Goal: Task Accomplishment & Management: Manage account settings

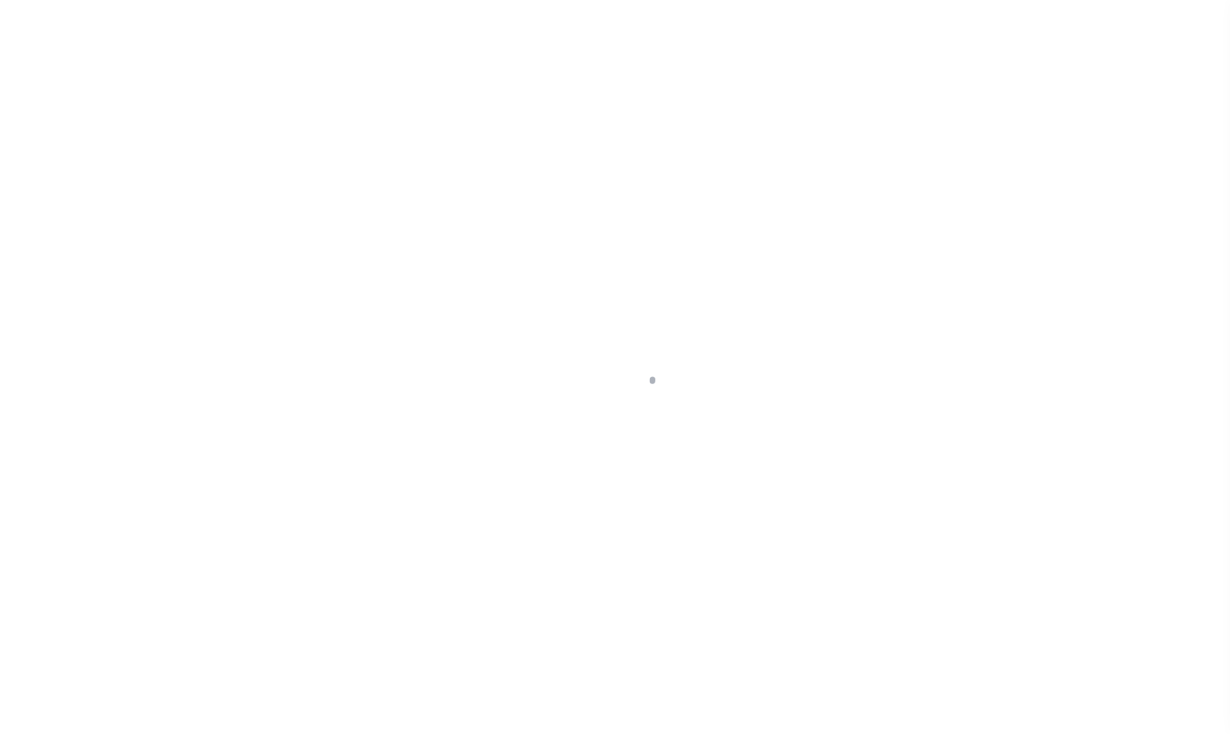
select select "4581"
select select "NonEscrow"
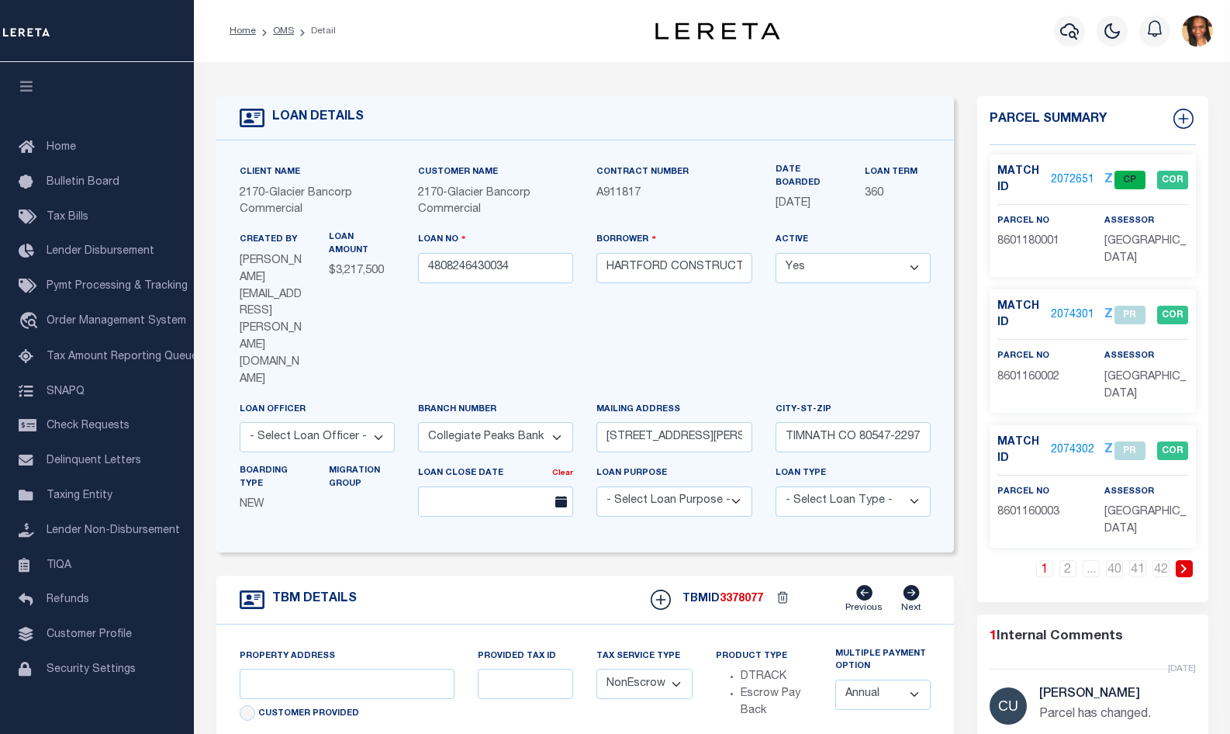
type input "60 TOWNHOME LOTS TIMNATH RANCH FILING 8"
type input "TIMNATH CO 80547"
type input "CO"
select select
select select "2"
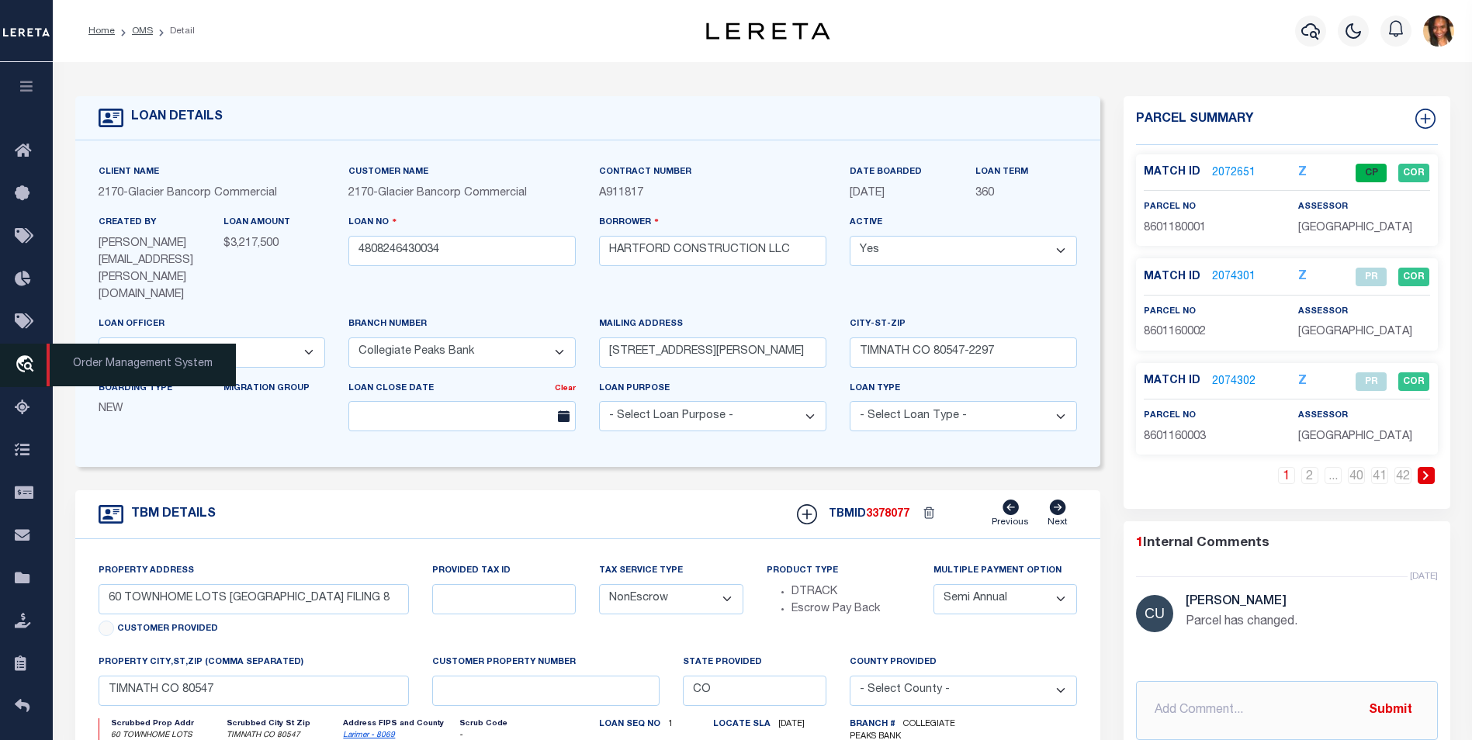
click at [28, 381] on link "travel_explore Order Management System" at bounding box center [26, 365] width 53 height 43
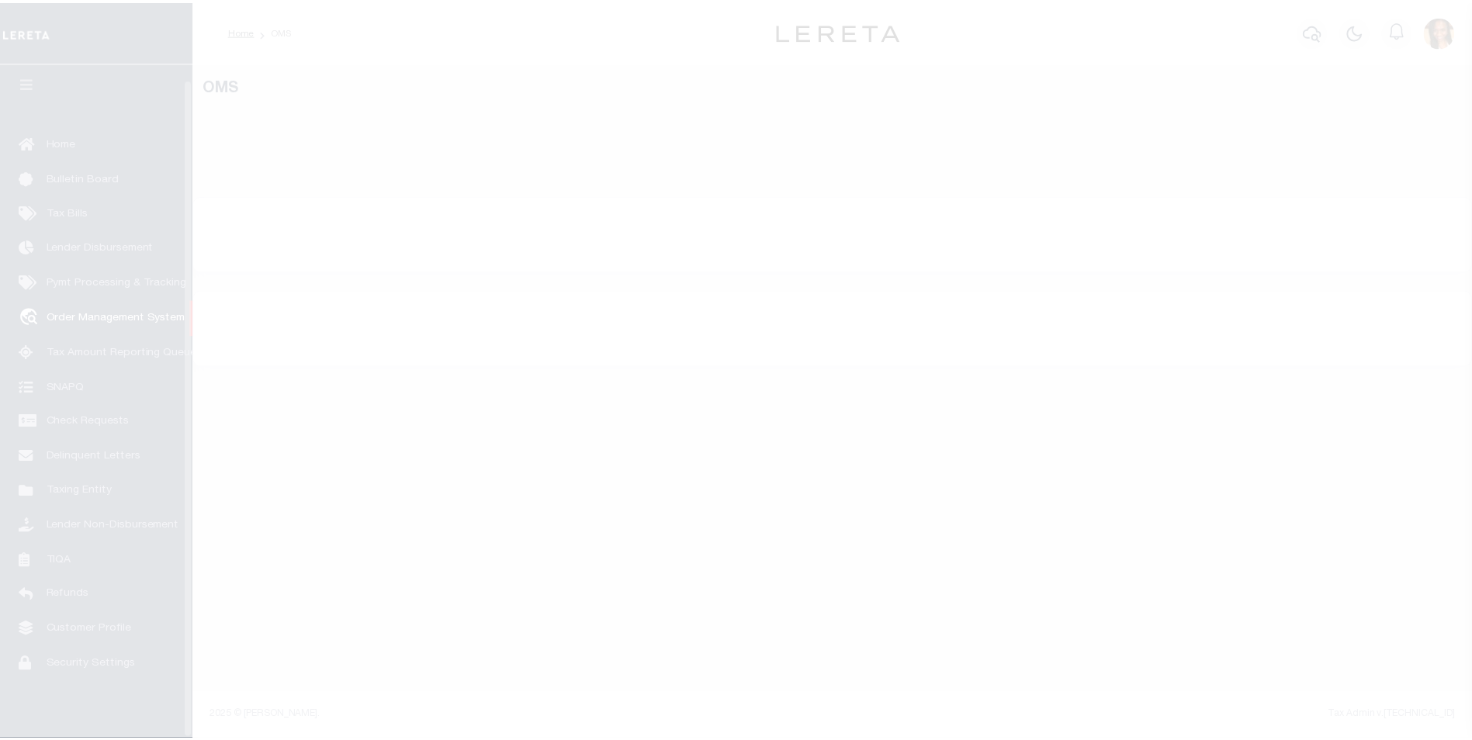
scroll to position [16, 0]
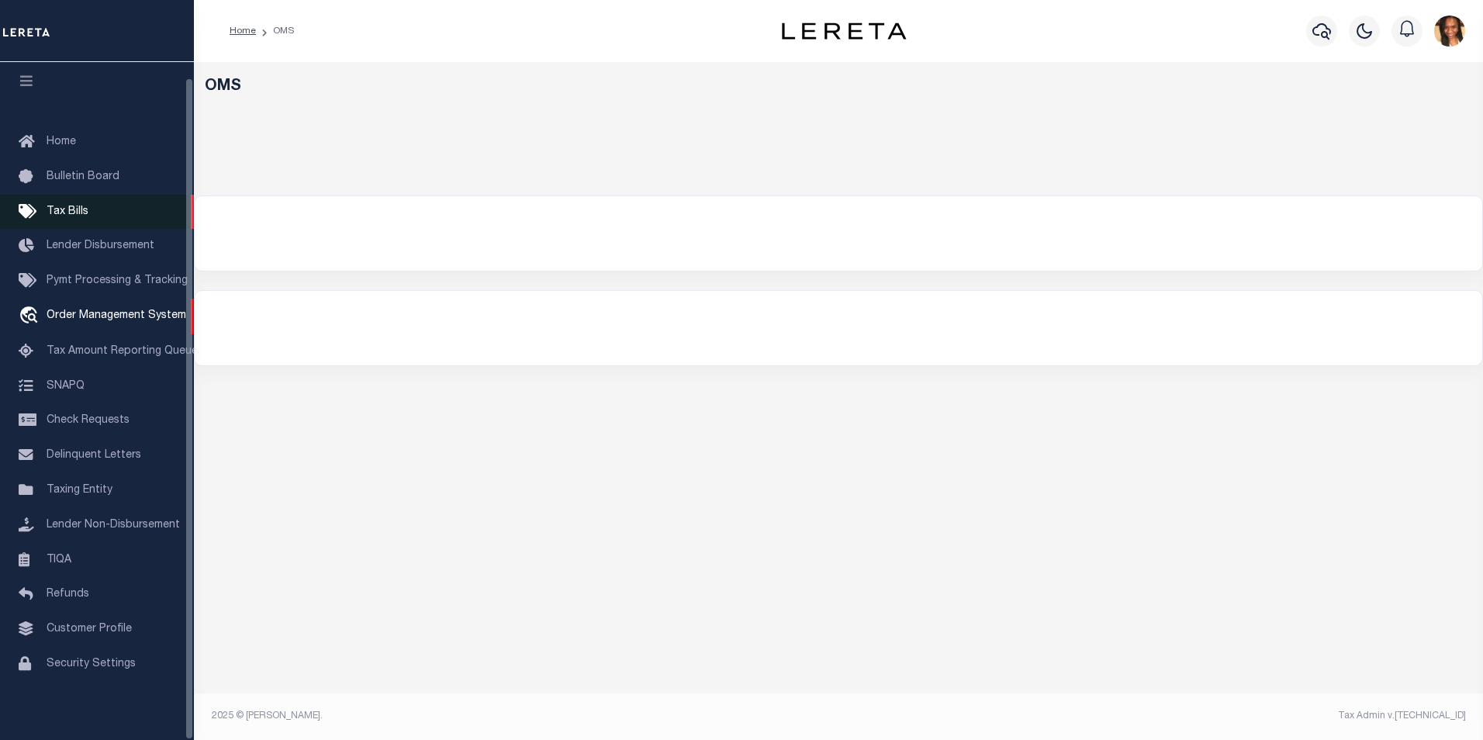
select select "200"
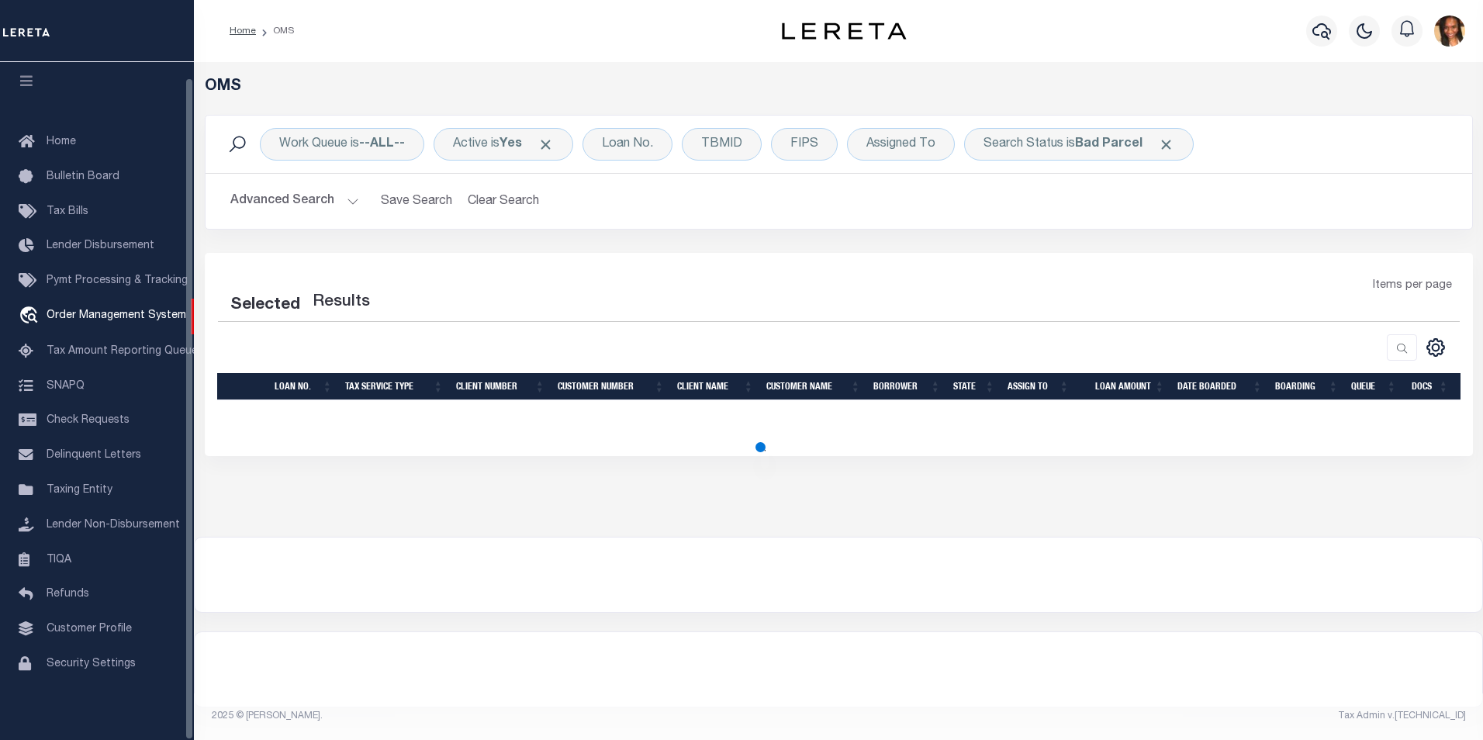
select select "200"
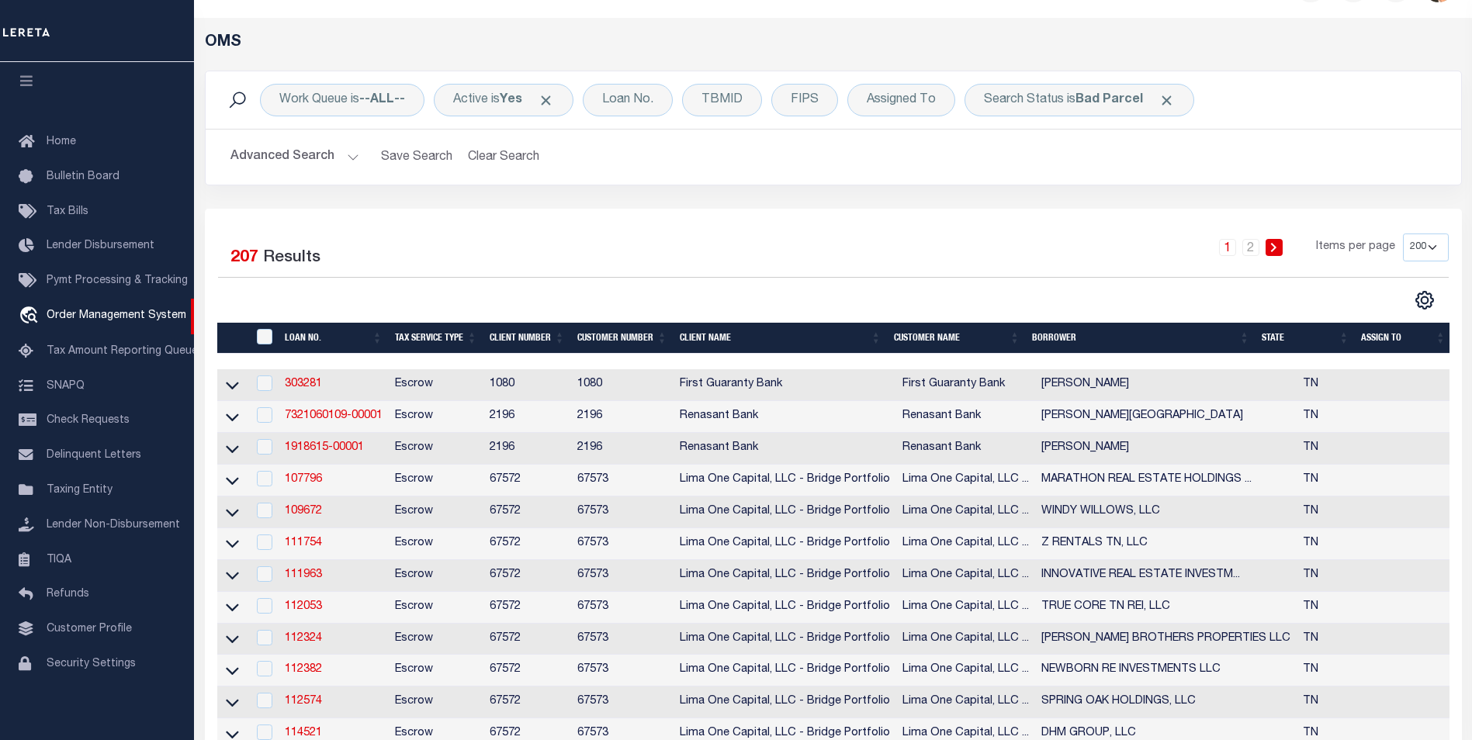
scroll to position [0, 0]
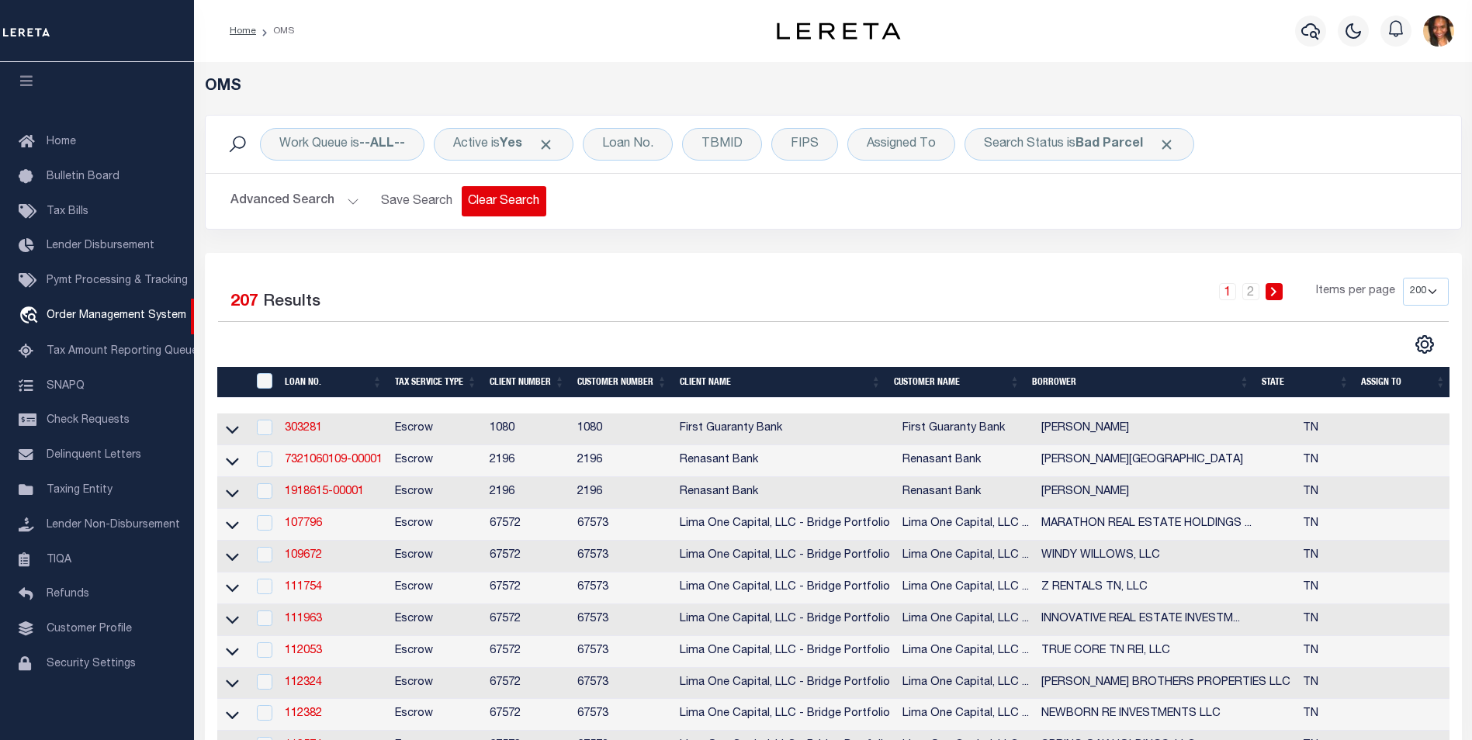
click at [498, 199] on button "Clear Search" at bounding box center [504, 201] width 85 height 30
click at [313, 203] on button "Advanced Search" at bounding box center [294, 201] width 129 height 30
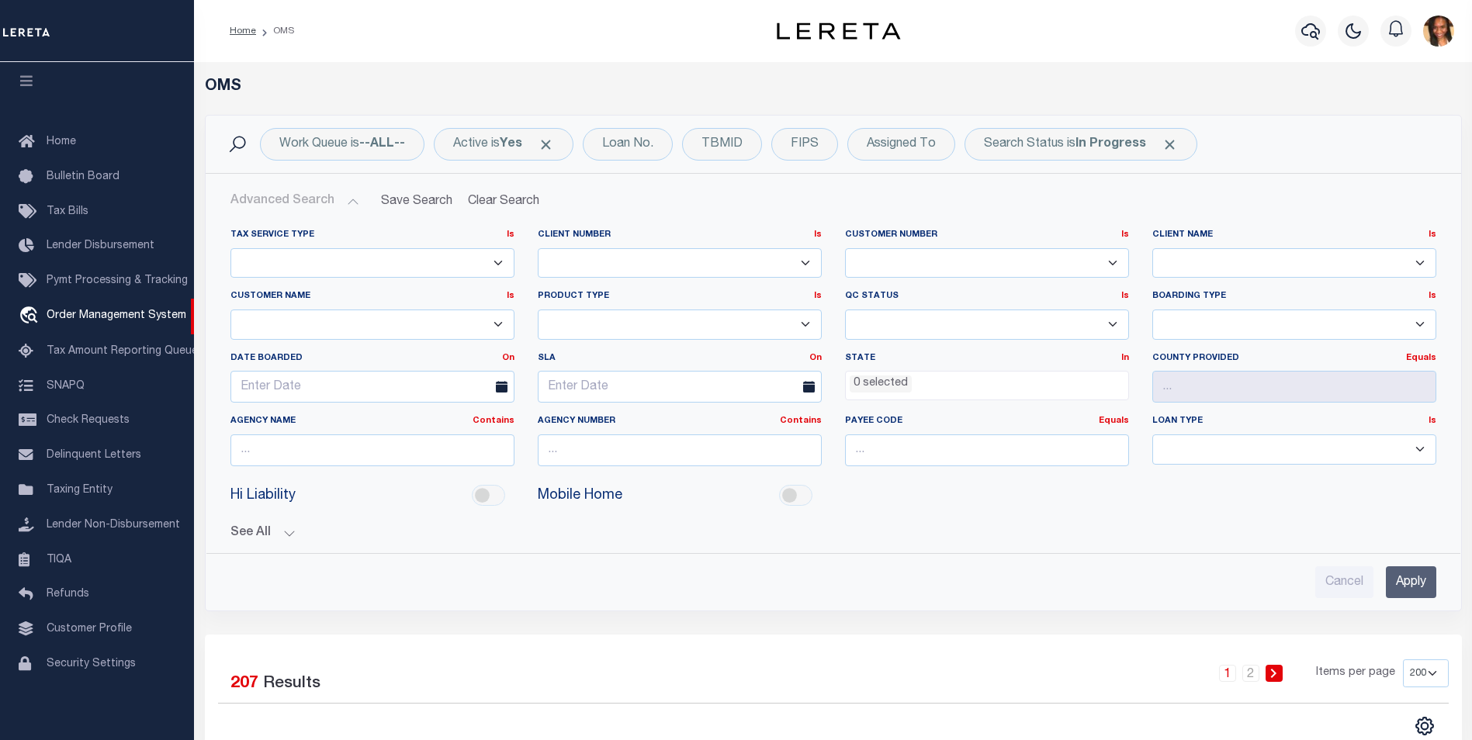
click at [953, 378] on ul "0 selected" at bounding box center [987, 382] width 282 height 21
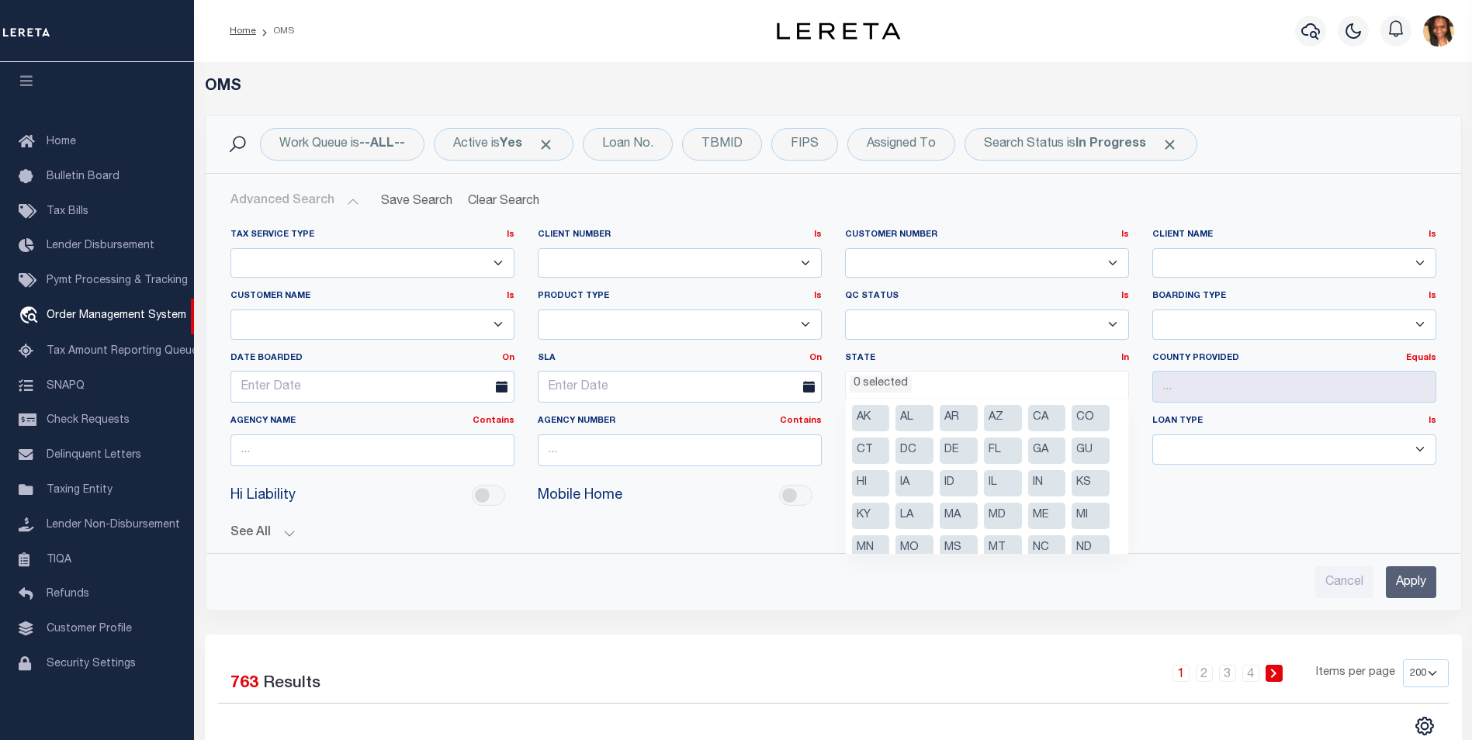
click at [1043, 453] on li "GA" at bounding box center [1047, 451] width 38 height 26
select select "GA"
drag, startPoint x: 920, startPoint y: 519, endPoint x: 939, endPoint y: 517, distance: 18.7
click at [922, 519] on li "LA" at bounding box center [914, 516] width 38 height 26
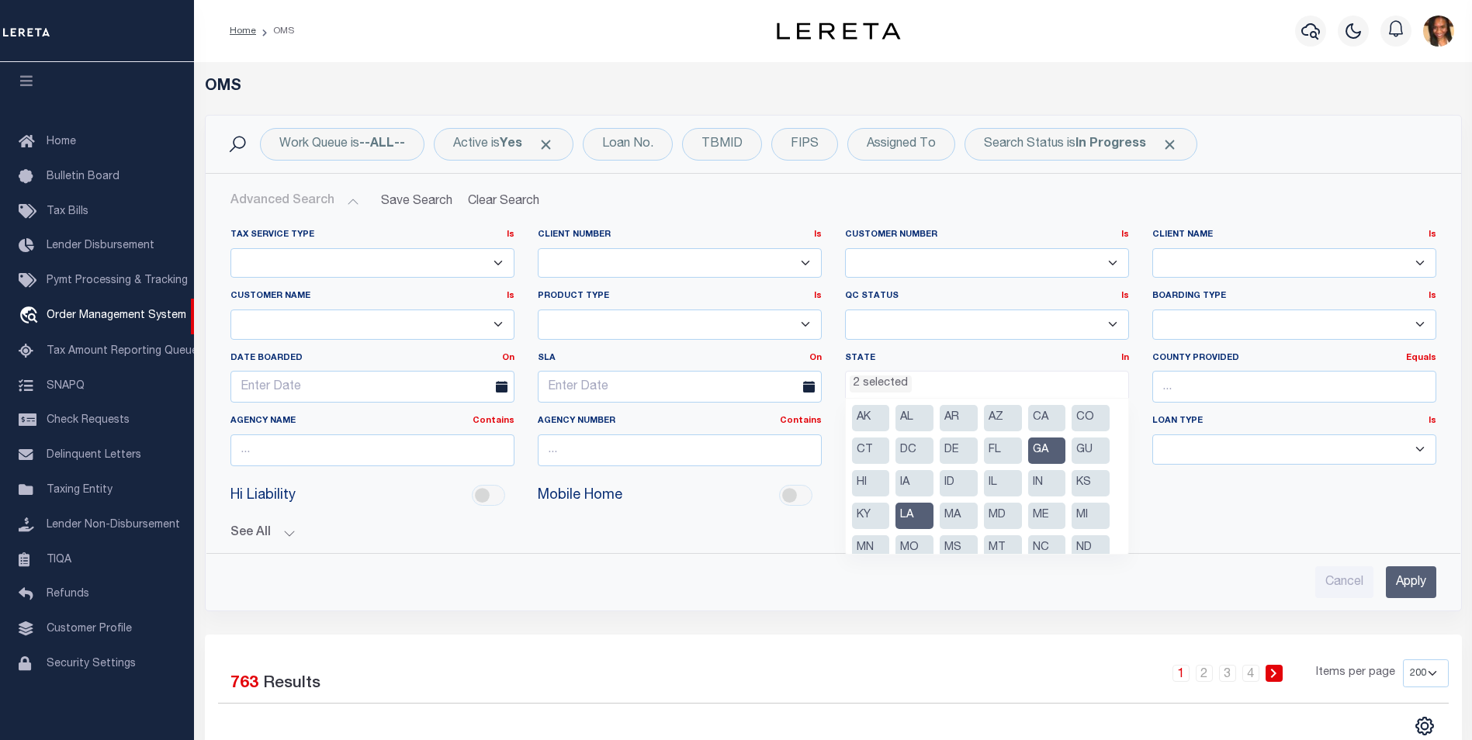
scroll to position [78, 0]
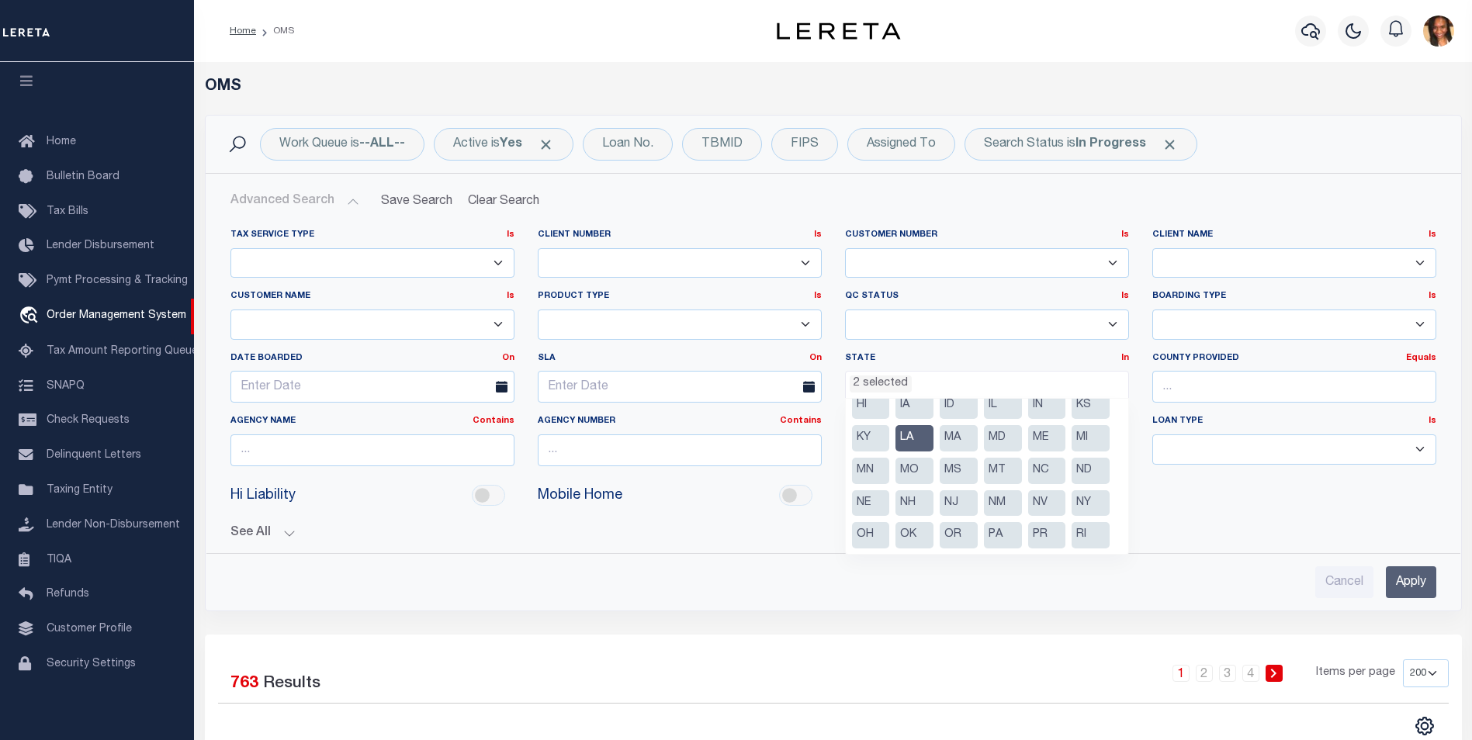
click at [963, 472] on li "MS" at bounding box center [958, 471] width 38 height 26
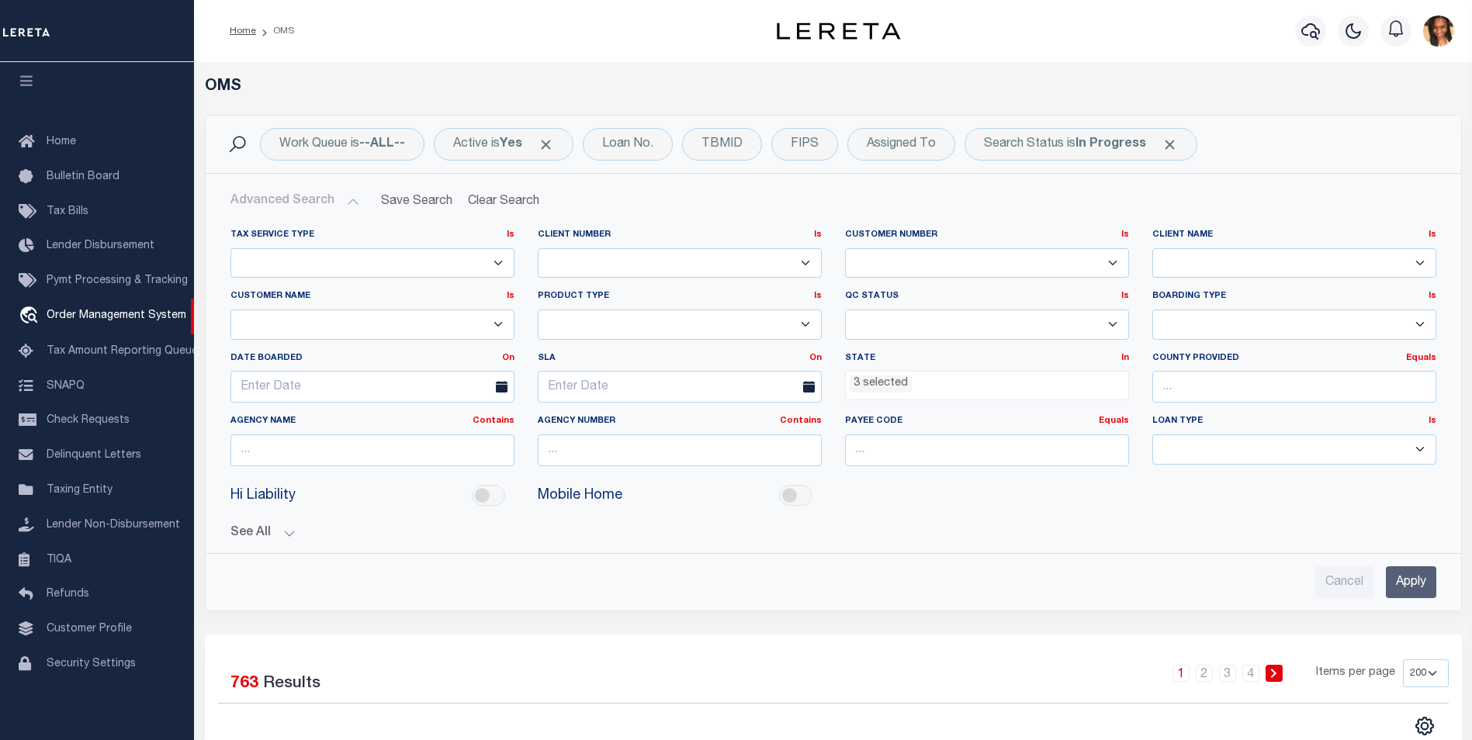
click at [1401, 585] on input "Apply" at bounding box center [1410, 582] width 50 height 32
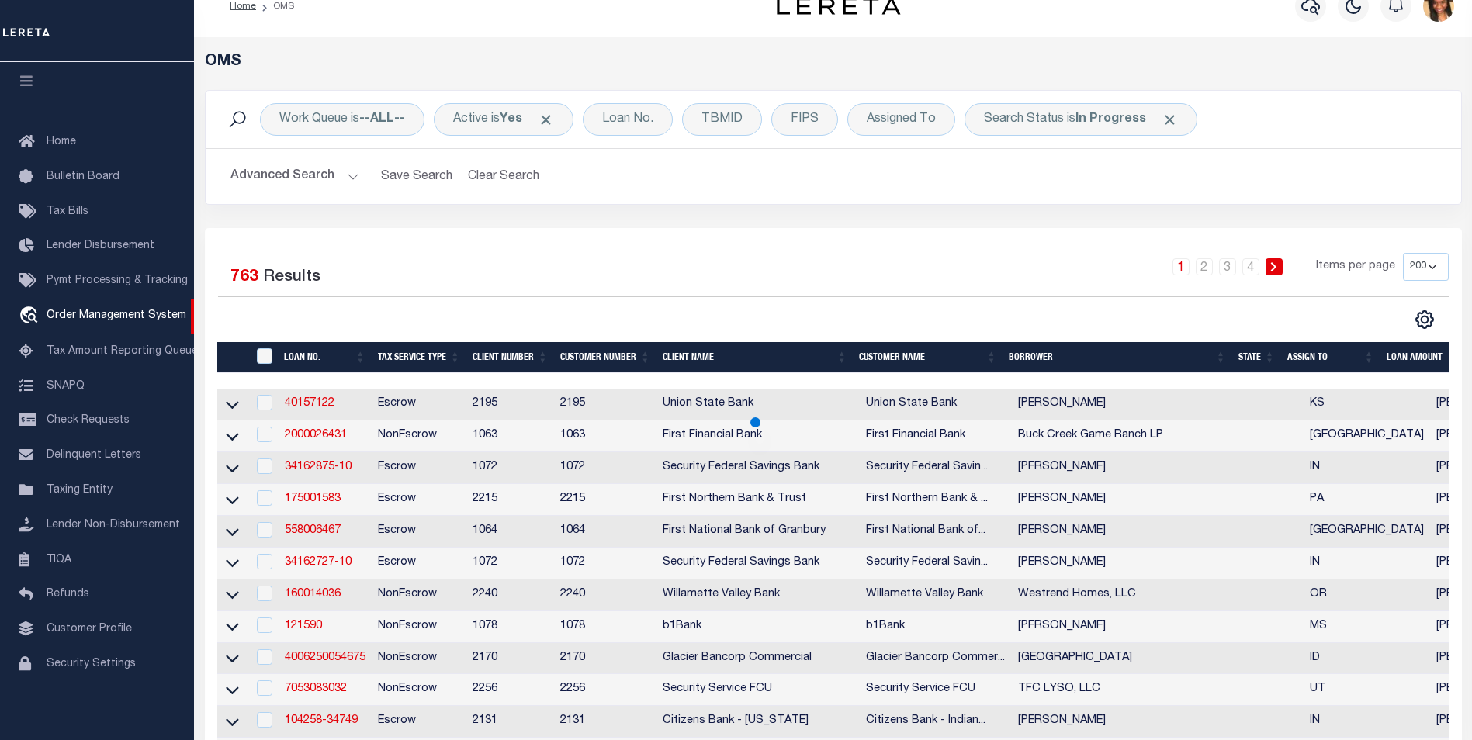
scroll to position [0, 0]
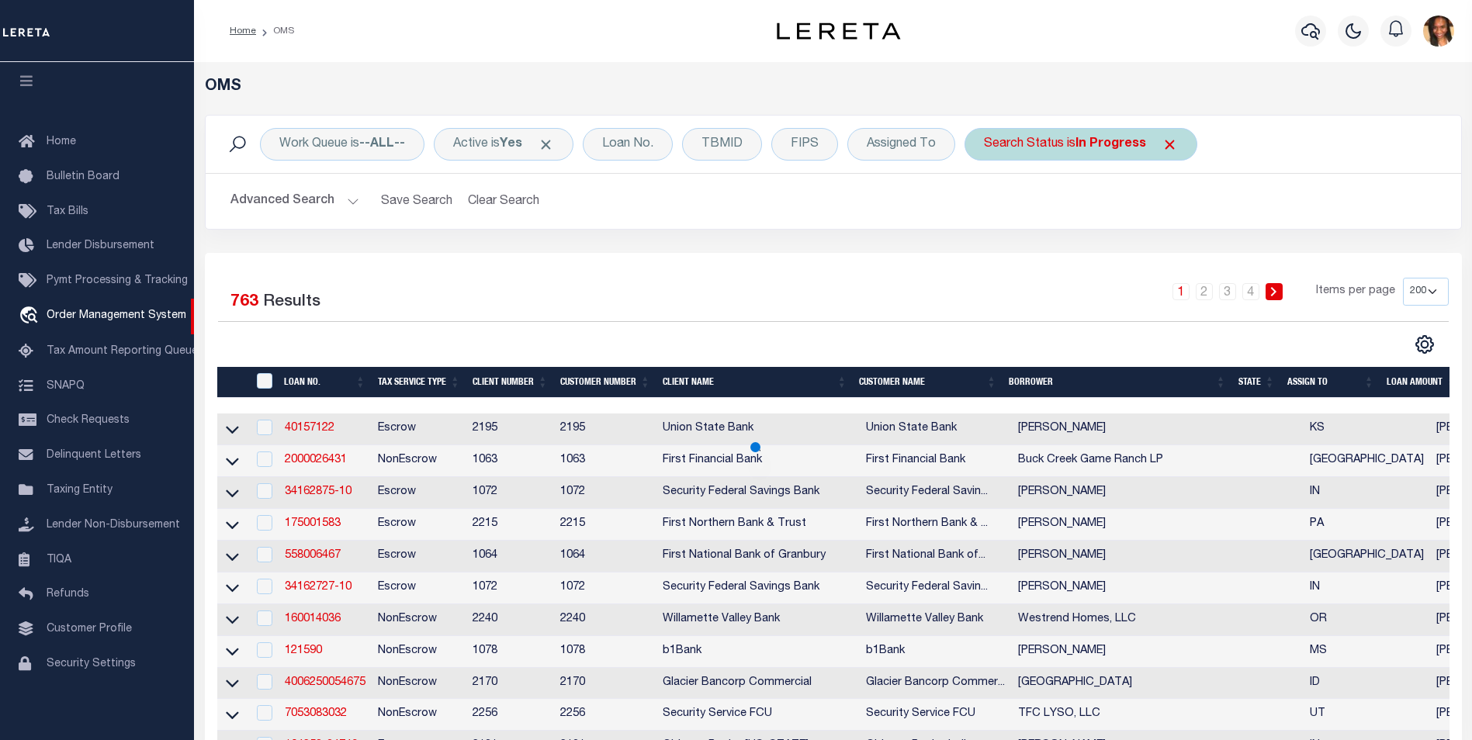
click at [1077, 144] on div "Search Status is In Progress" at bounding box center [1080, 144] width 233 height 33
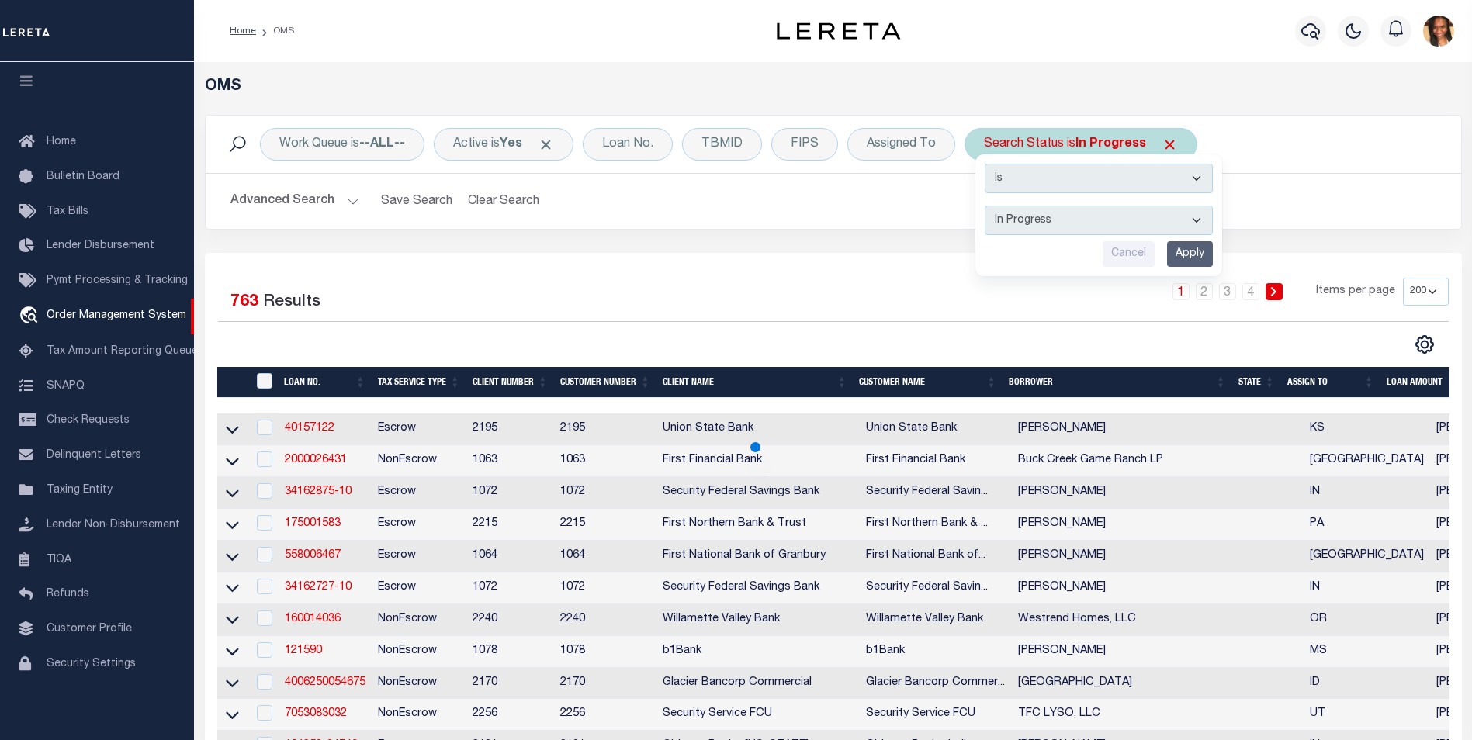
click at [1042, 217] on select "Automated Search Bad Parcel Complete Duplicate Parcel High Dollar Reporting In …" at bounding box center [1098, 220] width 228 height 29
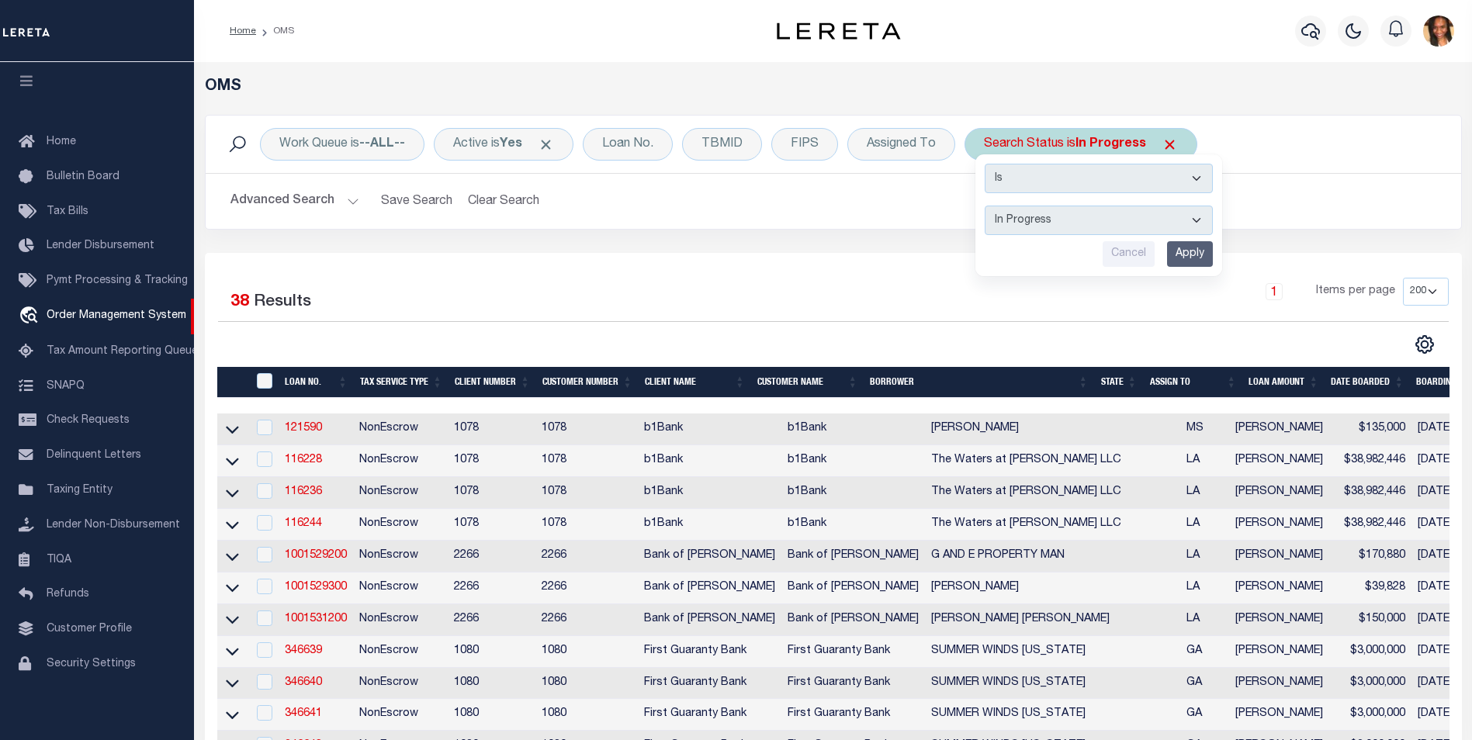
select select "BP"
click at [985, 206] on select "Automated Search Bad Parcel Complete Duplicate Parcel High Dollar Reporting In …" at bounding box center [1098, 220] width 228 height 29
click at [1198, 254] on input "Apply" at bounding box center [1190, 254] width 46 height 26
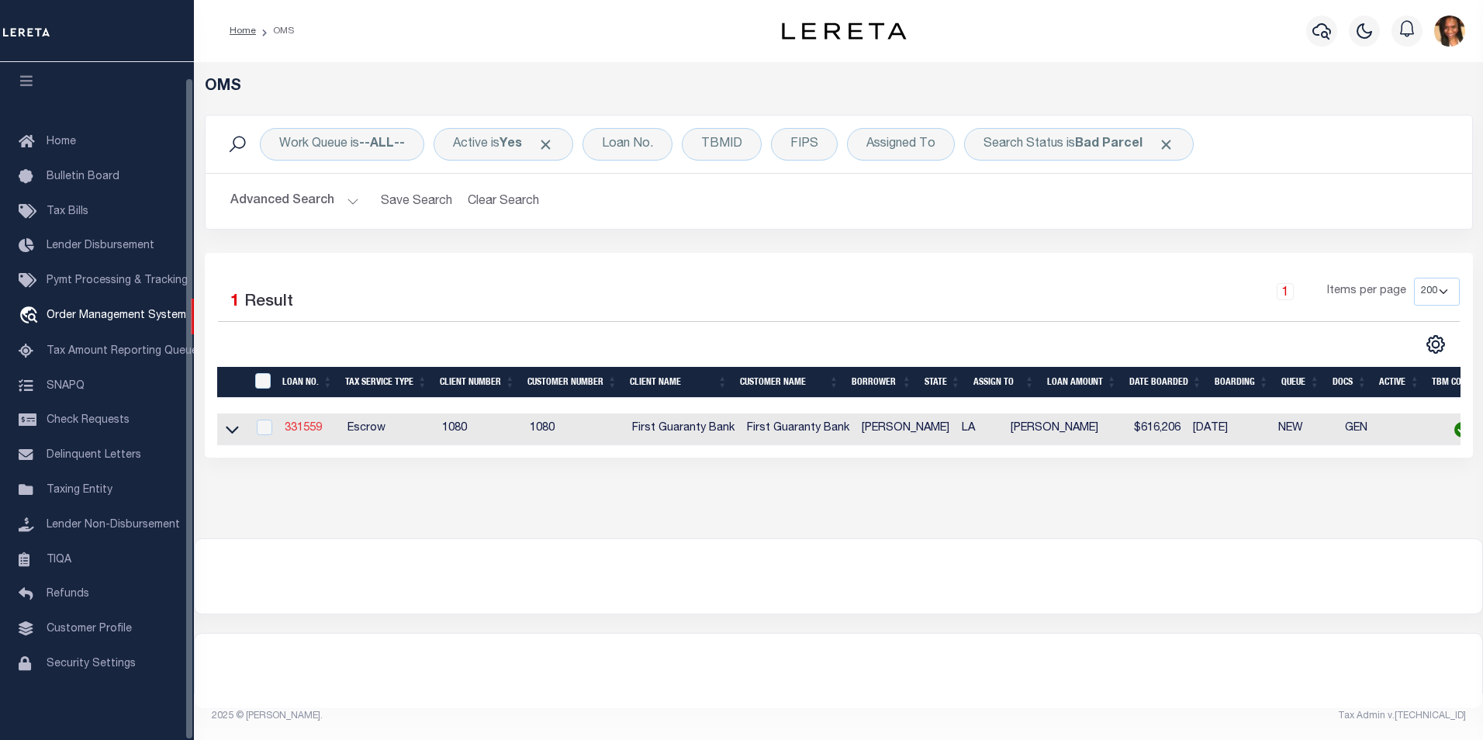
click at [308, 434] on link "331559" at bounding box center [303, 428] width 37 height 11
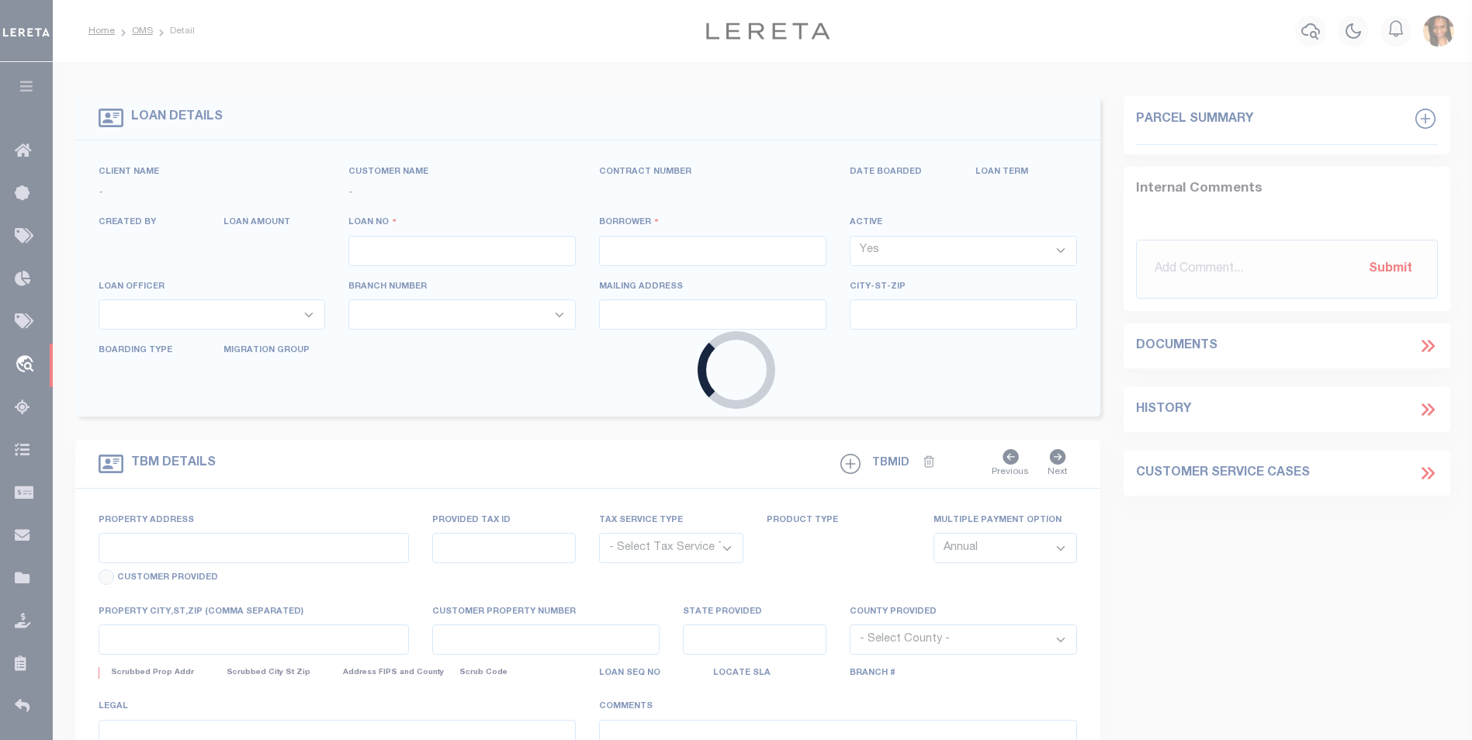
type input "331559"
type input "Eric Nichols"
select select
select select "10"
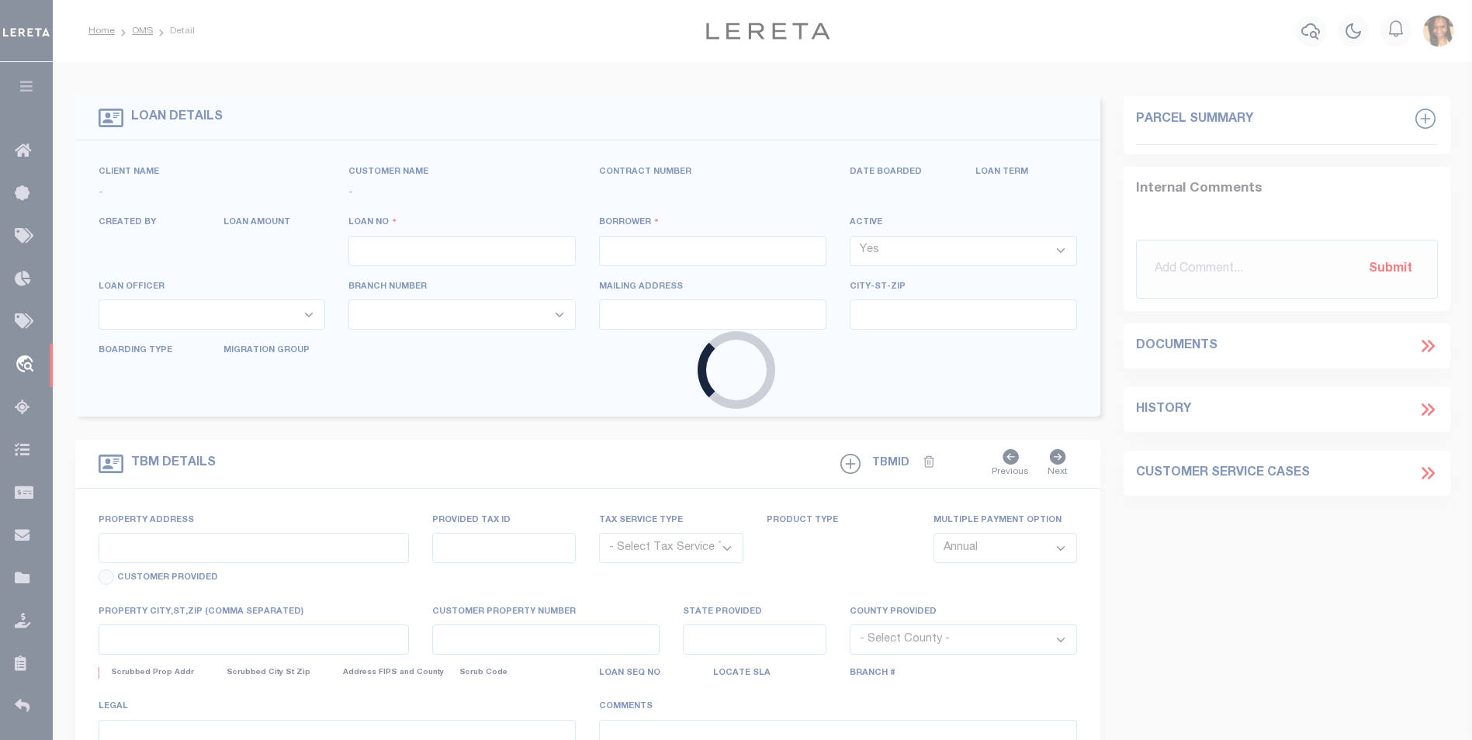
select select "Escrow"
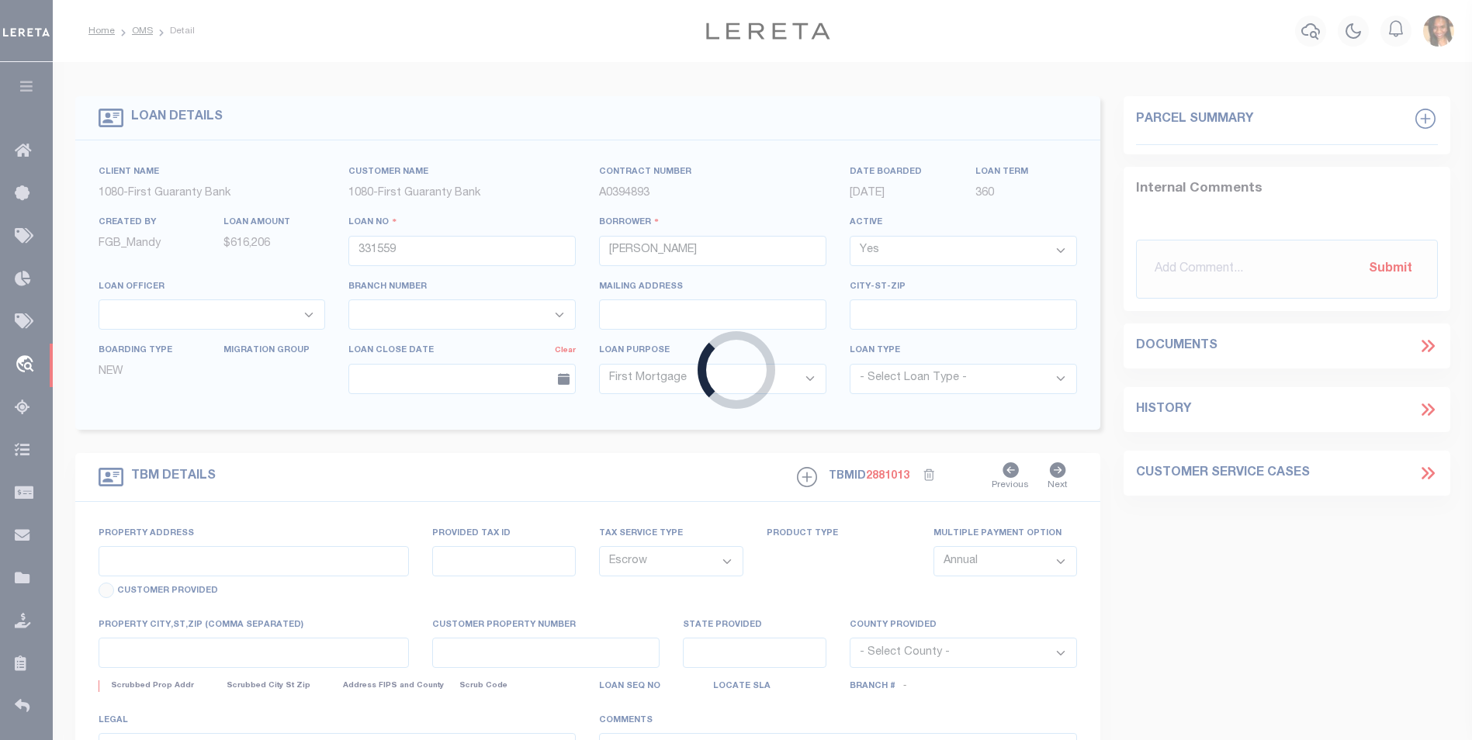
type input "2107 Turner St"
type input "2403803360000400"
select select
type input "Alexandria LA 71301"
type input "260384121"
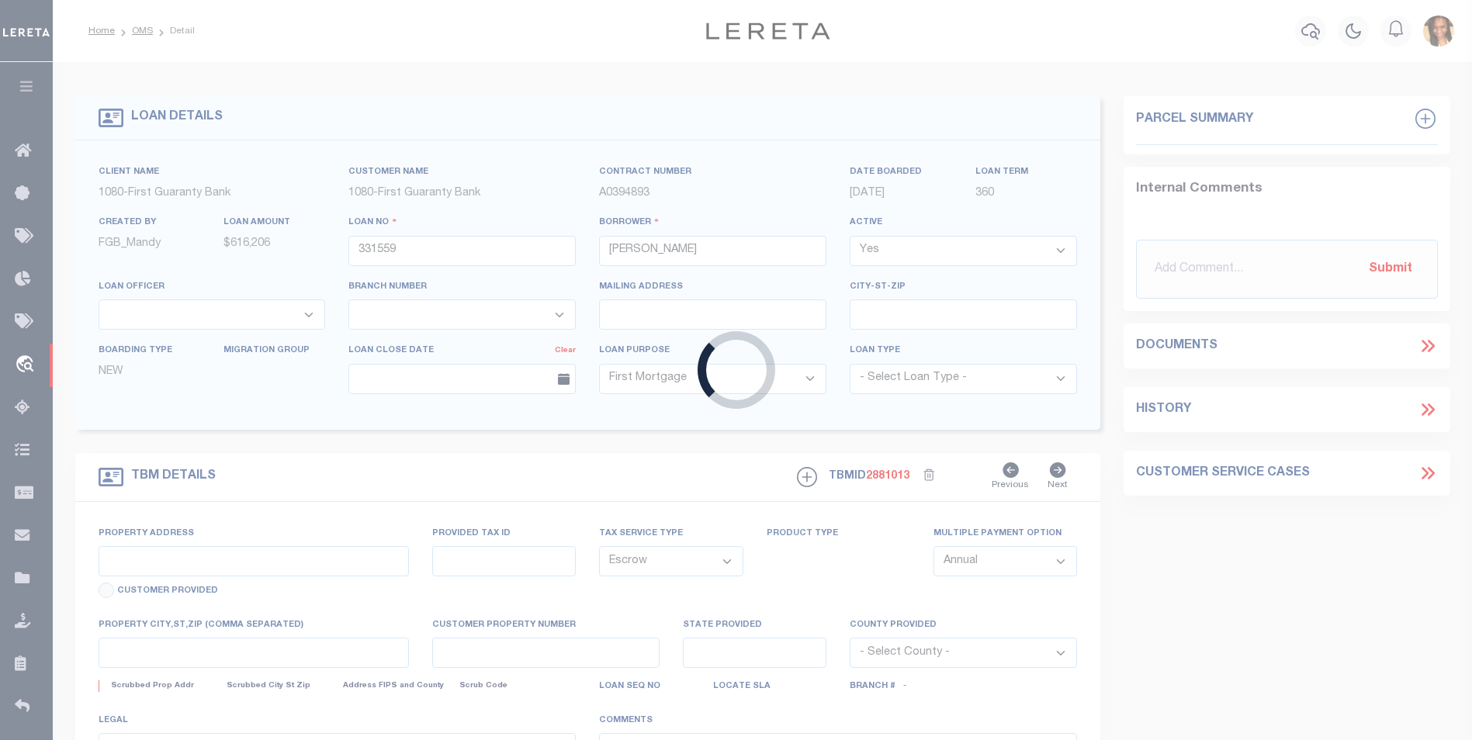
type input "LA"
select select
select select "2308"
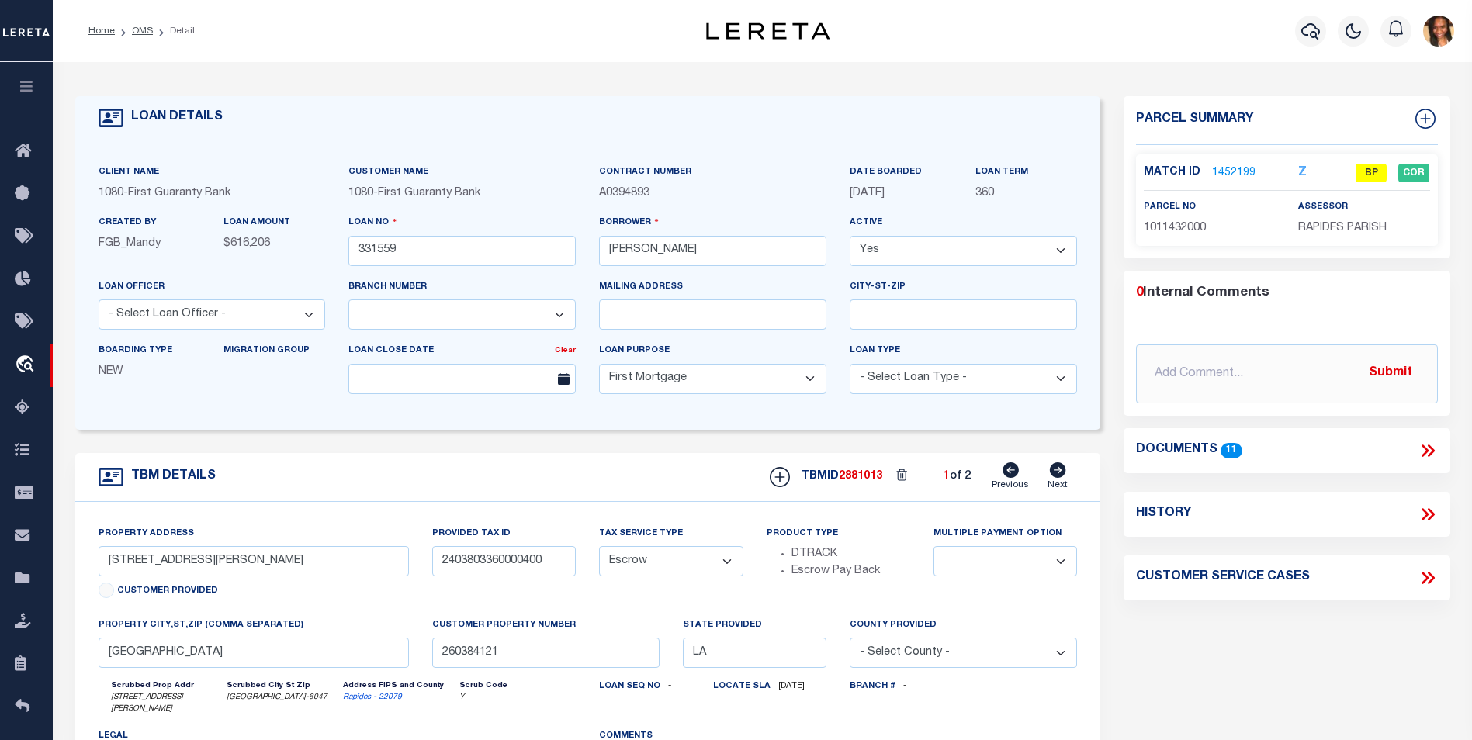
click at [1241, 172] on link "1452199" at bounding box center [1233, 173] width 43 height 16
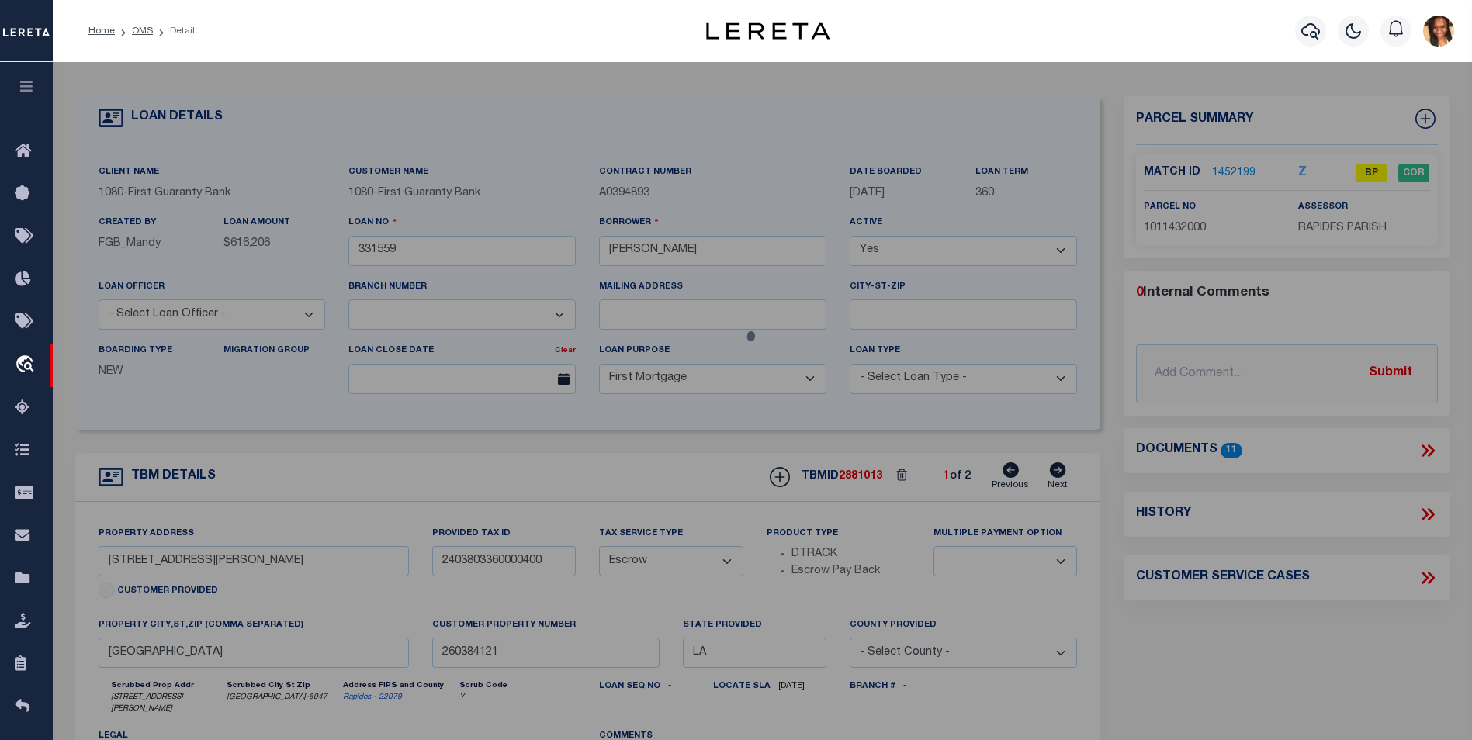
checkbox input "false"
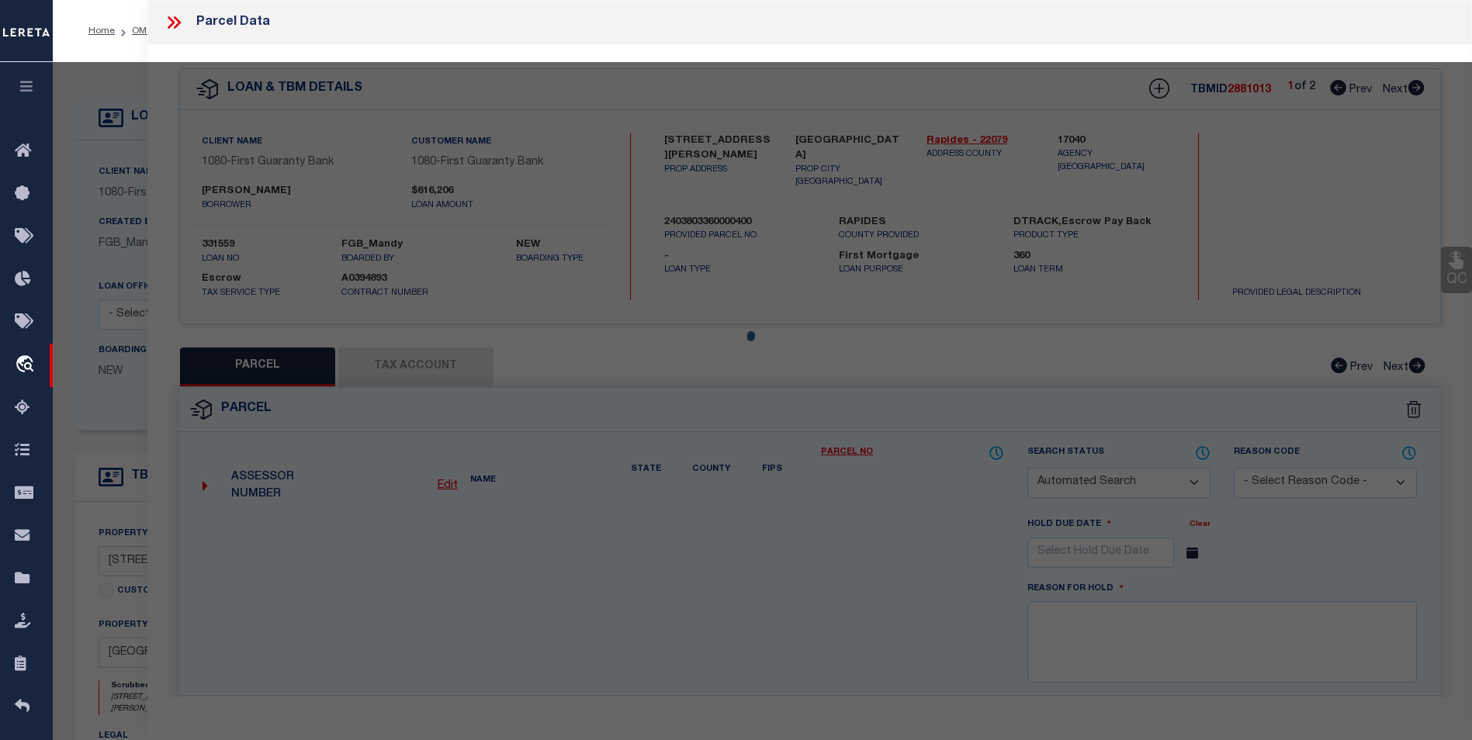
select select "BP"
type input "NICHOLS ERIC PAUL"
select select "AGW"
select select "ADD"
type input "2107 TURNER ST,"
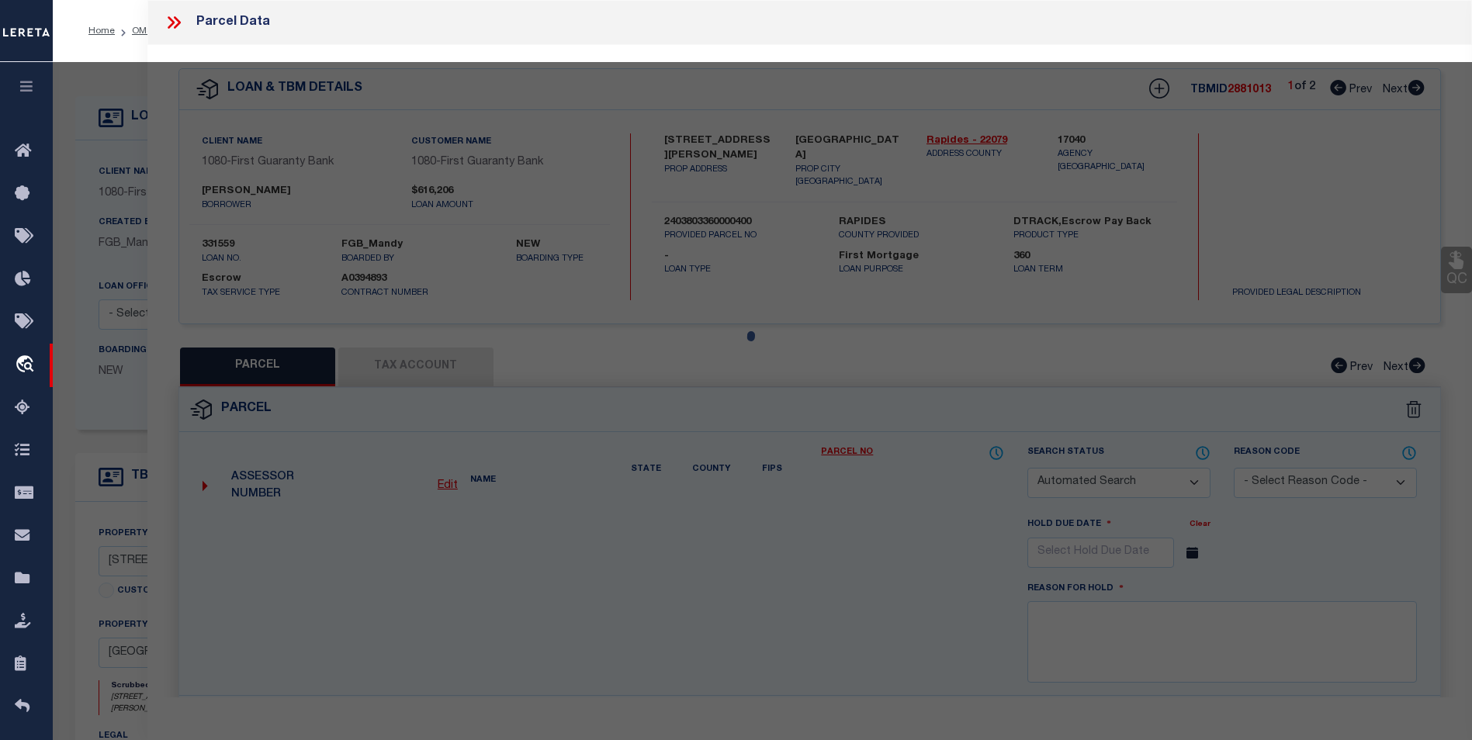
type input "ALEXANDRIA LA 71301"
type textarea "LOT 6, GARDEN SUBD. ---(CB 931-282)(CB 2030-978 WALLACE) (CB 2148-104 2019 CITY…"
type textarea "updated Assessment/Tax ID to 1011432000"
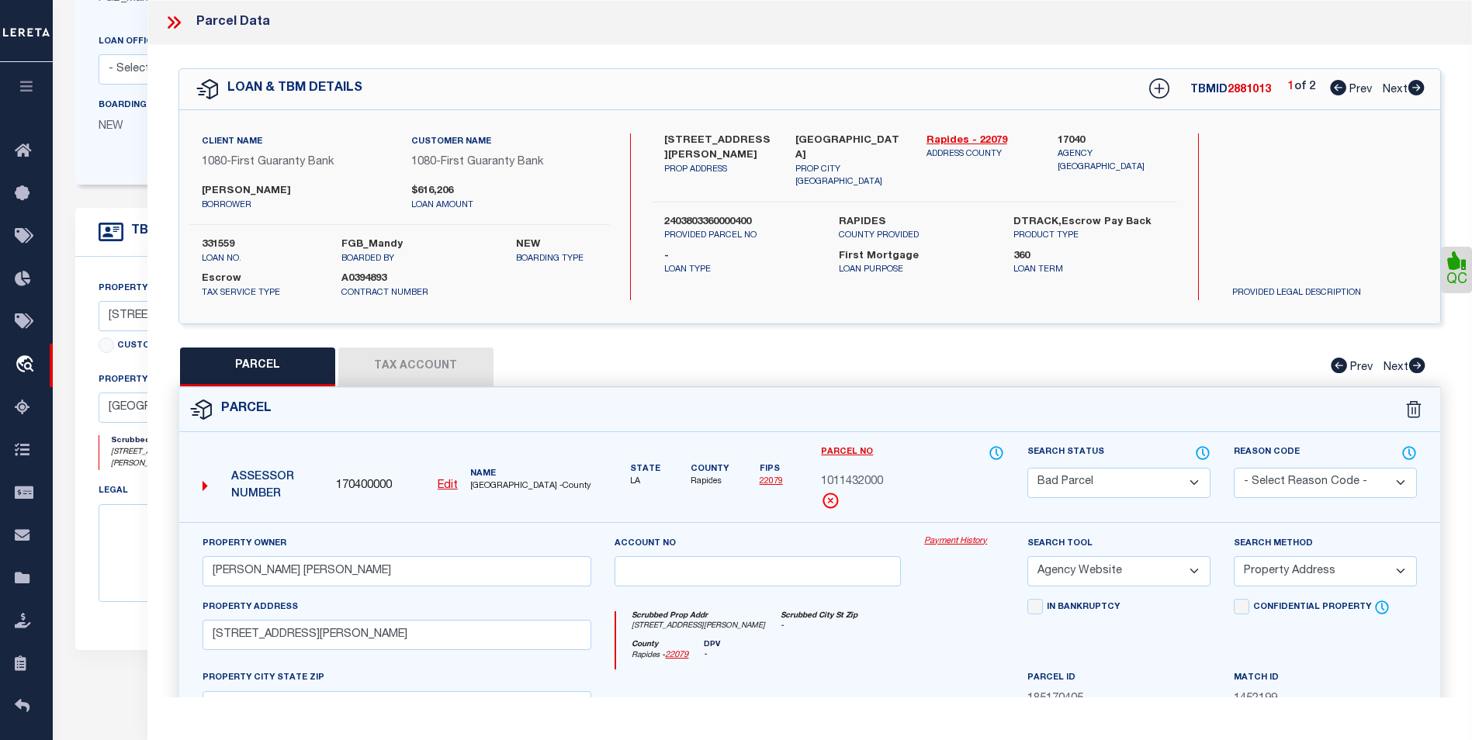
scroll to position [233, 0]
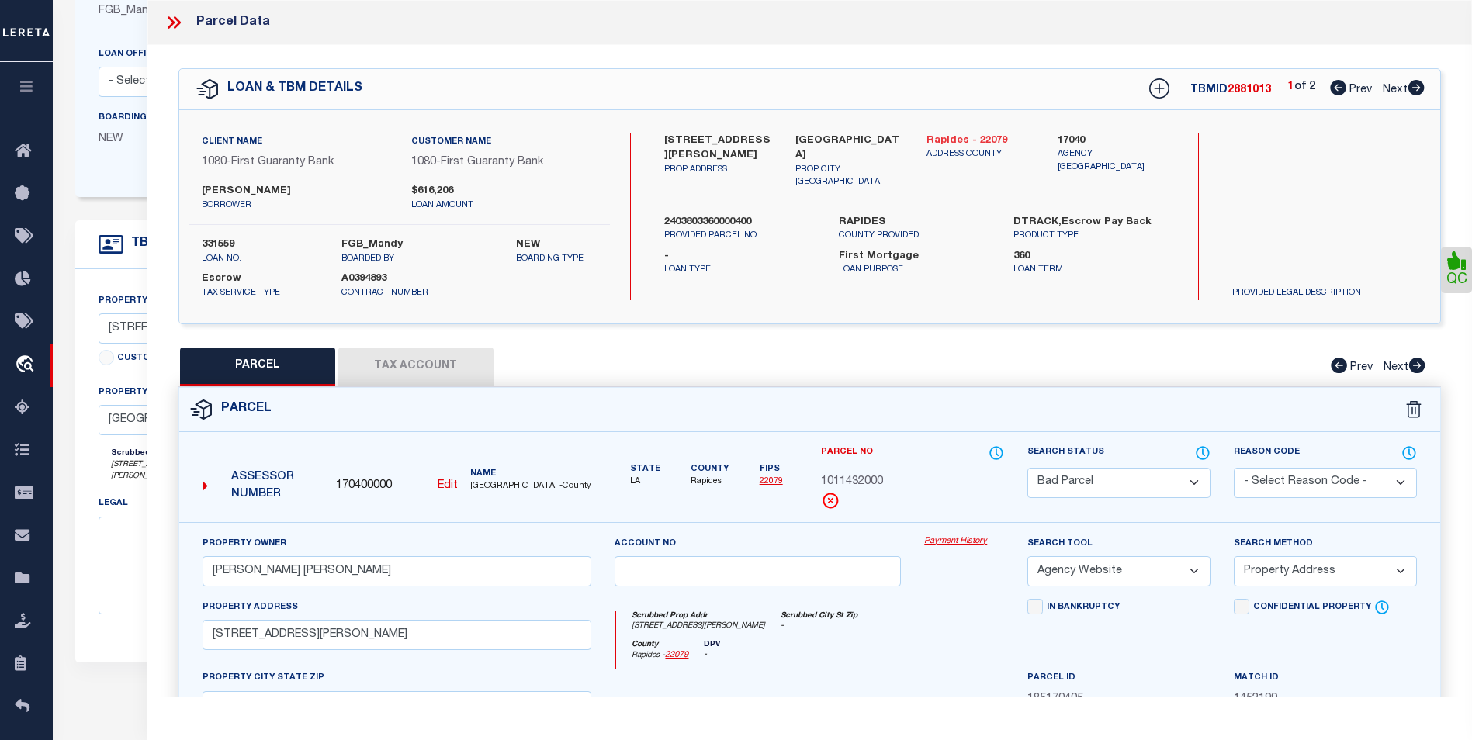
click at [950, 142] on link "Rapides - 22079" at bounding box center [980, 141] width 108 height 16
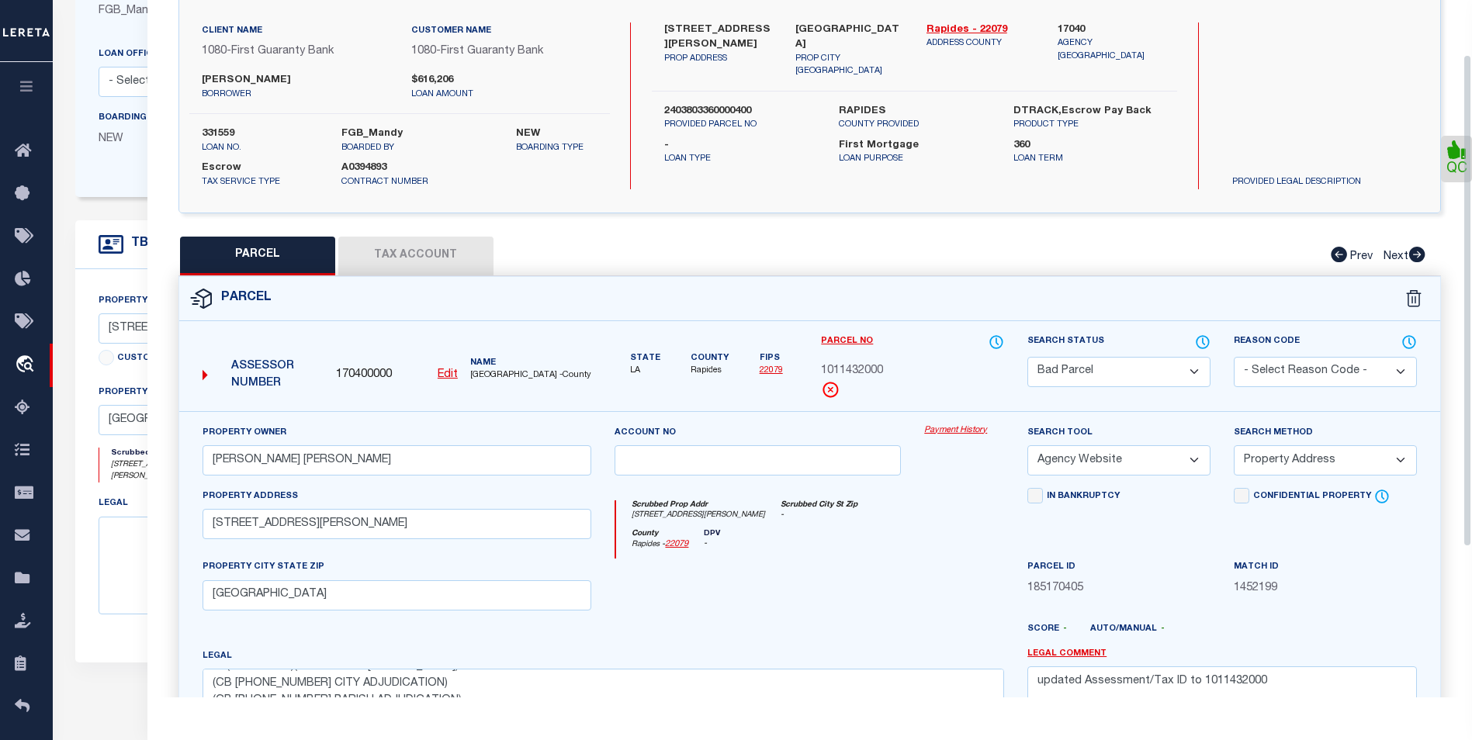
scroll to position [78, 0]
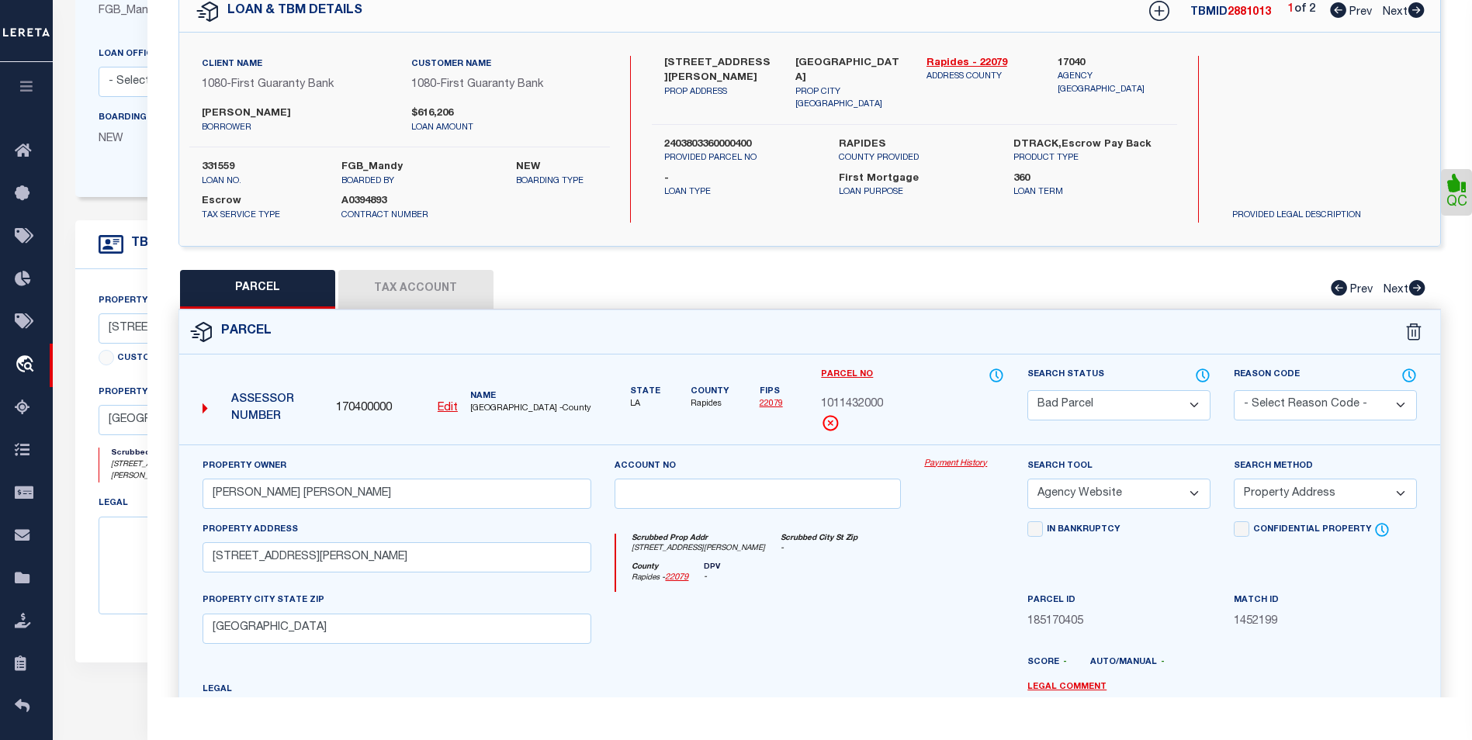
click at [420, 294] on button "Tax Account" at bounding box center [415, 289] width 155 height 39
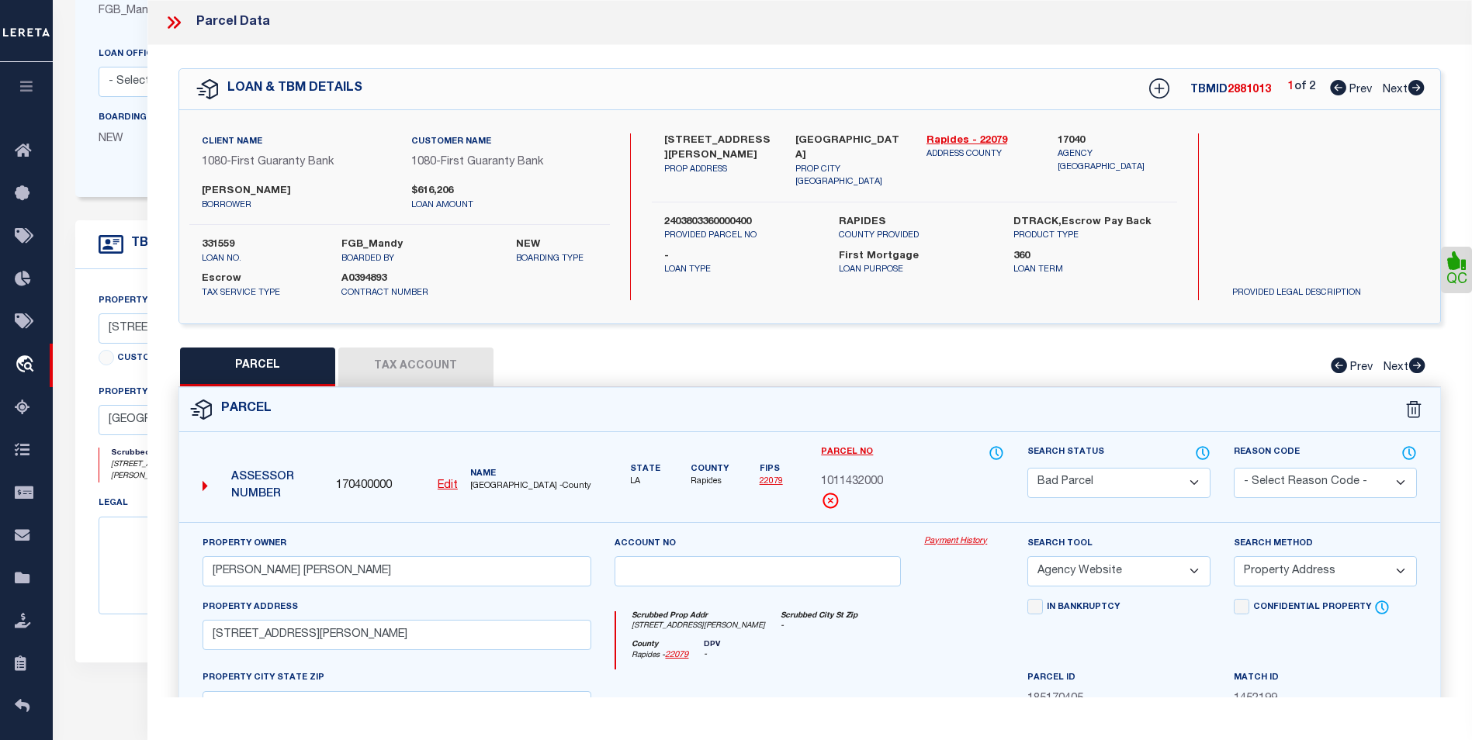
select select "100"
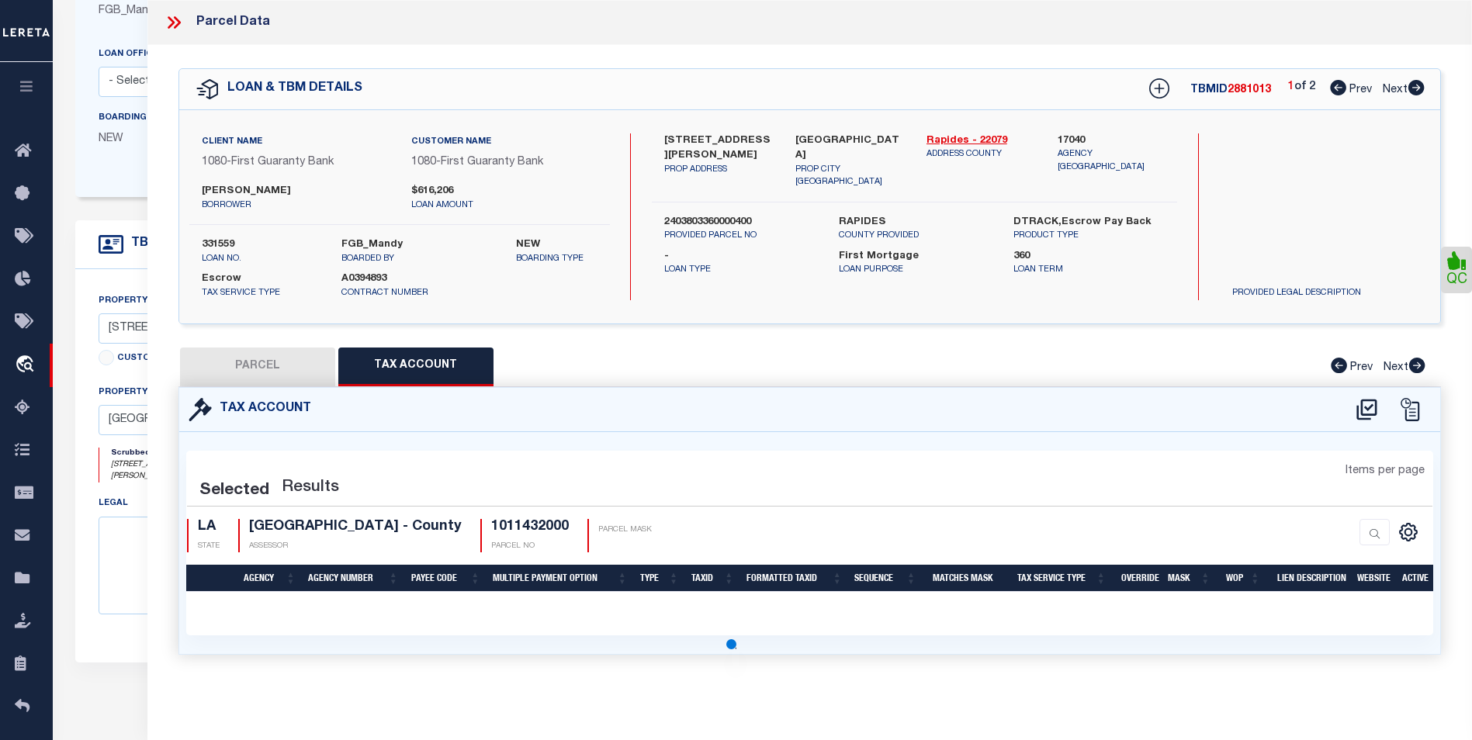
select select "100"
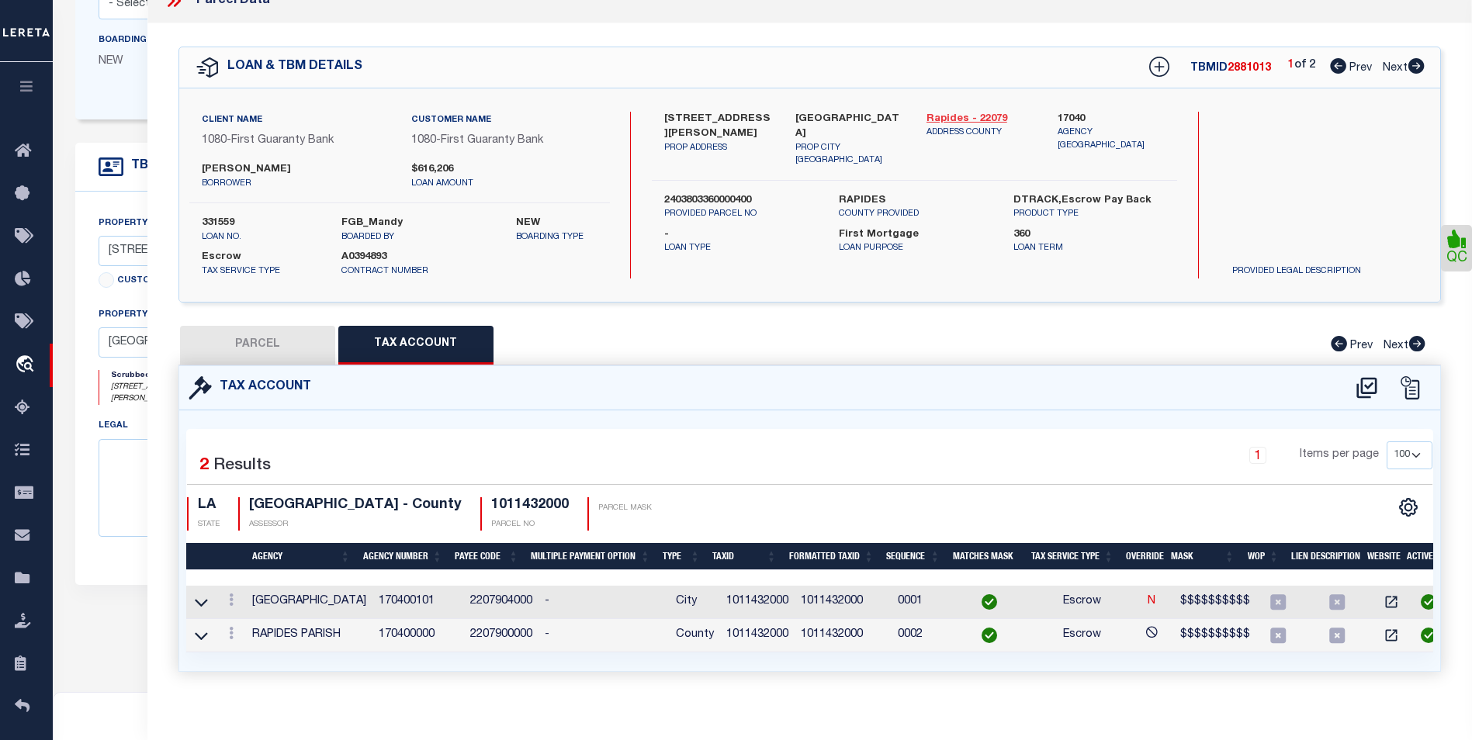
scroll to position [43, 0]
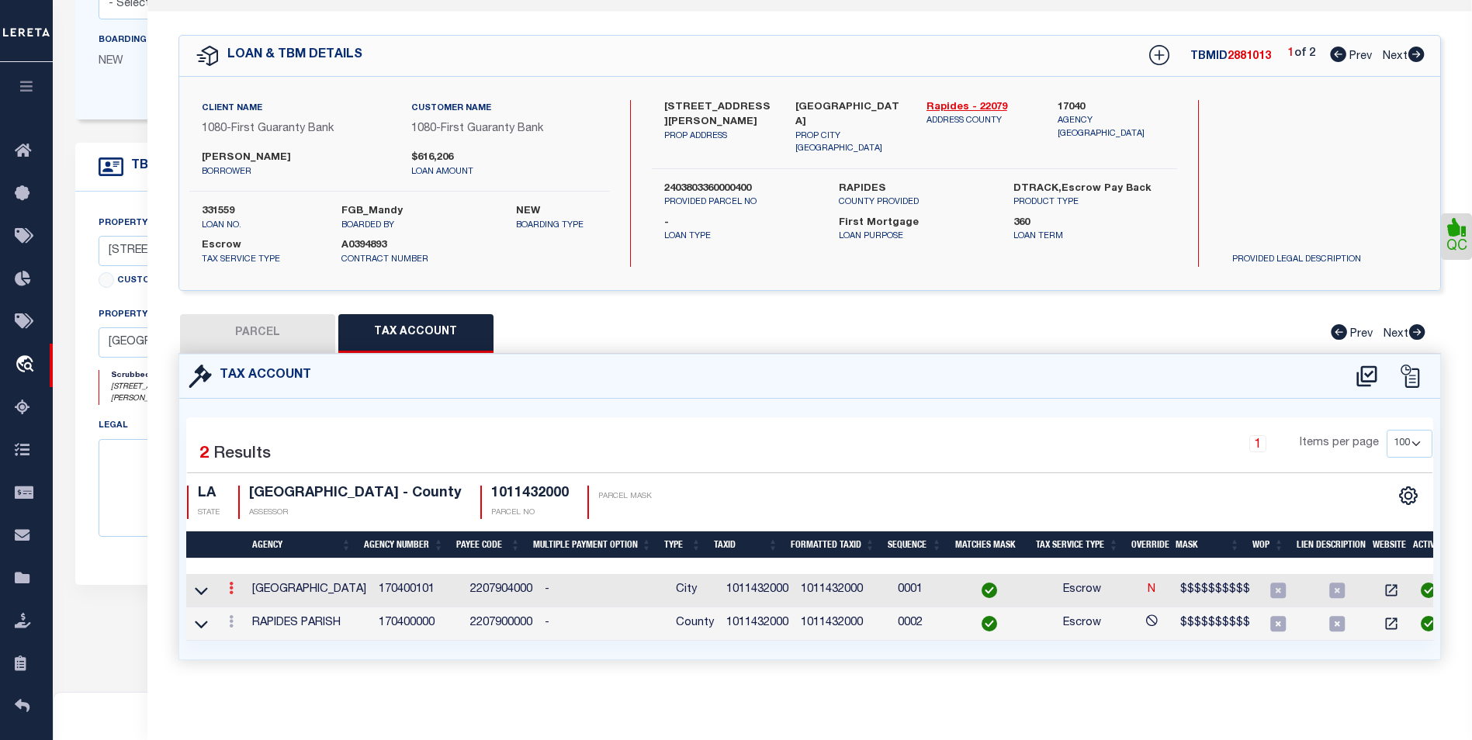
click at [227, 584] on link at bounding box center [231, 590] width 17 height 12
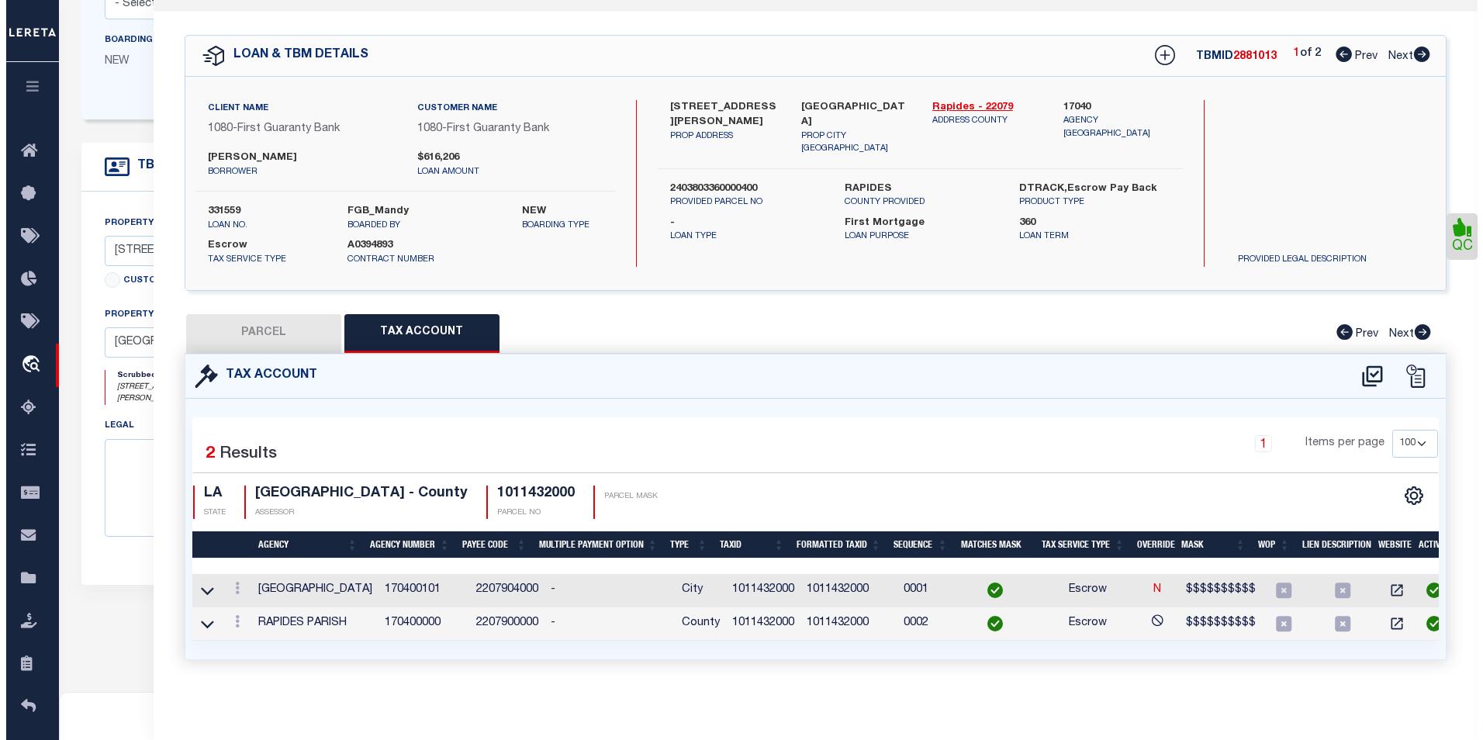
scroll to position [33, 0]
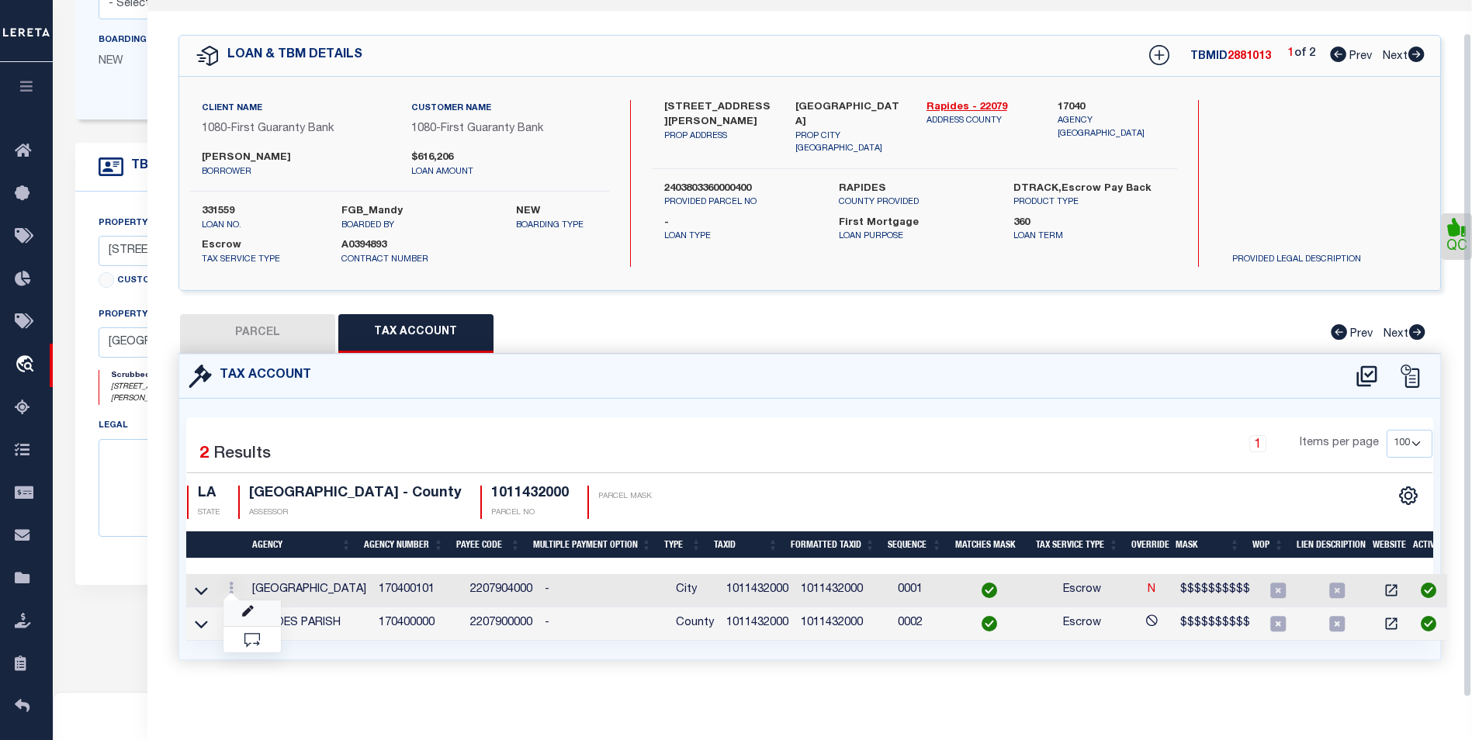
click at [247, 620] on link at bounding box center [251, 613] width 57 height 26
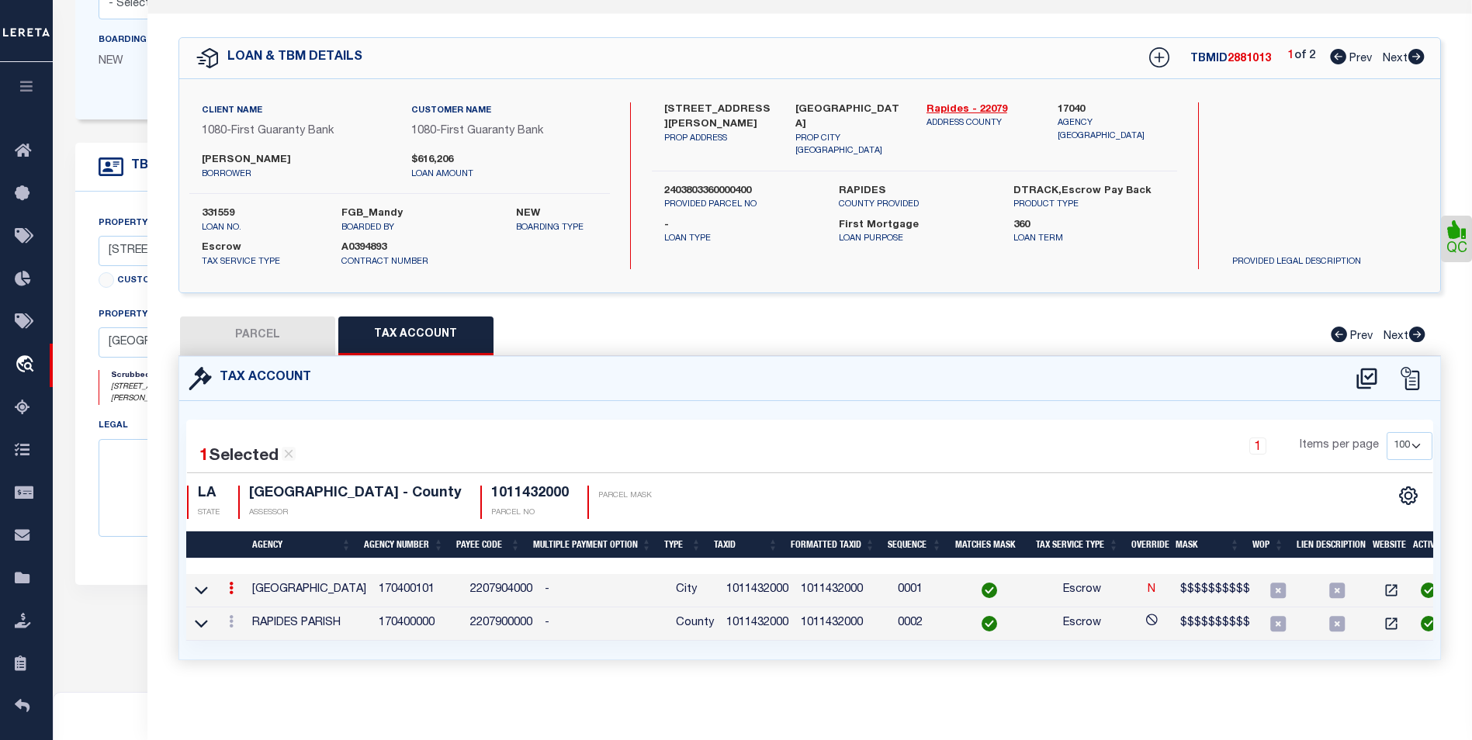
type input "1011432000"
type textarea "$$$$$$$$$$"
checkbox input "true"
select select "ACT"
type input "XXXXXXXXXXXXXXX*"
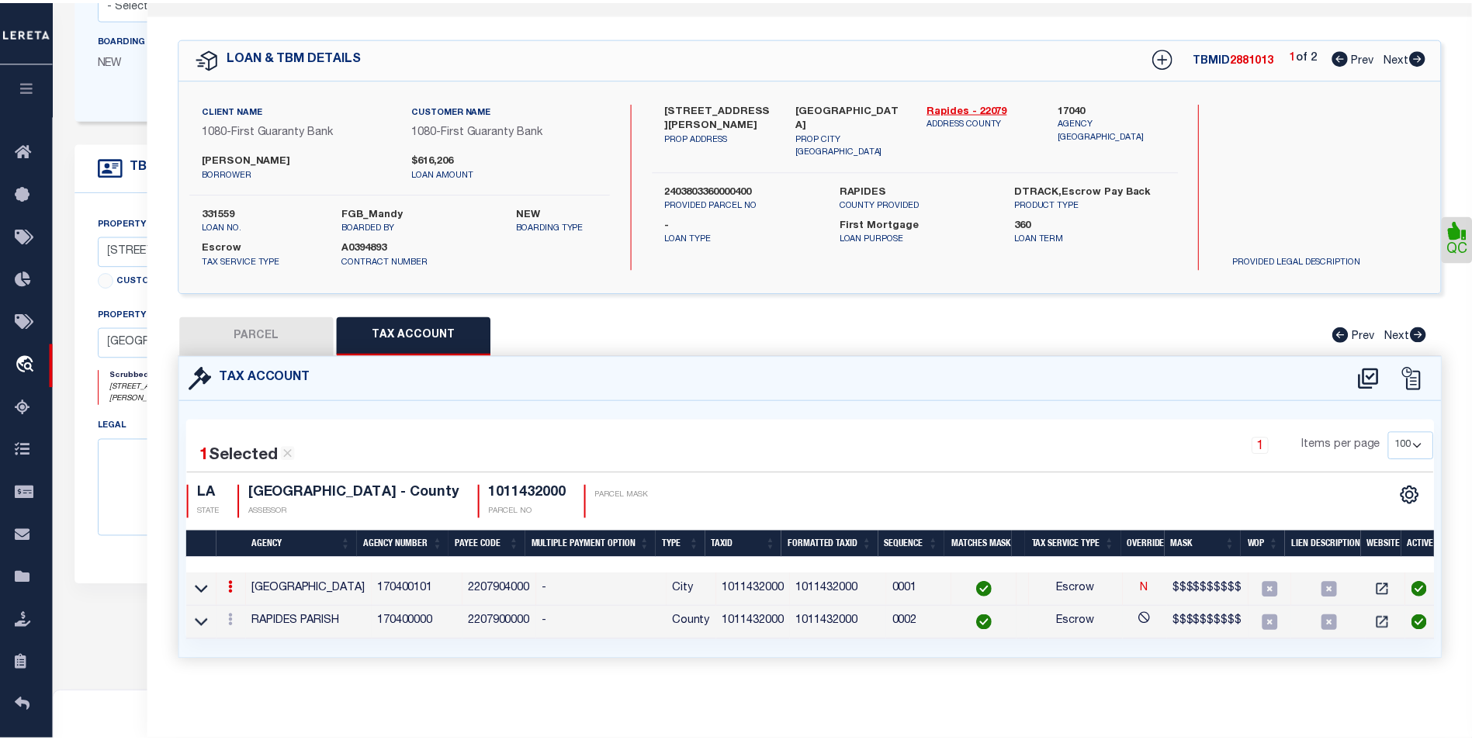
scroll to position [30, 0]
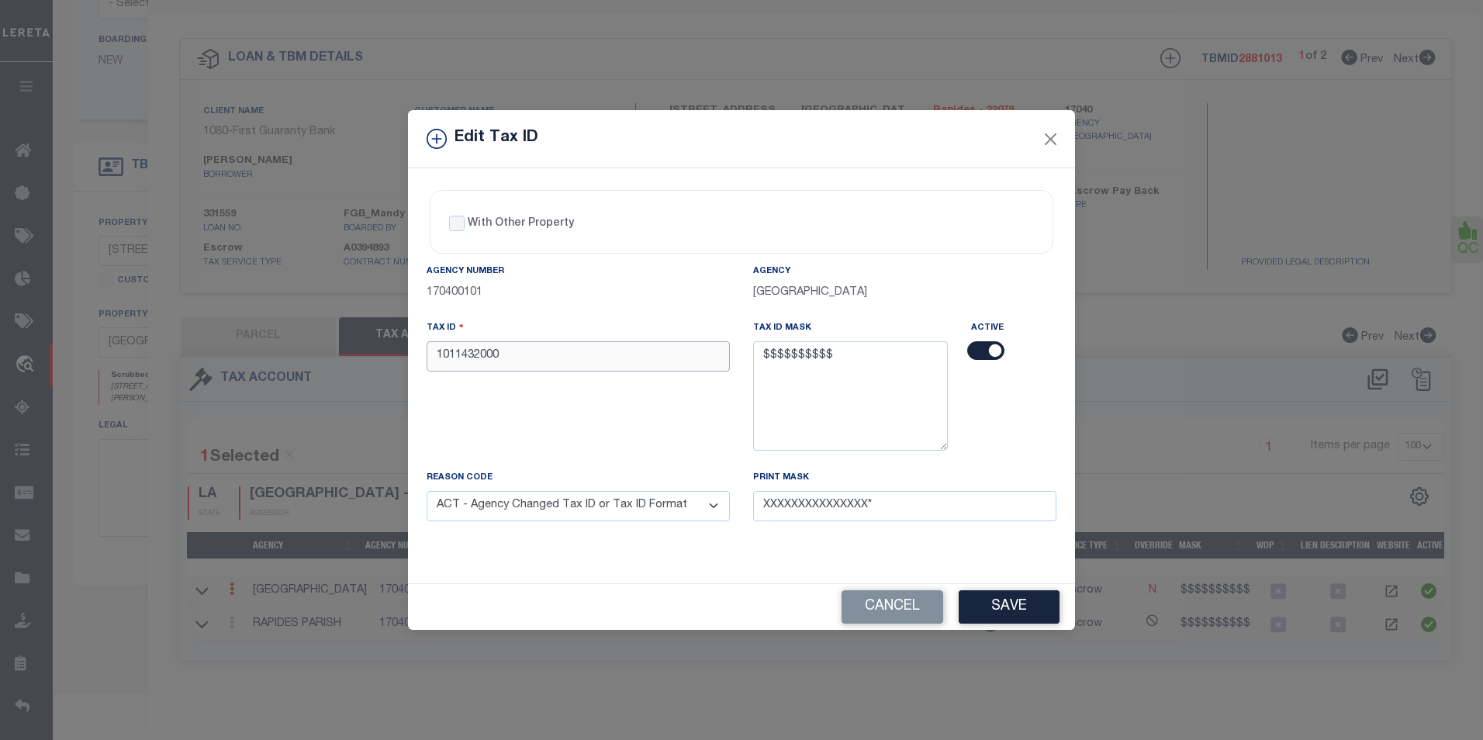
drag, startPoint x: 448, startPoint y: 354, endPoint x: 414, endPoint y: 363, distance: 34.6
click at [414, 363] on div "With Other Property With Other Property Type Temporary Permanent Parent Parcel …" at bounding box center [741, 375] width 667 height 415
type input "3011432000"
click at [1000, 601] on button "Save" at bounding box center [1009, 606] width 101 height 33
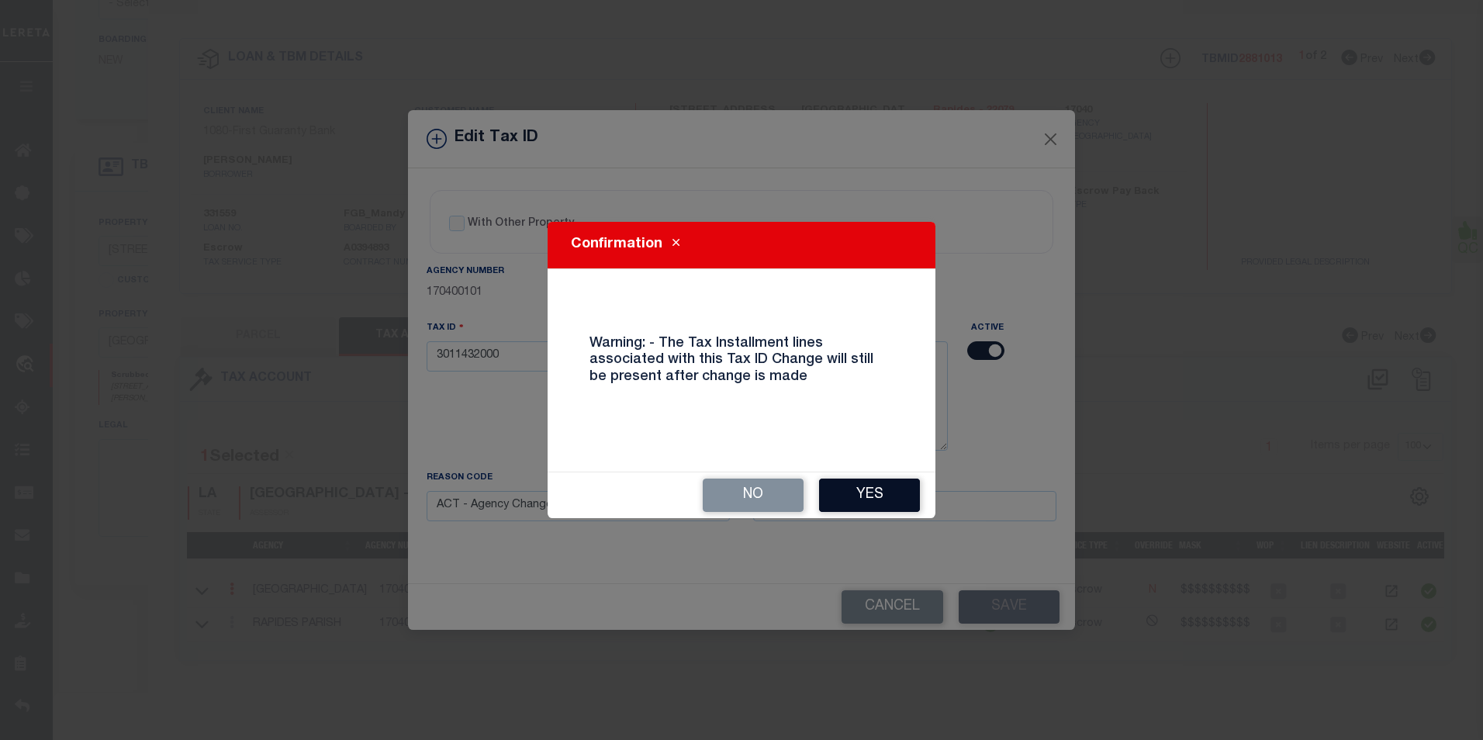
click at [882, 493] on button "Yes" at bounding box center [869, 495] width 101 height 33
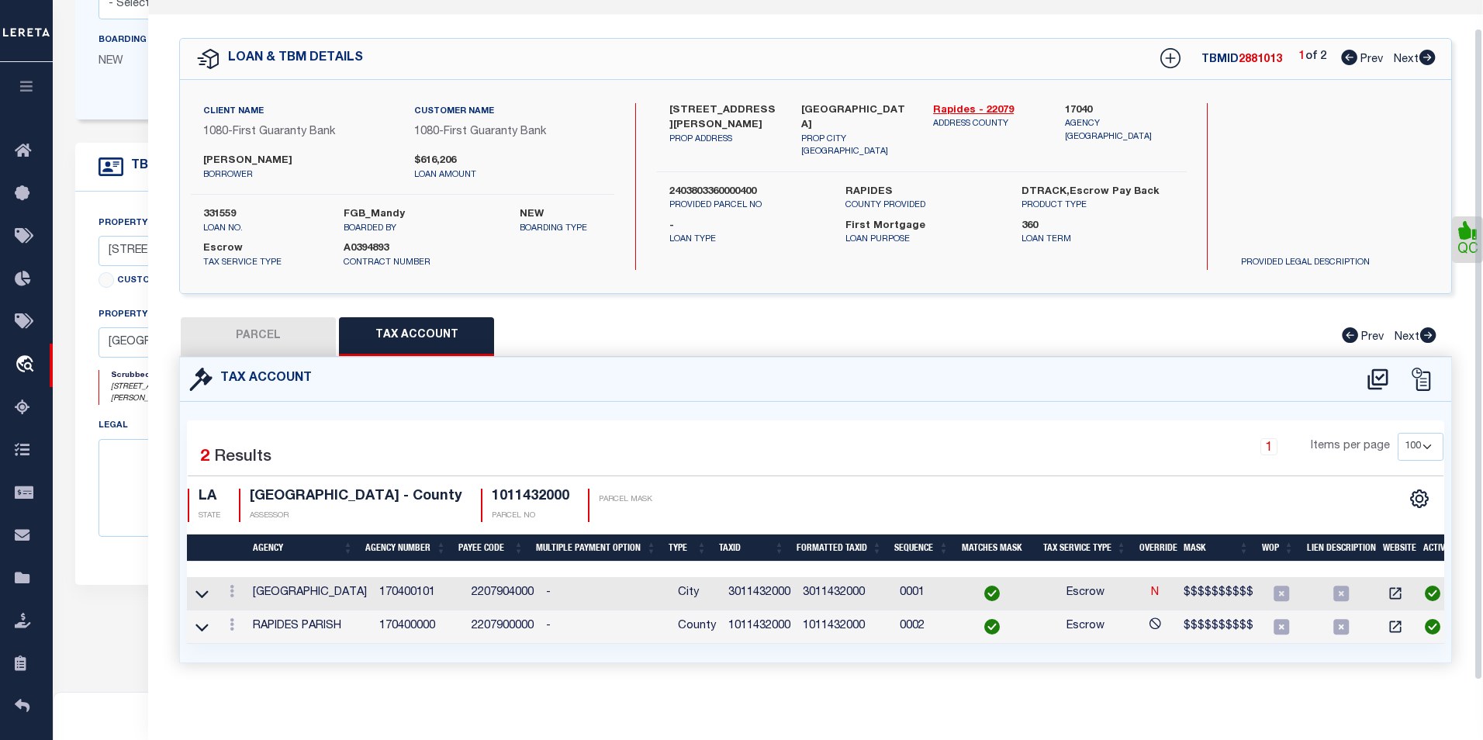
select select
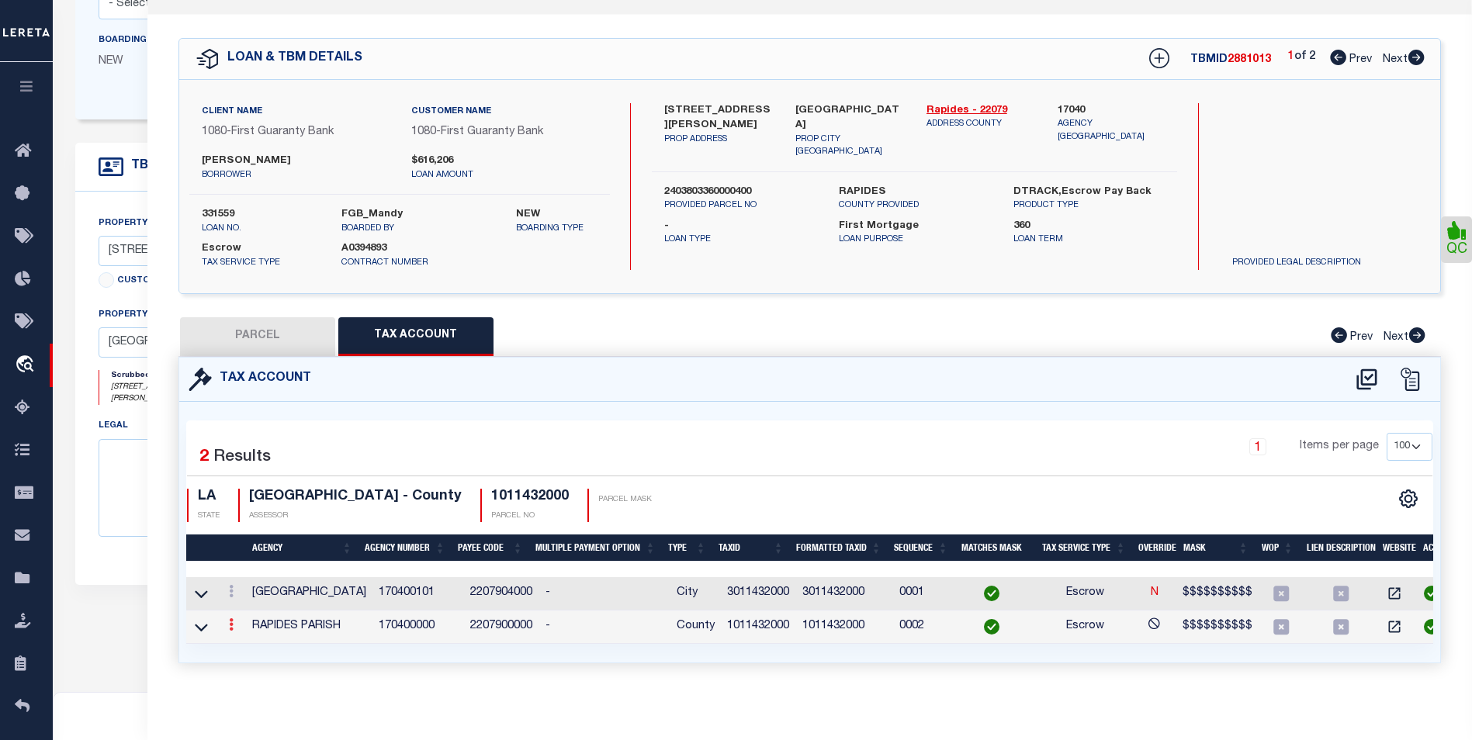
click at [232, 631] on icon at bounding box center [231, 624] width 5 height 12
click at [256, 649] on link at bounding box center [251, 650] width 57 height 26
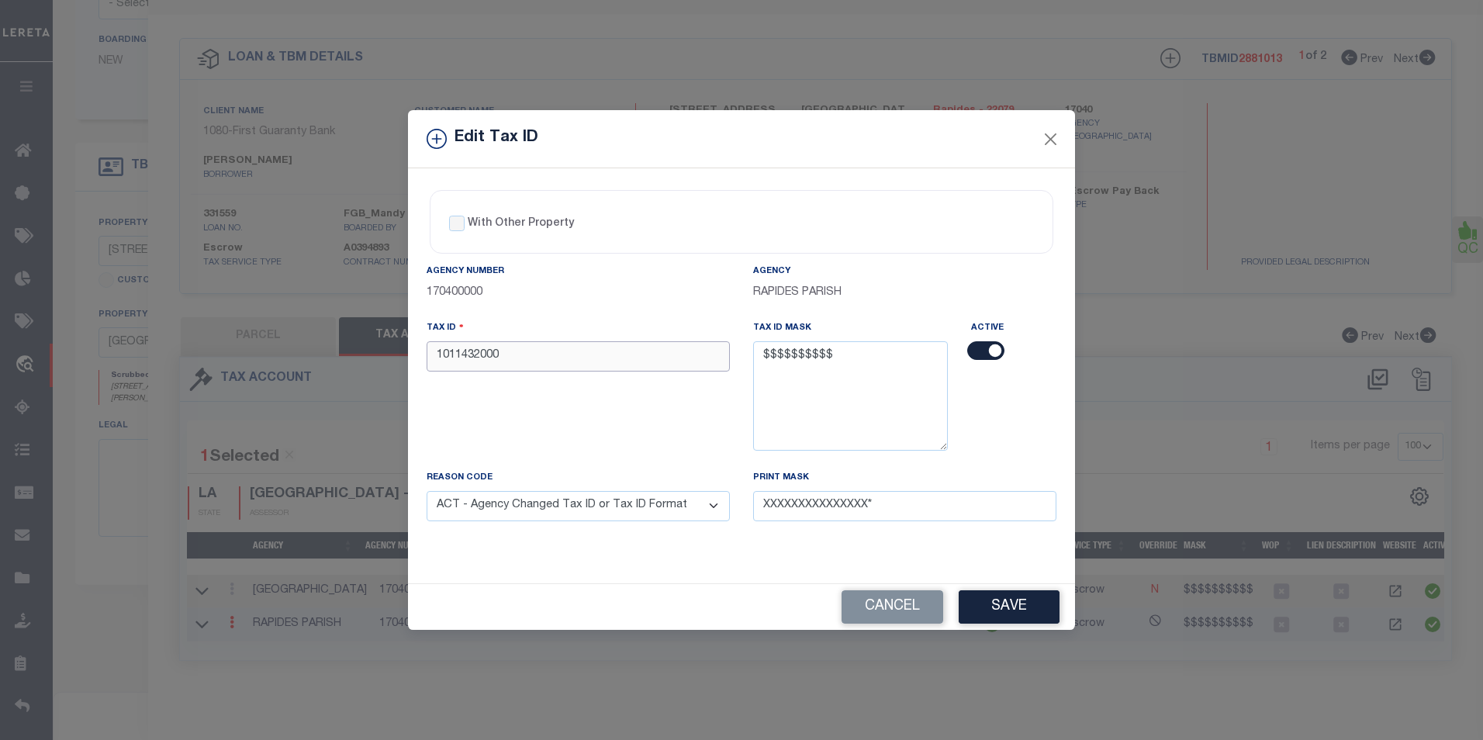
drag, startPoint x: 447, startPoint y: 360, endPoint x: 421, endPoint y: 358, distance: 25.7
click at [421, 358] on div "Tax ID 1011432000" at bounding box center [578, 395] width 327 height 150
type input "3011432000"
click at [990, 591] on button "Save" at bounding box center [1009, 606] width 101 height 33
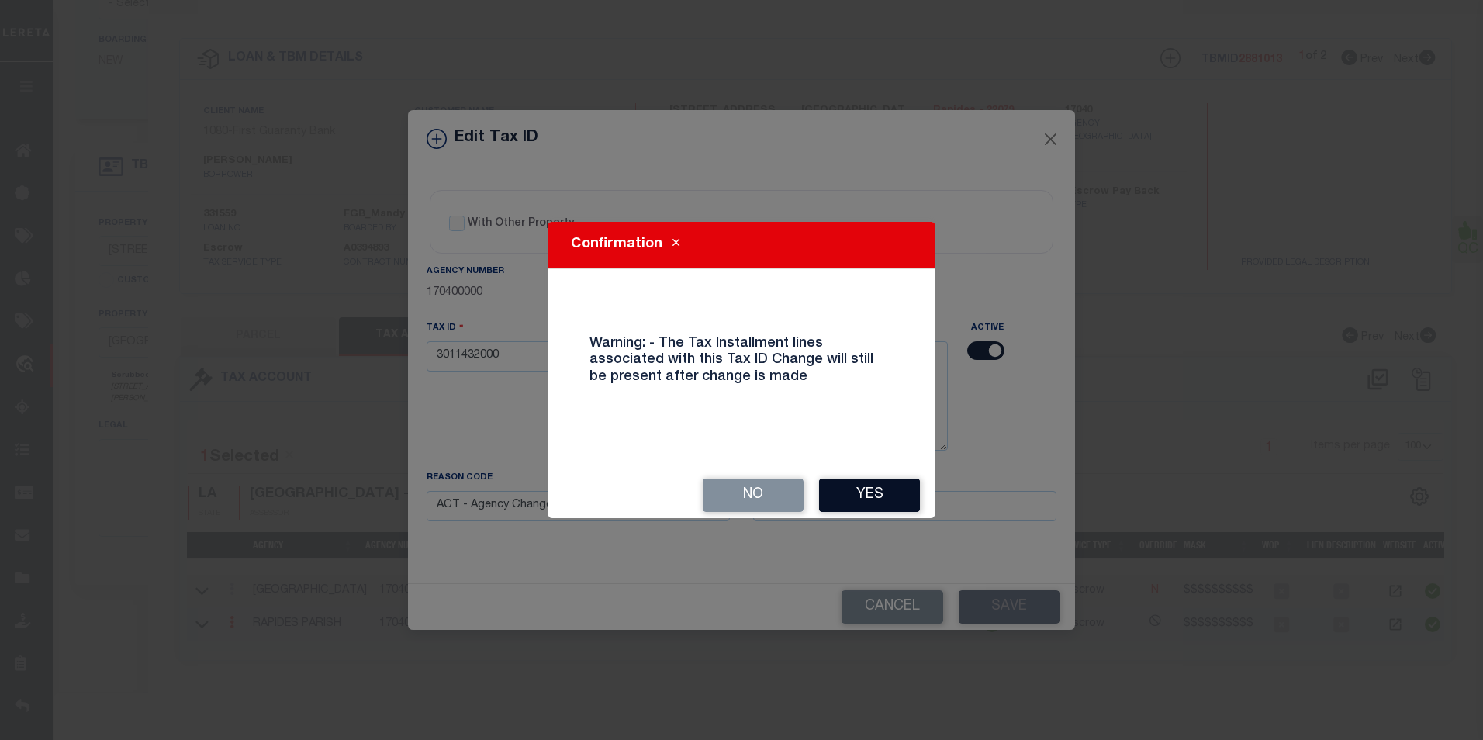
click at [901, 486] on button "Yes" at bounding box center [869, 495] width 101 height 33
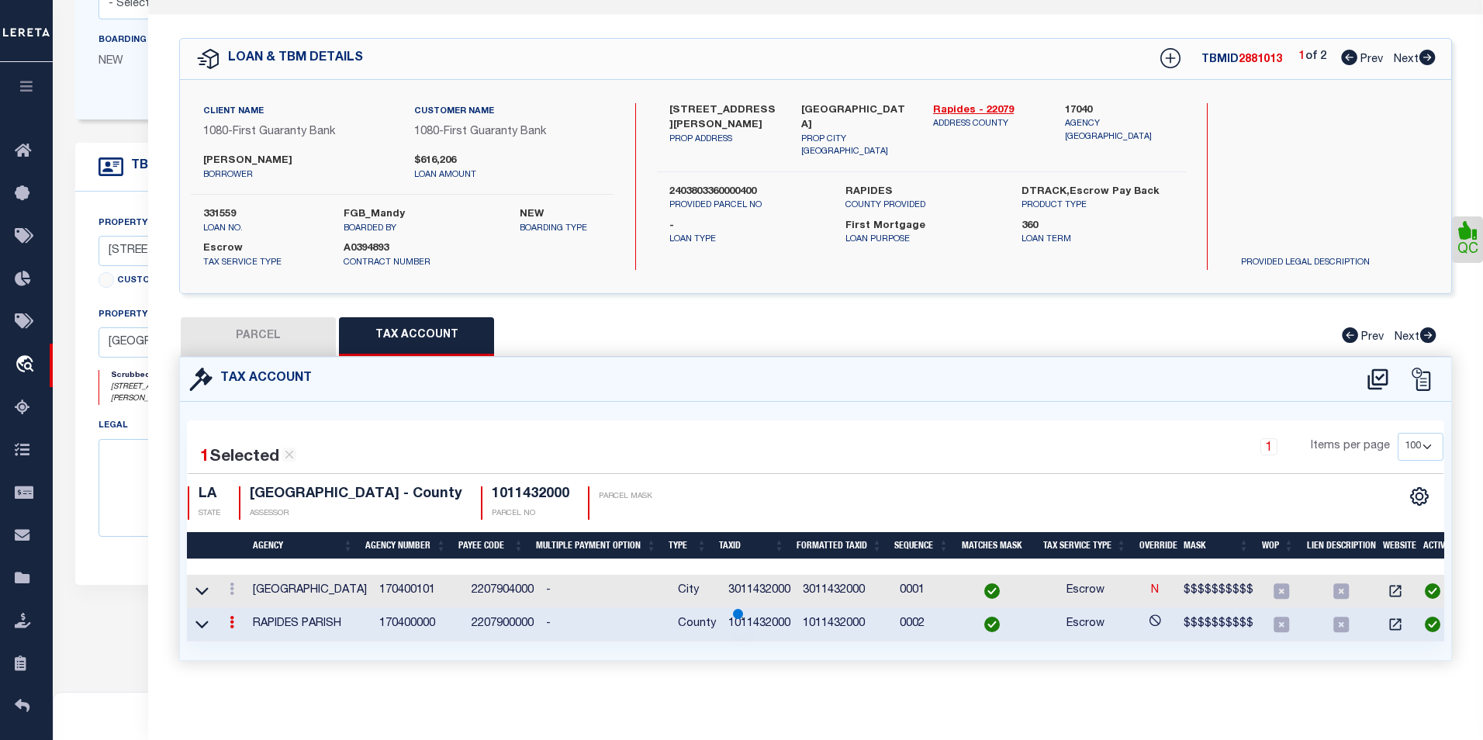
select select
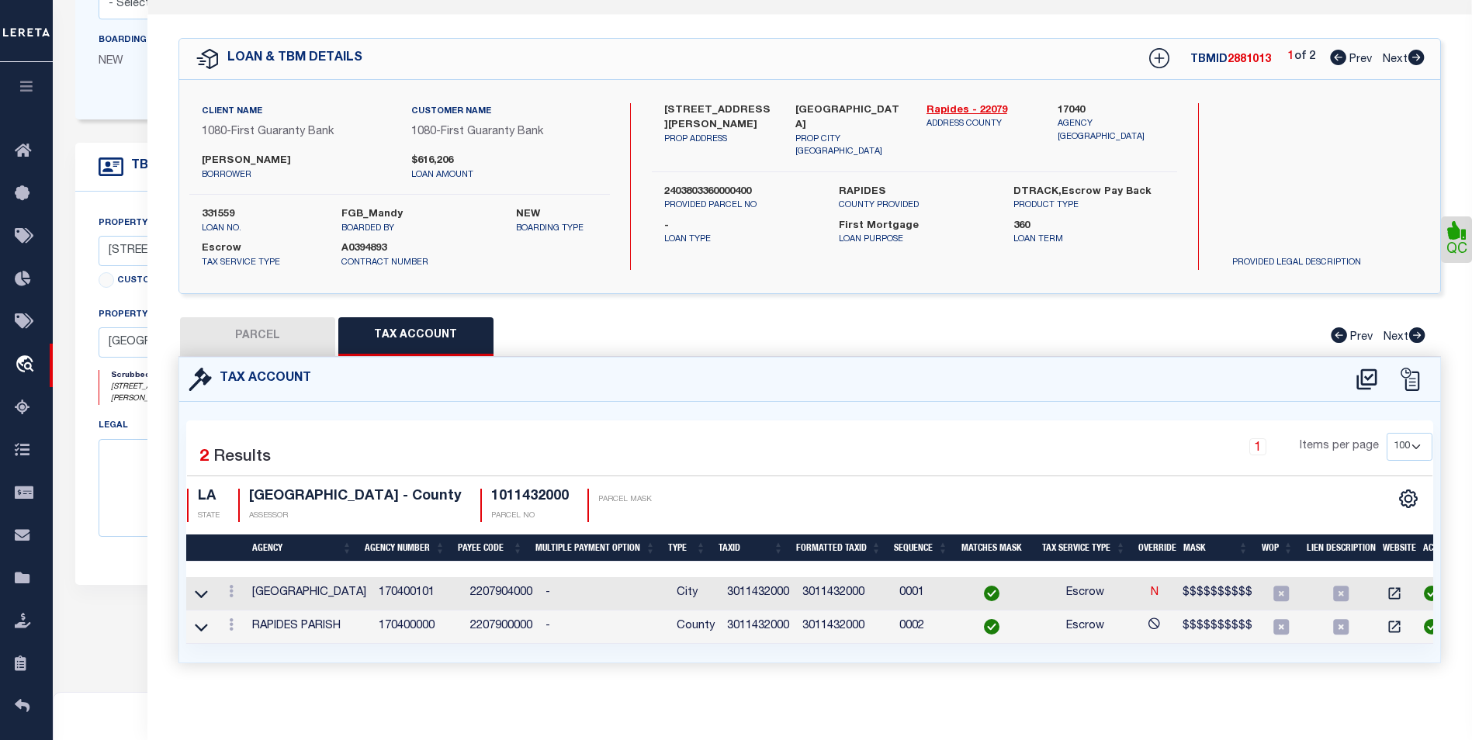
click at [281, 342] on button "PARCEL" at bounding box center [257, 336] width 155 height 39
select select "AS"
select select
checkbox input "false"
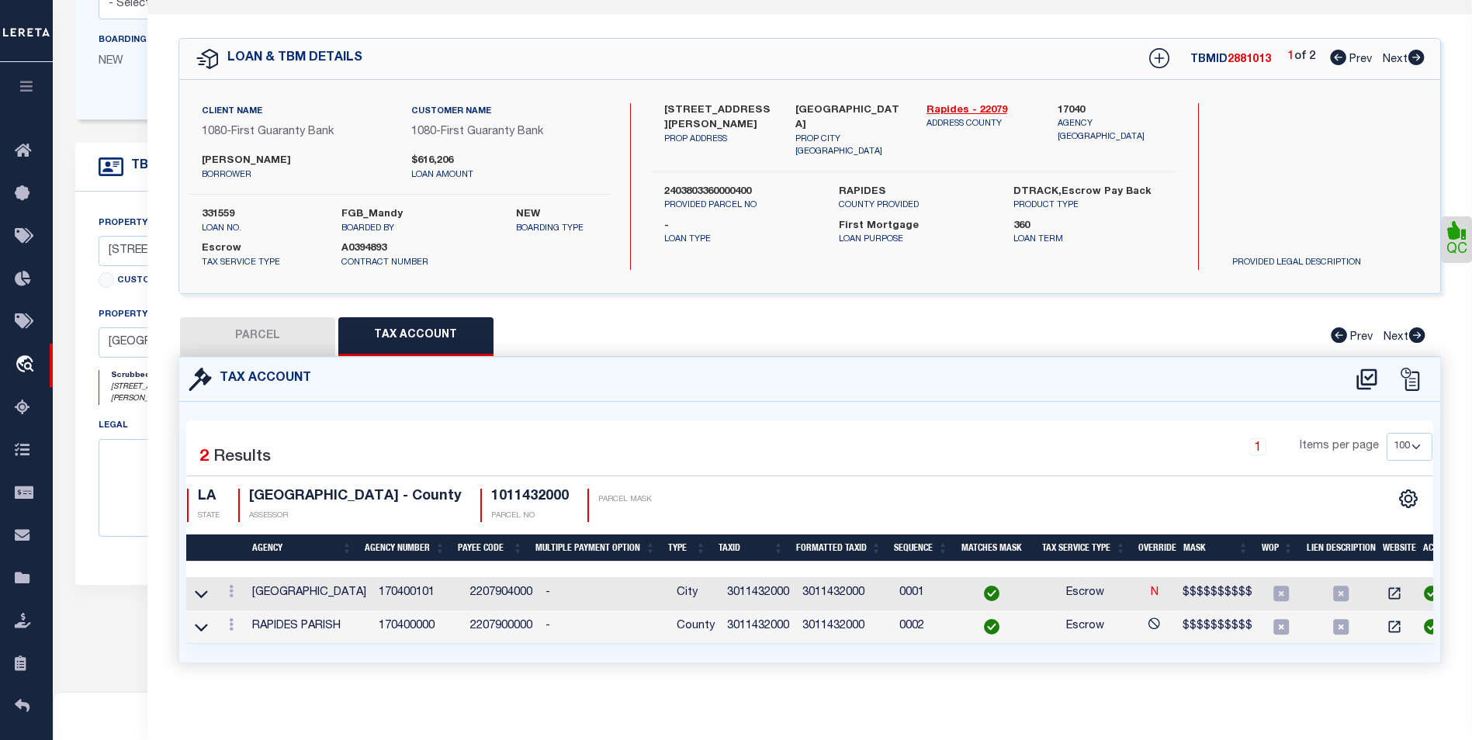
checkbox input "false"
select select "BP"
type input "NICHOLS ERIC PAUL"
select select "AGW"
select select "ADD"
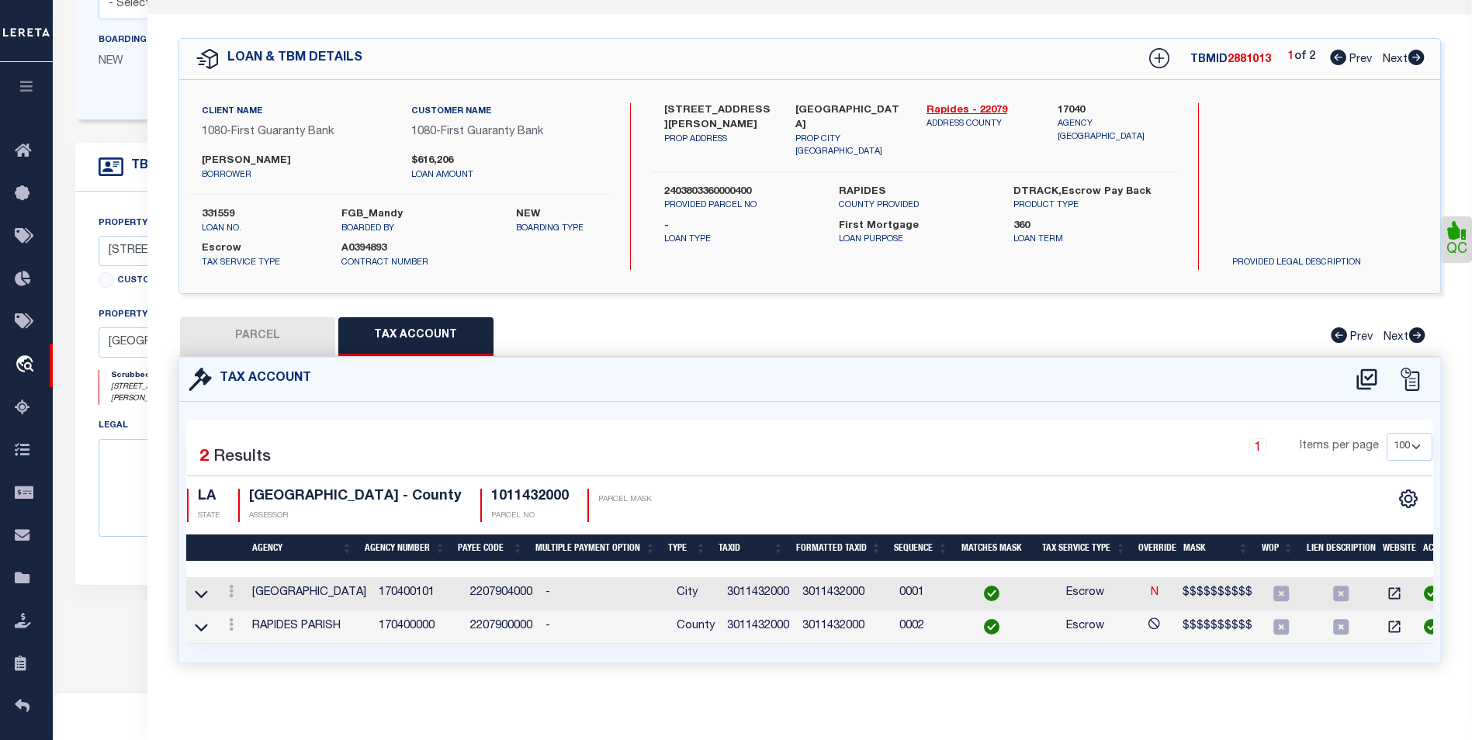
type input "2107 TURNER ST,"
type input "ALEXANDRIA LA 71301"
type textarea "LOT 6, GARDEN SUBD. ---(CB 931-282)(CB 2030-978 WALLACE) (CB 2148-104 2019 CITY…"
type textarea "updated Assessment/Tax ID to 1011432000"
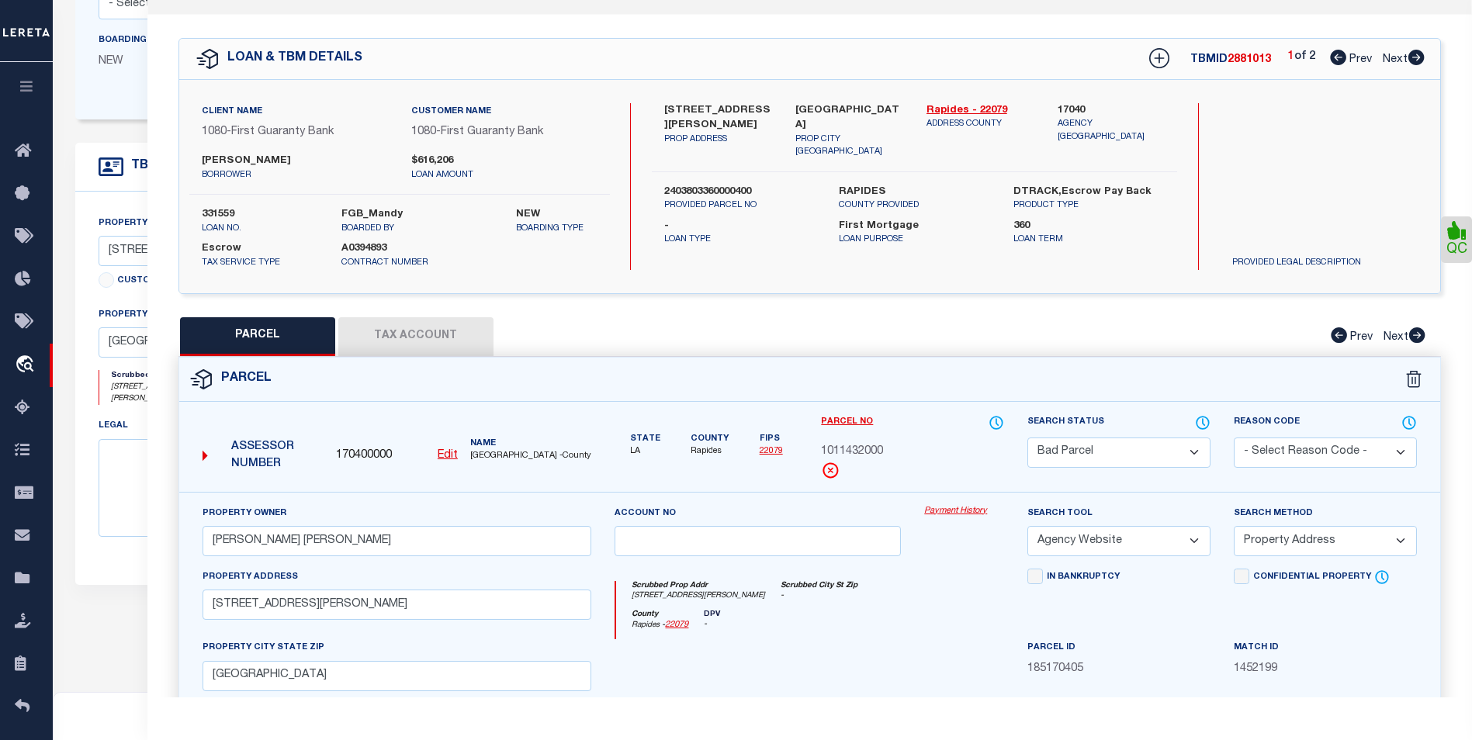
click at [1414, 58] on icon at bounding box center [1415, 58] width 17 height 16
select select "AS"
select select
checkbox input "false"
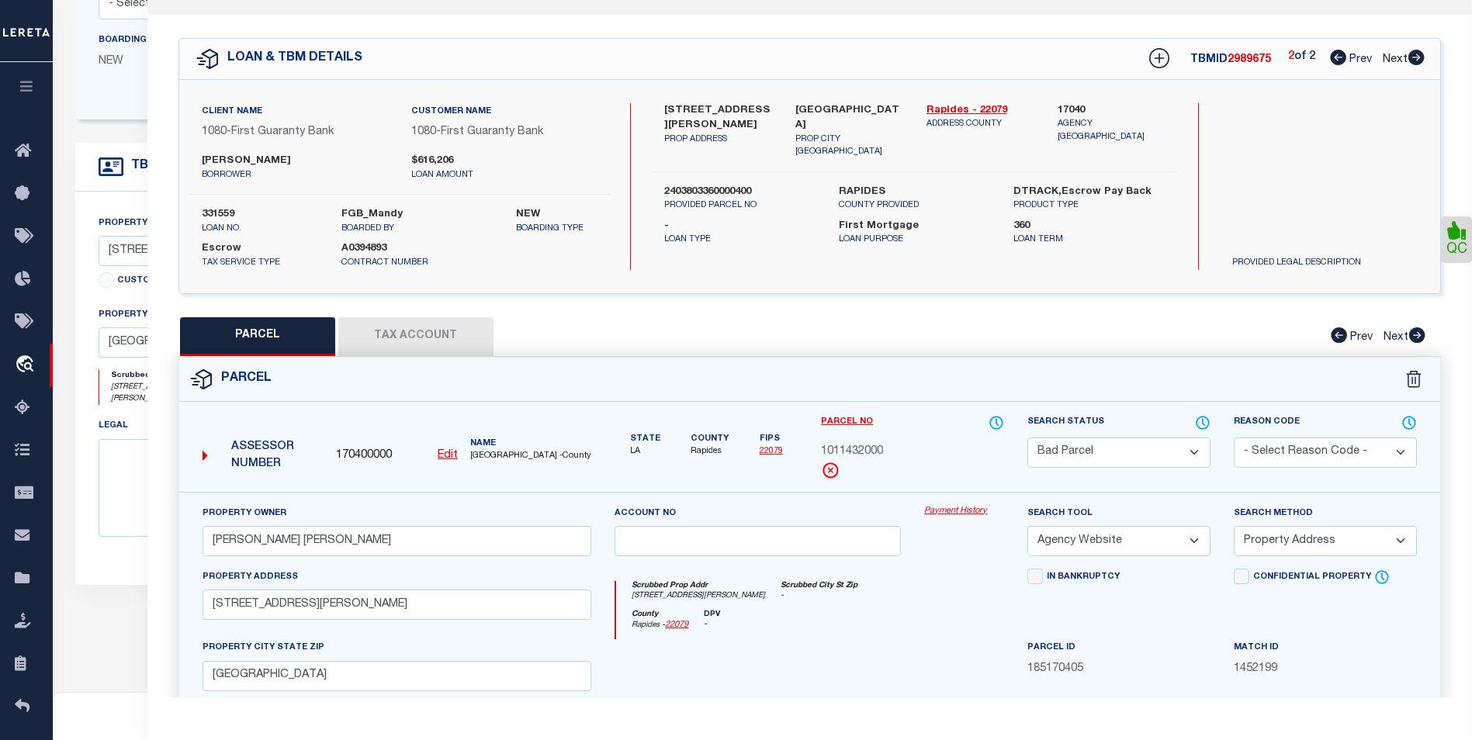
checkbox input "false"
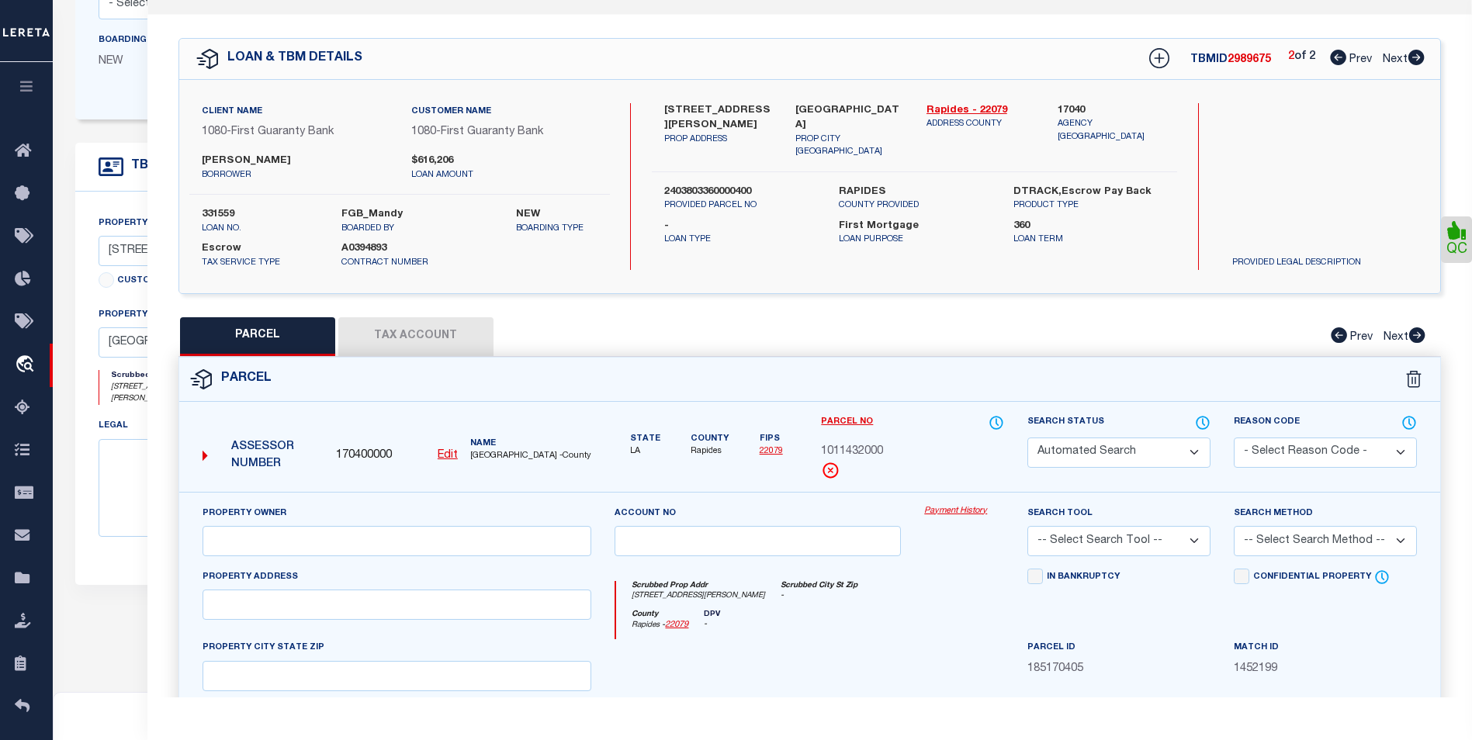
select select "CP"
type input "JOHNSON, BRIAN"
select select
type input "607 LEXINGTON AVE S"
checkbox input "false"
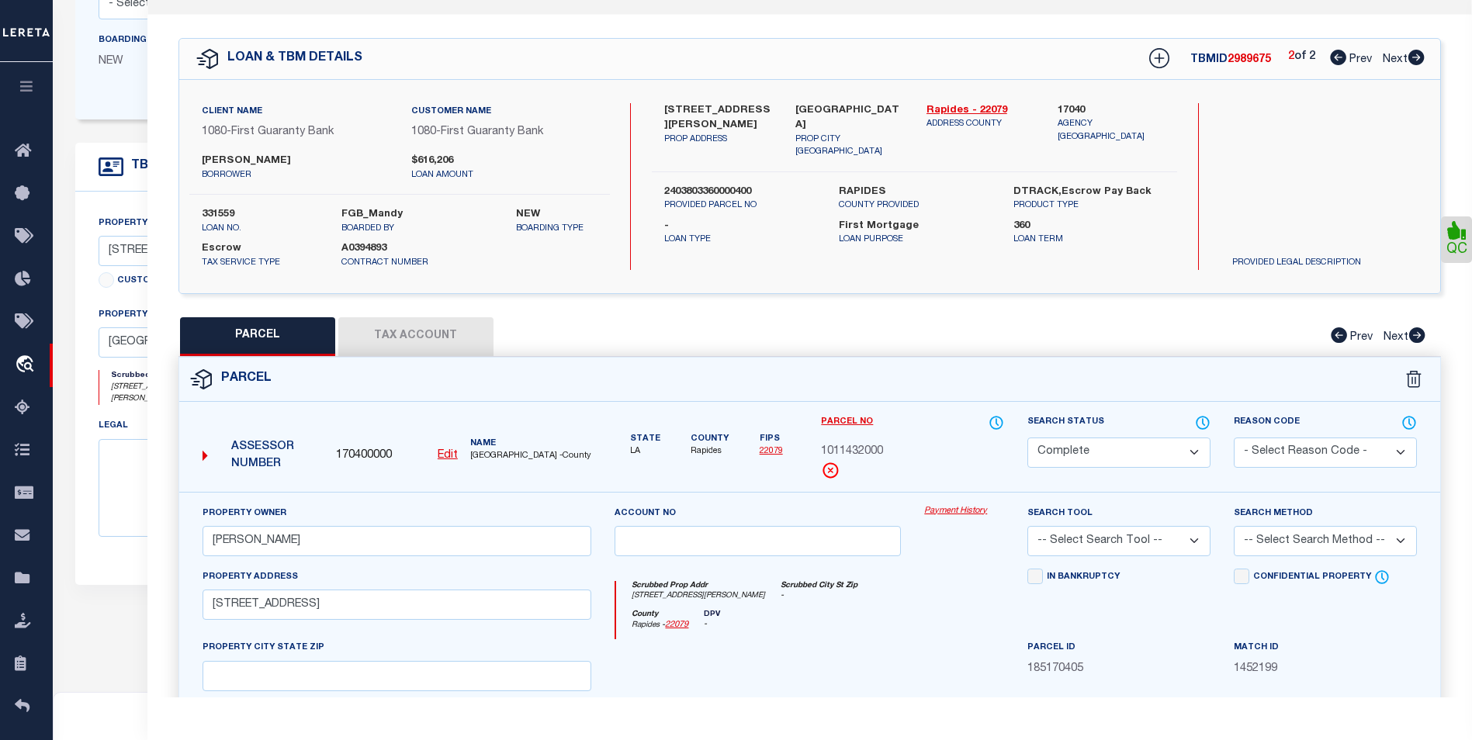
type input "BUNKIE LA 71322"
type textarea "1 LOT (113.5 X 135') BEING 1/2 OF LOTS 6, 7, & 8, BLK B, CAPPEL ADD. ON LEXINGT…"
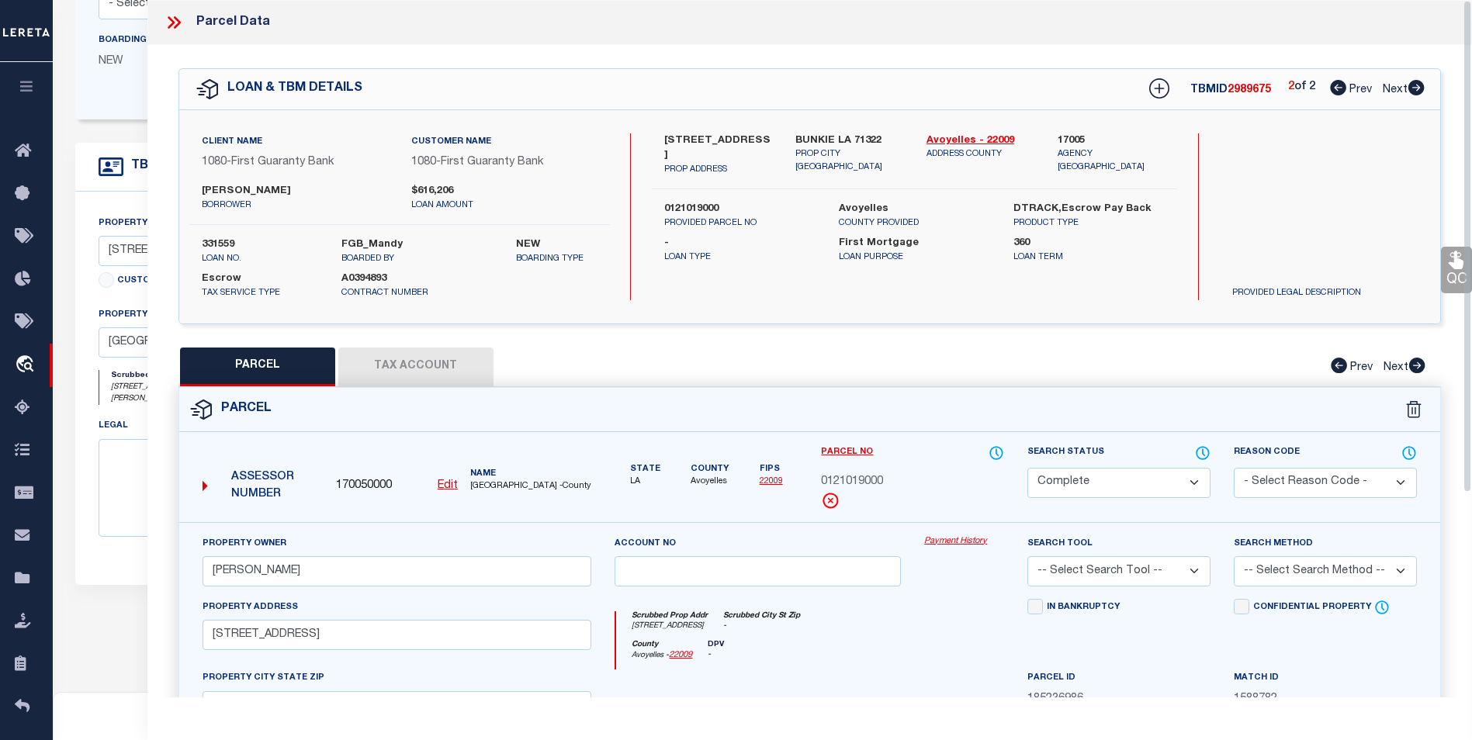
click at [1342, 88] on icon at bounding box center [1338, 88] width 16 height 16
select select "AS"
checkbox input "false"
select select "BP"
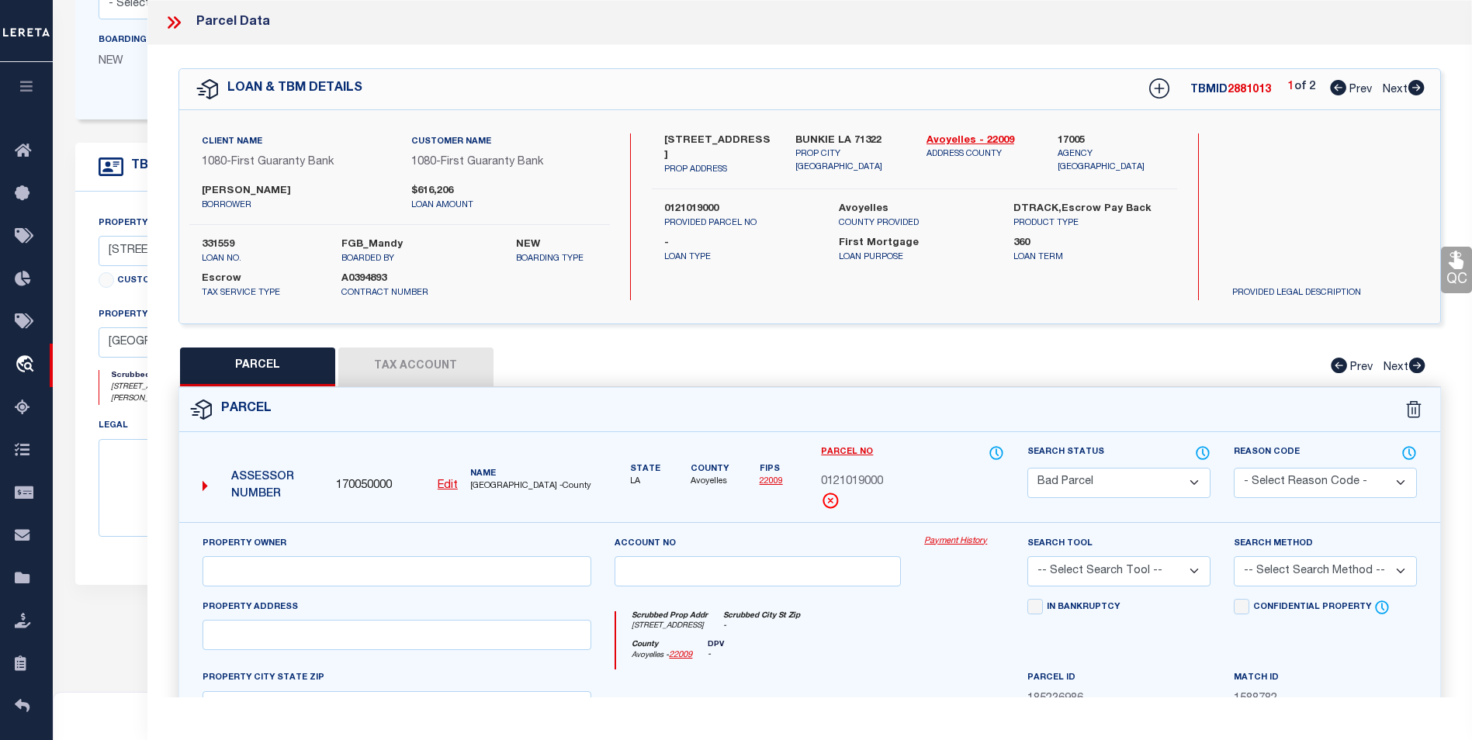
type input "NICHOLS ERIC PAUL"
select select "AGW"
select select "ADD"
type input "2107 TURNER ST,"
type input "ALEXANDRIA LA 71301"
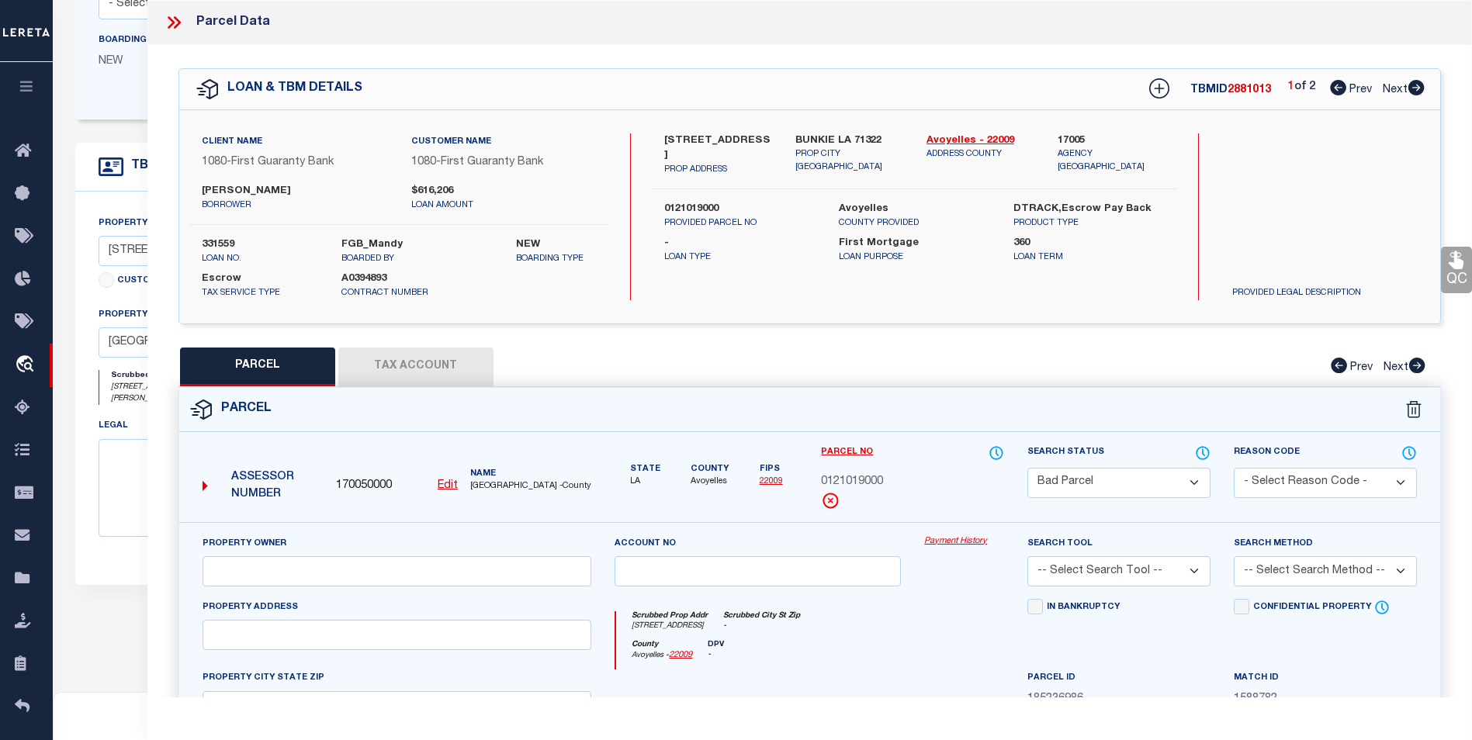
type textarea "LOT 6, GARDEN SUBD. ---(CB 931-282)(CB 2030-978 WALLACE) (CB 2148-104 2019 CITY…"
type textarea "updated Assessment/Tax ID to 1011432000"
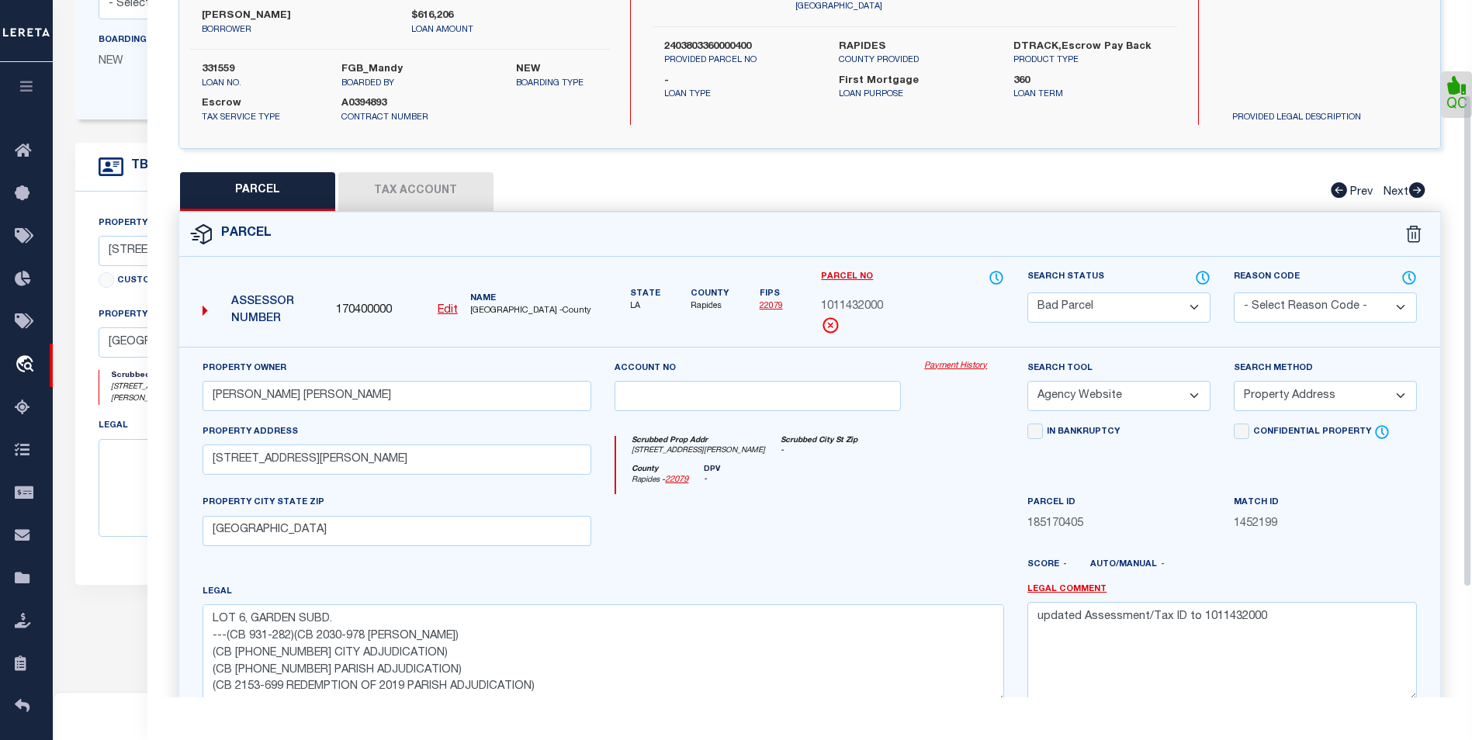
scroll to position [133, 0]
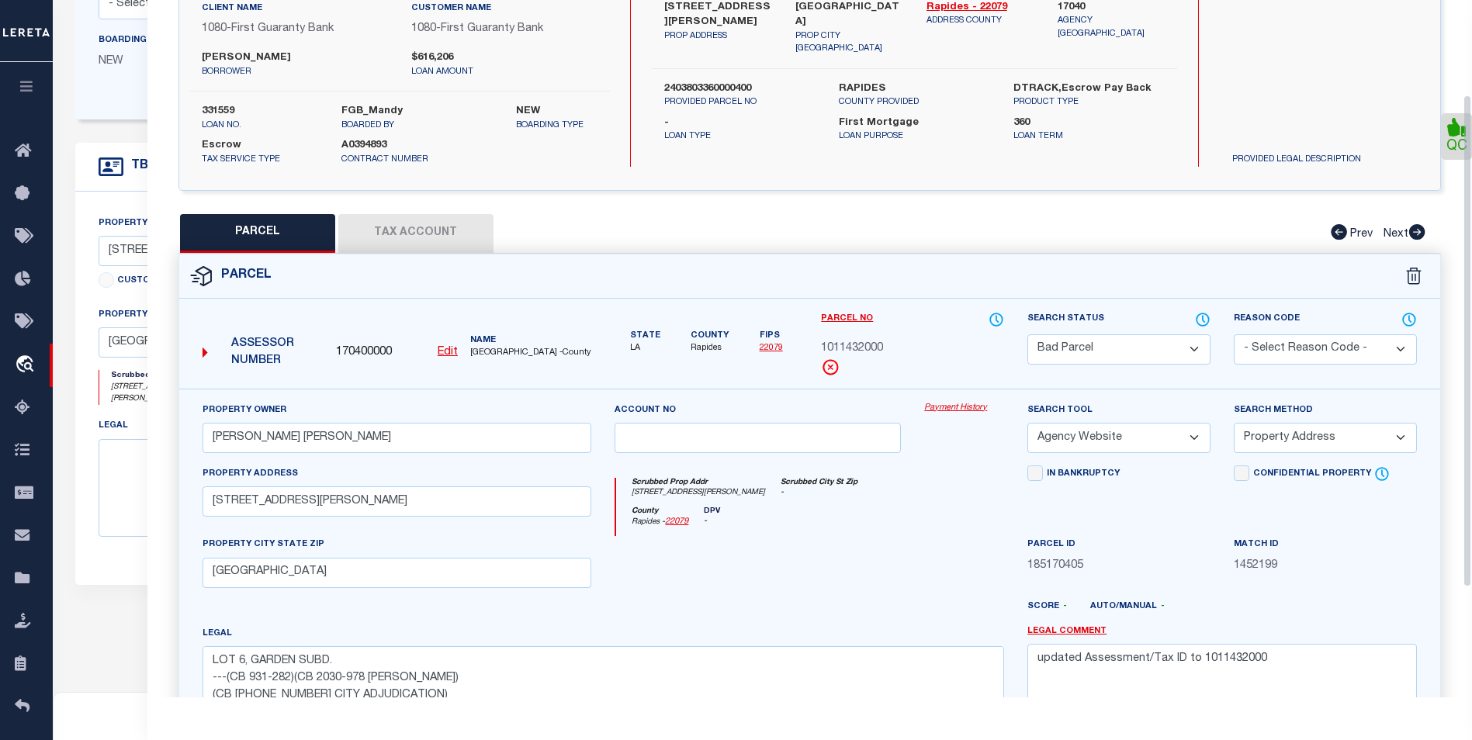
click at [368, 244] on button "Tax Account" at bounding box center [415, 233] width 155 height 39
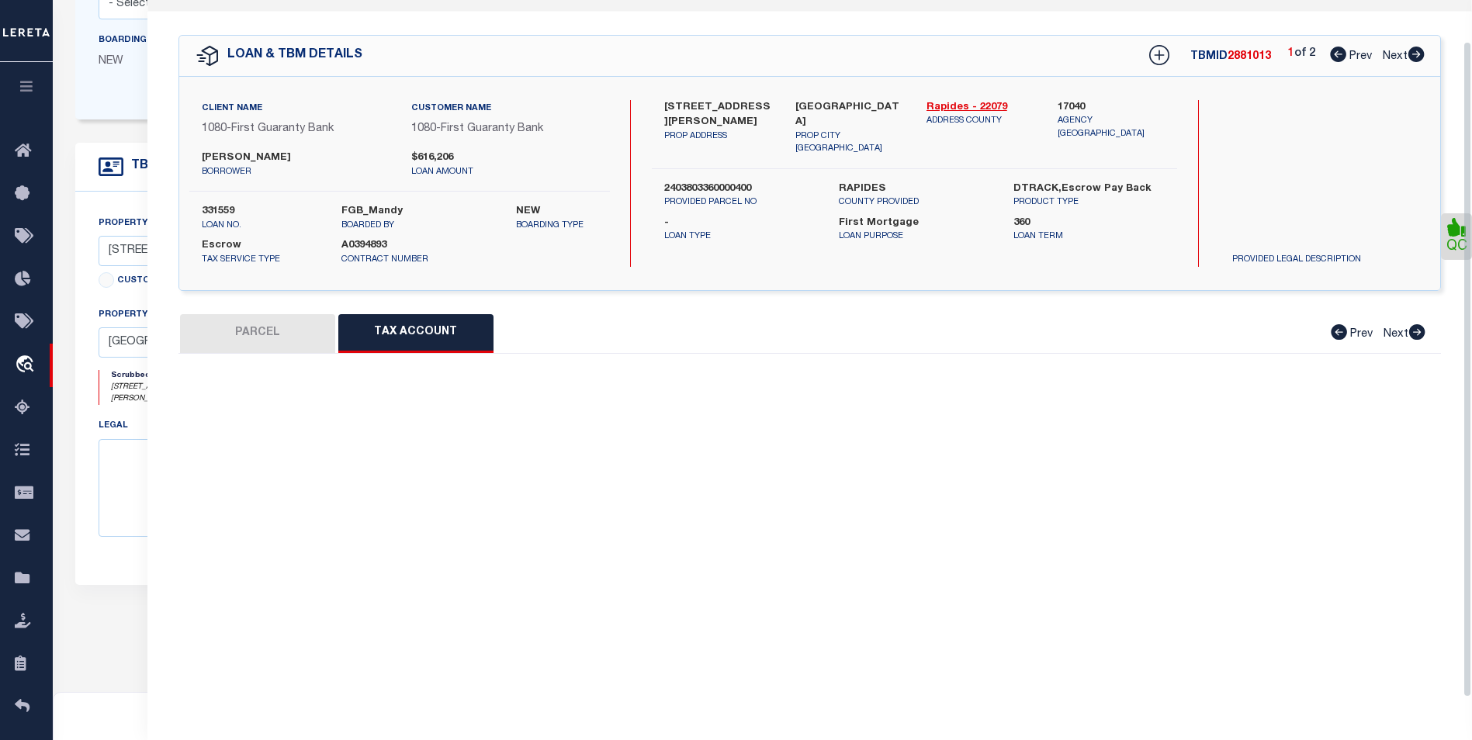
select select "100"
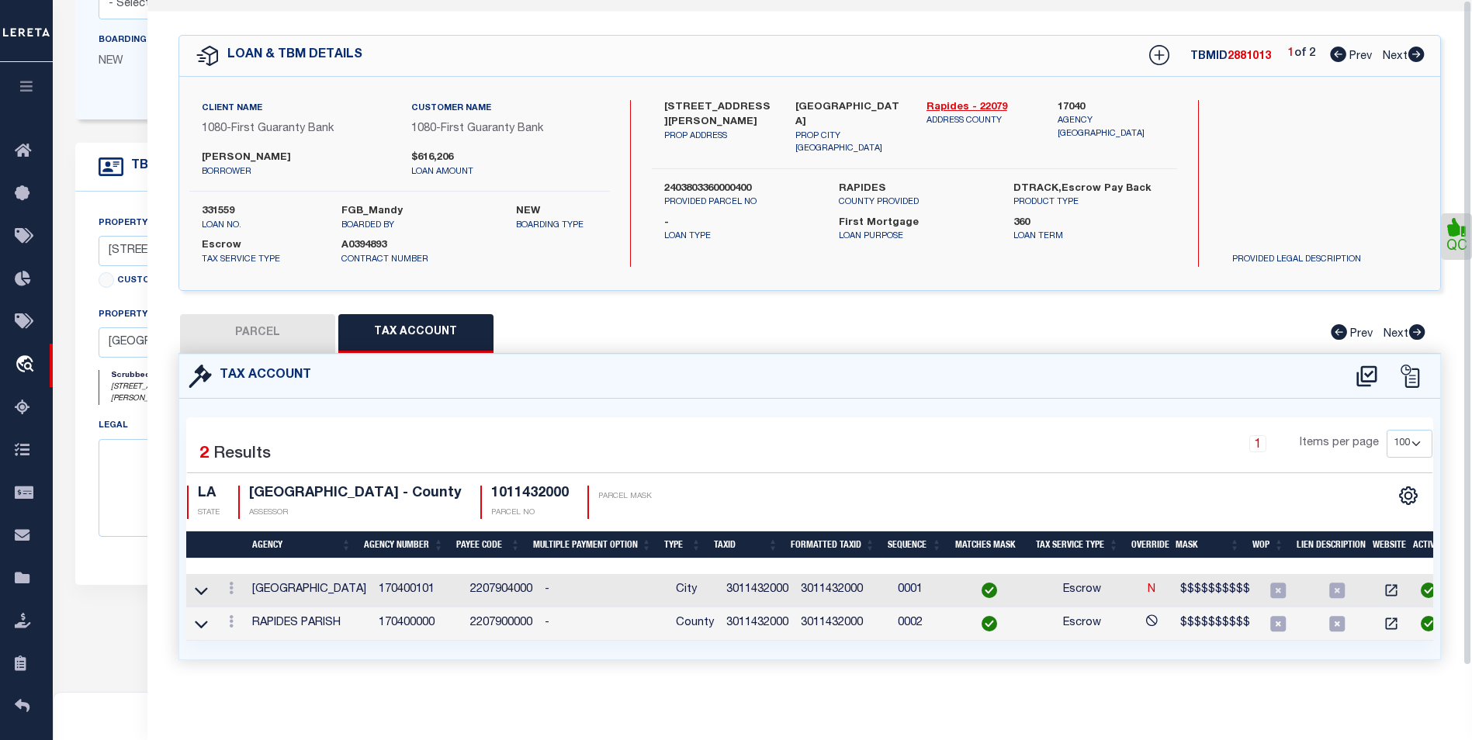
scroll to position [0, 0]
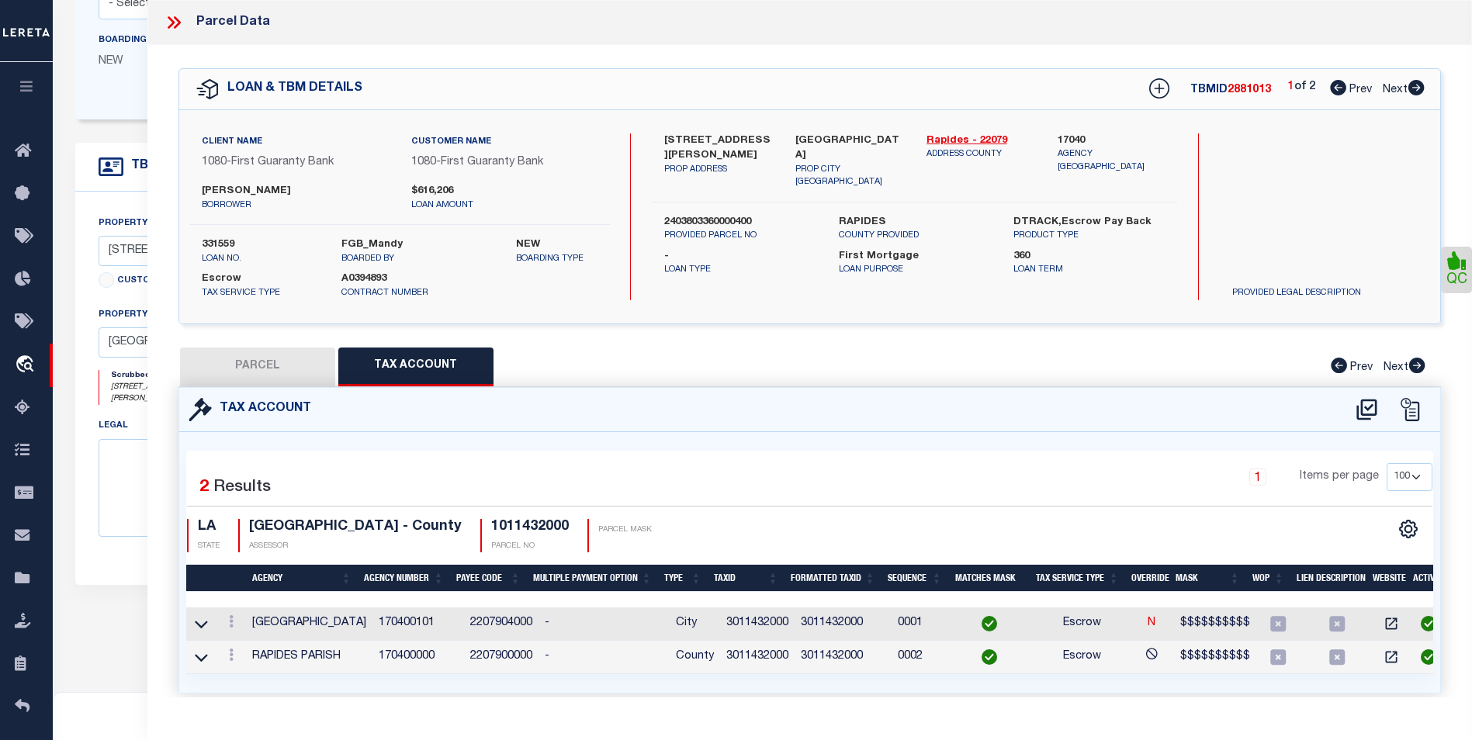
click at [276, 357] on button "PARCEL" at bounding box center [257, 367] width 155 height 39
select select "AS"
select select
checkbox input "false"
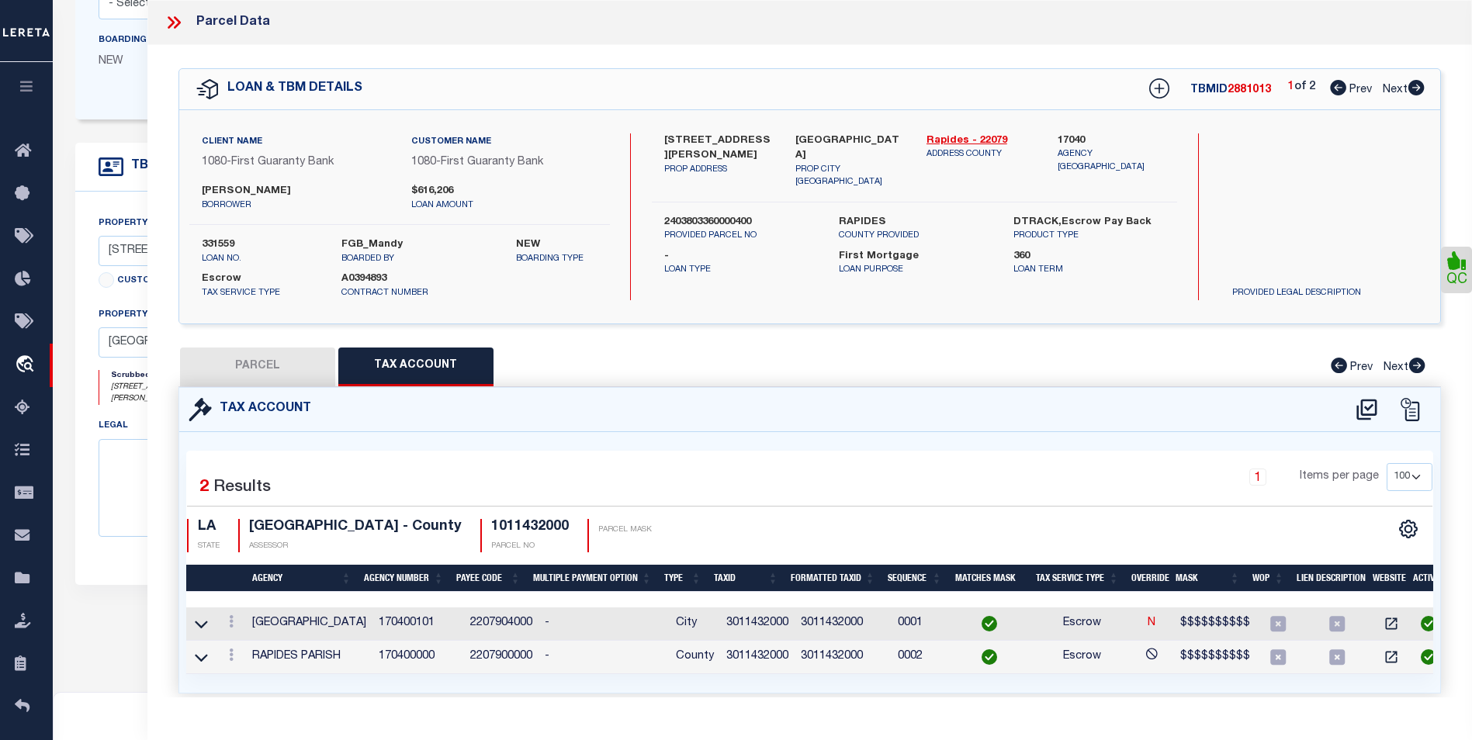
checkbox input "false"
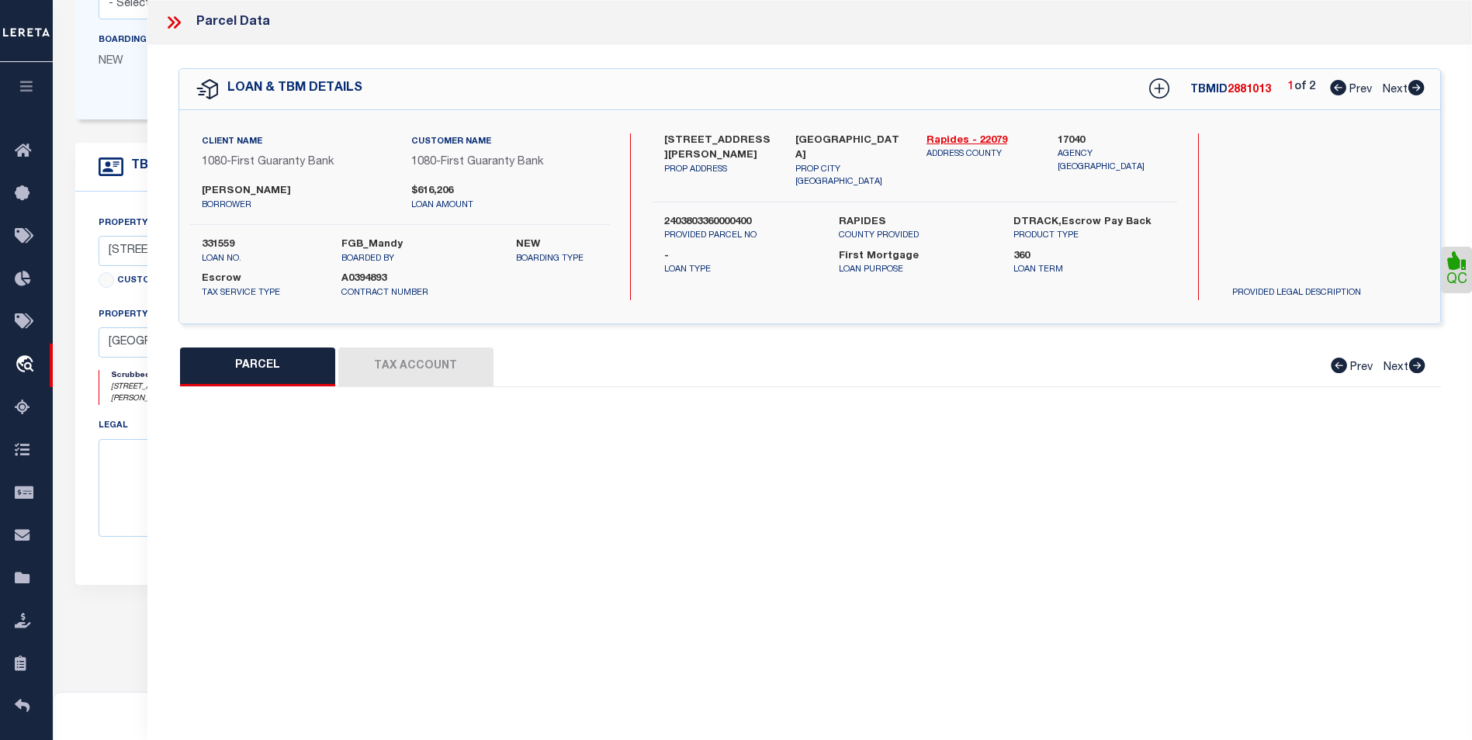
select select "BP"
type input "NICHOLS ERIC PAUL"
select select "AGW"
select select "ADD"
type input "2107 TURNER ST,"
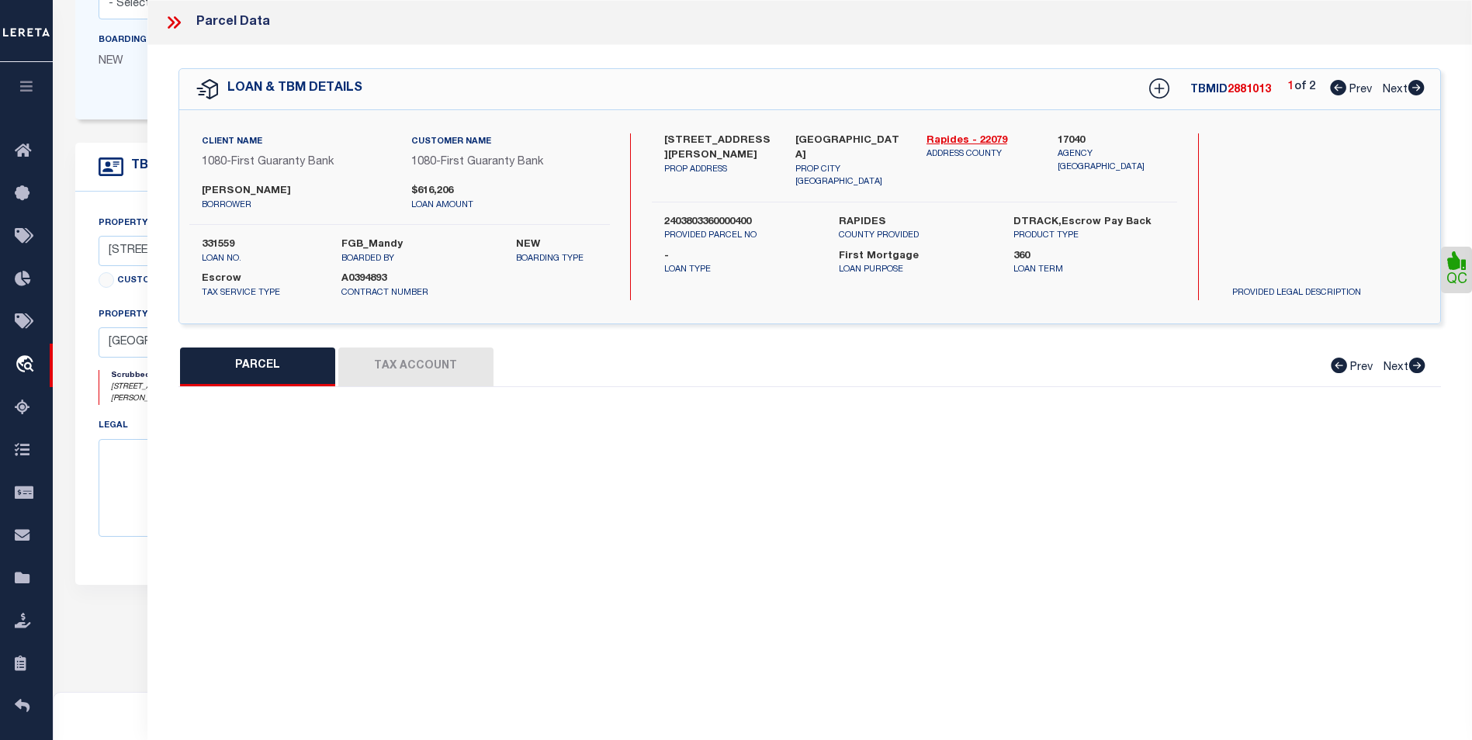
type input "ALEXANDRIA LA 71301"
type textarea "LOT 6, GARDEN SUBD. ---(CB 931-282)(CB 2030-978 WALLACE) (CB 2148-104 2019 CITY…"
type textarea "updated Assessment/Tax ID to 1011432000"
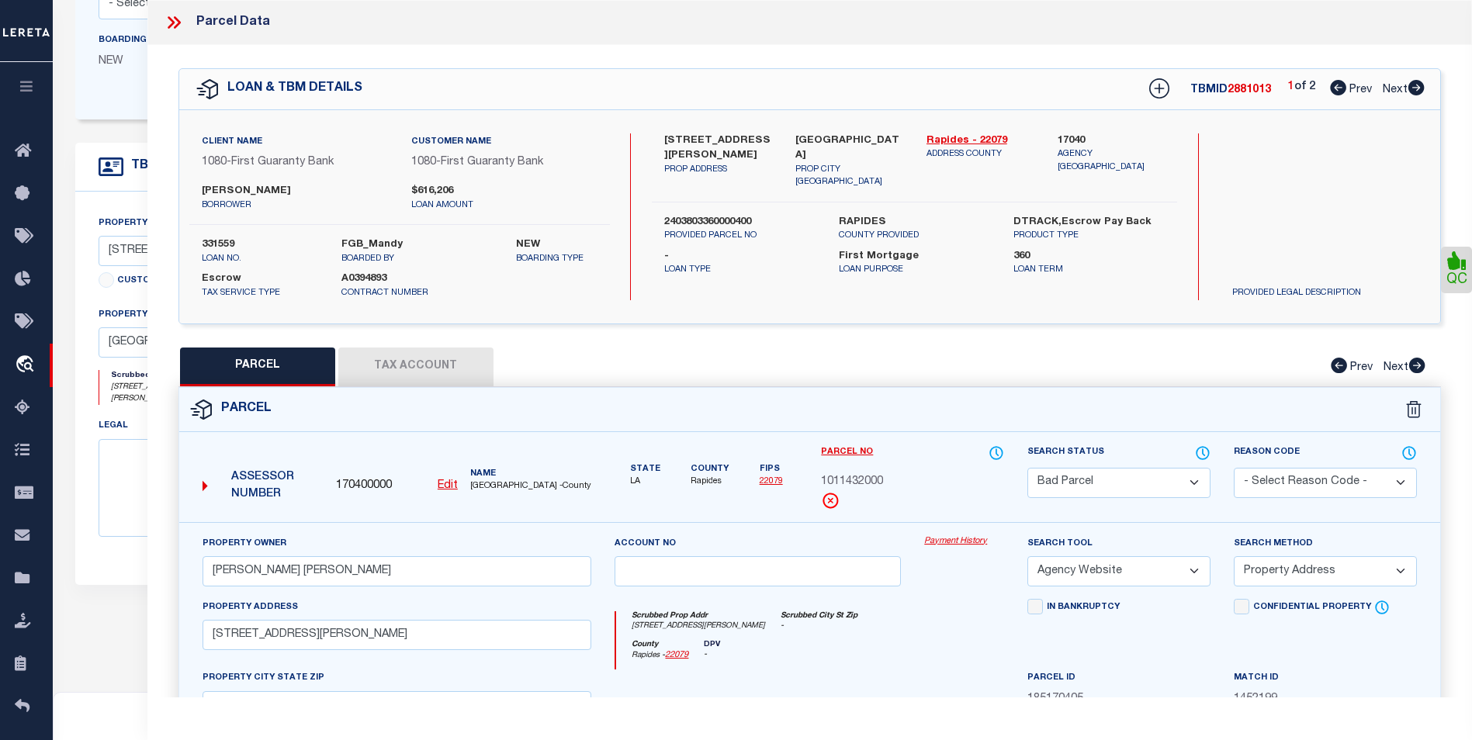
click at [1135, 485] on select "Automated Search Bad Parcel Complete Duplicate Parcel High Dollar Reporting In …" at bounding box center [1118, 483] width 183 height 30
click at [1027, 468] on select "Automated Search Bad Parcel Complete Duplicate Parcel High Dollar Reporting In …" at bounding box center [1118, 483] width 183 height 30
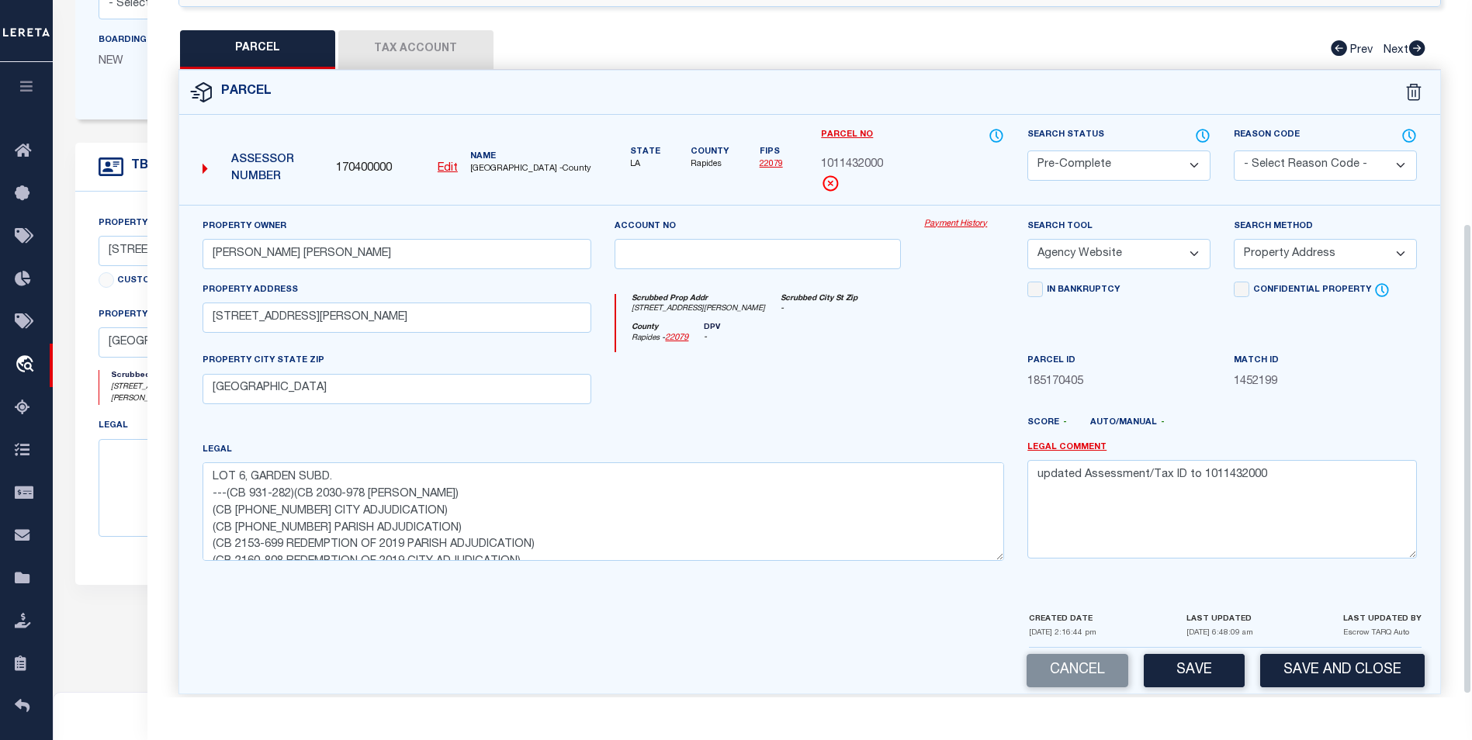
scroll to position [334, 0]
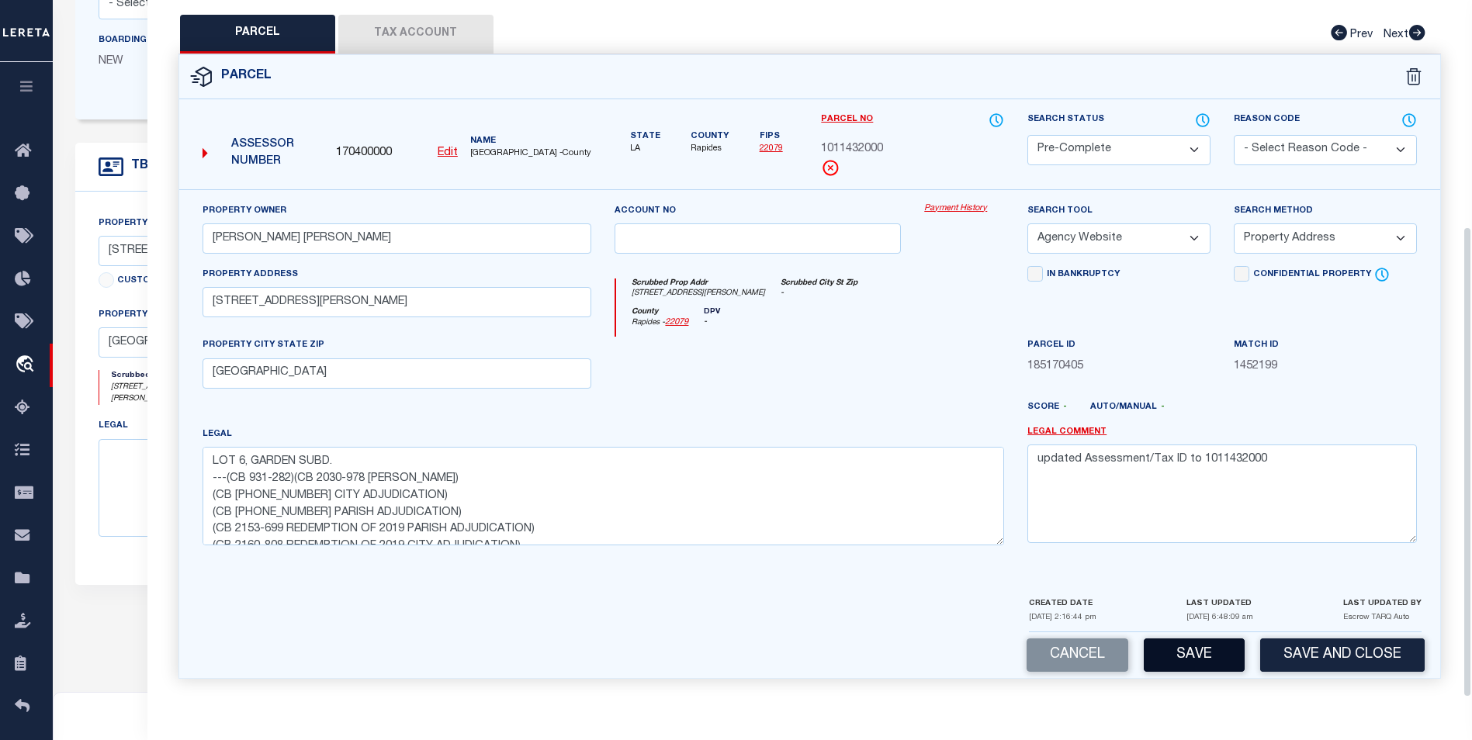
click at [1207, 665] on button "Save" at bounding box center [1193, 654] width 101 height 33
select select "AS"
select select
checkbox input "false"
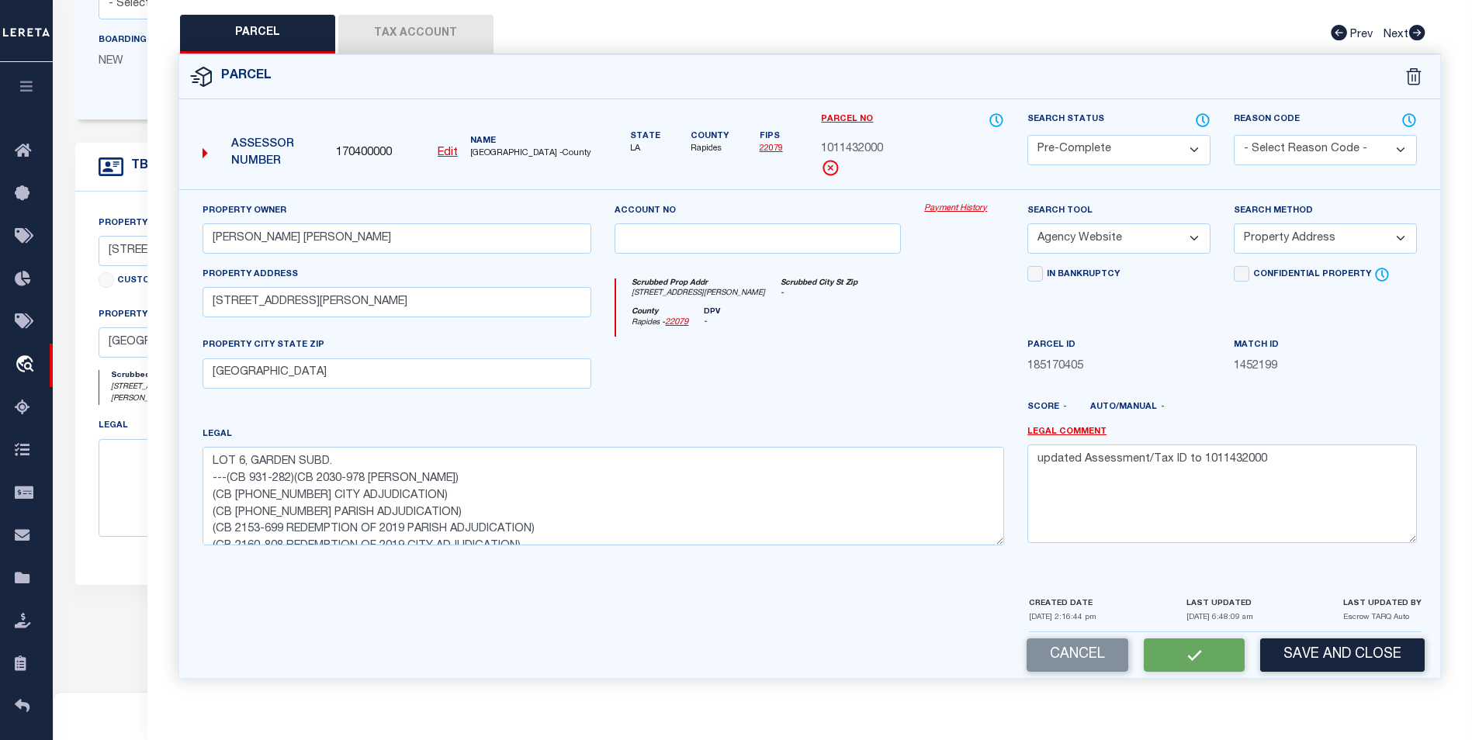
checkbox input "false"
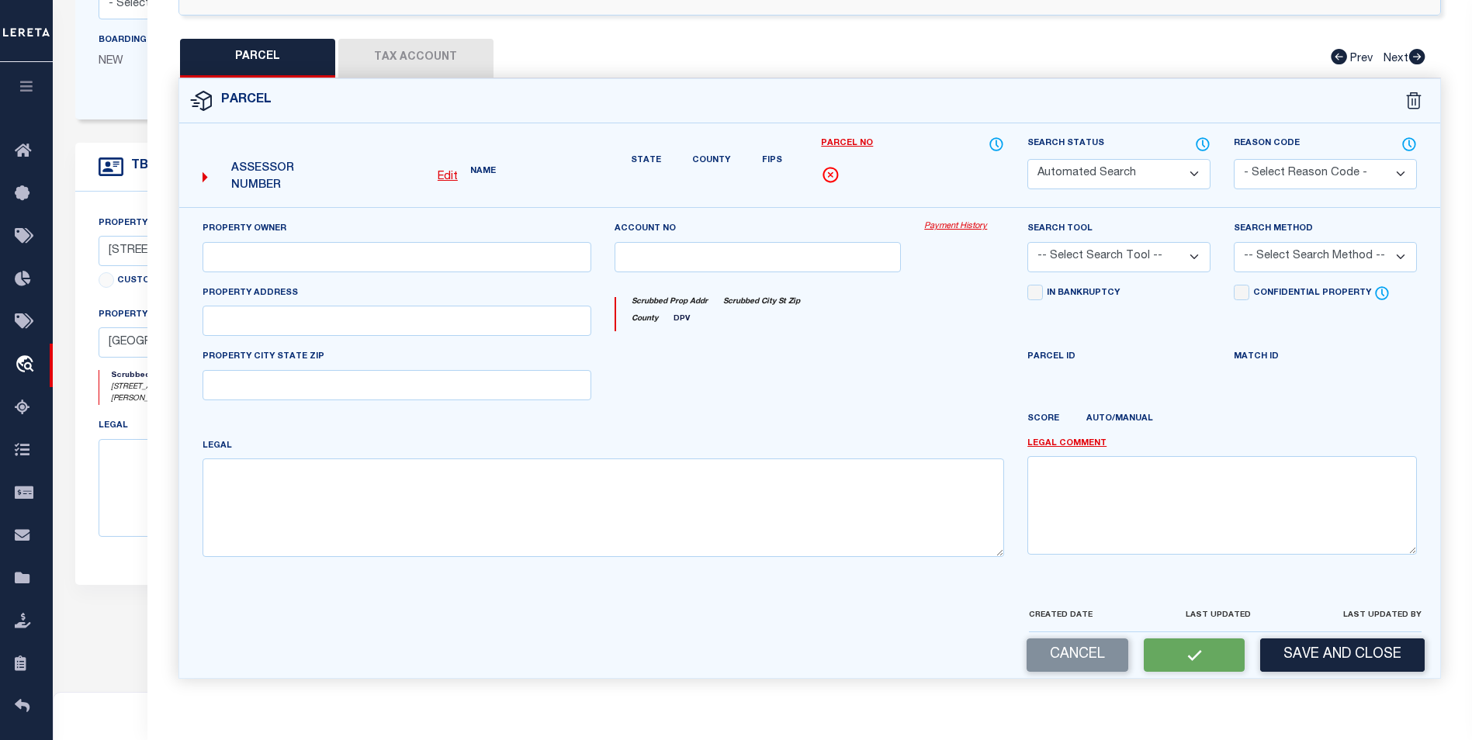
select select "PC"
type input "NICHOLS ERIC PAUL"
select select "AGW"
select select "ADD"
type input "2107 TURNER ST,"
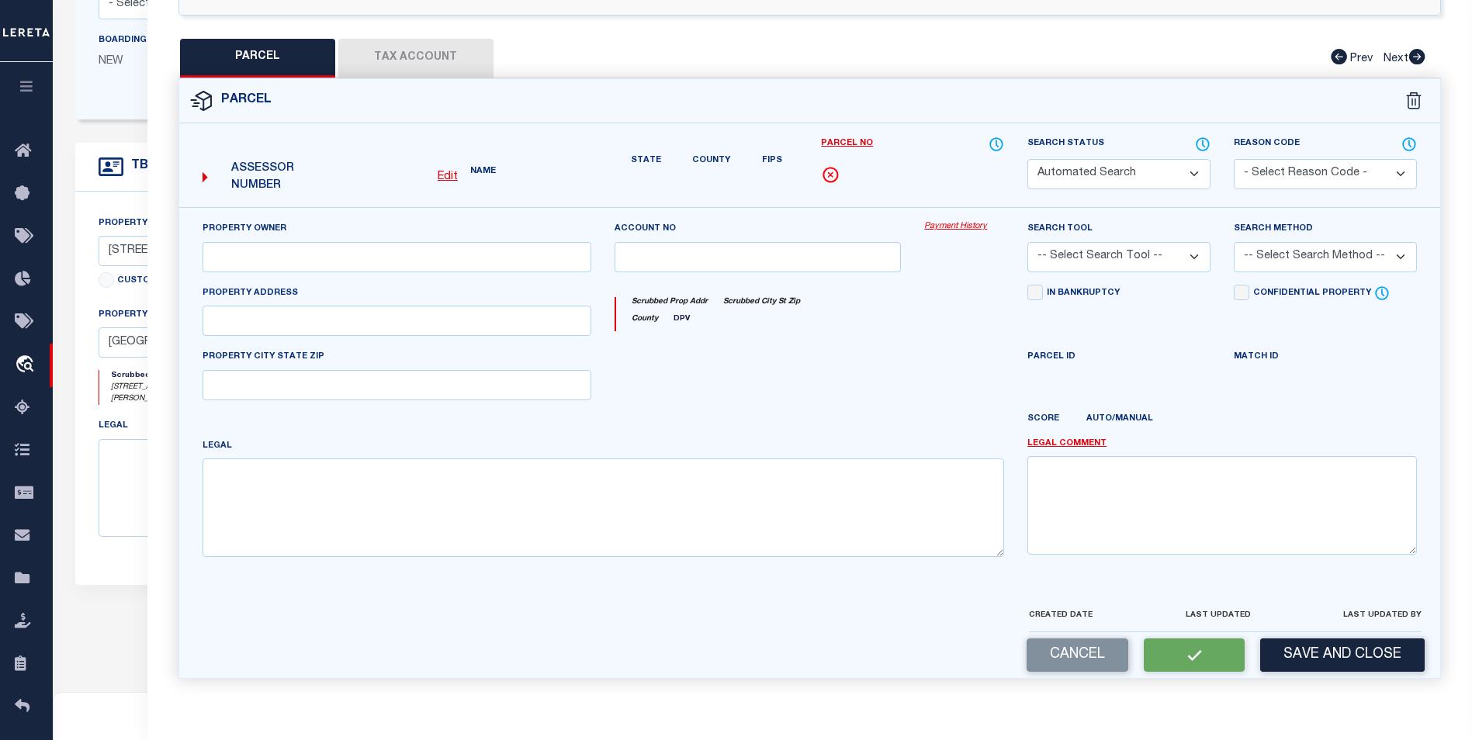
type input "ALEXANDRIA LA 71301"
type textarea "LOT 6, GARDEN SUBD. ---(CB 931-282)(CB 2030-978 WALLACE) (CB 2148-104 2019 CITY…"
type textarea "updated Assessment/Tax ID to 1011432000"
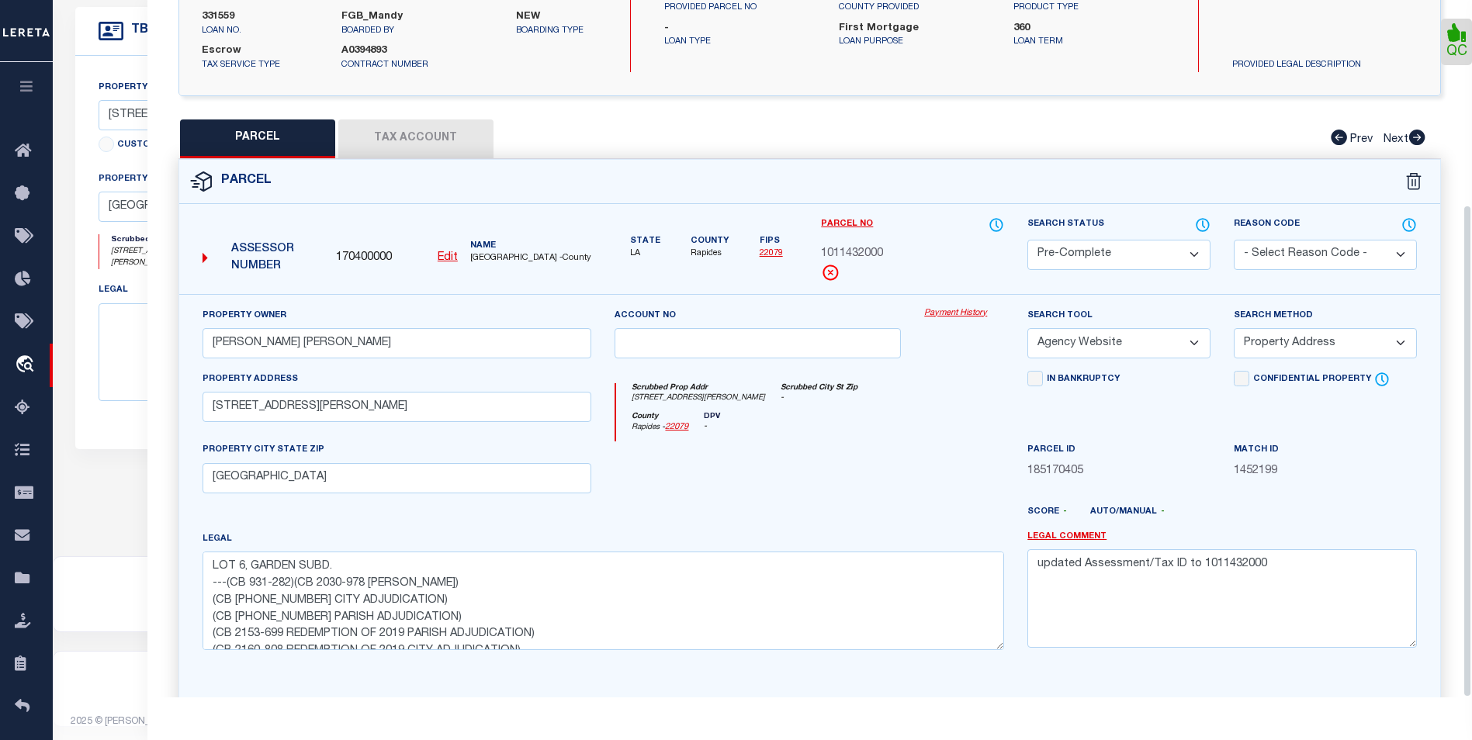
scroll to position [56, 0]
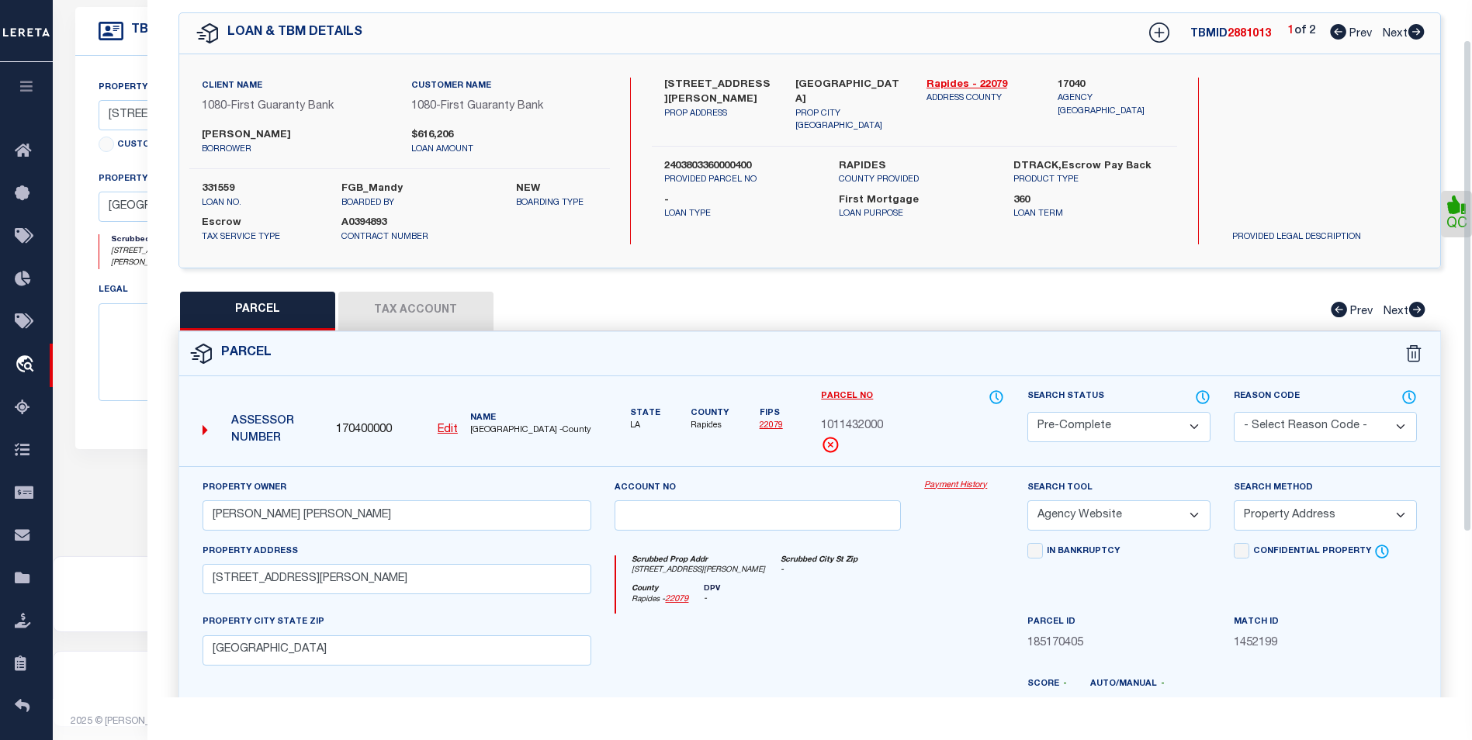
click at [226, 28] on h4 "LOAN & TBM DETAILS" at bounding box center [291, 33] width 143 height 15
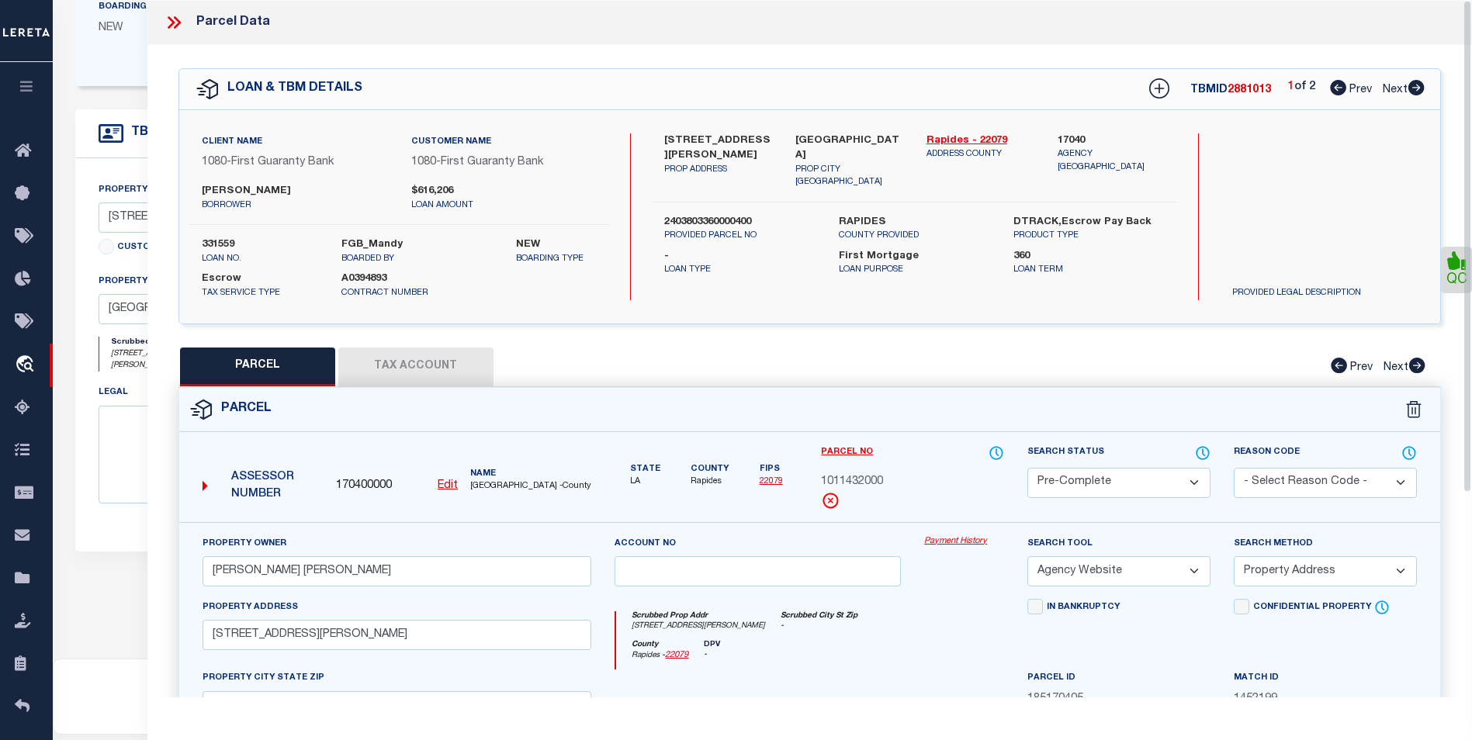
scroll to position [291, 0]
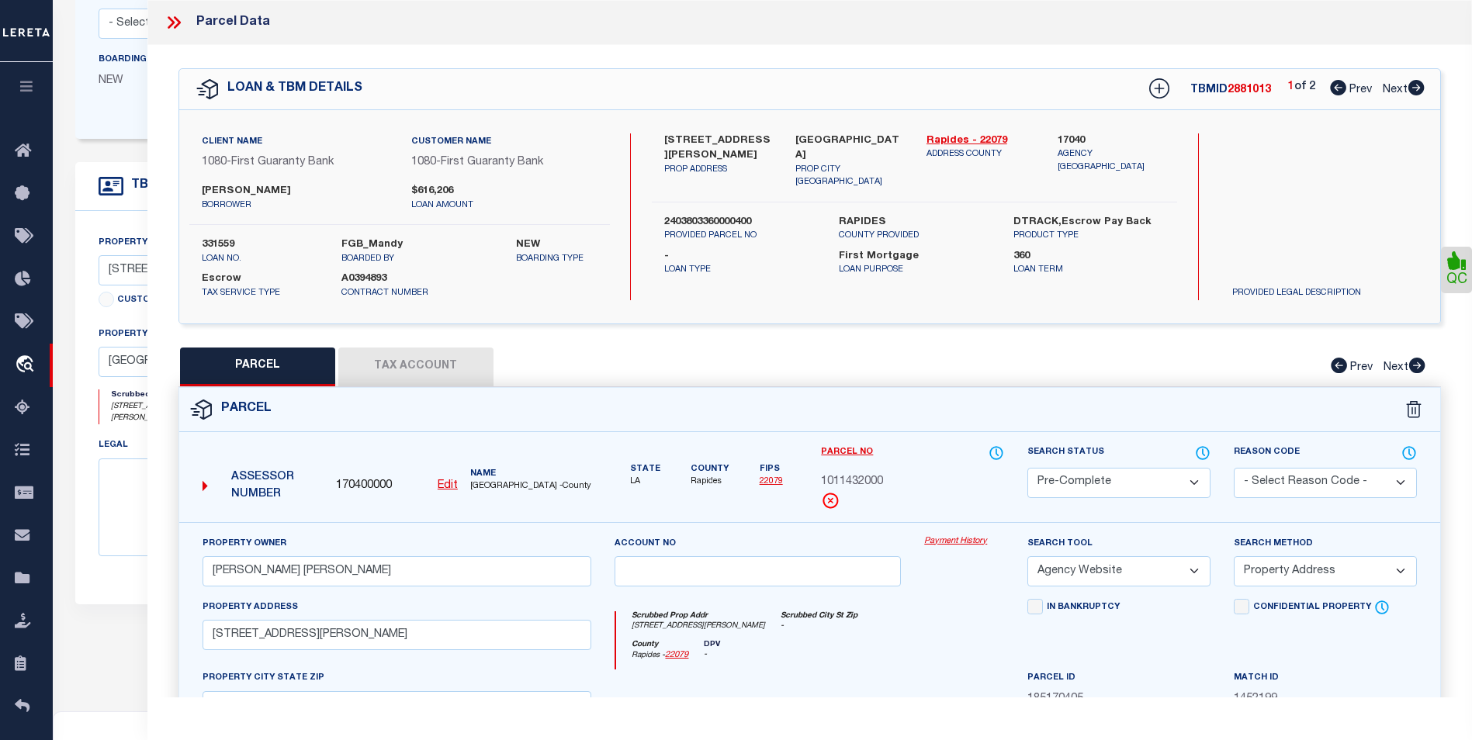
click at [173, 20] on icon at bounding box center [174, 22] width 20 height 20
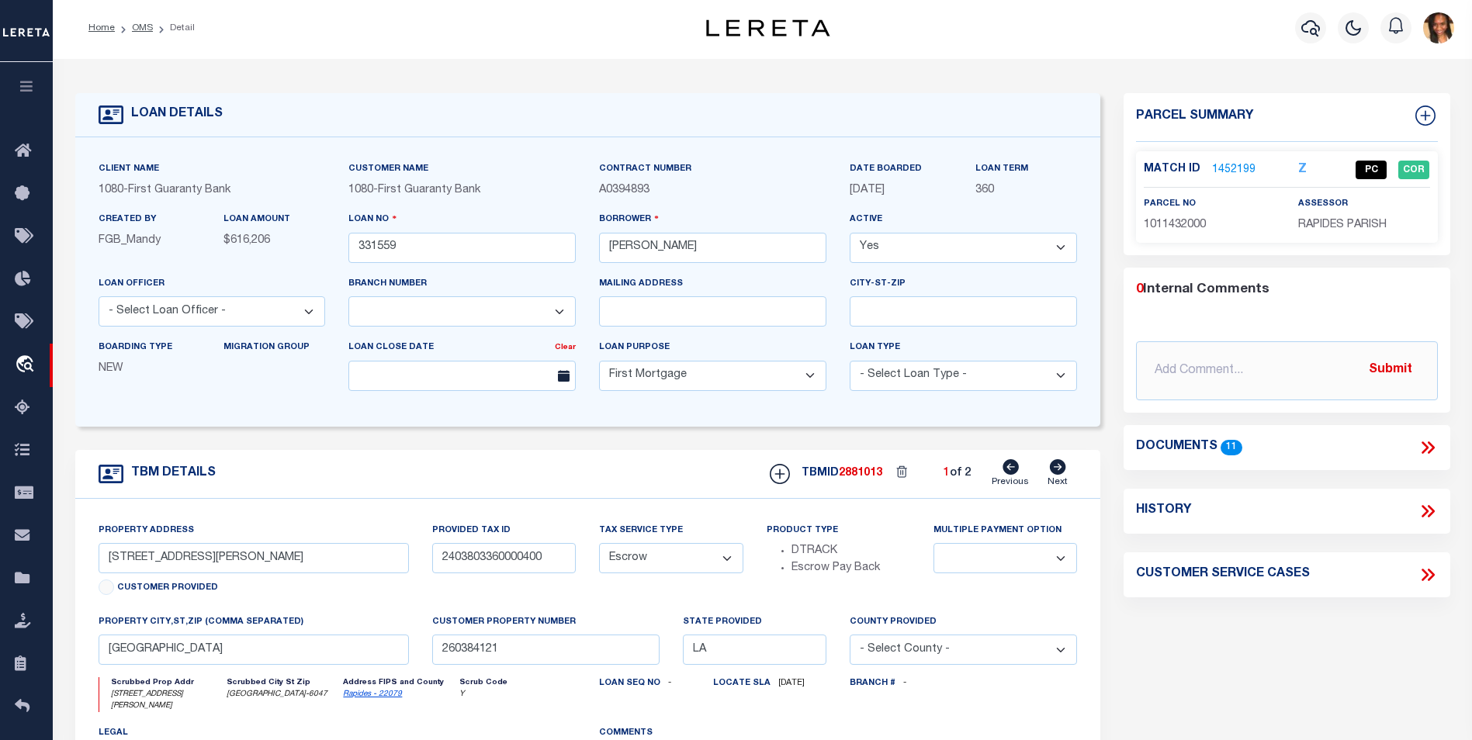
scroll to position [0, 0]
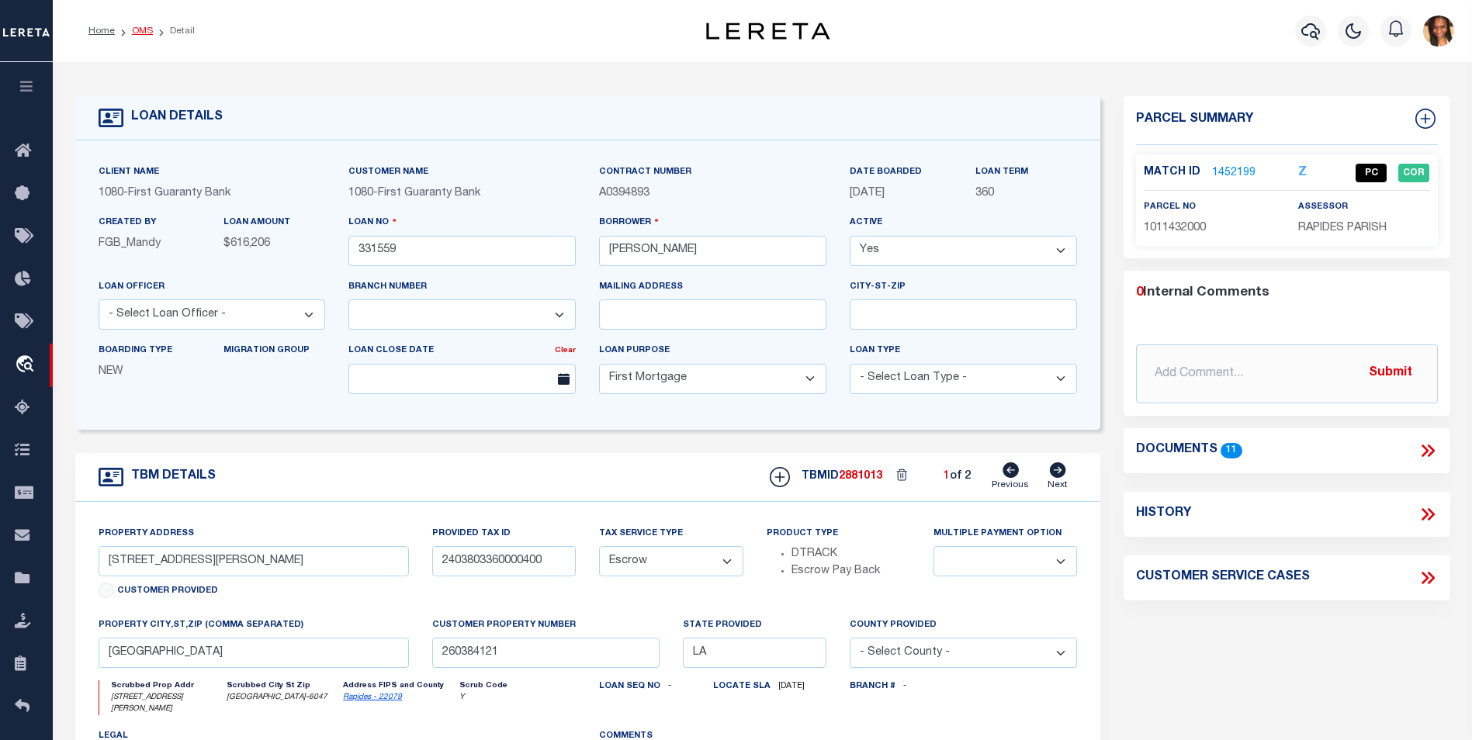
click at [133, 29] on link "OMS" at bounding box center [142, 30] width 21 height 9
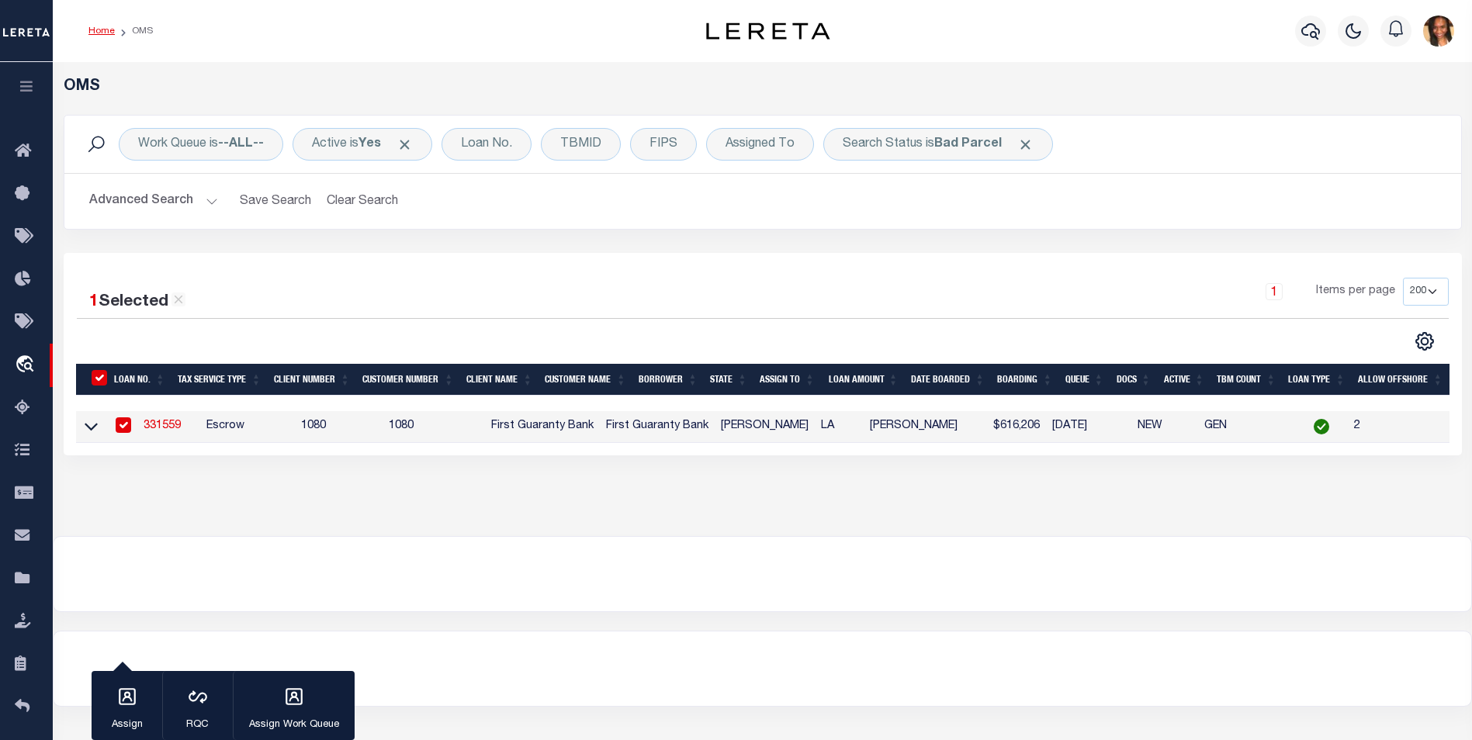
click at [104, 27] on link "Home" at bounding box center [101, 30] width 26 height 9
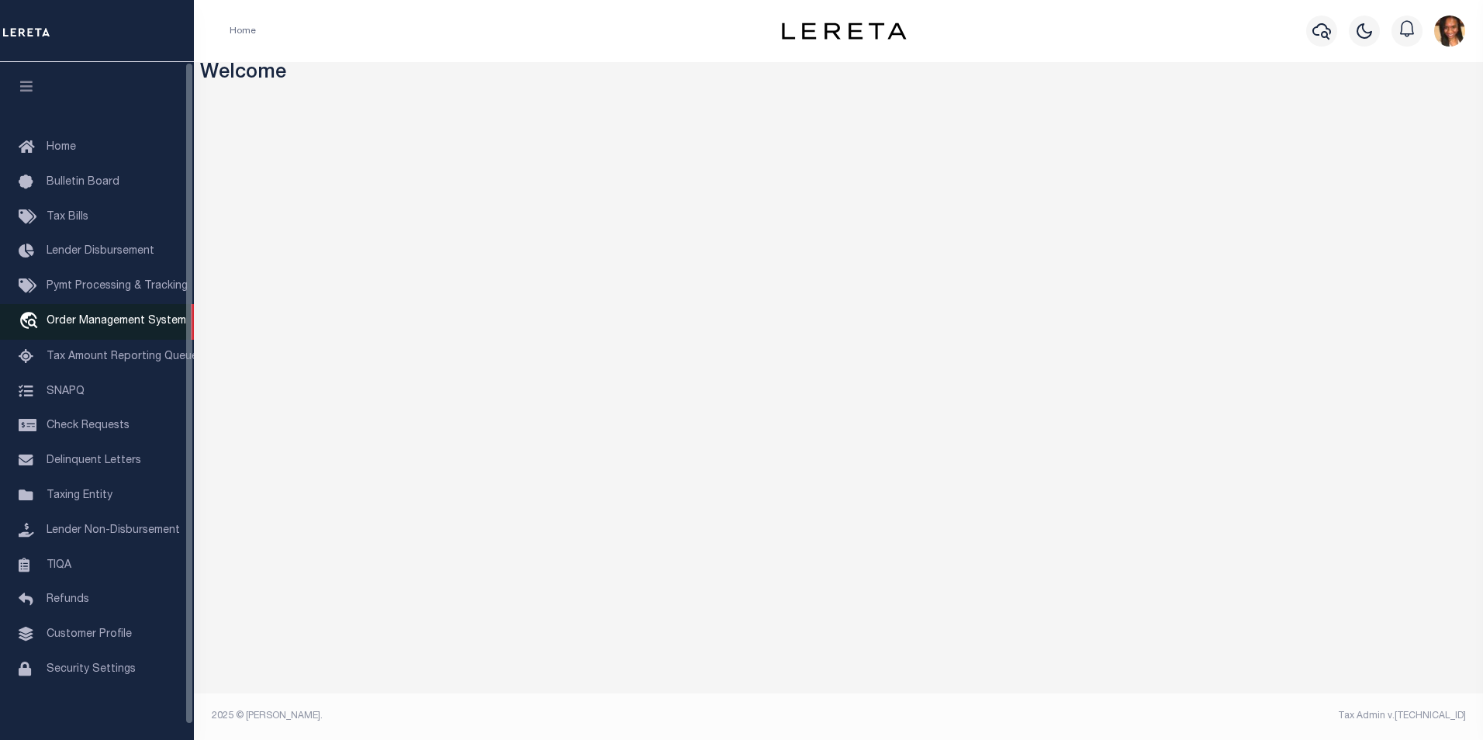
click at [81, 327] on span "Order Management System" at bounding box center [117, 321] width 140 height 11
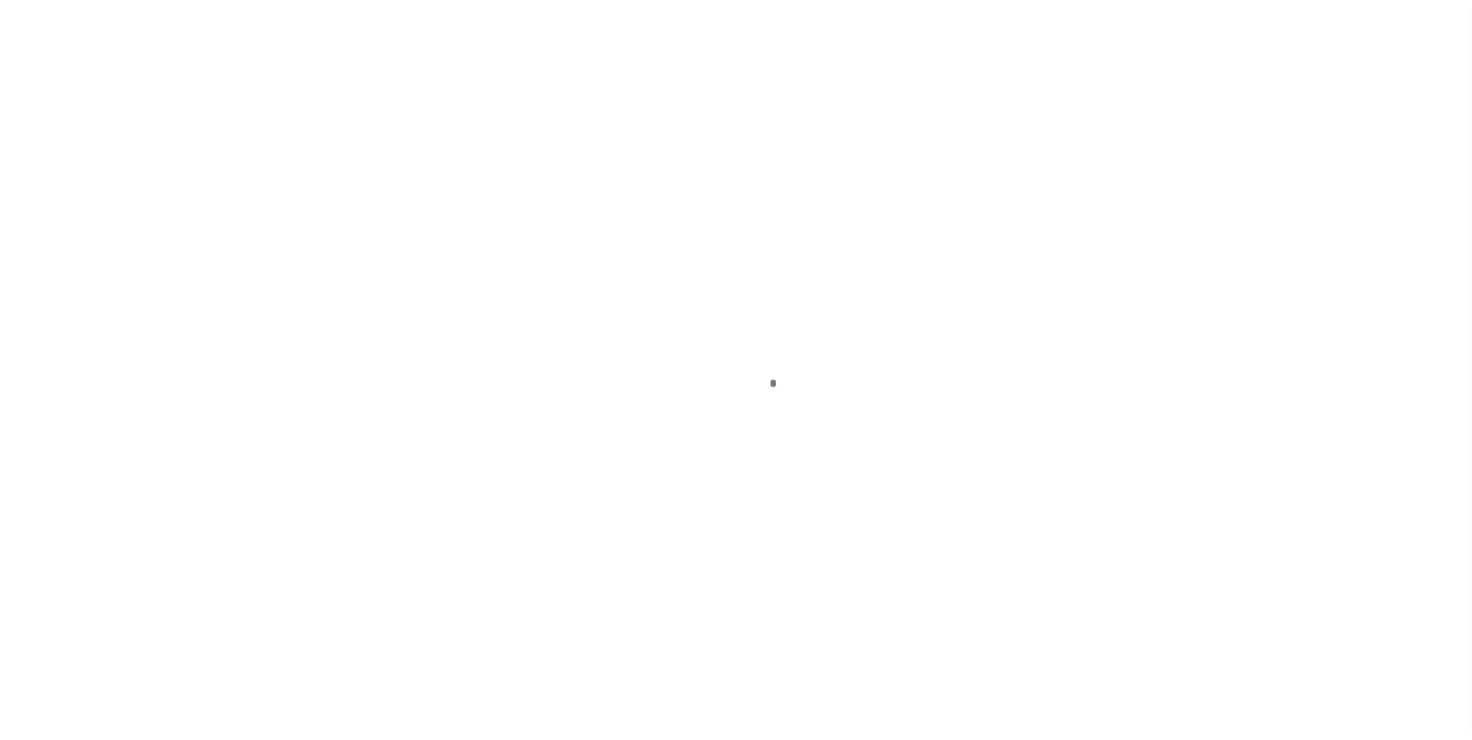
scroll to position [16, 0]
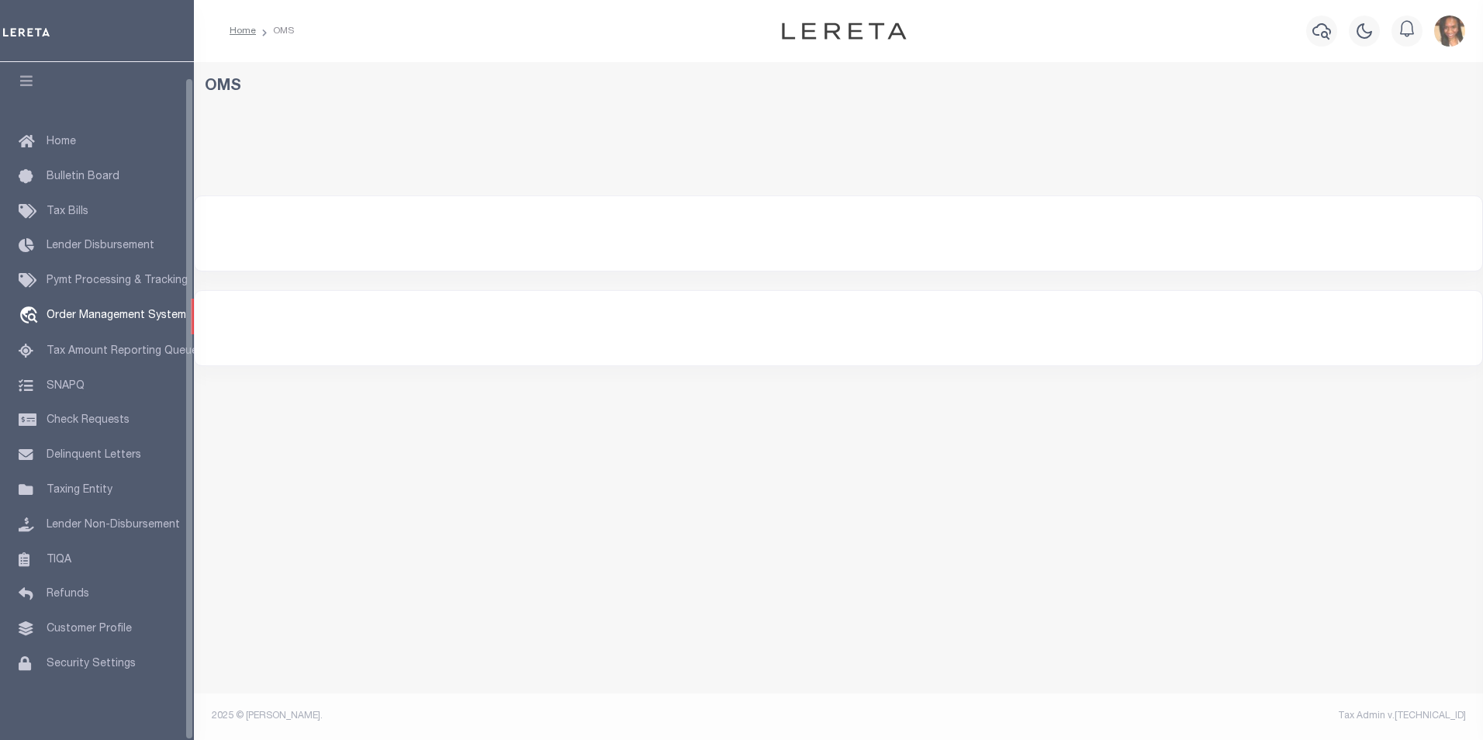
select select "200"
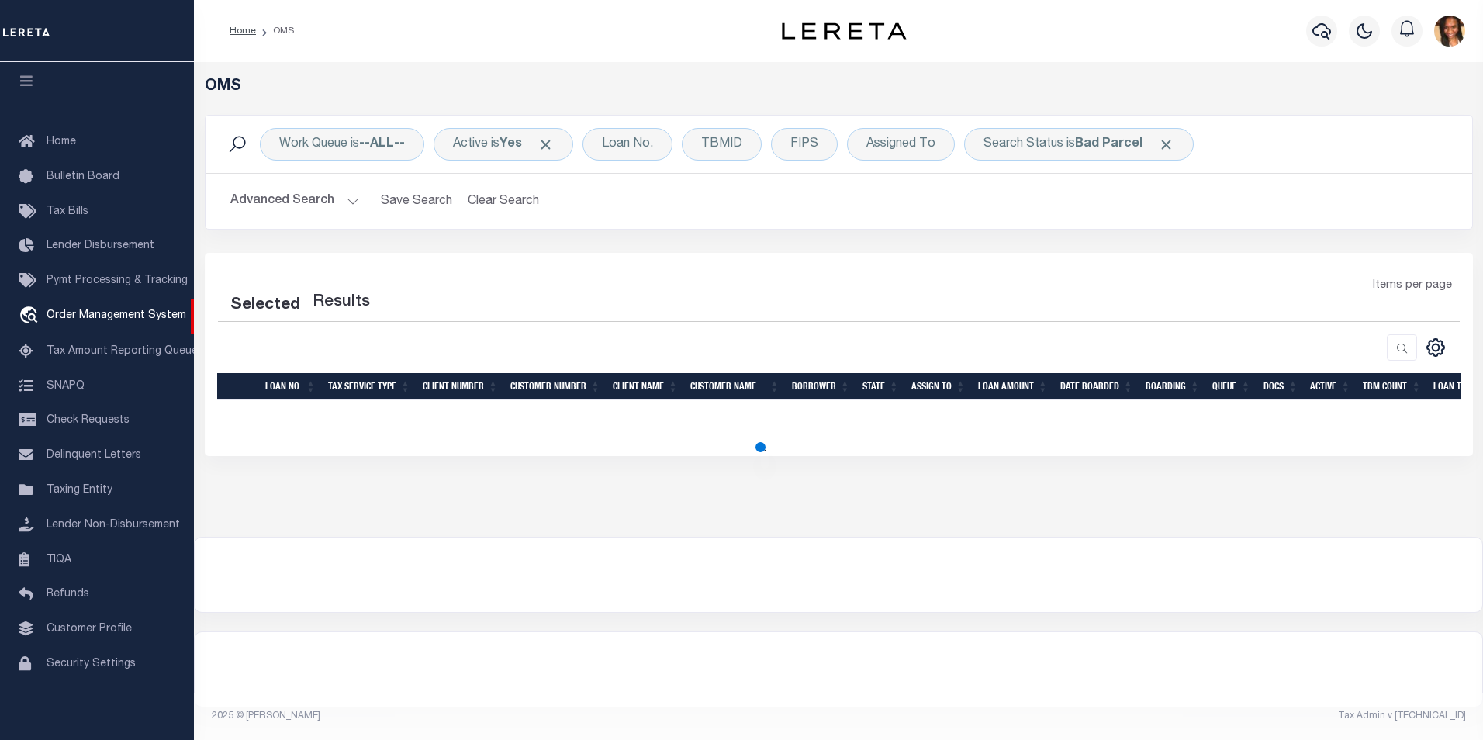
select select "200"
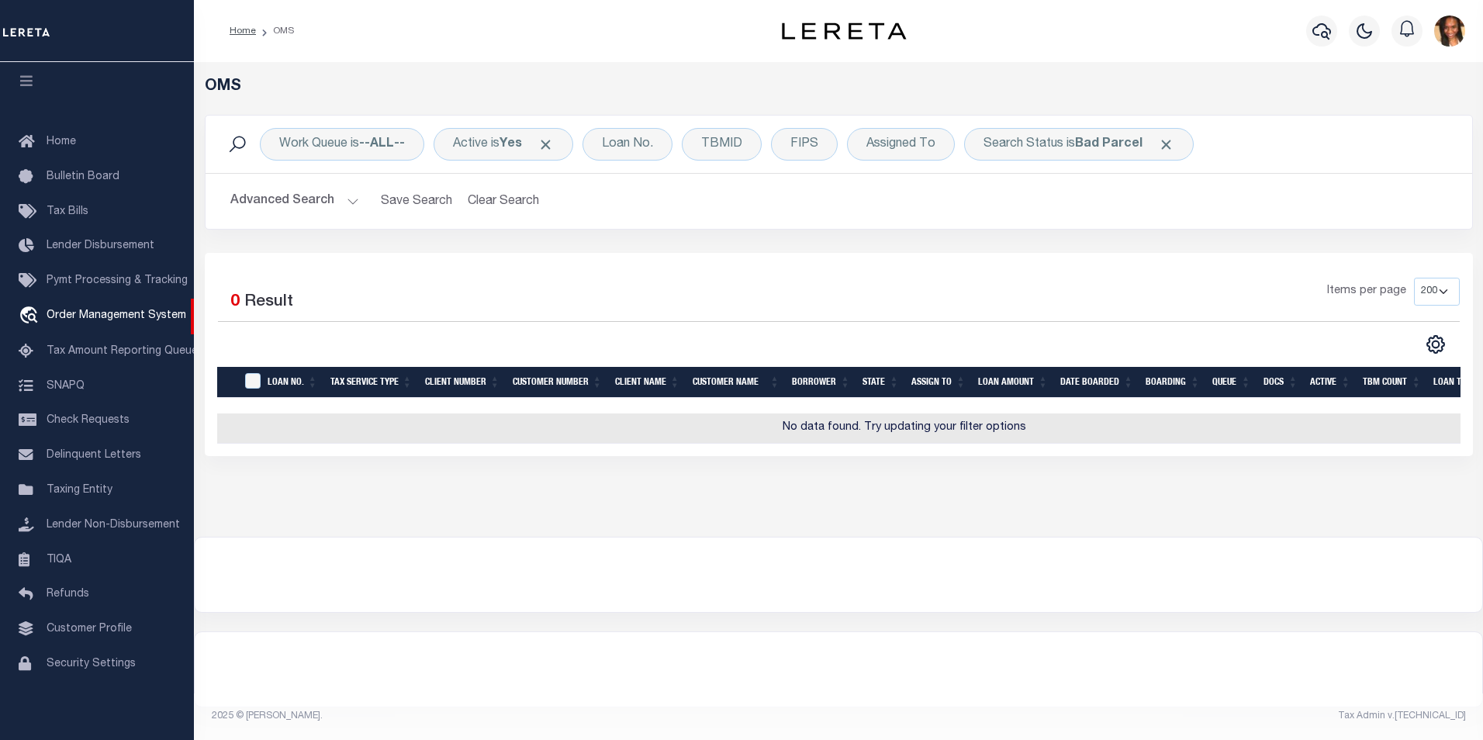
click at [280, 204] on button "Advanced Search" at bounding box center [294, 201] width 129 height 30
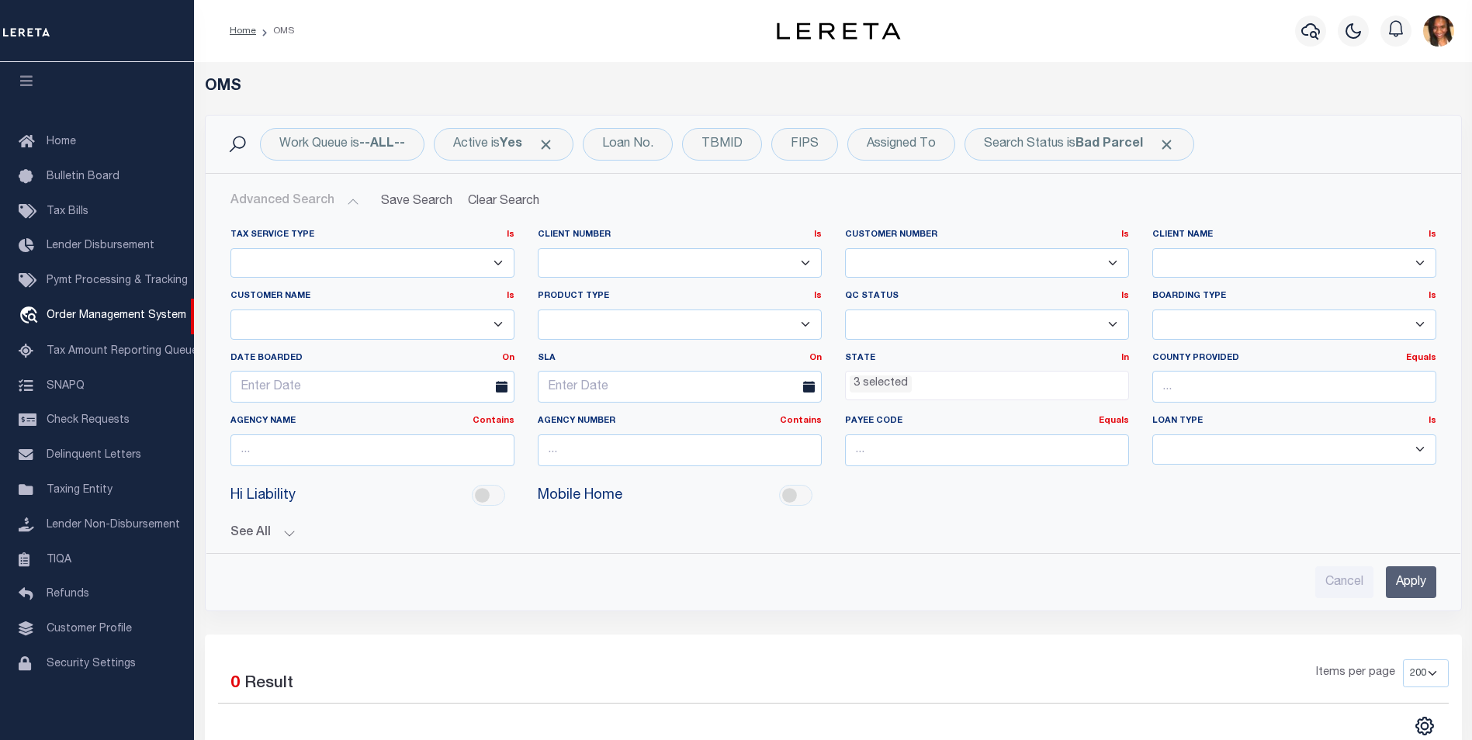
click at [965, 399] on div "State In In AK AL AR AZ CA CO CT DC DE FL GA GU HI IA ID IL IN KS KY LA MA MD M…" at bounding box center [986, 384] width 307 height 64
click at [967, 386] on ul "3 selected" at bounding box center [987, 382] width 282 height 21
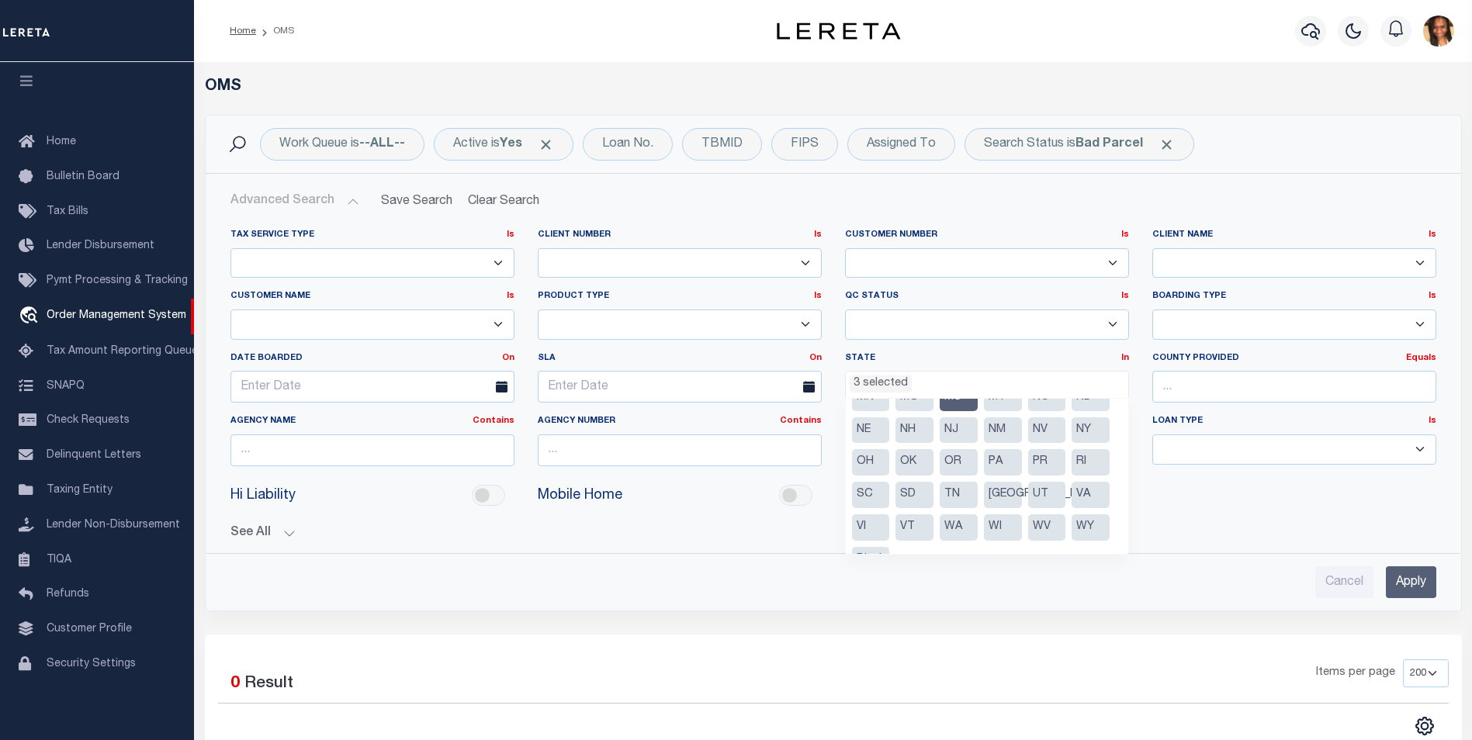
scroll to position [155, 0]
click at [950, 426] on li "NJ" at bounding box center [958, 426] width 38 height 26
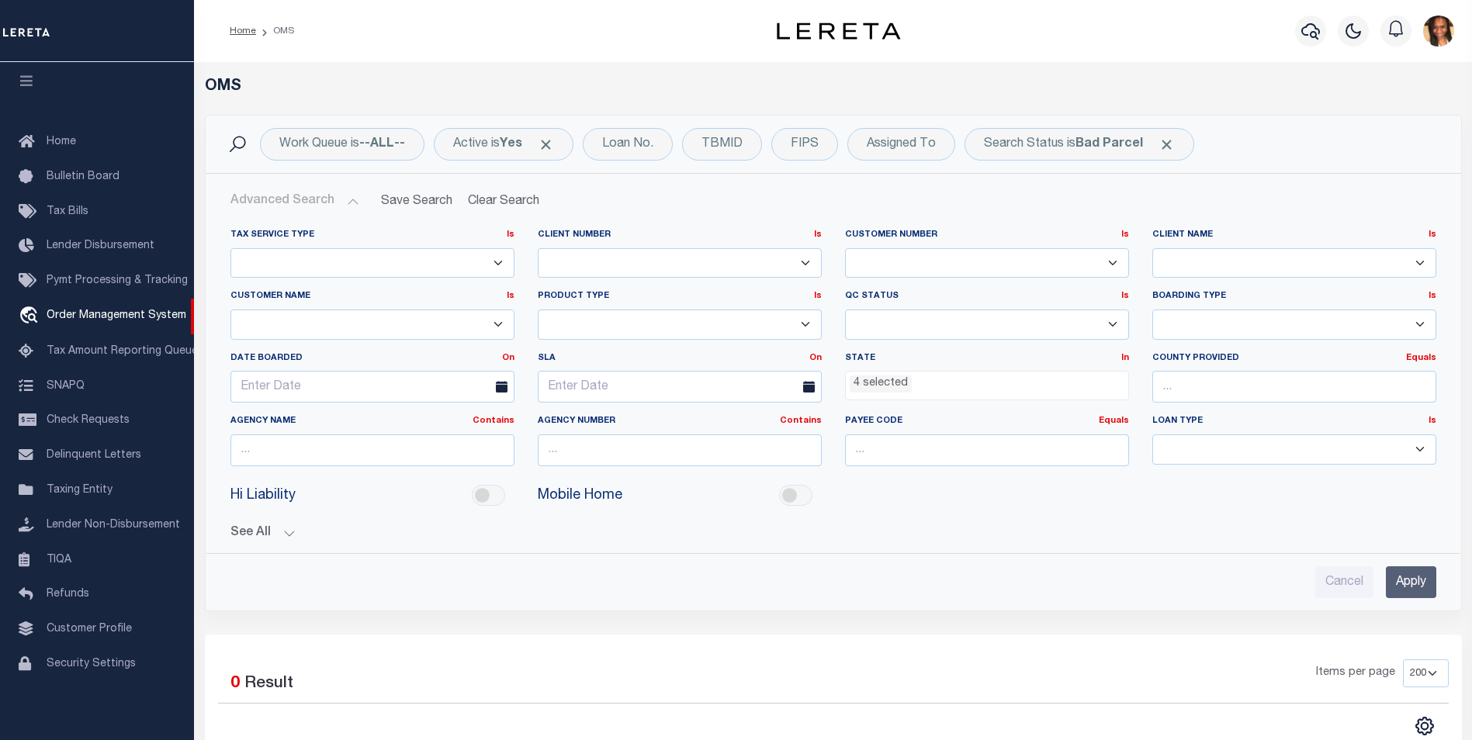
click at [1417, 589] on input "Apply" at bounding box center [1410, 582] width 50 height 32
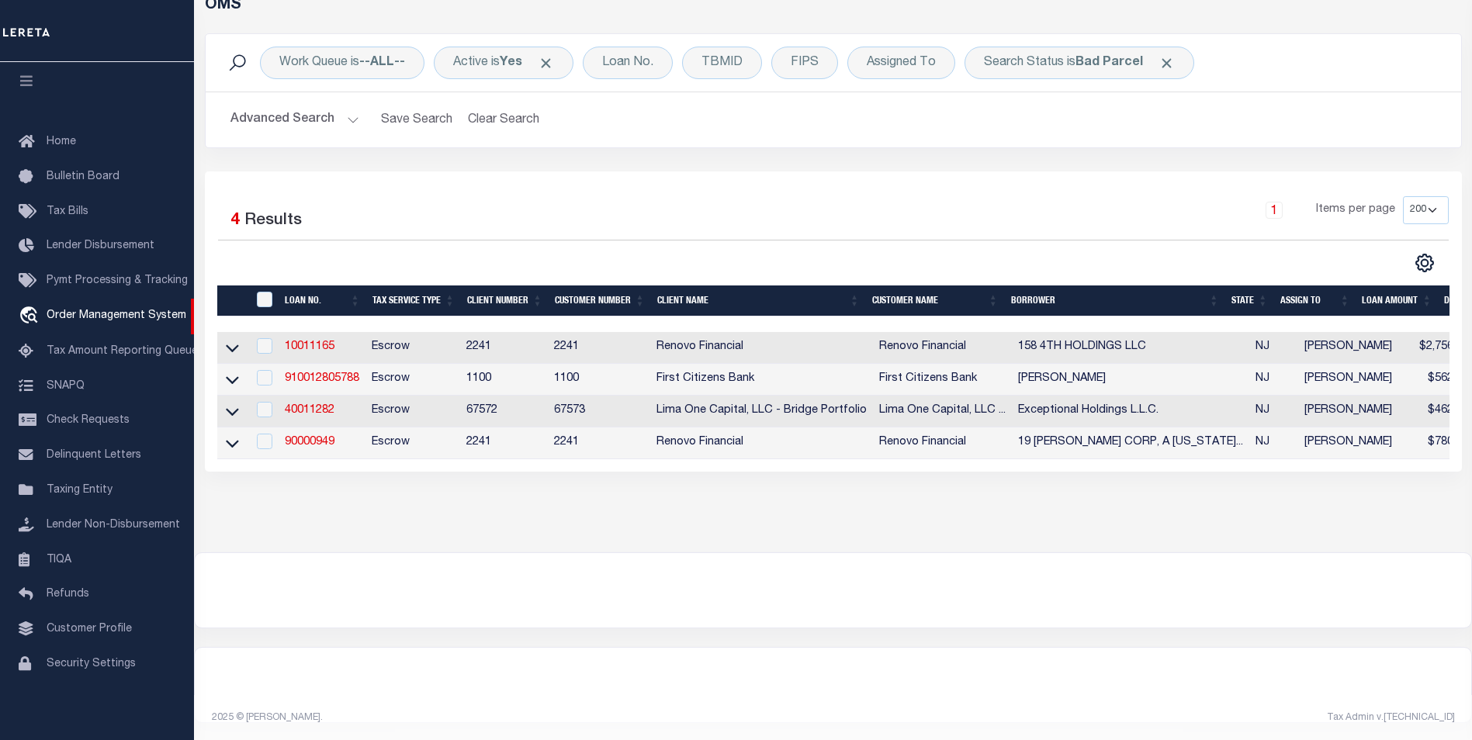
scroll to position [98, 0]
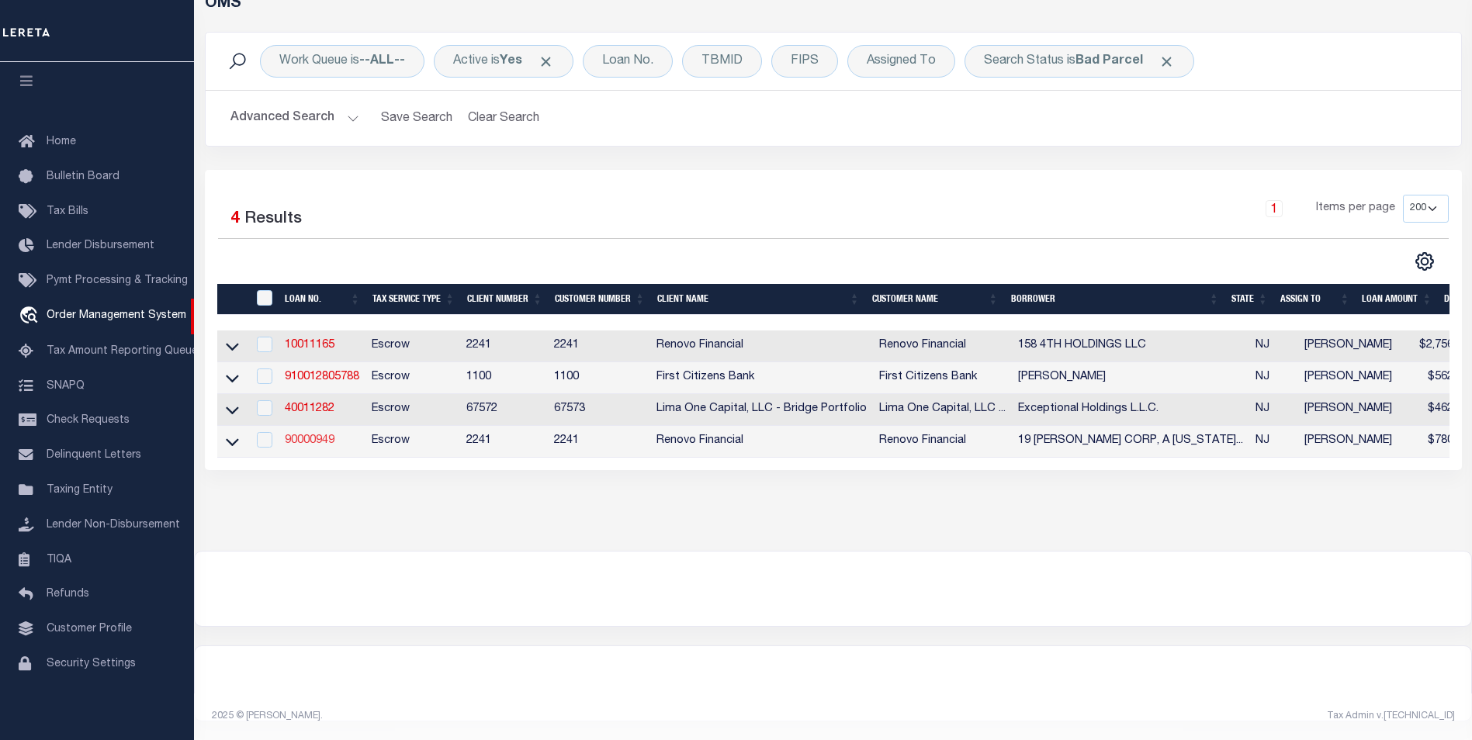
click at [313, 435] on link "90000949" at bounding box center [310, 440] width 50 height 11
type input "90000949"
type input "19 BUDELMAN CORP, A NEW JERSEY CORPORATION"
select select
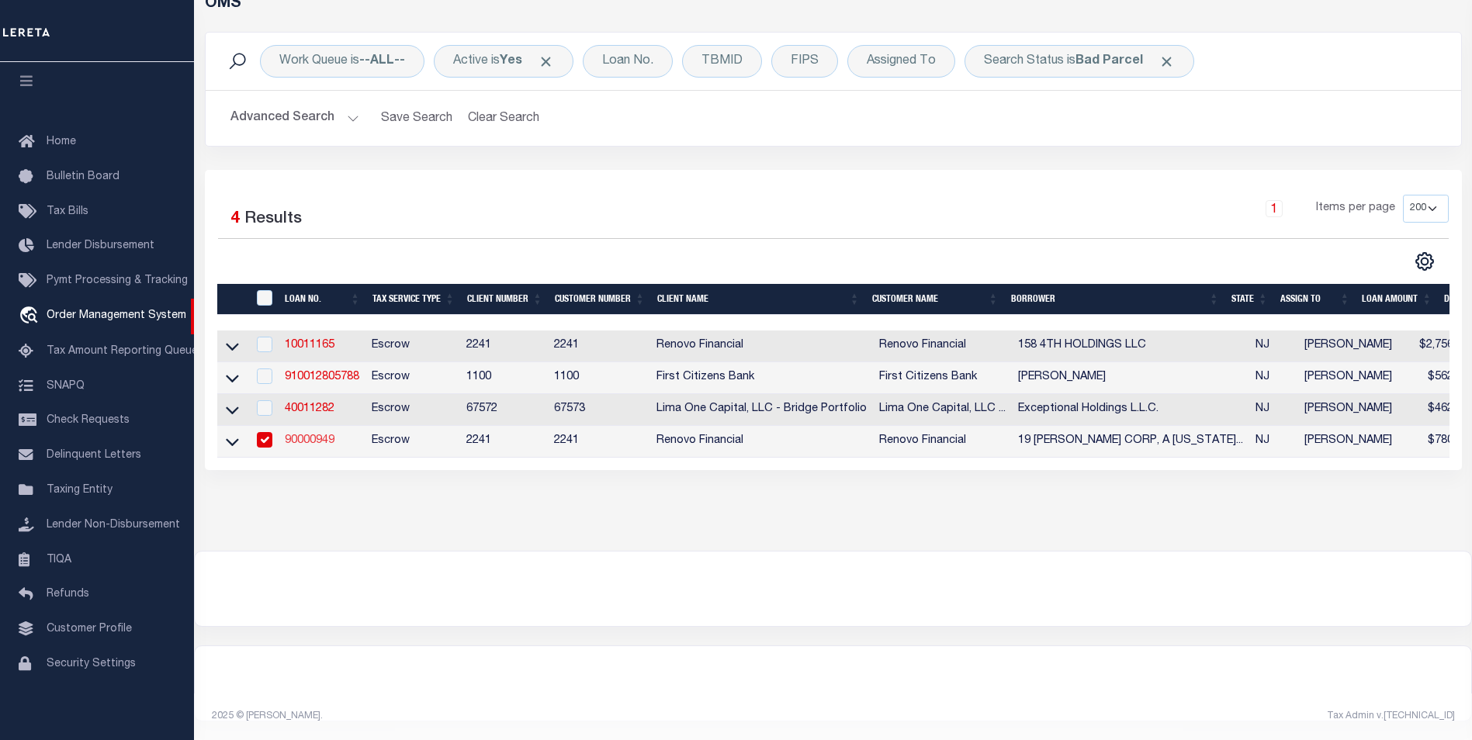
select select "400"
select select "Escrow"
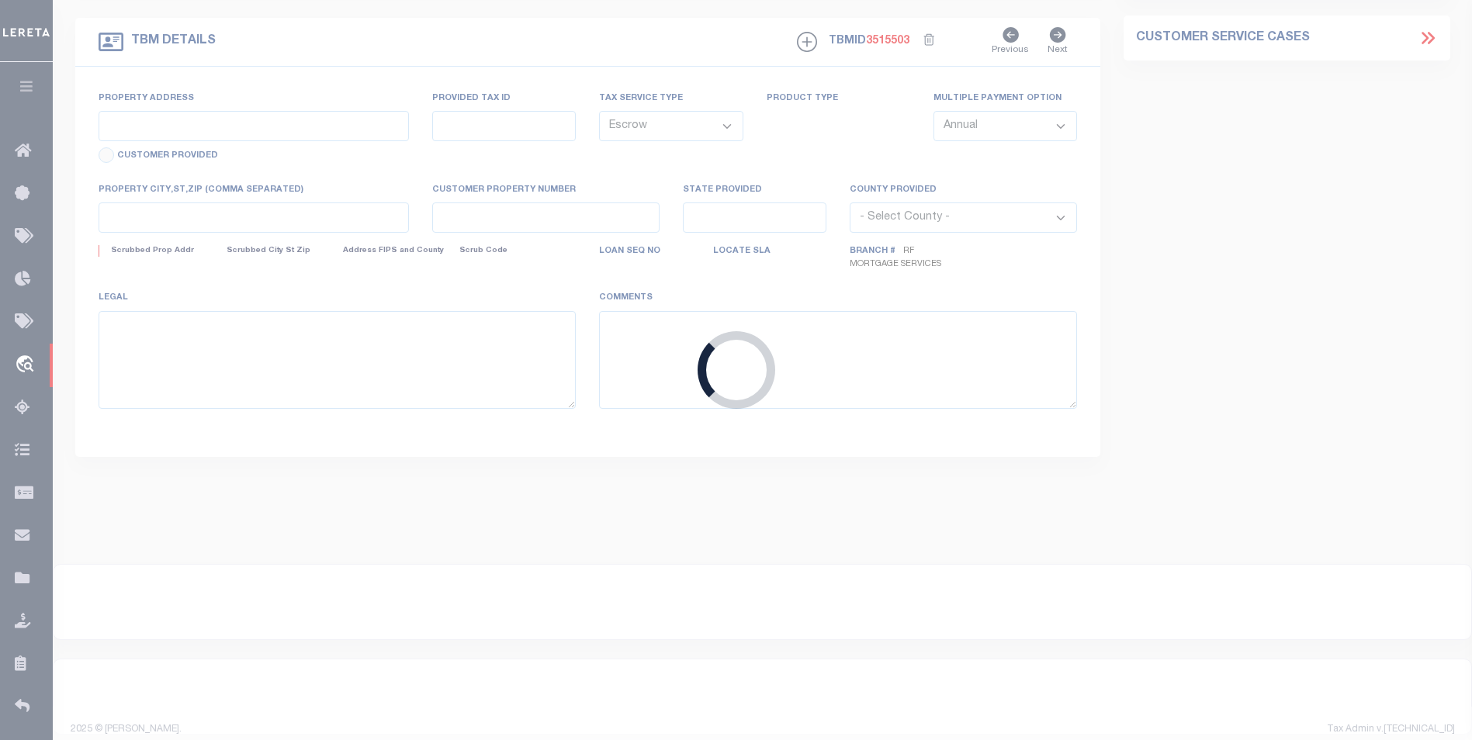
type input "19 BUDLEMAN WAY"
type input "15-01248-42-00001-00037"
select select
type input "LAKEWOOD, NJ 08701"
type input "a0kUS00000Dg8Mg"
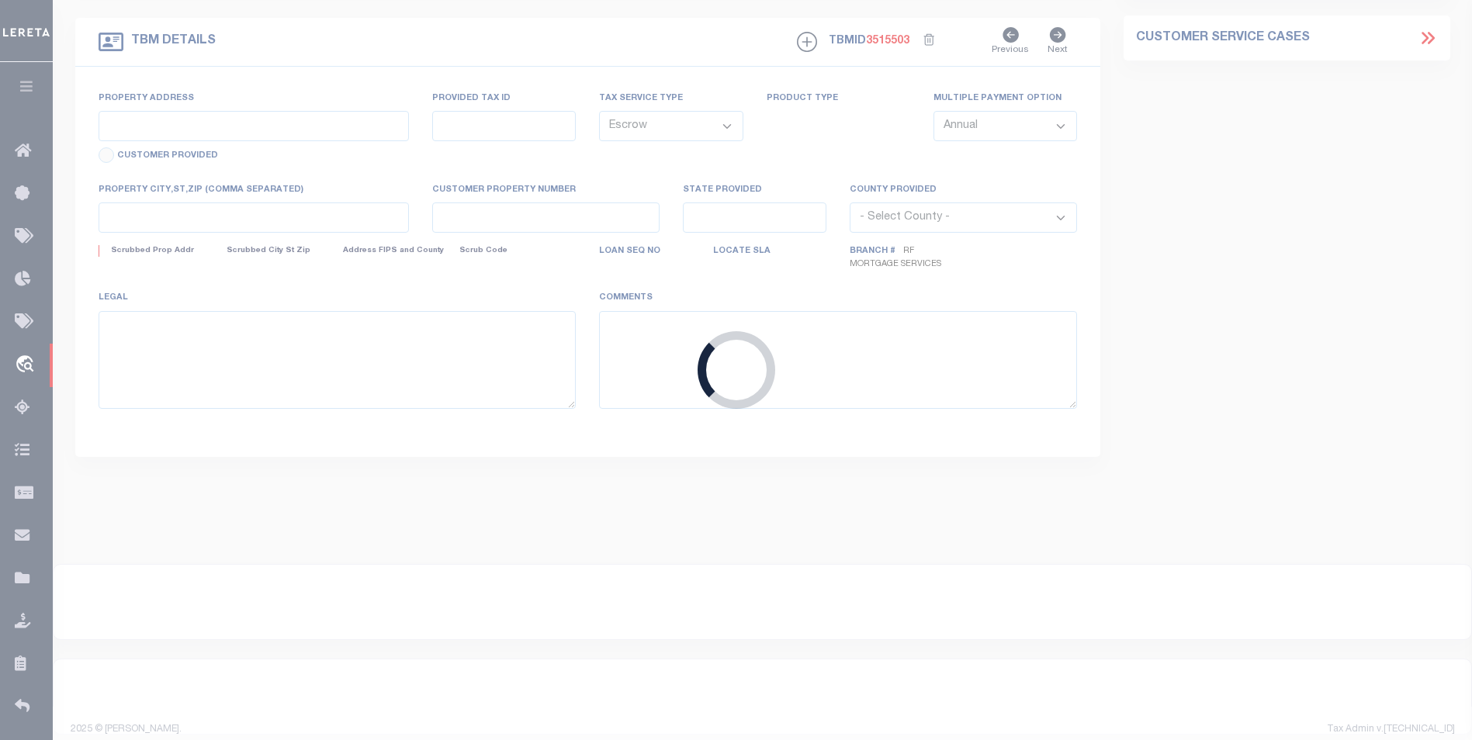
type input "NJ"
select select
select select "164194"
select select "25067"
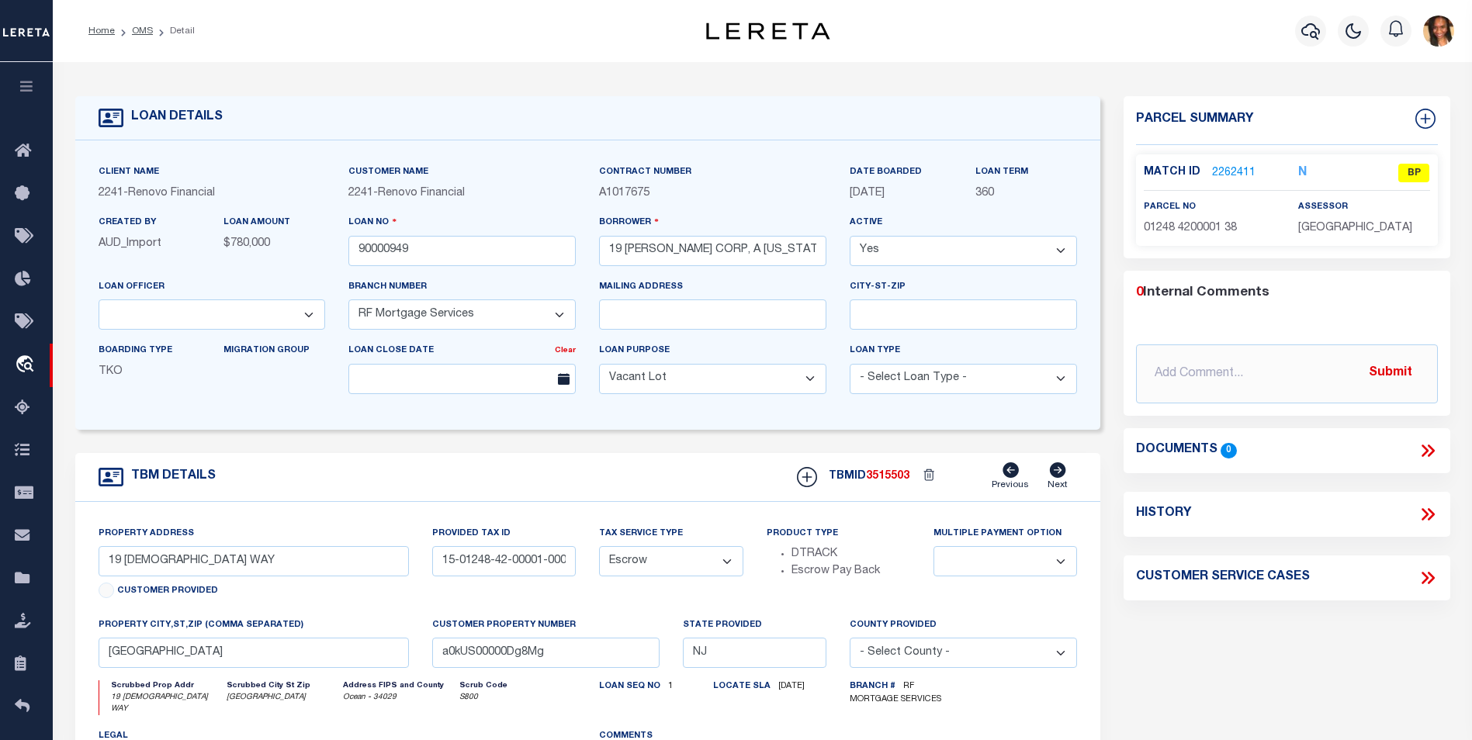
click at [1236, 168] on link "2262411" at bounding box center [1233, 173] width 43 height 16
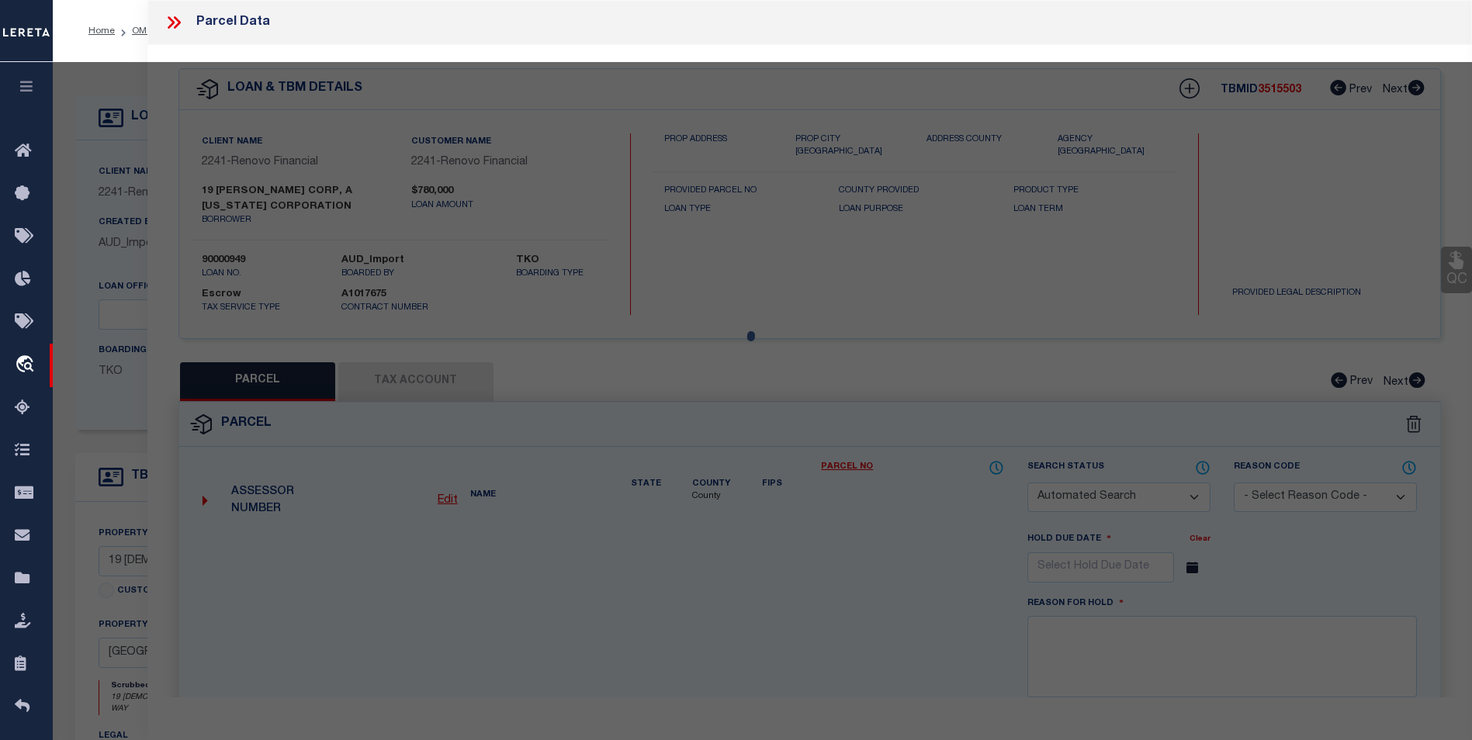
checkbox input "false"
select select "BP"
select select "AGW"
select select
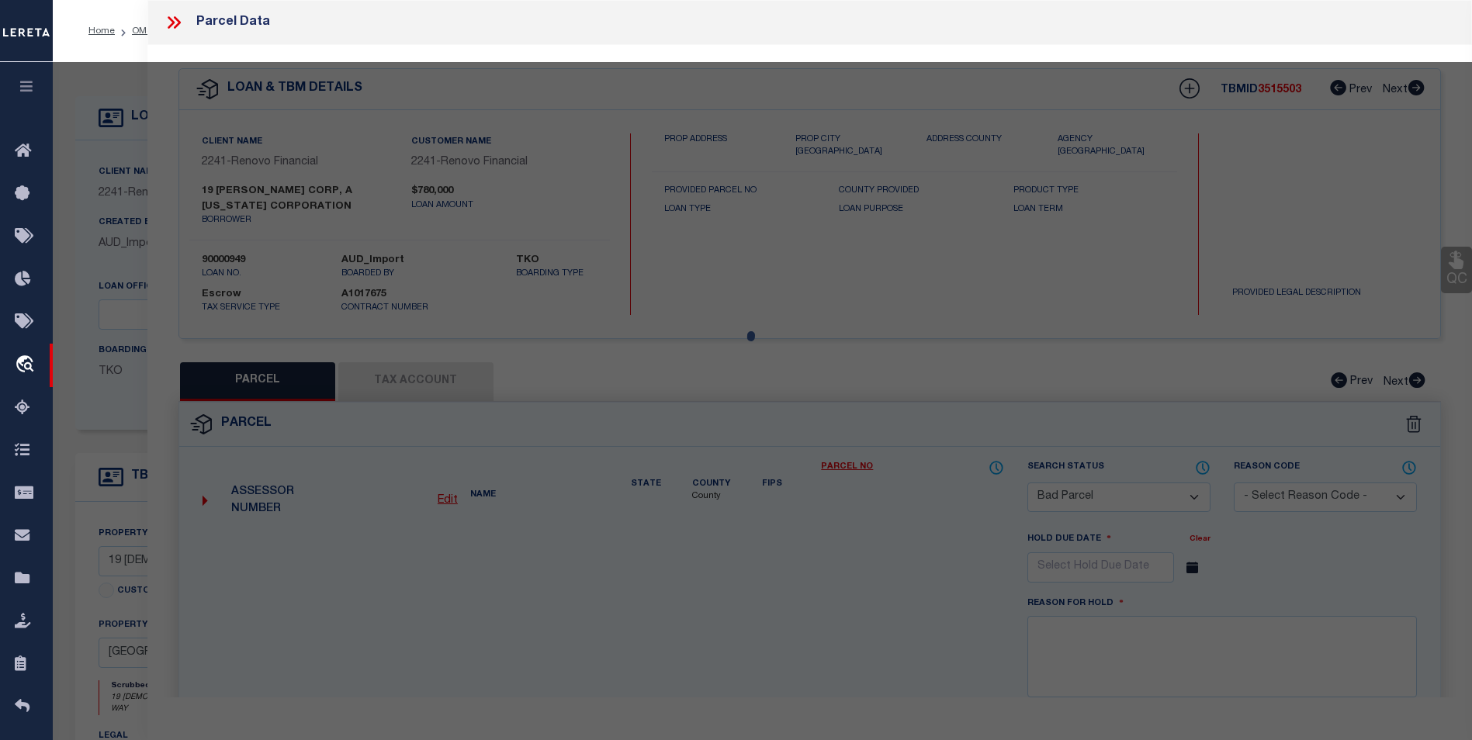
type input "19 BUDLEMAN WAY"
type textarea "Block / Lot: 1248.42 / 1.38"
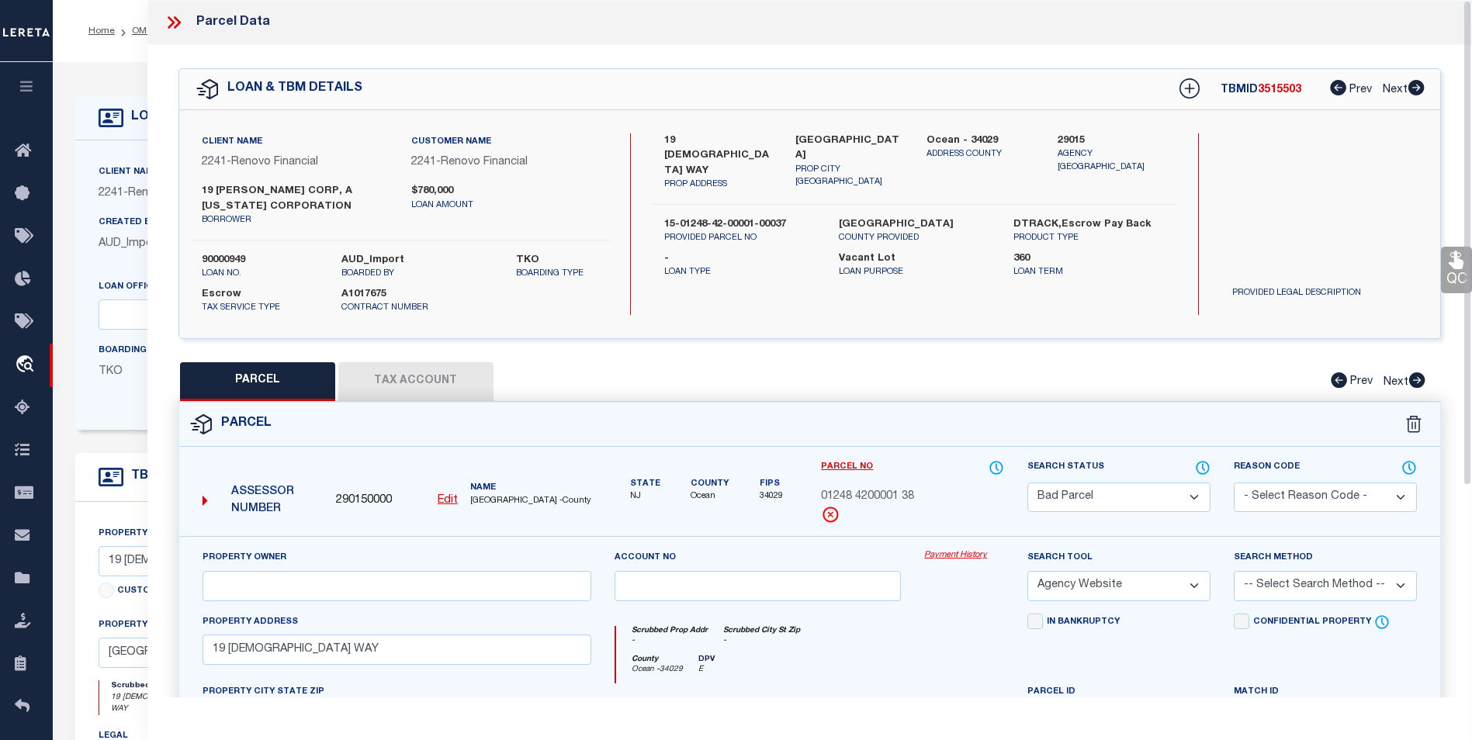
click at [400, 372] on button "Tax Account" at bounding box center [415, 381] width 155 height 39
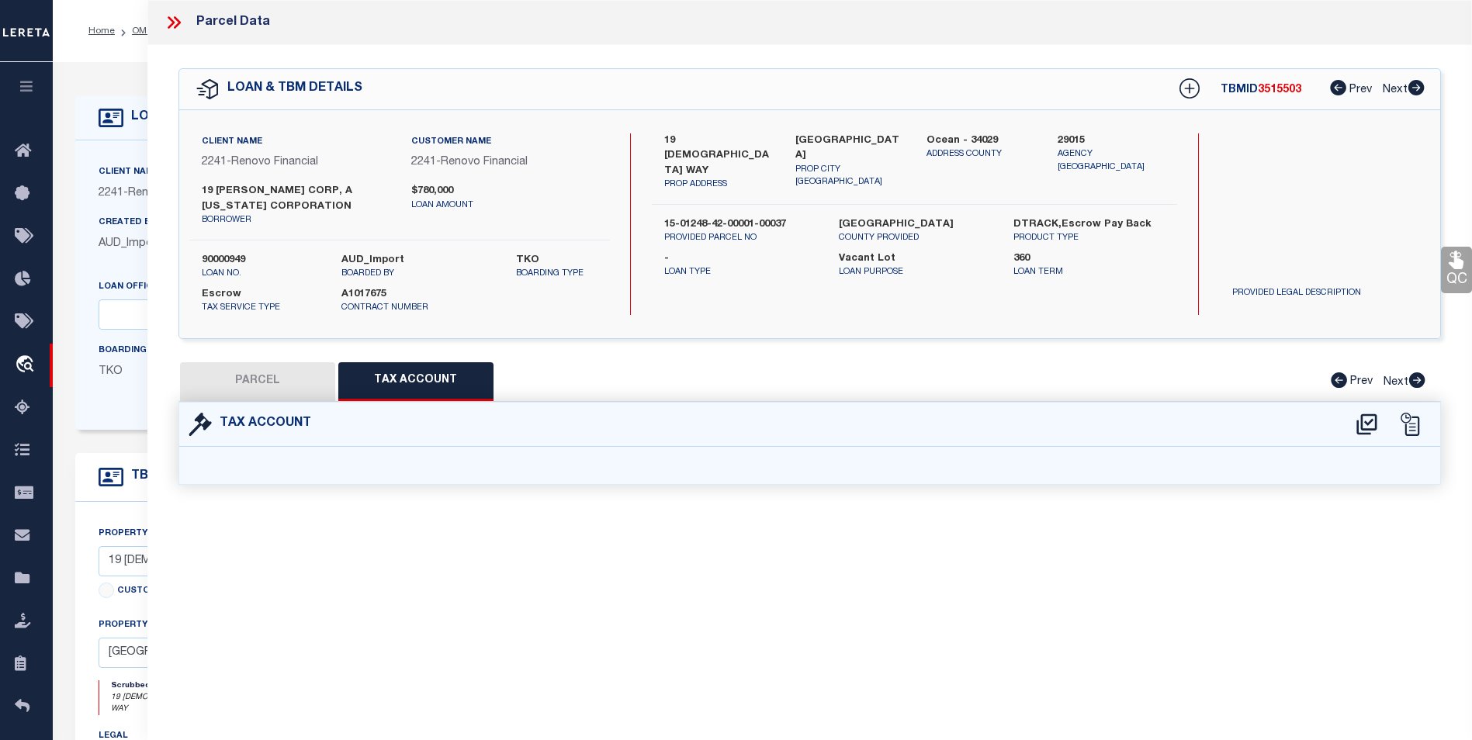
select select "100"
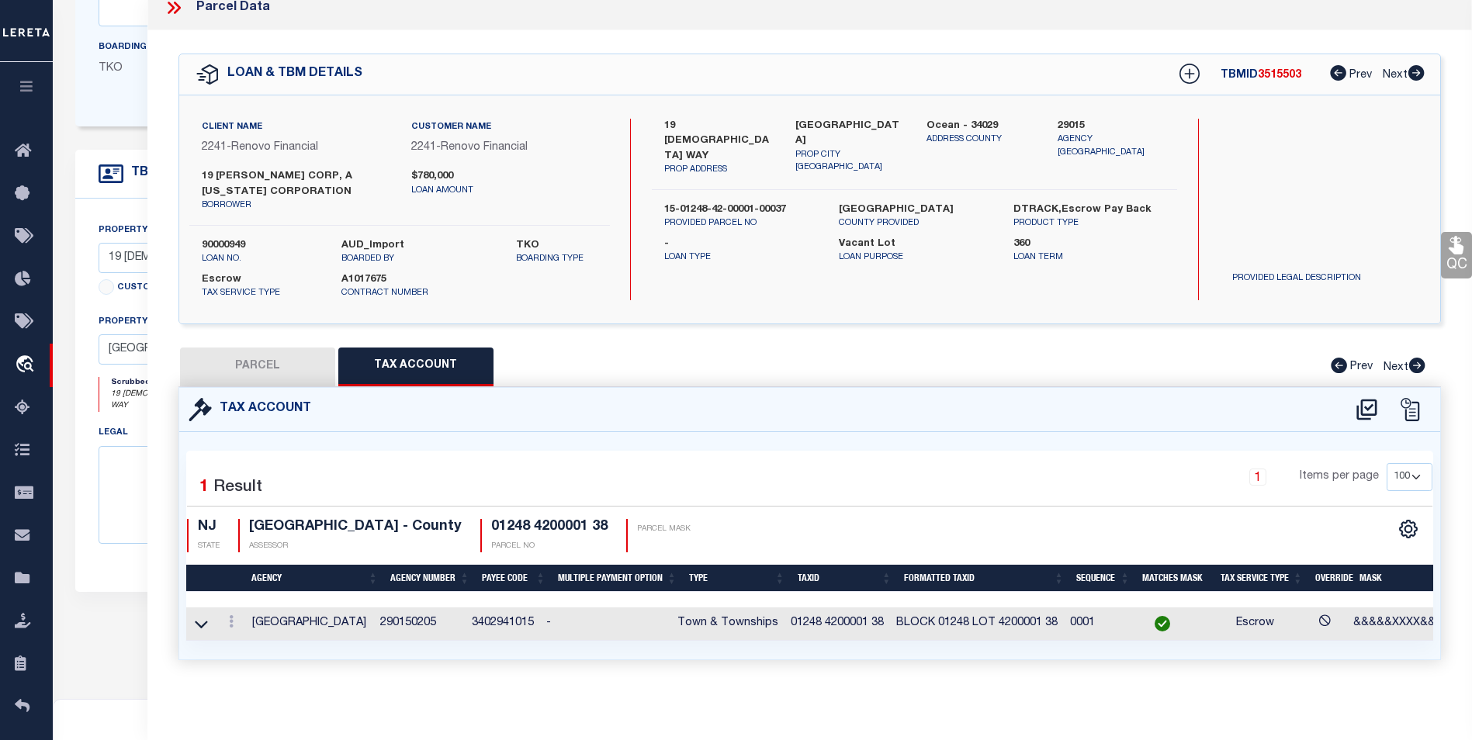
scroll to position [310, 0]
click at [230, 621] on div at bounding box center [231, 623] width 17 height 19
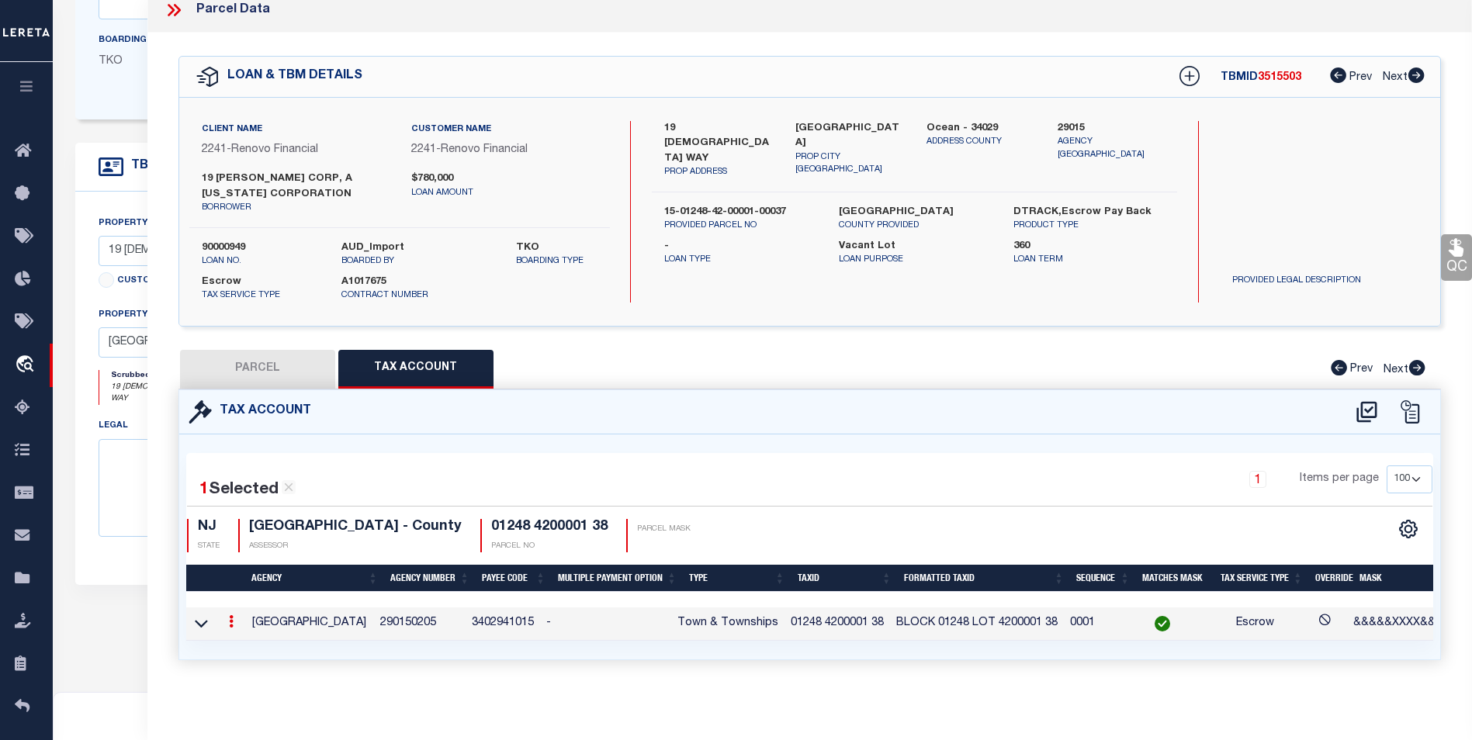
click at [233, 617] on link at bounding box center [231, 623] width 17 height 12
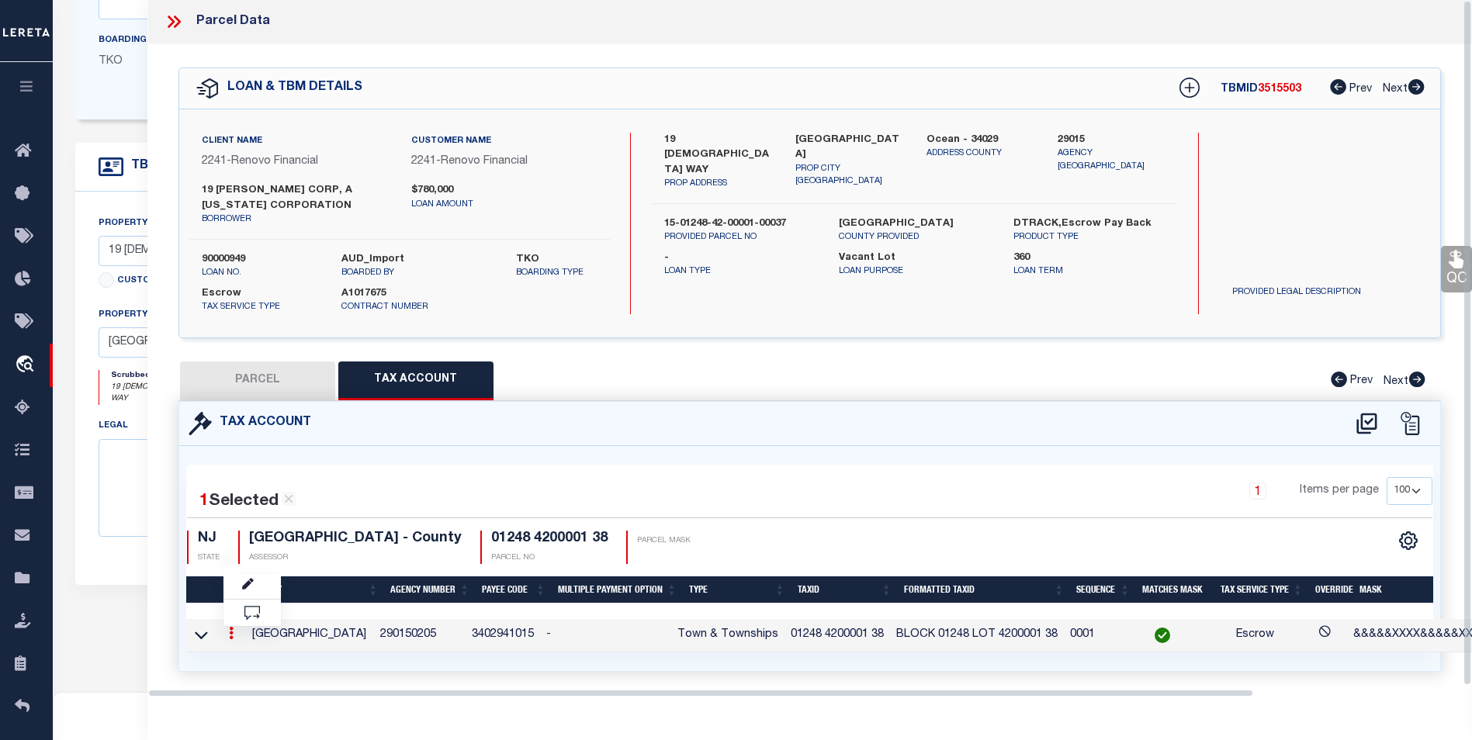
scroll to position [0, 0]
click at [252, 586] on icon "" at bounding box center [248, 585] width 12 height 12
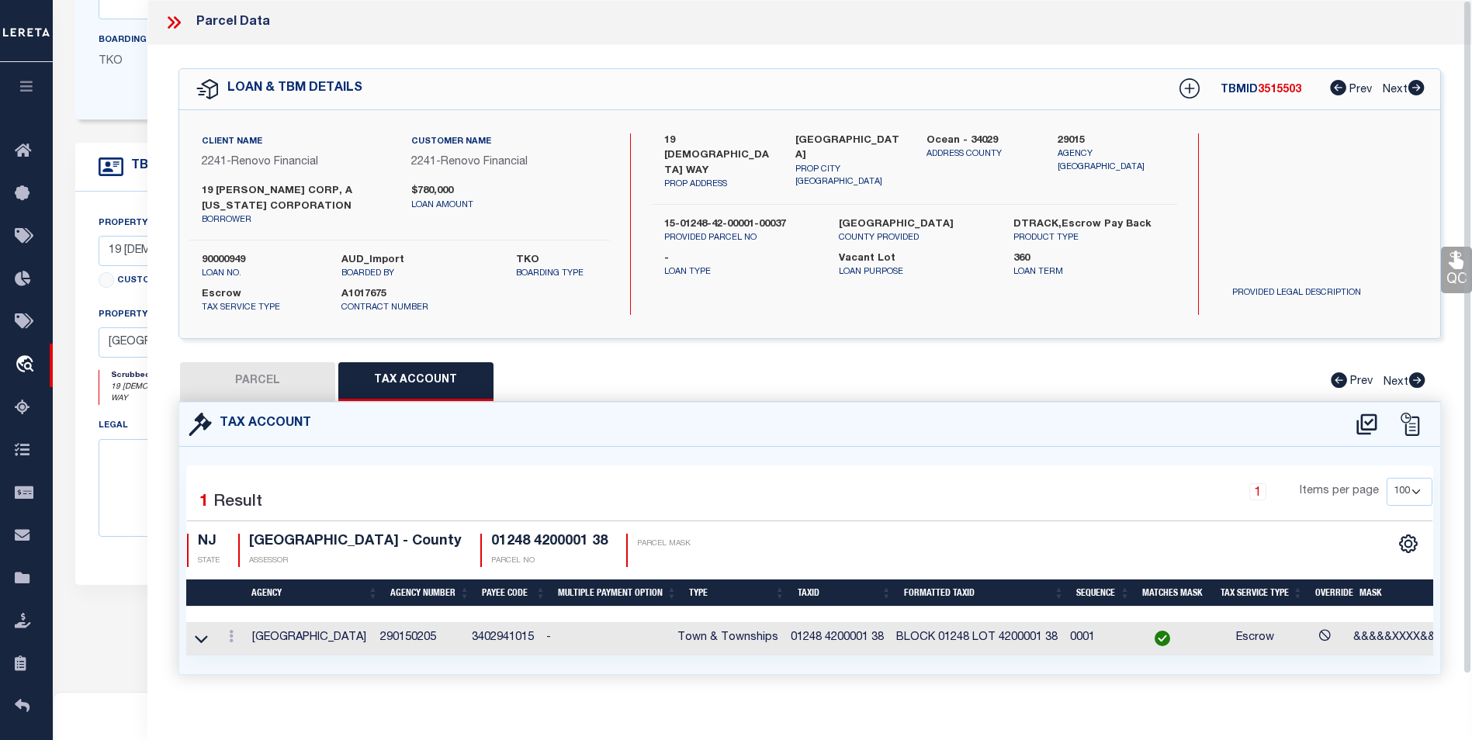
type input "01248 4200001 38"
type textarea "&&&&&XXXX&&&&&XXXX*XX*XXXX"
checkbox input "true"
type input "BLOCK XXXXXXXXX LOT XXXXXXXXXXXXXXXXXX*"
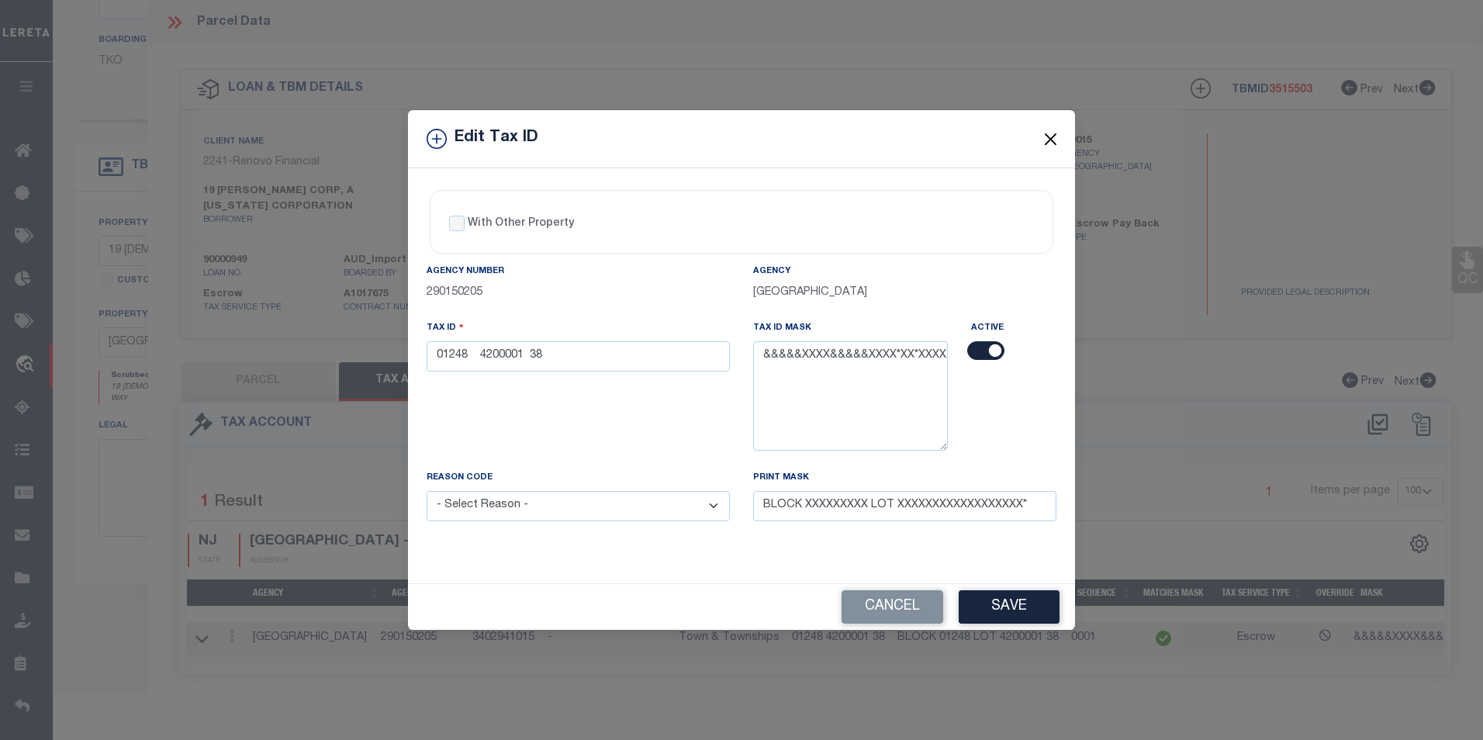
click at [1053, 136] on button "Close" at bounding box center [1051, 139] width 20 height 20
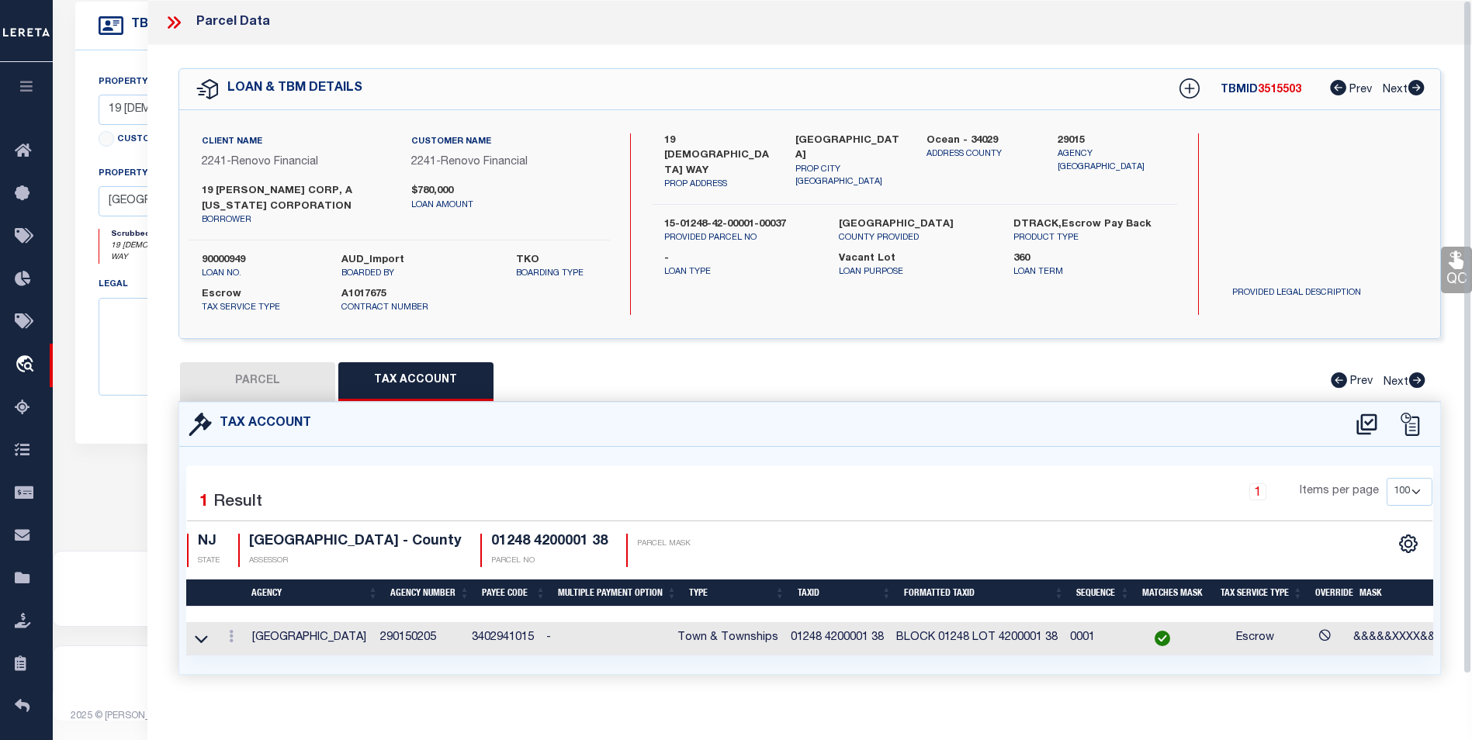
click at [967, 365] on div "PARCEL Tax Account Prev Next" at bounding box center [809, 381] width 1262 height 39
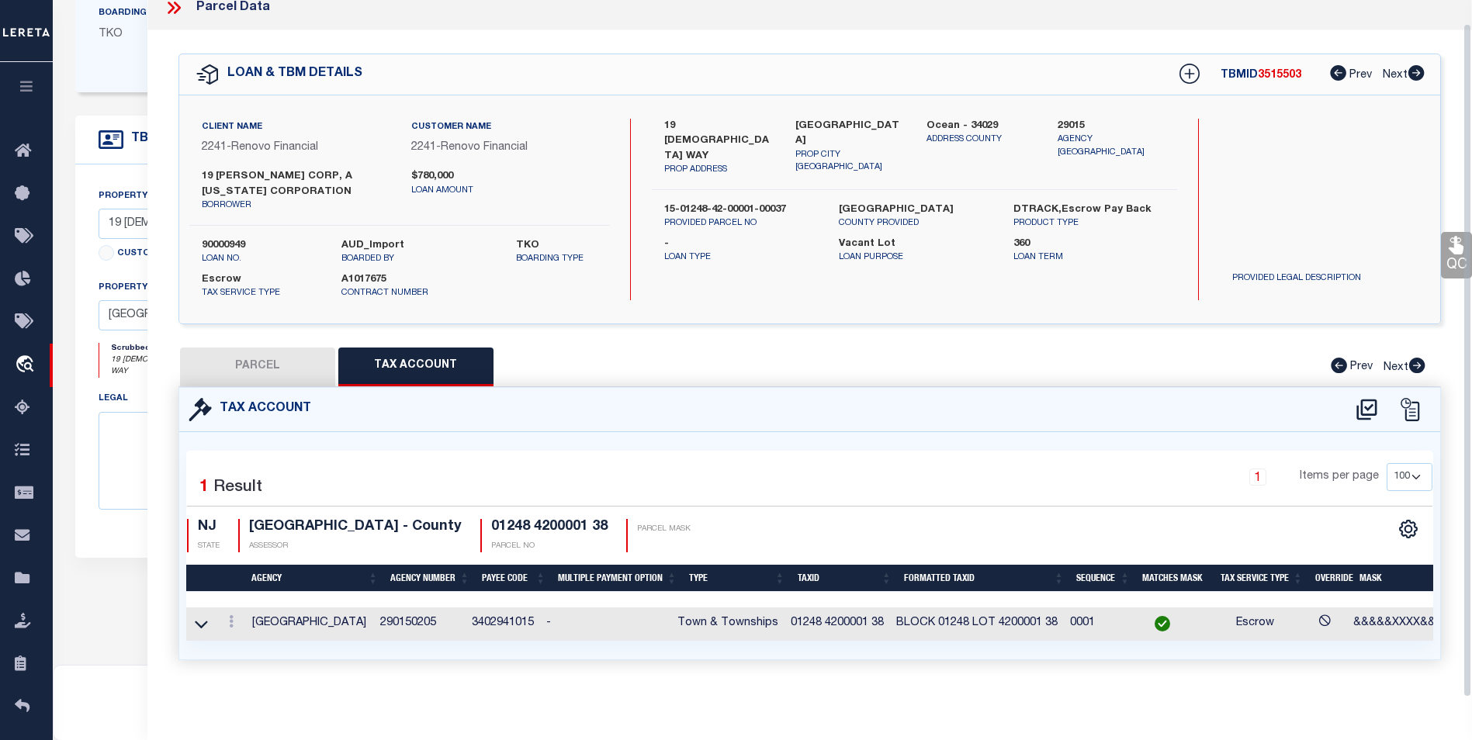
scroll to position [377, 0]
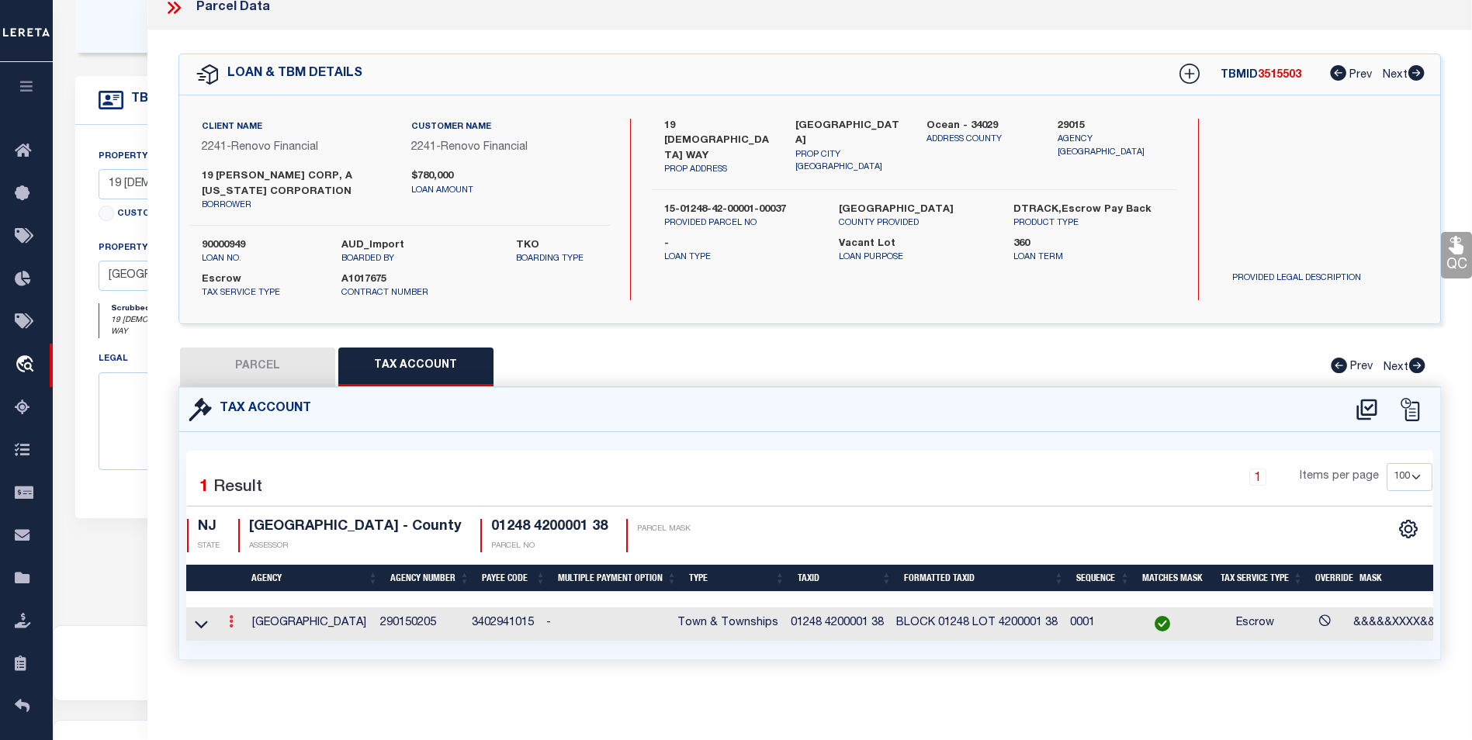
click at [229, 615] on icon at bounding box center [231, 621] width 5 height 12
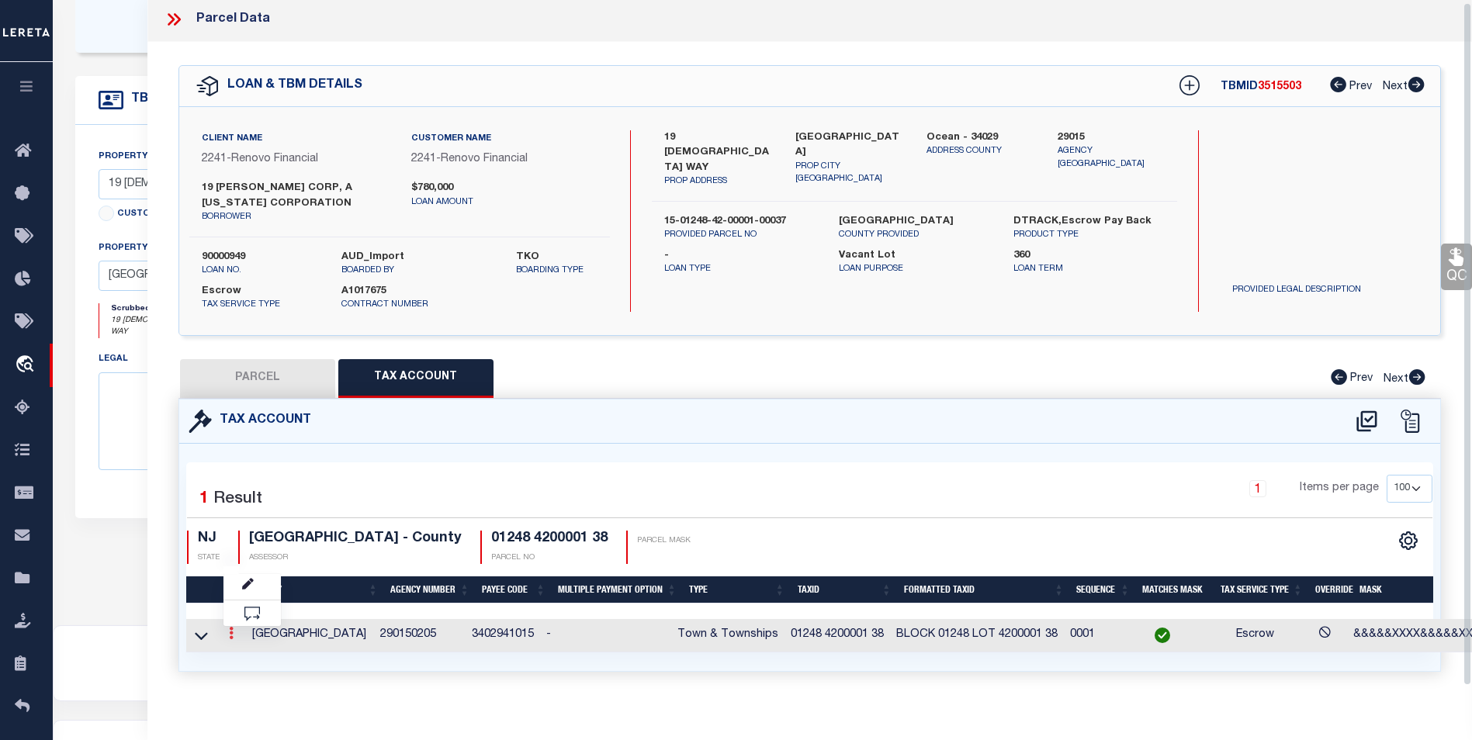
scroll to position [2, 0]
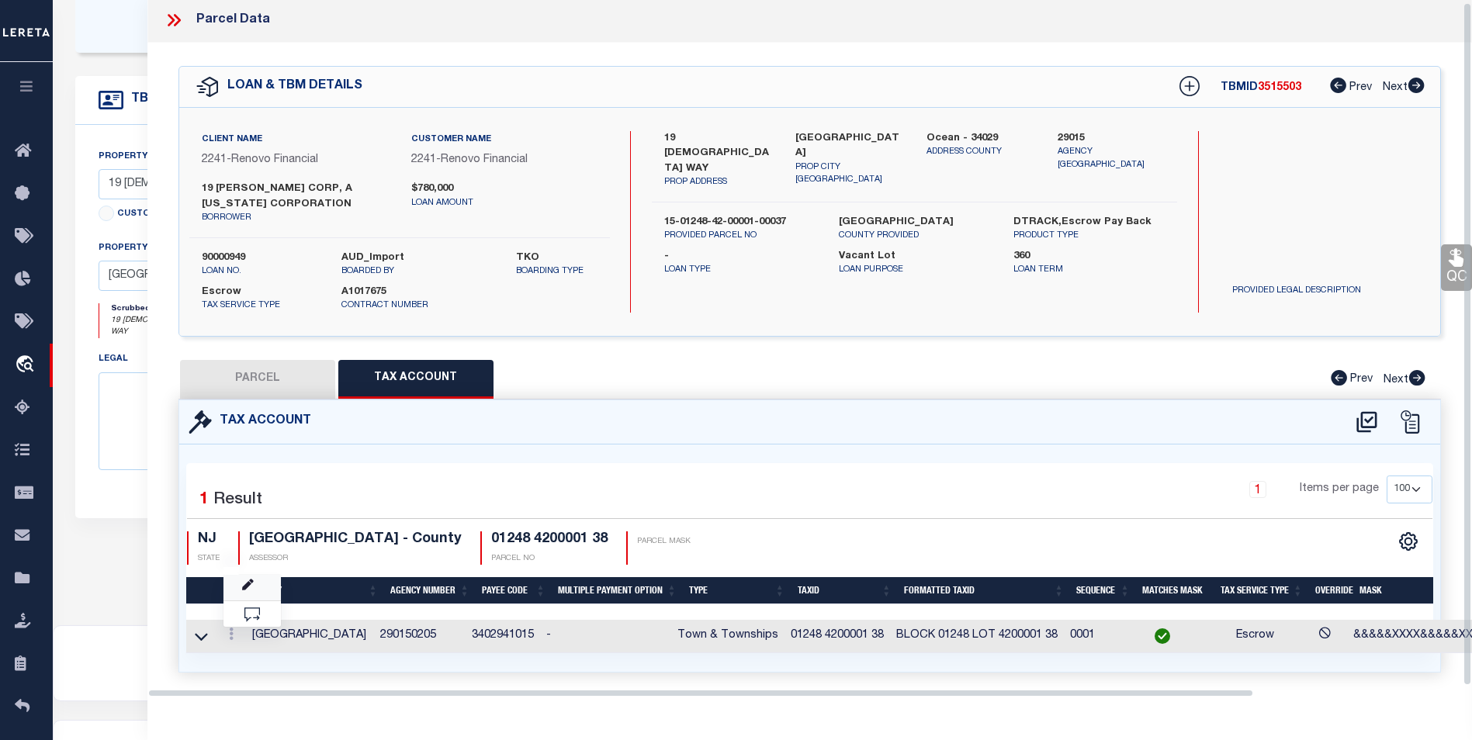
click at [255, 580] on link at bounding box center [251, 588] width 57 height 26
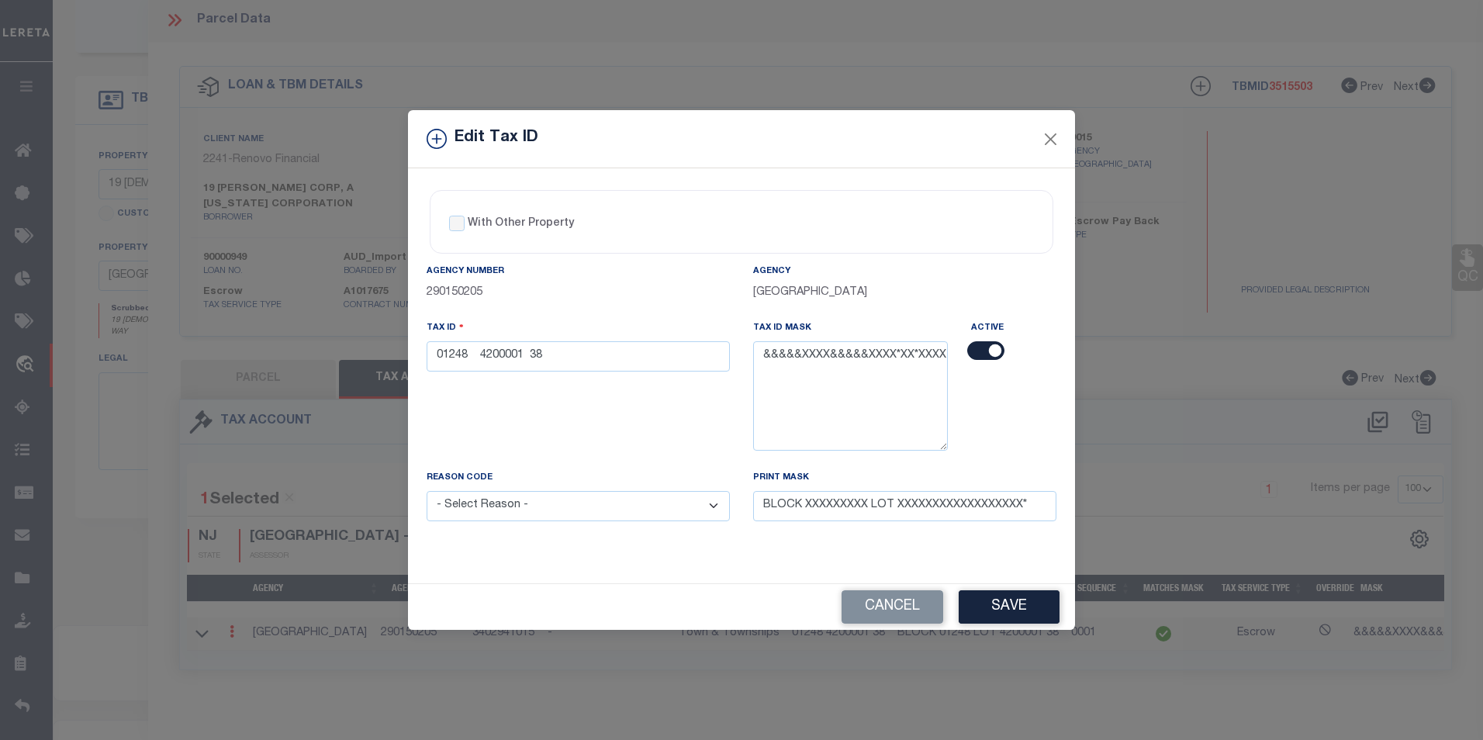
click at [717, 515] on select "- Select Reason - 099 - Other (Provide additional detail) ACT - Agency Changed …" at bounding box center [578, 506] width 303 height 30
select select "ACT"
click at [427, 492] on select "- Select Reason - 099 - Other (Provide additional detail) ACT - Agency Changed …" at bounding box center [578, 506] width 303 height 30
click at [1023, 605] on button "Save" at bounding box center [1009, 606] width 101 height 33
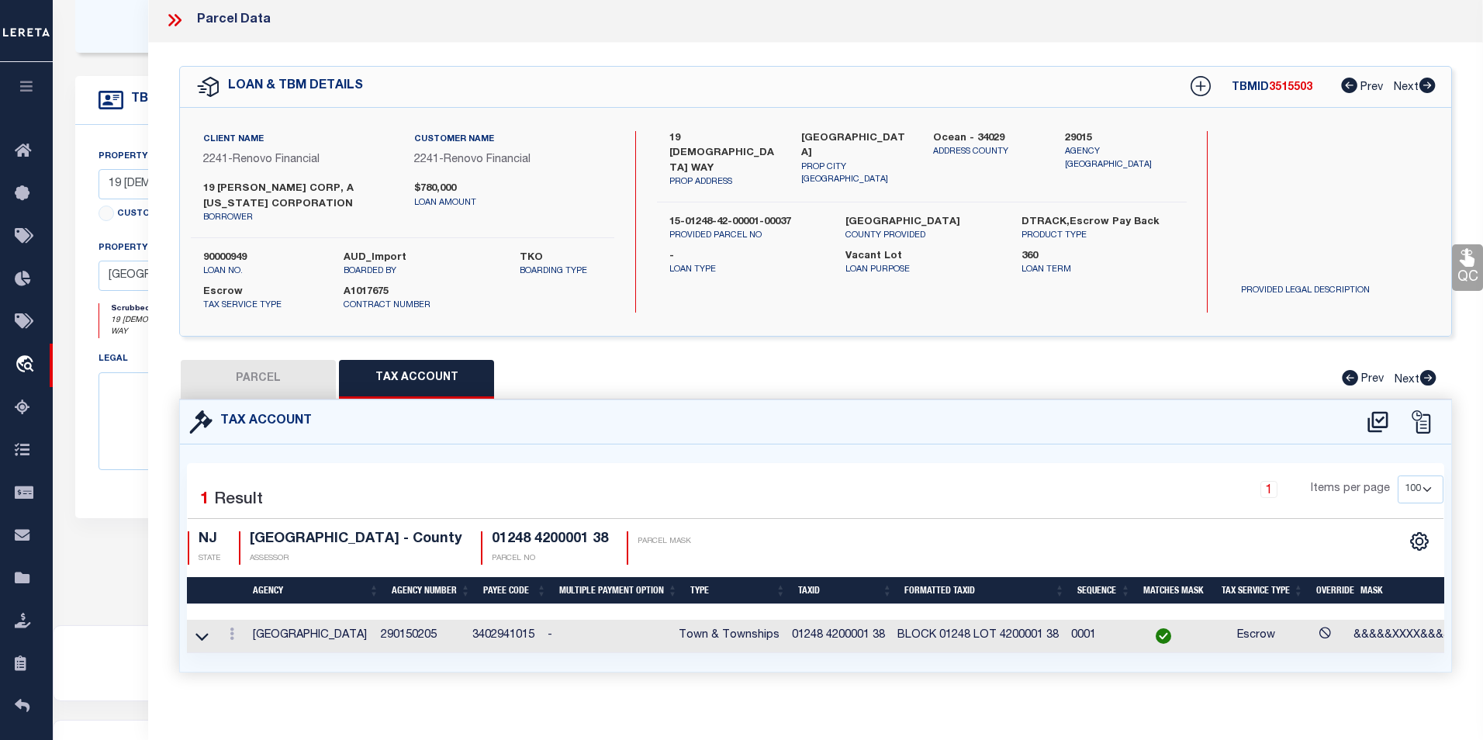
select select
click at [286, 384] on button "PARCEL" at bounding box center [257, 379] width 155 height 39
select select "AS"
select select
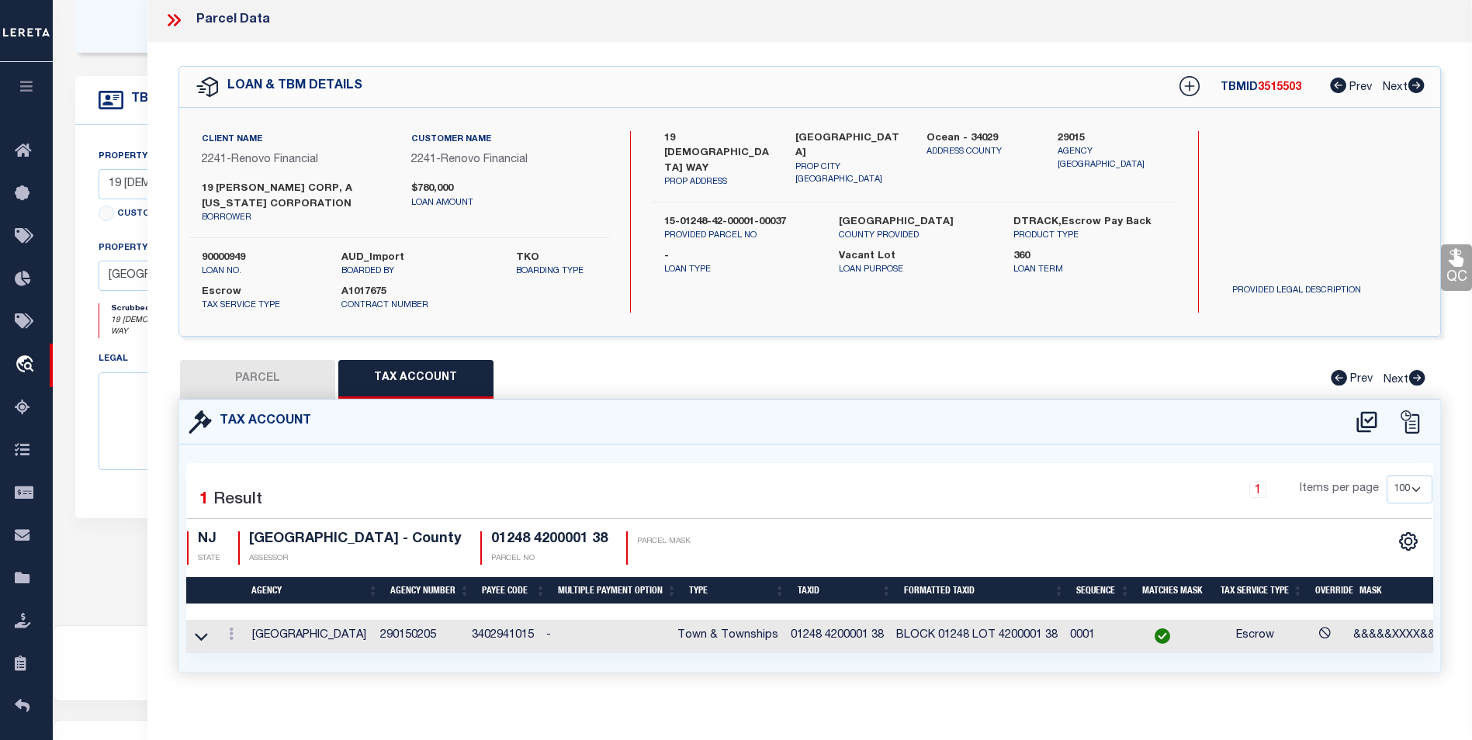
checkbox input "false"
select select "BP"
select select "AGW"
select select
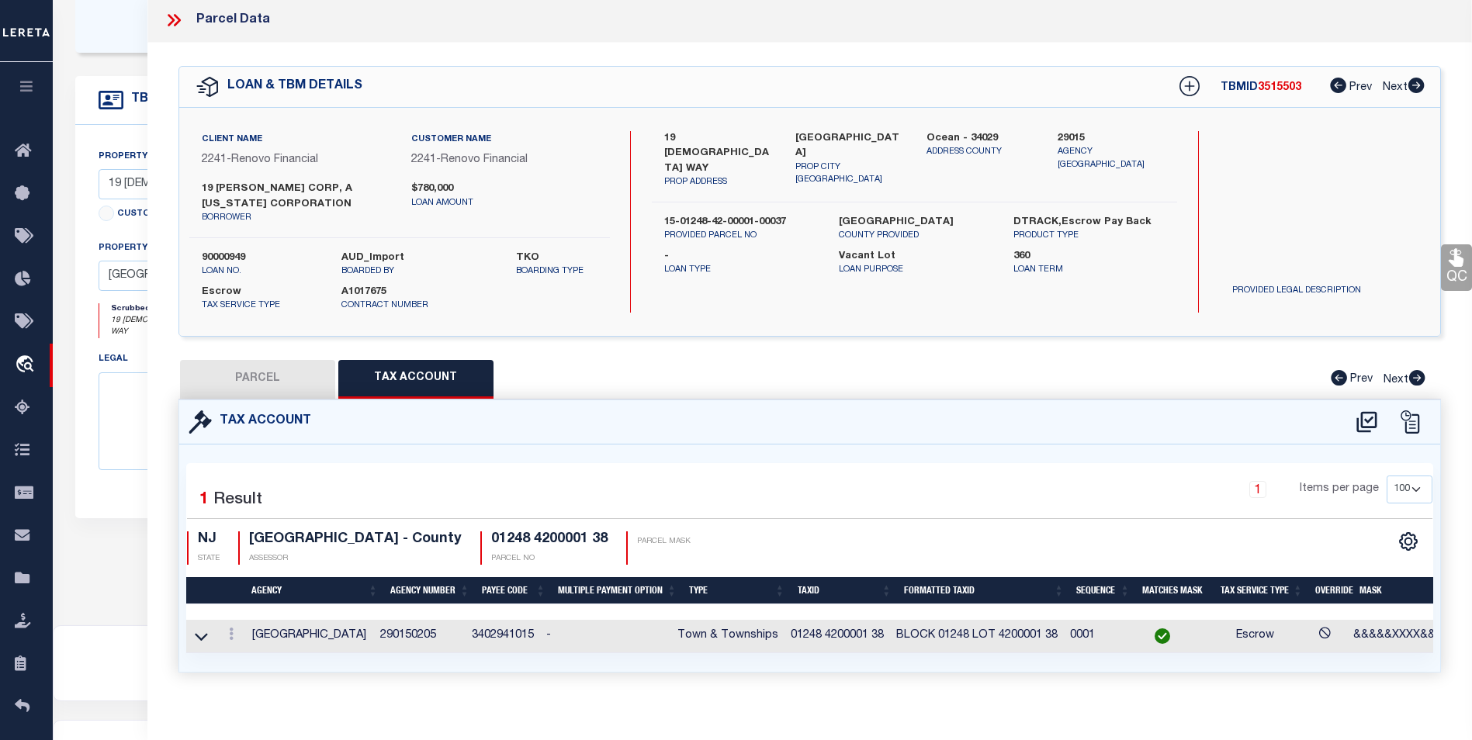
type input "19 BUDLEMAN WAY"
type textarea "Block / Lot: 1248.42 / 1.38"
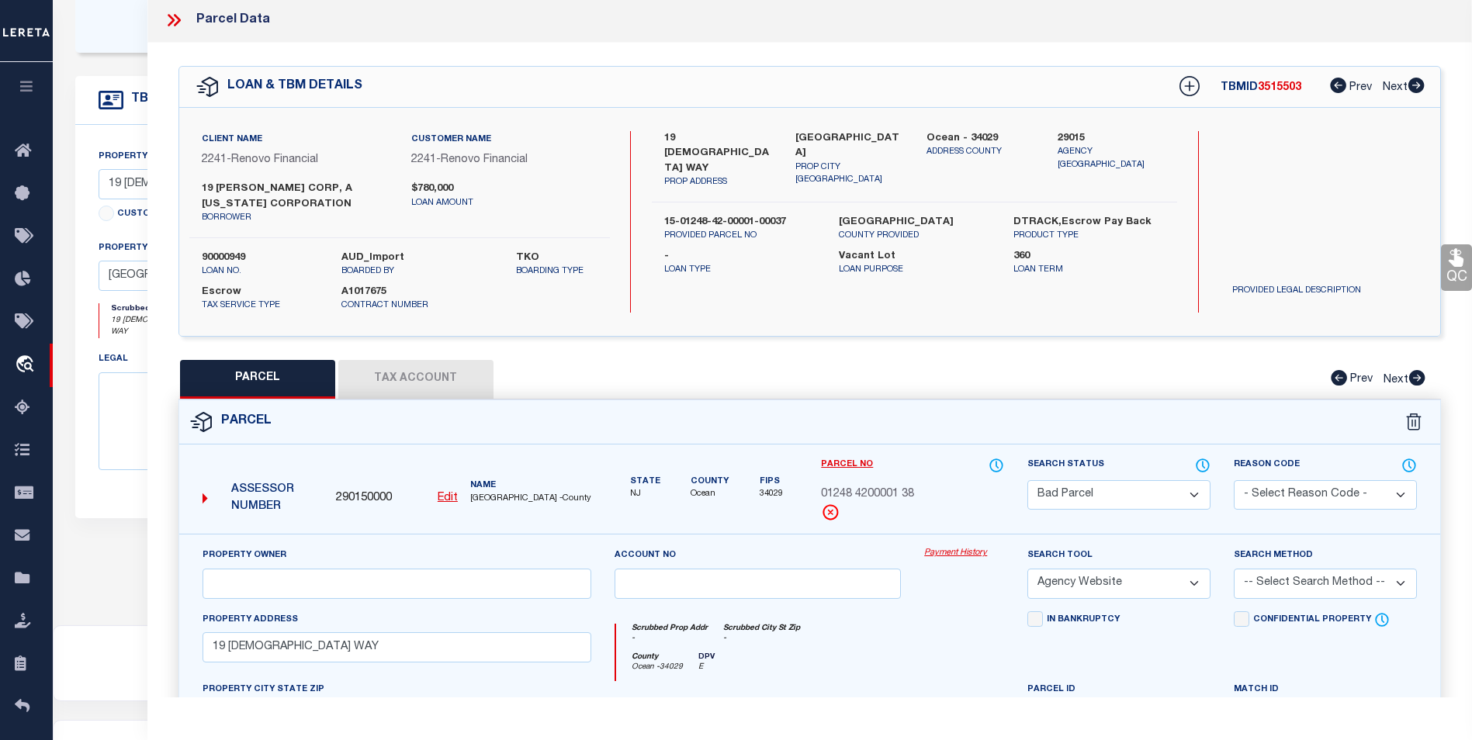
click at [420, 378] on button "Tax Account" at bounding box center [415, 379] width 155 height 39
select select "100"
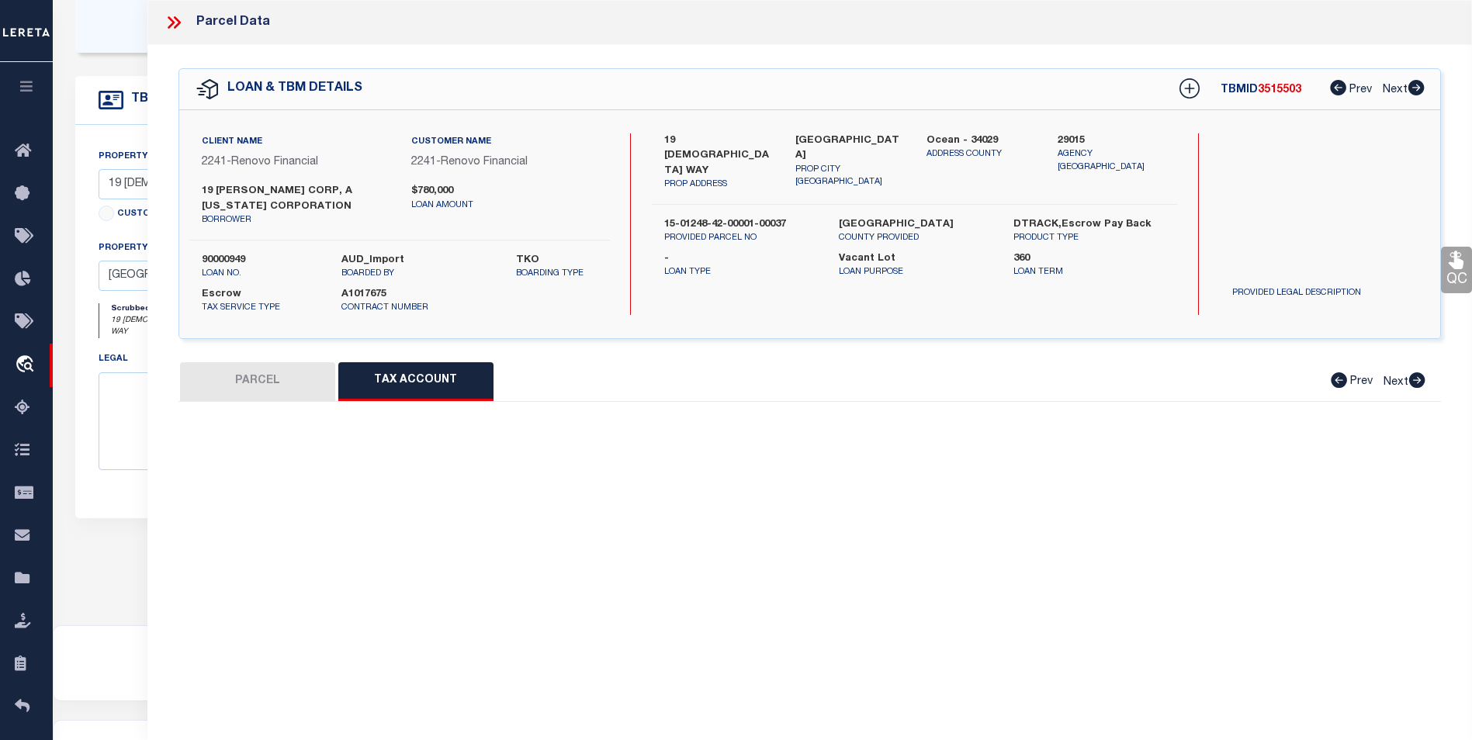
select select "100"
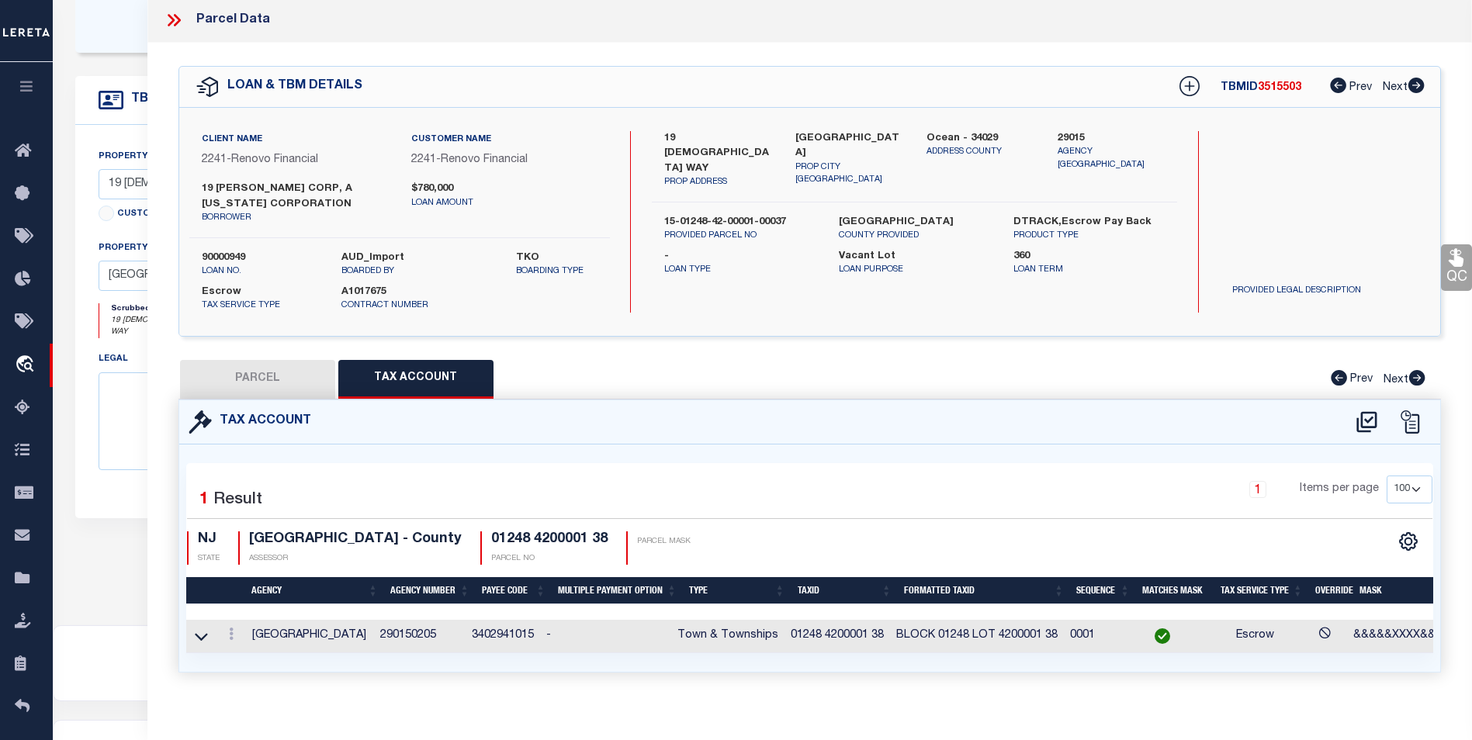
scroll to position [0, 0]
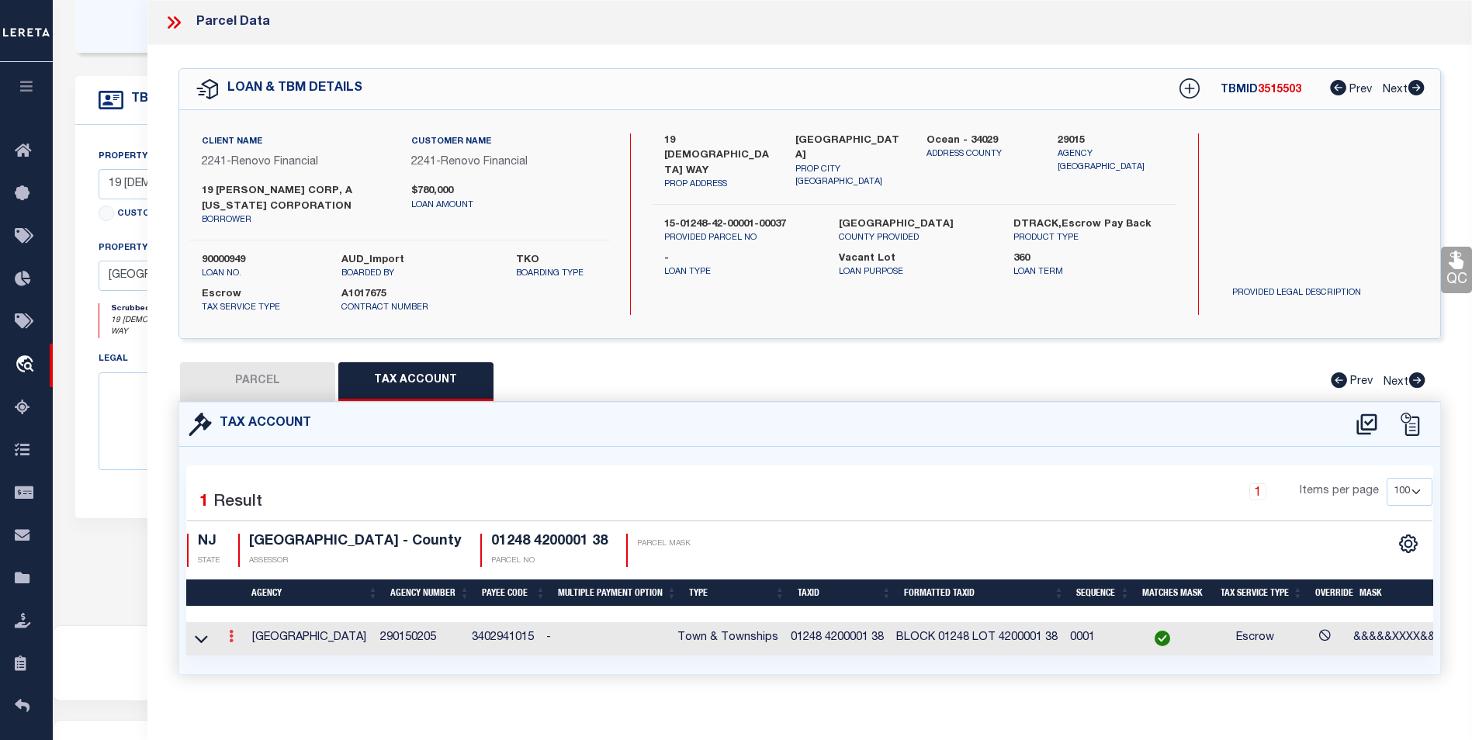
click at [227, 637] on link at bounding box center [231, 638] width 17 height 12
click at [248, 652] on link at bounding box center [251, 662] width 57 height 26
select select "ACT"
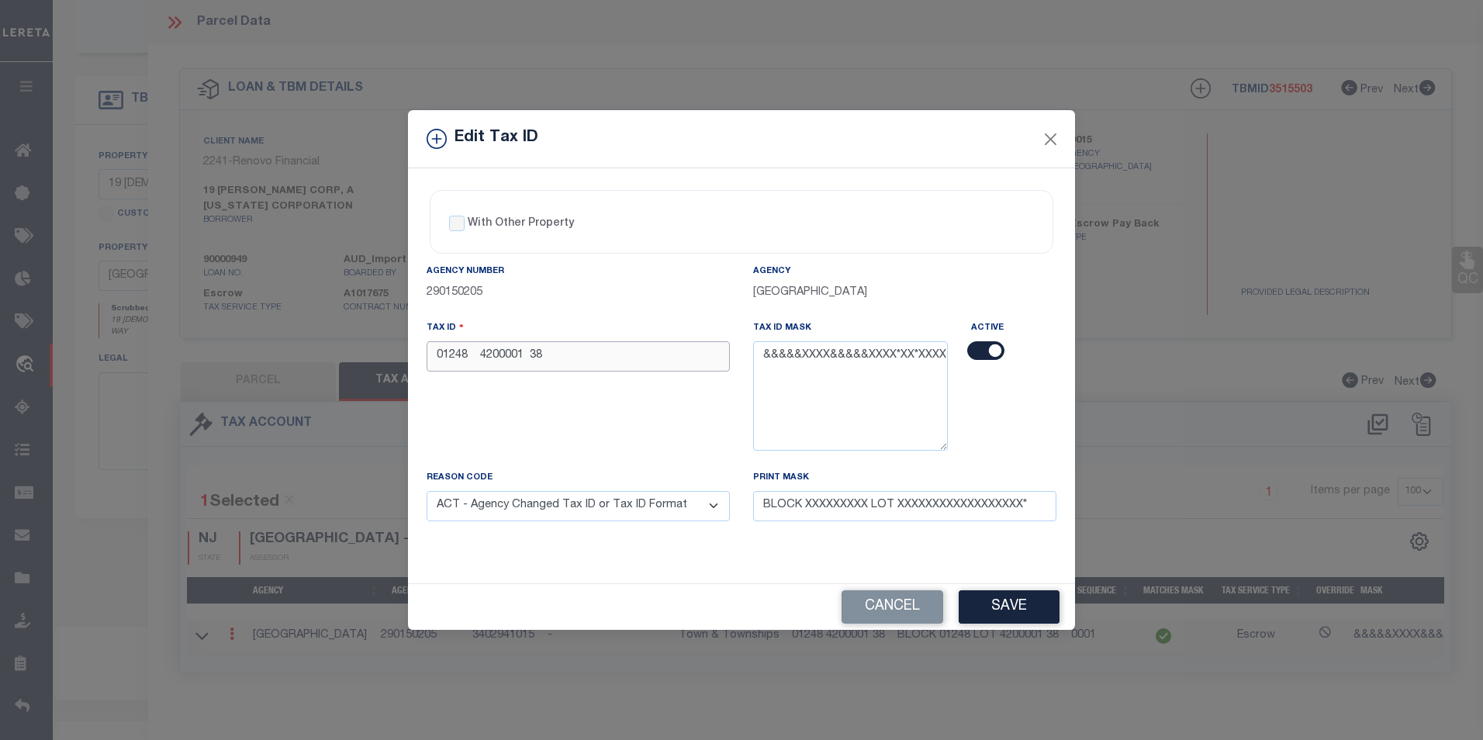
click at [482, 353] on input "01248 4200001 38" at bounding box center [578, 356] width 303 height 30
click at [1028, 605] on button "Save" at bounding box center [1009, 606] width 101 height 33
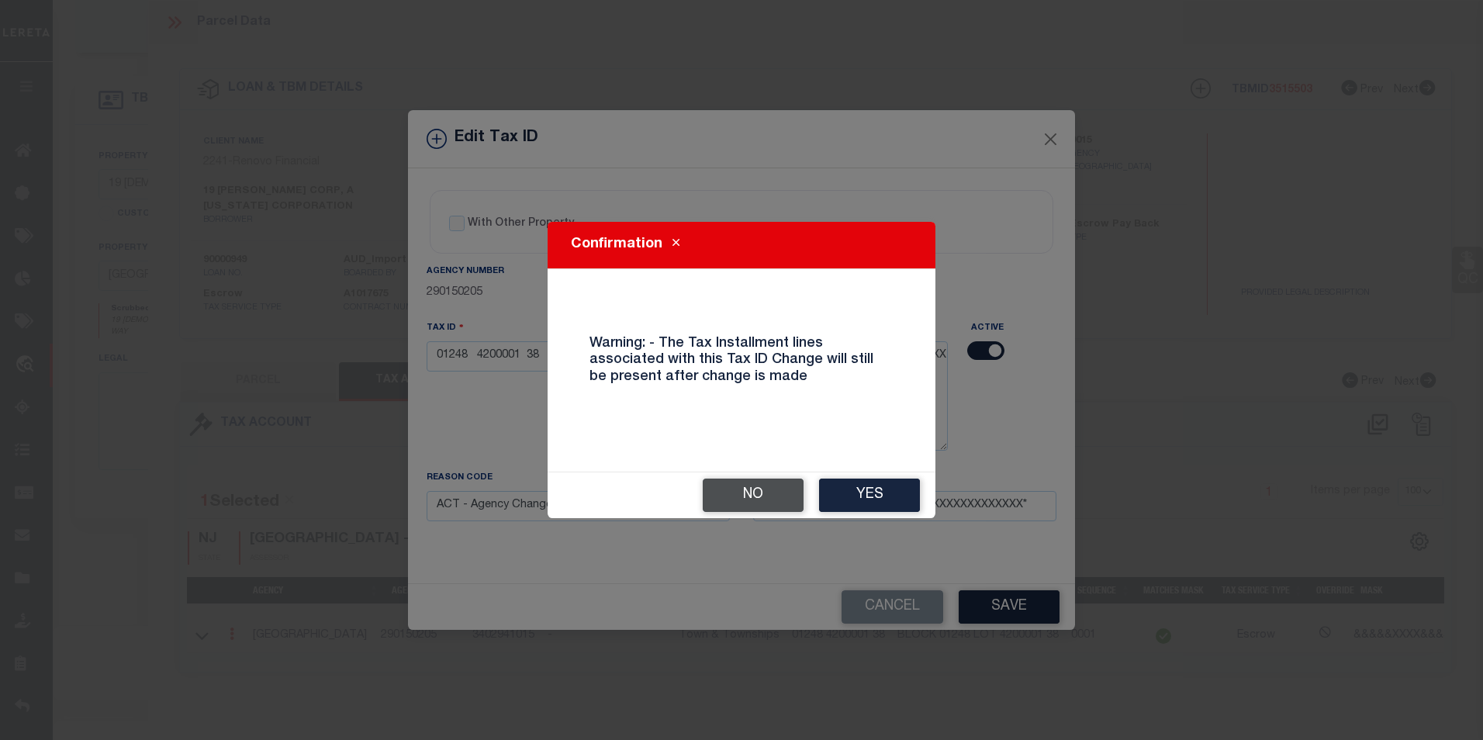
click at [756, 503] on button "No" at bounding box center [753, 495] width 101 height 33
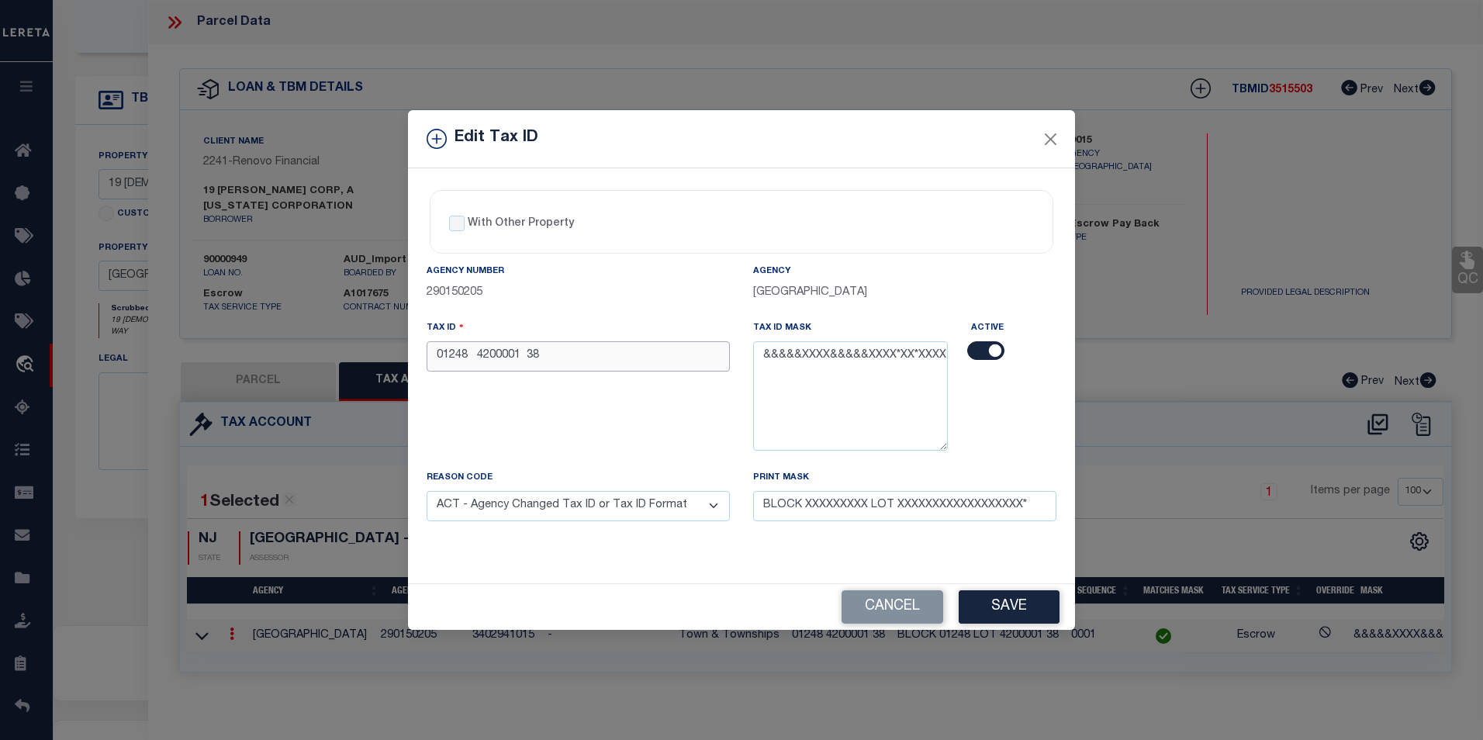
click at [479, 361] on input "01248 4200001 38" at bounding box center [578, 356] width 303 height 30
type input "01248 4200001 38"
click at [1003, 610] on button "Save" at bounding box center [1009, 606] width 101 height 33
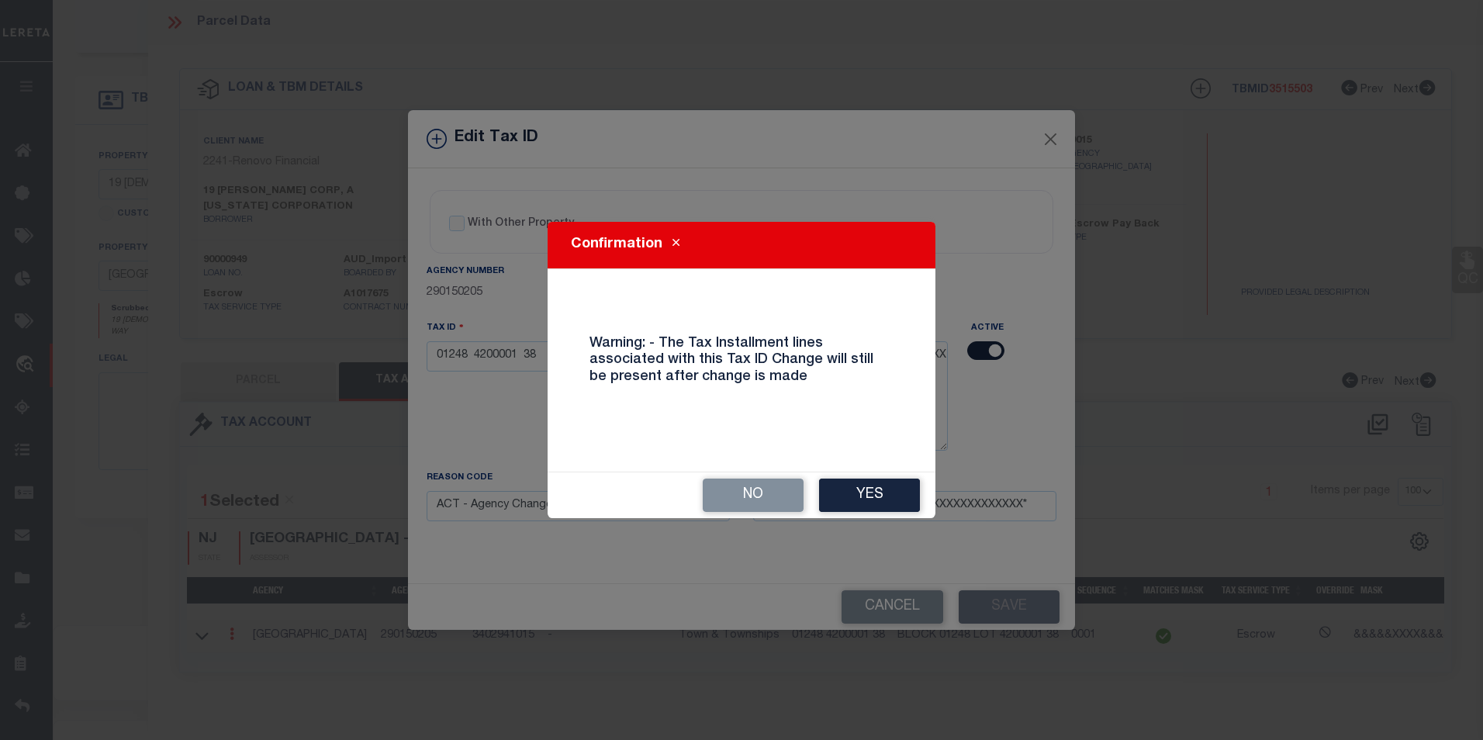
click at [863, 503] on button "Yes" at bounding box center [869, 495] width 101 height 33
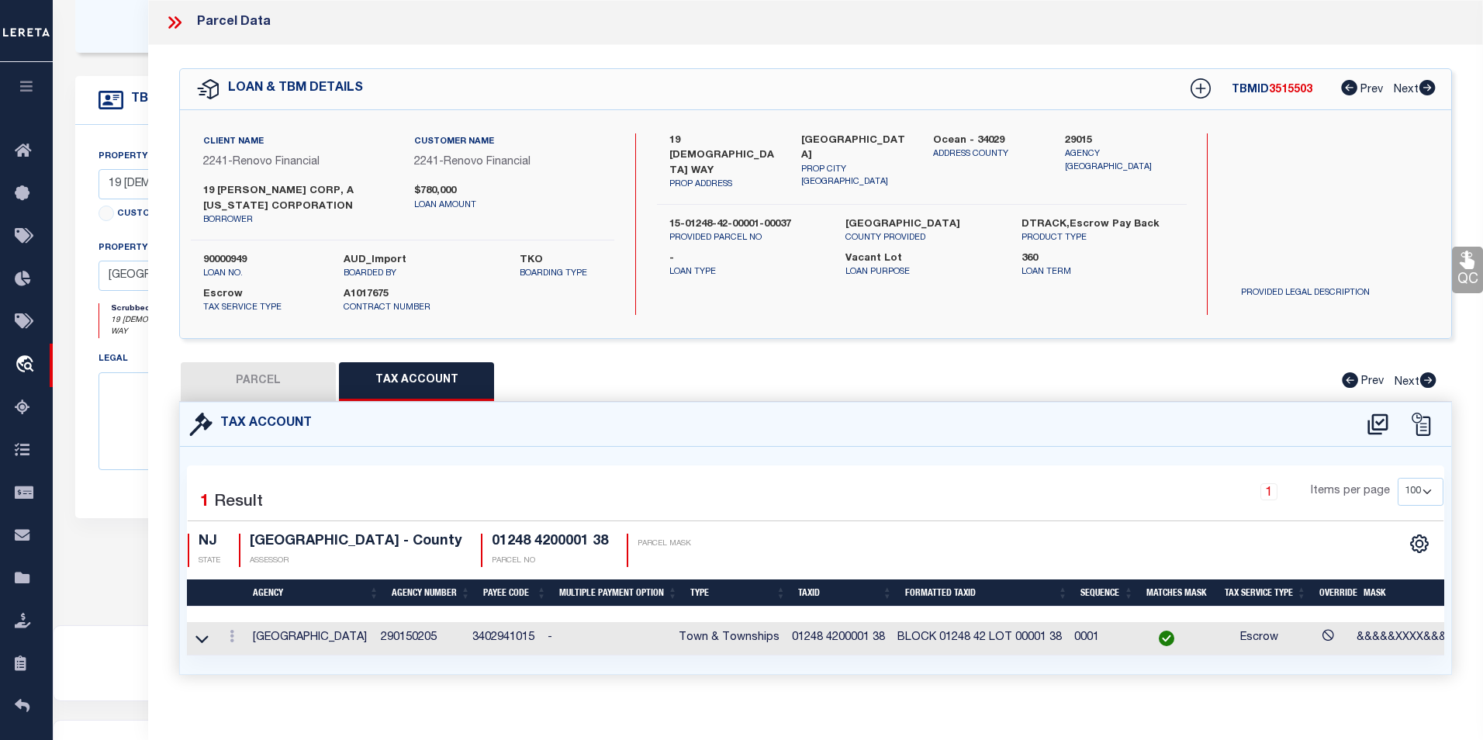
select select
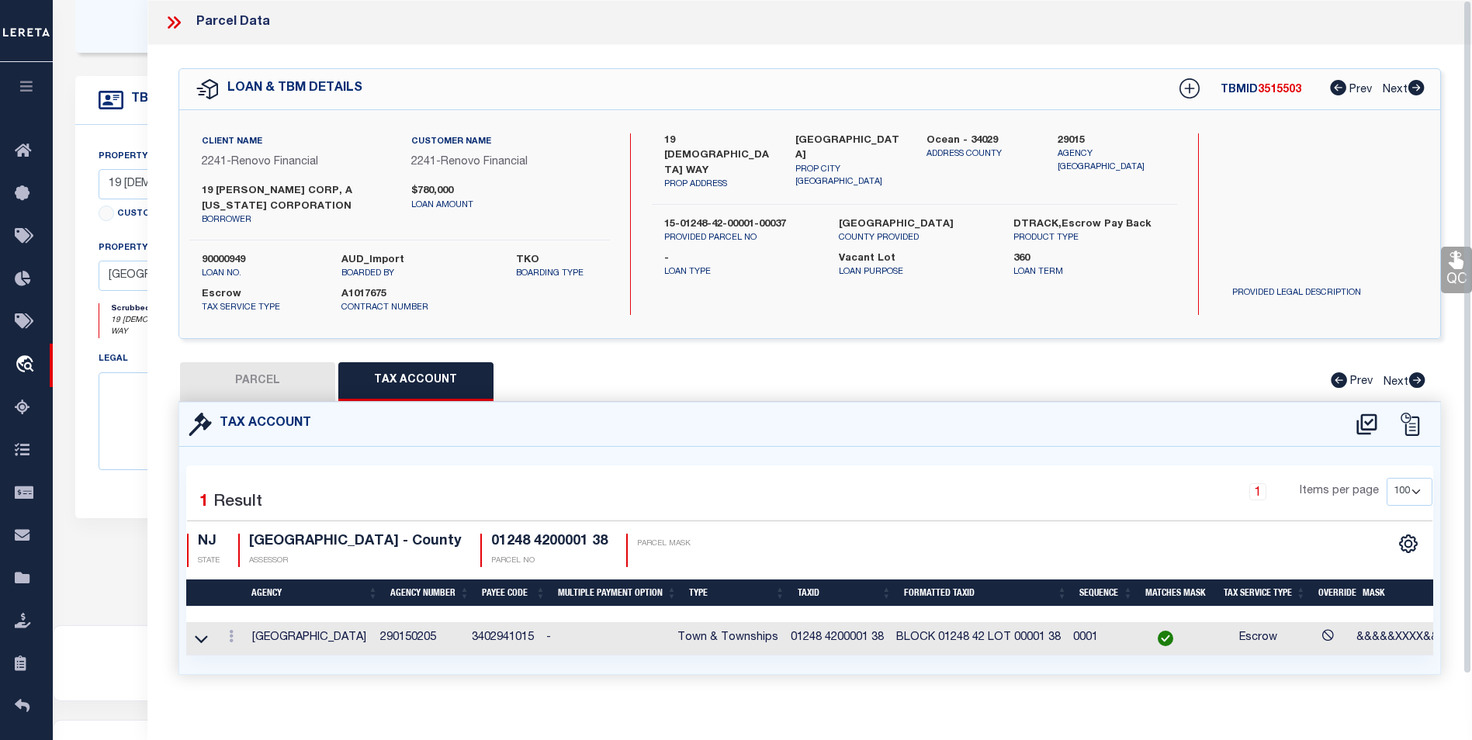
click at [229, 645] on div at bounding box center [231, 638] width 17 height 19
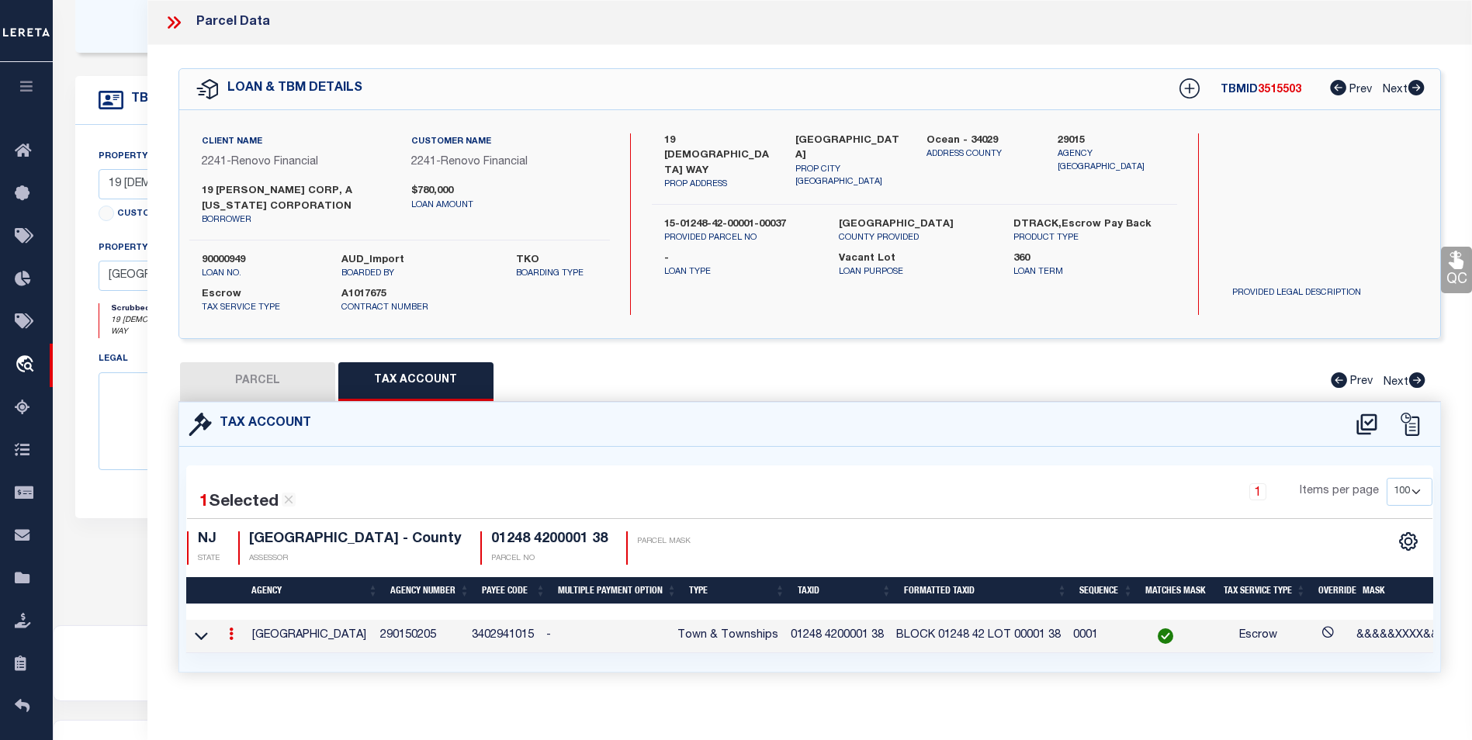
click at [227, 635] on link at bounding box center [231, 636] width 17 height 12
click at [237, 666] on link at bounding box center [251, 659] width 57 height 26
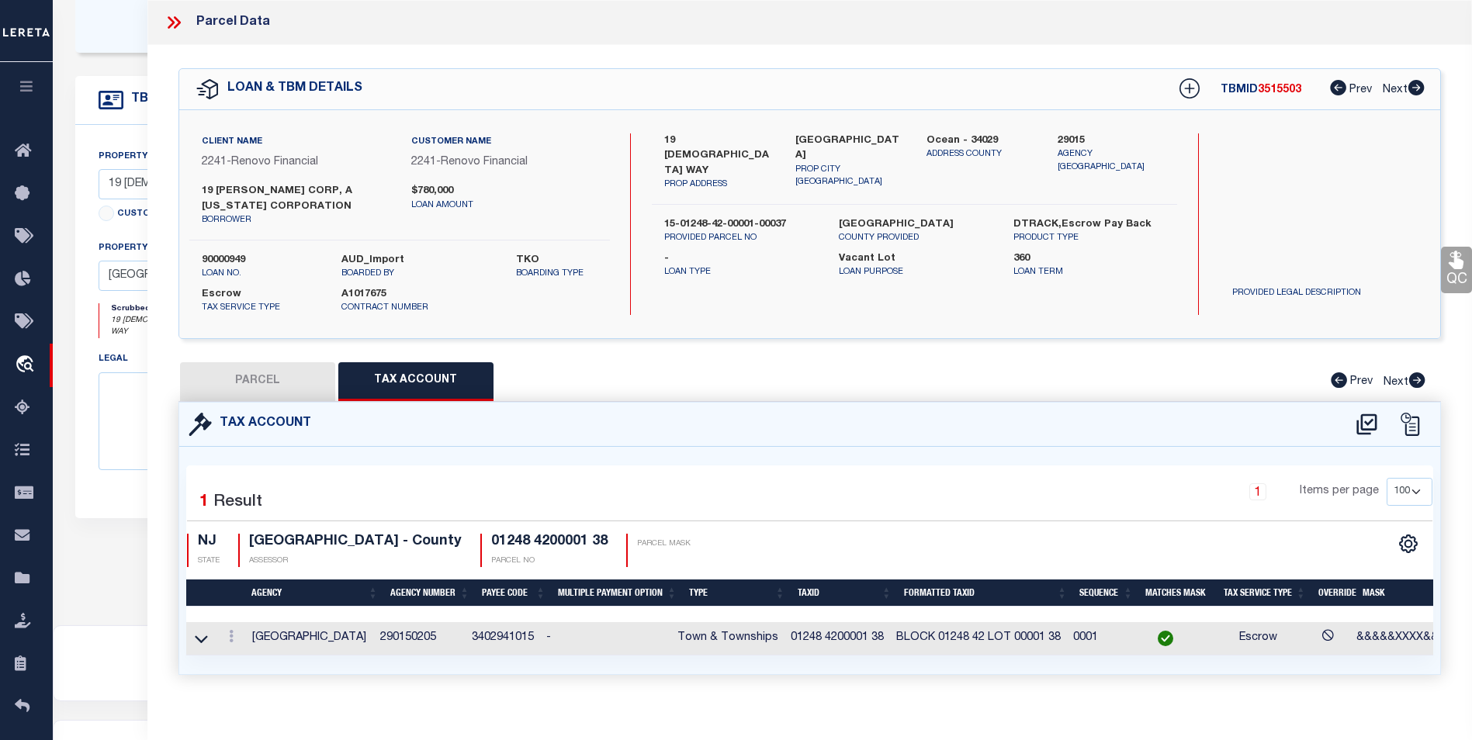
type input "01248 4200001 38"
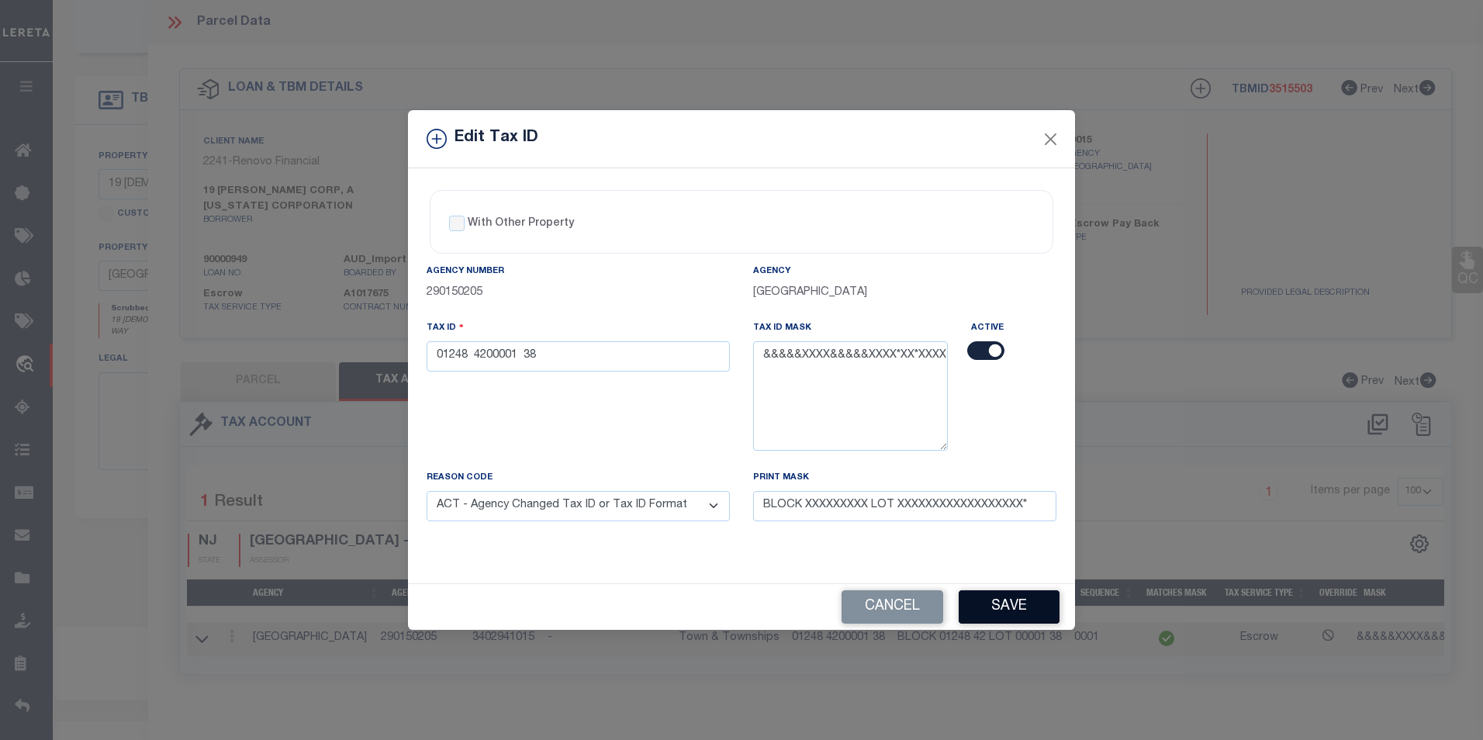
click at [1033, 592] on button "Save" at bounding box center [1009, 606] width 101 height 33
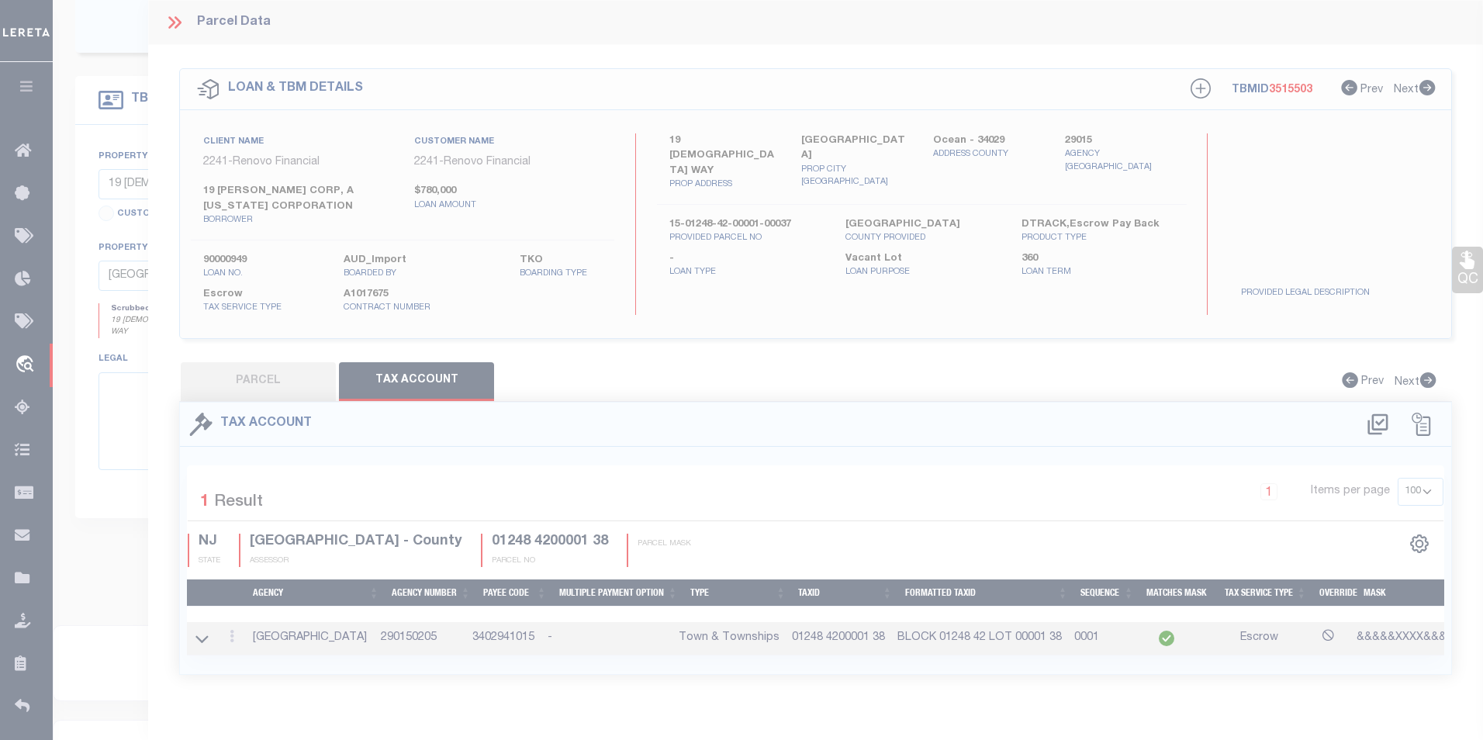
select select
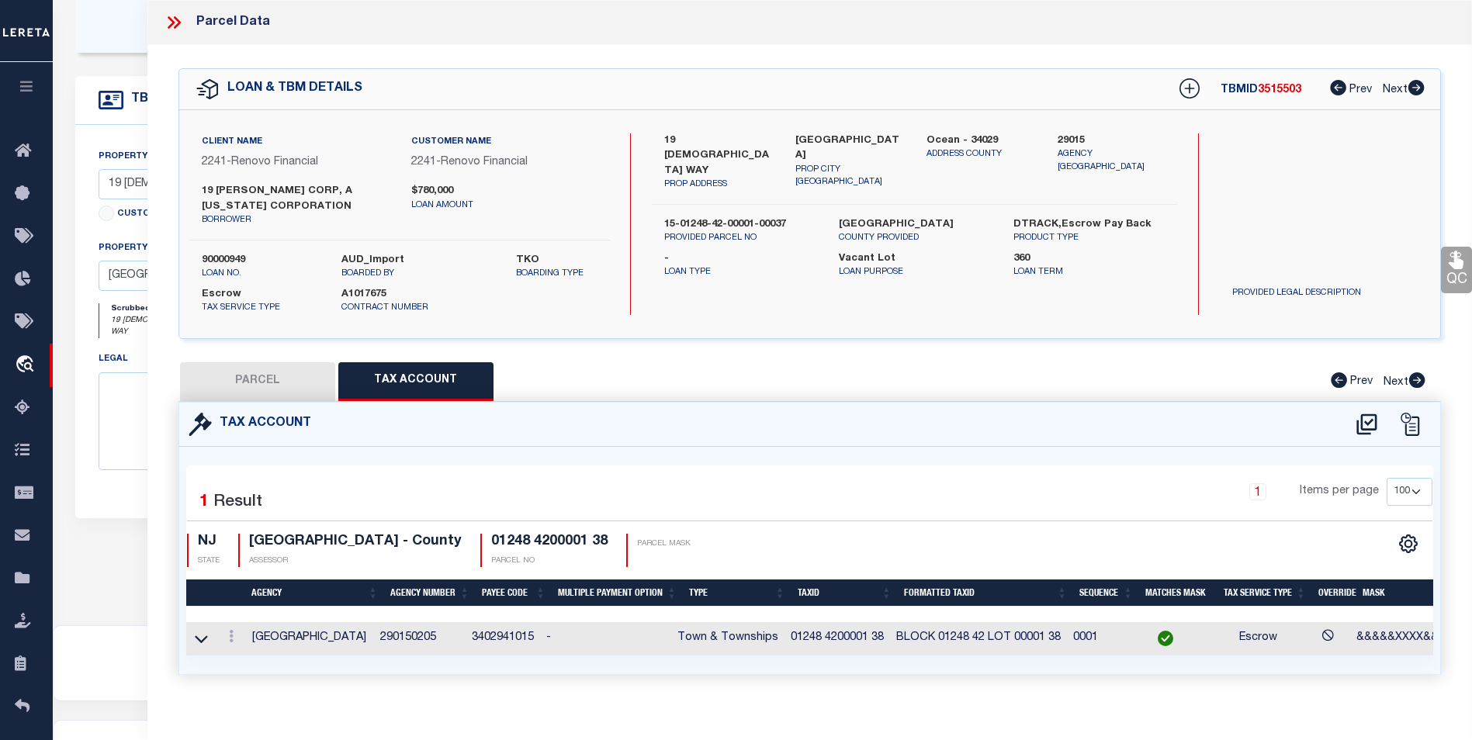
click at [270, 365] on button "PARCEL" at bounding box center [257, 381] width 155 height 39
select select "AS"
select select
checkbox input "false"
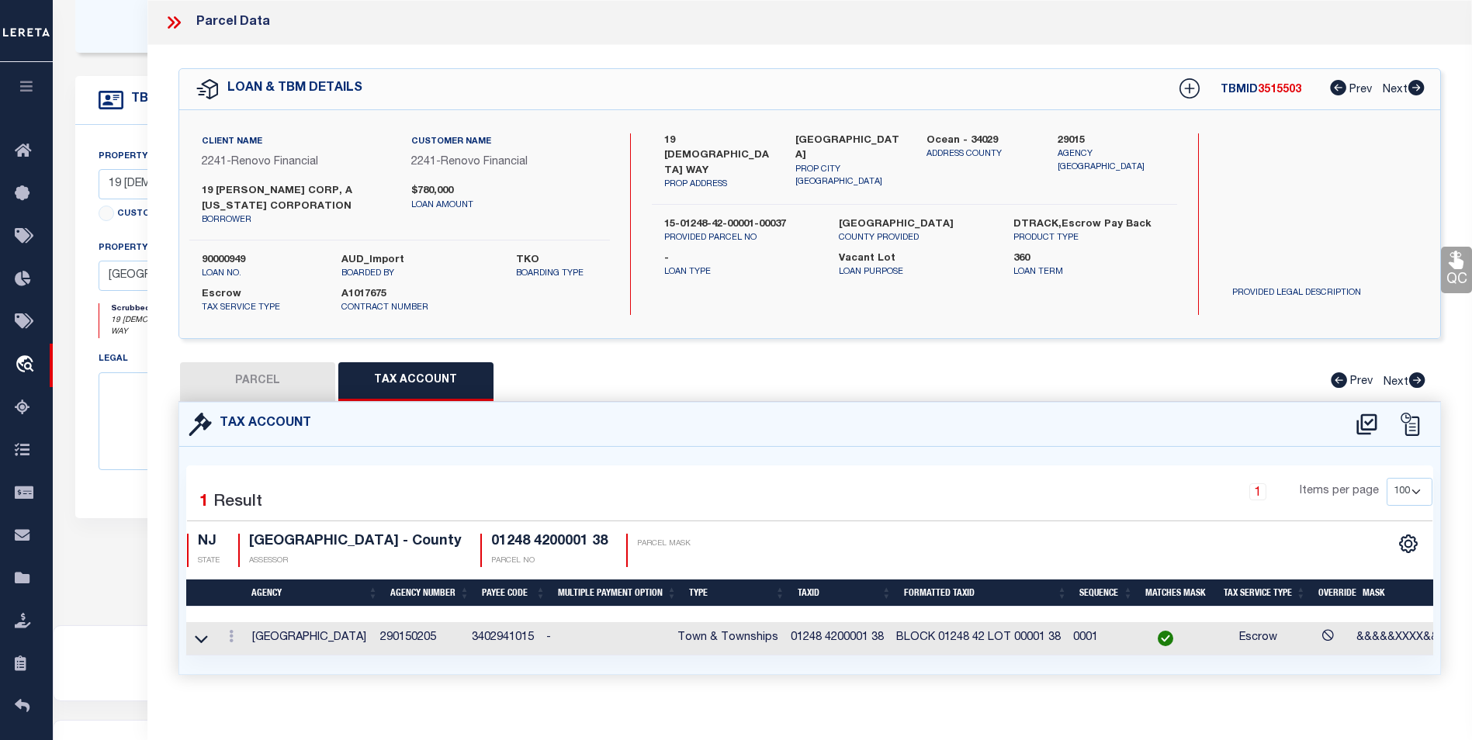
select select "BP"
select select "AGW"
select select
type input "19 BUDLEMAN WAY"
type textarea "Block / Lot: 1248.42 / 1.38"
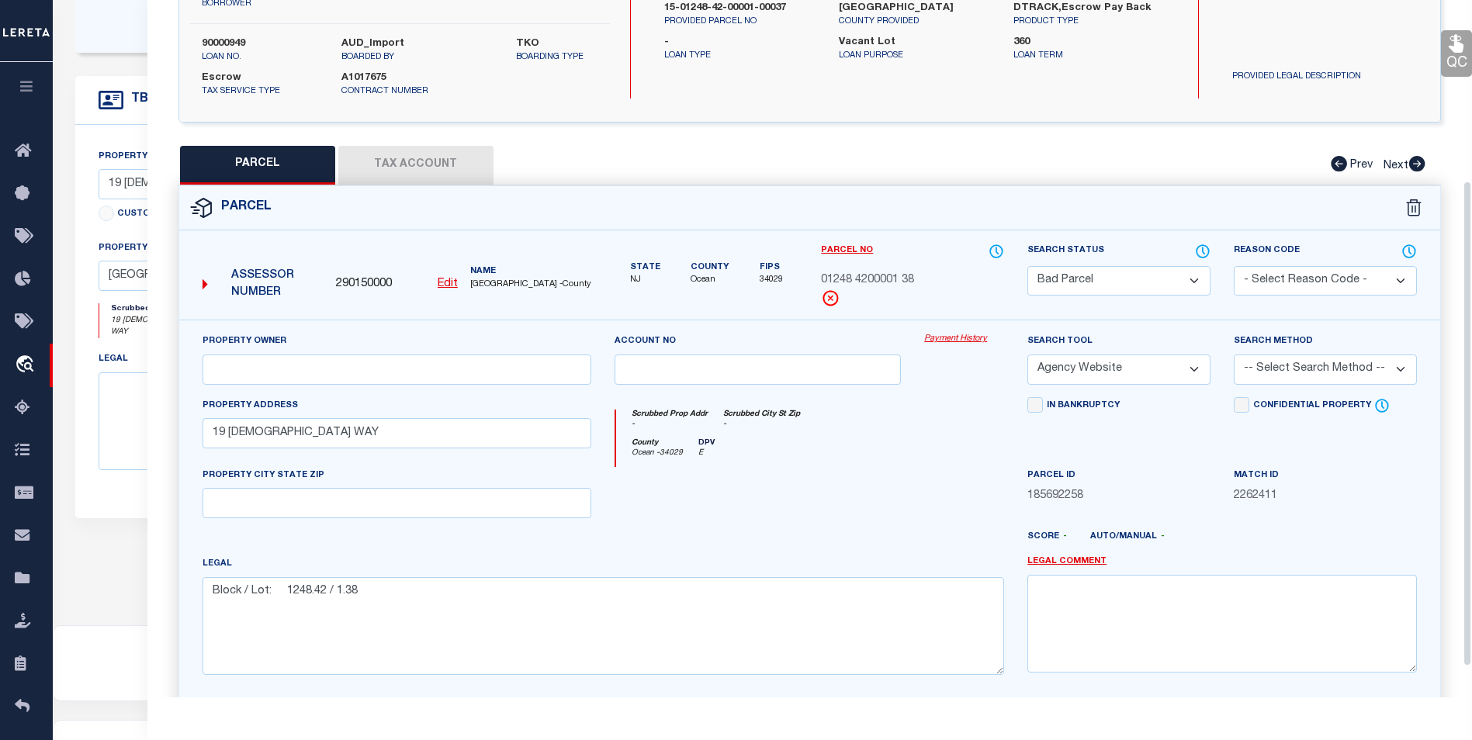
scroll to position [147, 0]
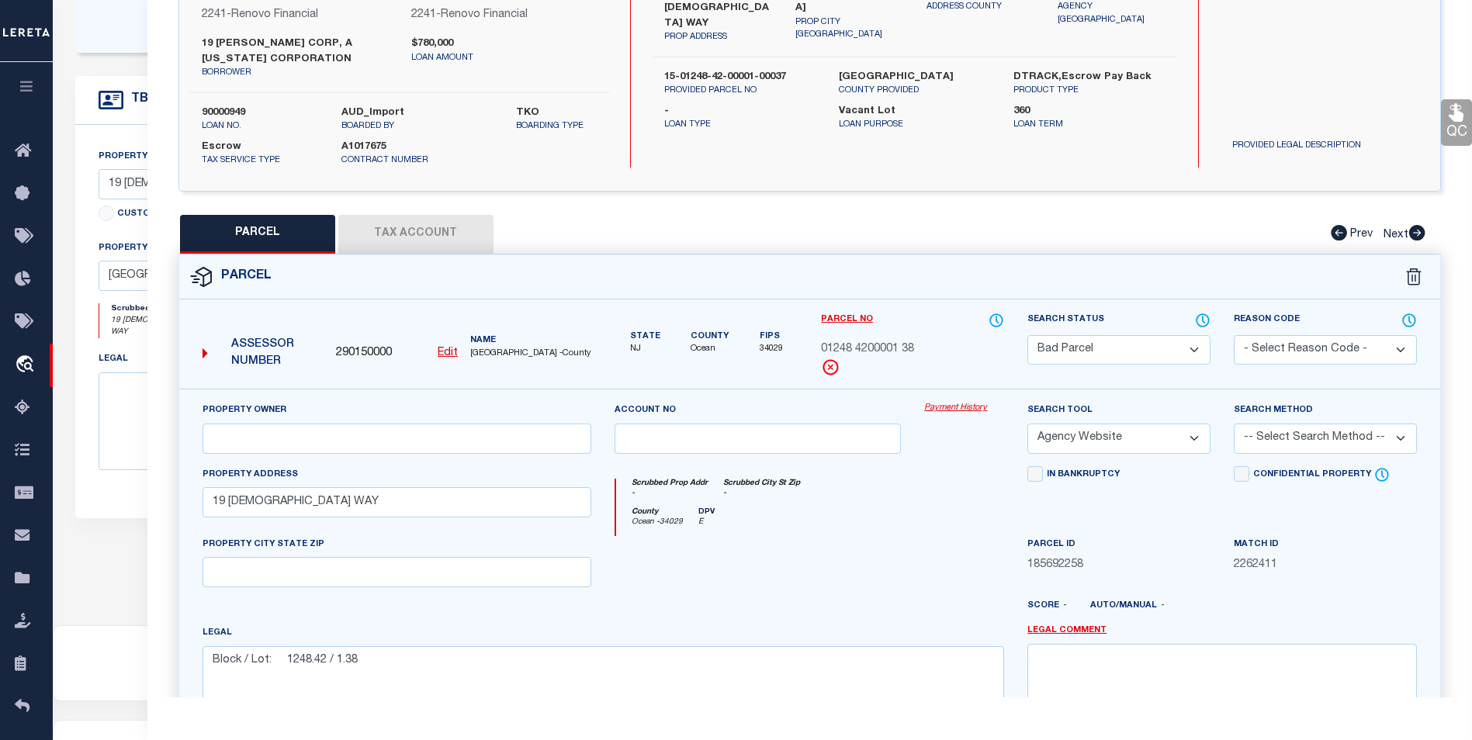
click at [1095, 350] on select "Automated Search Bad Parcel Complete Duplicate Parcel High Dollar Reporting In …" at bounding box center [1118, 350] width 183 height 30
select select "PC"
click at [1027, 335] on select "Automated Search Bad Parcel Complete Duplicate Parcel High Dollar Reporting In …" at bounding box center [1118, 350] width 183 height 30
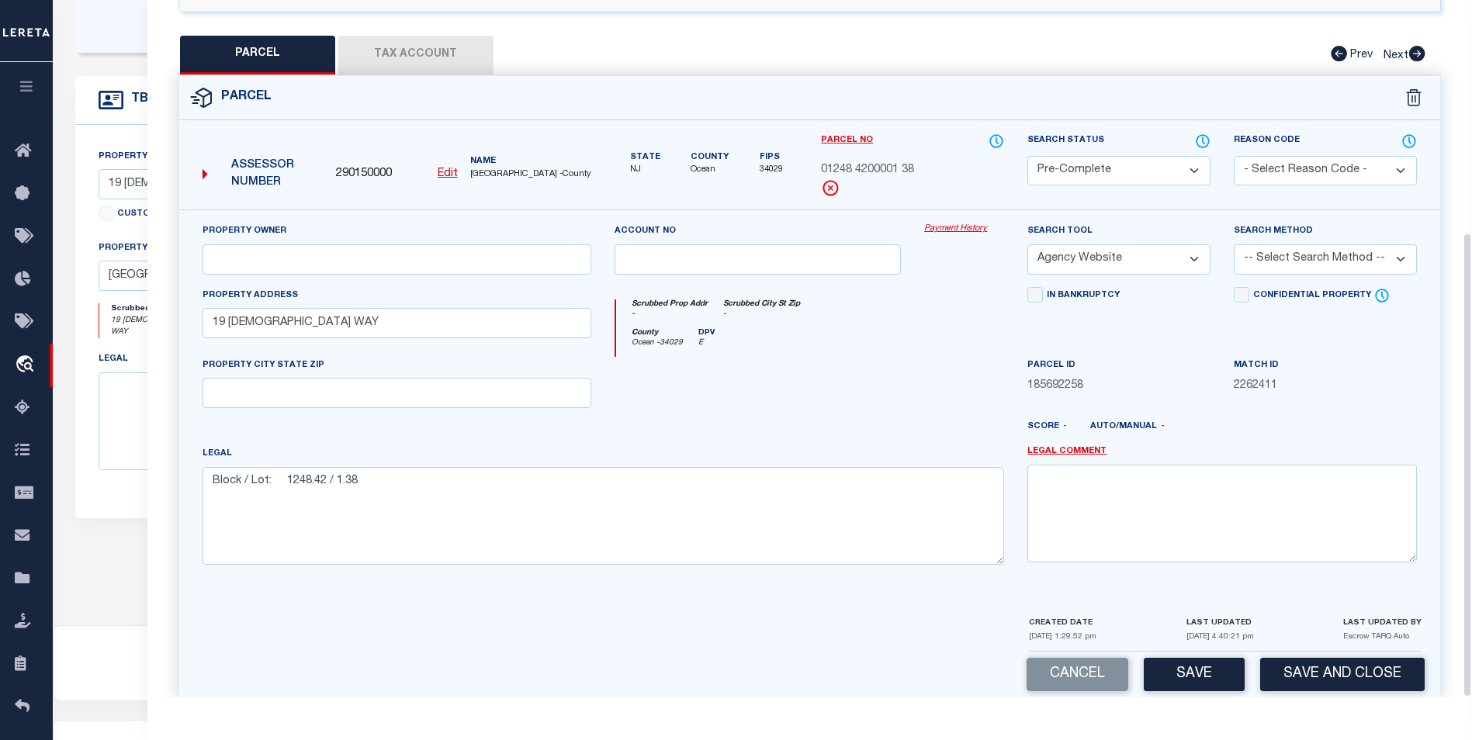
scroll to position [348, 0]
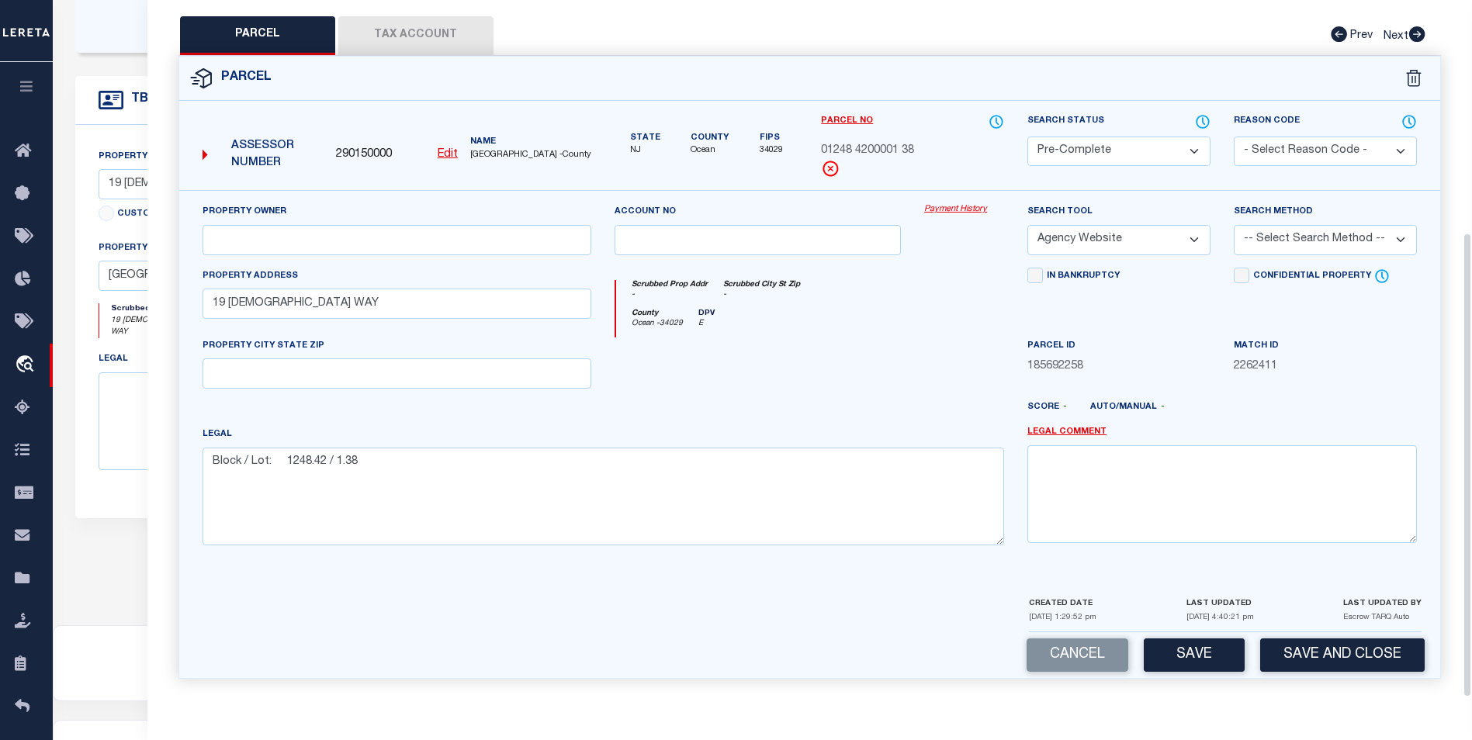
click at [1286, 219] on div "Search Method -- Select Search Method -- Property Address Legal Liability Info …" at bounding box center [1324, 228] width 183 height 51
click at [1280, 231] on select "-- Select Search Method -- Property Address Legal Liability Info Provided" at bounding box center [1324, 240] width 183 height 30
select select "ADD"
click at [1233, 225] on select "-- Select Search Method -- Property Address Legal Liability Info Provided" at bounding box center [1324, 240] width 183 height 30
drag, startPoint x: 1212, startPoint y: 654, endPoint x: 1223, endPoint y: 656, distance: 11.1
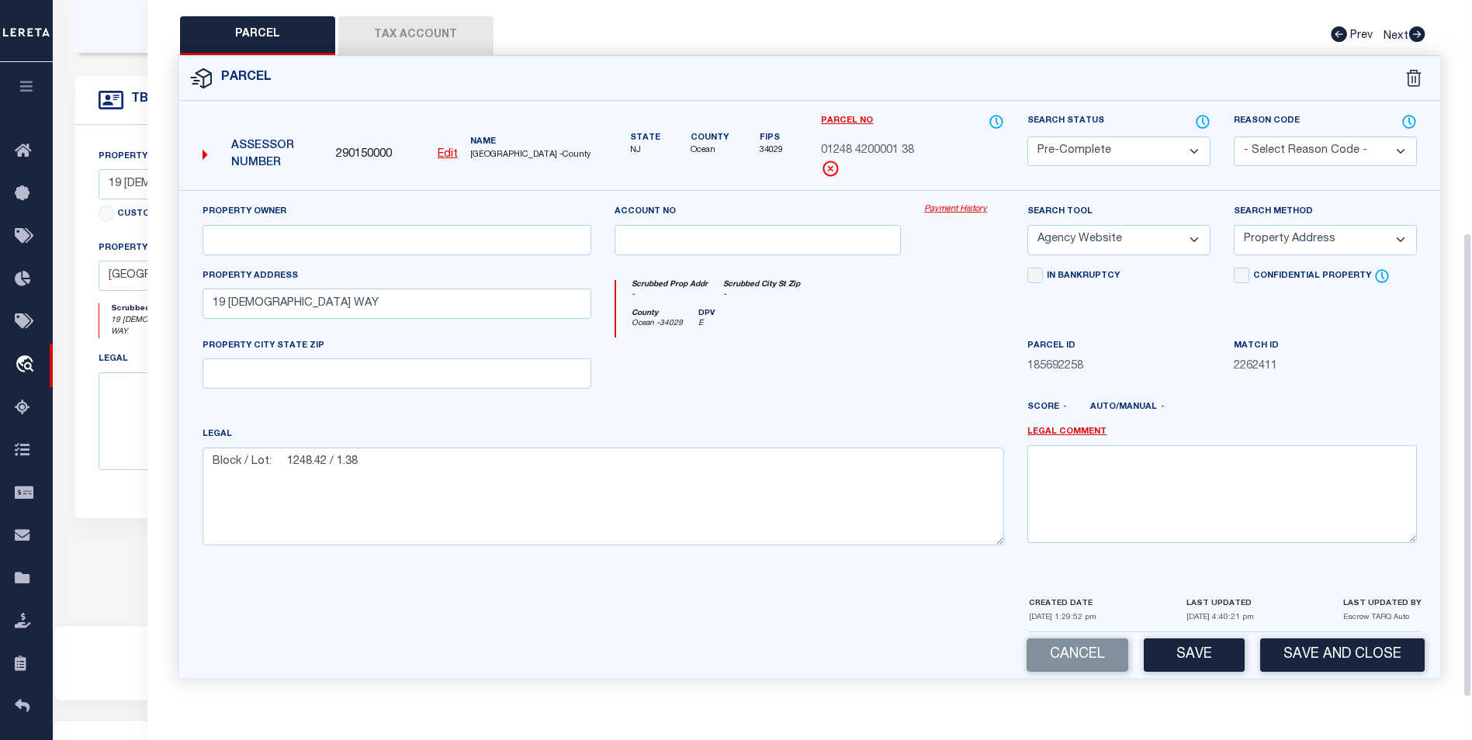
click at [1216, 658] on button "Save" at bounding box center [1193, 654] width 101 height 33
select select "AS"
select select
checkbox input "false"
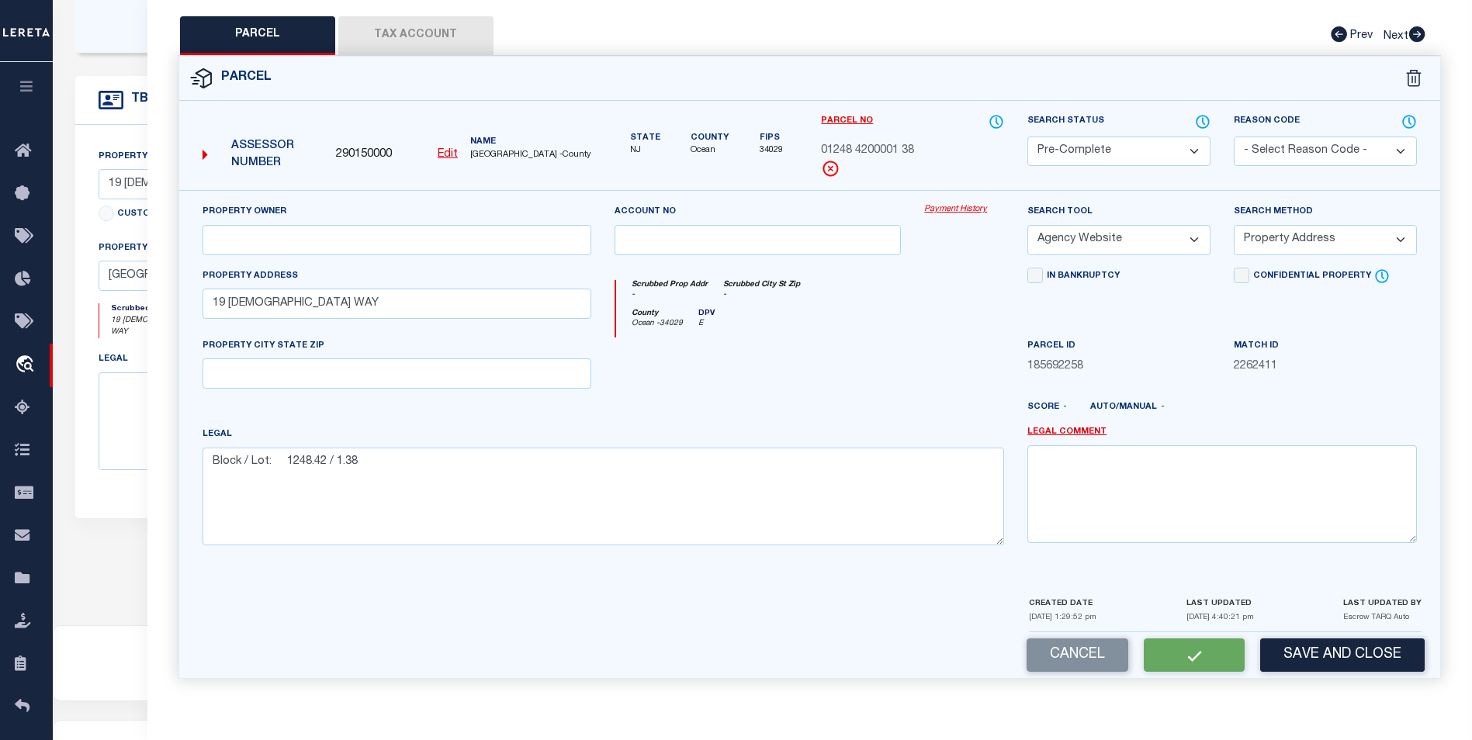
checkbox input "false"
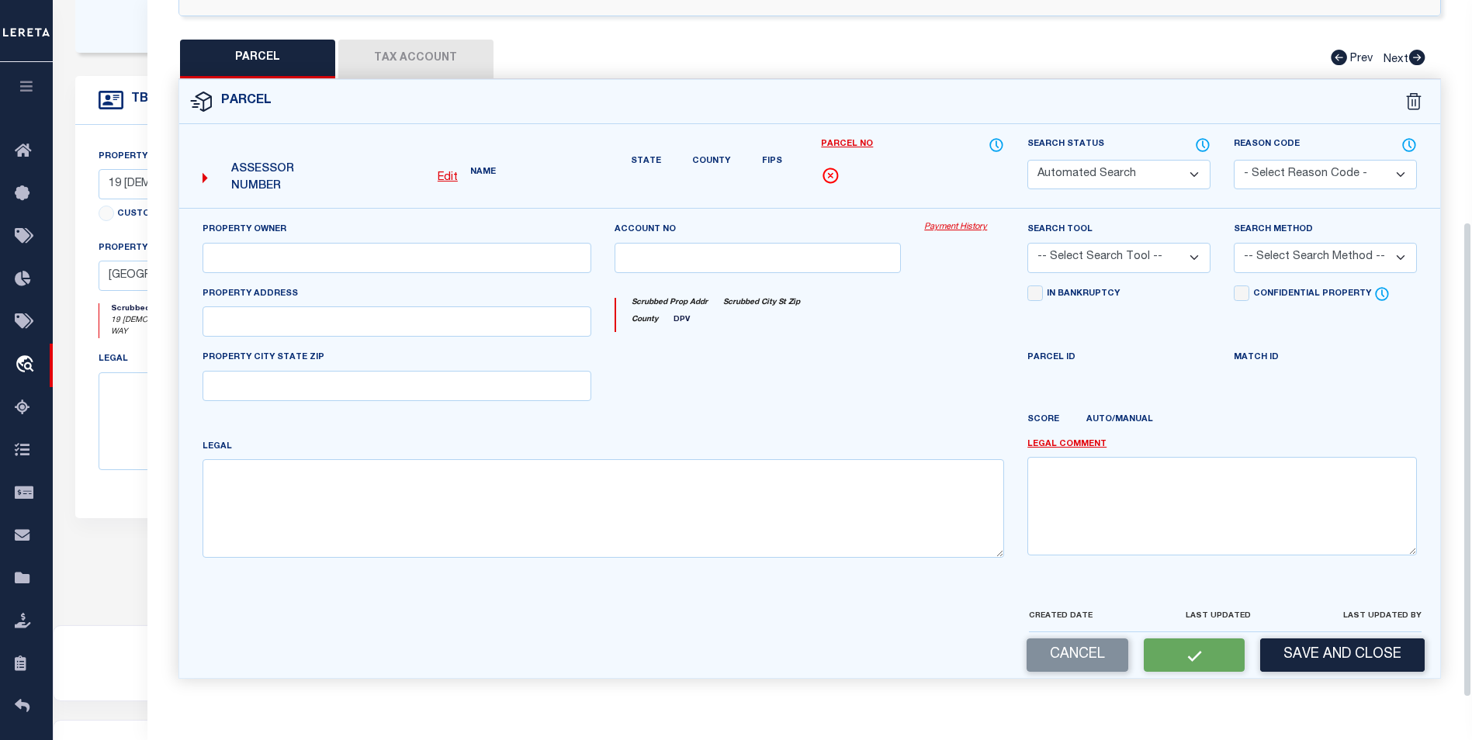
select select "PC"
select select "AGW"
select select "ADD"
type input "19 BUDLEMAN WAY"
type textarea "Block / Lot: 1248.42 / 1.38"
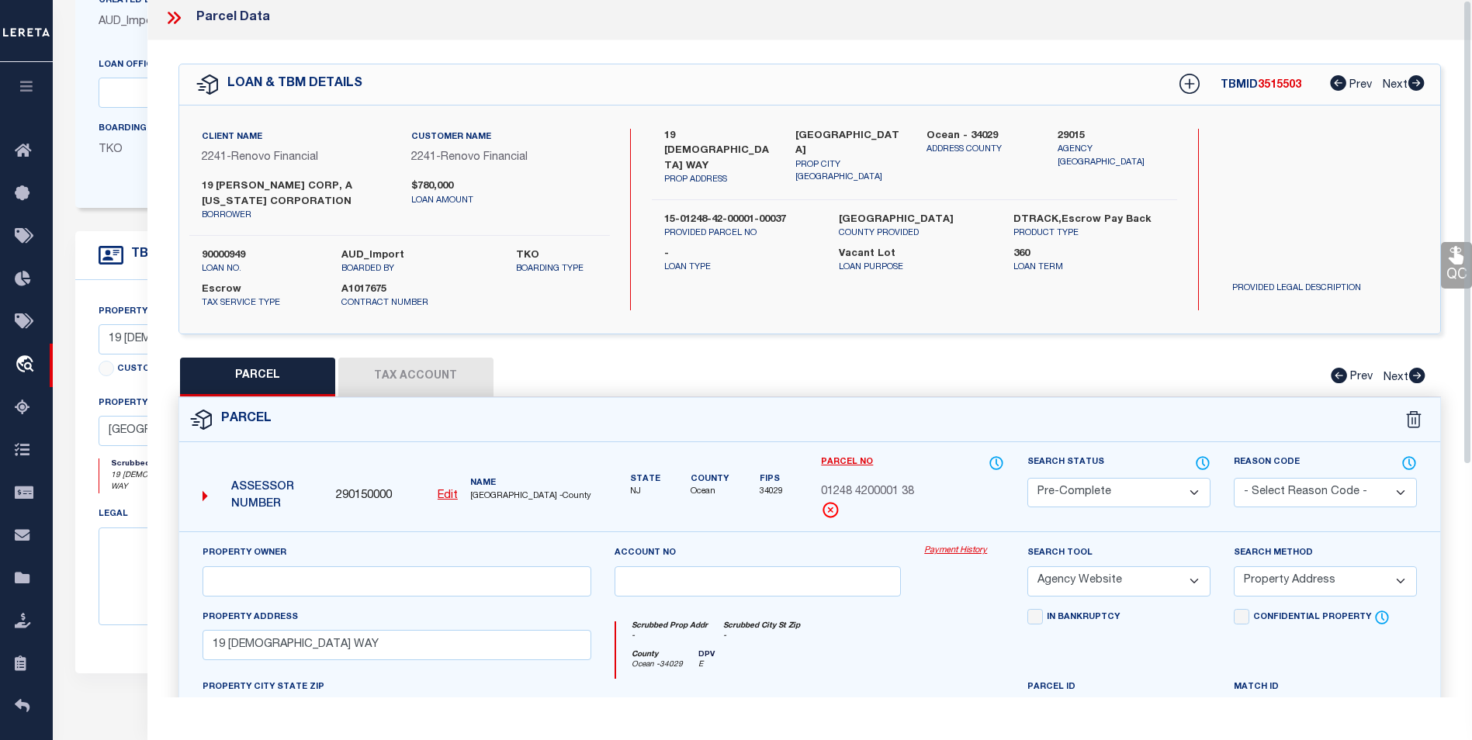
scroll to position [0, 0]
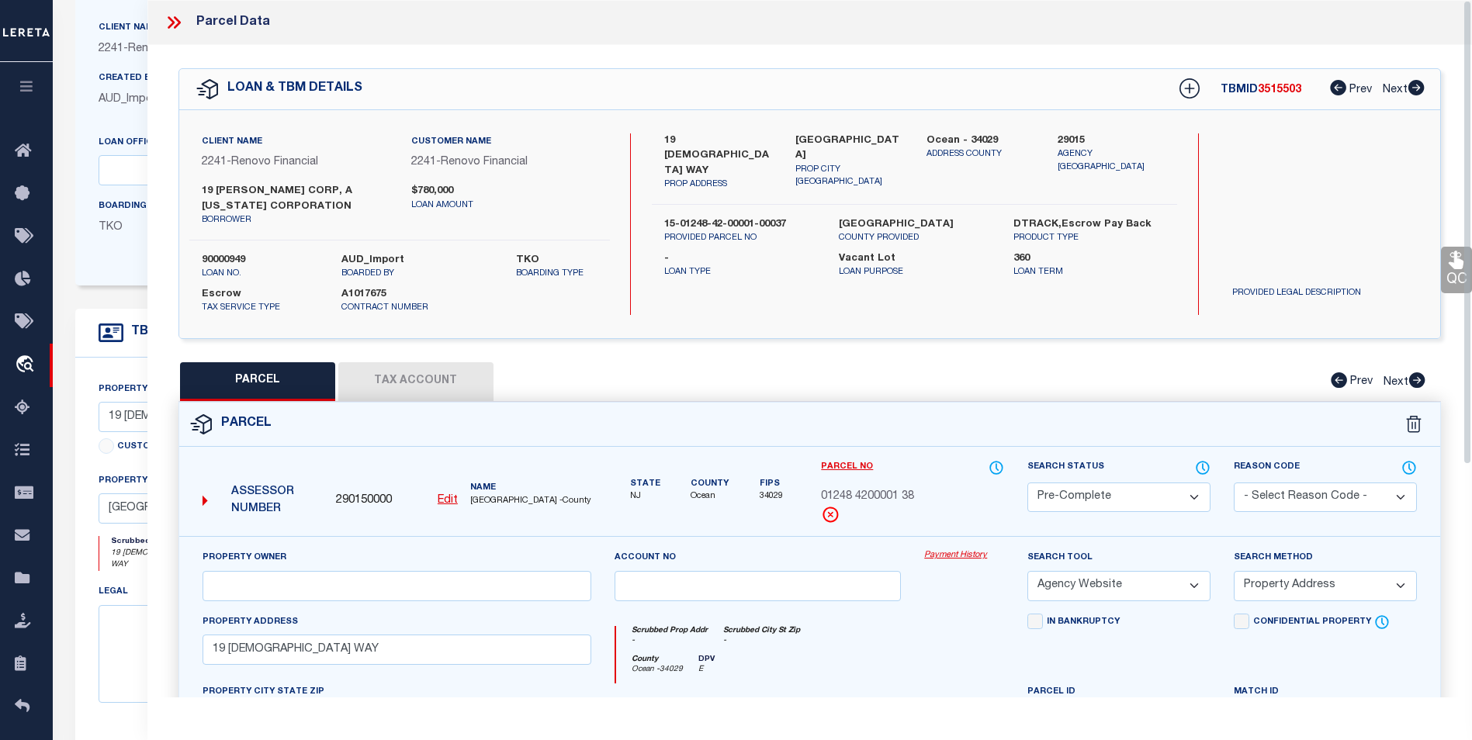
click at [177, 28] on icon at bounding box center [174, 22] width 20 height 20
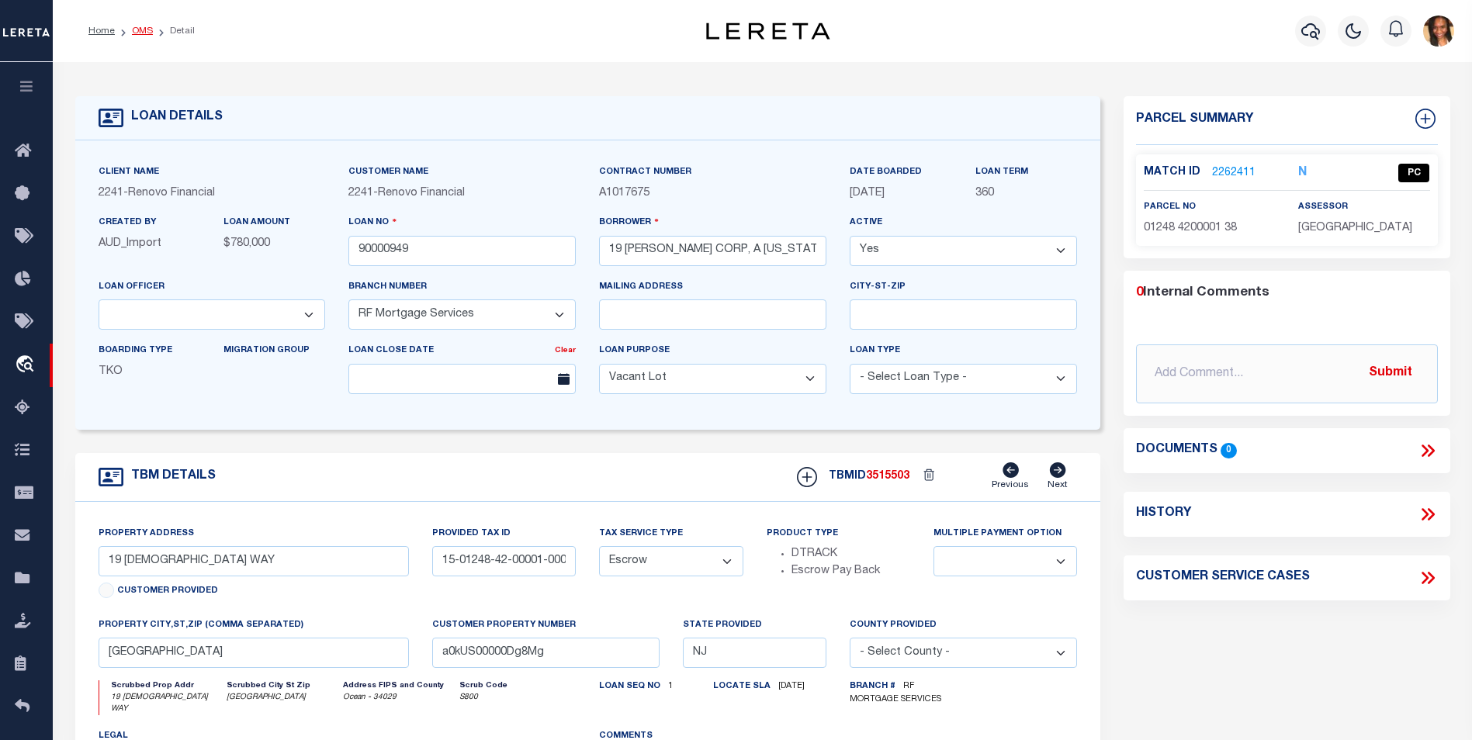
click at [141, 29] on link "OMS" at bounding box center [142, 30] width 21 height 9
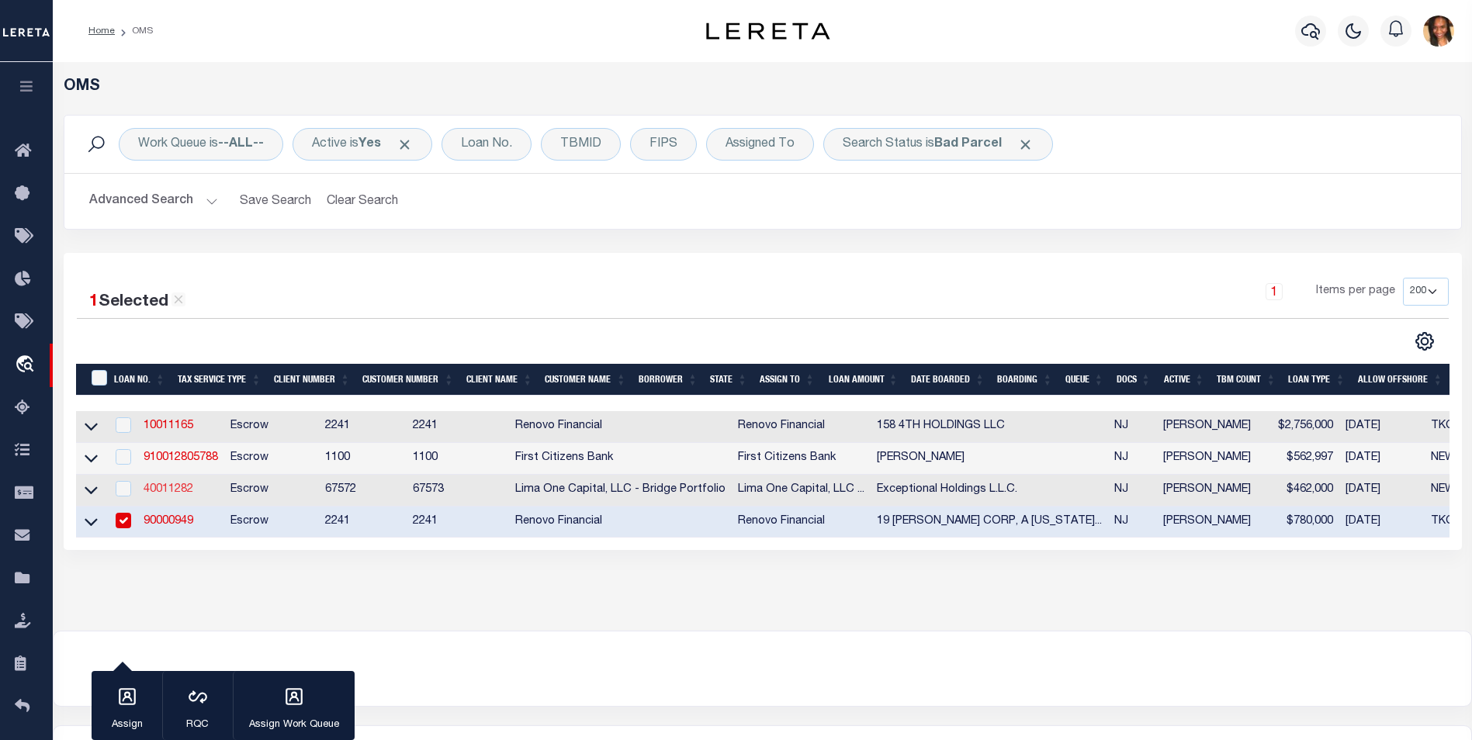
click at [161, 495] on link "40011282" at bounding box center [169, 489] width 50 height 11
type input "40011282"
type input "Exceptional Holdings L.L.C."
select select
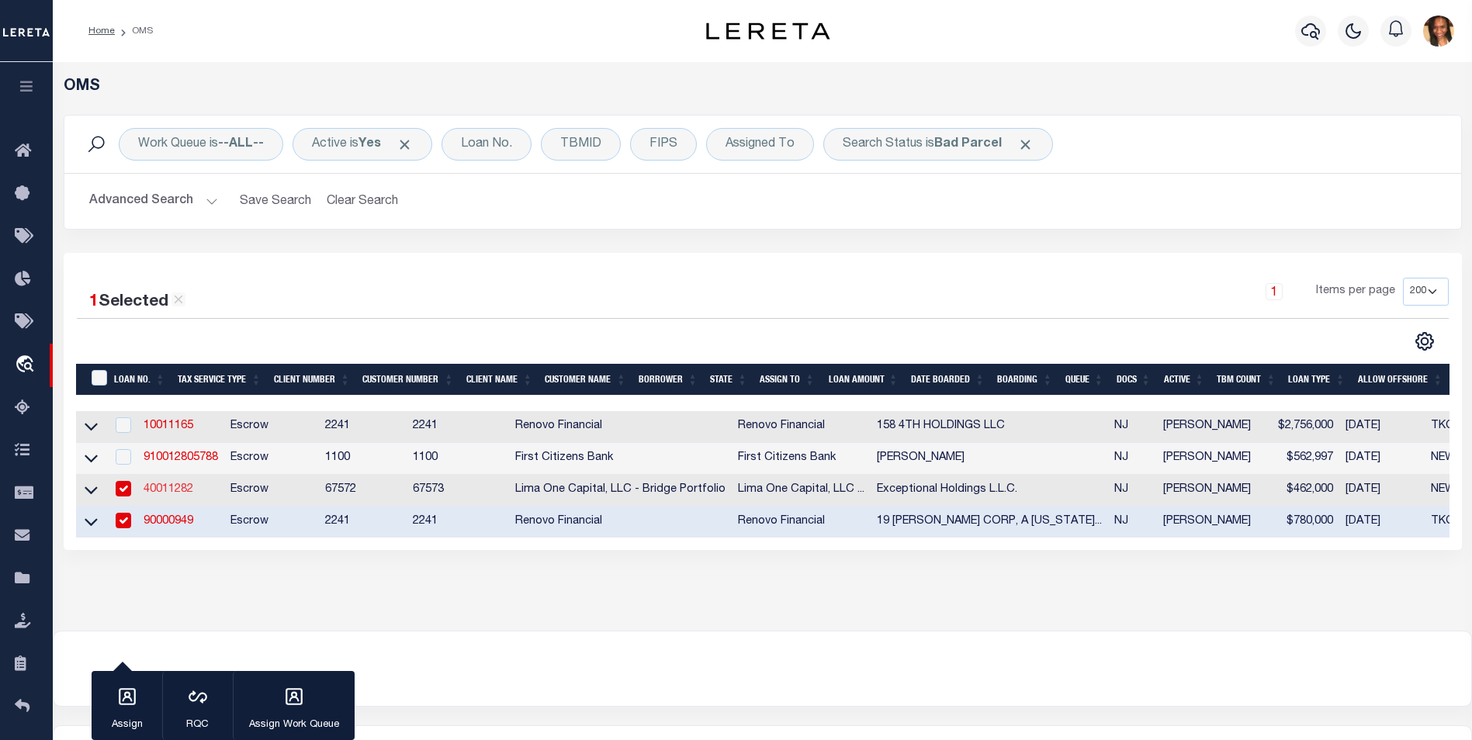
type input "123 West Lake Shore Drive"
type input "Rockaway NJ 07866"
select select
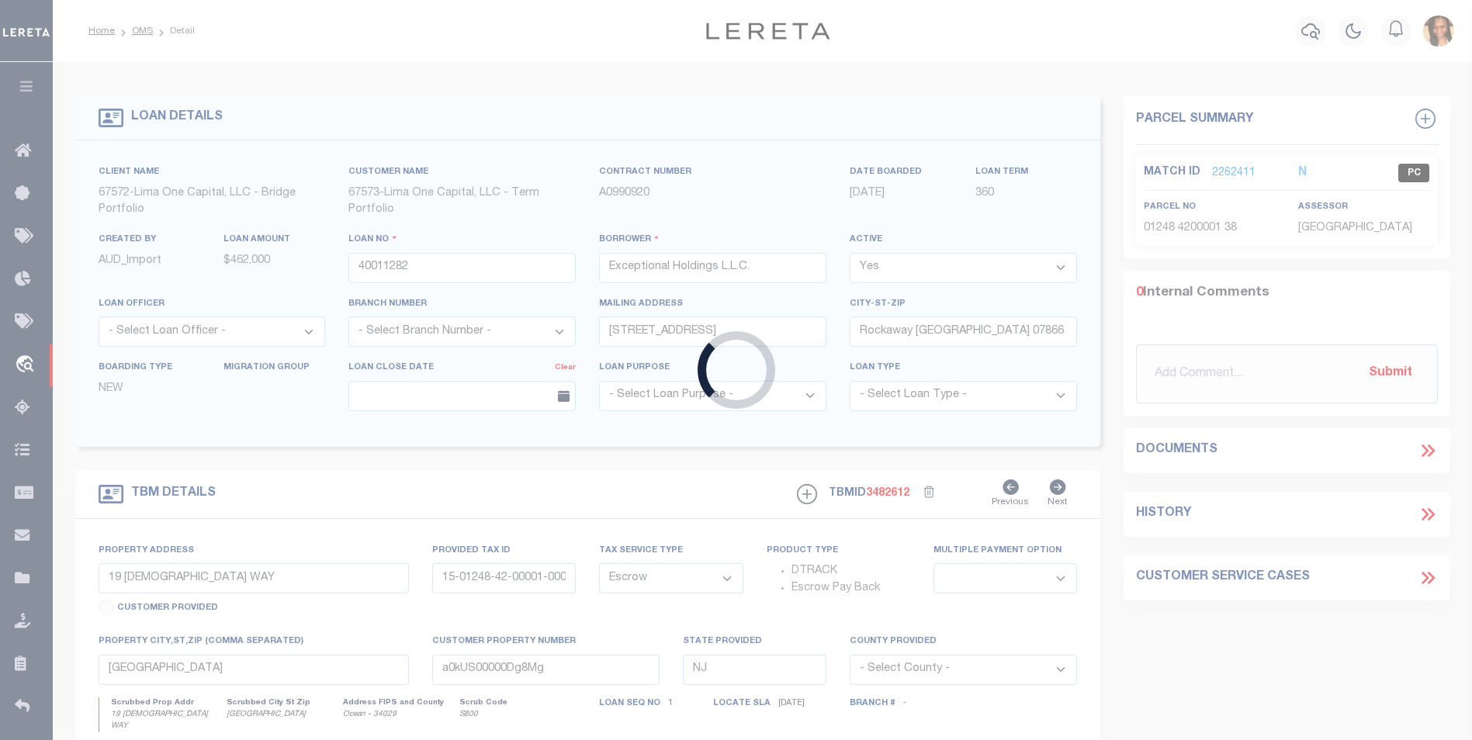
type input "100 Washington St"
type input "07-00020-0000-00045"
select select
type input "Stewartsville NJ 08886"
type input "40011282-1"
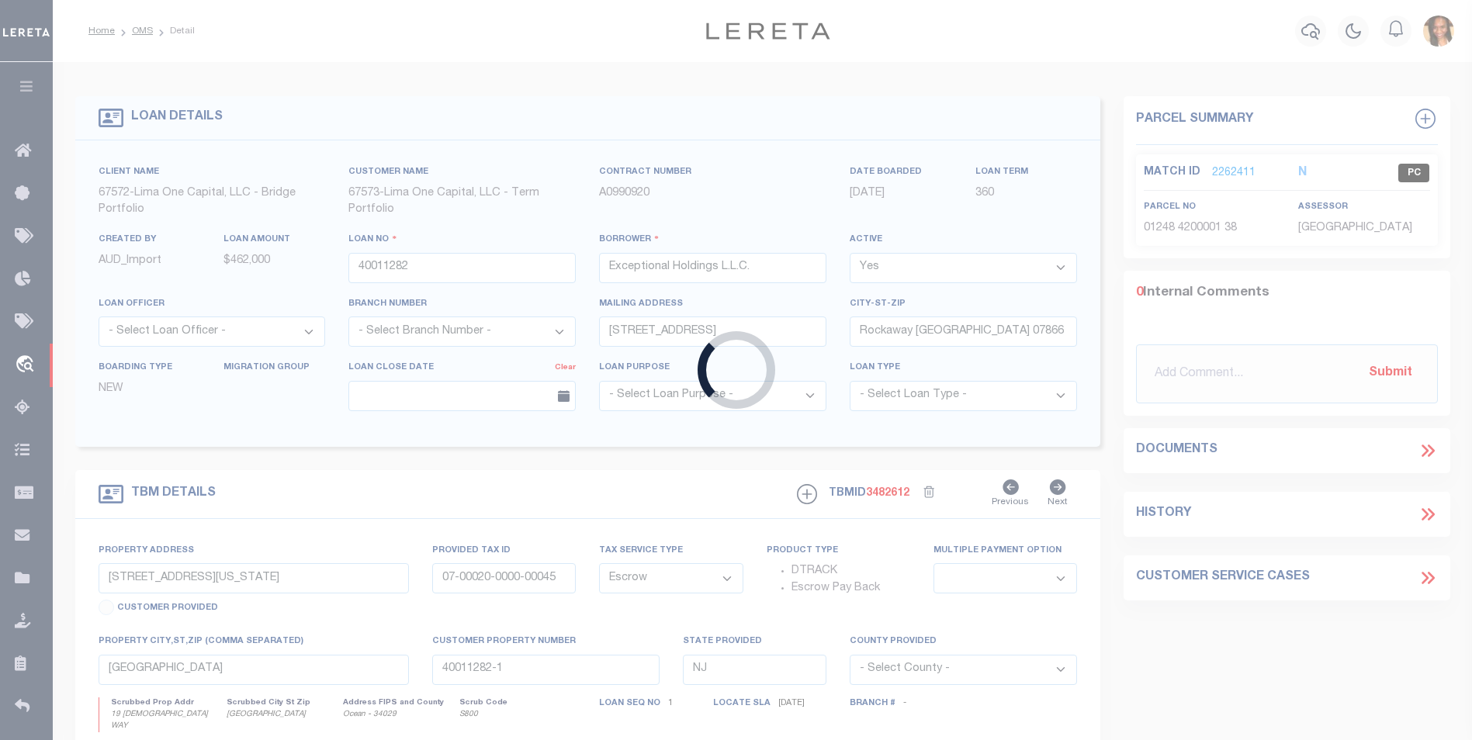
select select
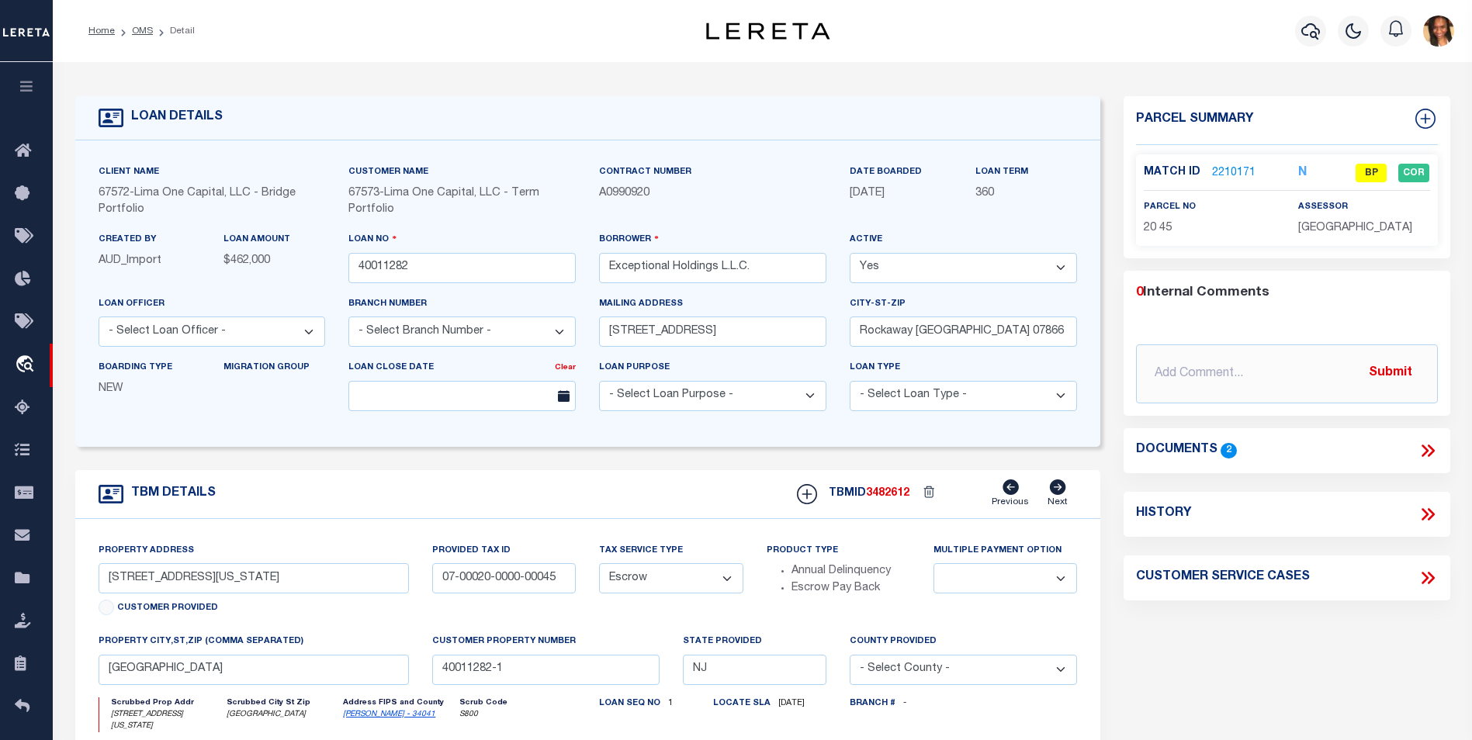
click at [1219, 175] on link "2210171" at bounding box center [1233, 173] width 43 height 16
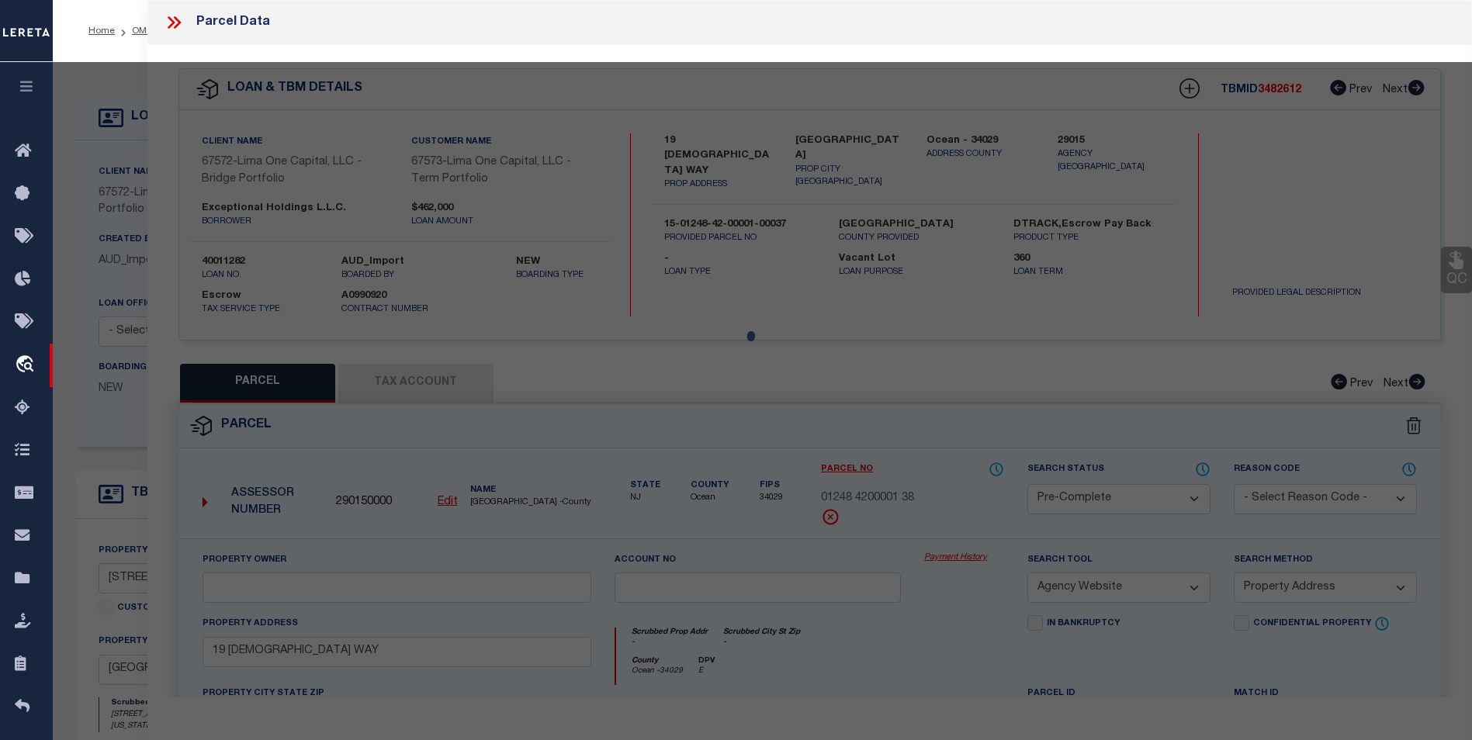
select select "AS"
select select
checkbox input "false"
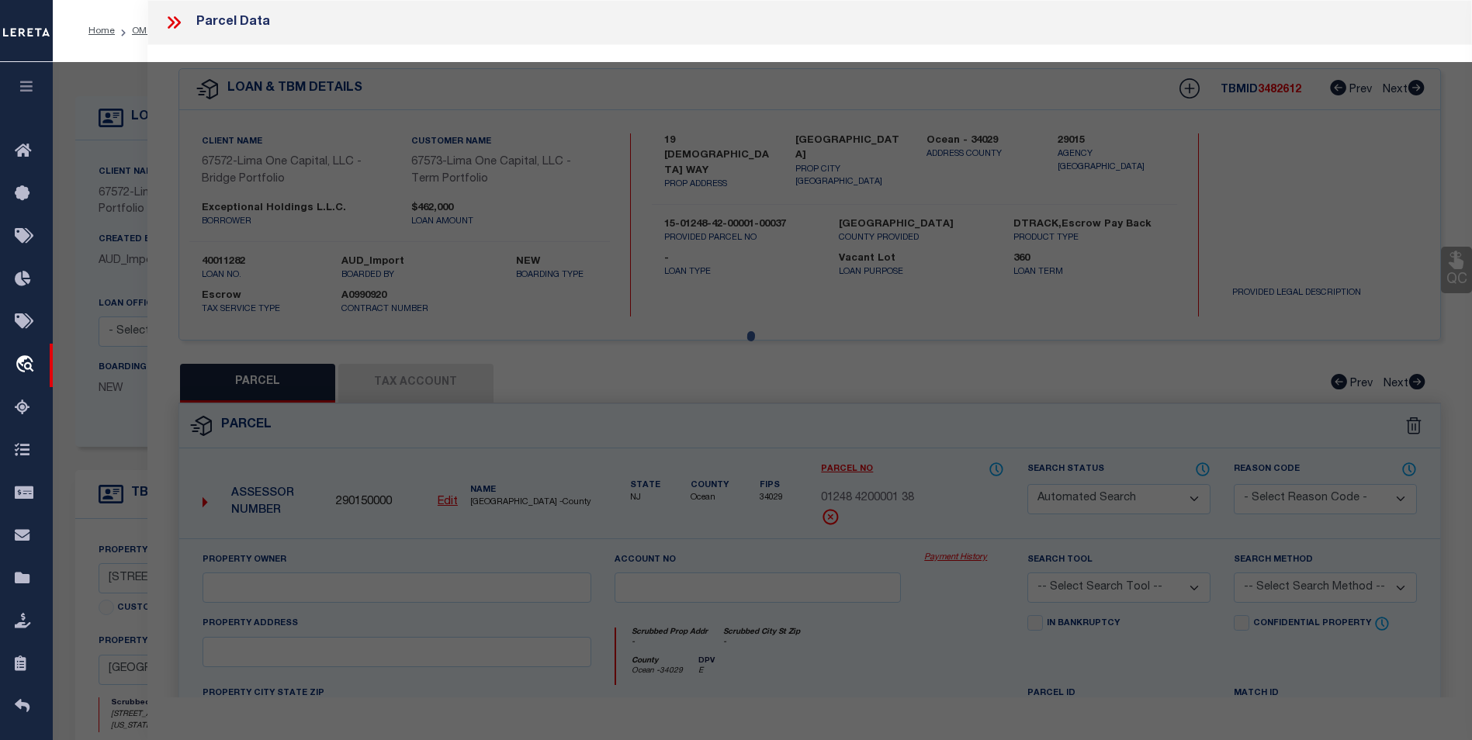
select select "BP"
type input "EXCEPTIONAL HOLDINGS LLC"
select select "AGW"
select select
type input "WASHINGTON ST, 100 A,B,C"
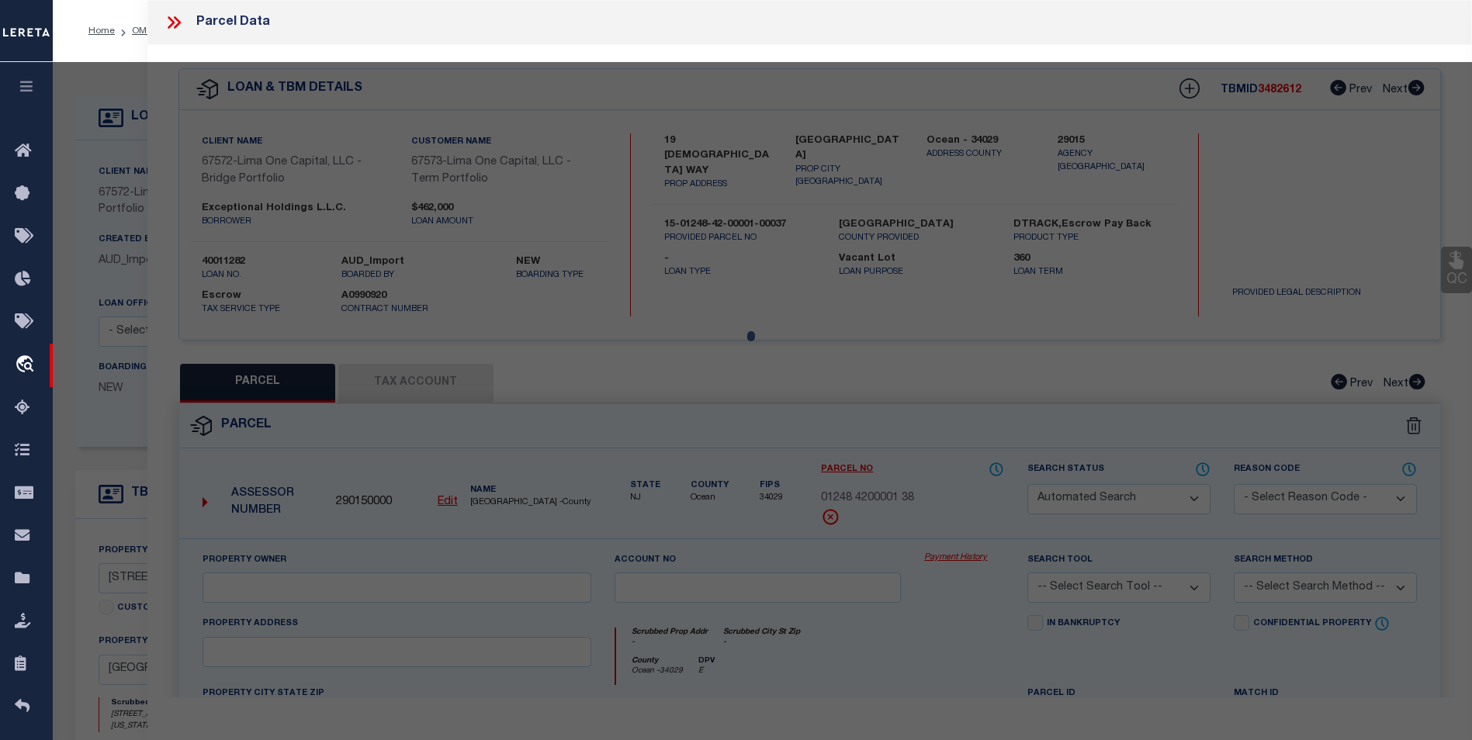
type textarea "Block:20 Lot:45"
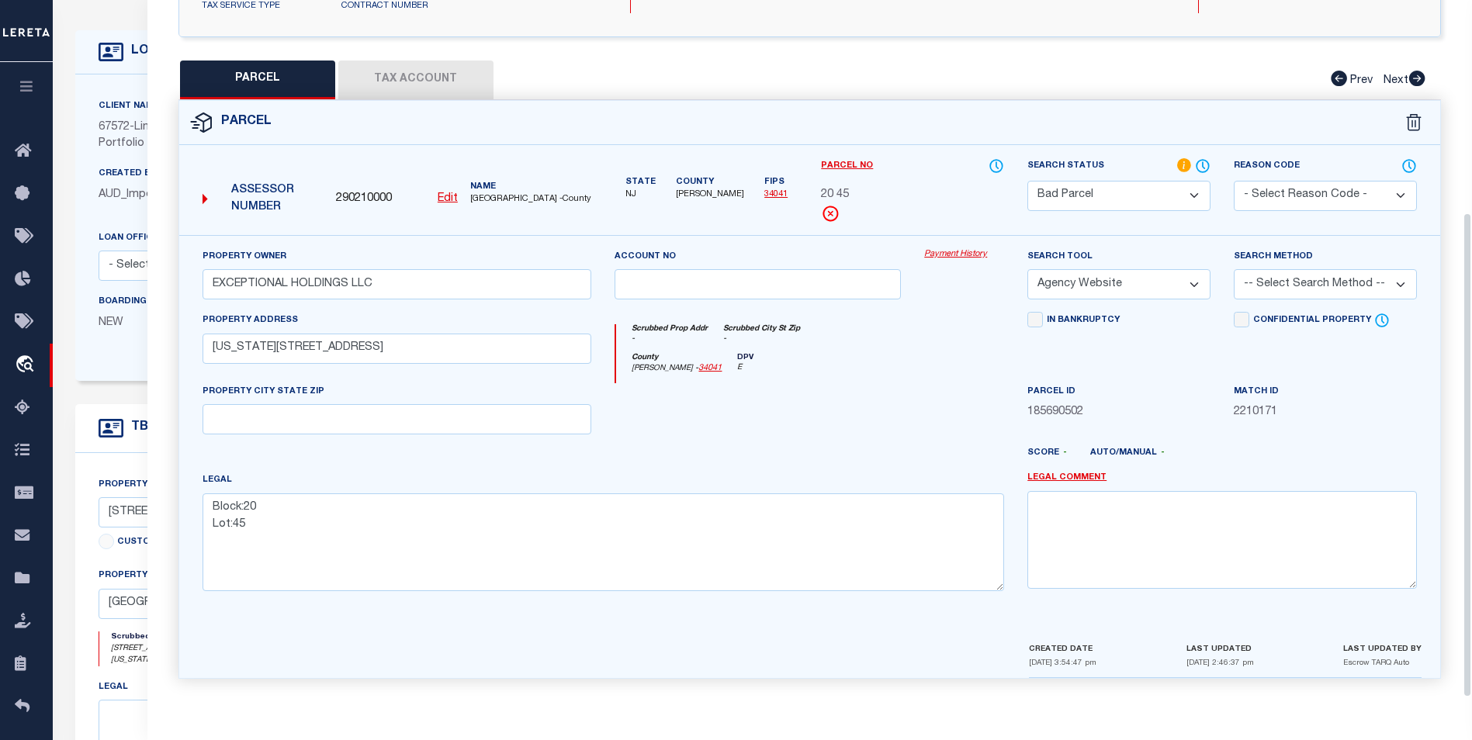
scroll to position [78, 0]
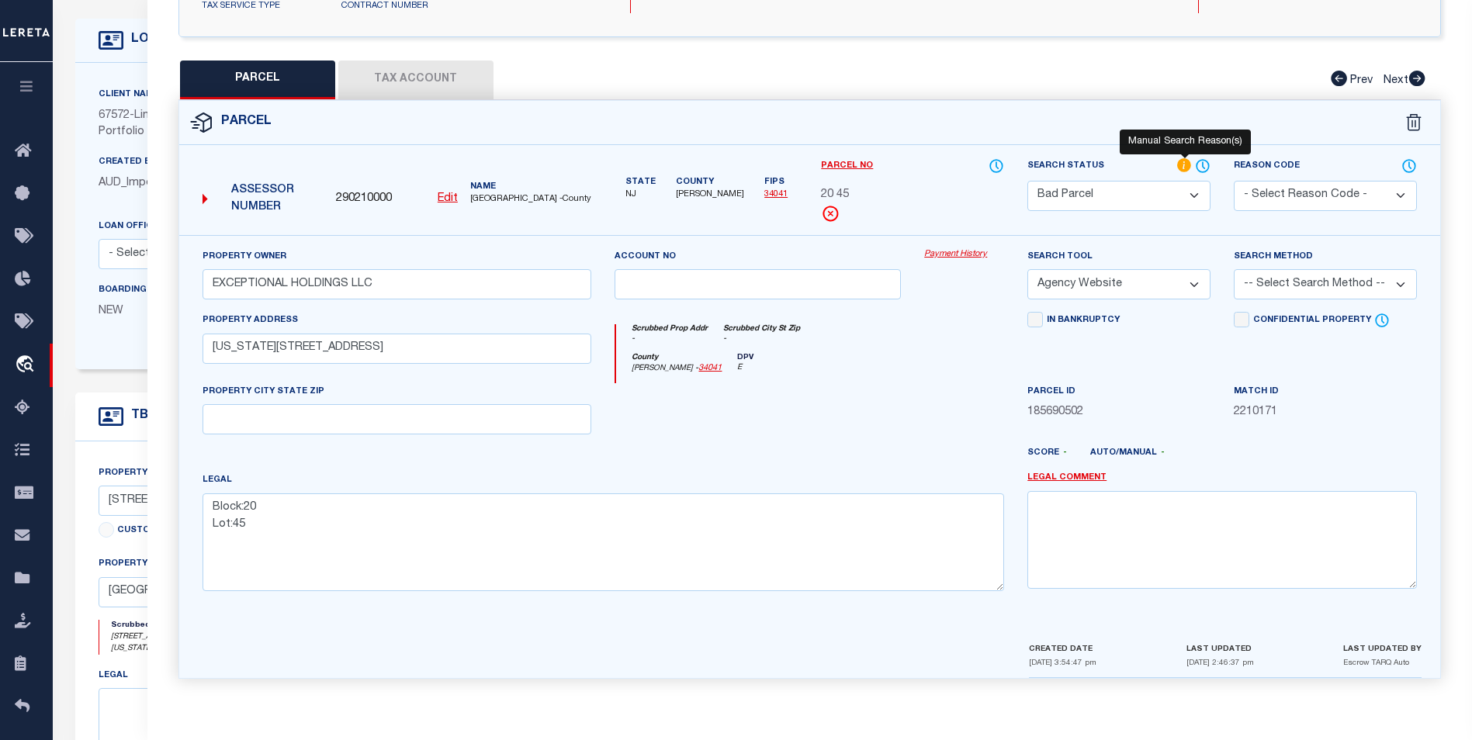
click at [1183, 160] on icon at bounding box center [1184, 165] width 14 height 14
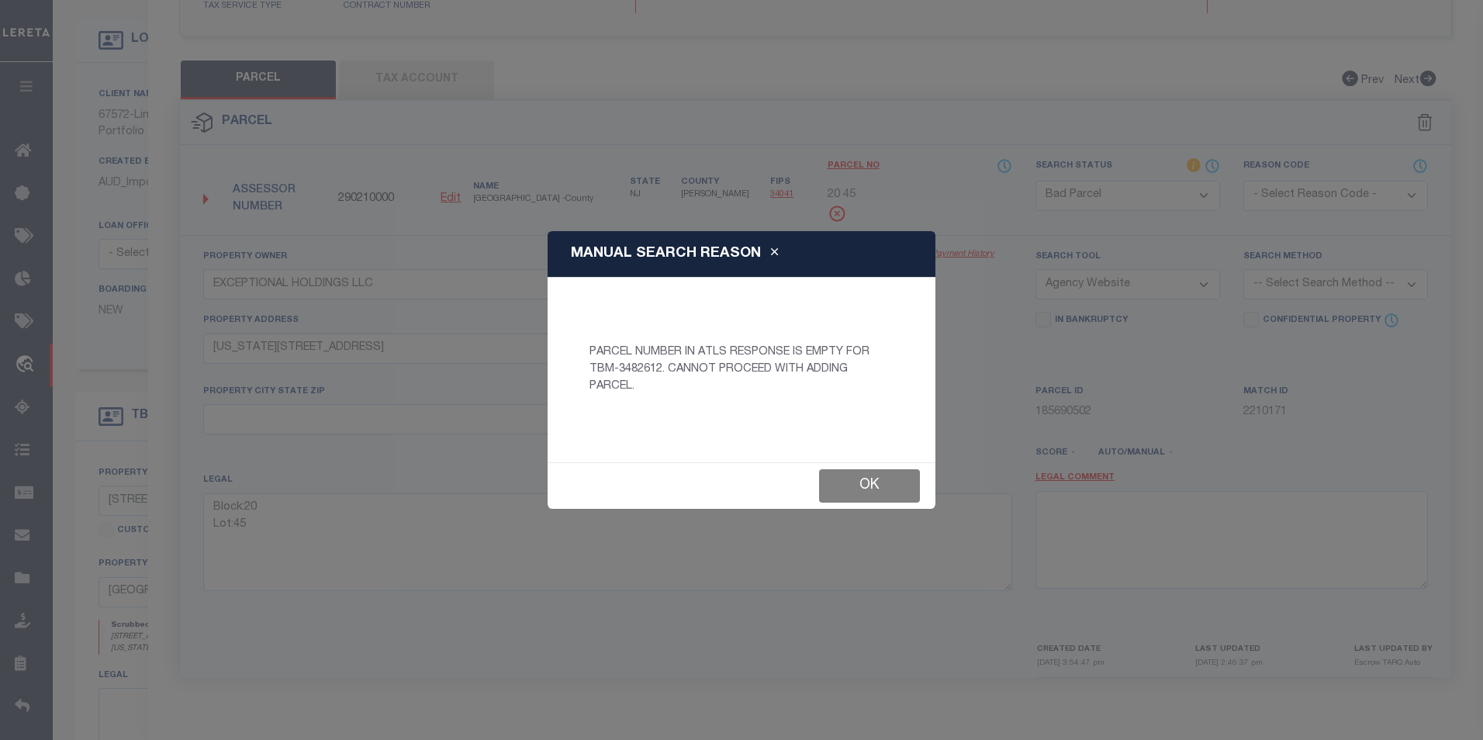
click at [877, 486] on button "Ok" at bounding box center [869, 485] width 101 height 33
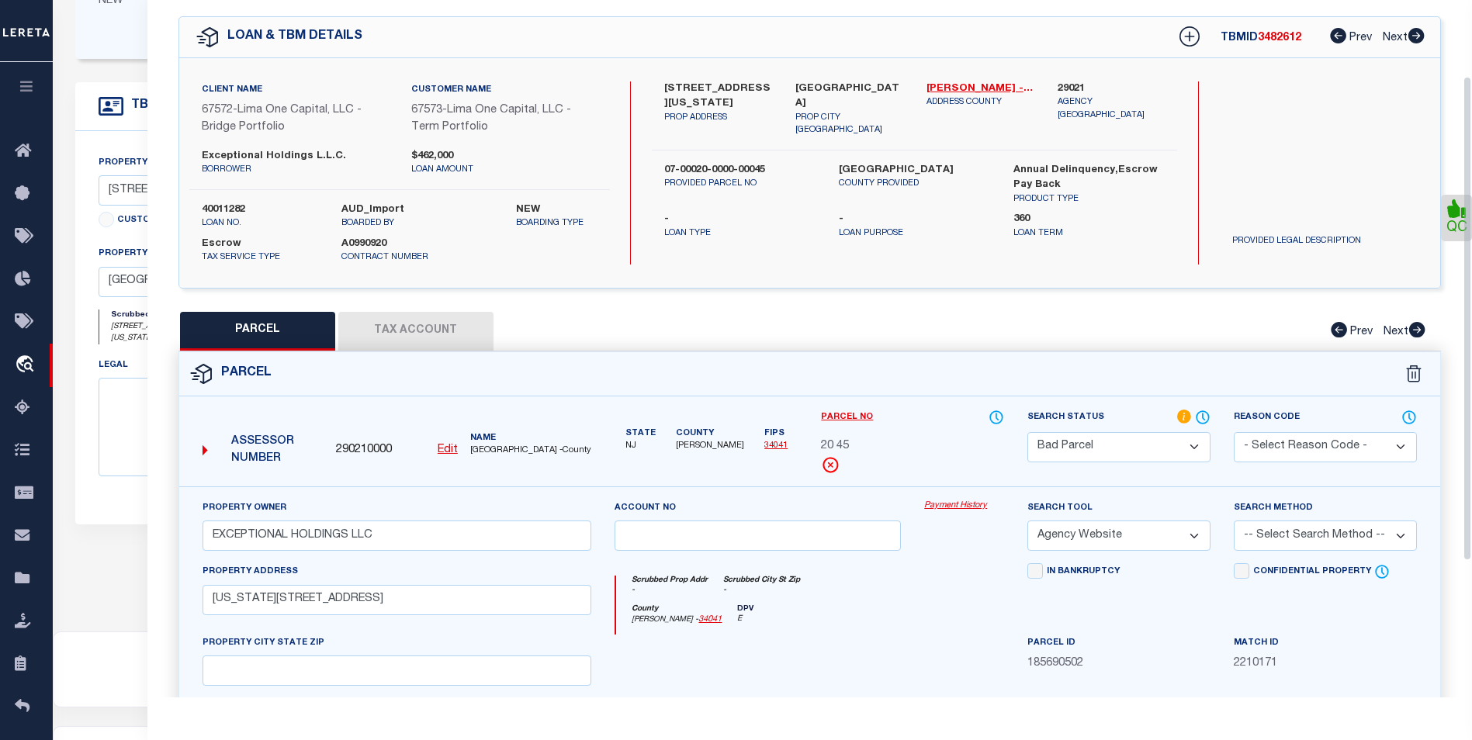
scroll to position [0, 0]
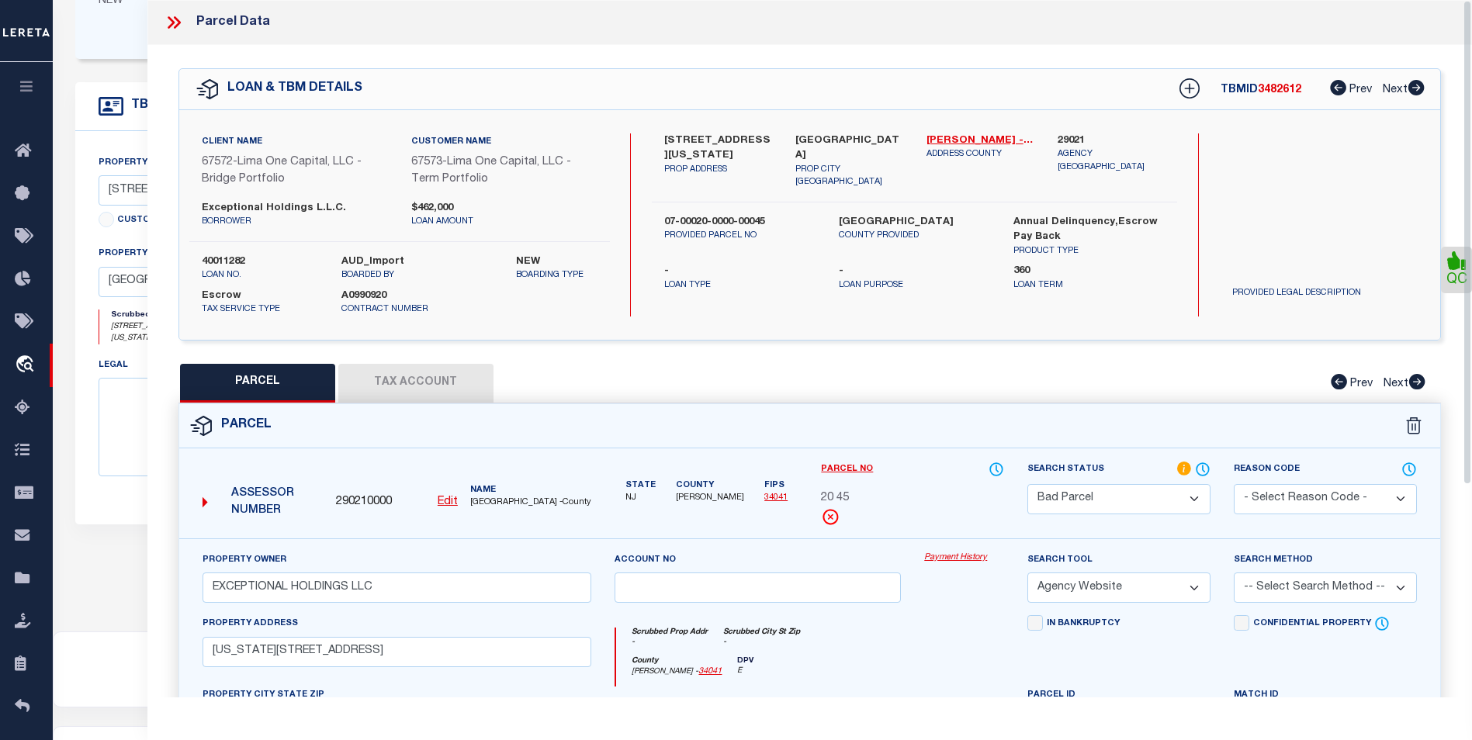
click at [397, 382] on button "Tax Account" at bounding box center [415, 383] width 155 height 39
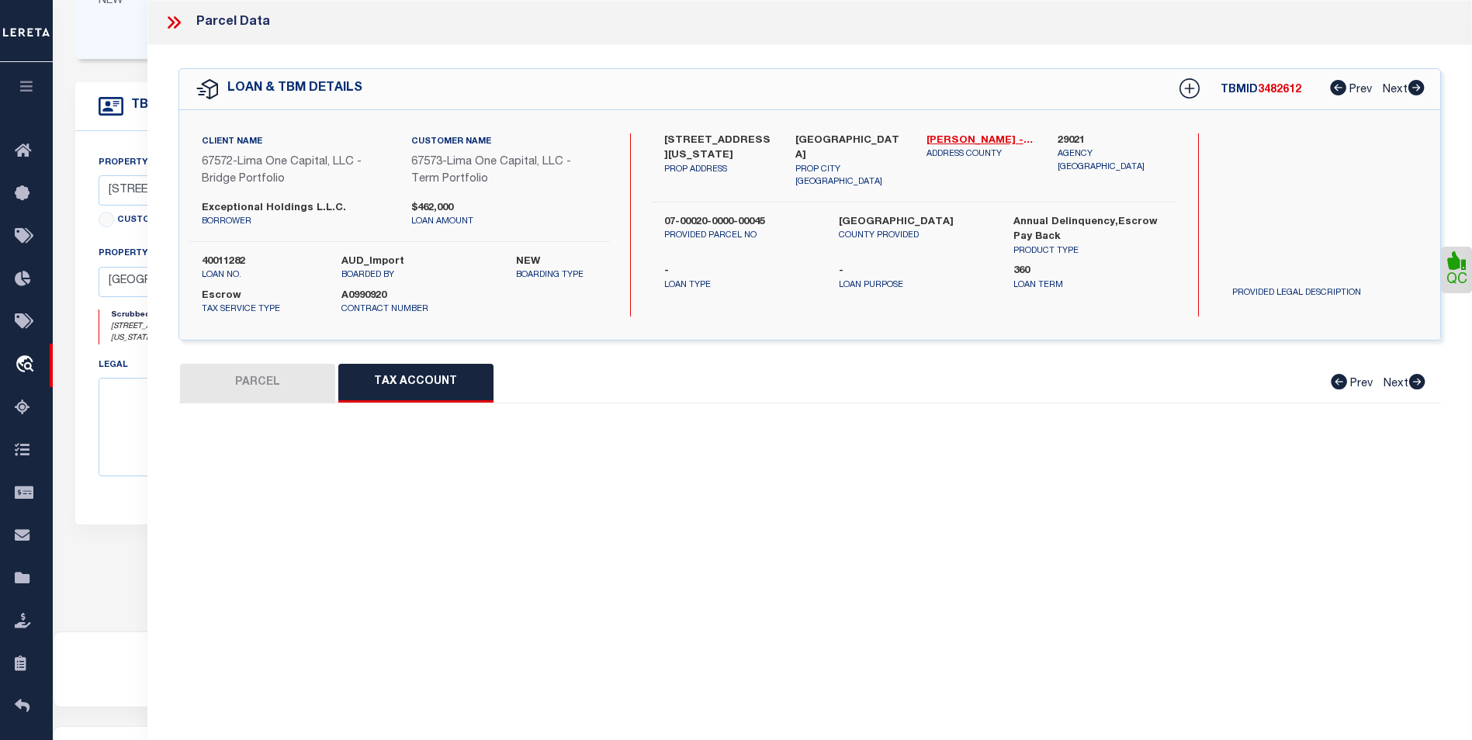
select select "100"
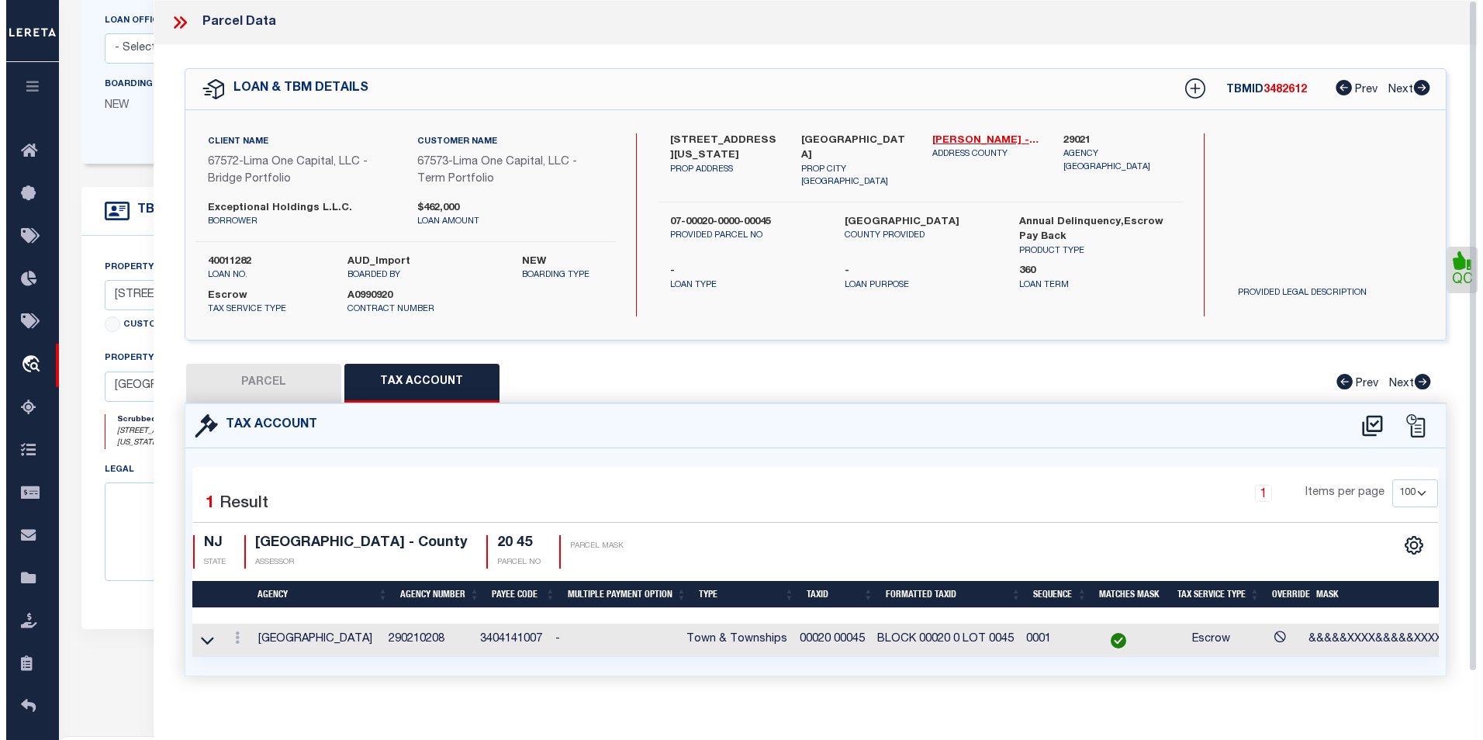
scroll to position [155, 0]
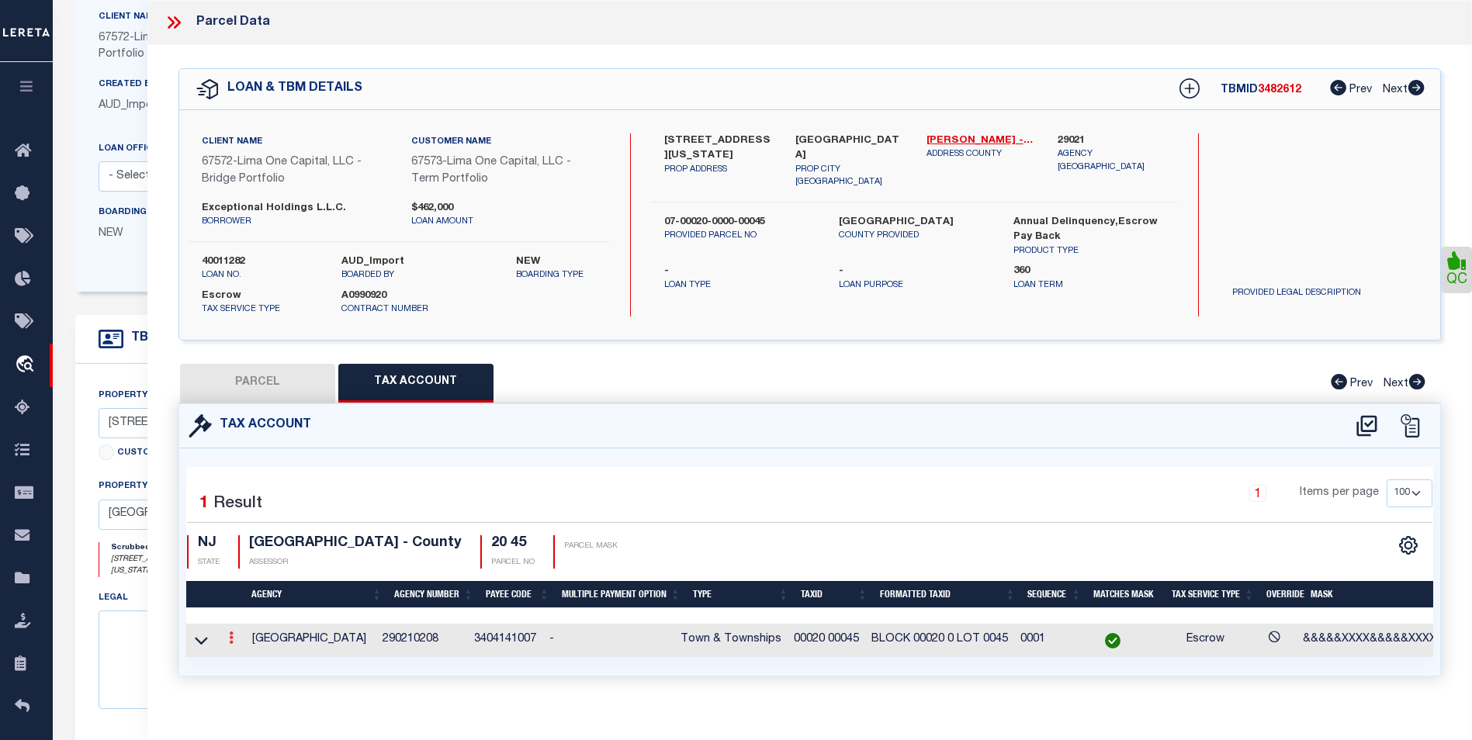
click at [231, 643] on icon at bounding box center [231, 637] width 5 height 12
click at [254, 661] on link at bounding box center [251, 663] width 57 height 26
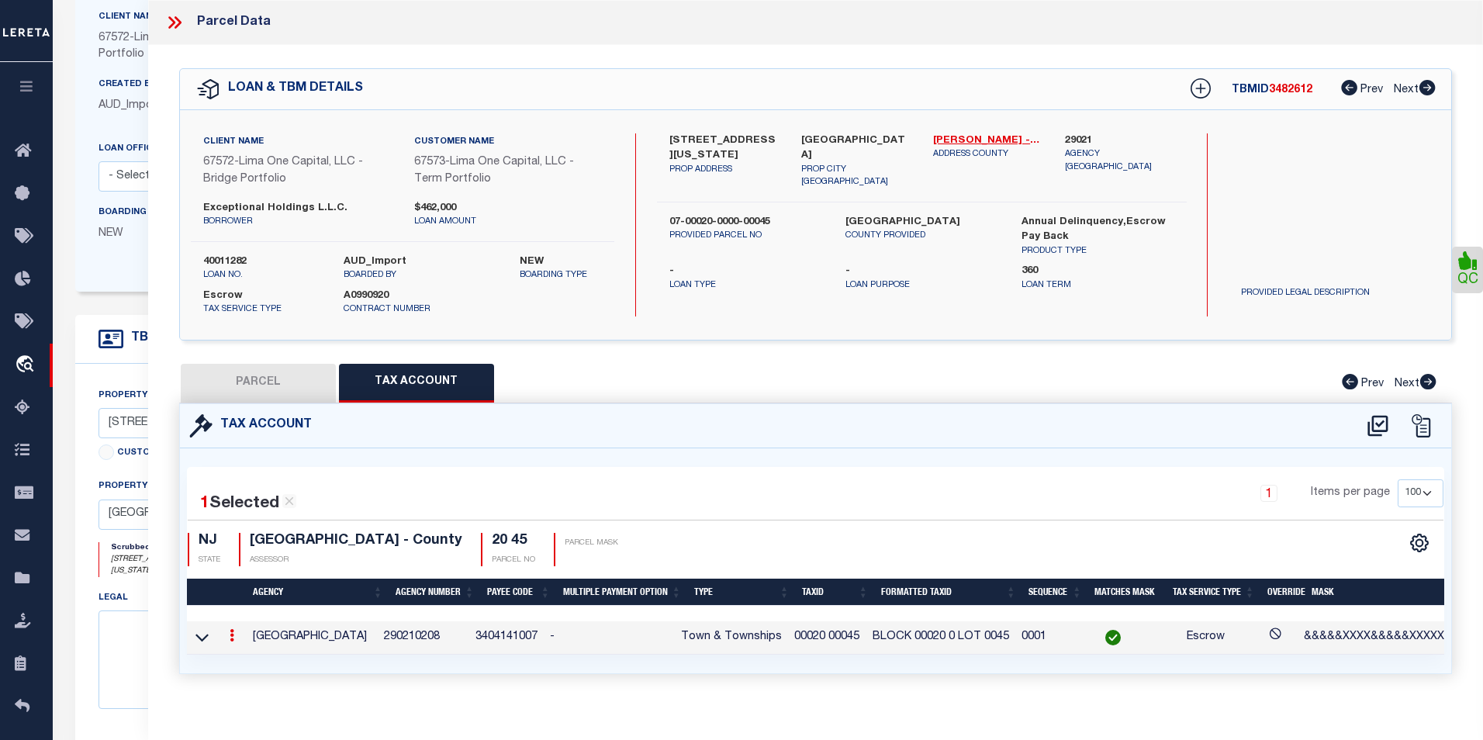
type input "00020 00045"
type textarea "&&&&&XXXX&&&&&XXXXXXX*XXXX"
select select
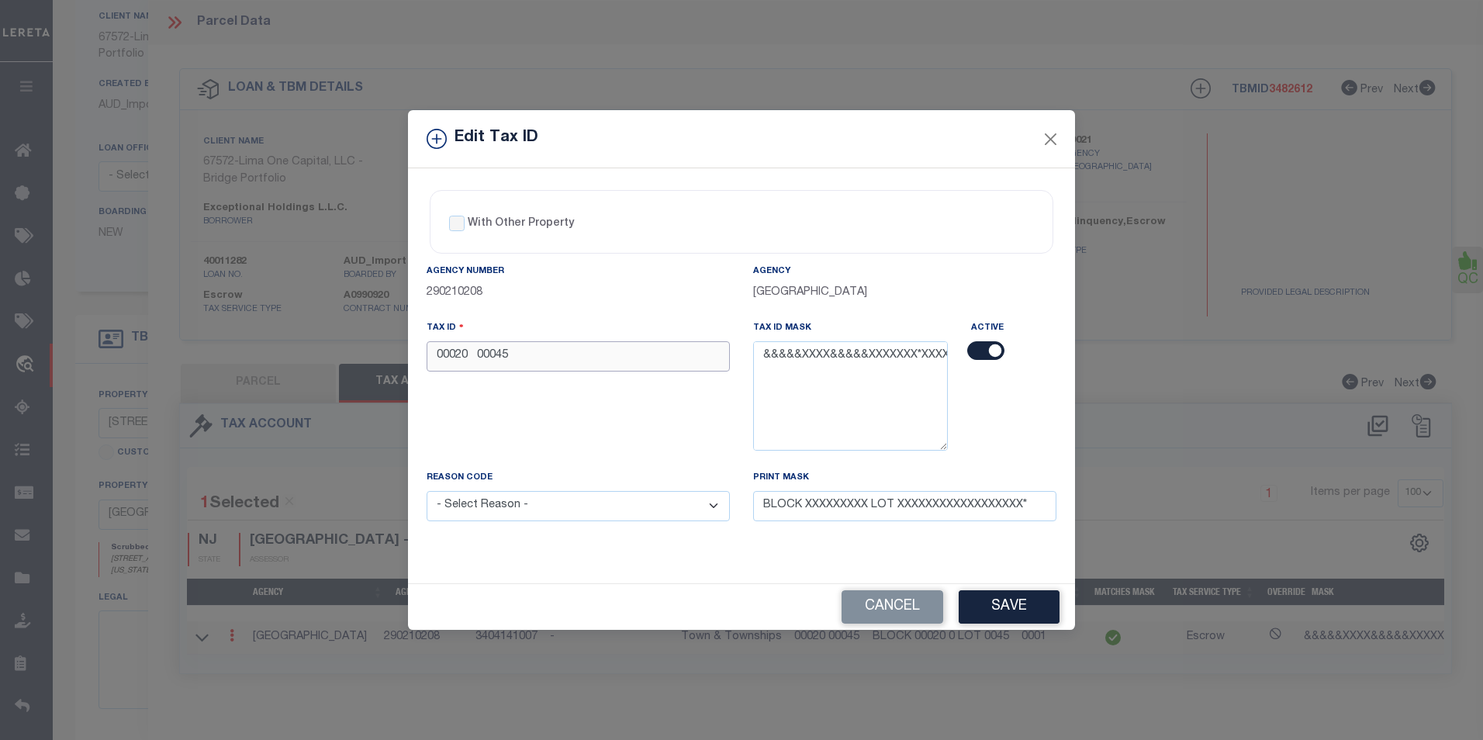
click at [477, 355] on input "00020 00045" at bounding box center [578, 356] width 303 height 30
click at [478, 357] on input "00020 00045" at bounding box center [578, 356] width 303 height 30
type input "00020 00045"
click at [572, 510] on select "- Select Reason - 099 - Other (Provide additional detail) ACT - Agency Changed …" at bounding box center [578, 506] width 303 height 30
select select "ACT"
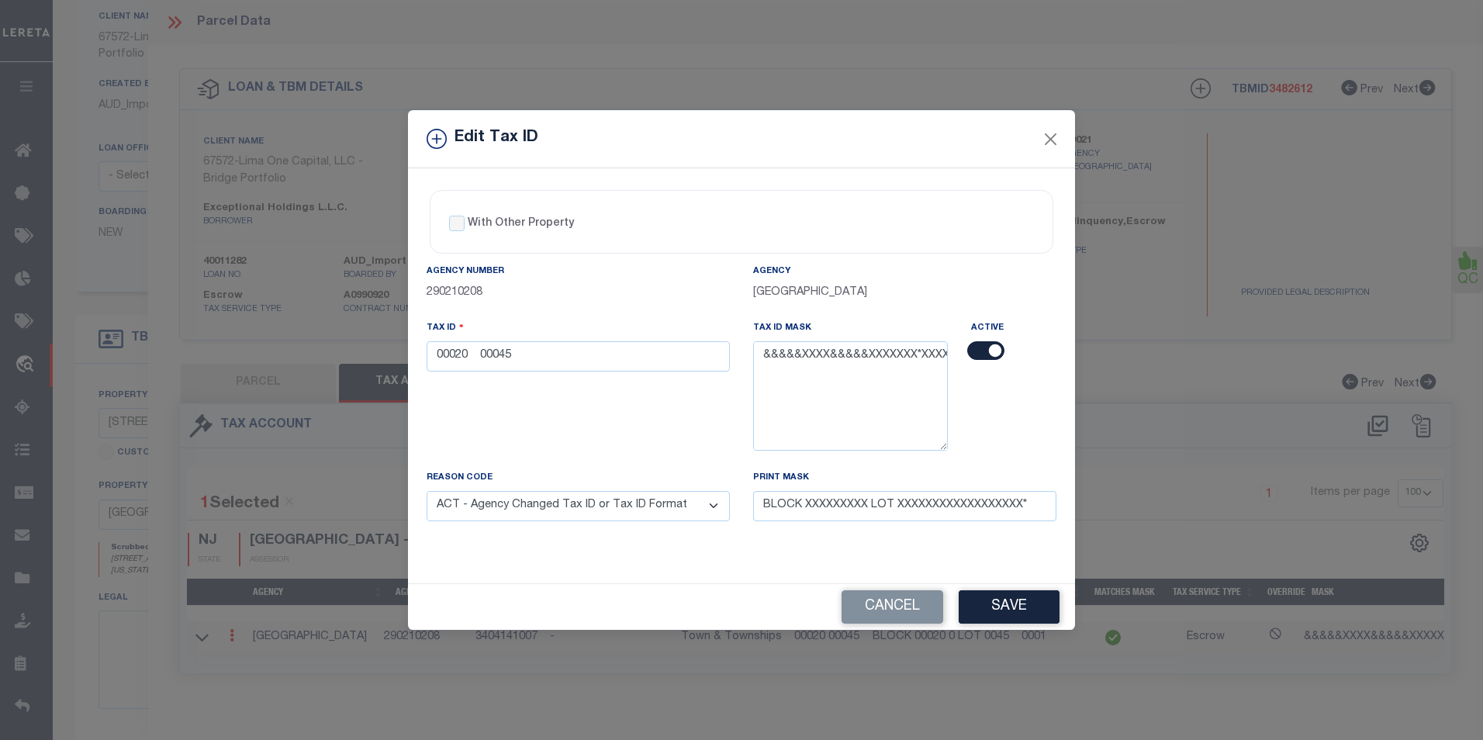
click at [427, 492] on select "- Select Reason - 099 - Other (Provide additional detail) ACT - Agency Changed …" at bounding box center [578, 506] width 303 height 30
click at [1012, 604] on button "Save" at bounding box center [1009, 606] width 101 height 33
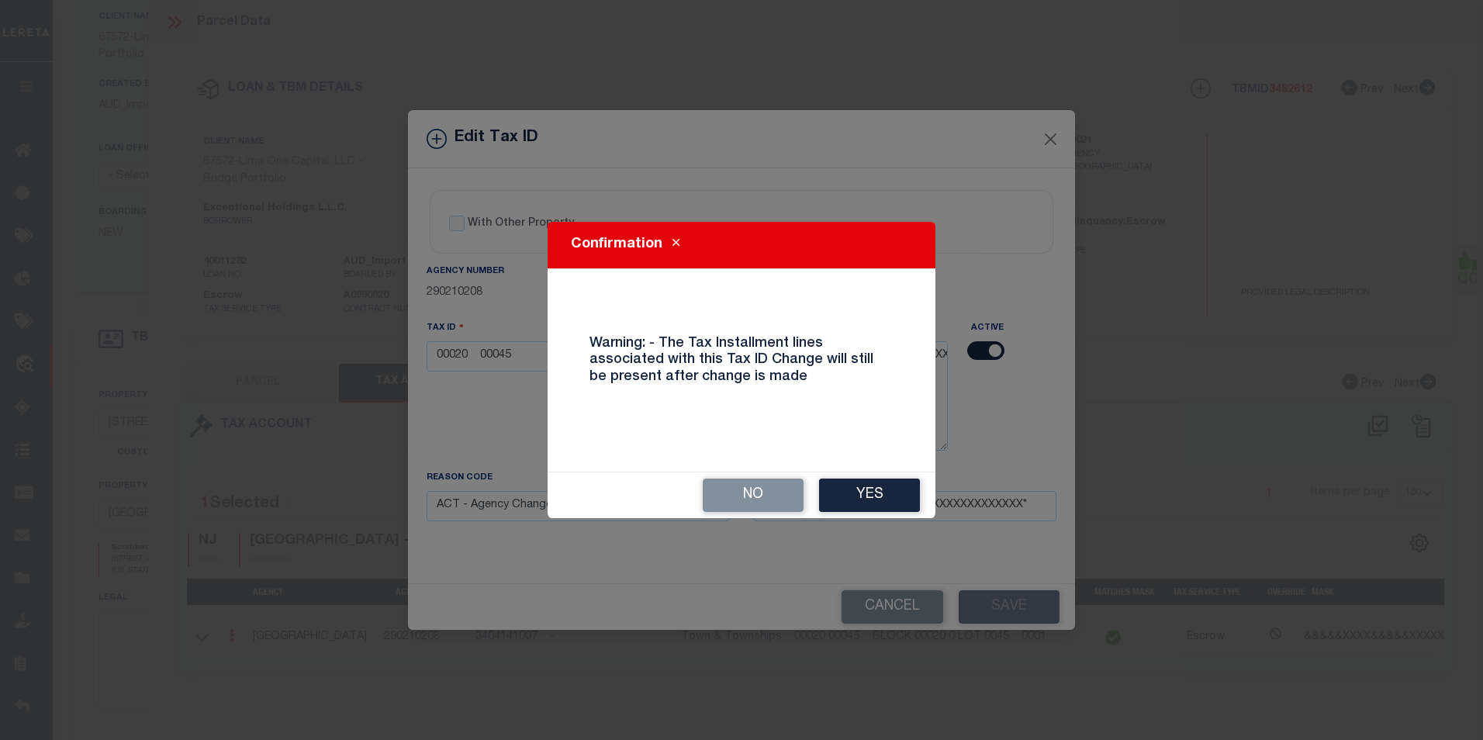
click at [880, 514] on div "No Yes" at bounding box center [742, 495] width 388 height 46
click at [883, 497] on button "Yes" at bounding box center [869, 495] width 101 height 33
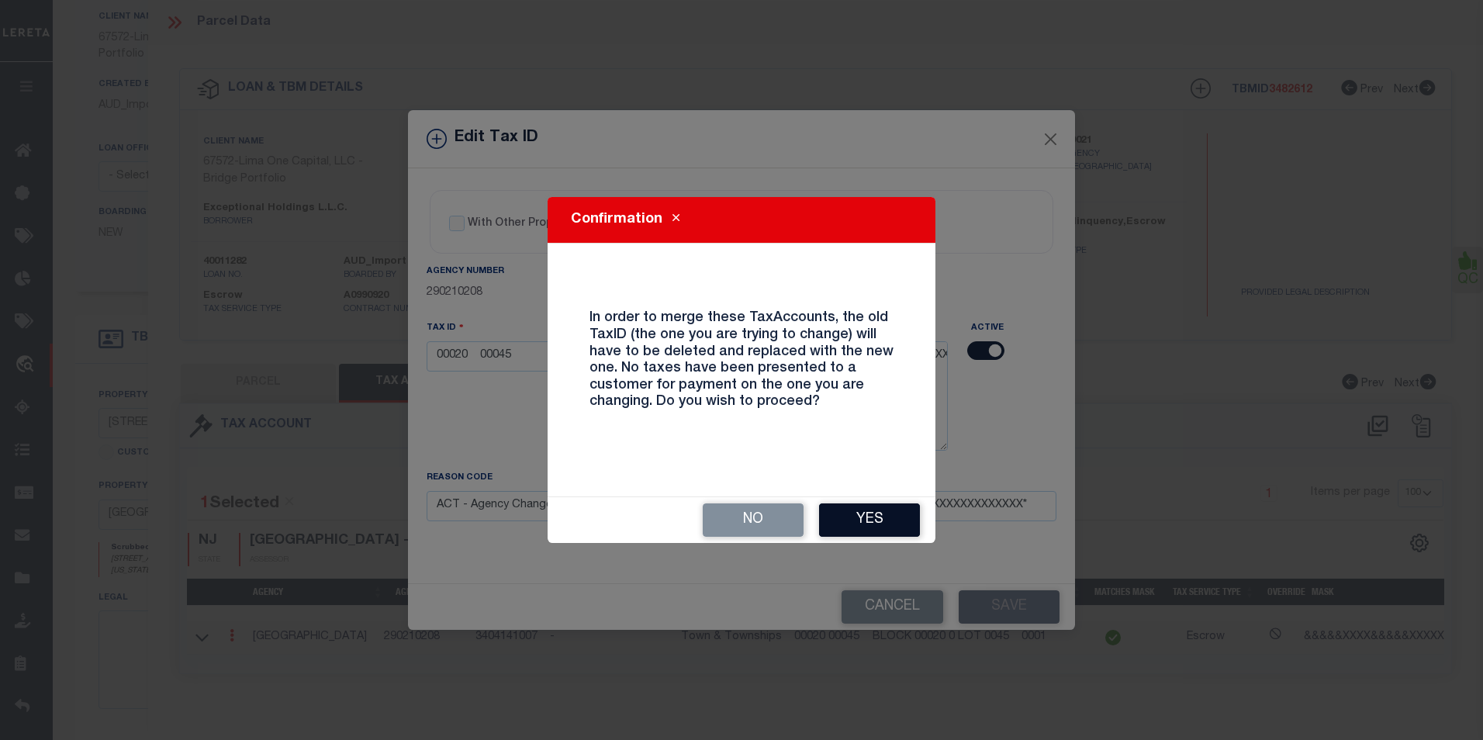
click at [869, 528] on button "Yes" at bounding box center [869, 519] width 101 height 33
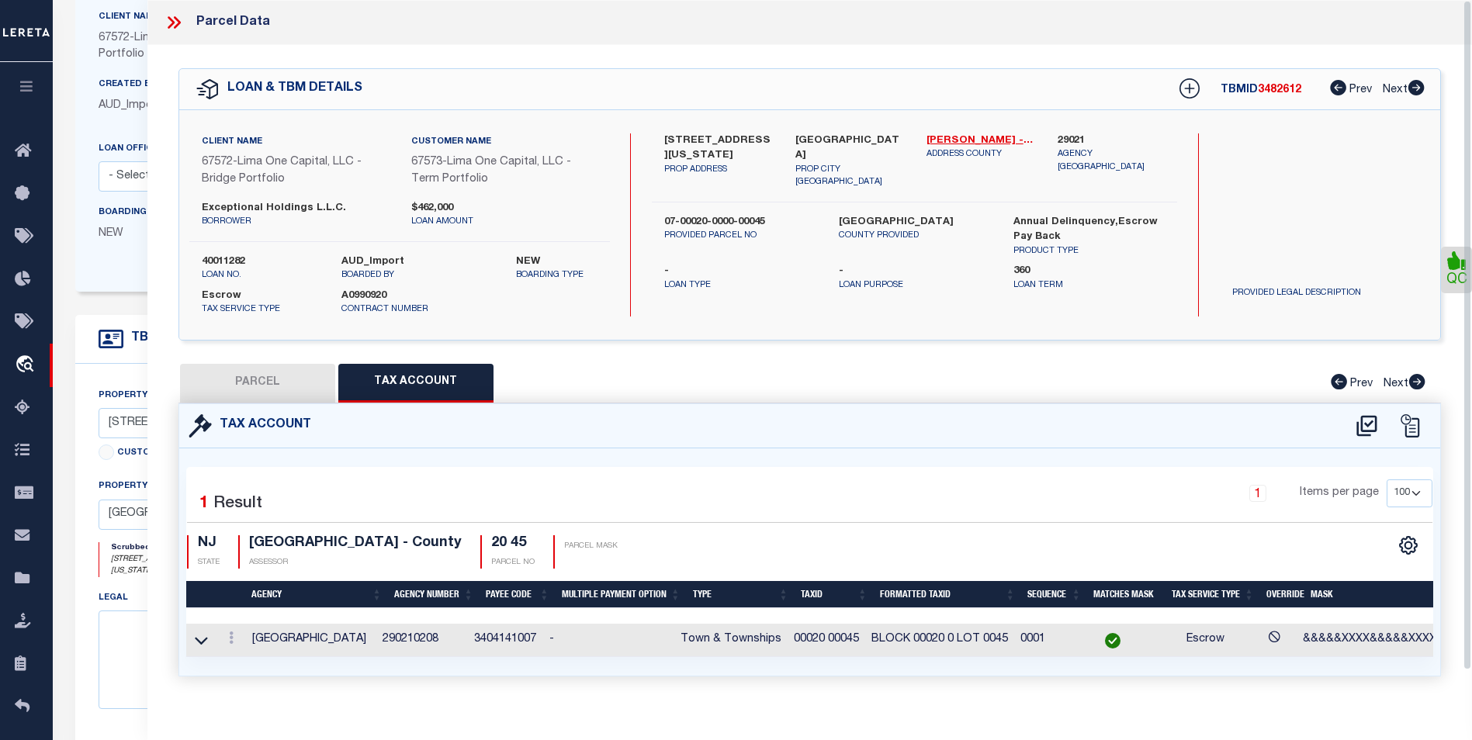
select select
click at [231, 638] on icon at bounding box center [231, 637] width 5 height 12
click at [265, 662] on link at bounding box center [251, 663] width 57 height 26
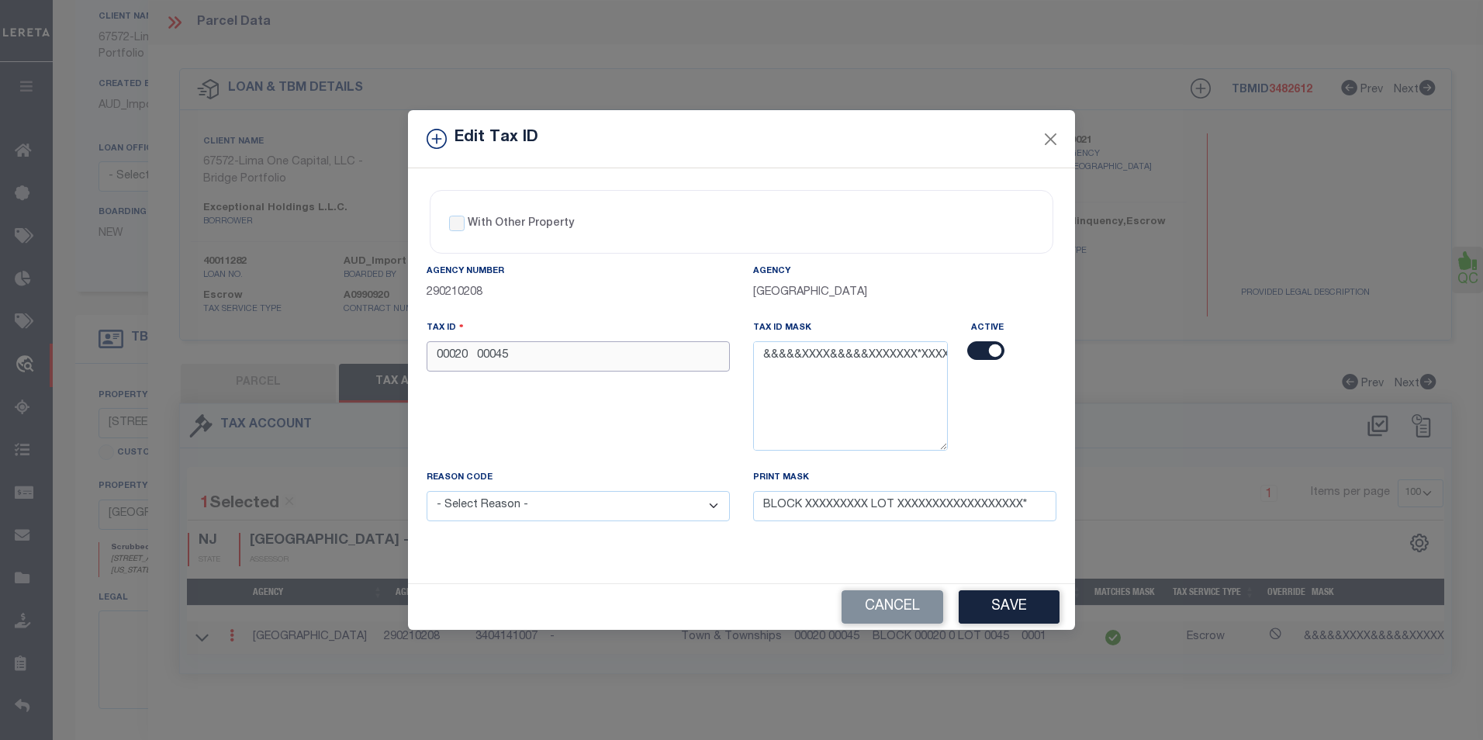
click at [473, 355] on input "00020 00045" at bounding box center [578, 356] width 303 height 30
click at [476, 358] on input "00020 00045" at bounding box center [578, 356] width 303 height 30
click at [479, 365] on input "00020 00045" at bounding box center [578, 356] width 303 height 30
type input "00020 00045"
click at [644, 500] on select "- Select Reason - 099 - Other (Provide additional detail) ACT - Agency Changed …" at bounding box center [578, 506] width 303 height 30
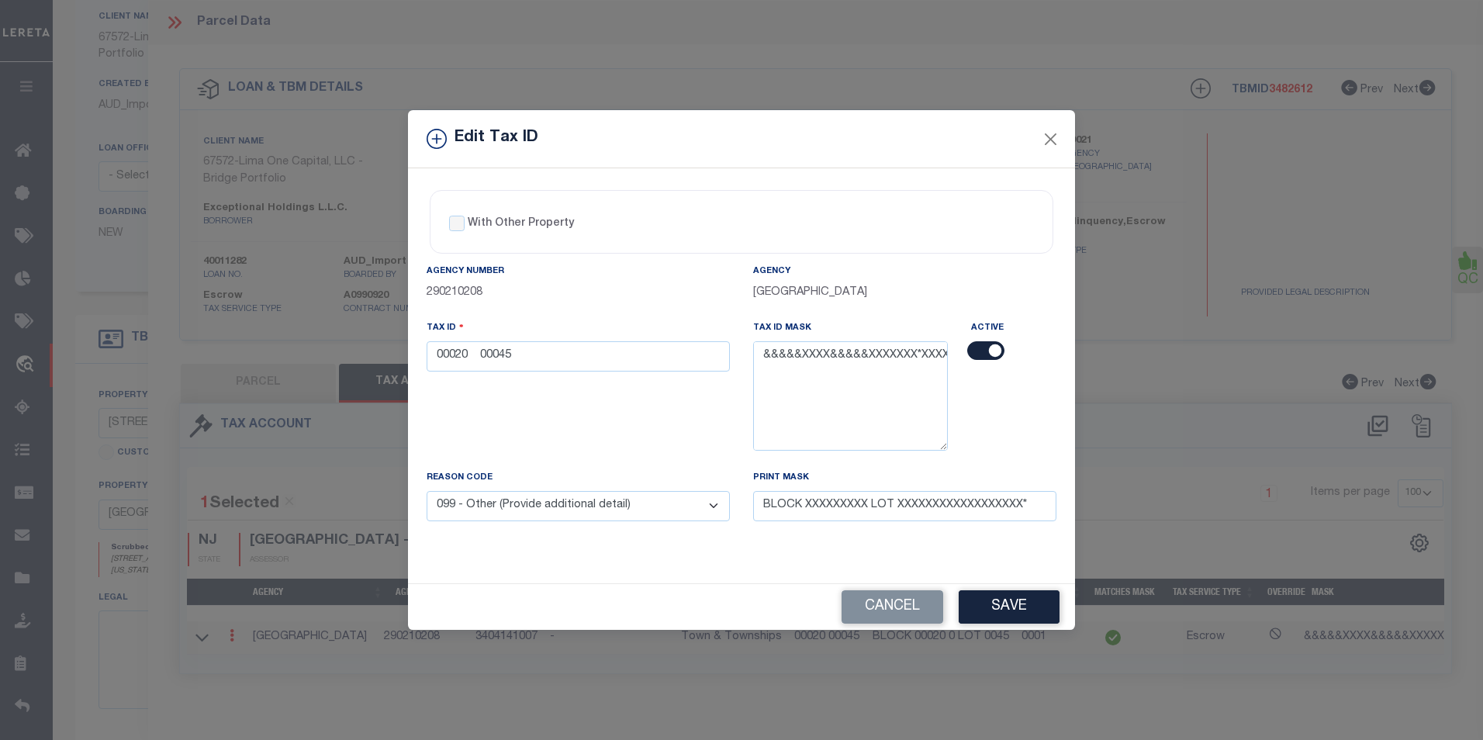
click at [427, 492] on select "- Select Reason - 099 - Other (Provide additional detail) ACT - Agency Changed …" at bounding box center [578, 506] width 303 height 30
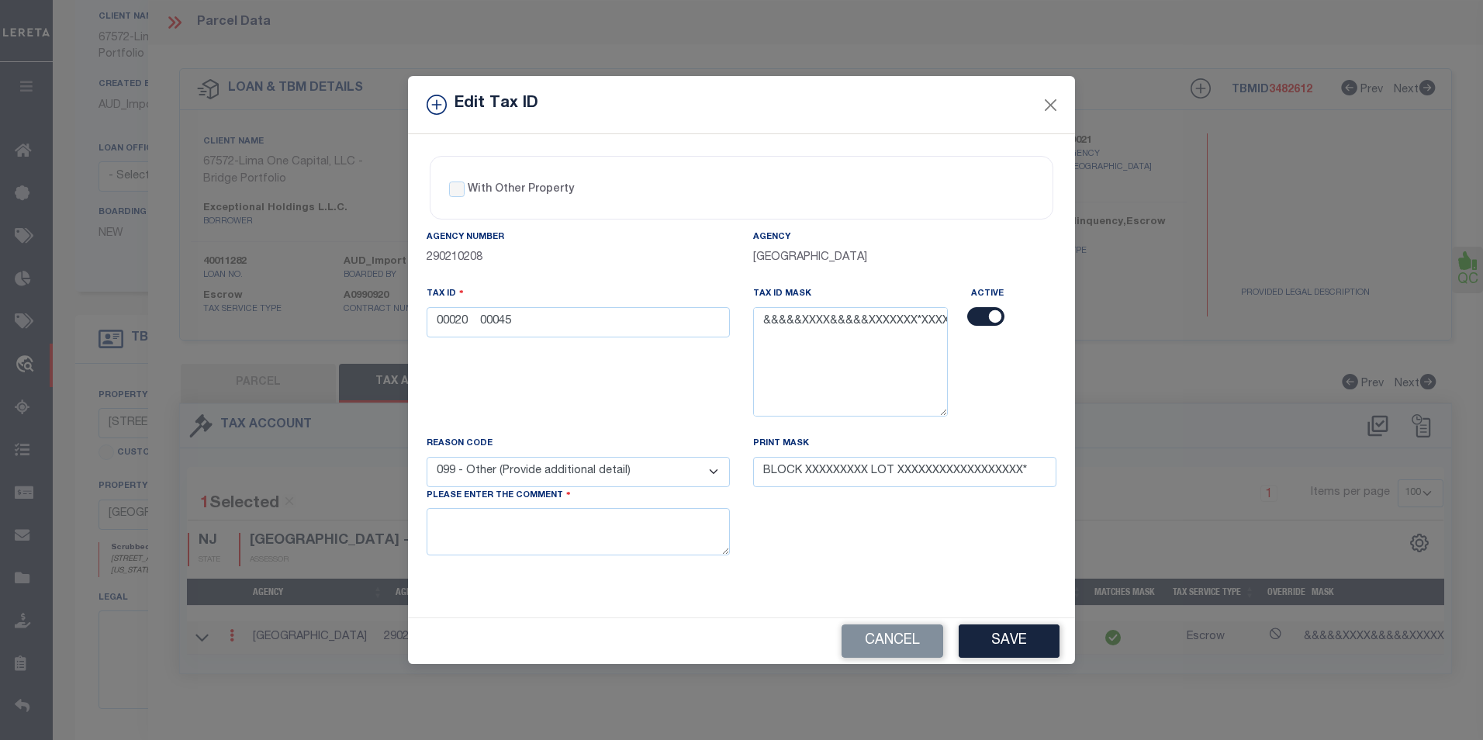
click at [648, 482] on select "- Select Reason - 099 - Other (Provide additional detail) ACT - Agency Changed …" at bounding box center [578, 472] width 303 height 30
select select "ACT"
click at [427, 457] on select "- Select Reason - 099 - Other (Provide additional detail) ACT - Agency Changed …" at bounding box center [578, 472] width 303 height 30
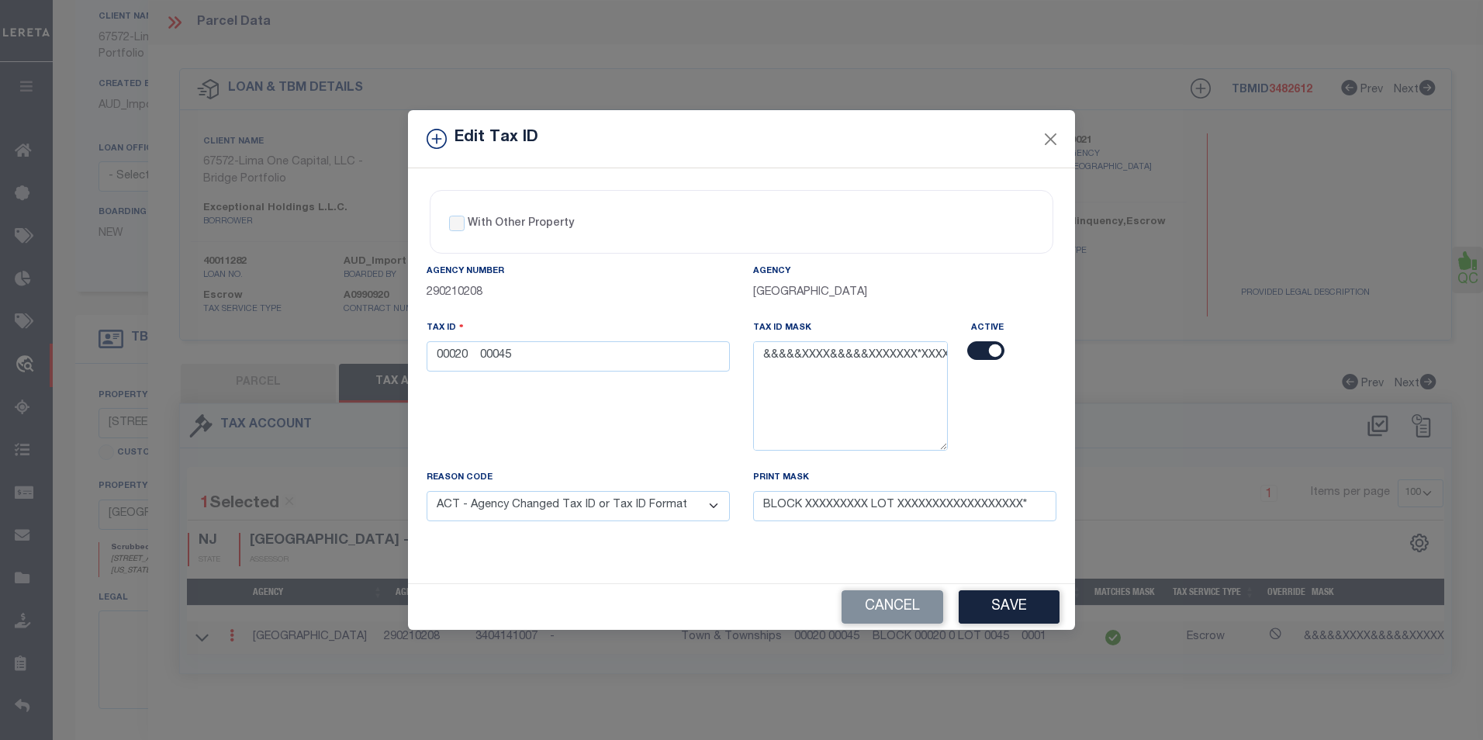
click at [1041, 609] on button "Save" at bounding box center [1009, 606] width 101 height 33
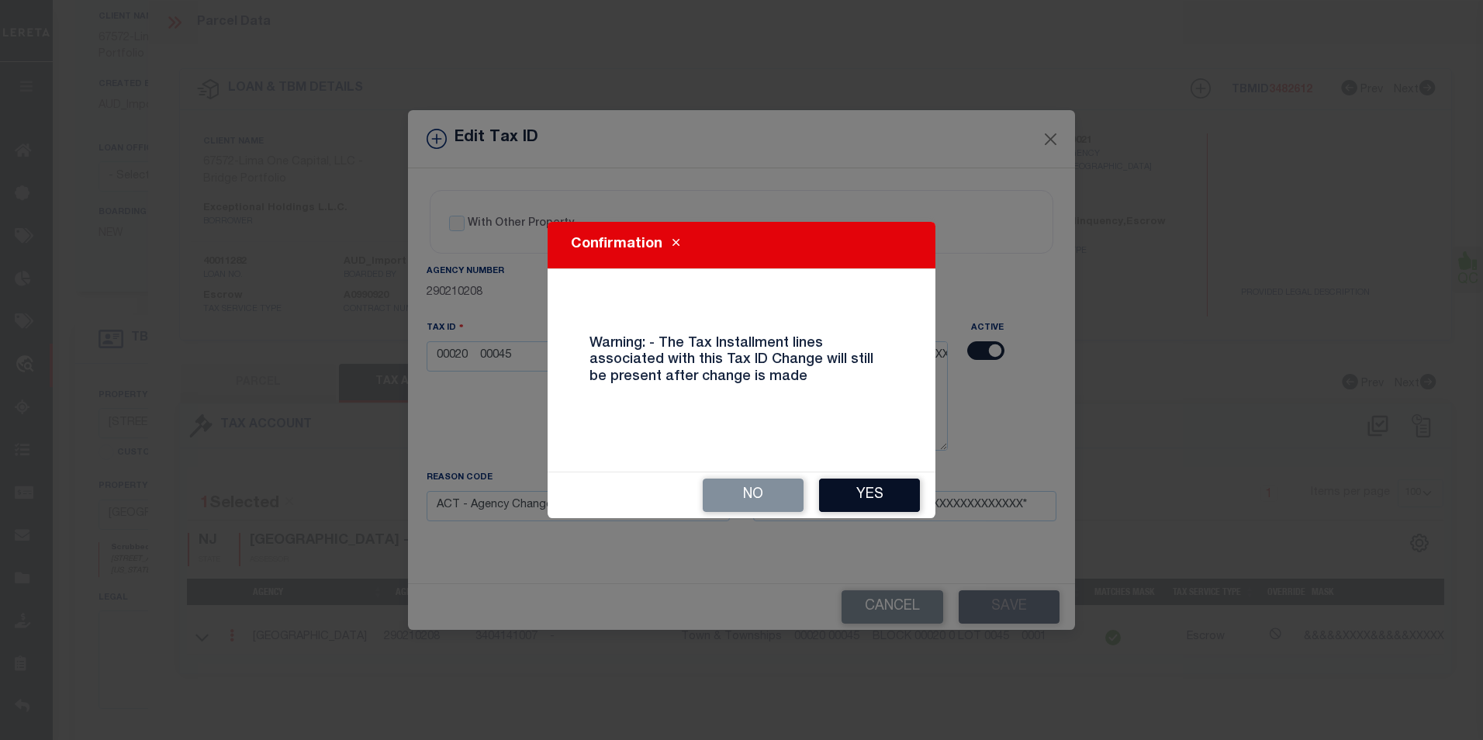
click at [860, 499] on button "Yes" at bounding box center [869, 495] width 101 height 33
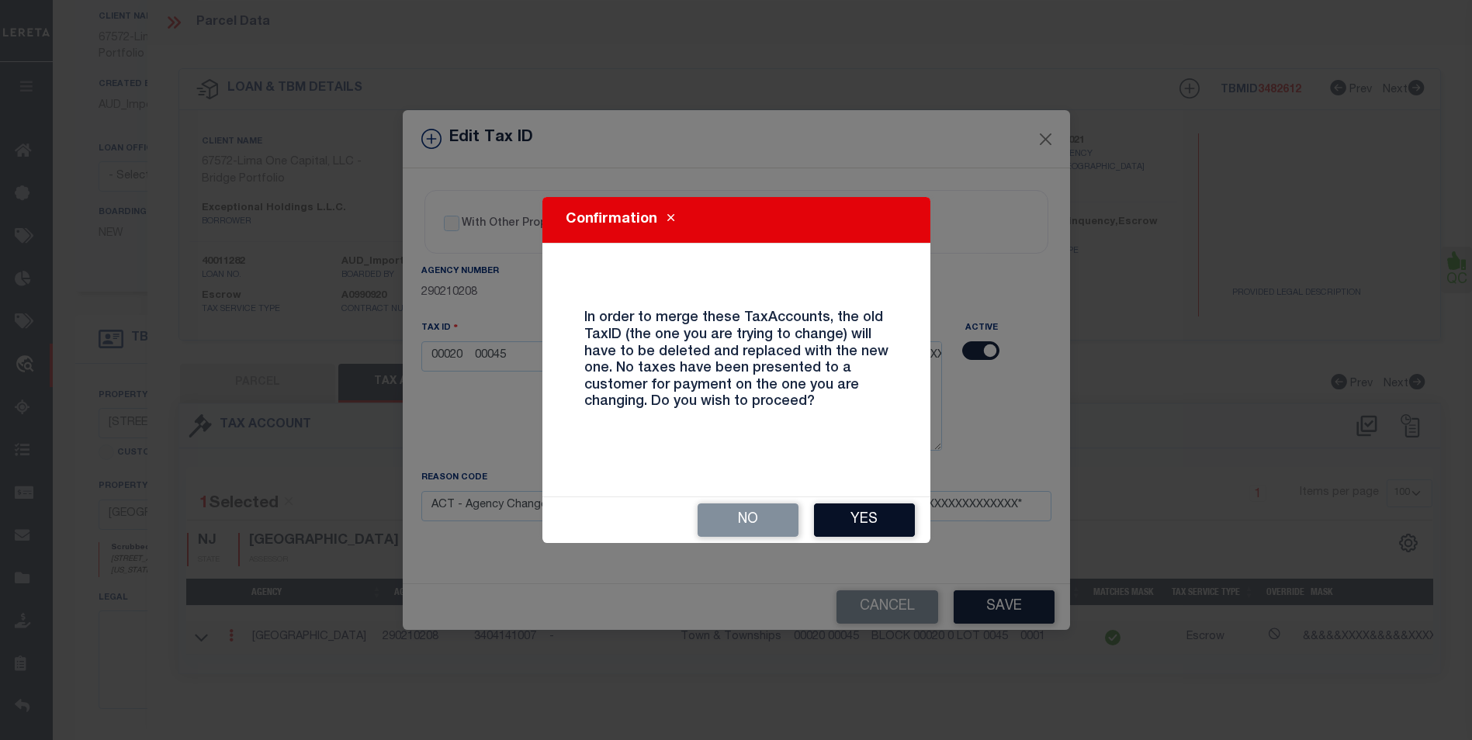
click at [876, 522] on button "Yes" at bounding box center [864, 519] width 101 height 33
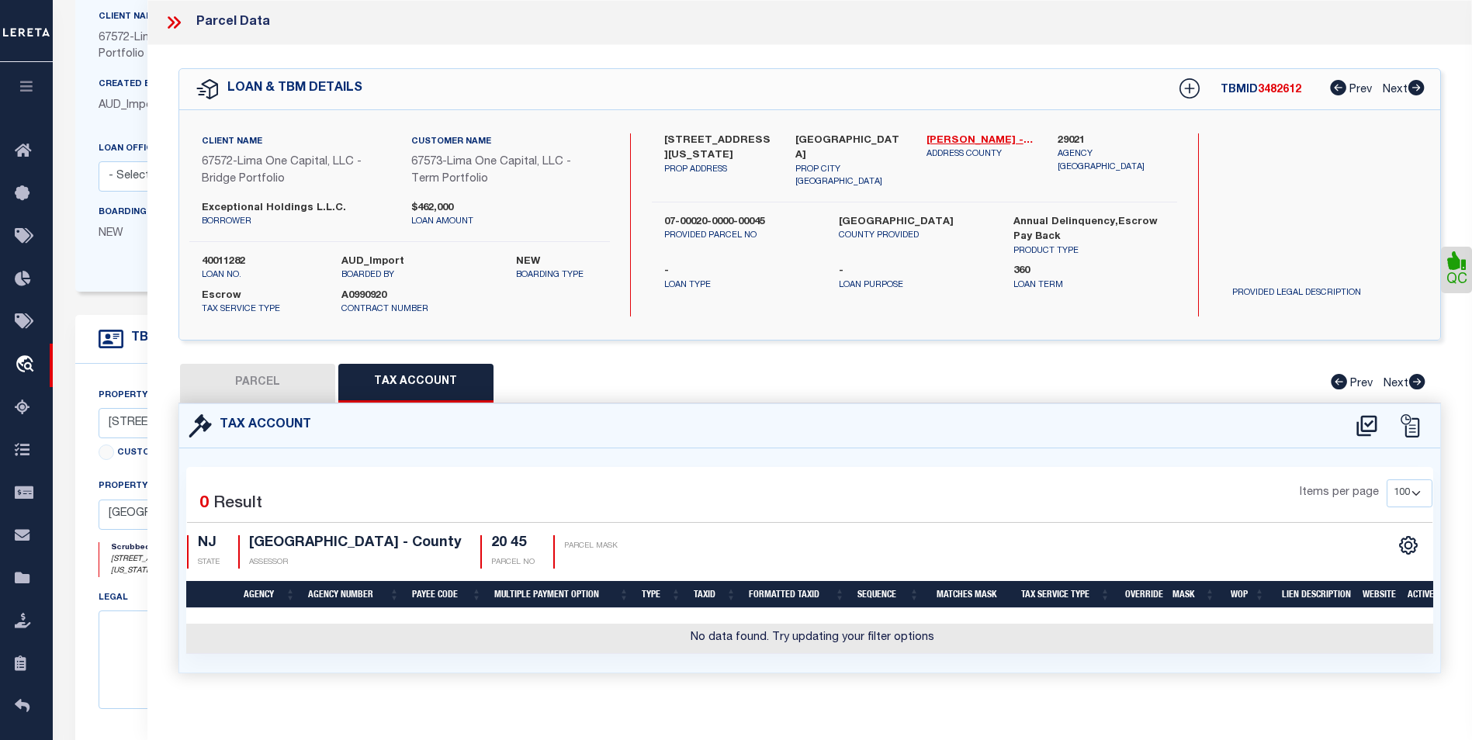
select select
click at [1359, 422] on icon at bounding box center [1367, 425] width 26 height 25
select select "100"
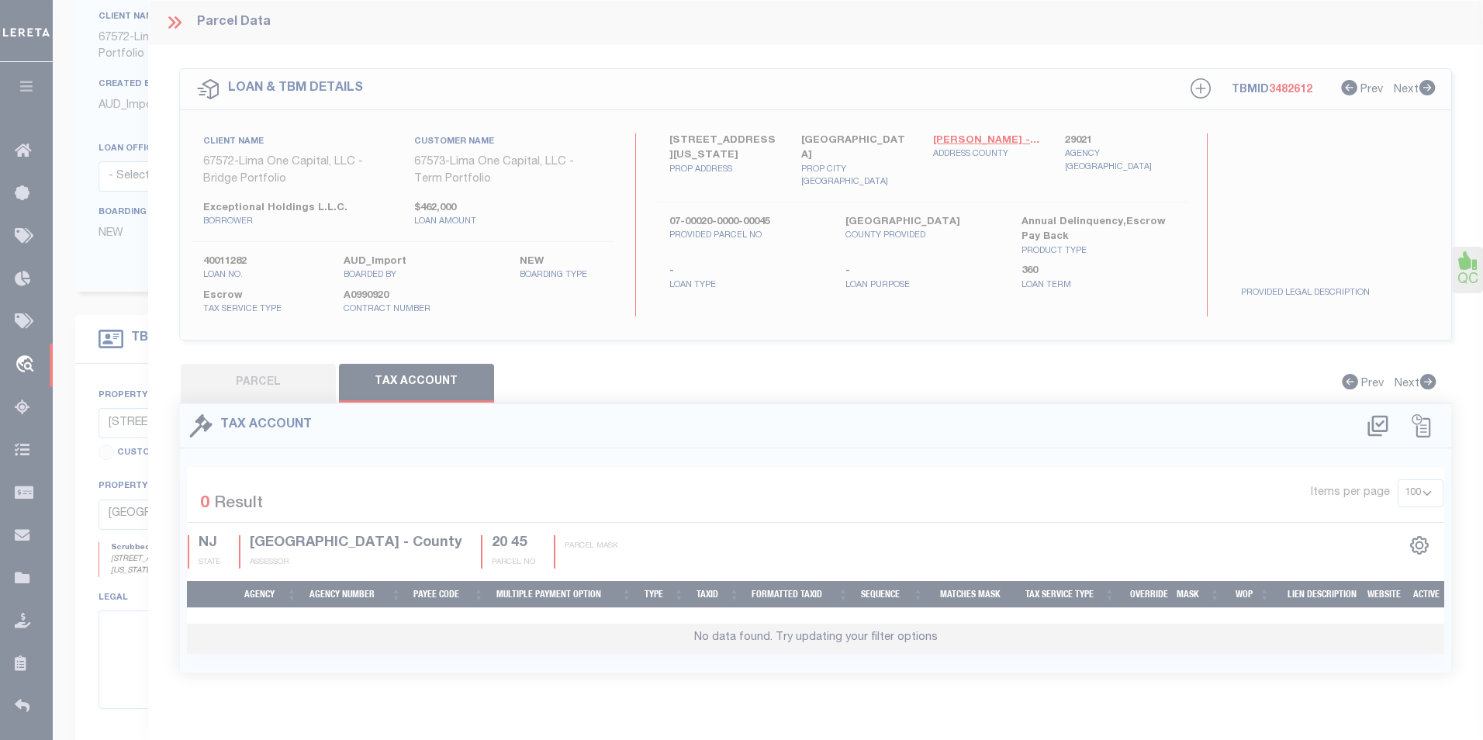
select select "100"
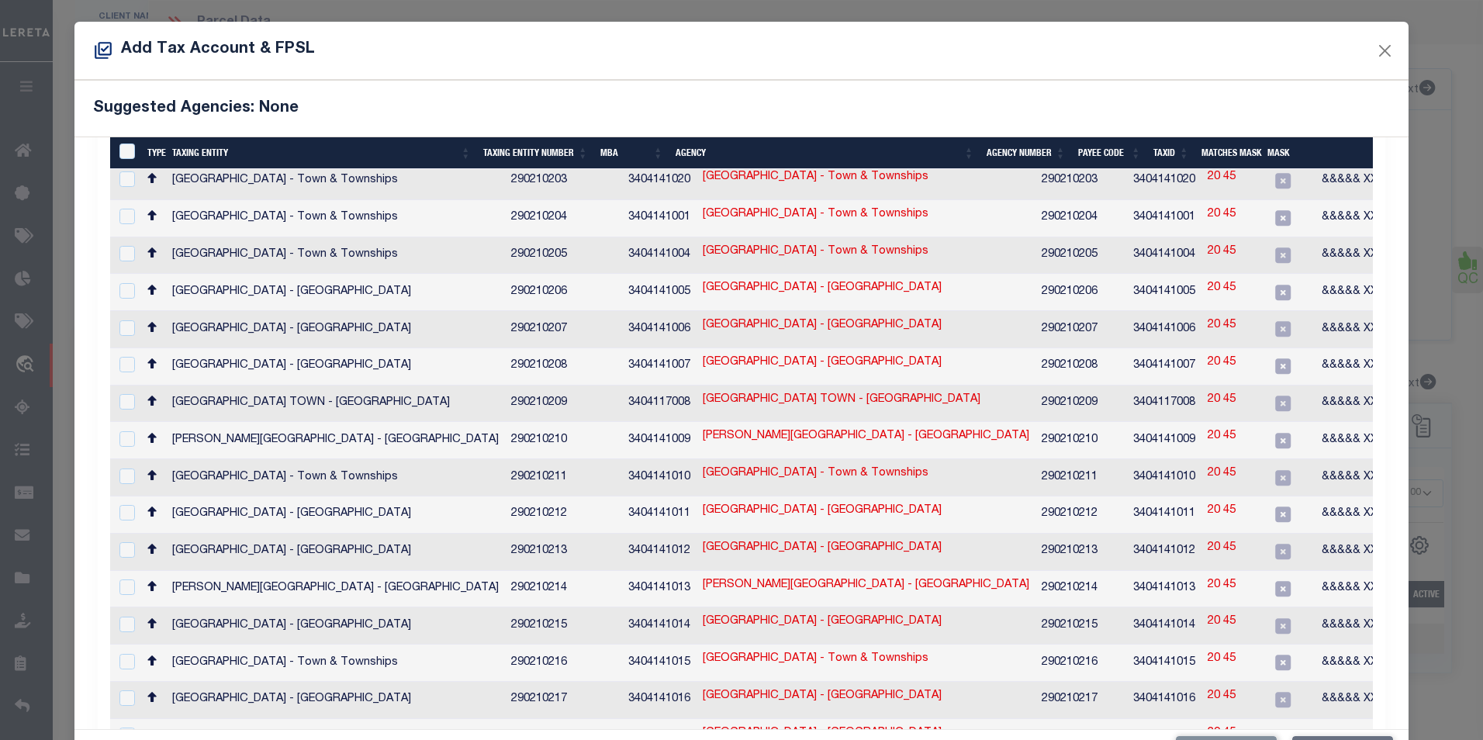
scroll to position [233, 0]
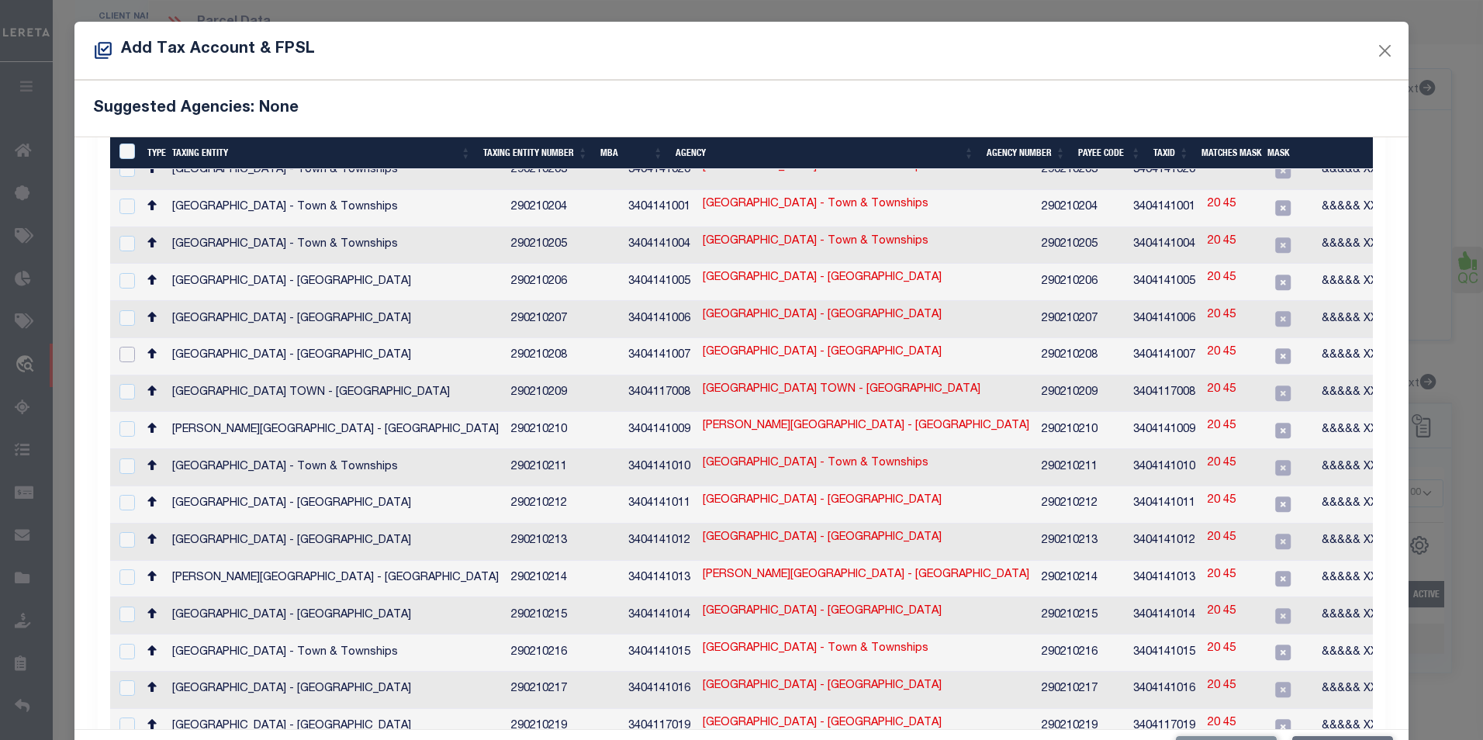
click at [132, 347] on input "checkbox" at bounding box center [127, 355] width 16 height 16
checkbox input "true"
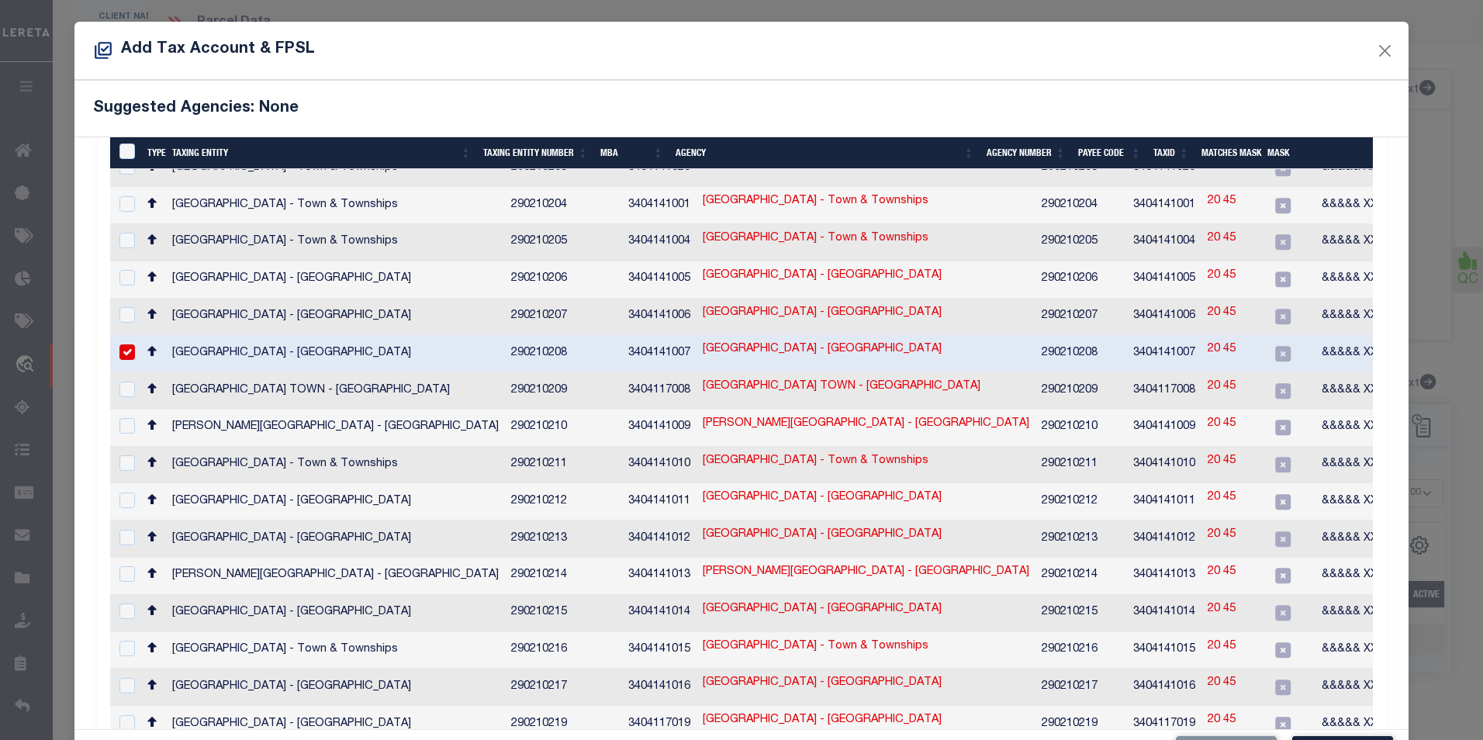
scroll to position [230, 0]
click at [1208, 344] on link "20 45" at bounding box center [1222, 352] width 28 height 17
type input "20 45"
type textarea "&&&&& XX&&&&& XX *XXXXX,&&&&&XXXX&&&&&XXXXXXX*XXXX"
checkbox input "false"
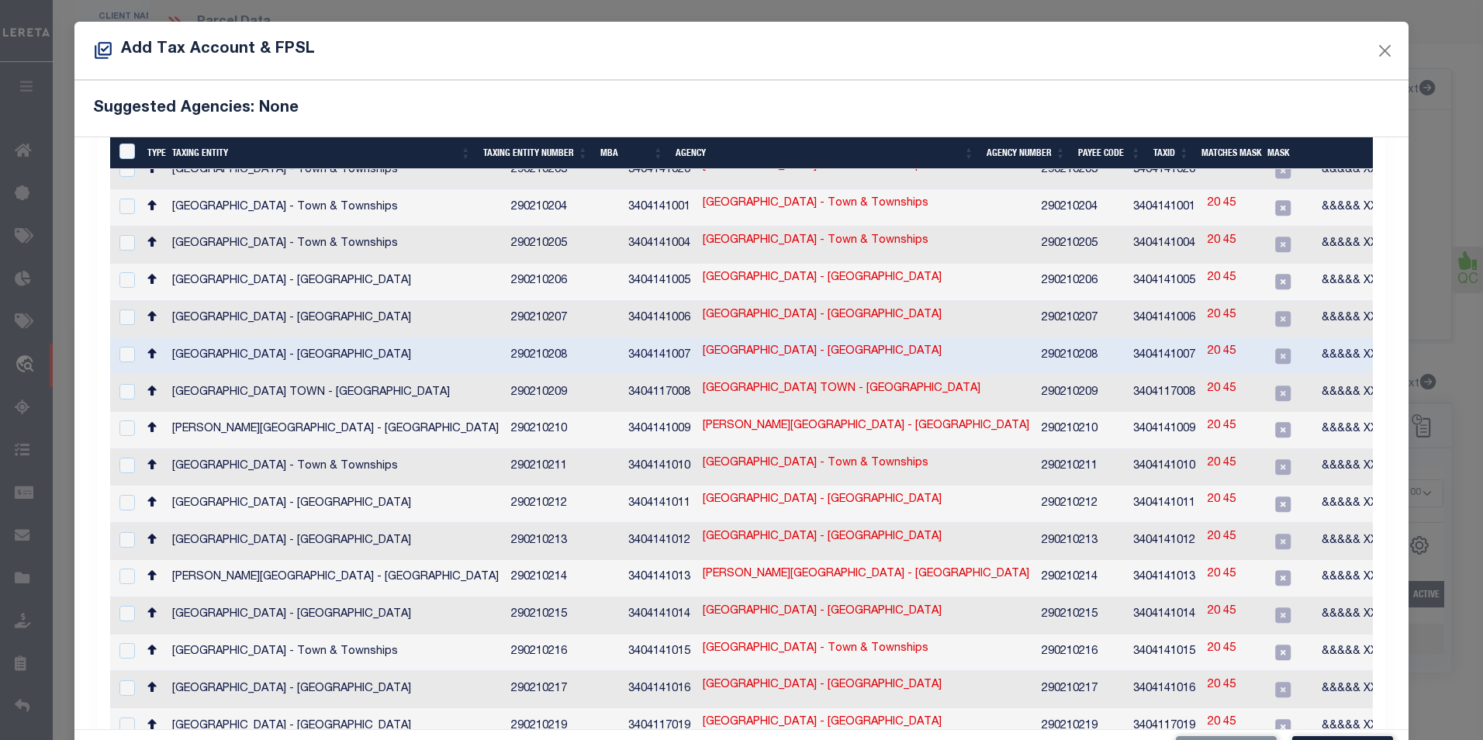
scroll to position [233, 0]
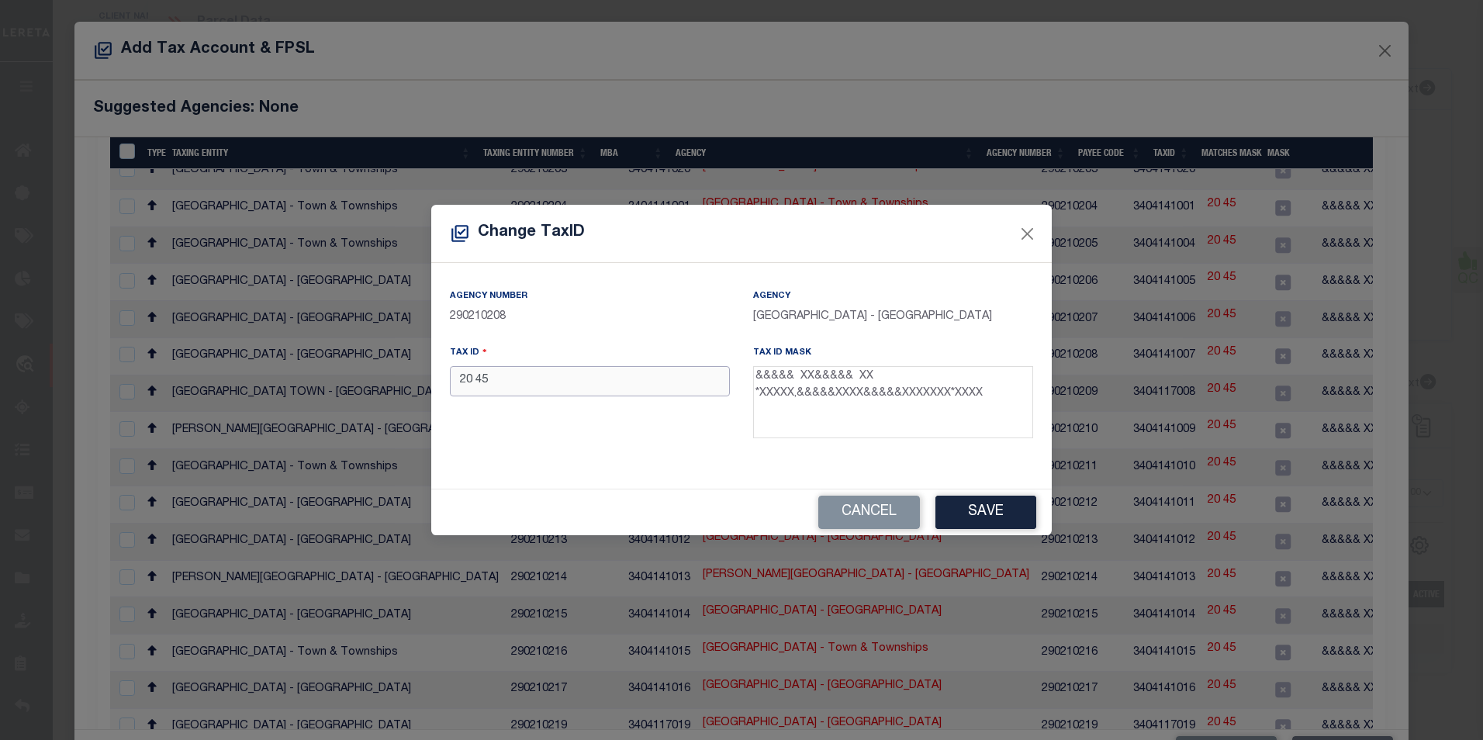
click at [456, 385] on input "20 45" at bounding box center [590, 381] width 280 height 30
click at [497, 379] on input "00020 45" at bounding box center [590, 381] width 280 height 30
click at [501, 380] on input "00020 00045" at bounding box center [590, 381] width 280 height 30
type input "00020 00045"
click at [979, 505] on button "Save" at bounding box center [986, 512] width 101 height 33
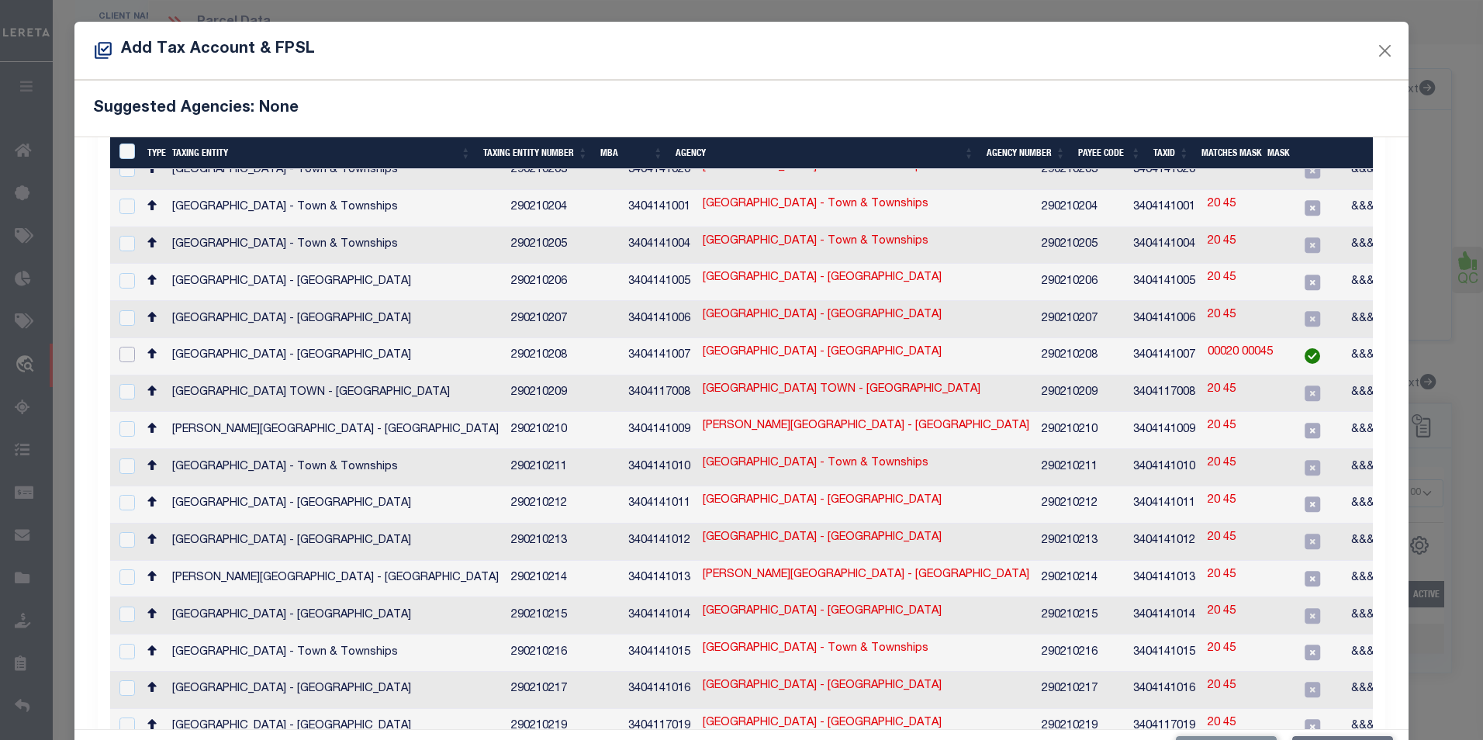
click at [130, 347] on input "checkbox" at bounding box center [127, 355] width 16 height 16
checkbox input "true"
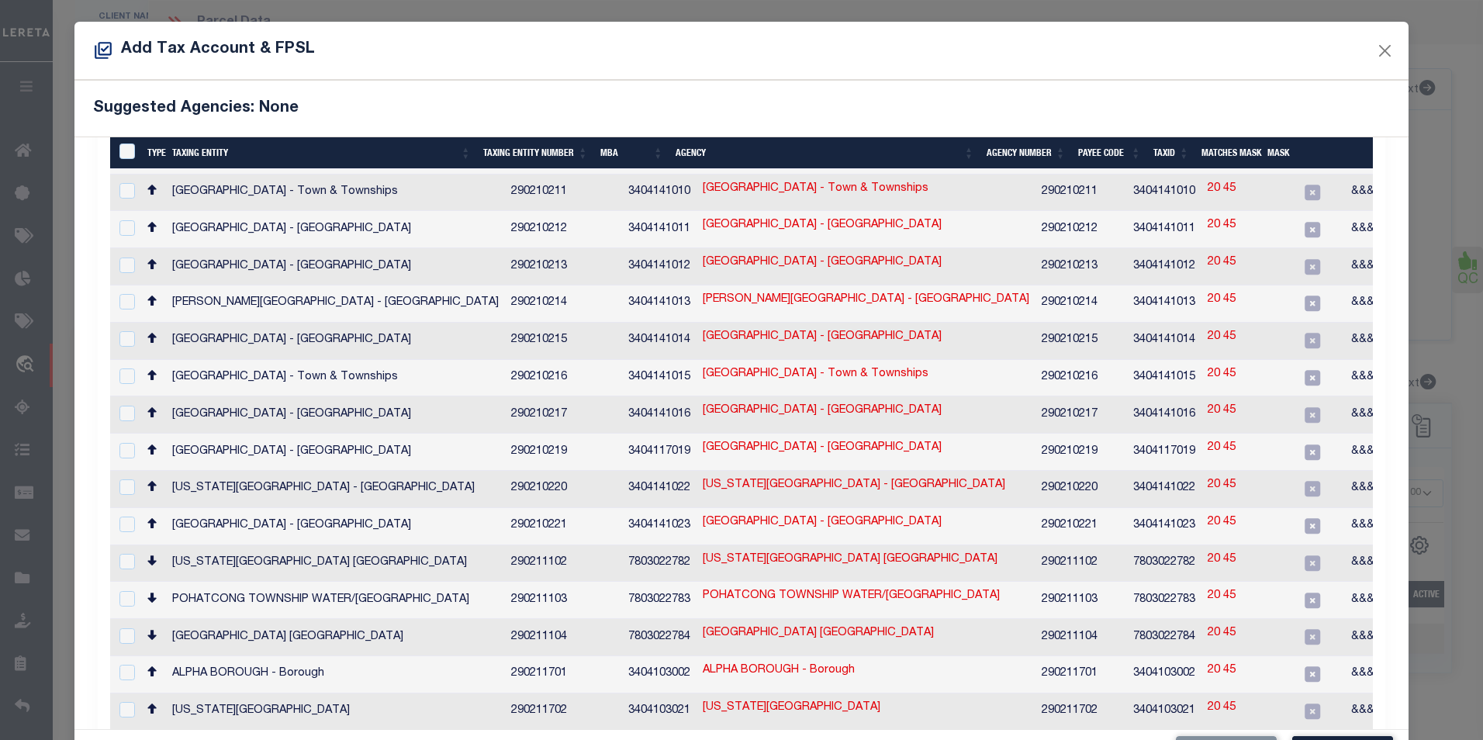
scroll to position [57, 0]
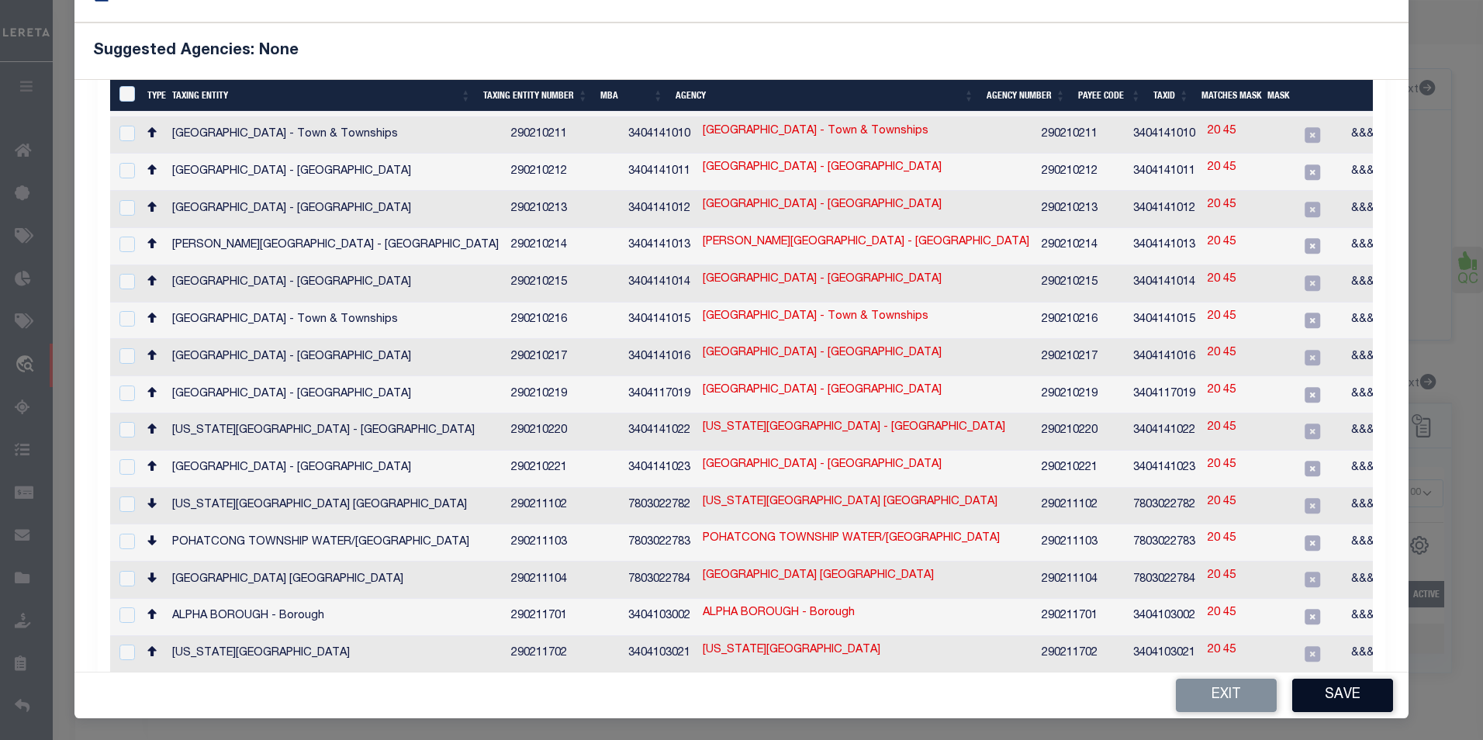
click at [1331, 687] on button "Save" at bounding box center [1342, 695] width 101 height 33
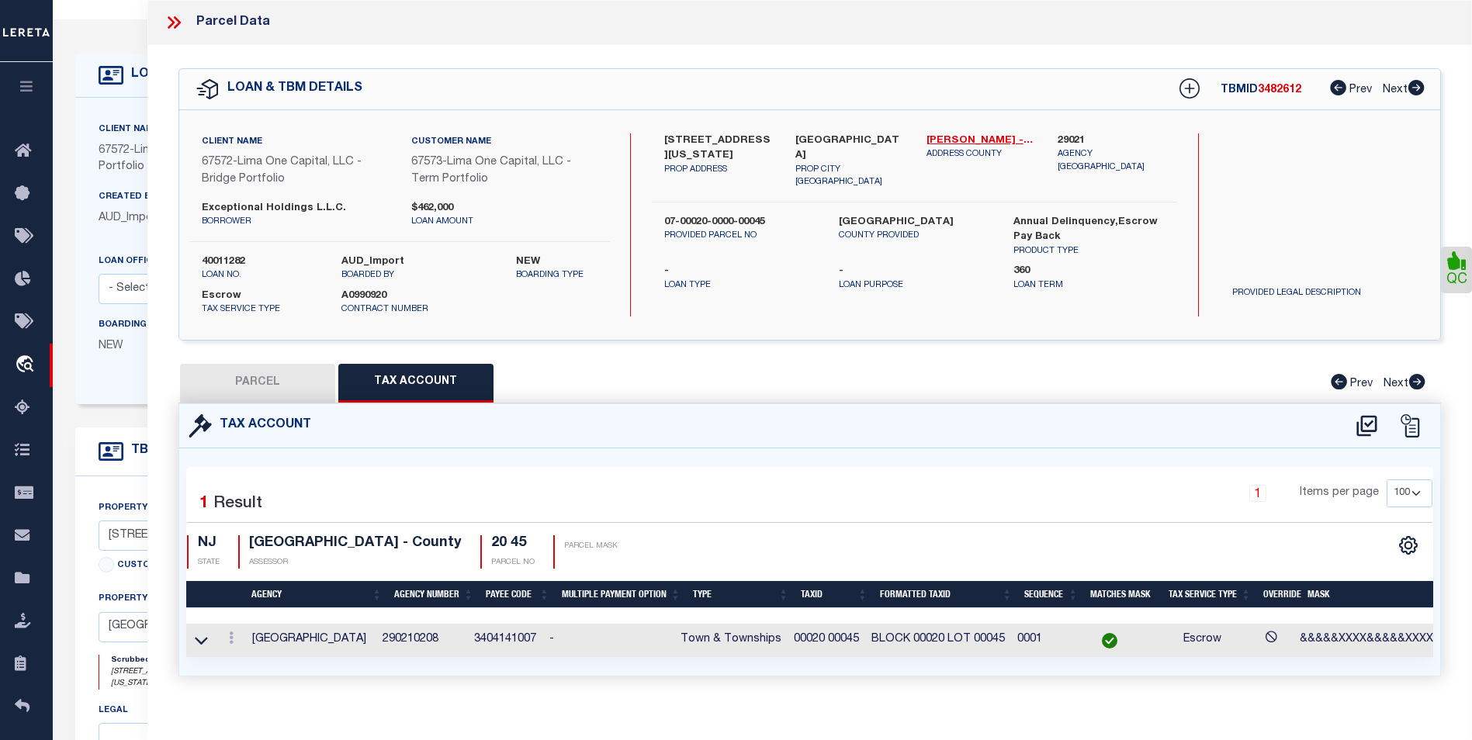
scroll to position [0, 0]
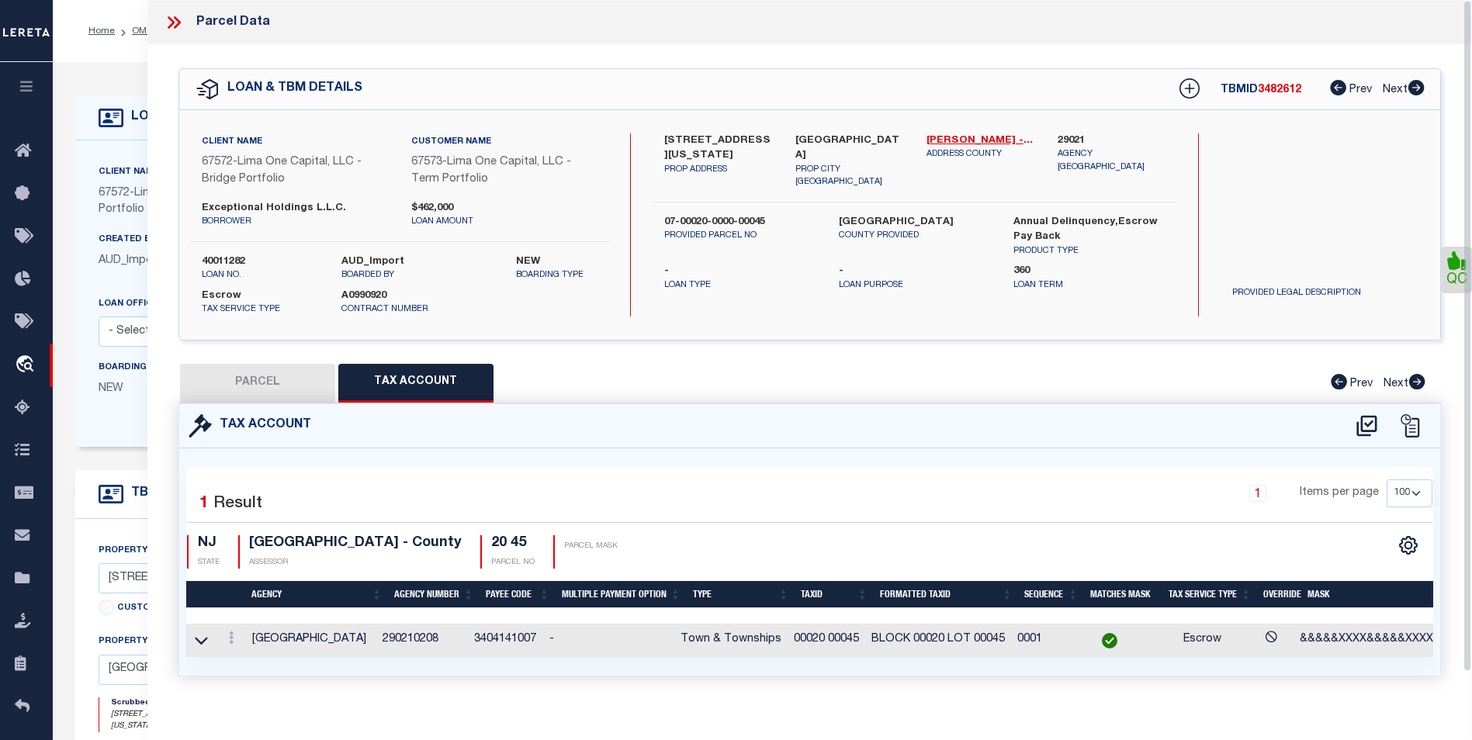
click at [175, 29] on icon at bounding box center [174, 22] width 20 height 20
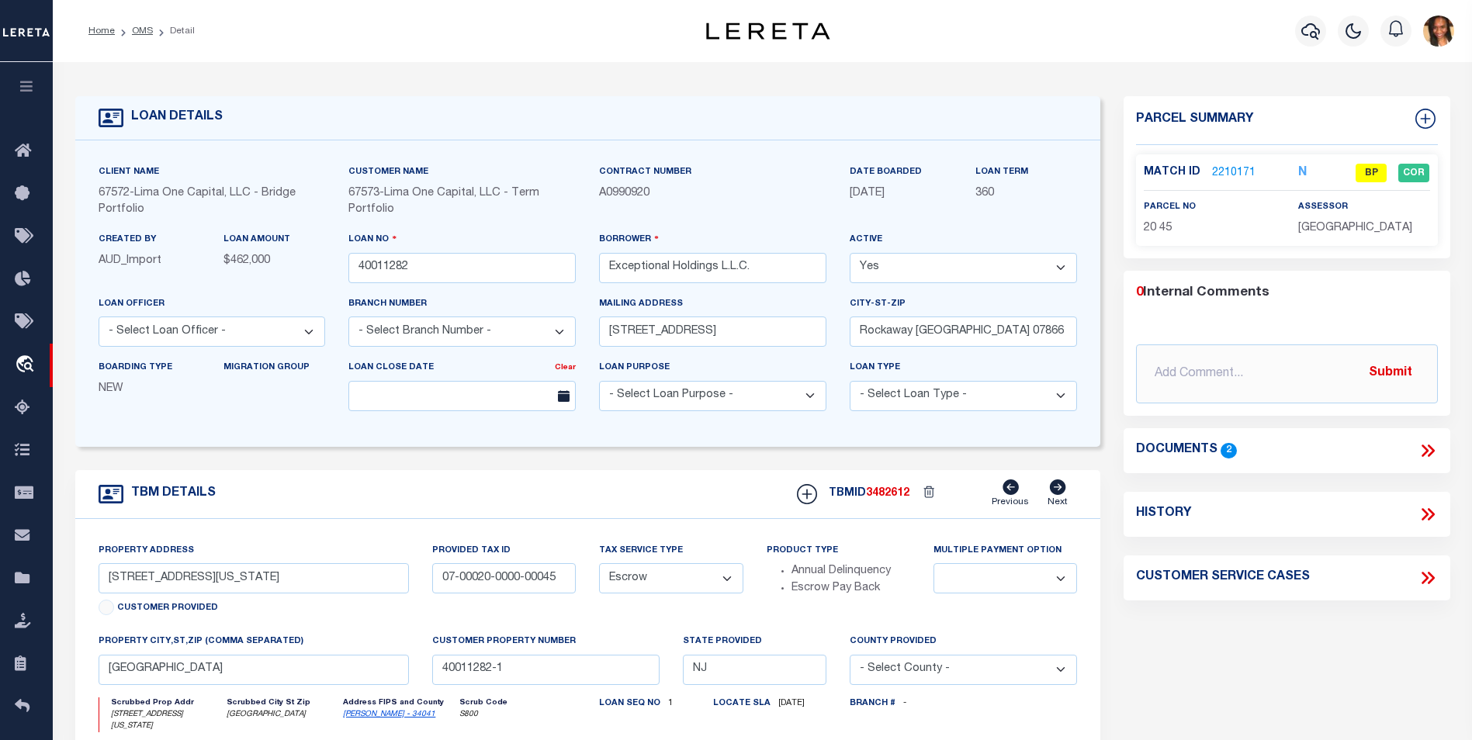
click at [1239, 172] on link "2210171" at bounding box center [1233, 173] width 43 height 16
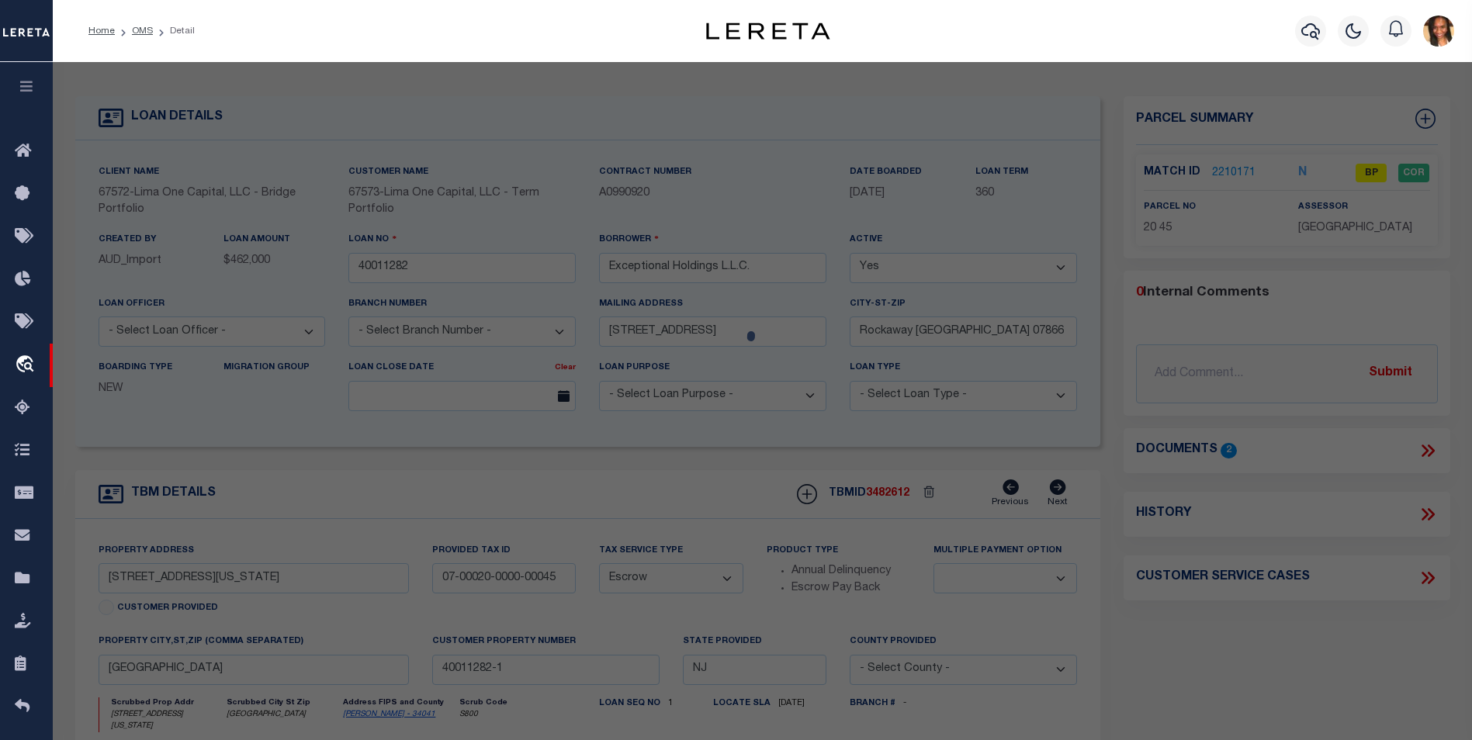
select select "AS"
select select
checkbox input "false"
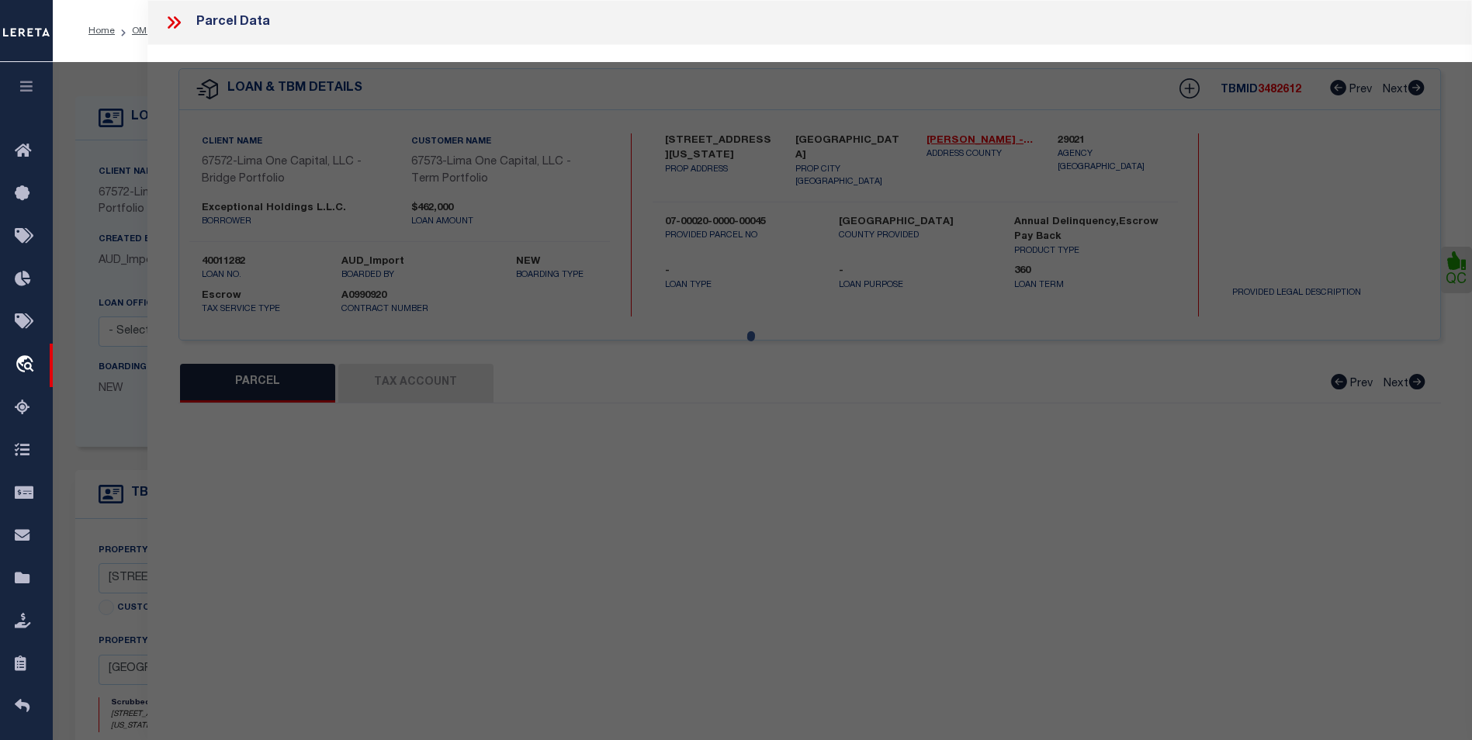
select select "BP"
type input "EXCEPTIONAL HOLDINGS LLC"
select select "AGW"
select select
type input "WASHINGTON ST, 100 A,B,C"
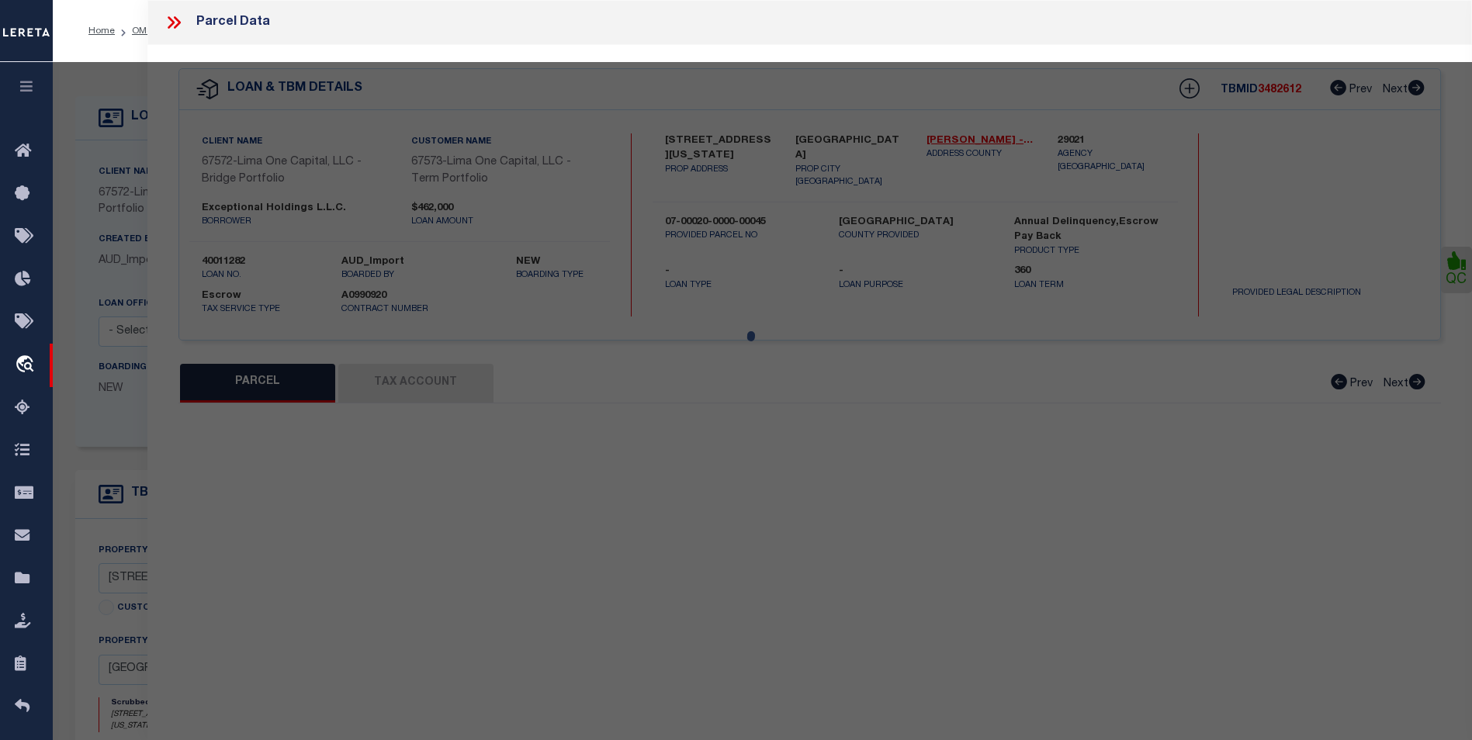
type textarea "Block:20 Lot:45"
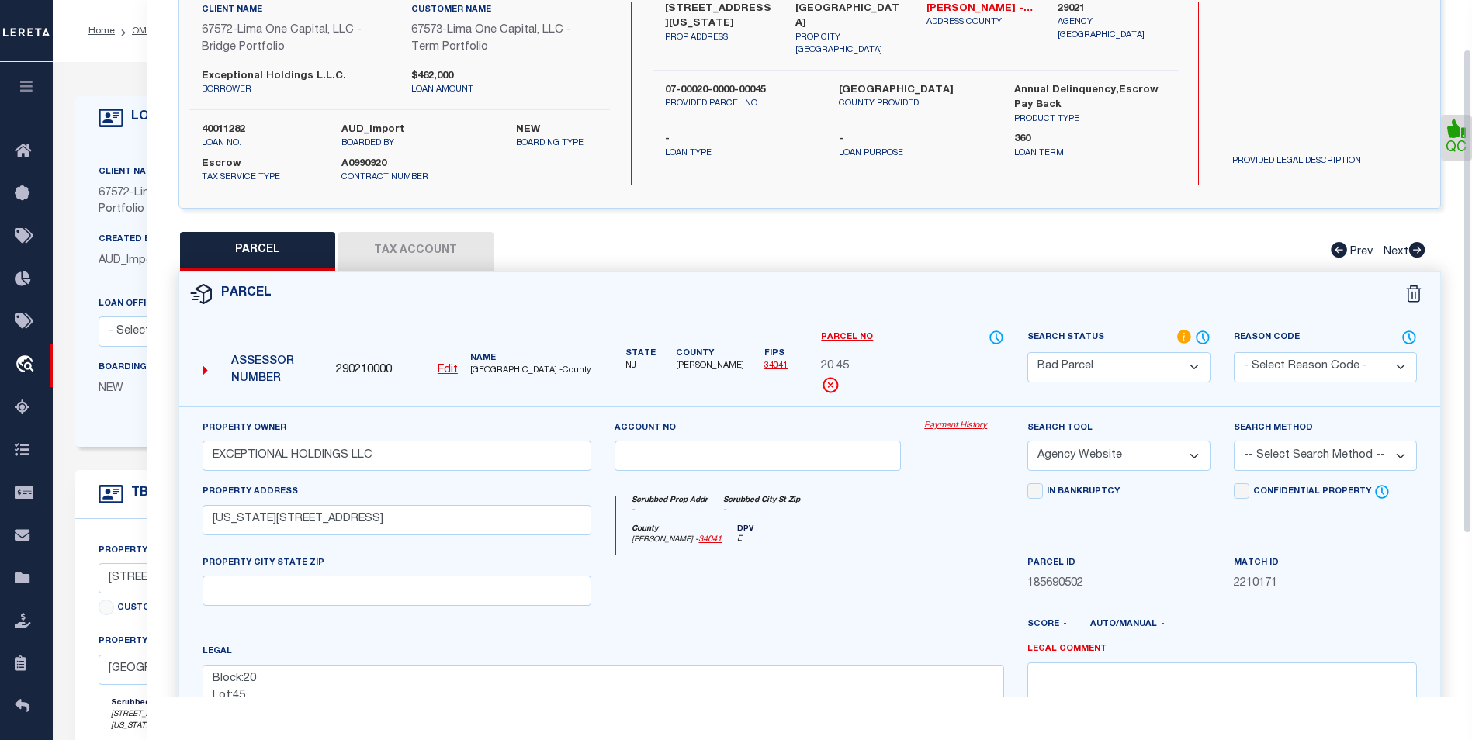
scroll to position [155, 0]
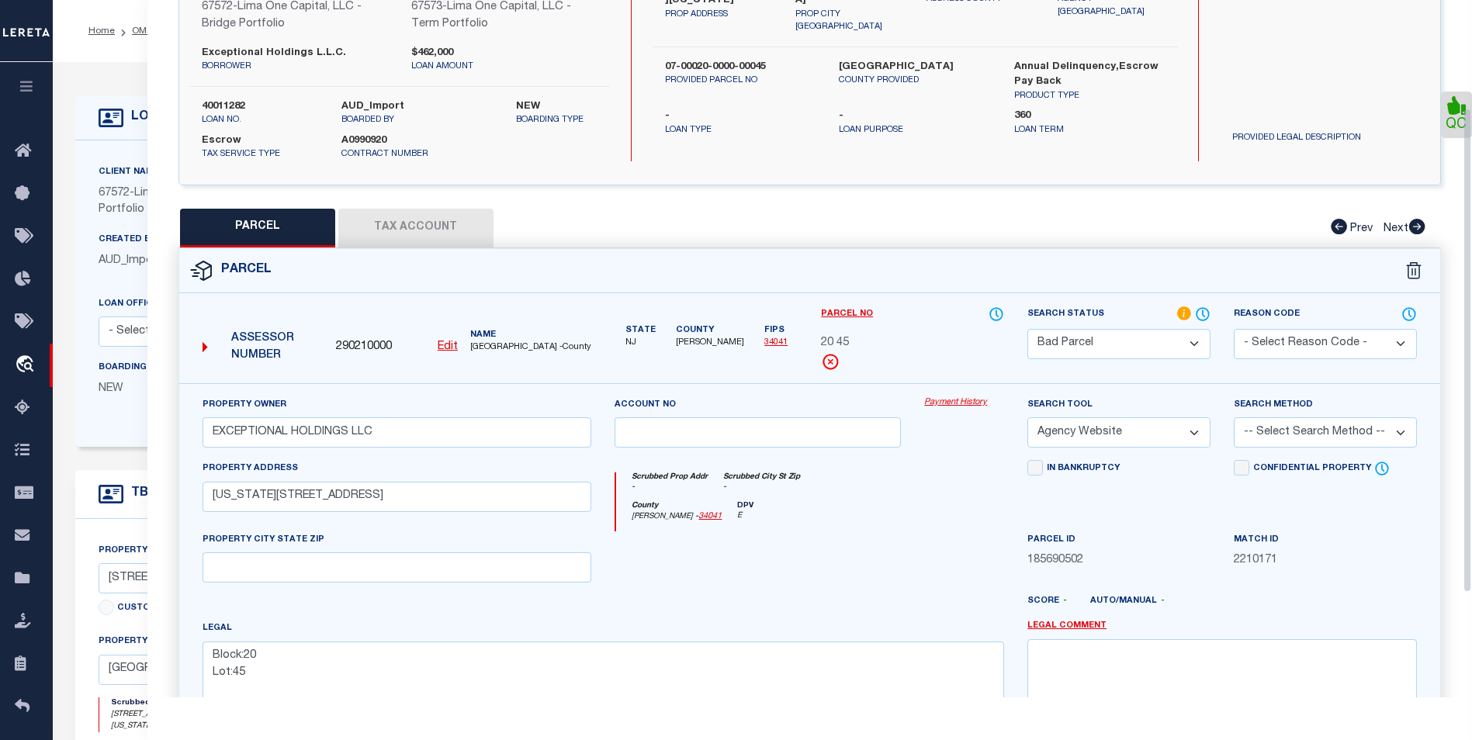
click at [1174, 344] on select "Automated Search Bad Parcel Complete Duplicate Parcel High Dollar Reporting In …" at bounding box center [1118, 344] width 183 height 30
select select "PC"
click at [1027, 329] on select "Automated Search Bad Parcel Complete Duplicate Parcel High Dollar Reporting In …" at bounding box center [1118, 344] width 183 height 30
click at [1292, 417] on div "Search Method -- Select Search Method -- Property Address Legal Liability Info …" at bounding box center [1324, 421] width 183 height 51
select select "ADD"
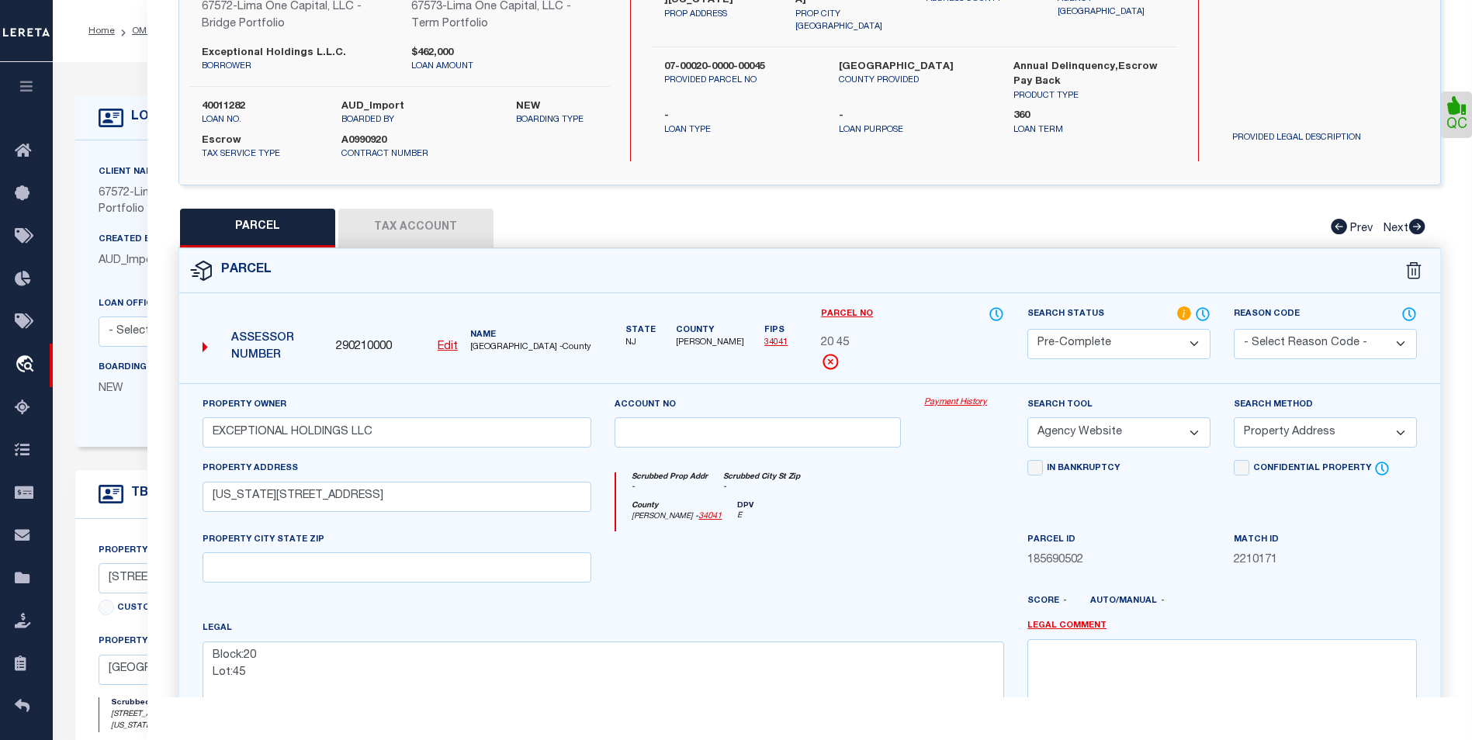
click at [1233, 418] on select "-- Select Search Method -- Property Address Legal Liability Info Provided" at bounding box center [1324, 432] width 183 height 30
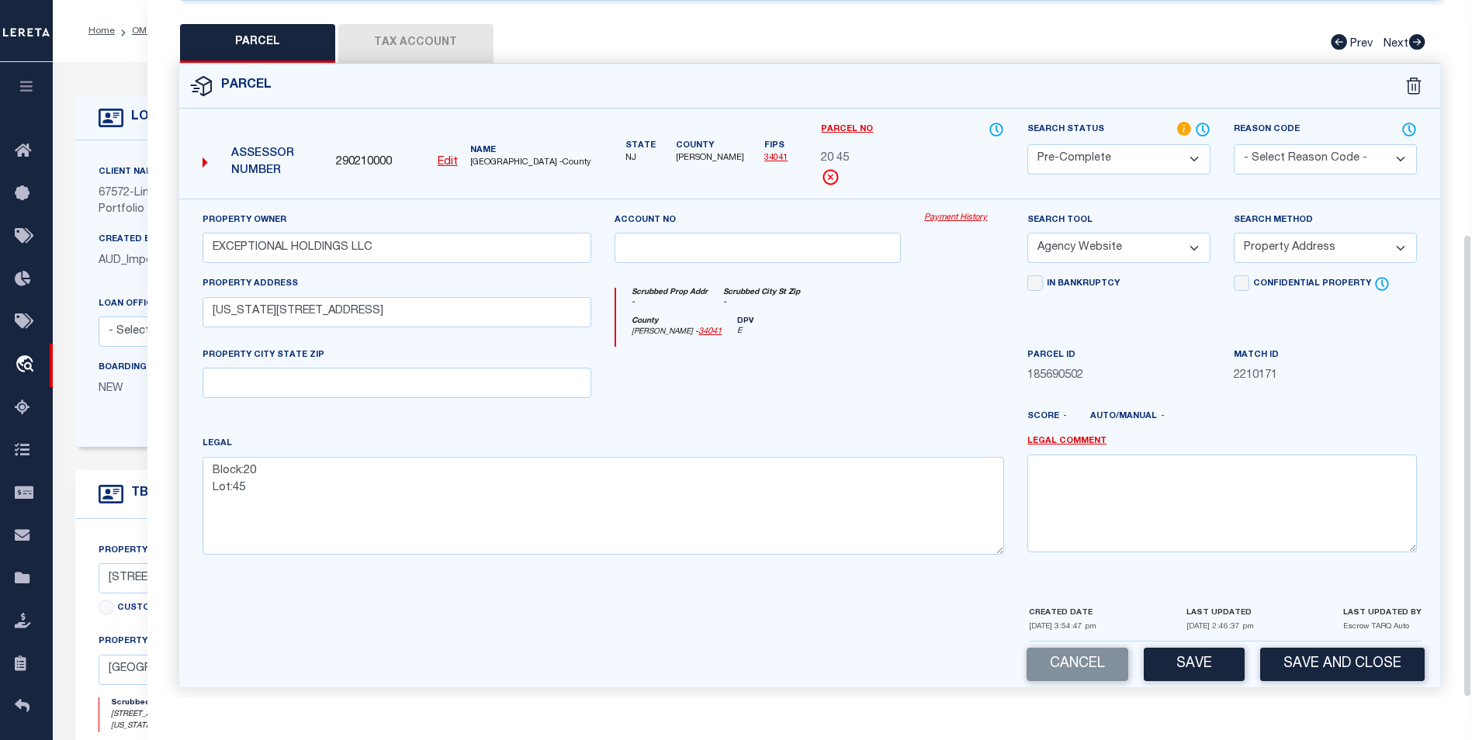
scroll to position [351, 0]
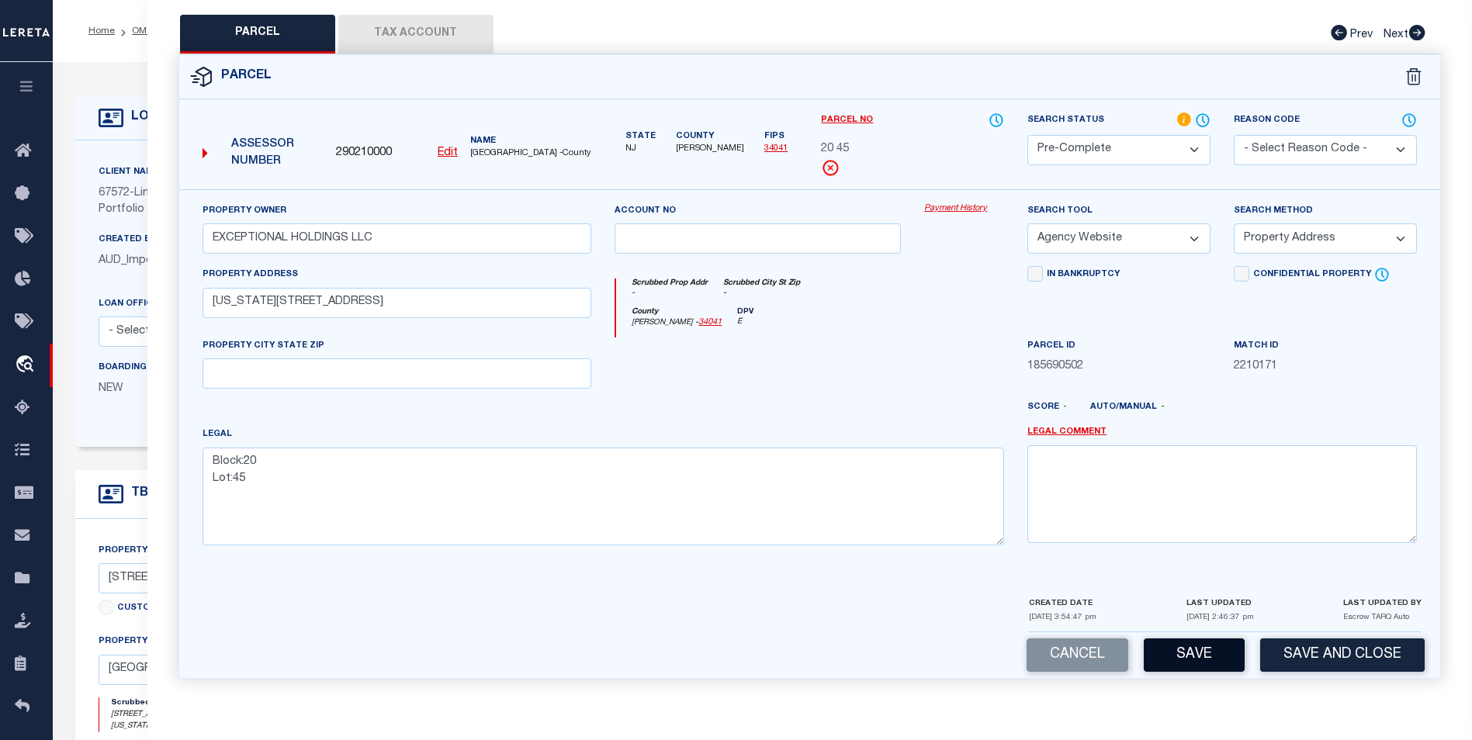
click at [1217, 644] on button "Save" at bounding box center [1193, 654] width 101 height 33
select select "AS"
select select
checkbox input "false"
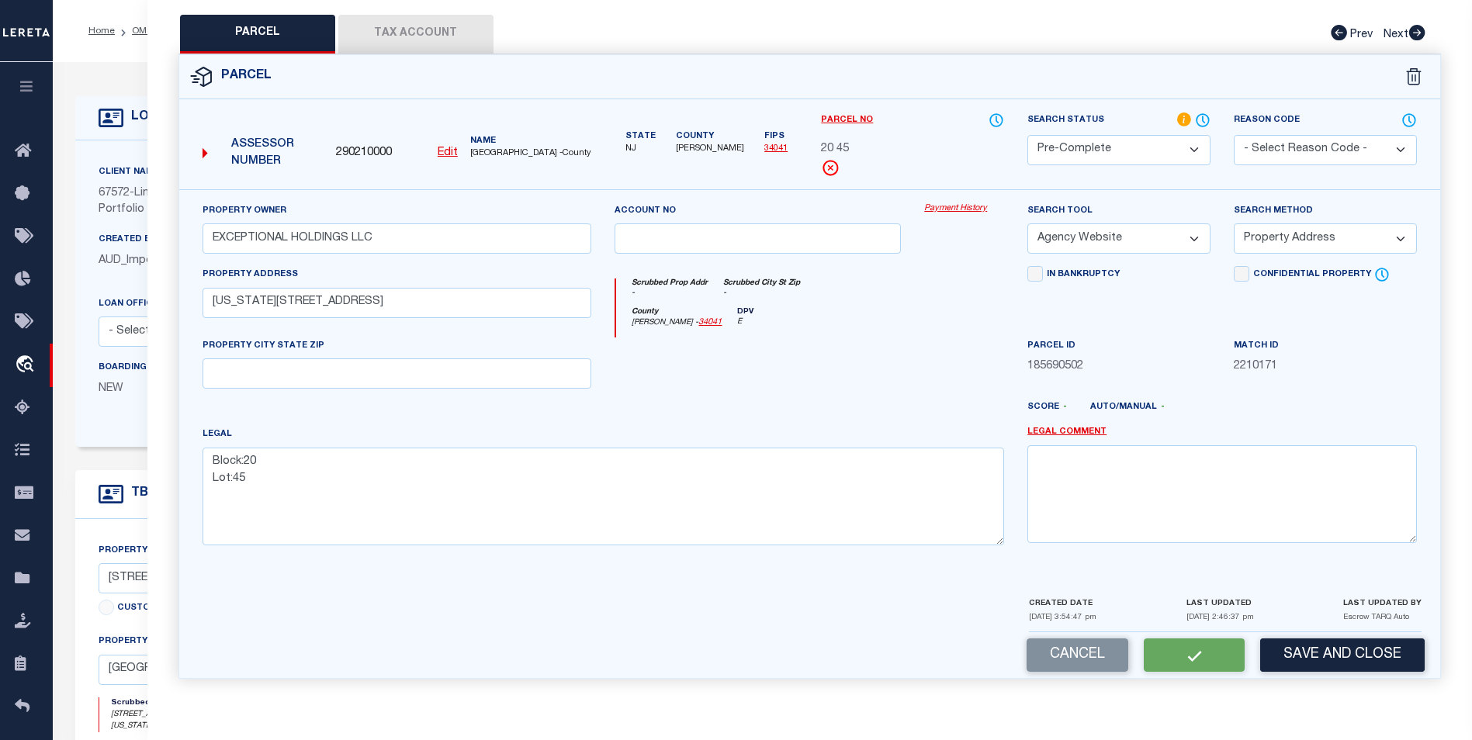
checkbox input "false"
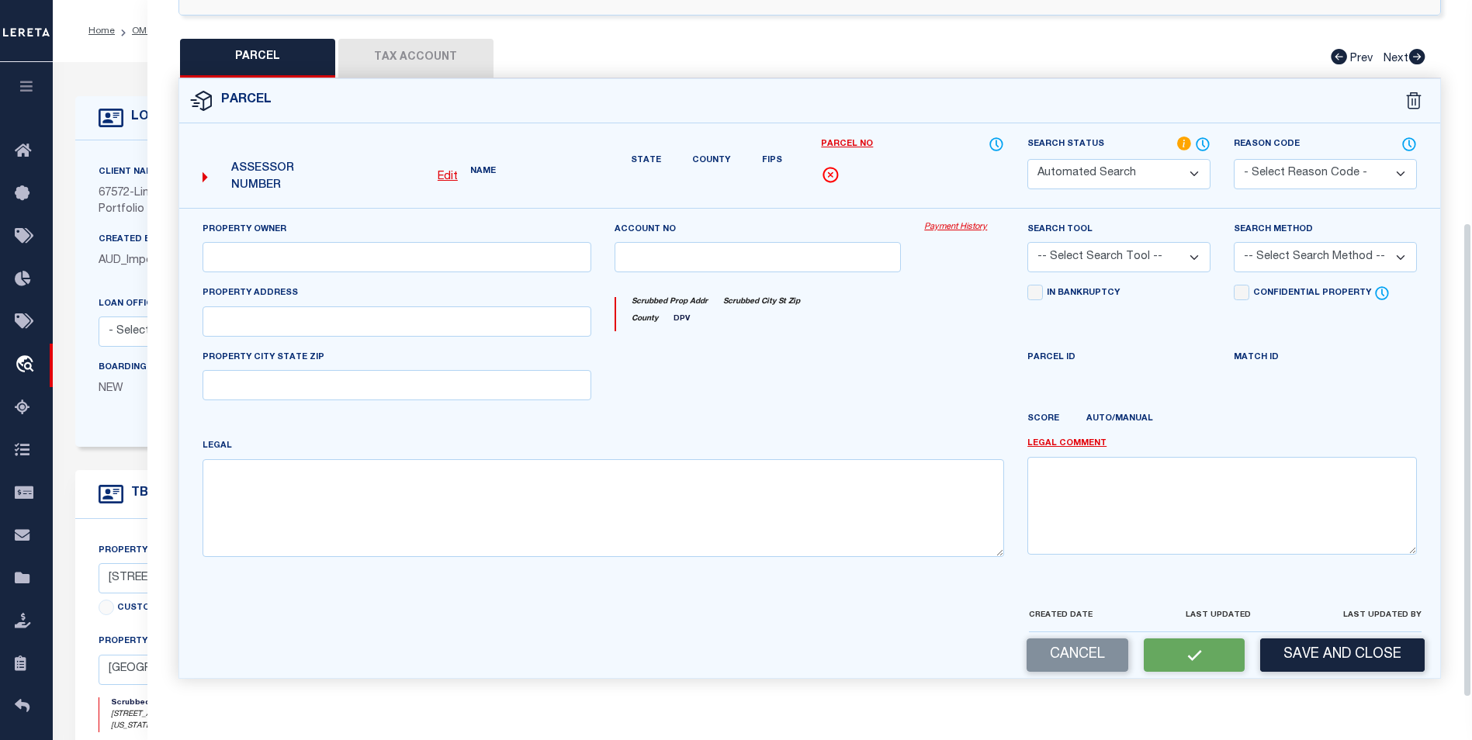
select select "PC"
type input "EXCEPTIONAL HOLDINGS LLC"
select select "AGW"
select select "ADD"
type input "WASHINGTON ST, 100 A,B,C"
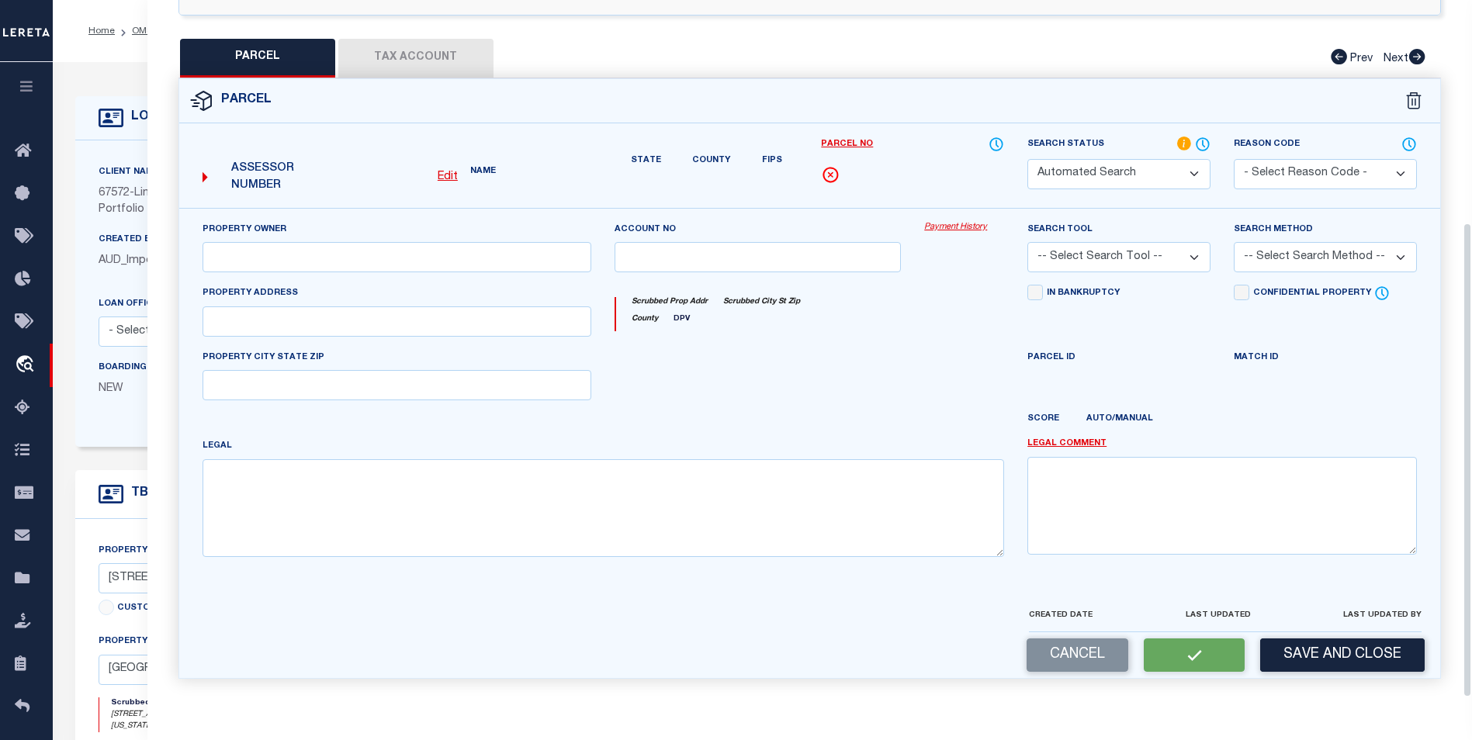
type textarea "Block:20 Lot:45"
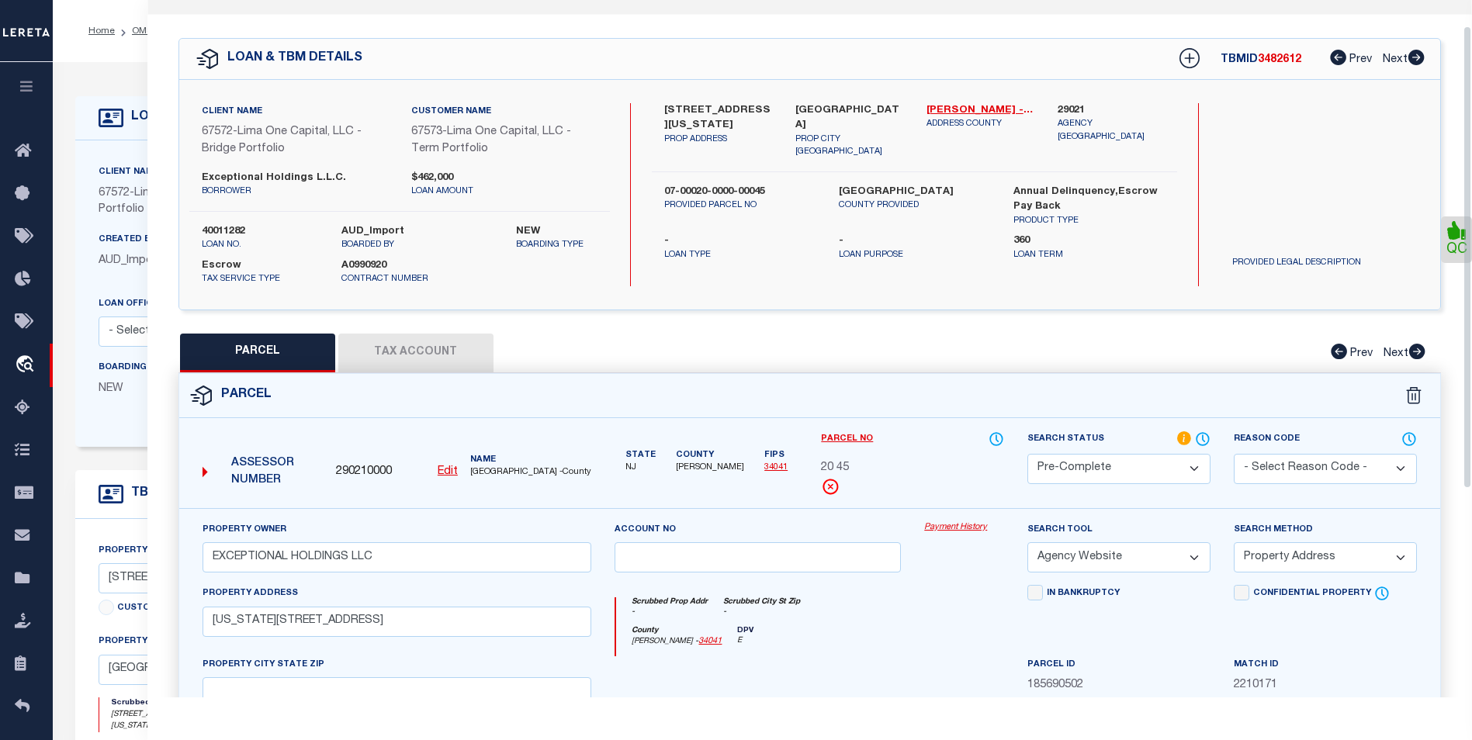
scroll to position [0, 0]
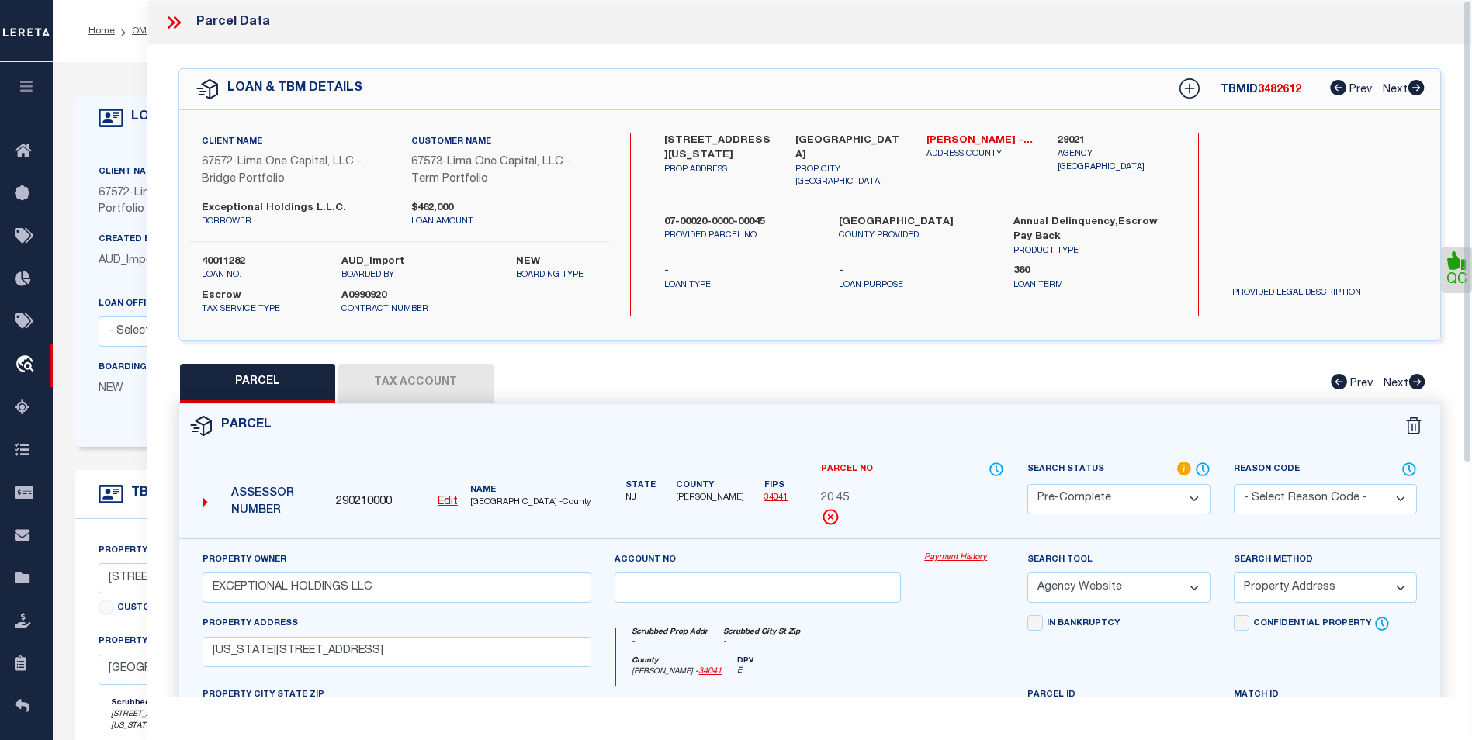
click at [166, 23] on icon at bounding box center [174, 22] width 20 height 20
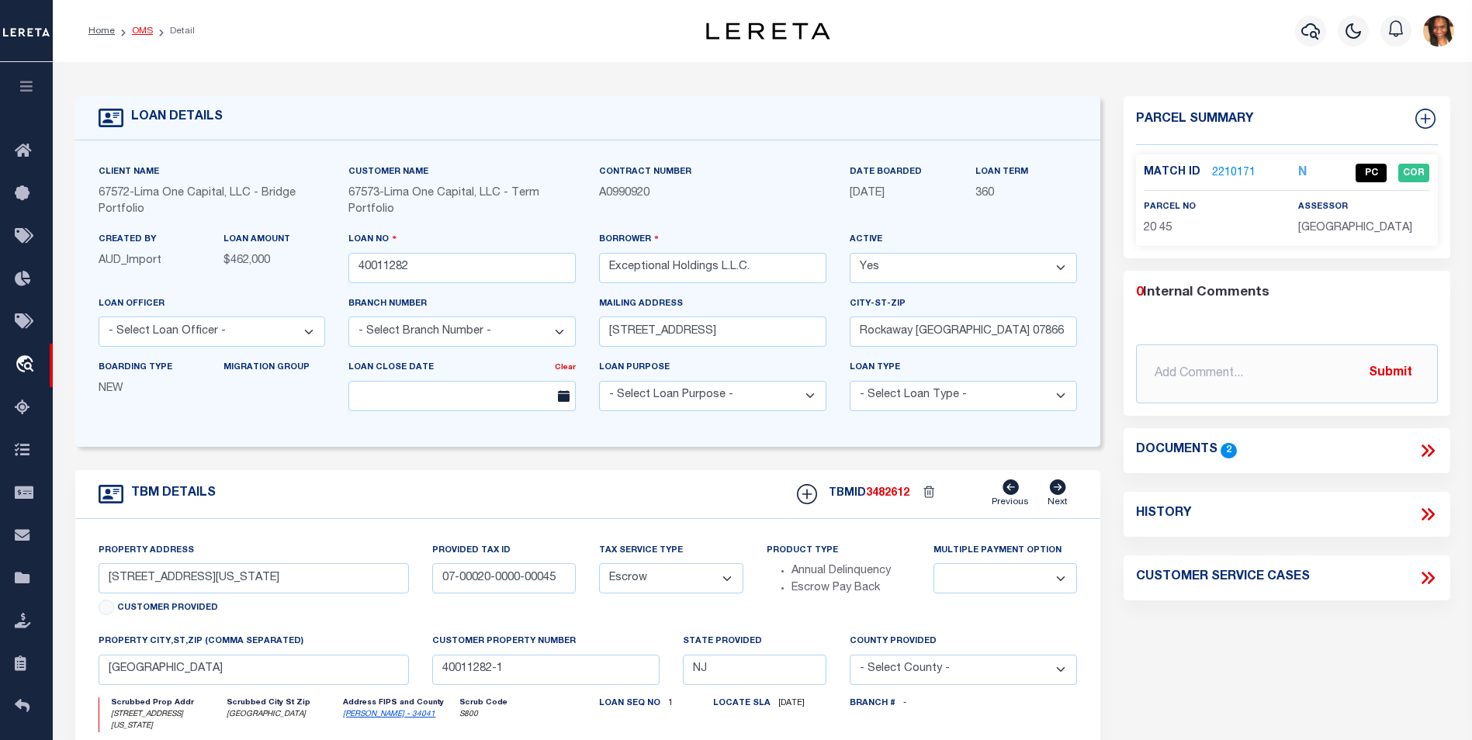
click at [145, 33] on link "OMS" at bounding box center [142, 30] width 21 height 9
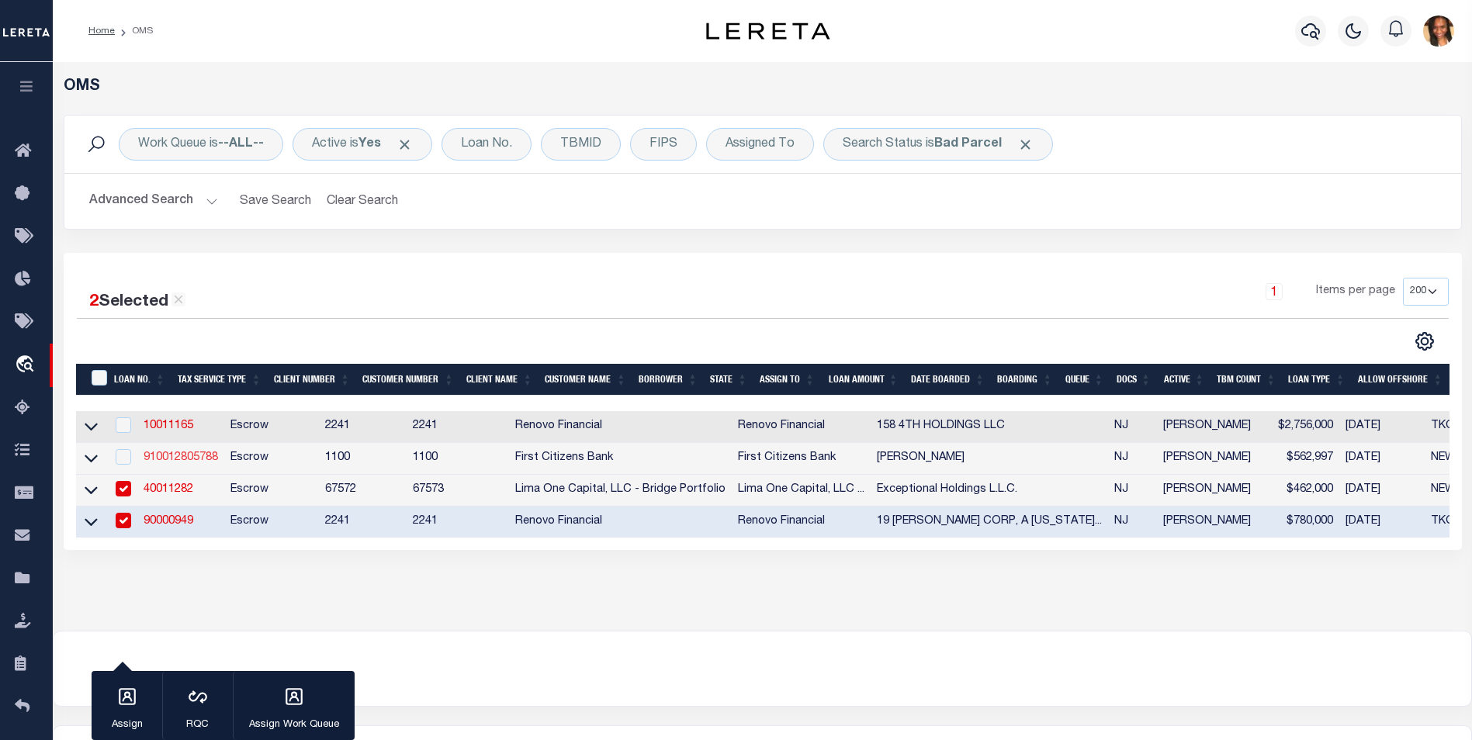
click at [188, 463] on link "910012805788" at bounding box center [181, 457] width 74 height 11
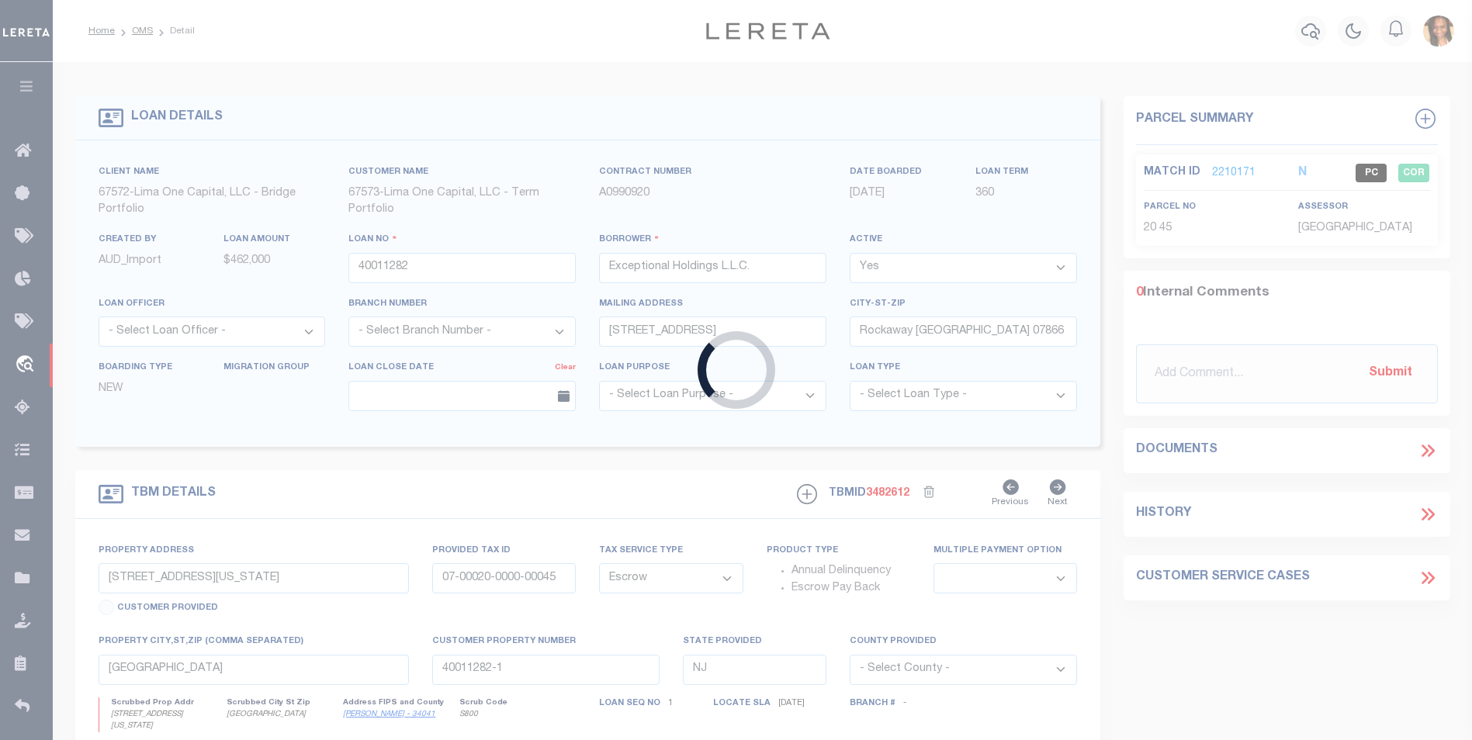
type input "910012805788"
type input "[PERSON_NAME]"
select select
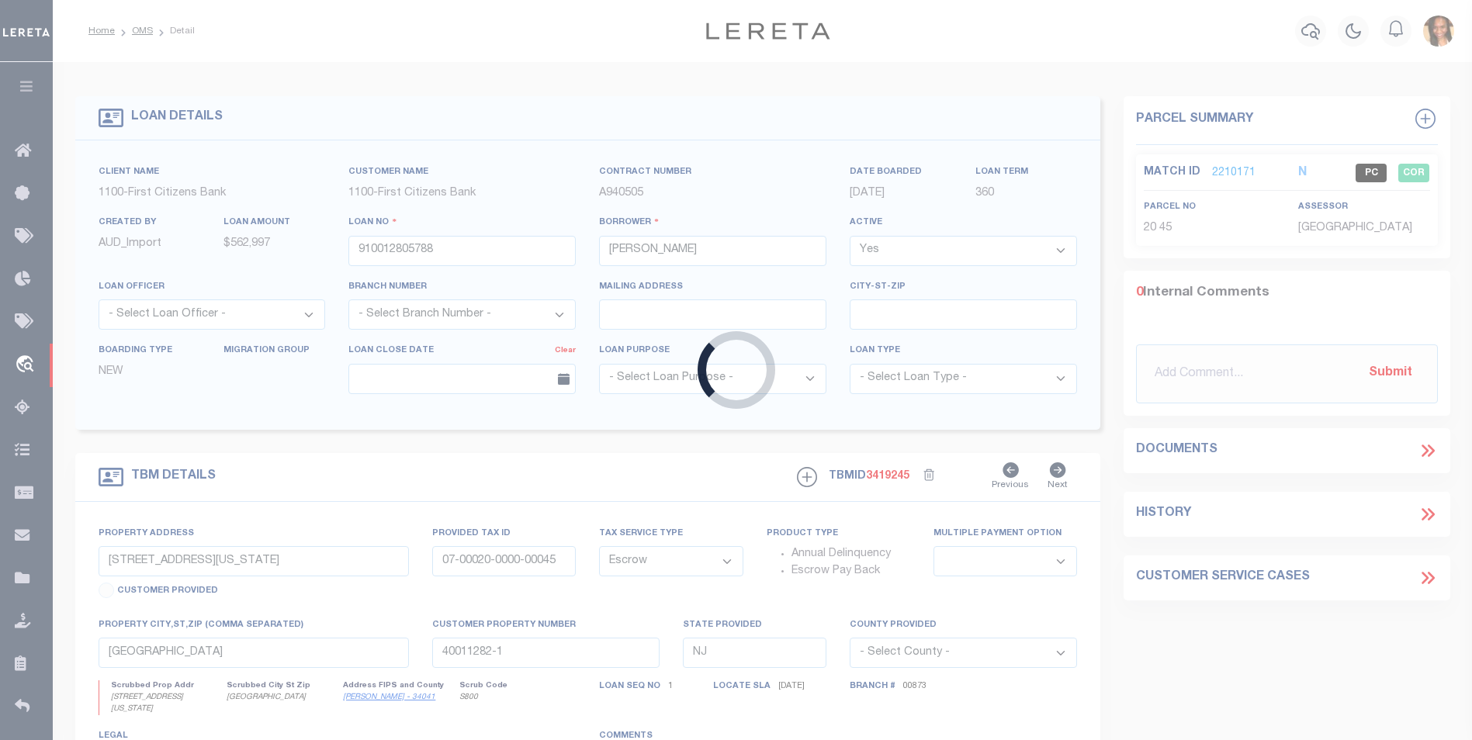
select select "24377"
type input "[STREET_ADDRESS]"
select select
type input "[GEOGRAPHIC_DATA]"
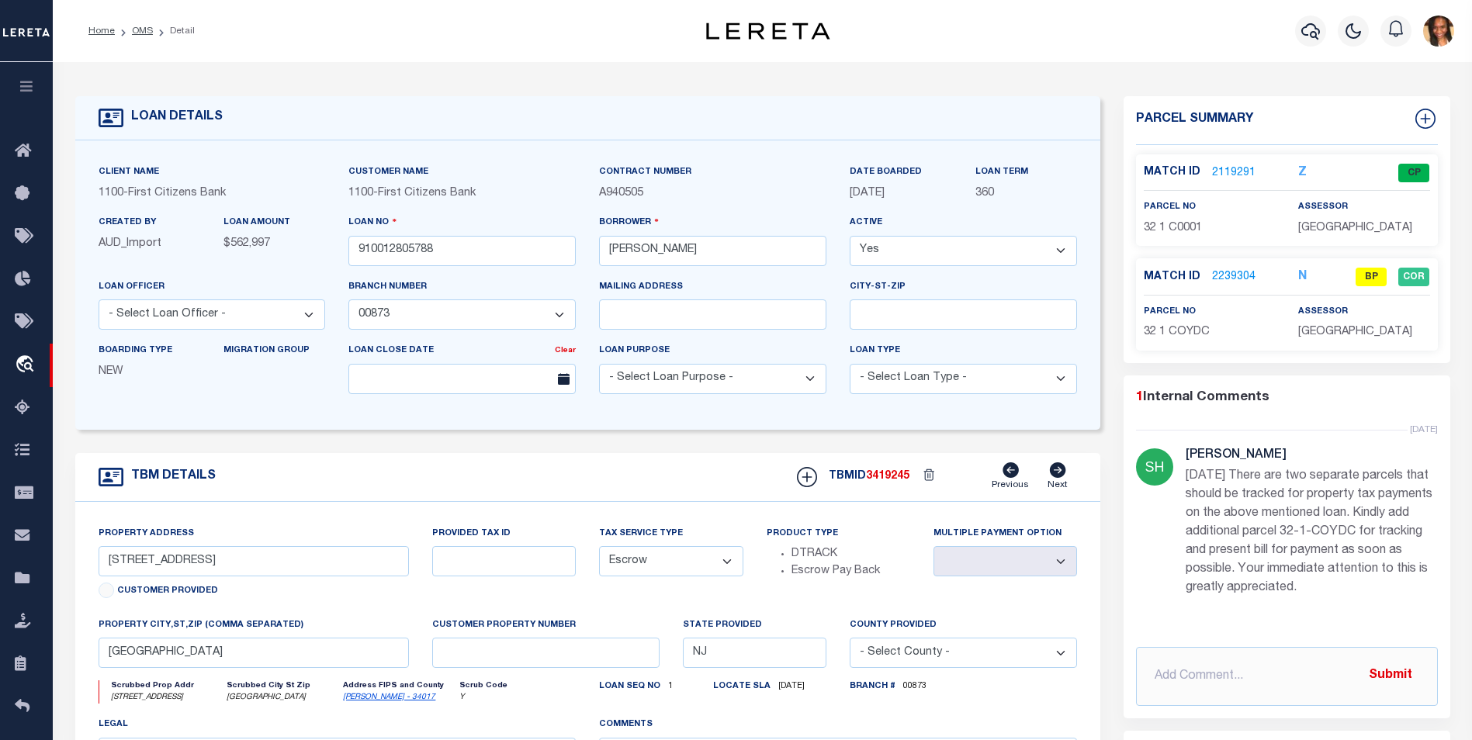
click at [1240, 166] on link "2119291" at bounding box center [1233, 173] width 43 height 16
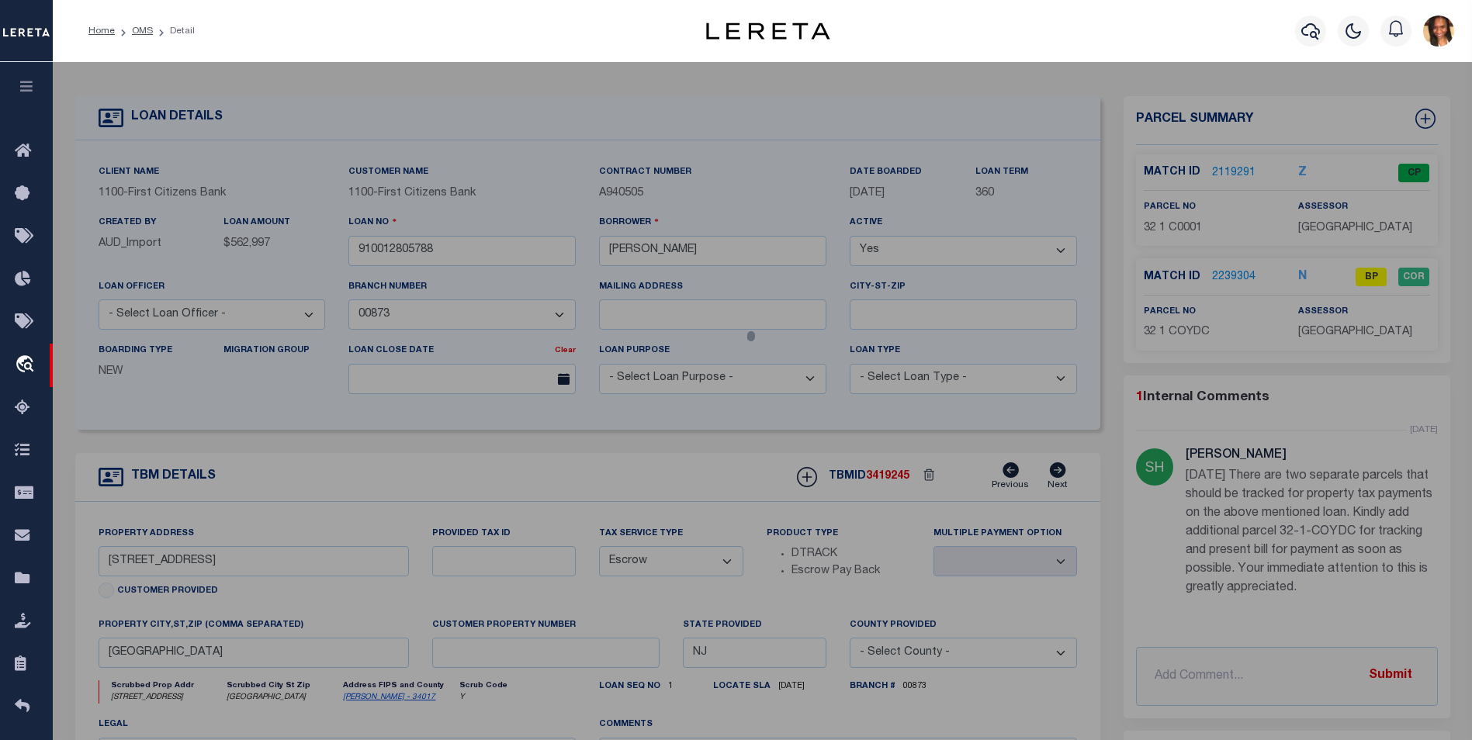
select select "AS"
select select
checkbox input "false"
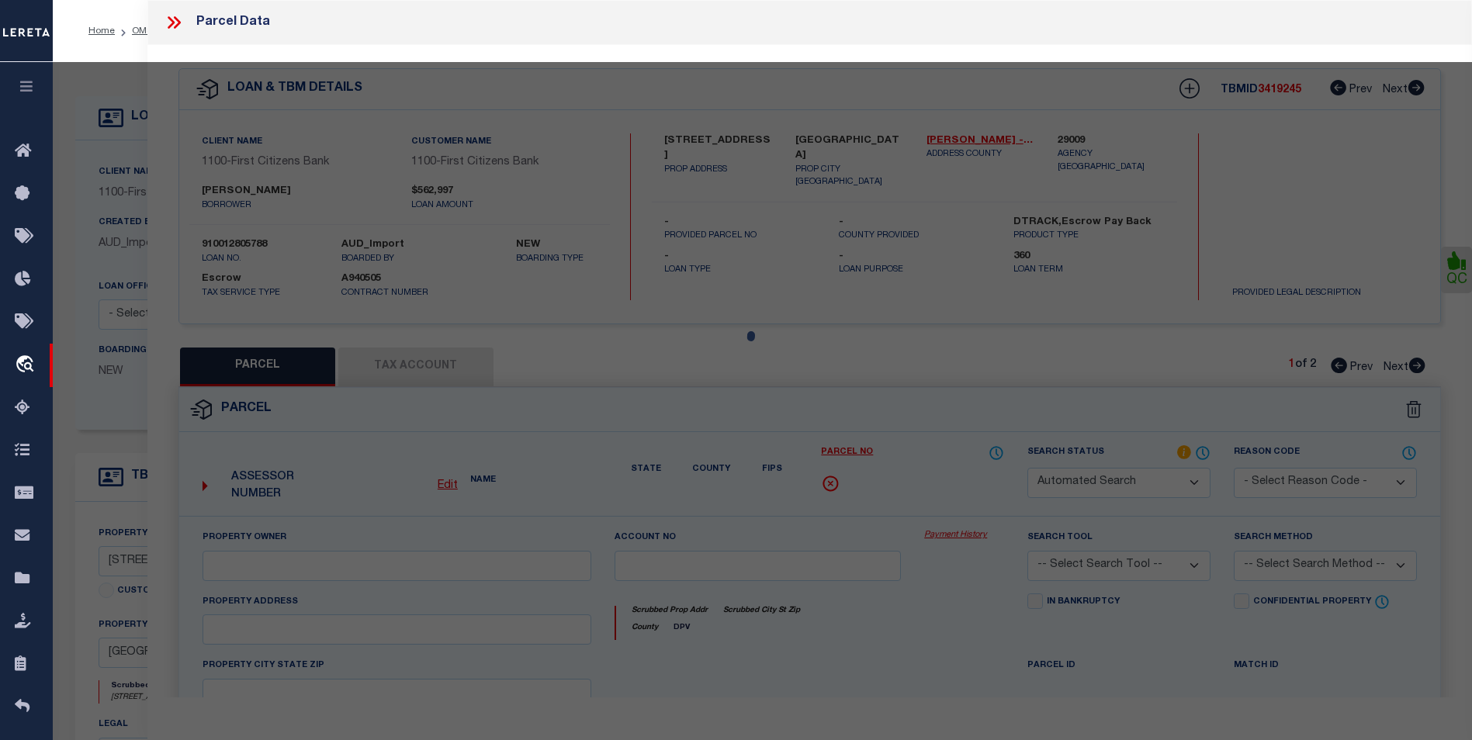
select select "CP"
type input "BOSCO, ROBERT"
select select "AGW"
select select
type input "360 FIRST ST"
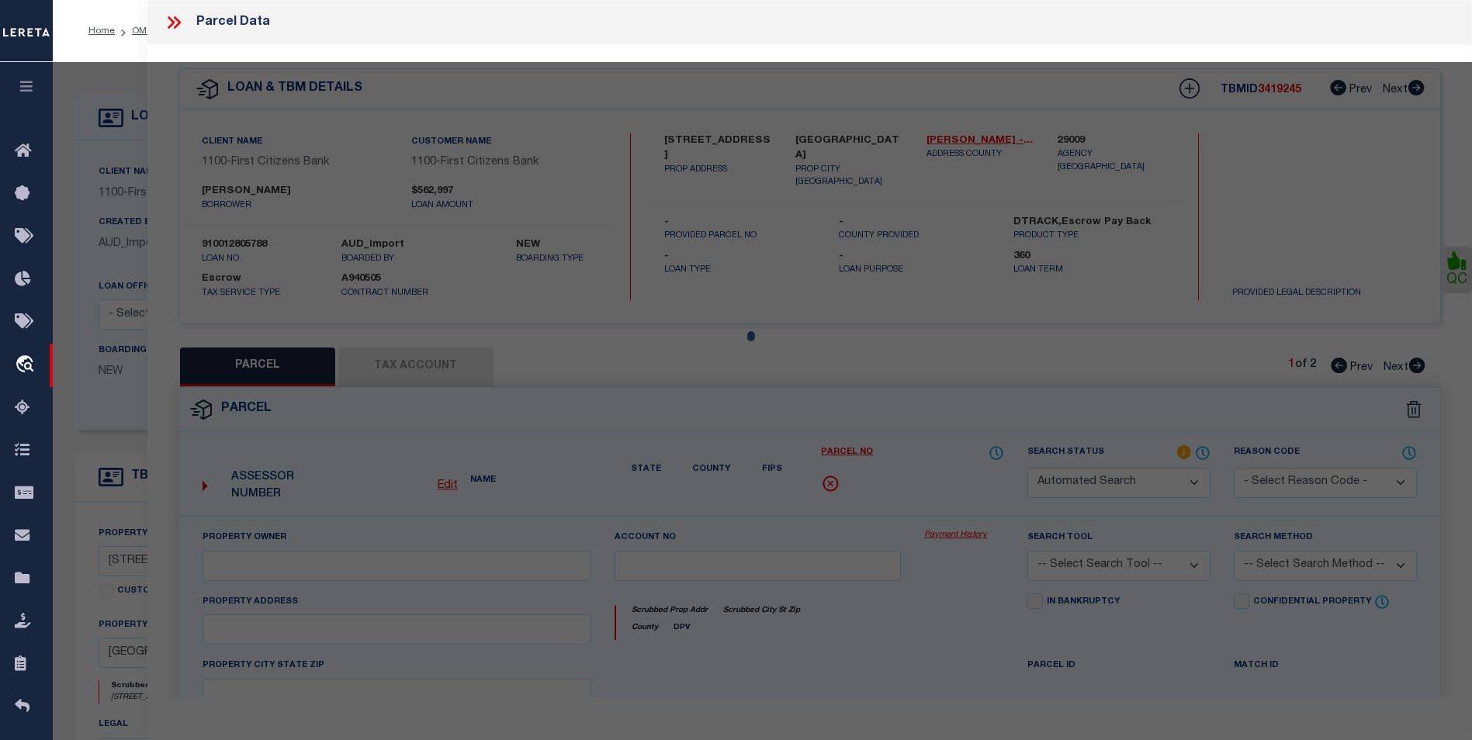
type input "[GEOGRAPHIC_DATA]"
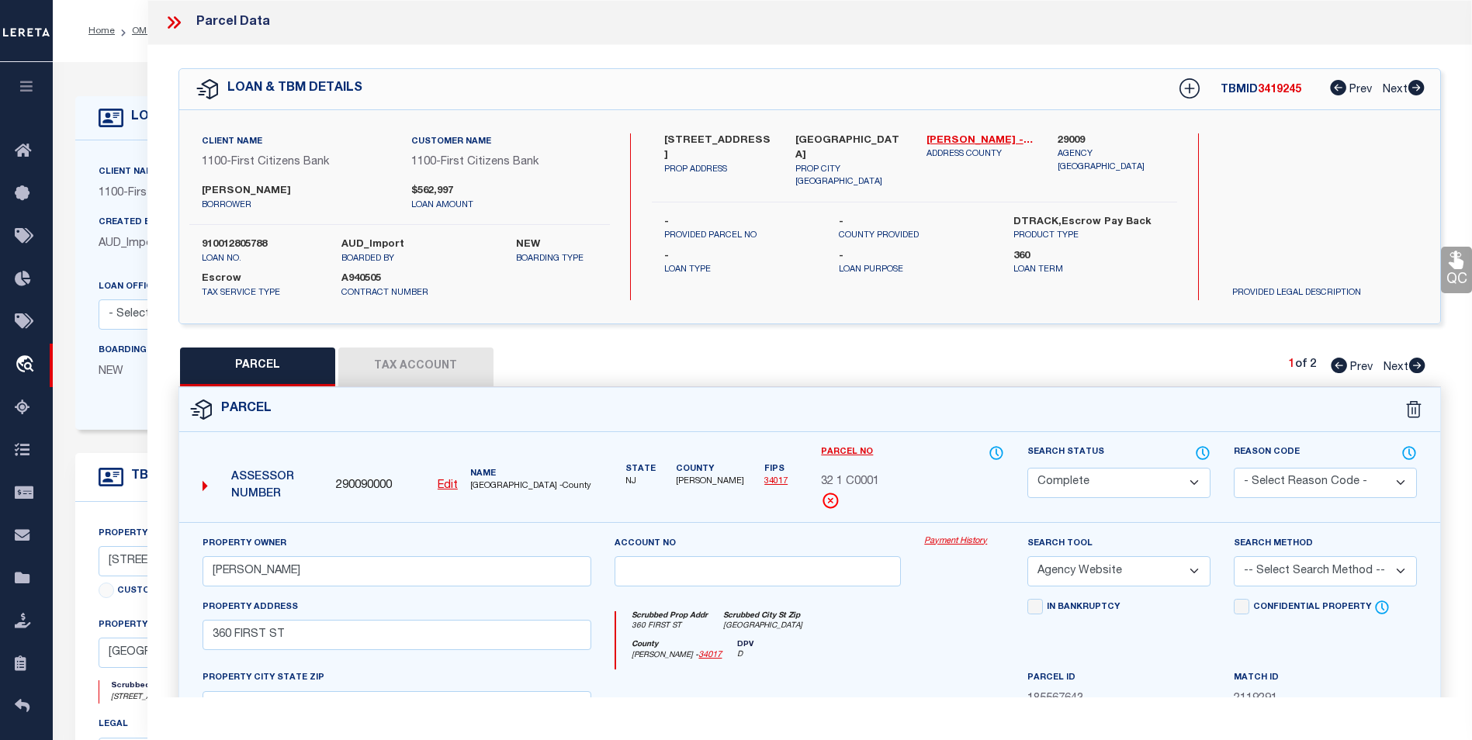
click at [1410, 362] on icon at bounding box center [1417, 366] width 16 height 16
select select "AS"
select select
checkbox input "false"
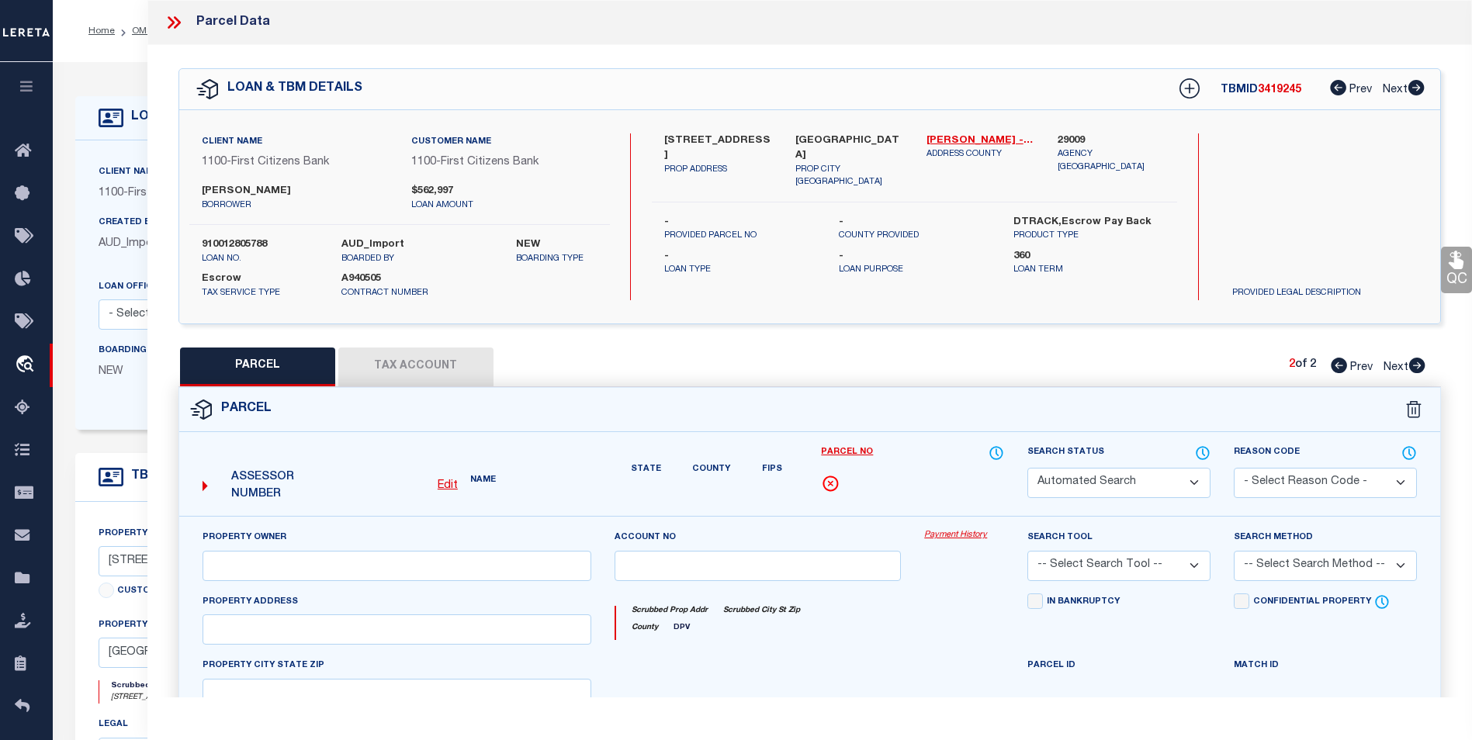
select select "BP"
type input "BOSCO, ROBERT"
select select "AGW"
select select
type input "360 FIRST ST #1"
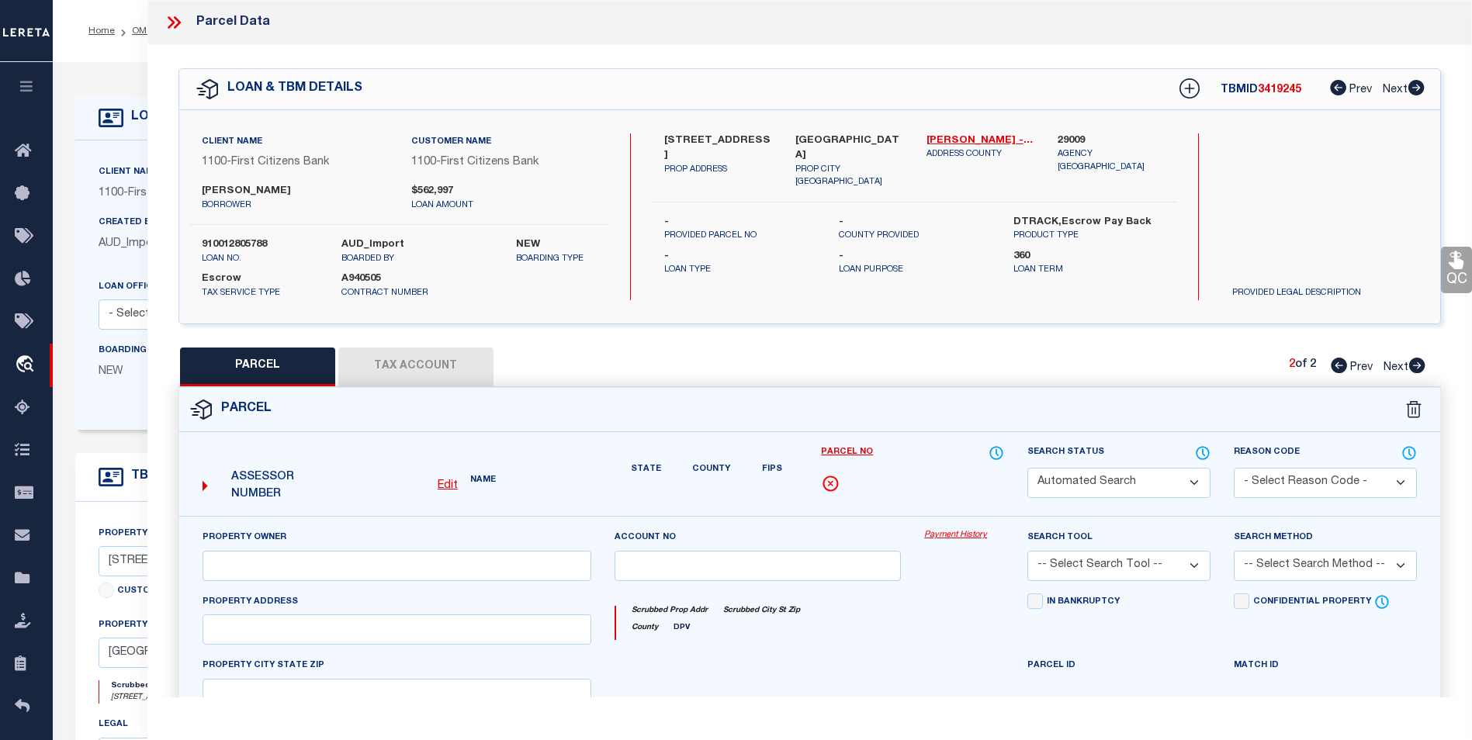
checkbox input "false"
type textarea "Block/Lot/Qual: 32. 1. -COYDC- -"
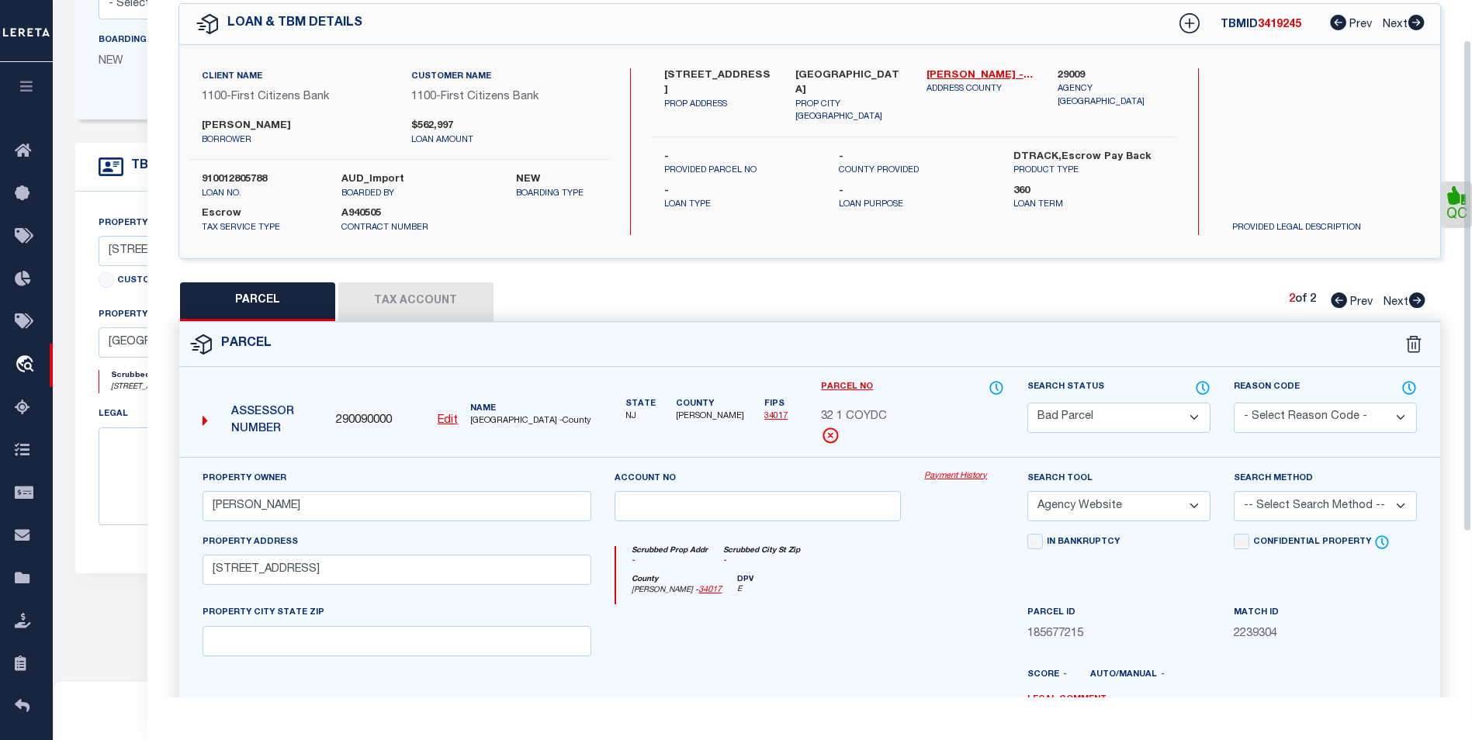
scroll to position [56, 0]
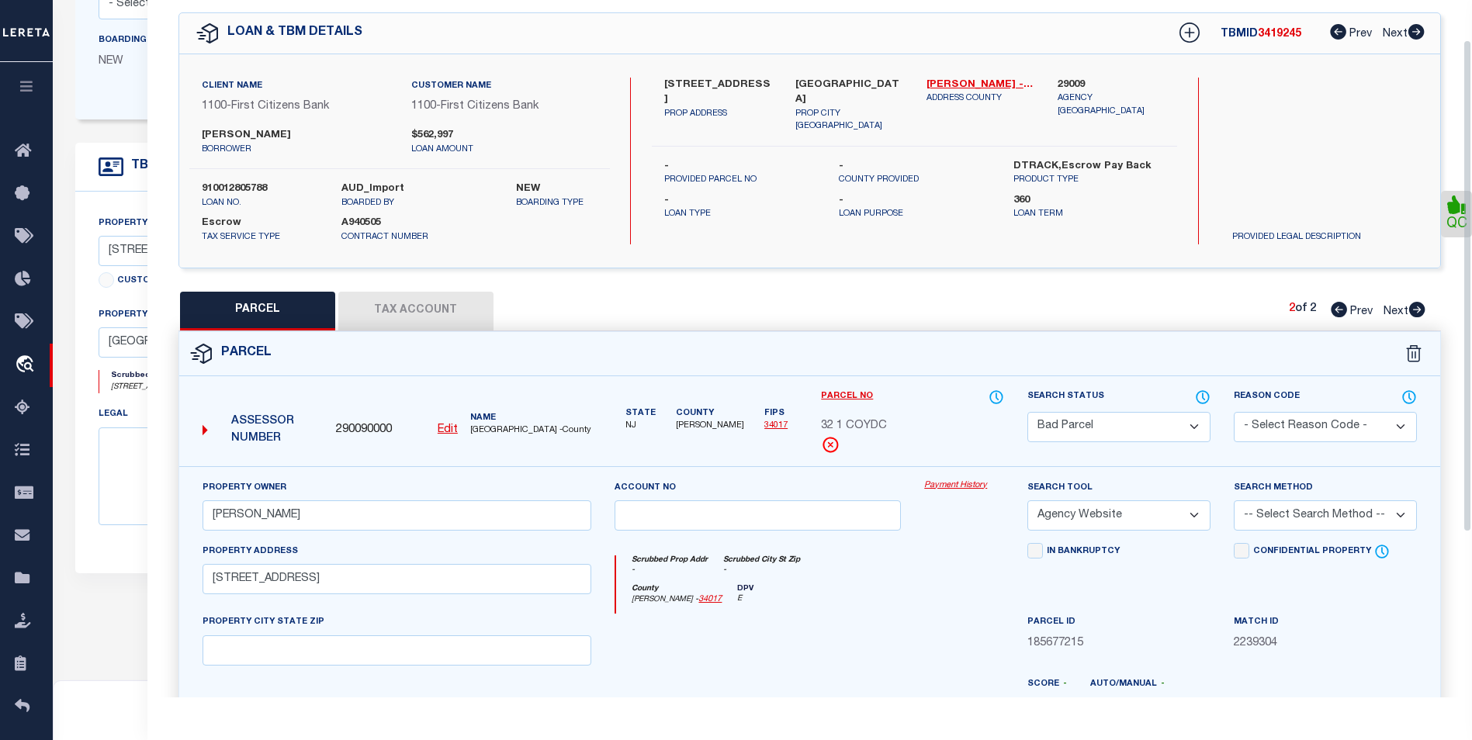
click at [413, 288] on div "QC" at bounding box center [809, 458] width 1324 height 939
click at [409, 311] on button "Tax Account" at bounding box center [415, 311] width 155 height 39
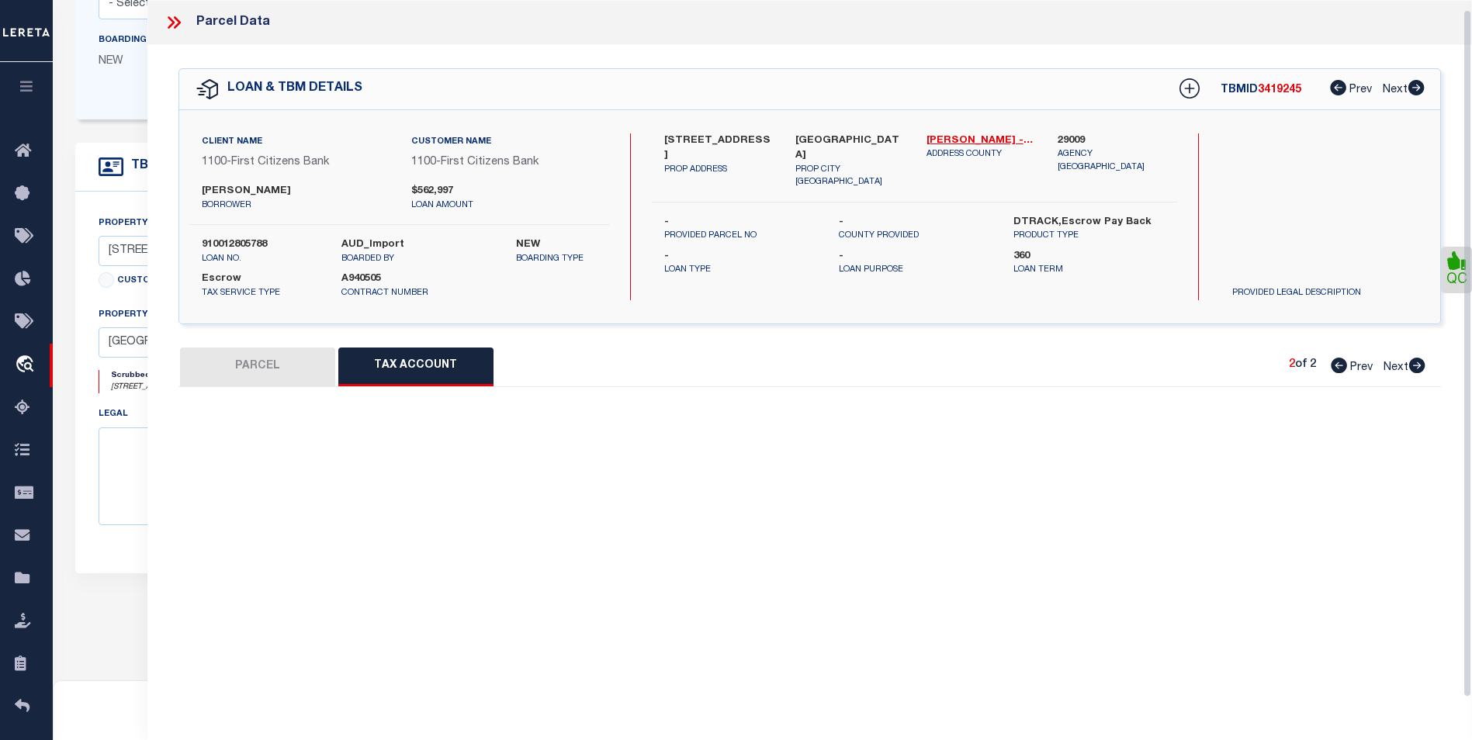
scroll to position [9, 0]
select select "100"
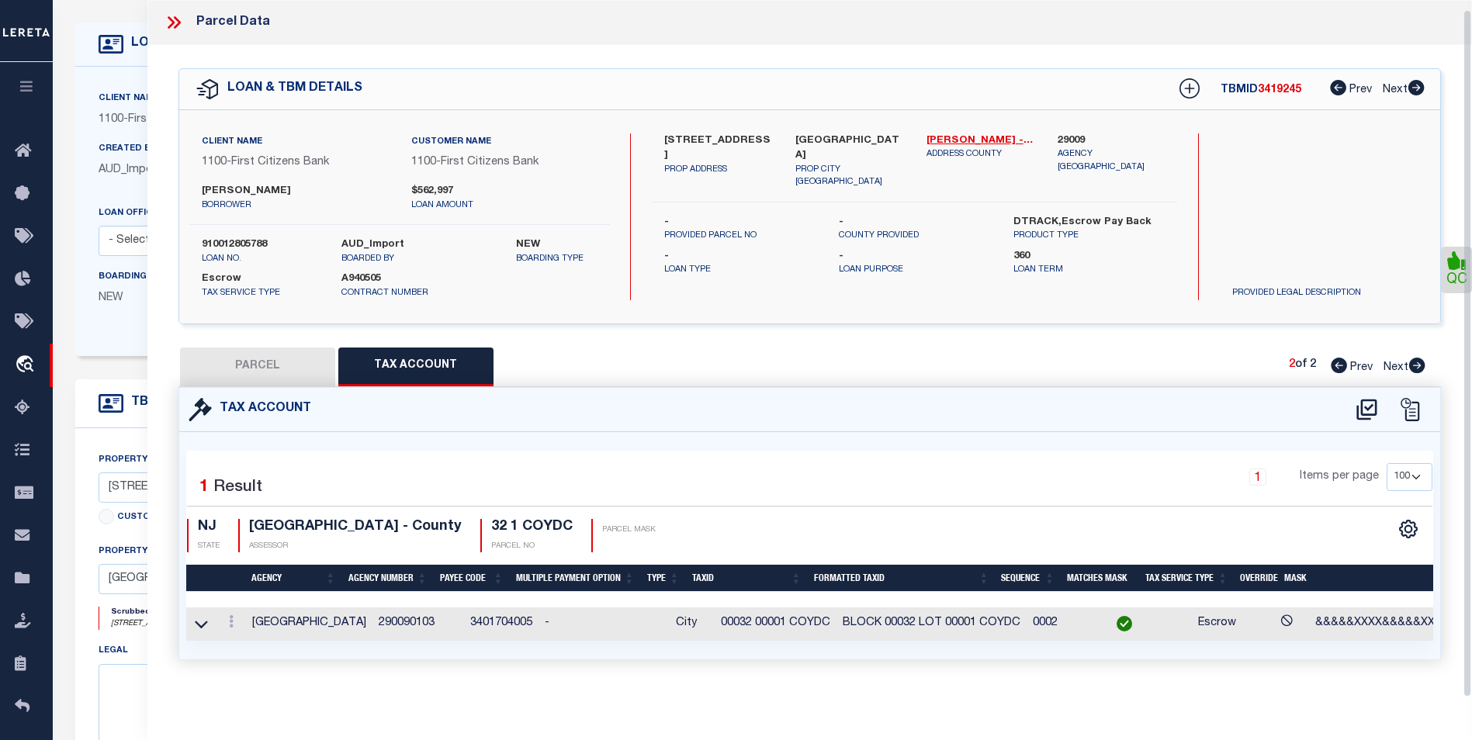
scroll to position [78, 0]
click at [232, 615] on icon at bounding box center [231, 621] width 5 height 12
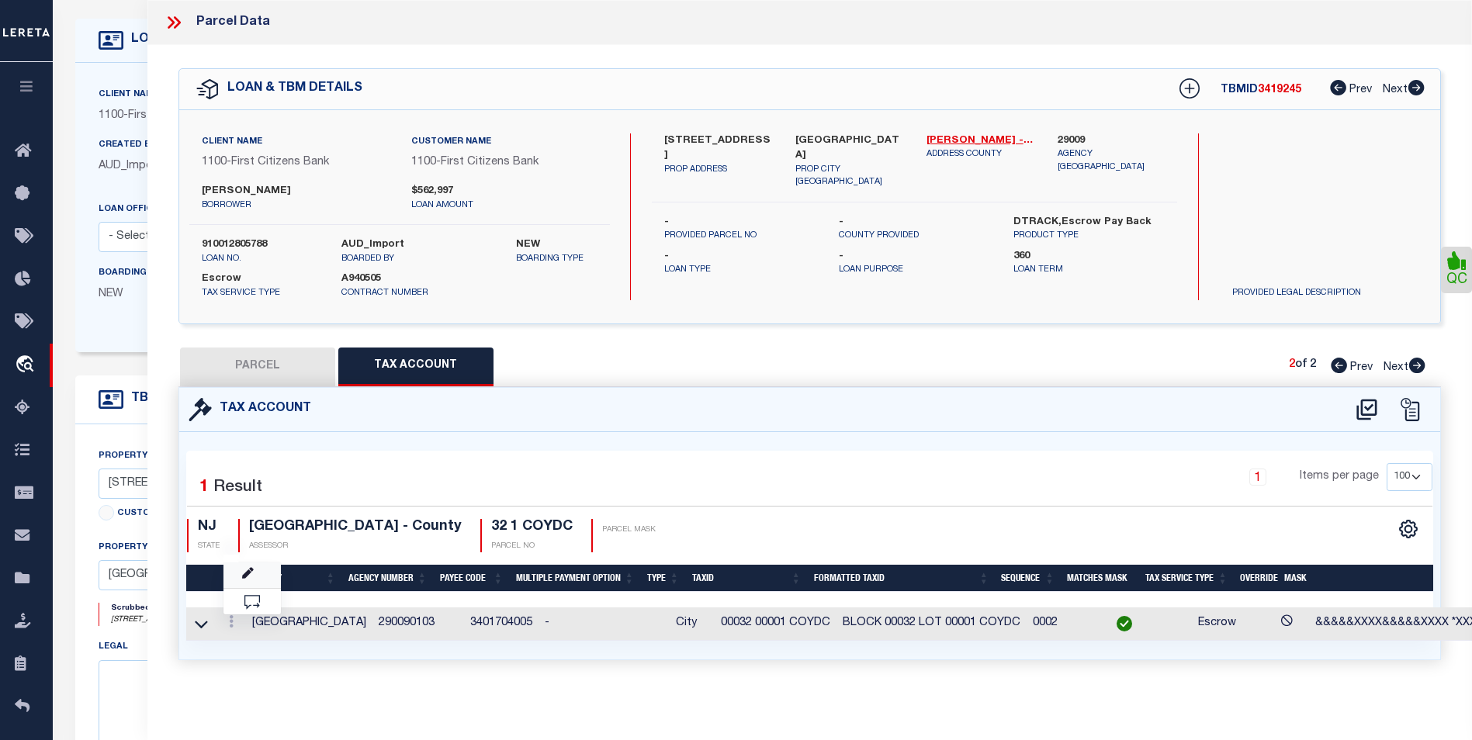
click at [251, 580] on link at bounding box center [251, 575] width 57 height 26
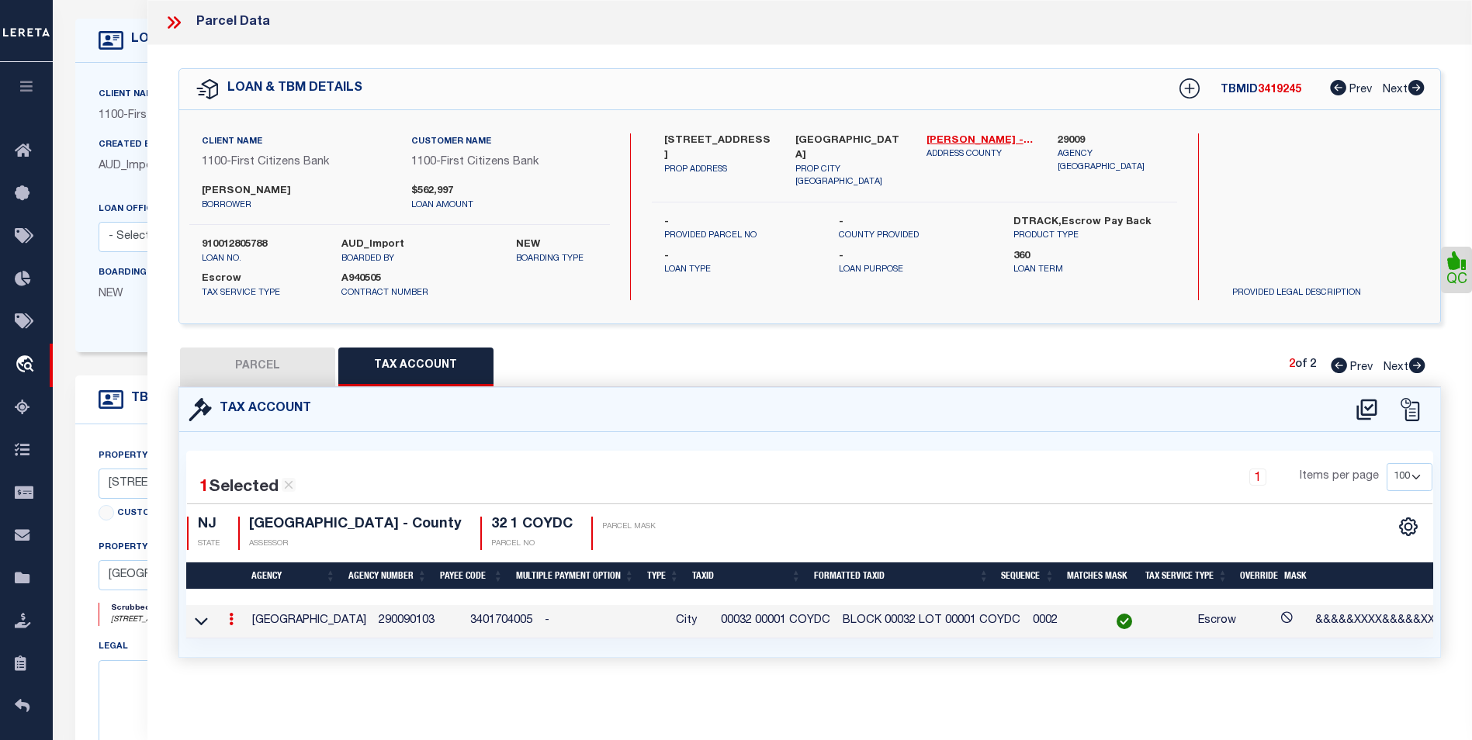
type input "00032 00001 COYDC"
type textarea "&&&&&XXXX&&&&&XXXX *XXXX"
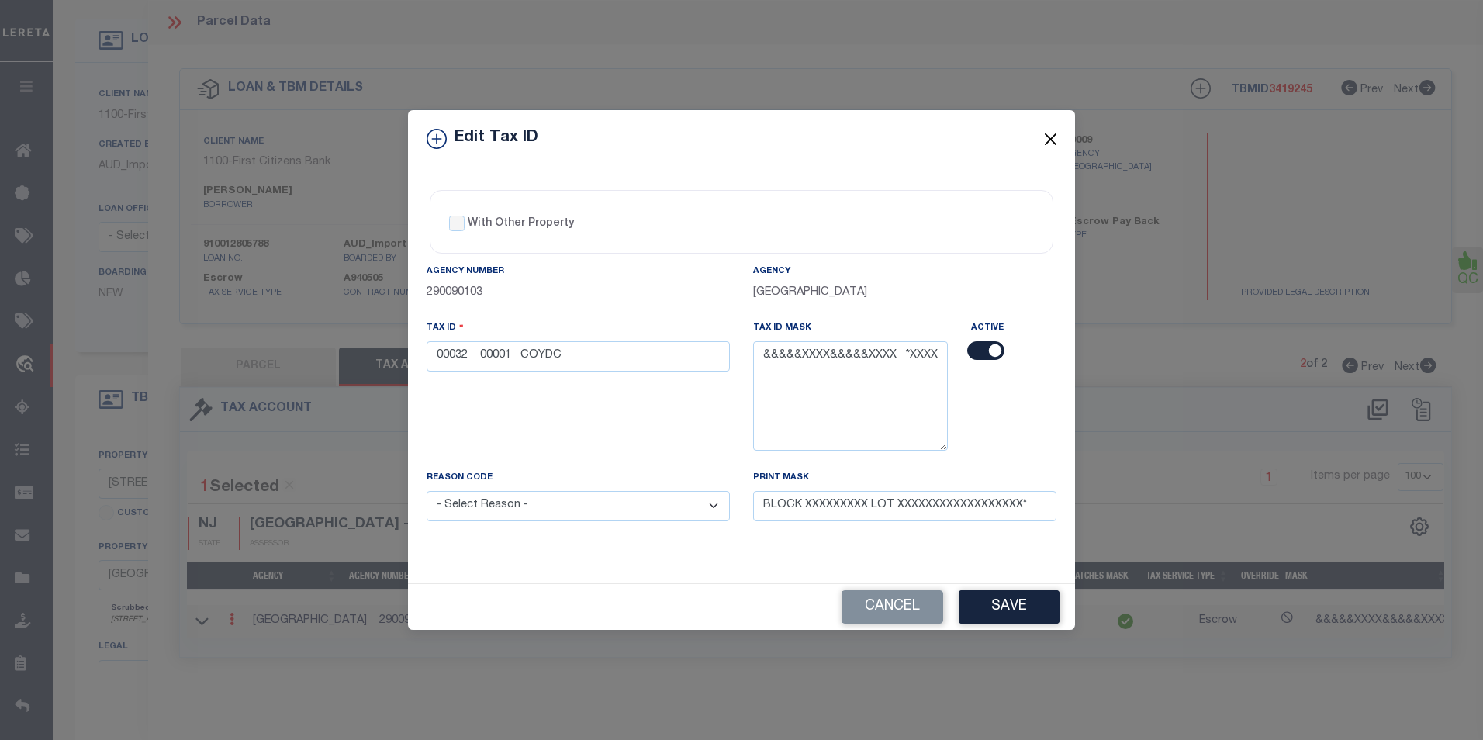
click at [1050, 133] on button "Close" at bounding box center [1051, 139] width 20 height 20
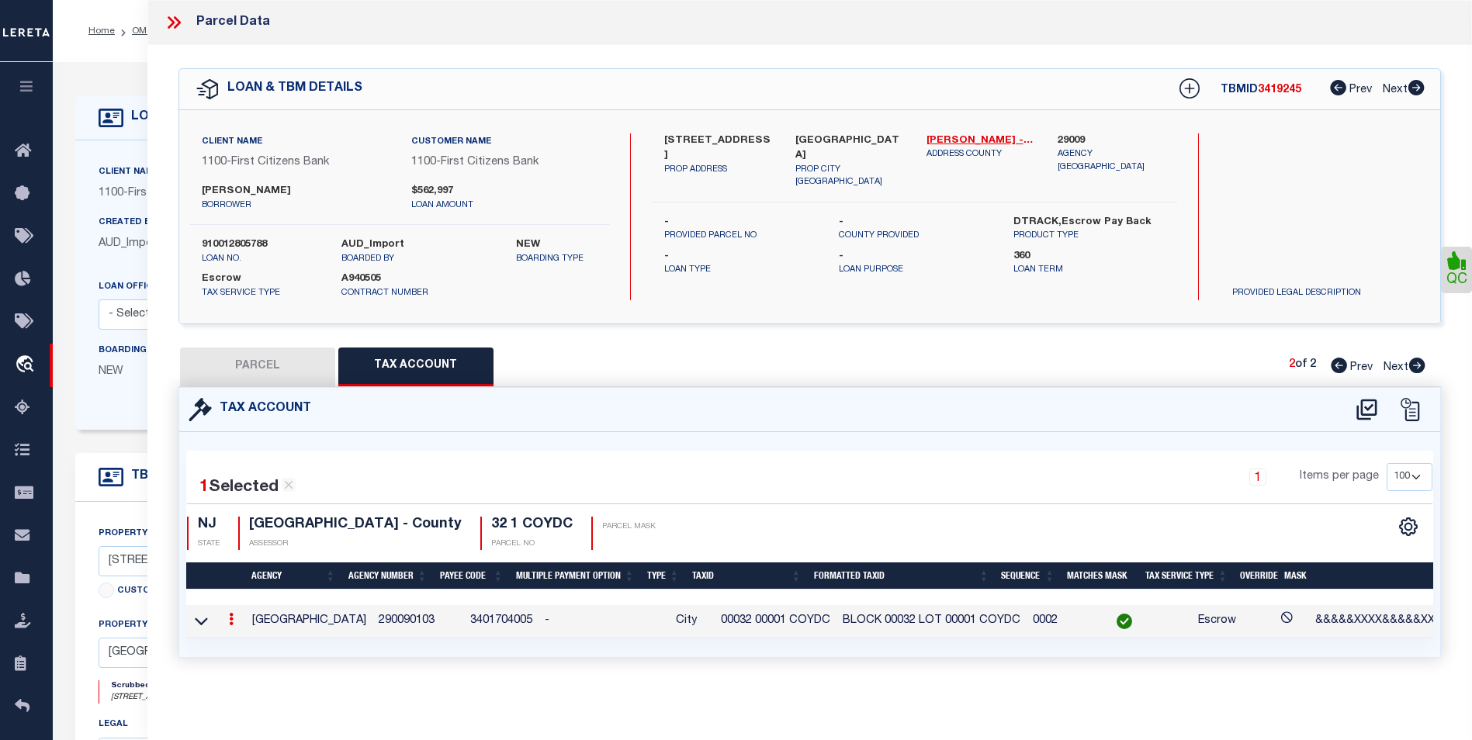
scroll to position [6, 0]
click at [229, 614] on icon at bounding box center [231, 619] width 5 height 12
click at [247, 575] on icon "" at bounding box center [248, 571] width 12 height 12
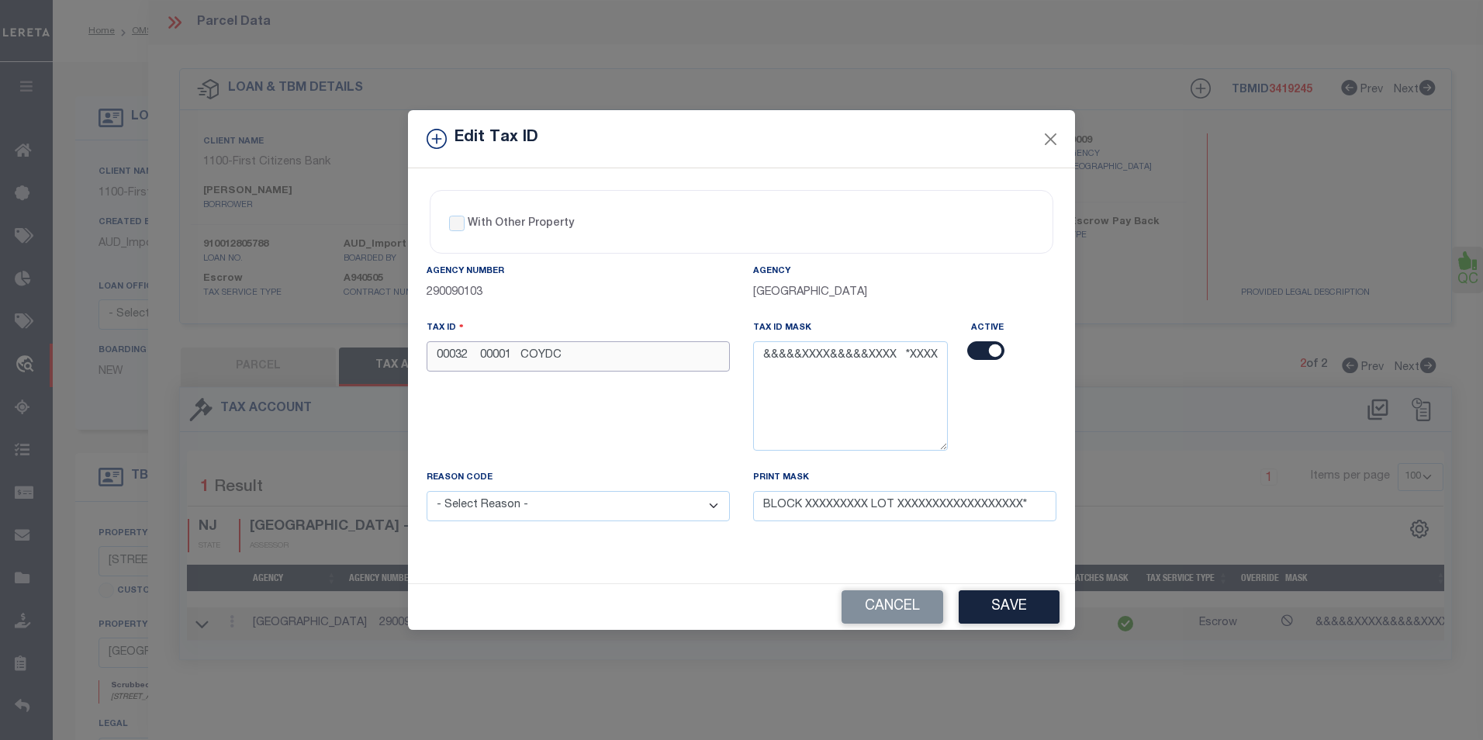
click at [524, 352] on input "00032 00001 COYDC" at bounding box center [578, 356] width 303 height 30
click at [479, 360] on input "00032 00001 COYDC" at bounding box center [578, 356] width 303 height 30
click at [481, 355] on input "00032 00001 COYDC" at bounding box center [578, 356] width 303 height 30
click at [530, 358] on input "00032 00001 COYDC" at bounding box center [578, 356] width 303 height 30
type input "00032 00001 COYDC"
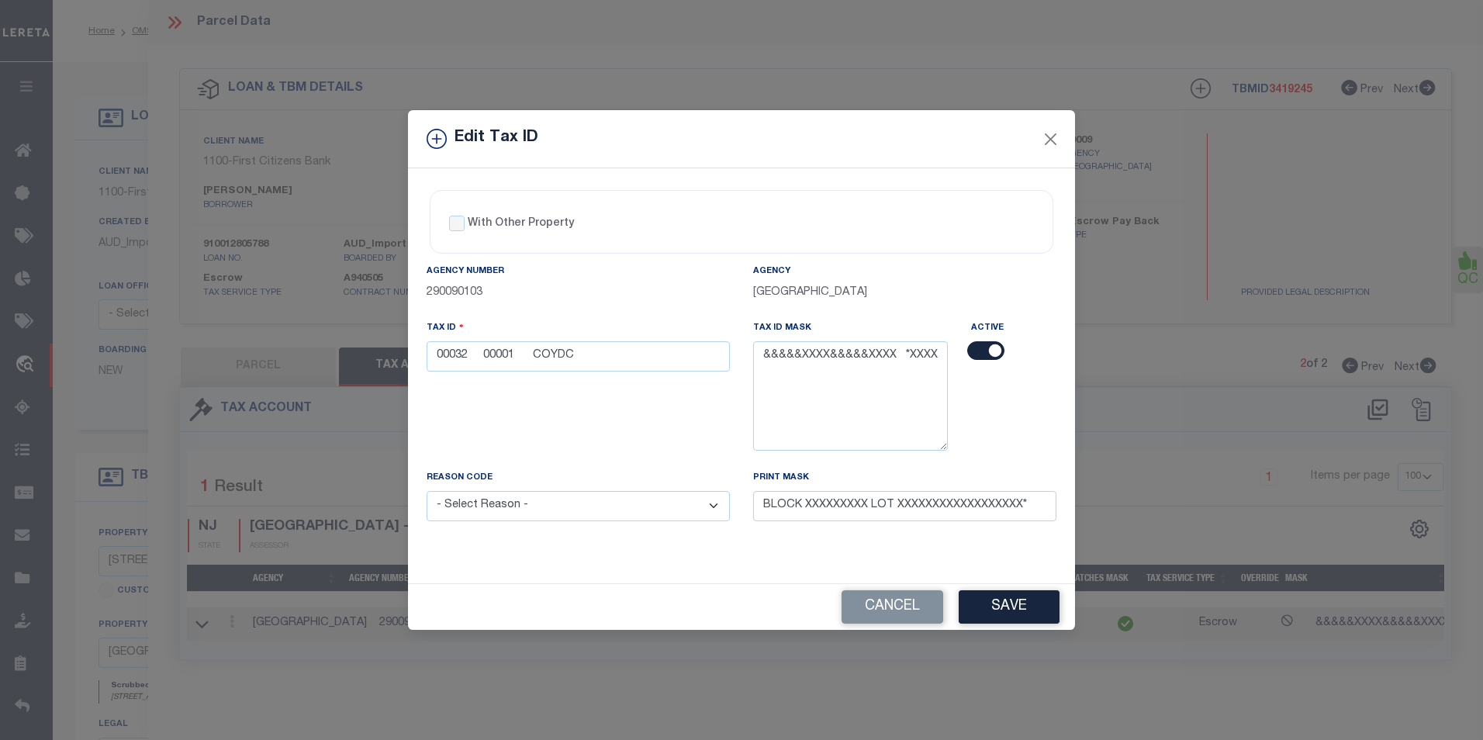
click at [534, 503] on select "- Select Reason - 099 - Other (Provide additional detail) ACT - Agency Changed …" at bounding box center [578, 506] width 303 height 30
select select "ACT"
click at [427, 492] on select "- Select Reason - 099 - Other (Provide additional detail) ACT - Agency Changed …" at bounding box center [578, 506] width 303 height 30
click at [1022, 612] on button "Save" at bounding box center [1009, 606] width 101 height 33
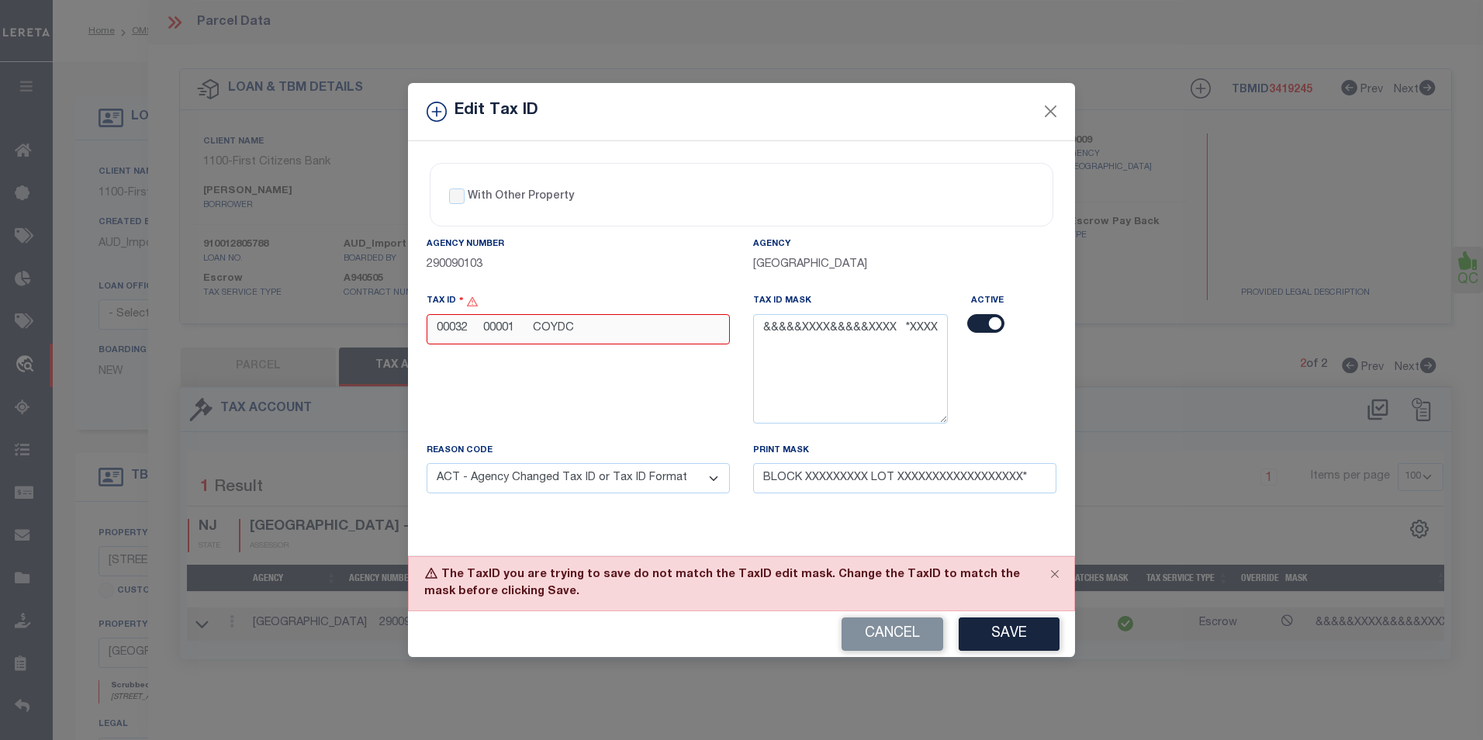
click at [531, 331] on input "00032 00001 COYDC" at bounding box center [578, 329] width 303 height 30
click at [534, 334] on input "00032 00001 COYDC" at bounding box center [578, 329] width 303 height 30
click at [485, 329] on input "00032 00001 COYDC" at bounding box center [578, 329] width 303 height 30
type input "00032 00001 COYDC"
click at [1014, 644] on button "Save" at bounding box center [1009, 633] width 101 height 33
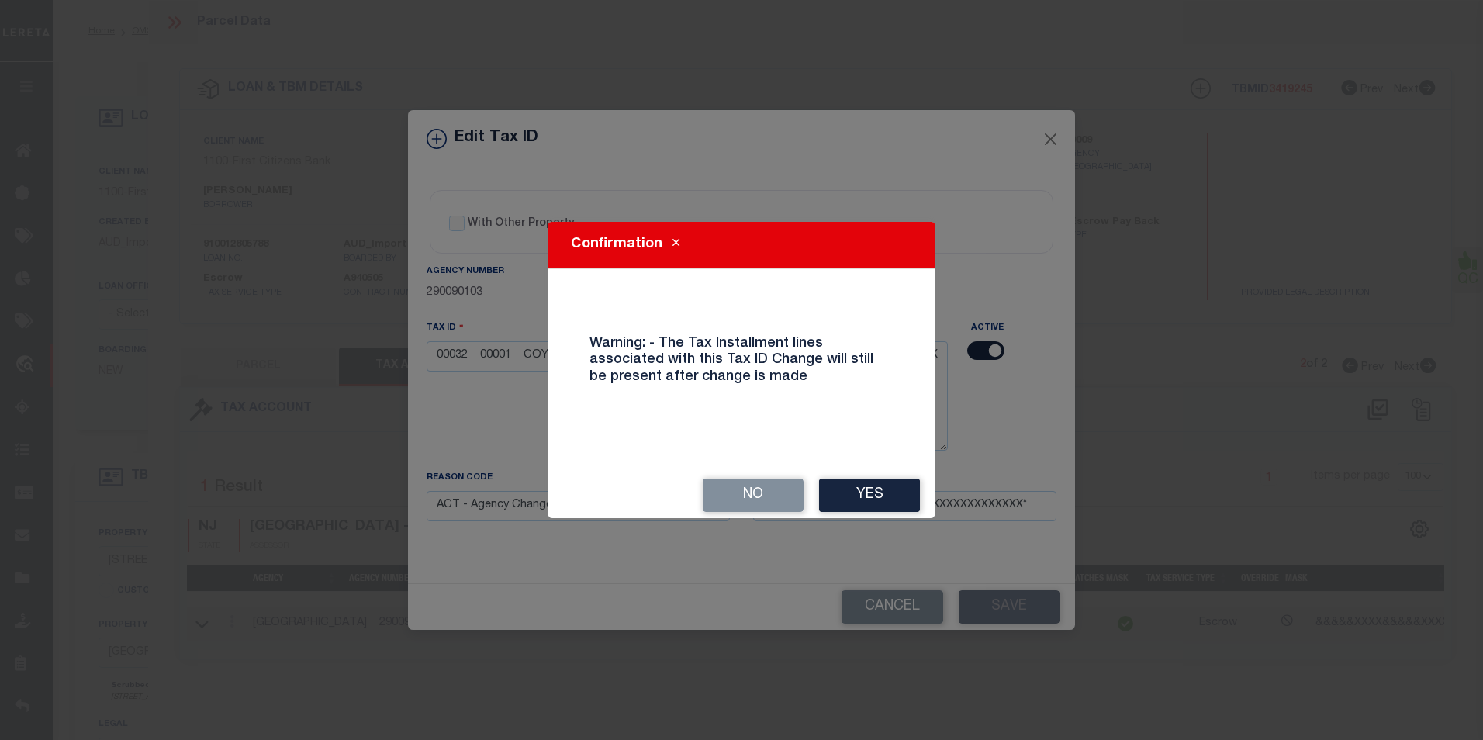
click at [835, 487] on button "Yes" at bounding box center [869, 495] width 101 height 33
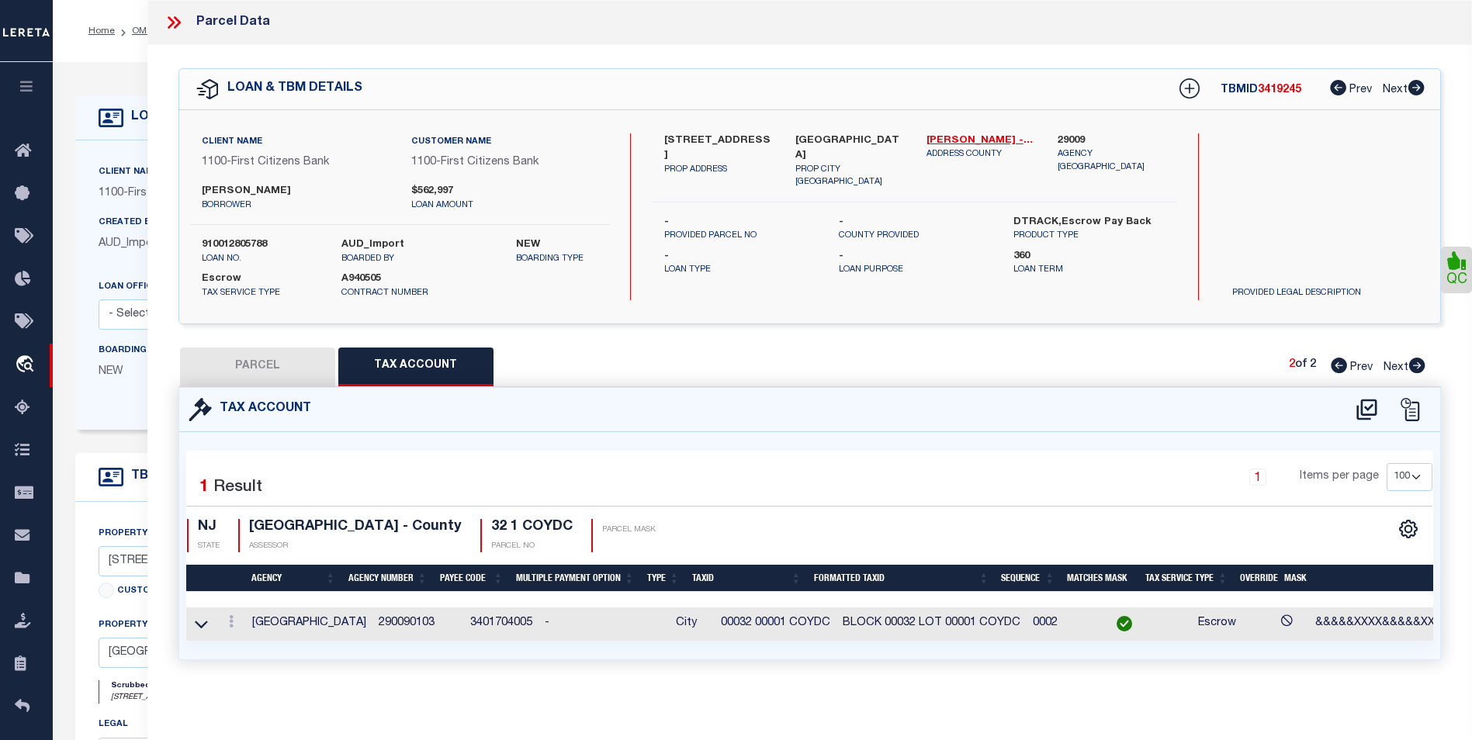
select select
click at [229, 621] on icon at bounding box center [231, 621] width 5 height 12
click at [249, 647] on icon at bounding box center [248, 645] width 12 height 12
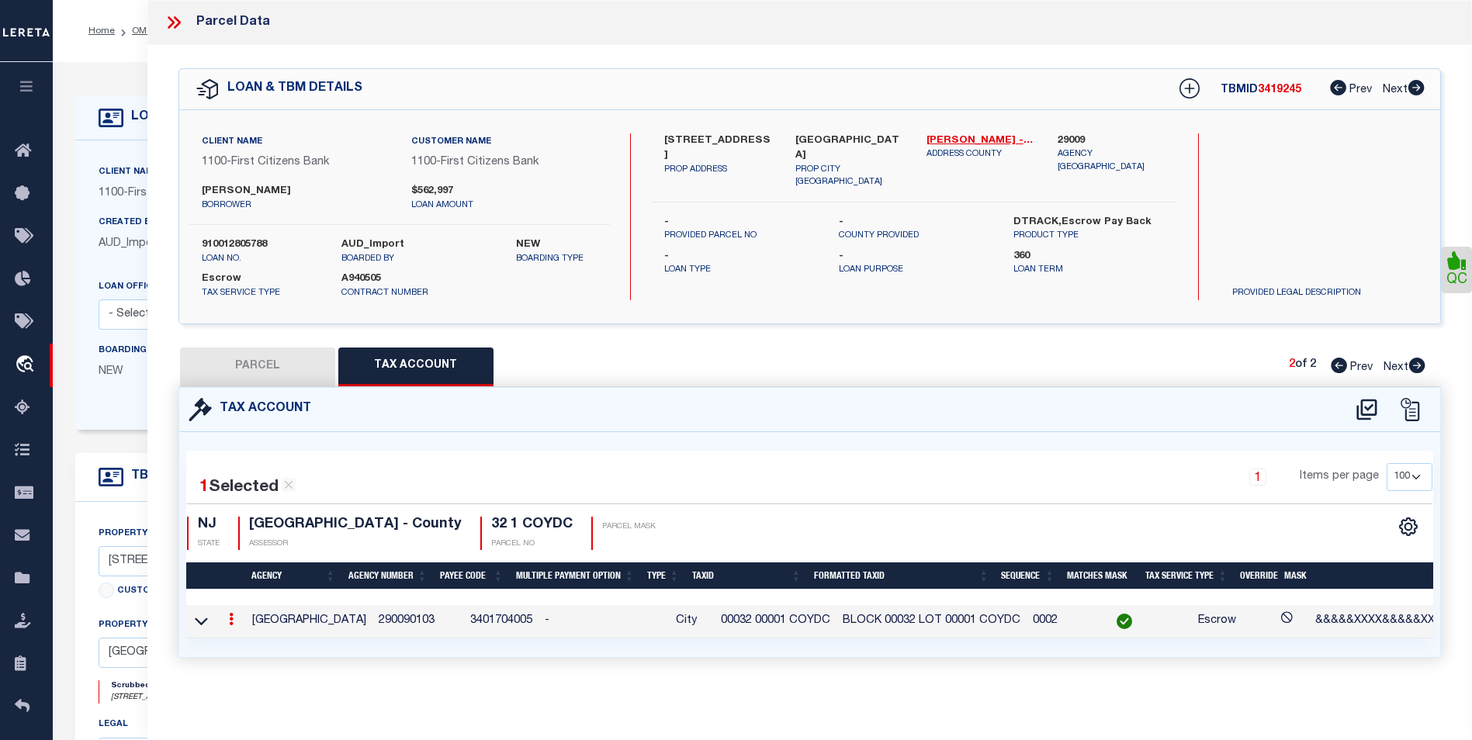
type input "00032 00001 COYDC"
select select "ACT"
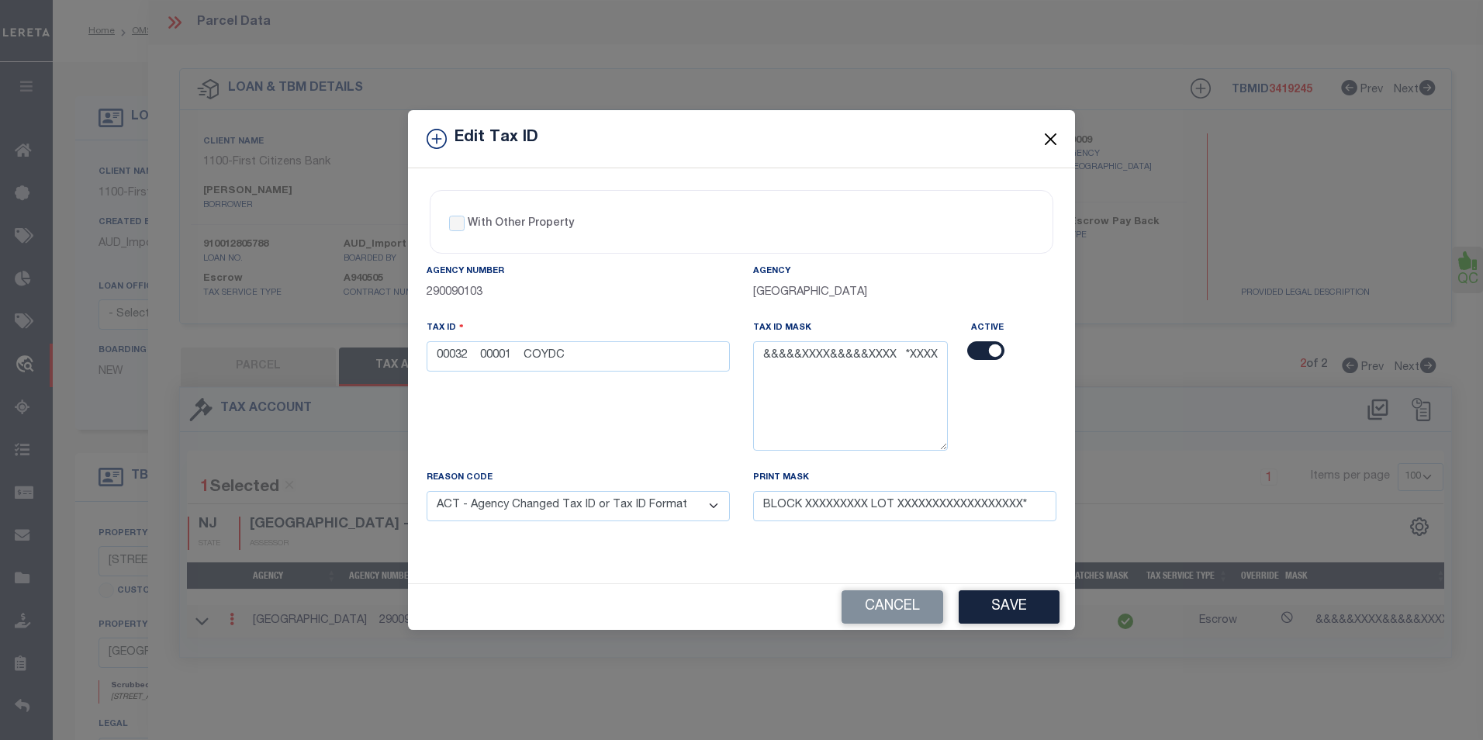
click at [1045, 142] on button "Close" at bounding box center [1051, 139] width 20 height 20
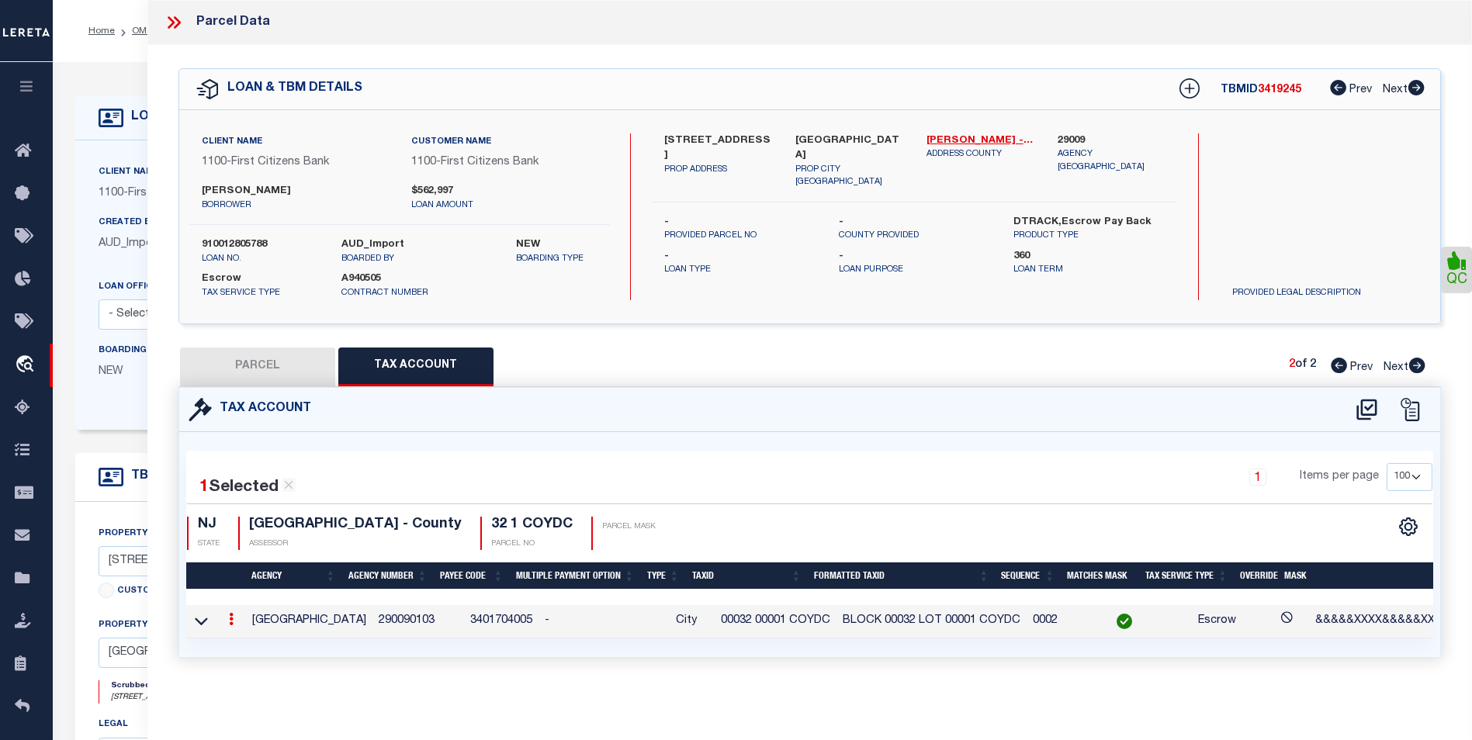
click at [173, 23] on icon at bounding box center [171, 22] width 7 height 12
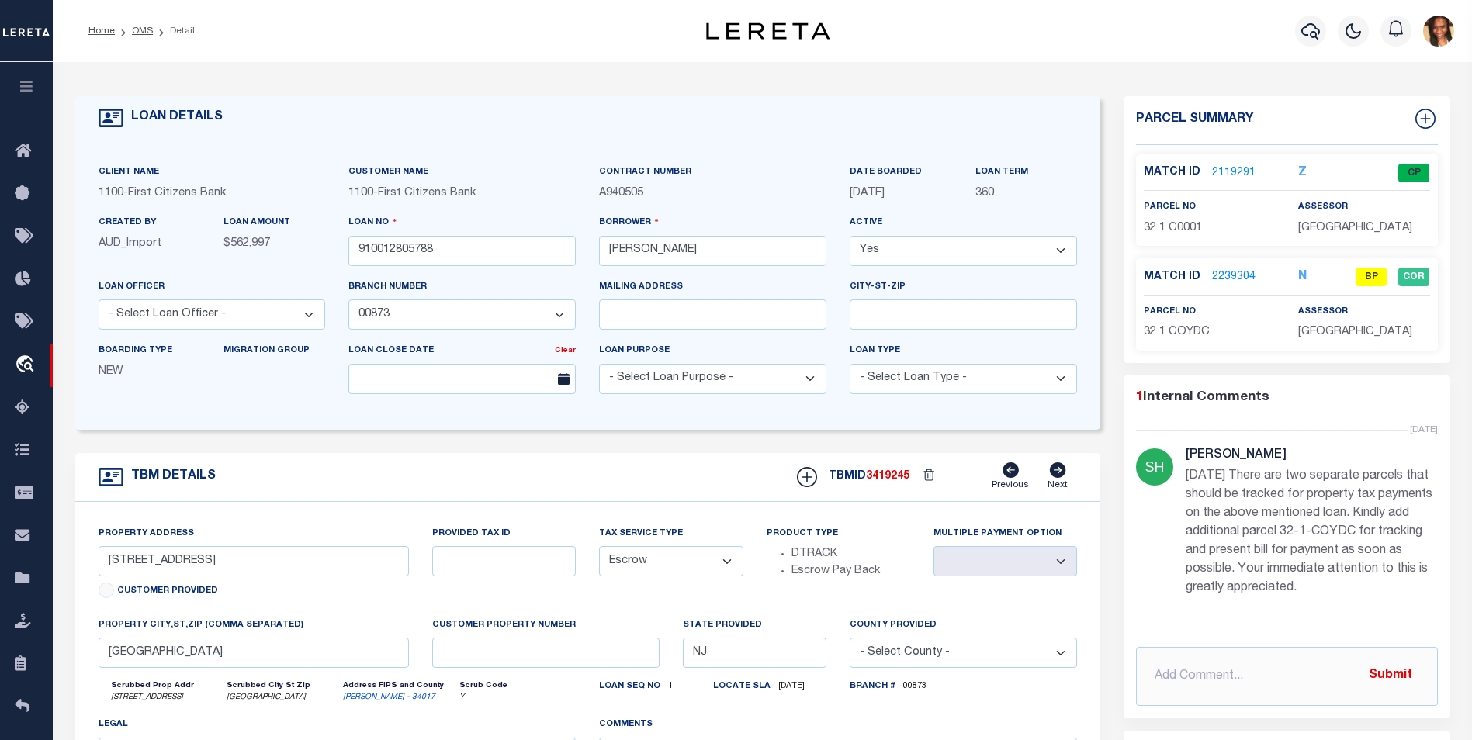
click at [1234, 274] on link "2239304" at bounding box center [1233, 277] width 43 height 16
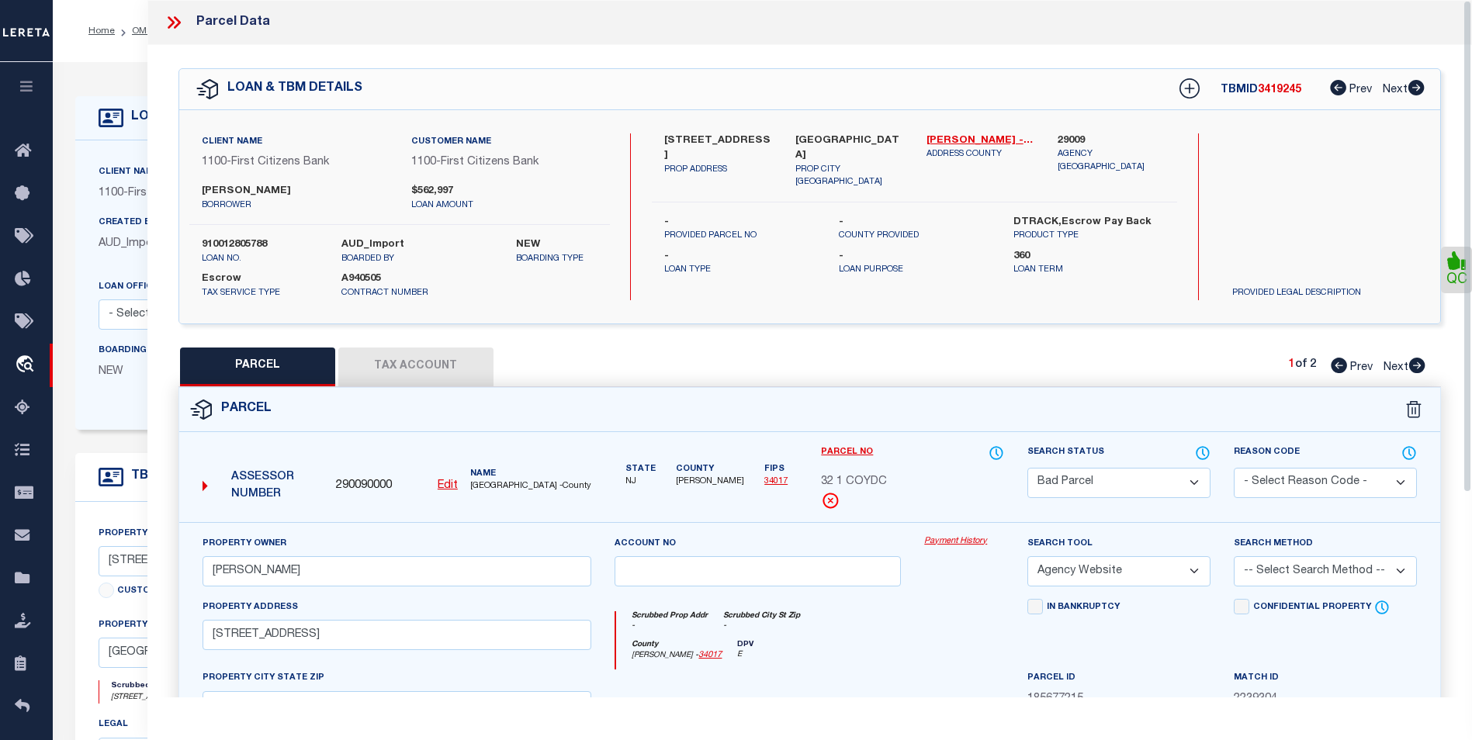
click at [164, 19] on icon at bounding box center [174, 22] width 20 height 20
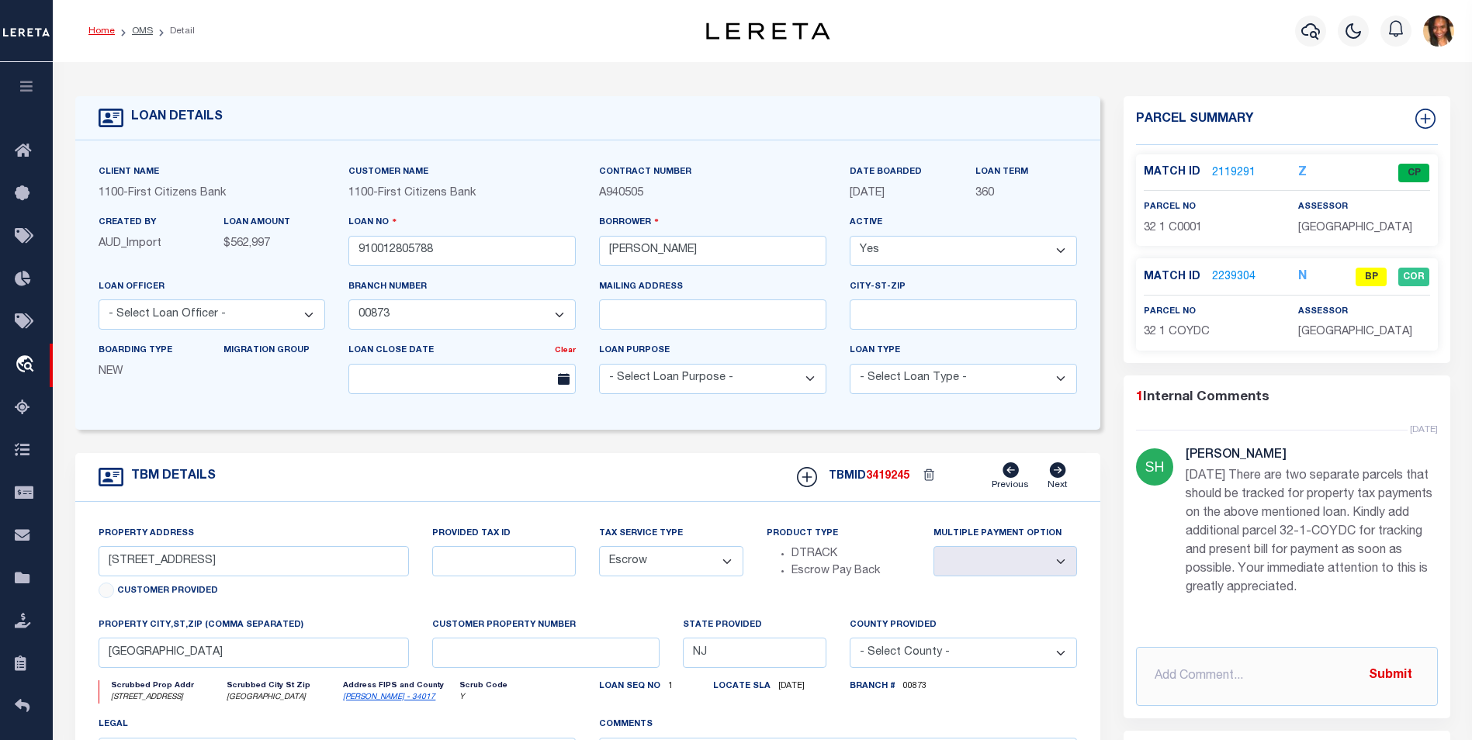
click at [104, 26] on link "Home" at bounding box center [101, 30] width 26 height 9
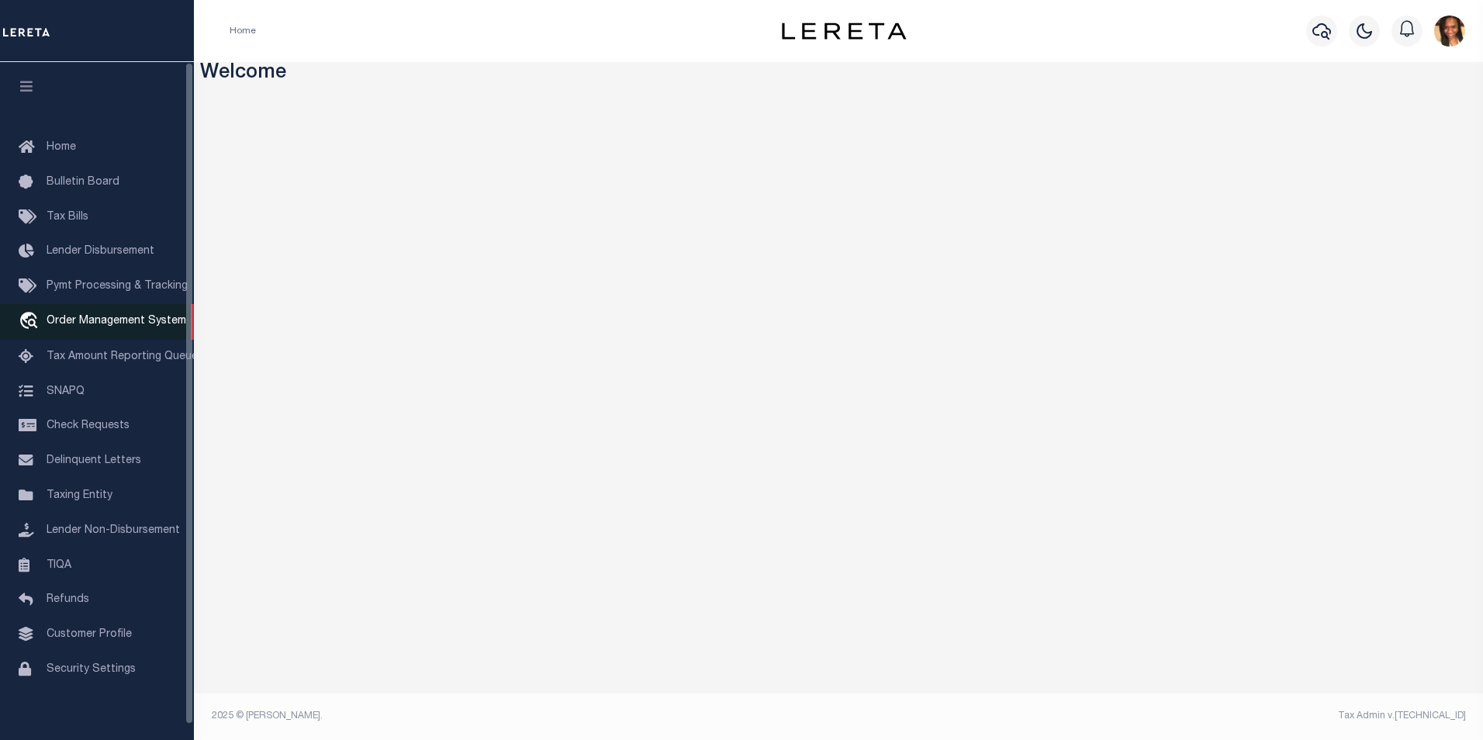
click at [126, 327] on span "Order Management System" at bounding box center [117, 321] width 140 height 11
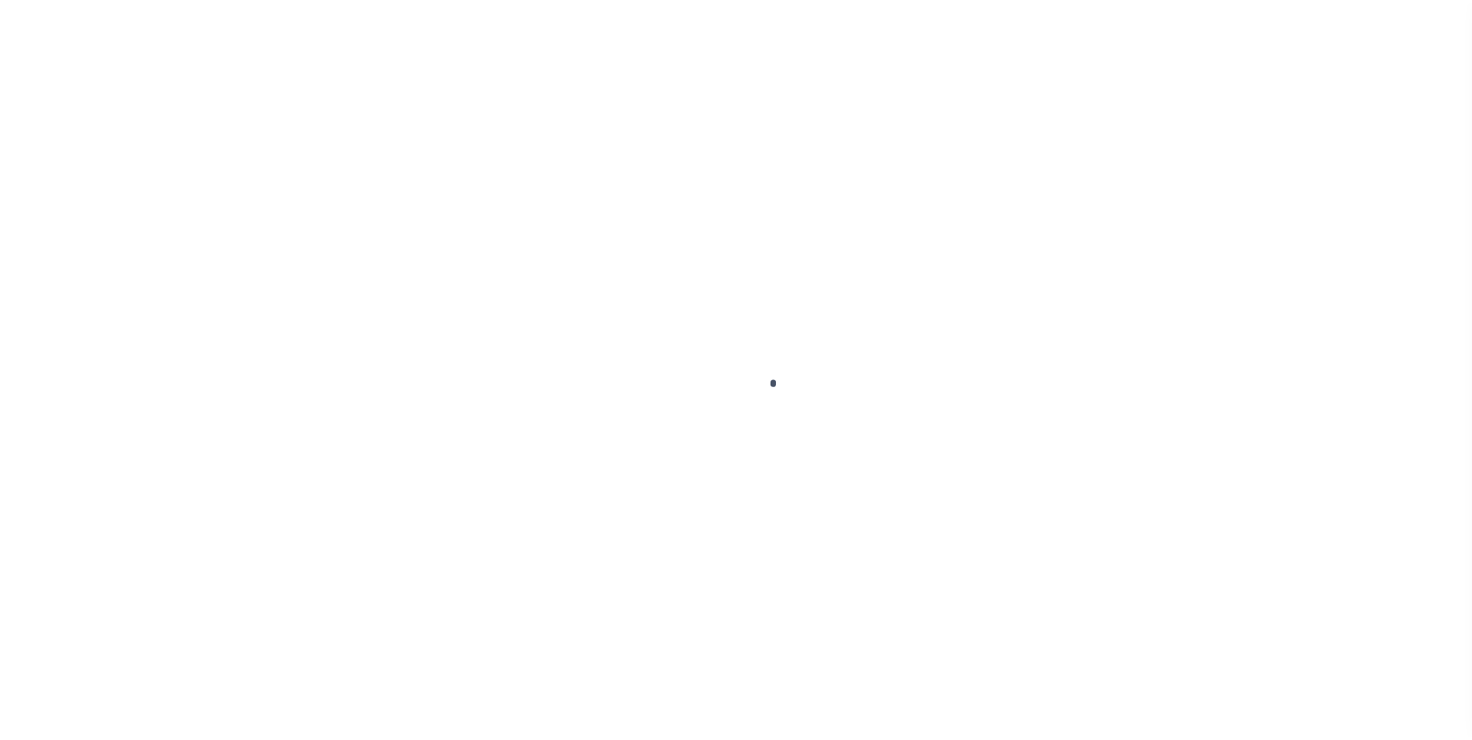
scroll to position [16, 0]
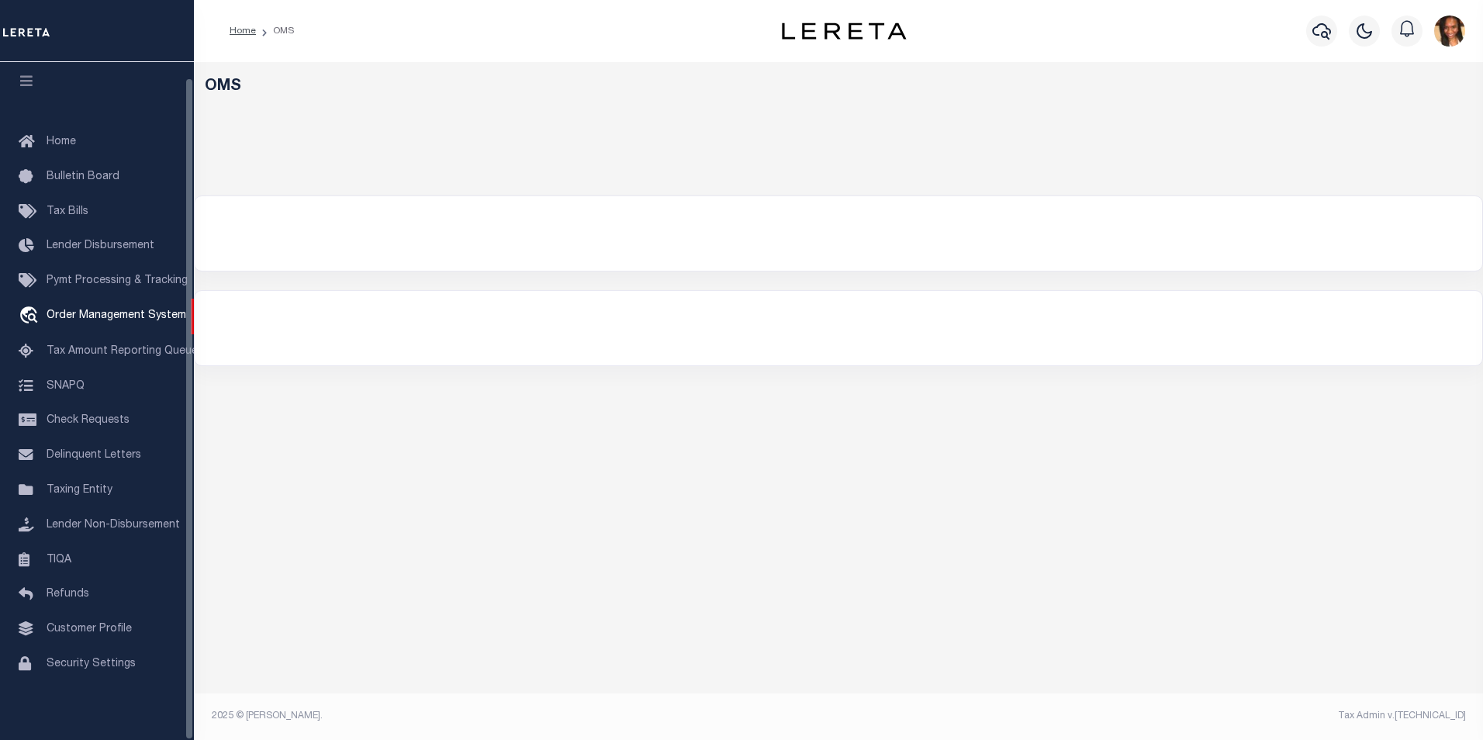
select select "200"
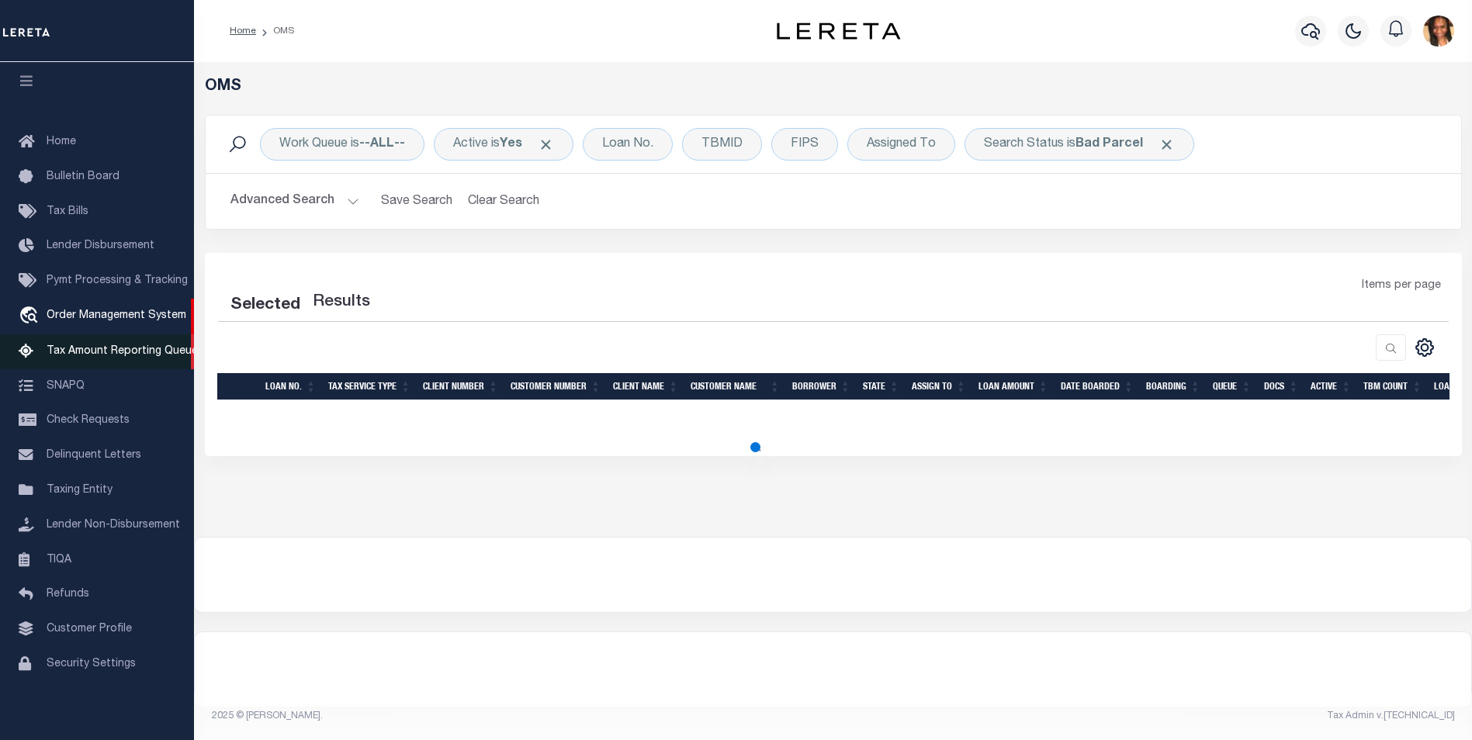
select select "200"
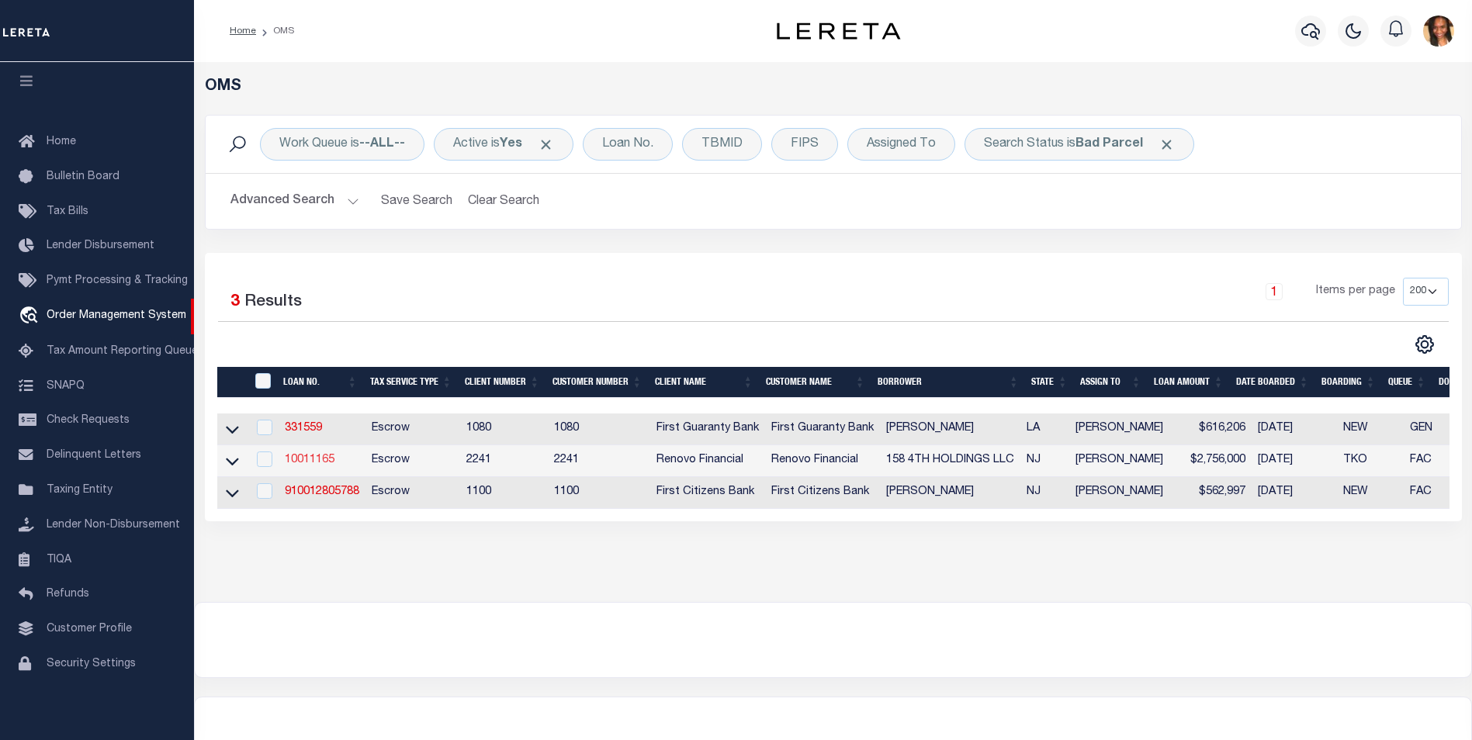
click at [317, 463] on link "10011165" at bounding box center [310, 460] width 50 height 11
type input "10011165"
type input "158 4TH HOLDINGS LLC"
select select
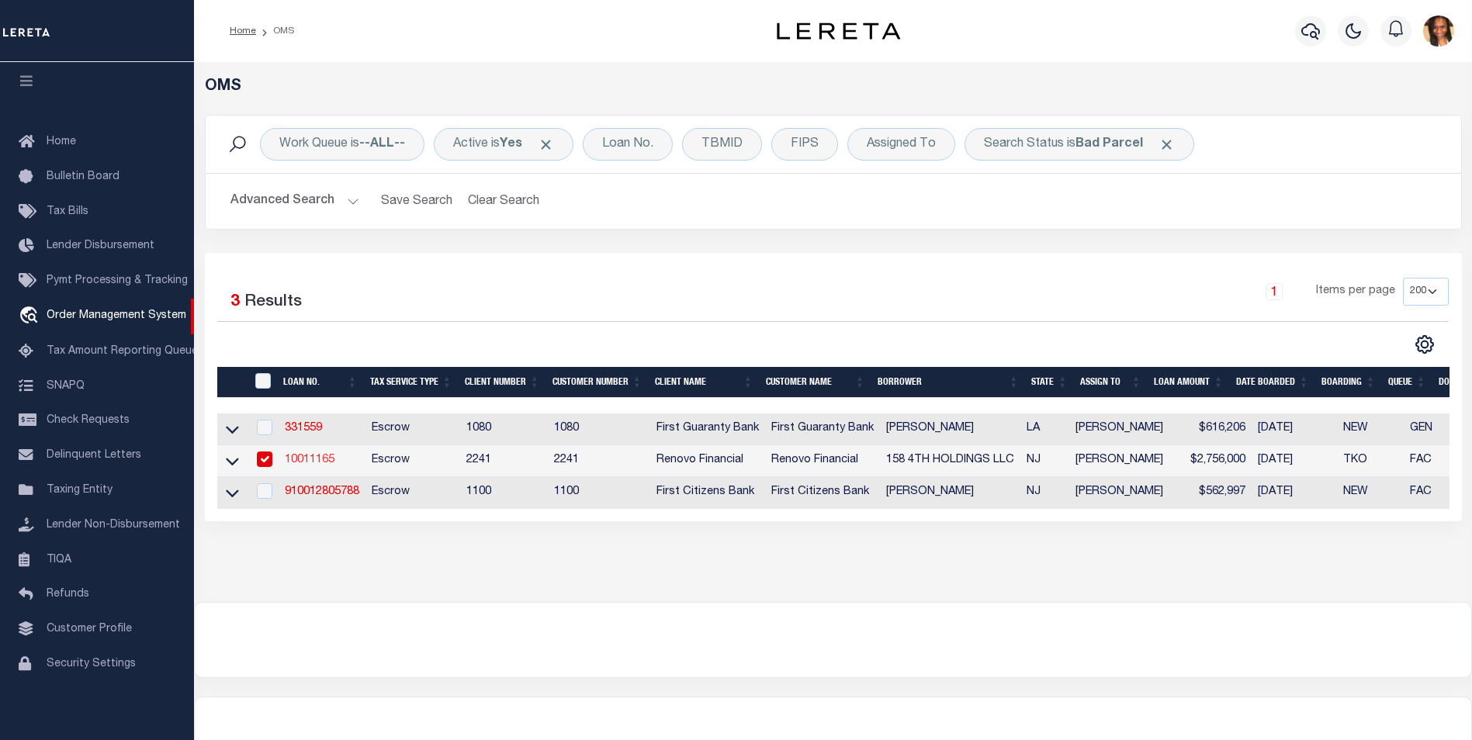
type input "5314 16TH AVE PMB 334"
type input "BROOKLYN NY 11219-1425 NULL"
select select "10"
select select "Escrow"
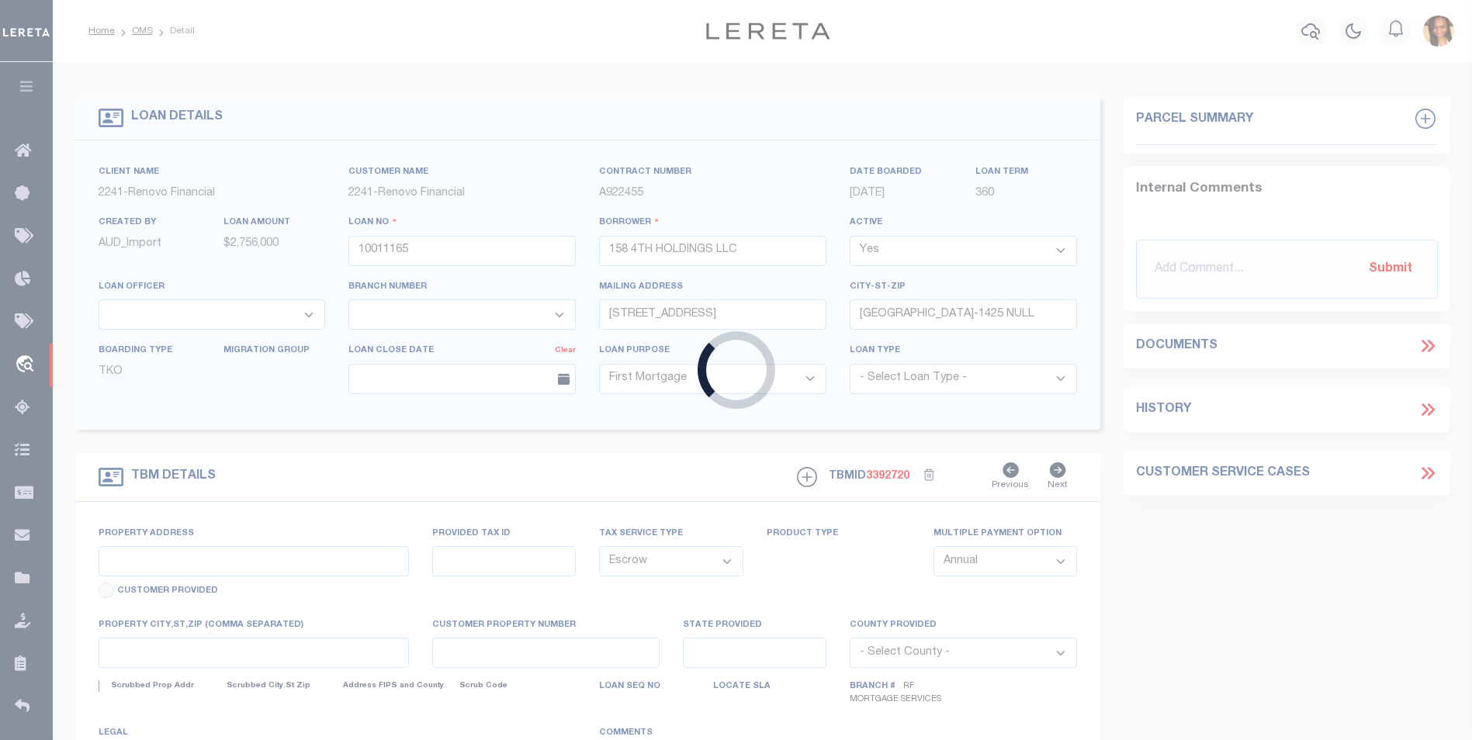
type input "170-172 SCHUYLER AVE"
type input "03626 00025"
select select
type input "NEWARK NJ 07112"
type input "NJ"
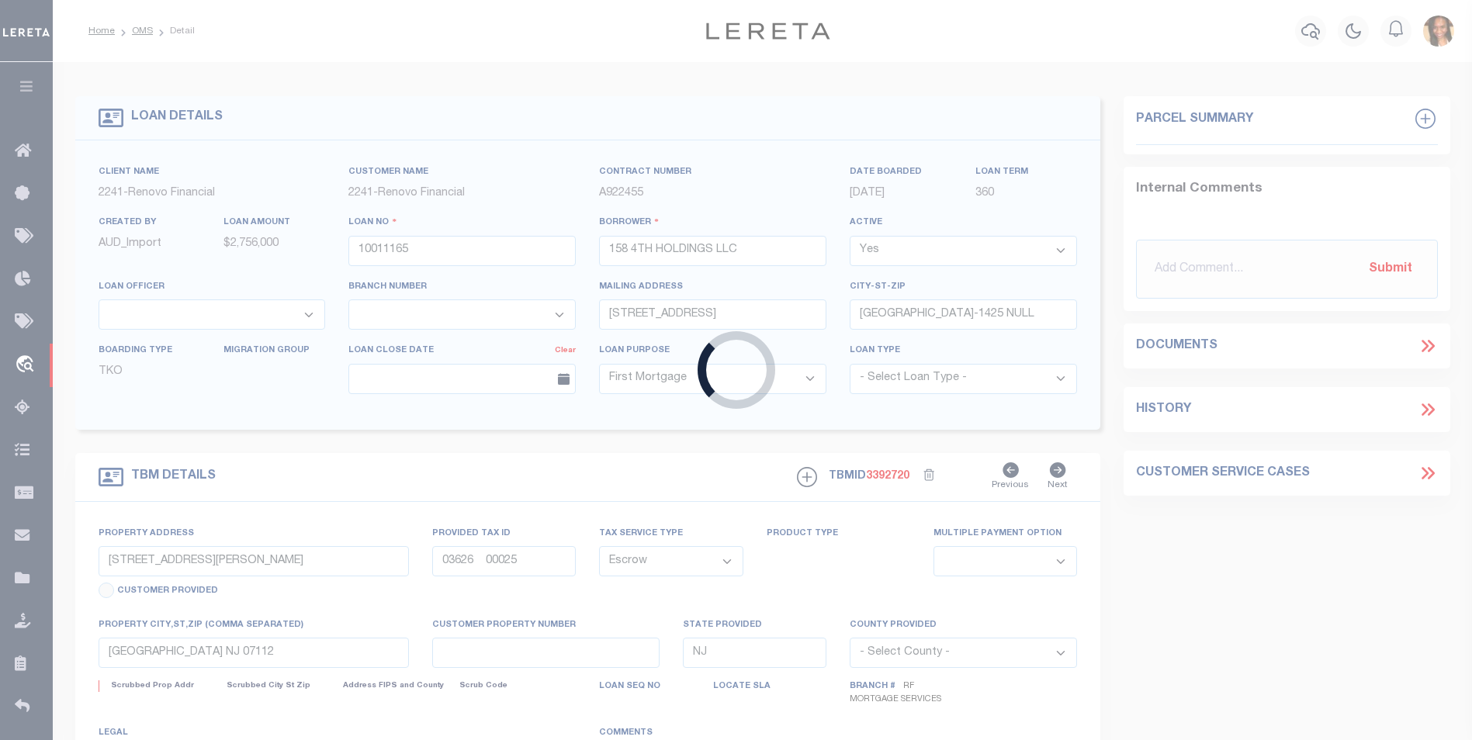
select select "25067"
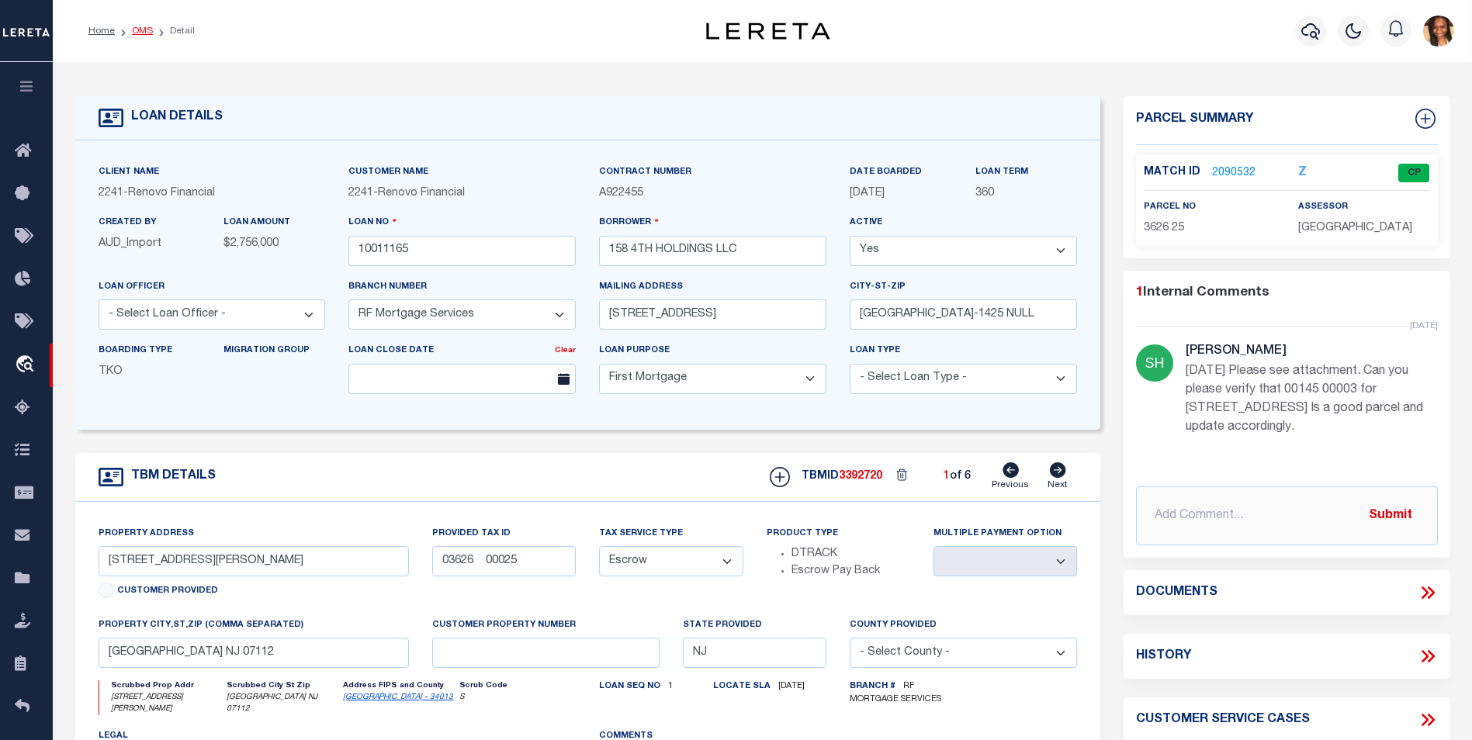
click at [146, 34] on link "OMS" at bounding box center [142, 30] width 21 height 9
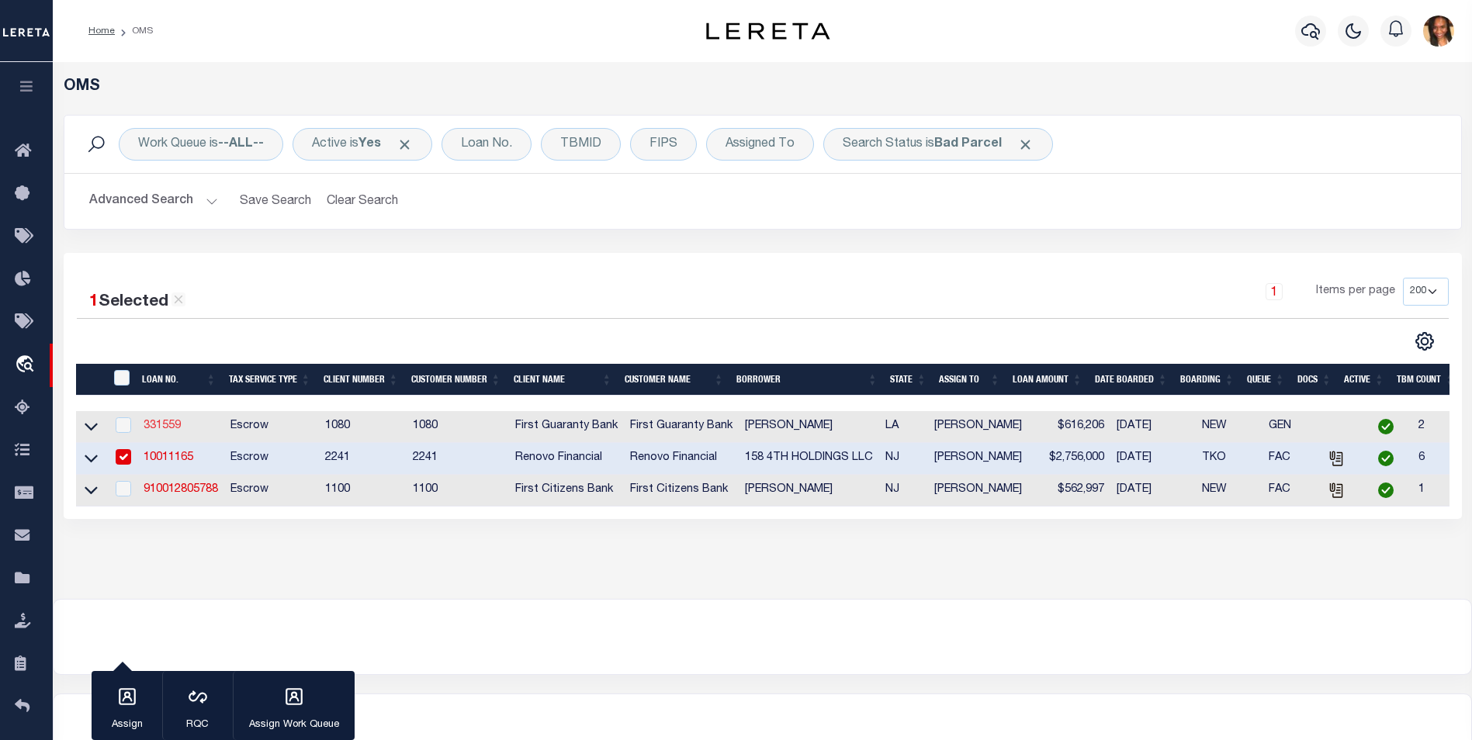
click at [152, 428] on link "331559" at bounding box center [162, 425] width 37 height 11
type input "331559"
type input "Eric Nichols"
select select
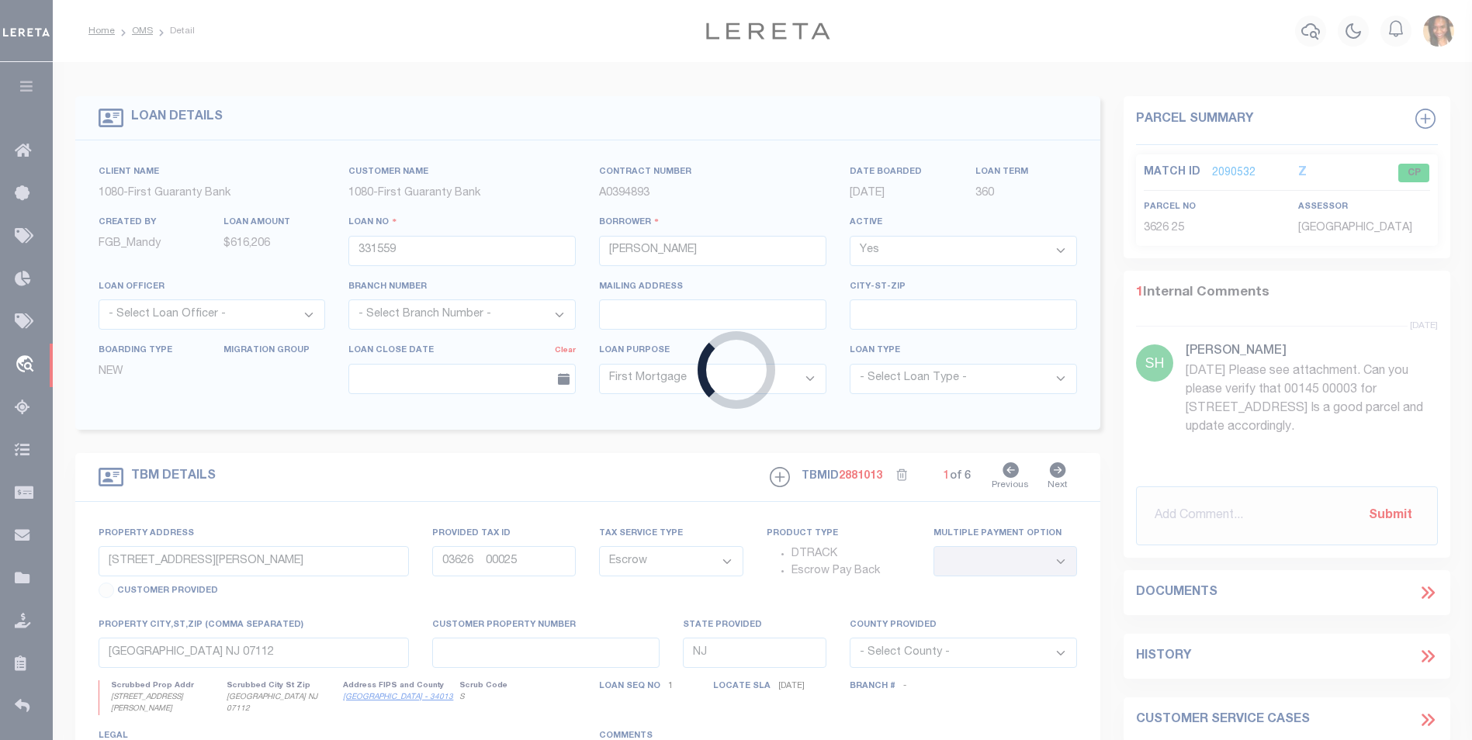
type input "2107 Turner St"
type input "2403803360000400"
select select
type input "Alexandria LA 71301"
type input "260384121"
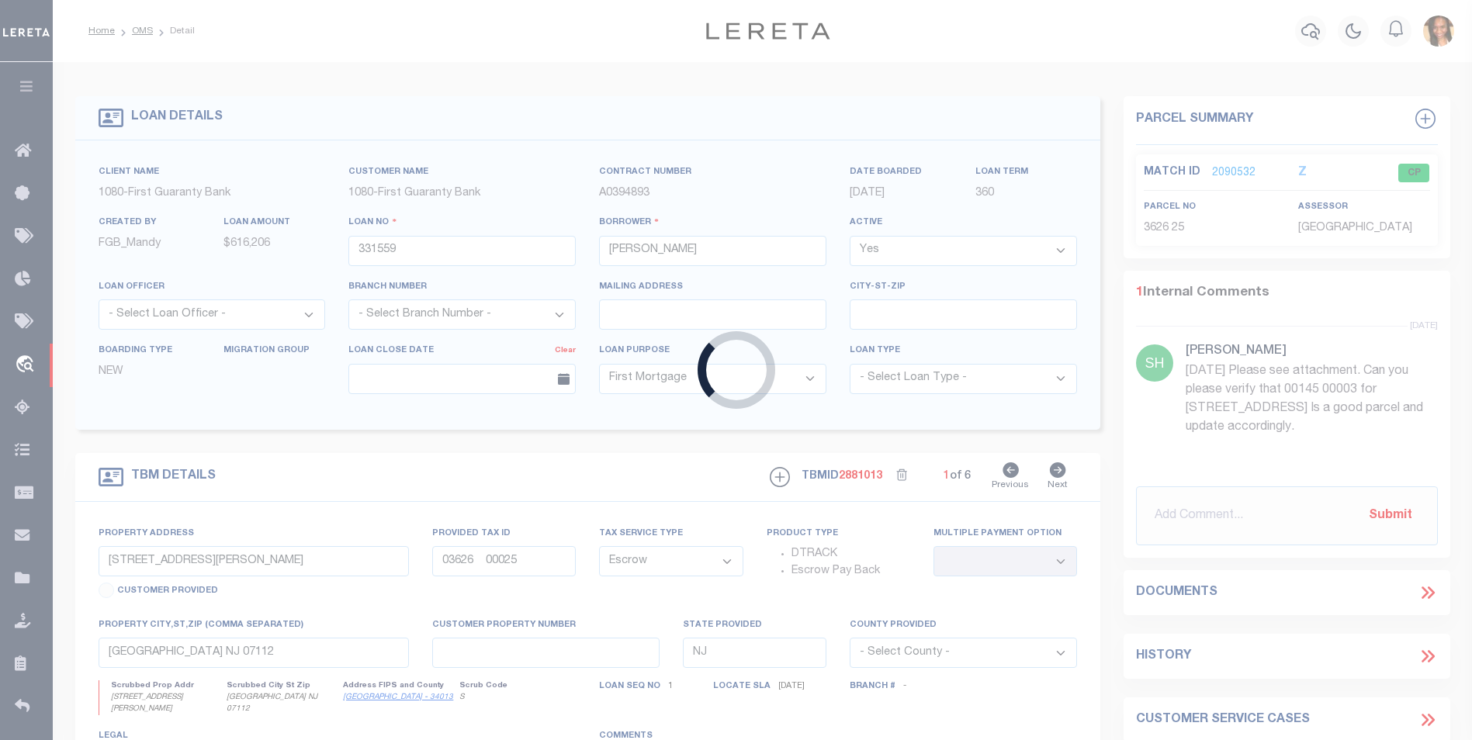
type input "LA"
select select
select select "2308"
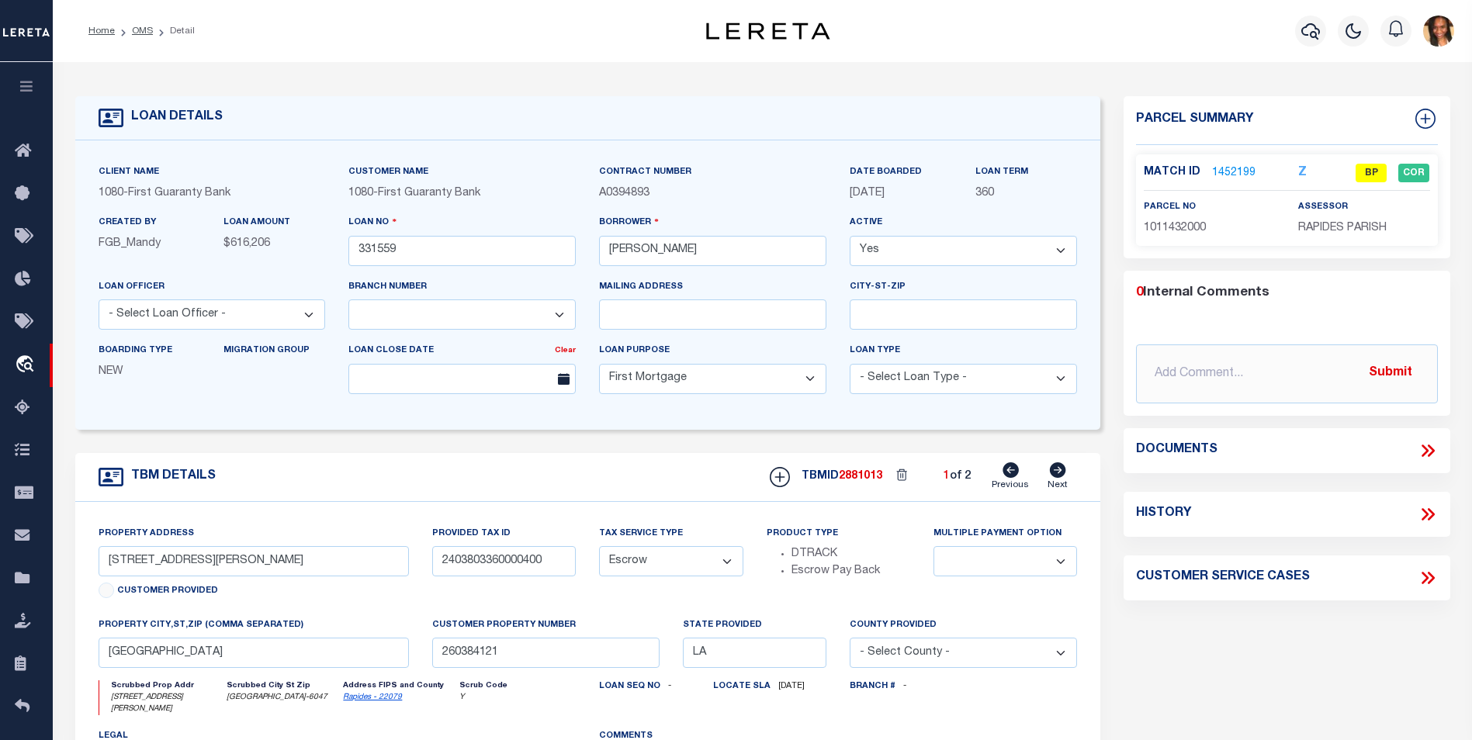
click at [1243, 171] on link "1452199" at bounding box center [1233, 173] width 43 height 16
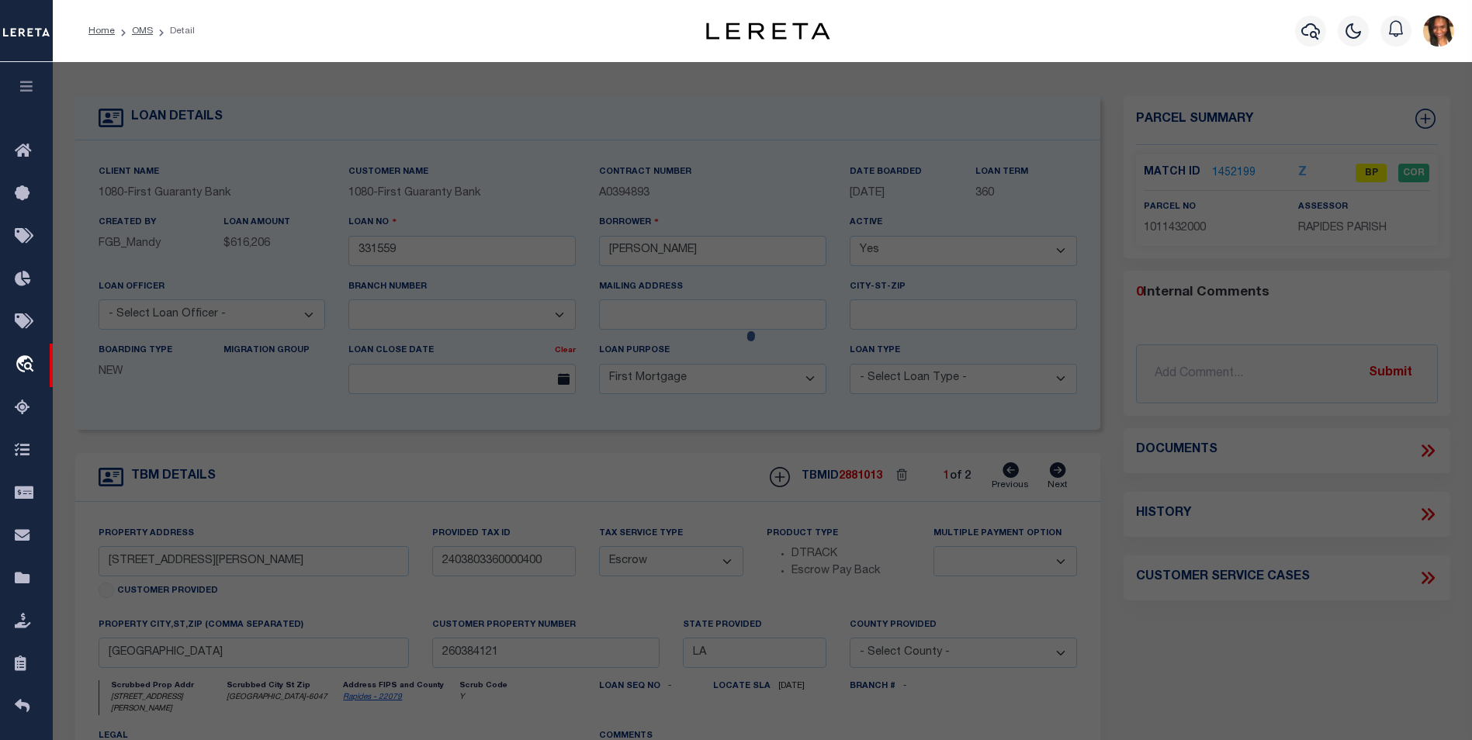
checkbox input "false"
select select "BP"
type input "NICHOLS ERIC PAUL"
select select "AGW"
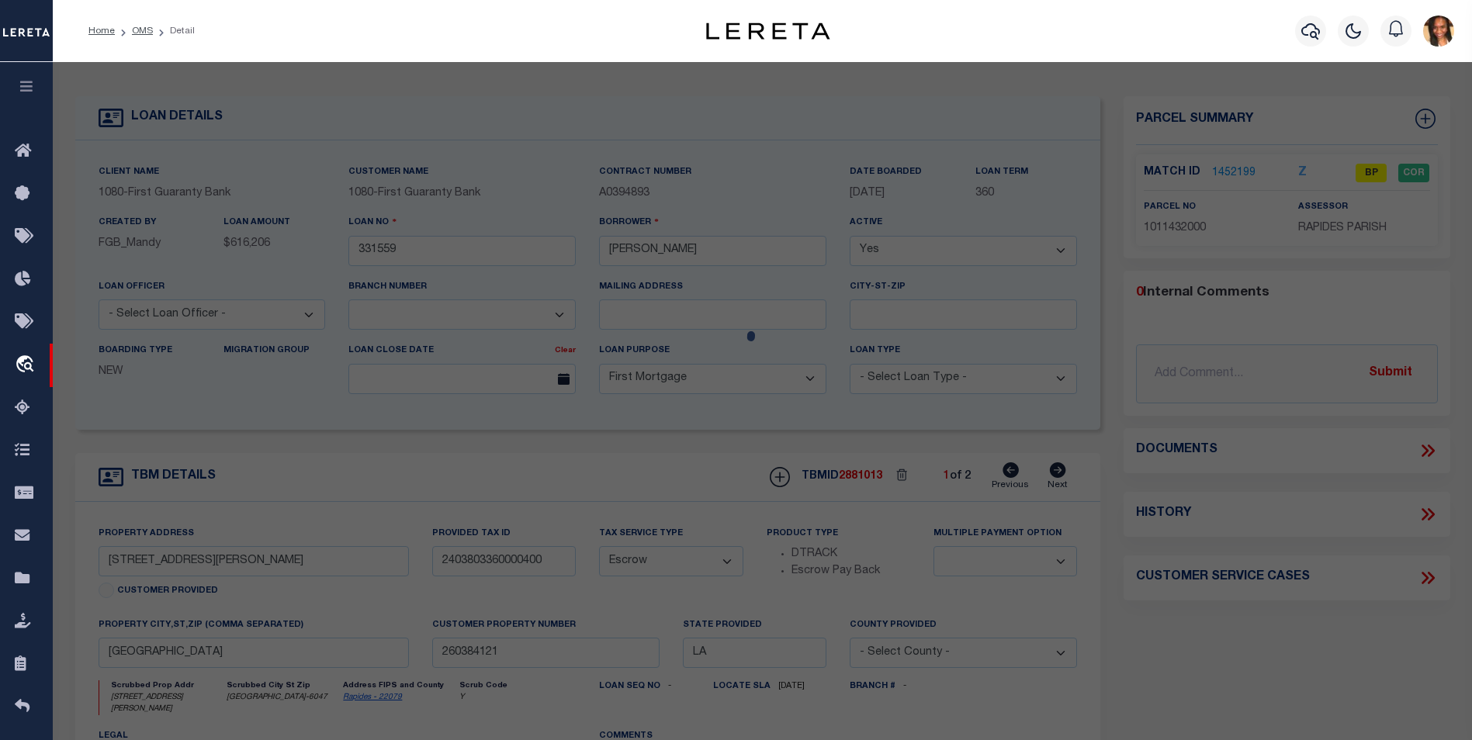
select select "ADD"
type input "2107 TURNER ST,"
type input "ALEXANDRIA LA 71301"
type textarea "LOT 6, GARDEN SUBD. ---(CB 931-282)(CB 2030-978 WALLACE) (CB 2148-104 2019 CITY…"
type textarea "updated Assessment/Tax ID to 1011432000"
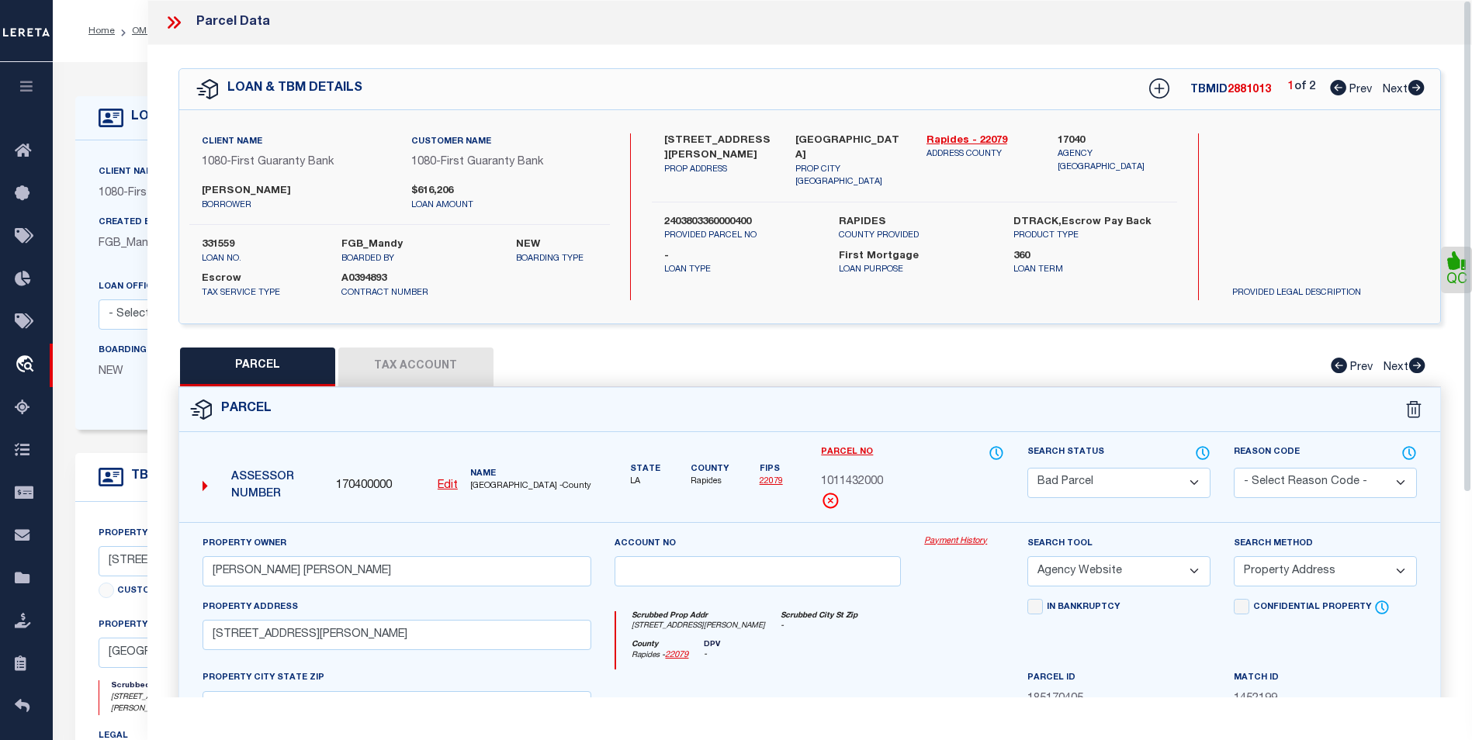
click at [164, 19] on icon at bounding box center [174, 22] width 20 height 20
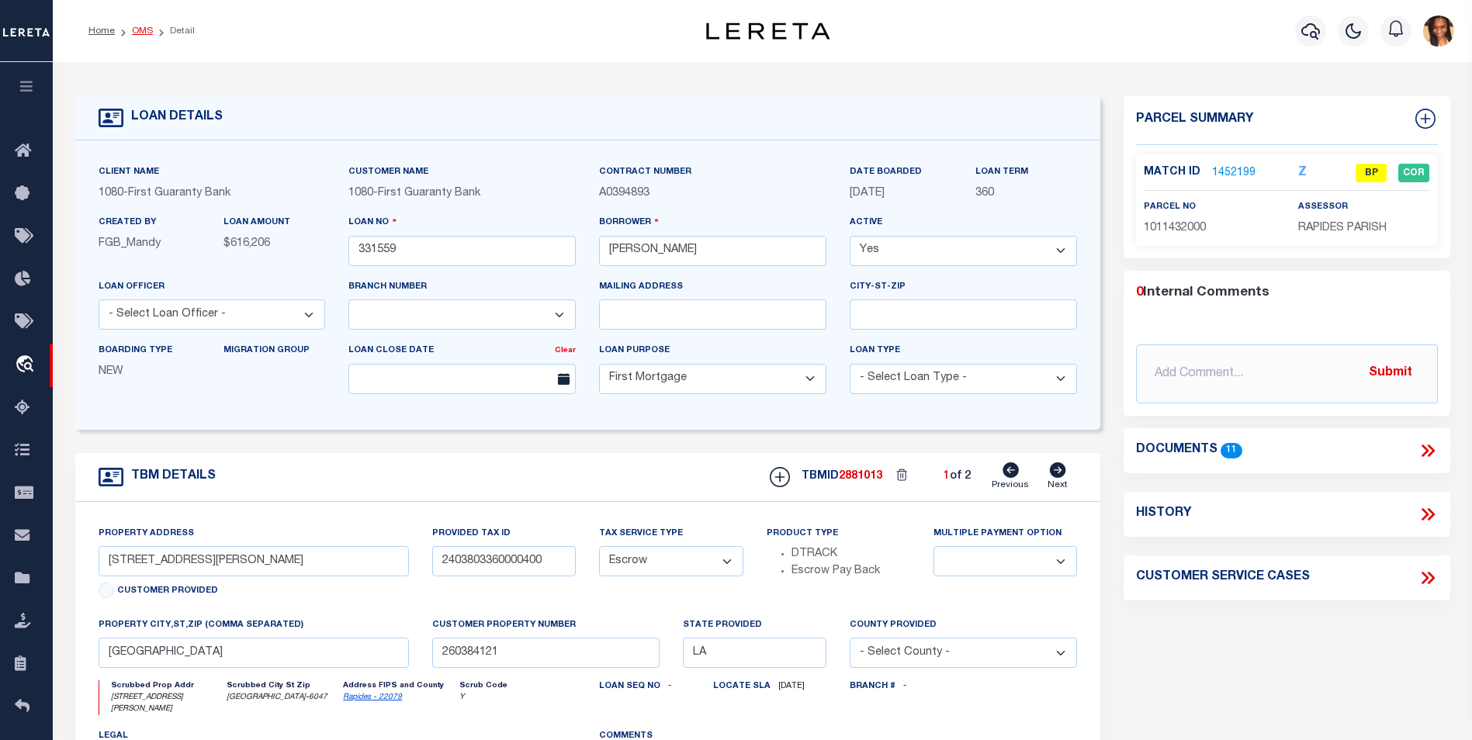
click at [143, 33] on link "OMS" at bounding box center [142, 30] width 21 height 9
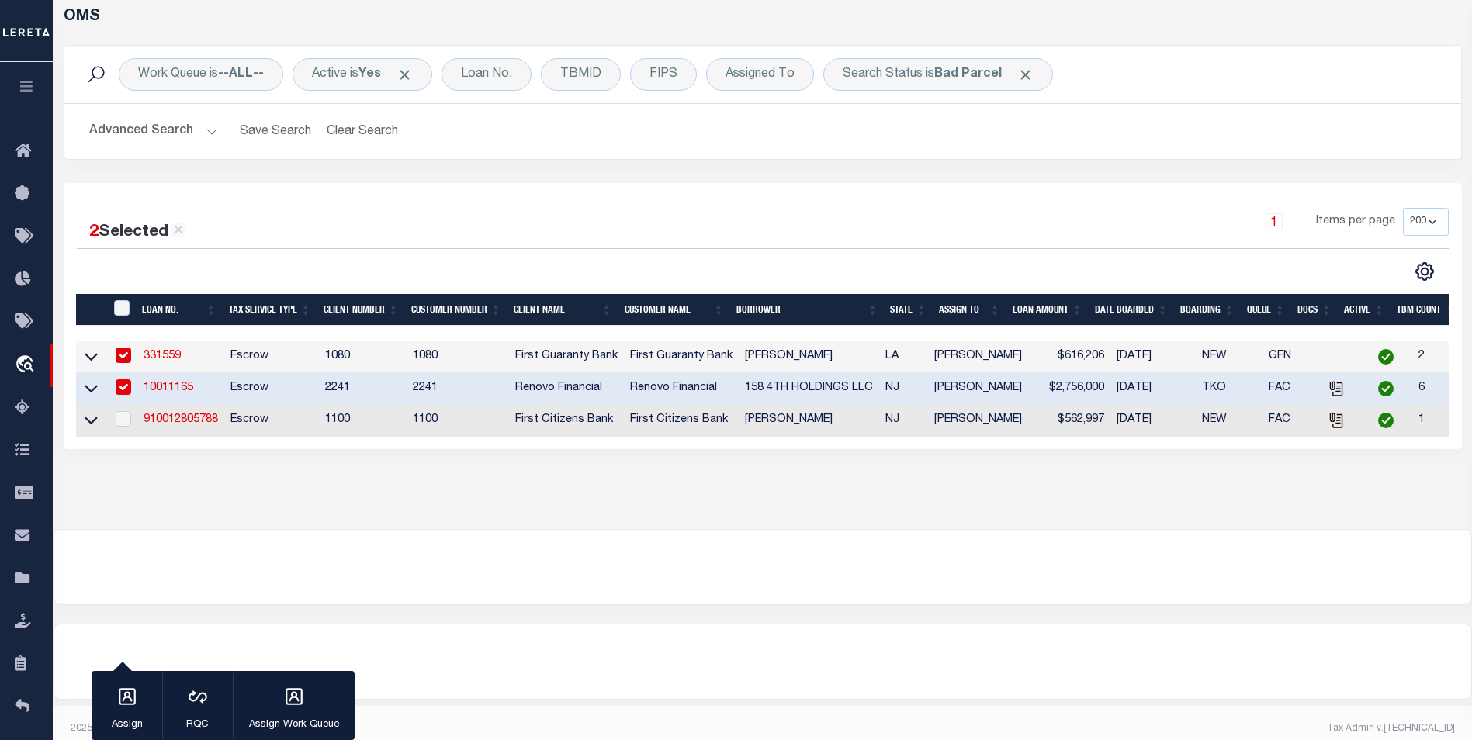
scroll to position [82, 0]
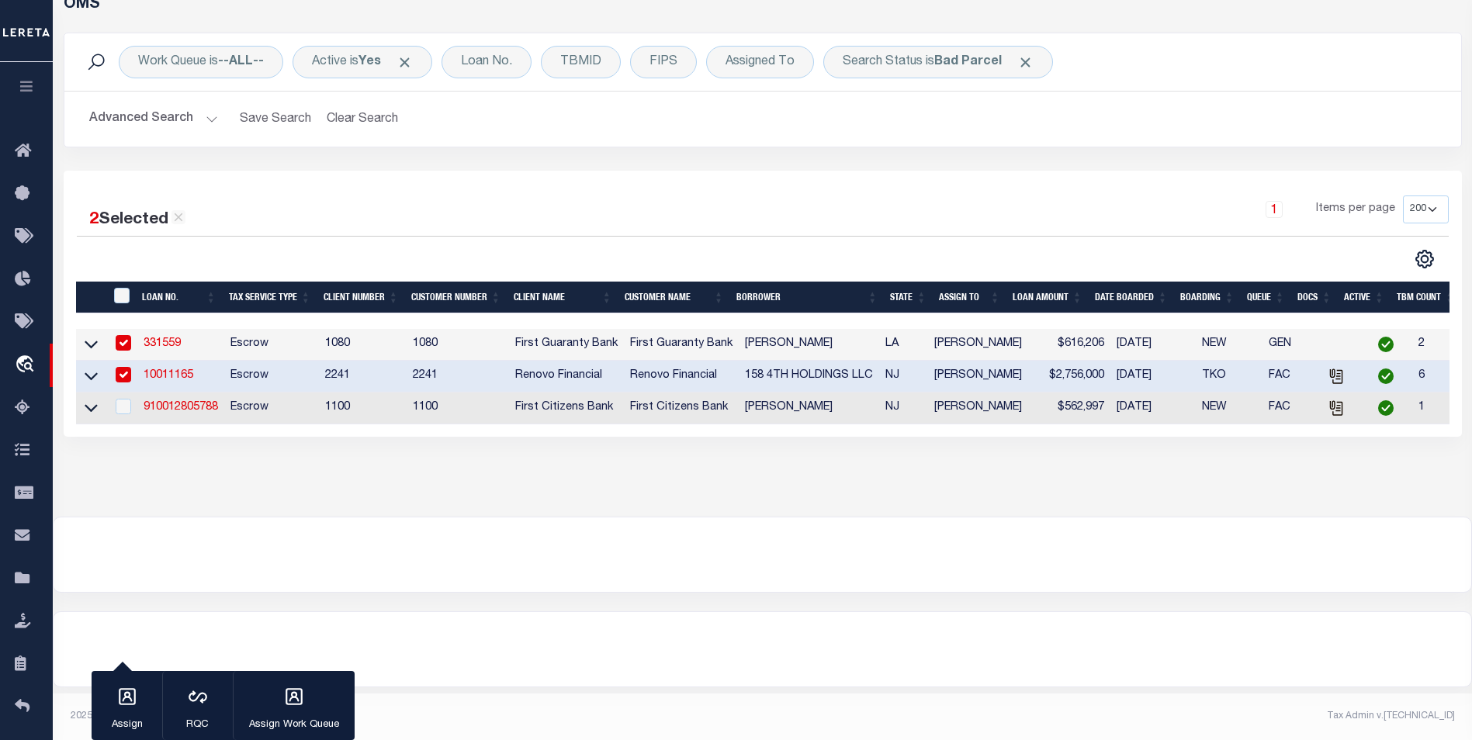
click at [120, 349] on input "checkbox" at bounding box center [124, 343] width 16 height 16
checkbox input "false"
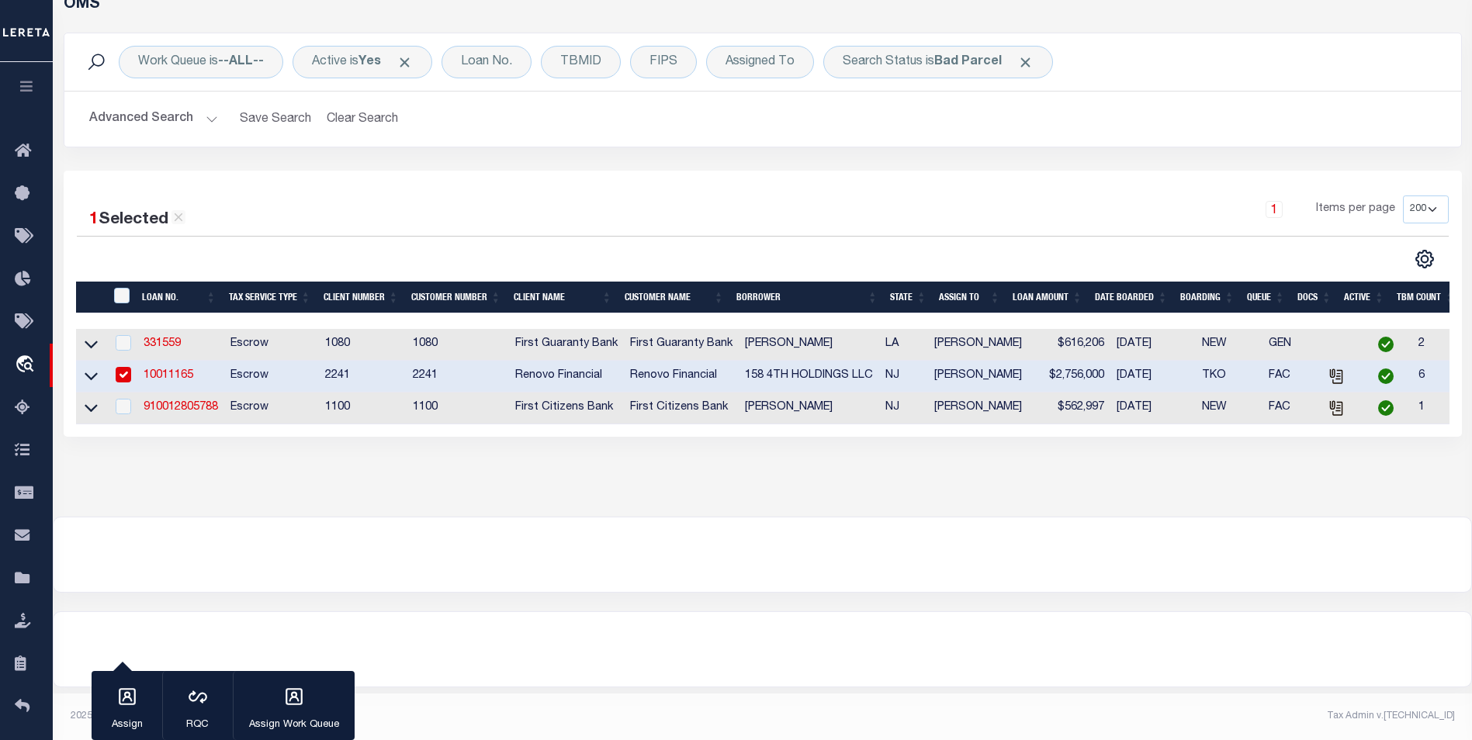
click at [116, 375] on input "checkbox" at bounding box center [124, 375] width 16 height 16
checkbox input "false"
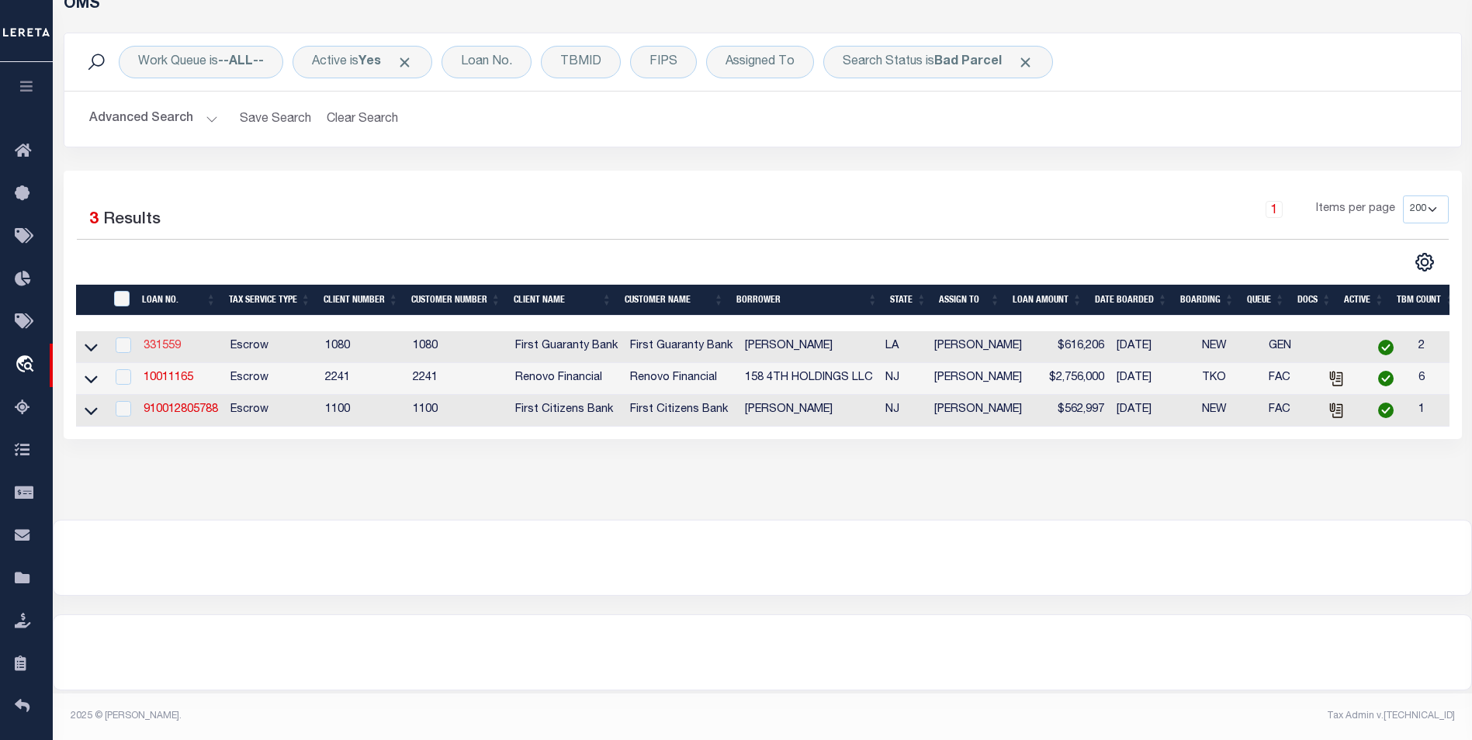
click at [179, 346] on link "331559" at bounding box center [162, 346] width 37 height 11
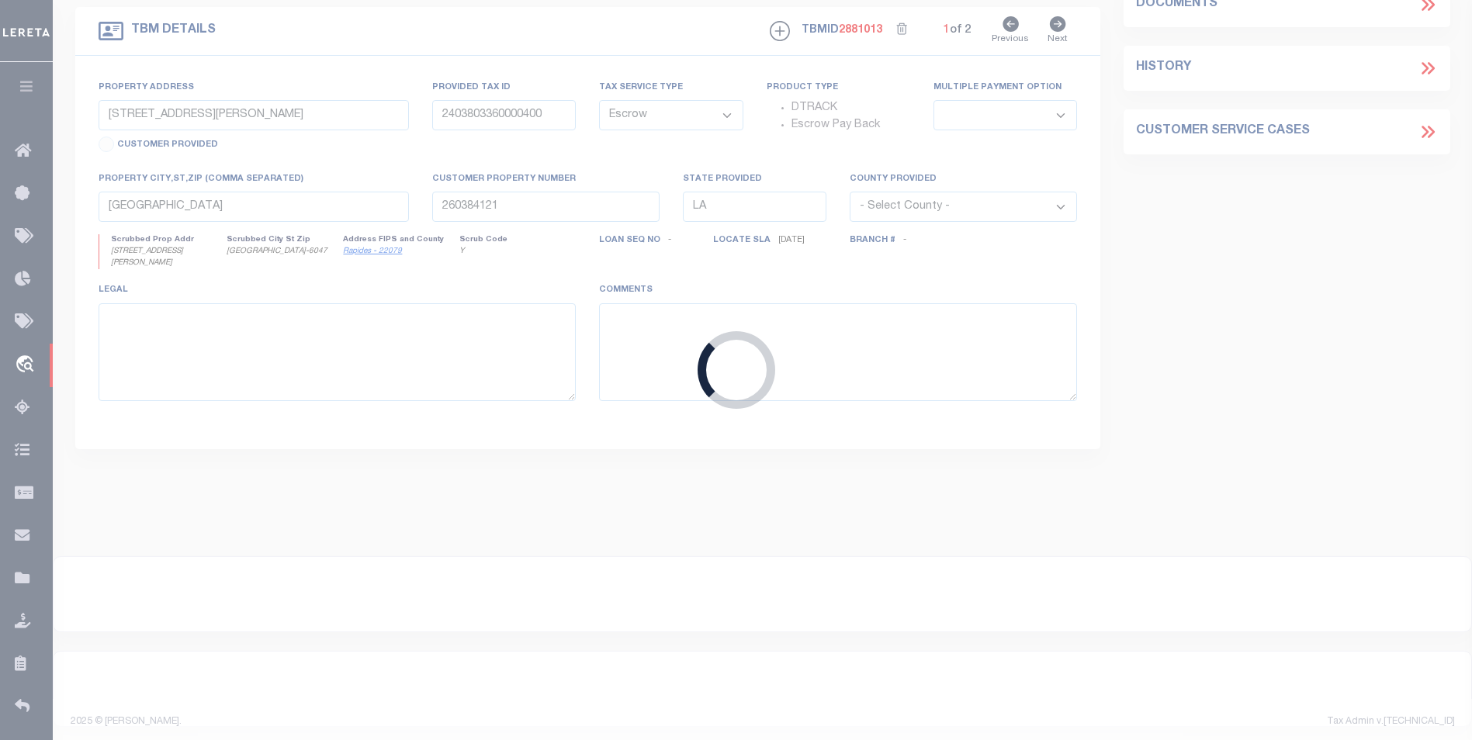
select select
select select "2308"
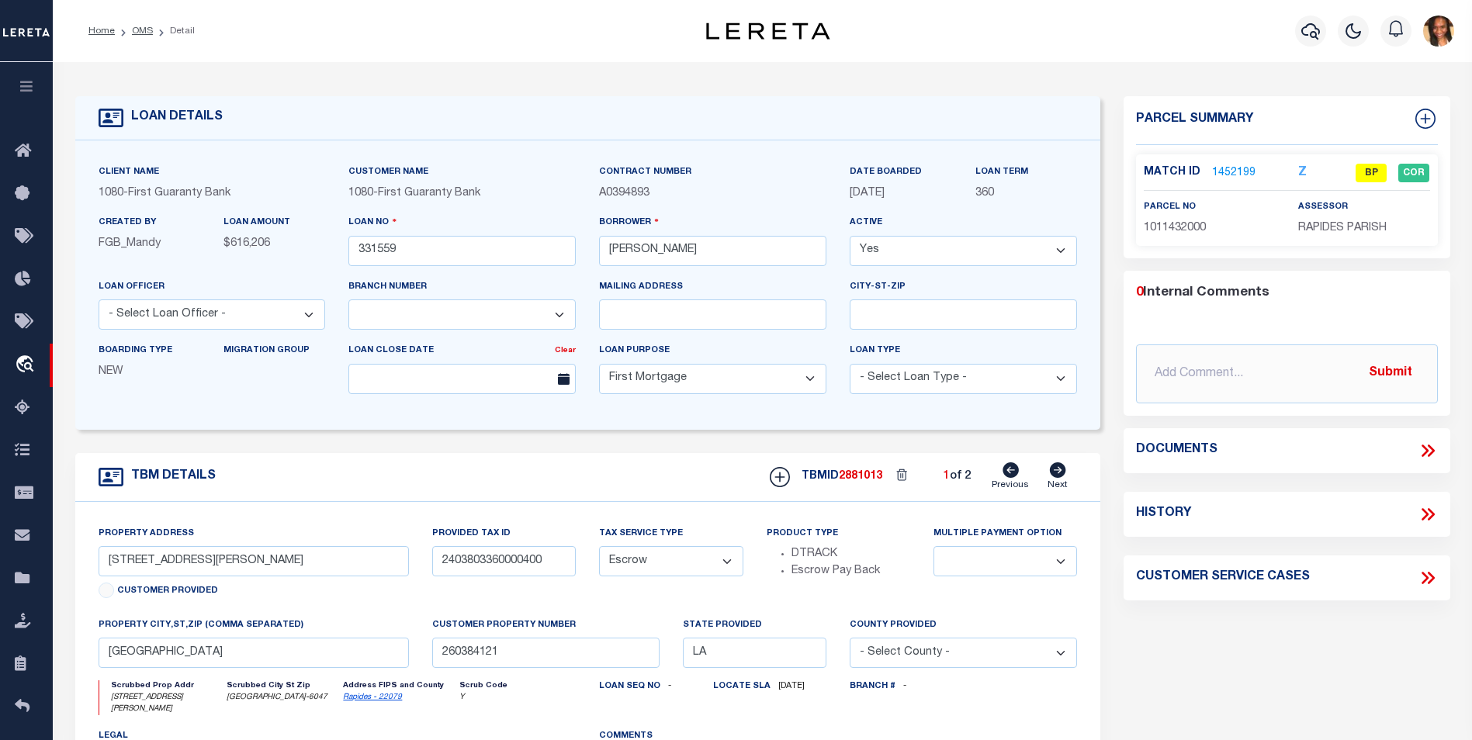
click at [1246, 168] on link "1452199" at bounding box center [1233, 173] width 43 height 16
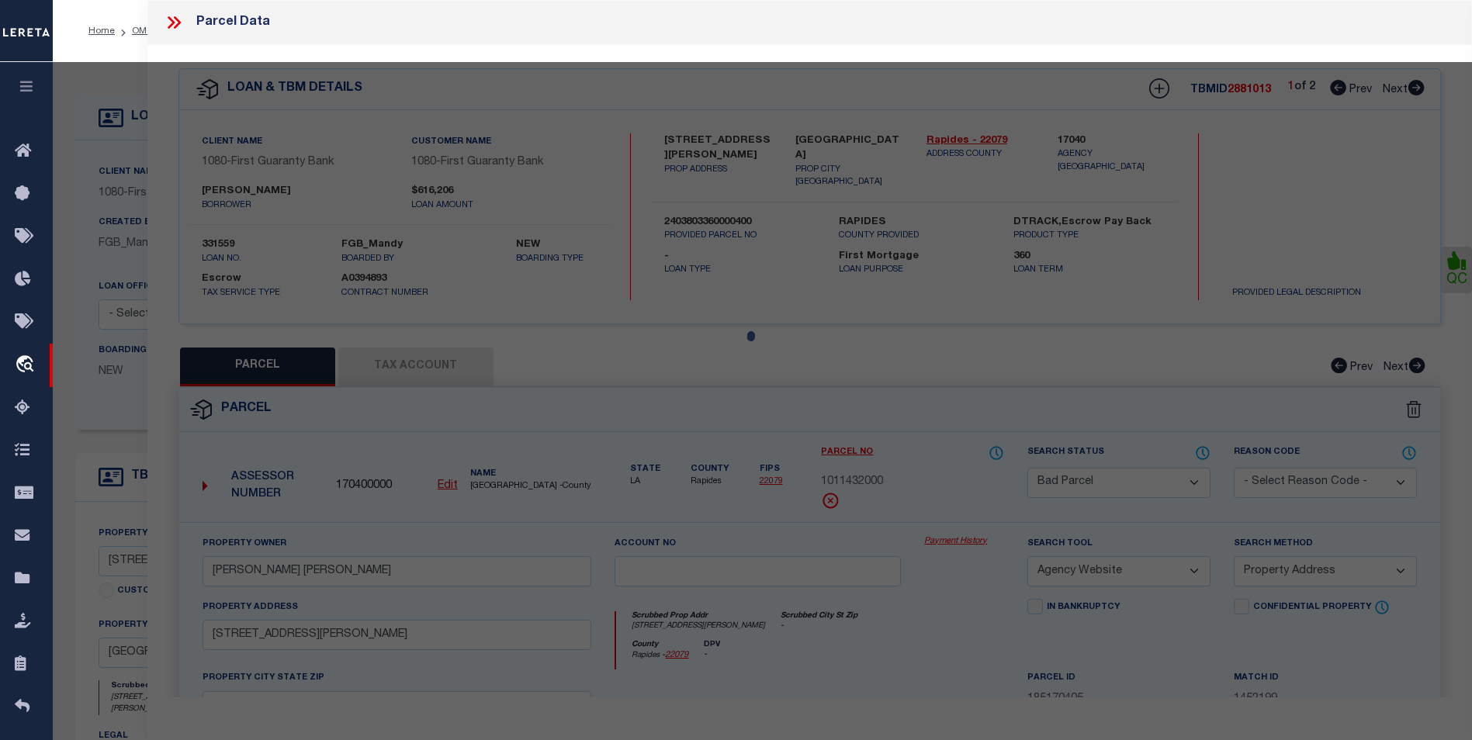
select select "AS"
select select
checkbox input "false"
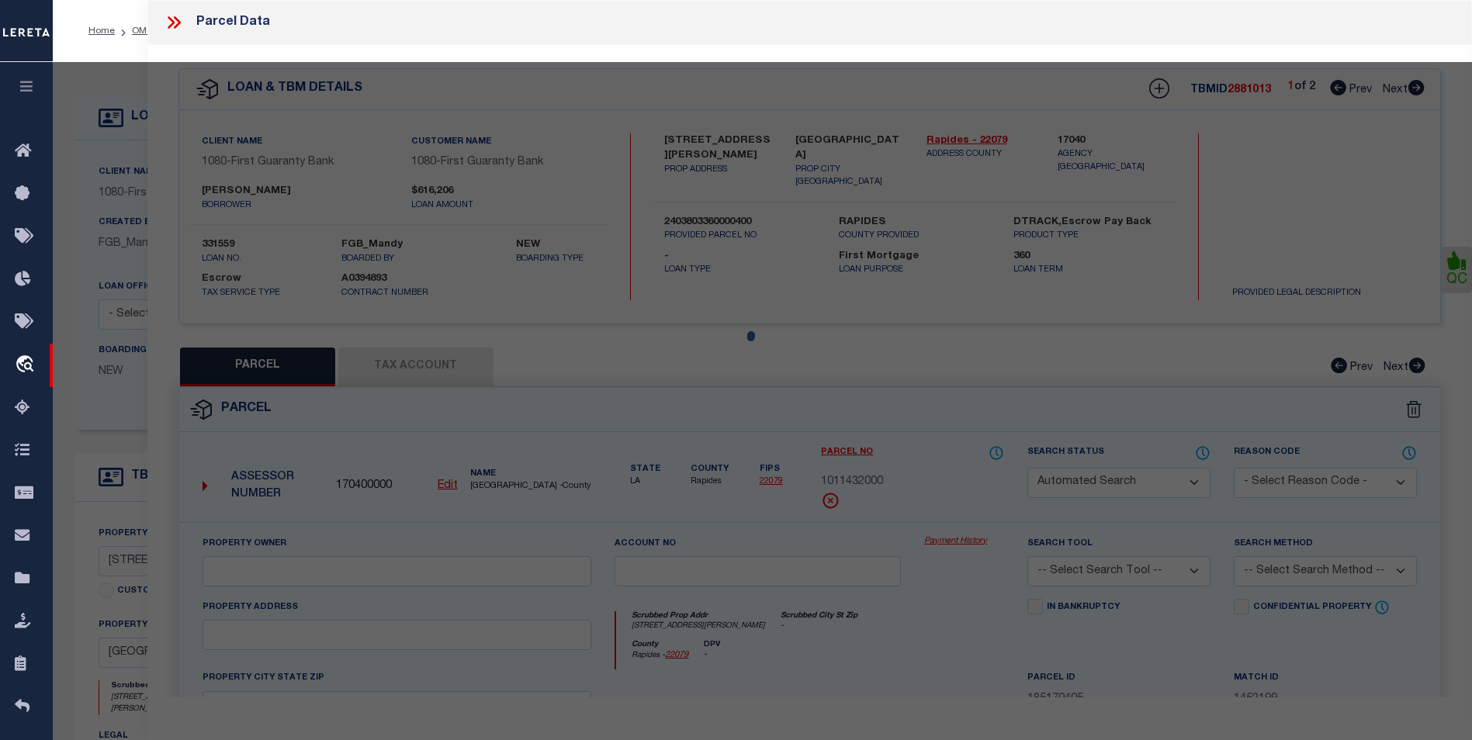
select select "BP"
type input "NICHOLS ERIC PAUL"
select select "AGW"
select select "ADD"
type input "2107 TURNER ST,"
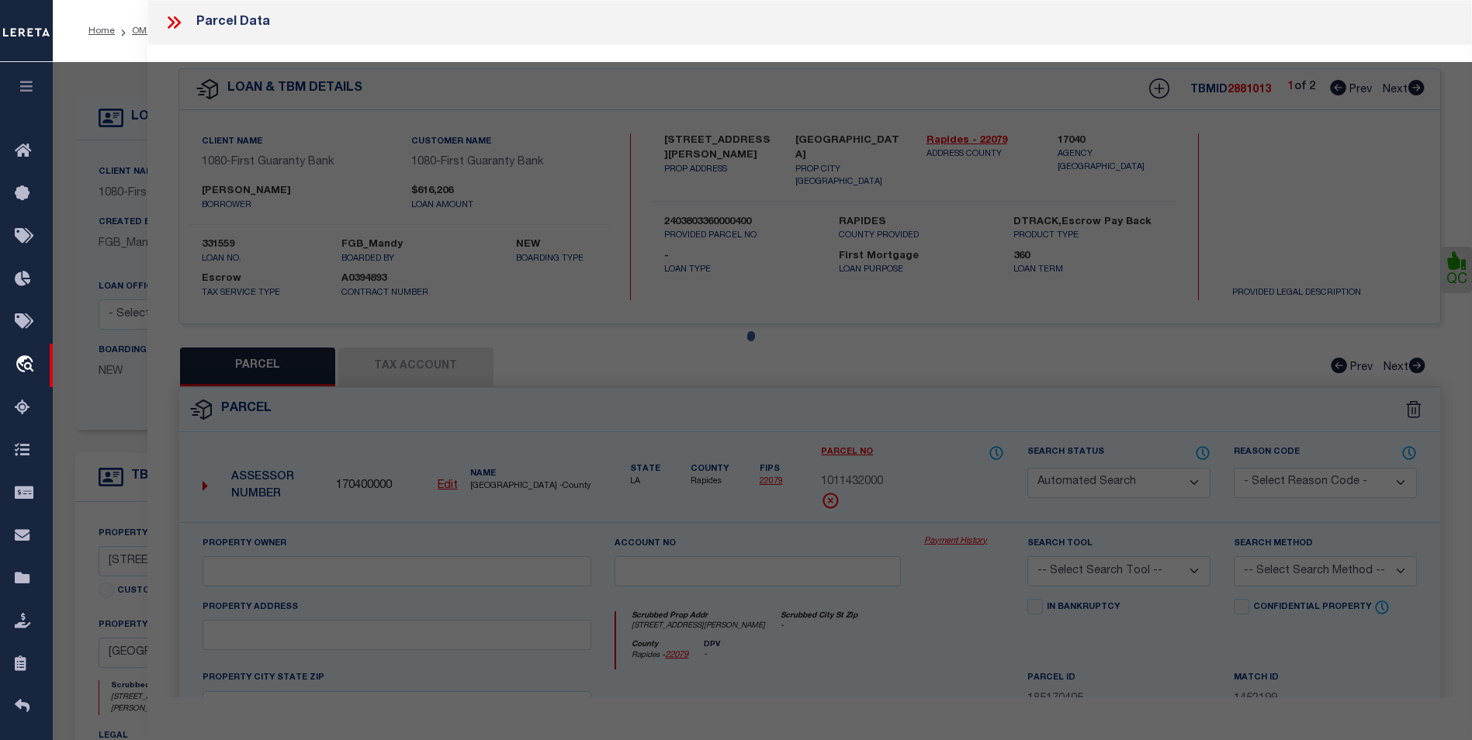
type input "ALEXANDRIA LA 71301"
type textarea "LOT 6, GARDEN SUBD. ---(CB 931-282)(CB 2030-978 WALLACE) (CB 2148-104 2019 CITY…"
type textarea "updated Assessment/Tax ID to 1011432000"
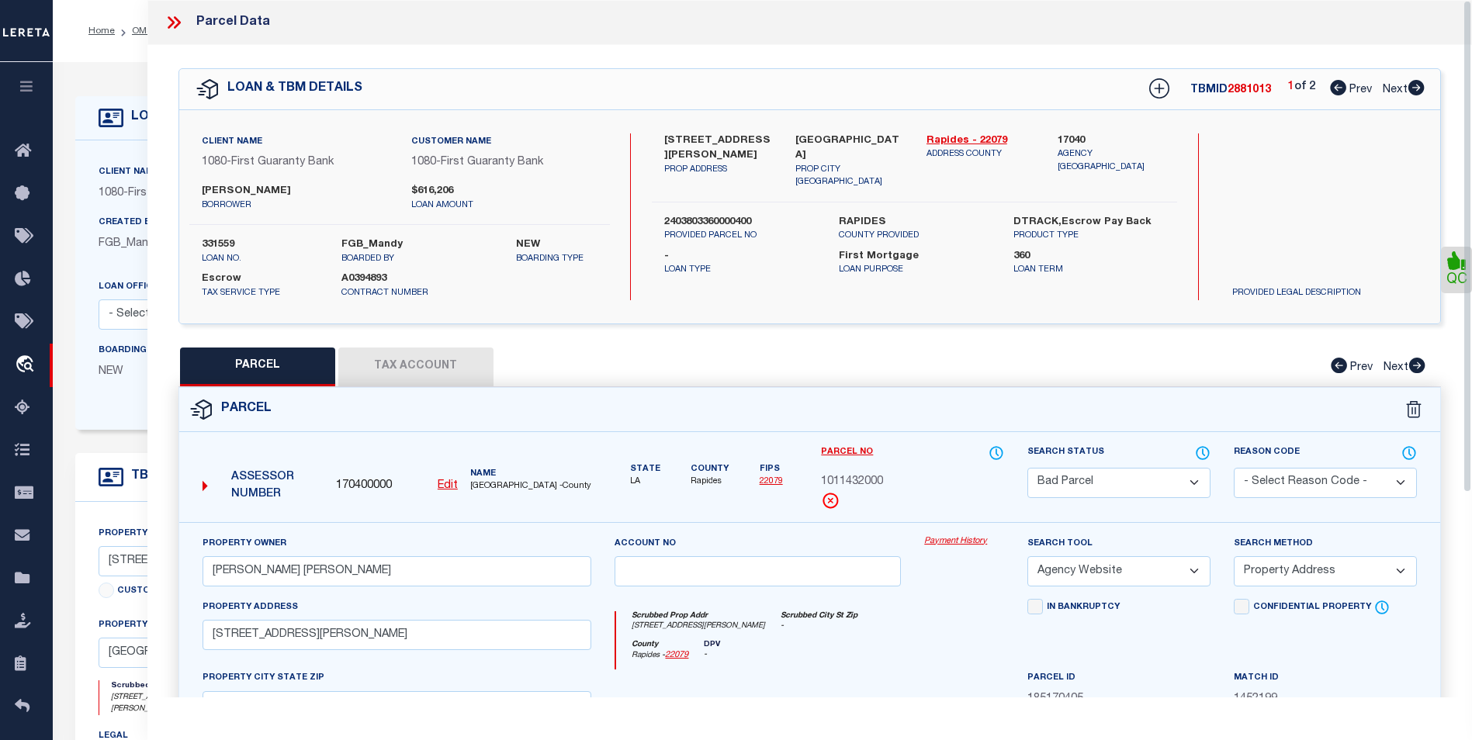
click at [180, 29] on icon at bounding box center [174, 22] width 20 height 20
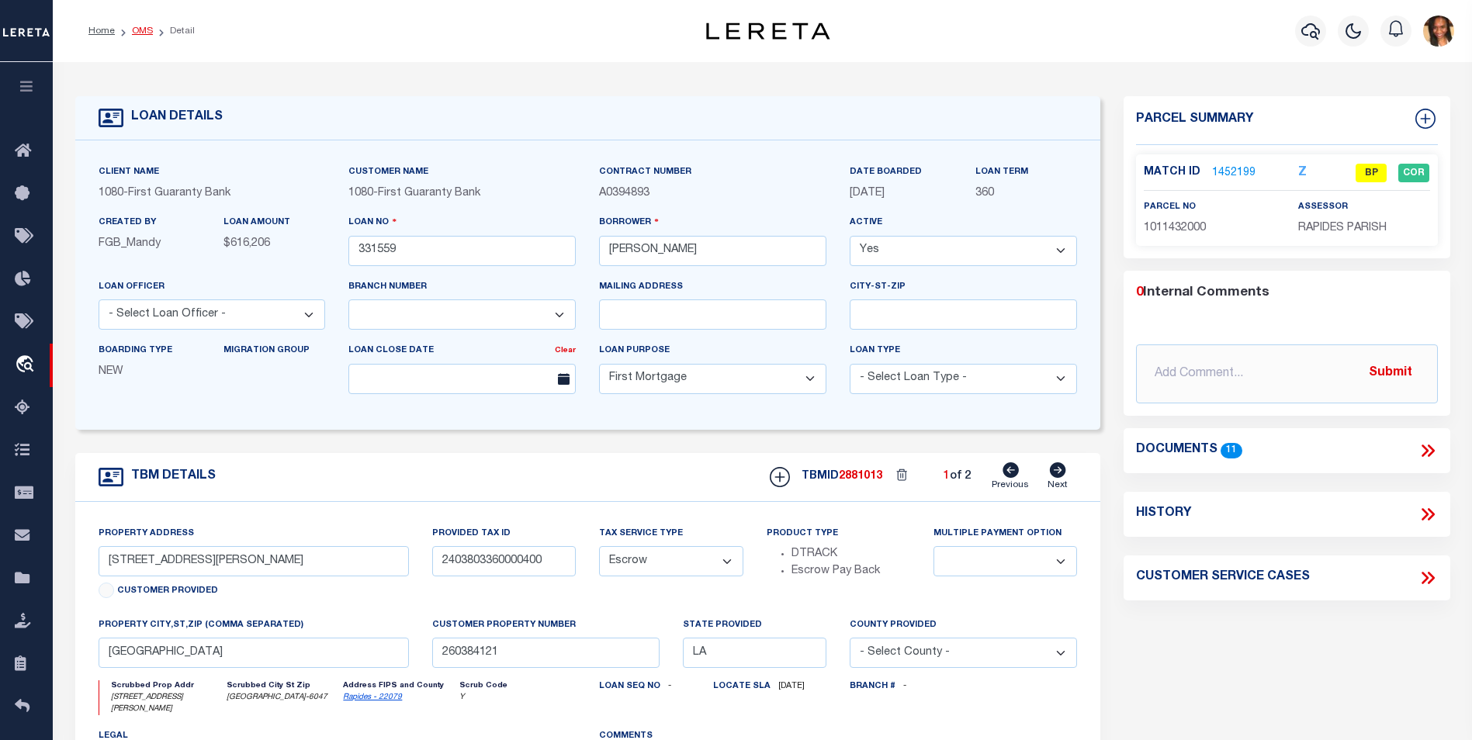
click at [140, 32] on link "OMS" at bounding box center [142, 30] width 21 height 9
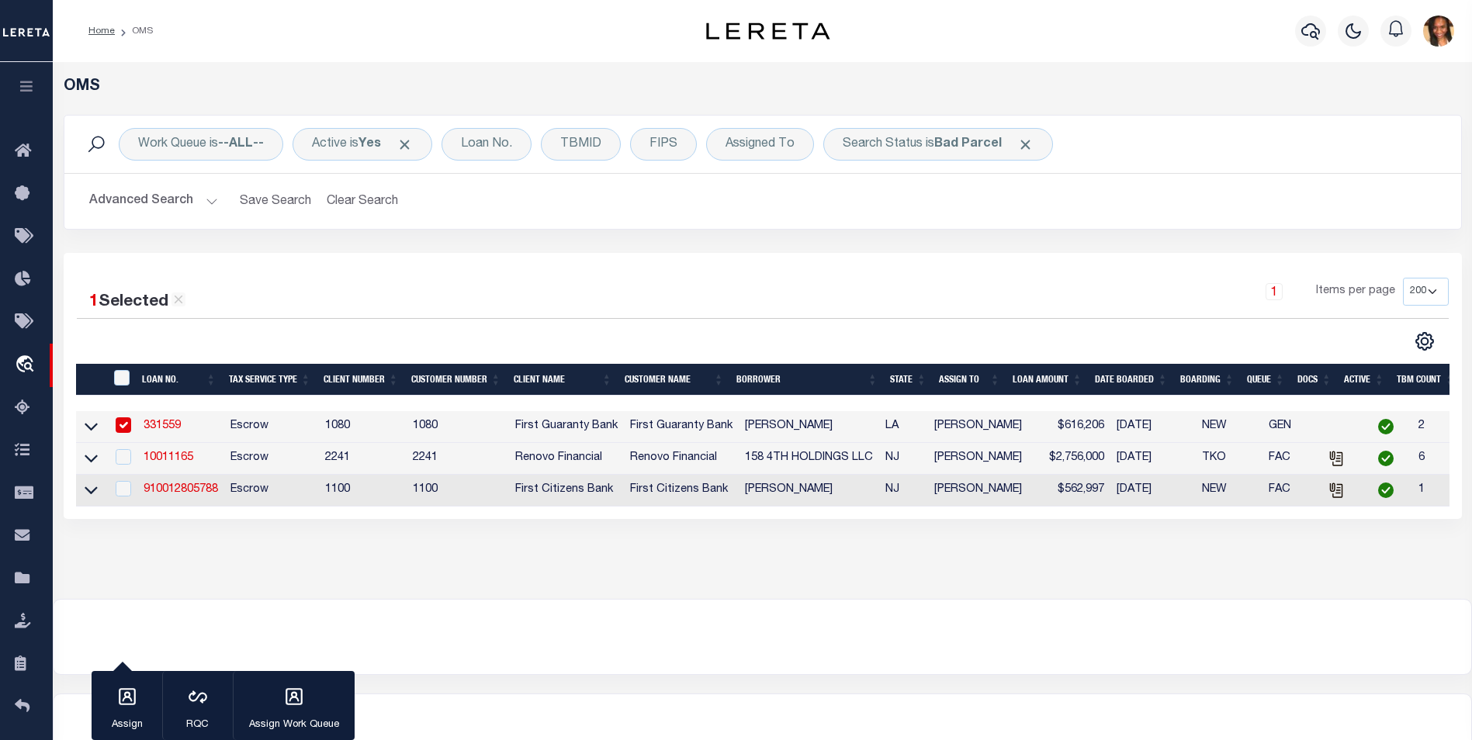
click at [144, 423] on link "331559" at bounding box center [162, 425] width 37 height 11
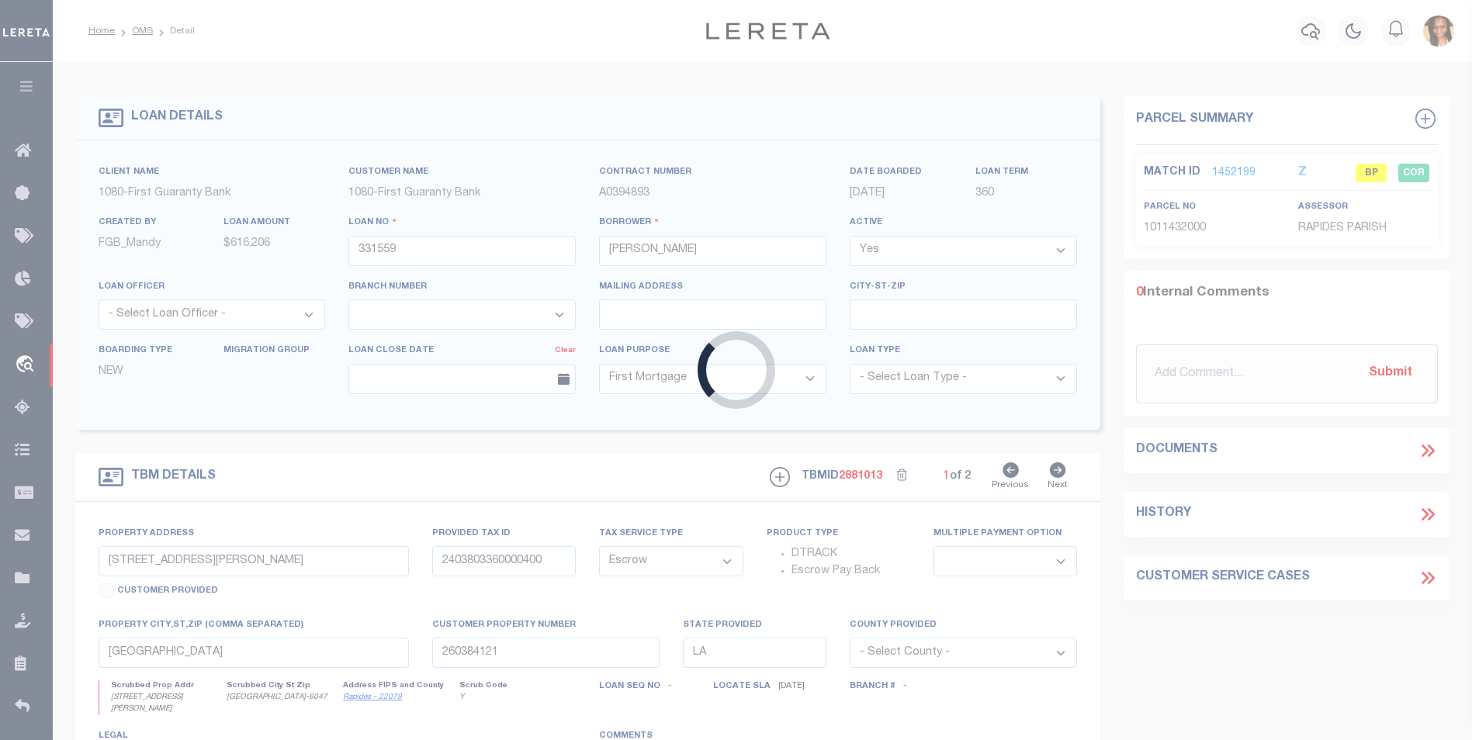
select select
select select "2308"
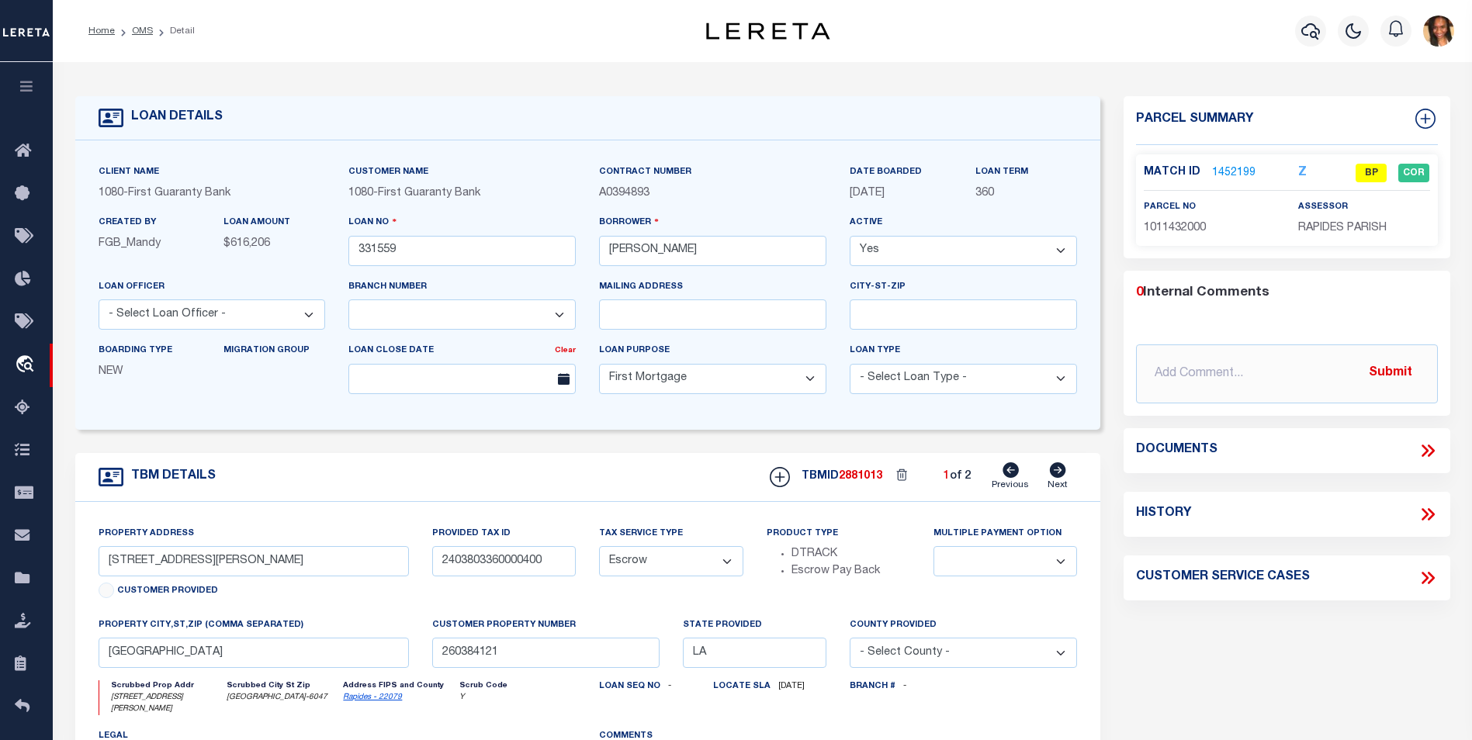
click at [1223, 175] on link "1452199" at bounding box center [1233, 173] width 43 height 16
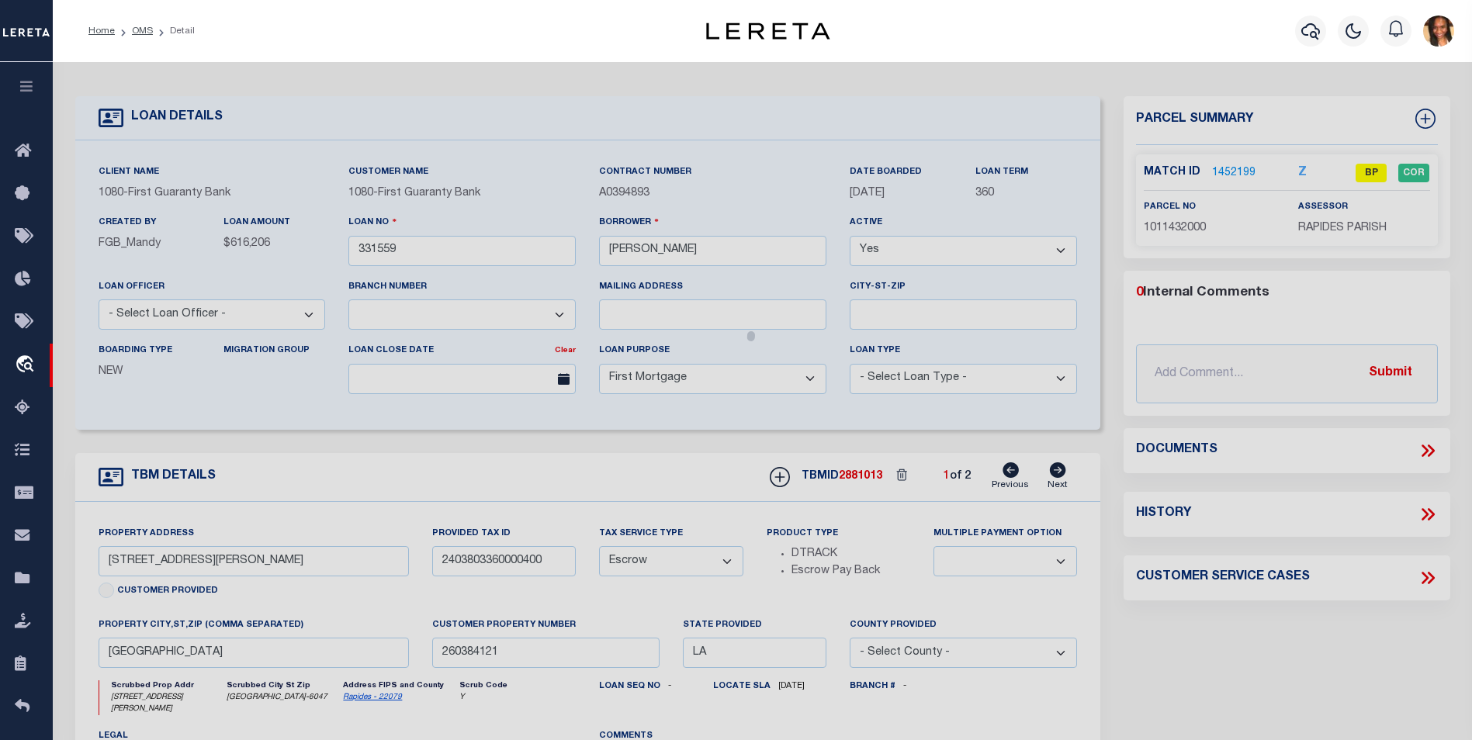
select select "AS"
select select
checkbox input "false"
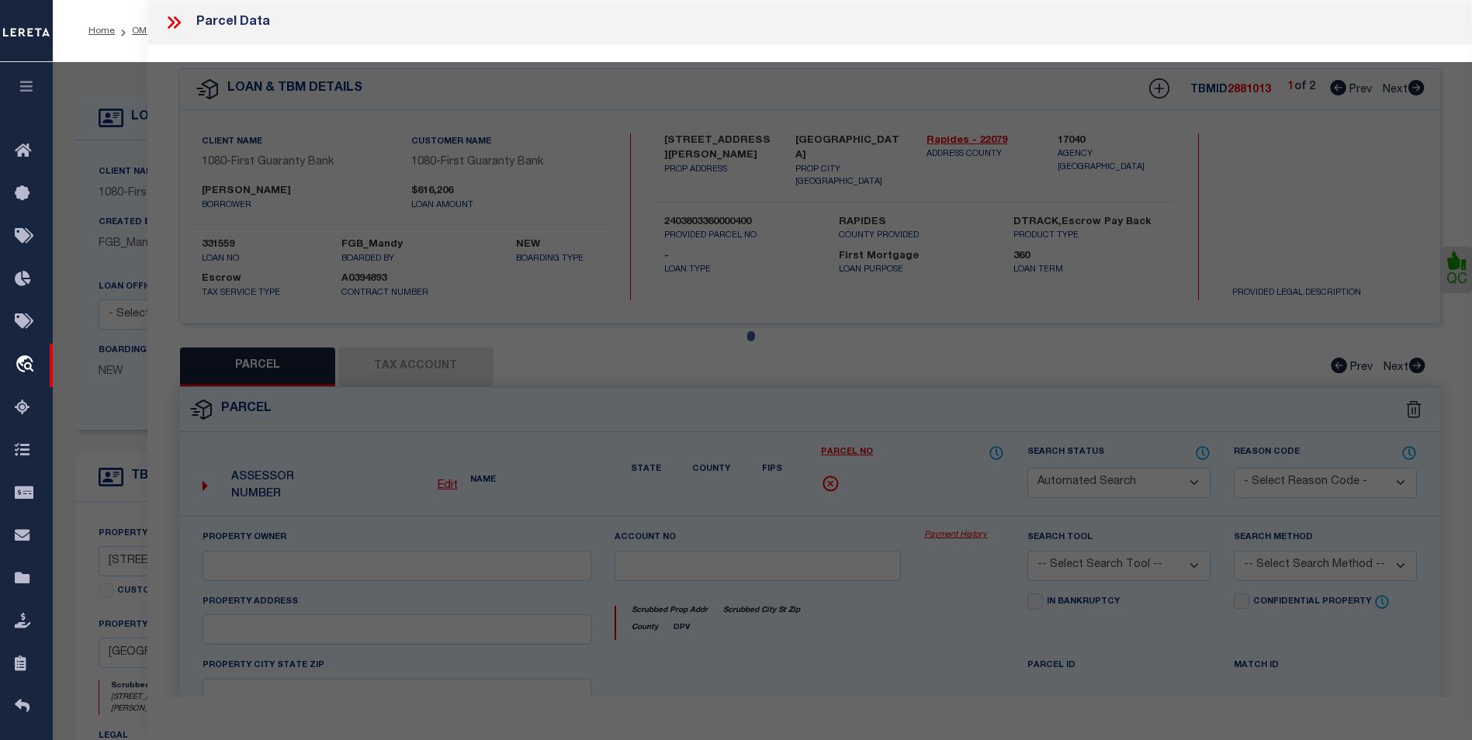
select select "BP"
type input "NICHOLS ERIC PAUL"
select select "AGW"
select select "ADD"
type input "2107 TURNER ST,"
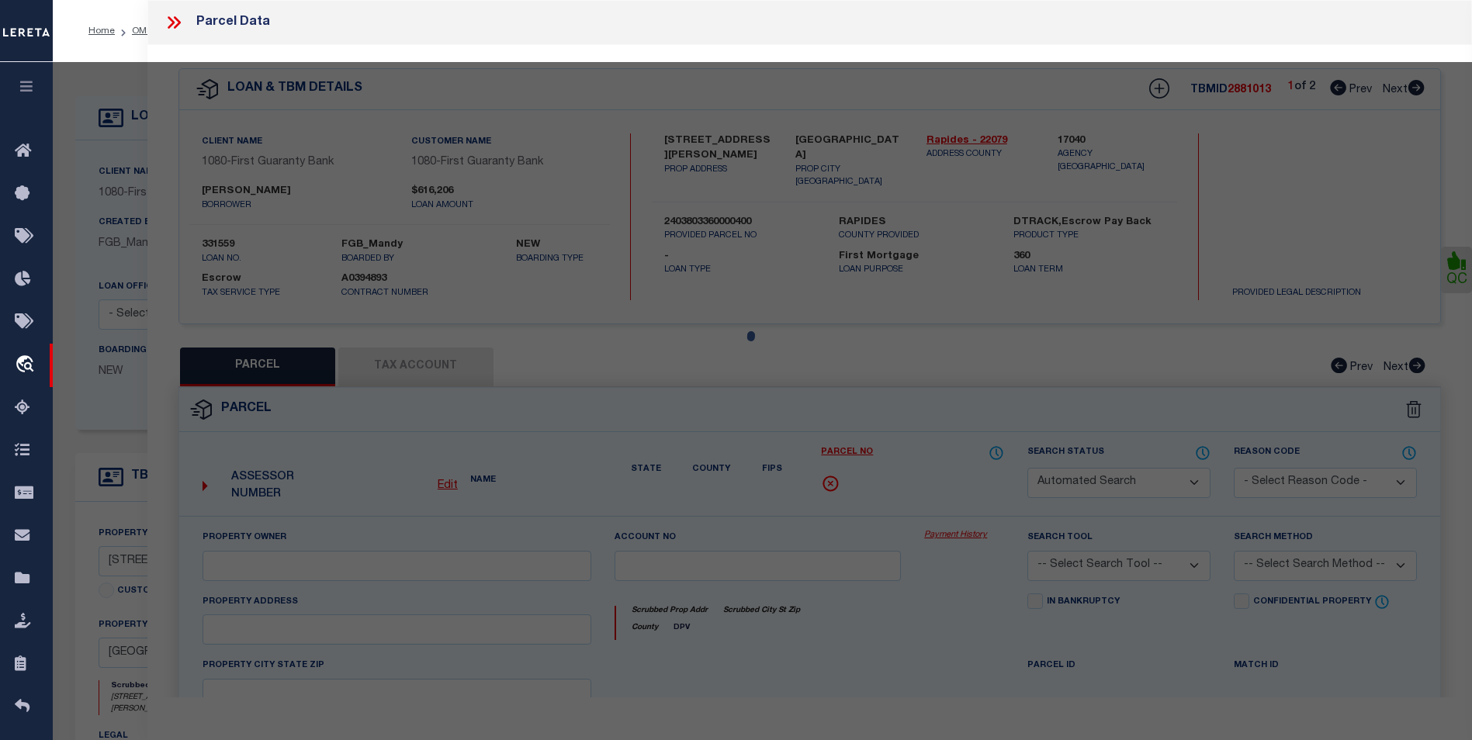
type input "ALEXANDRIA LA 71301"
type textarea "LOT 6, GARDEN SUBD. ---(CB 931-282)(CB 2030-978 WALLACE) (CB 2148-104 2019 CITY…"
type textarea "updated Assessment/Tax ID to 1011432000"
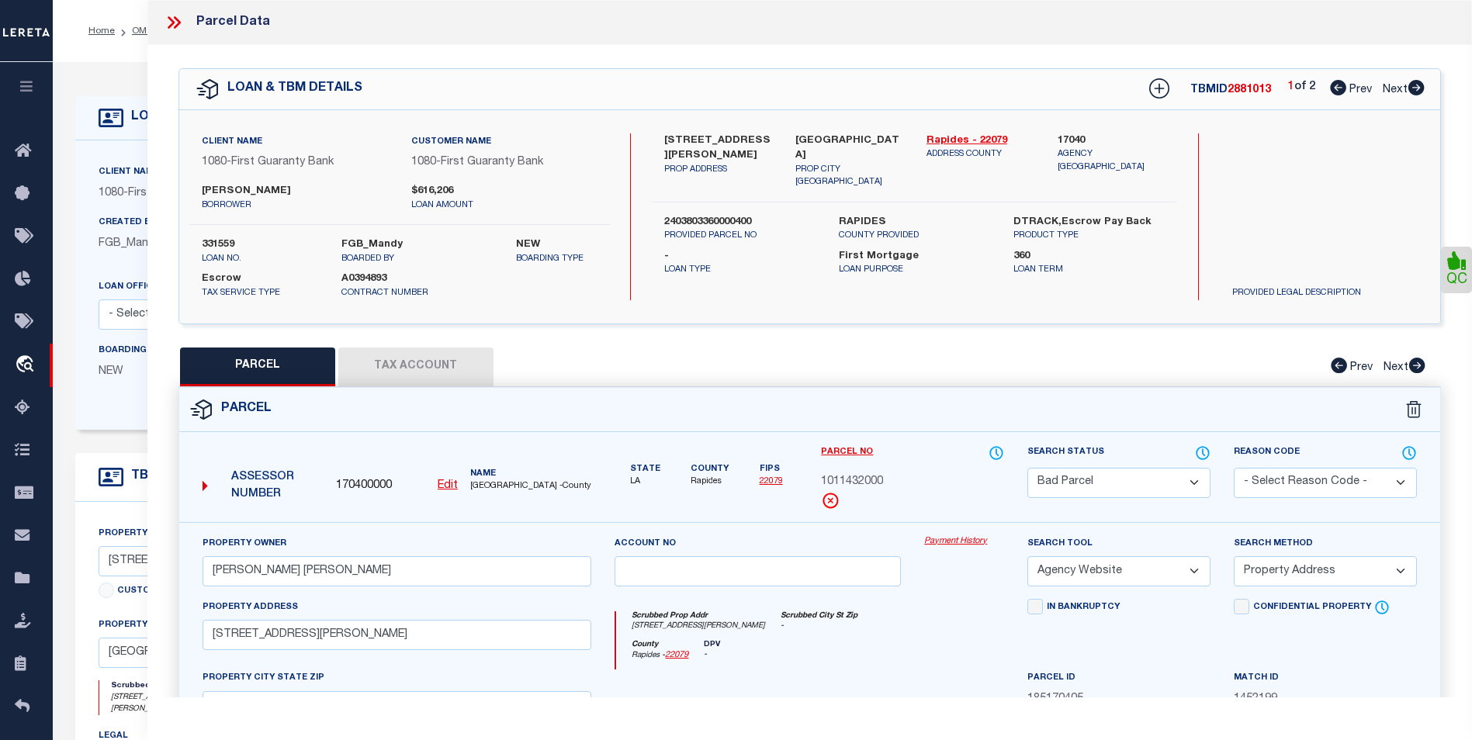
click at [175, 22] on icon at bounding box center [174, 22] width 20 height 20
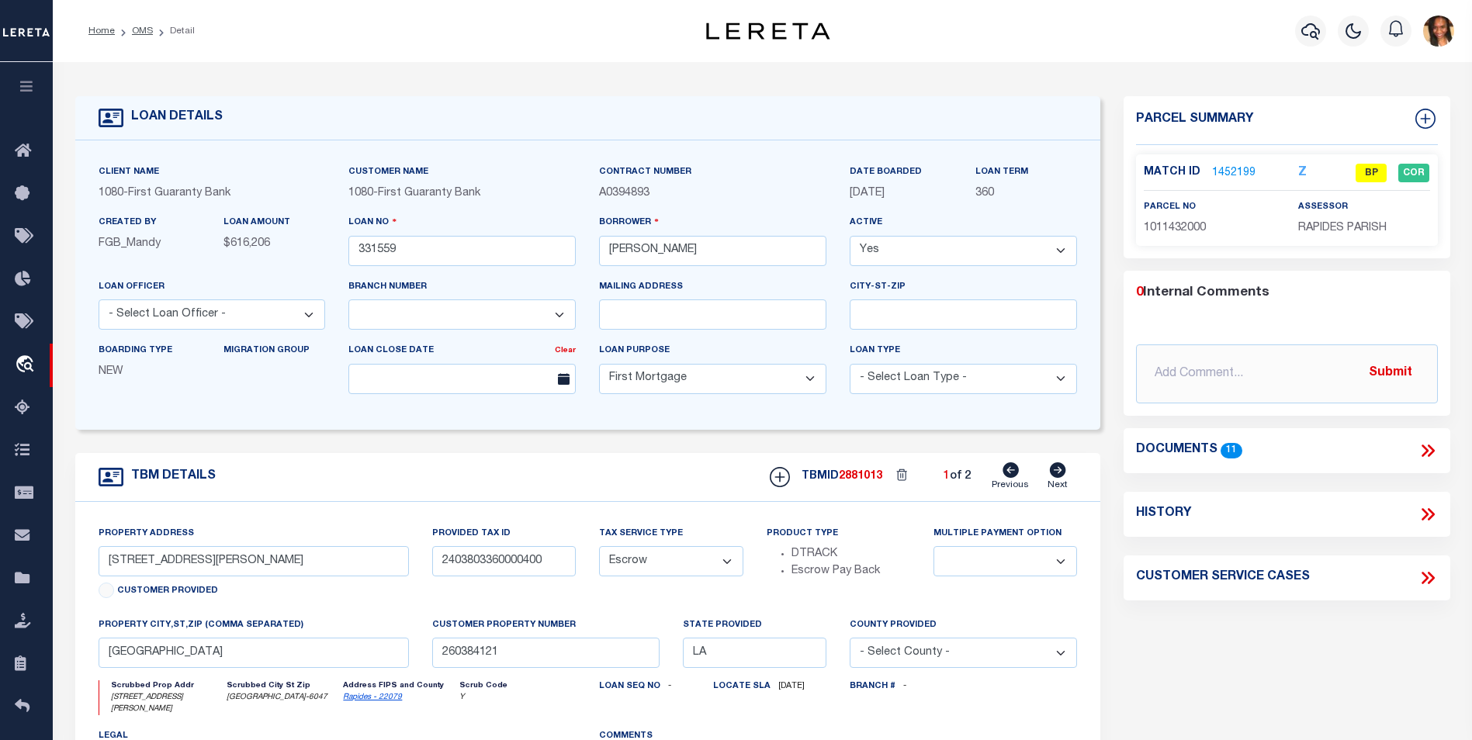
click at [1237, 165] on link "1452199" at bounding box center [1233, 173] width 43 height 16
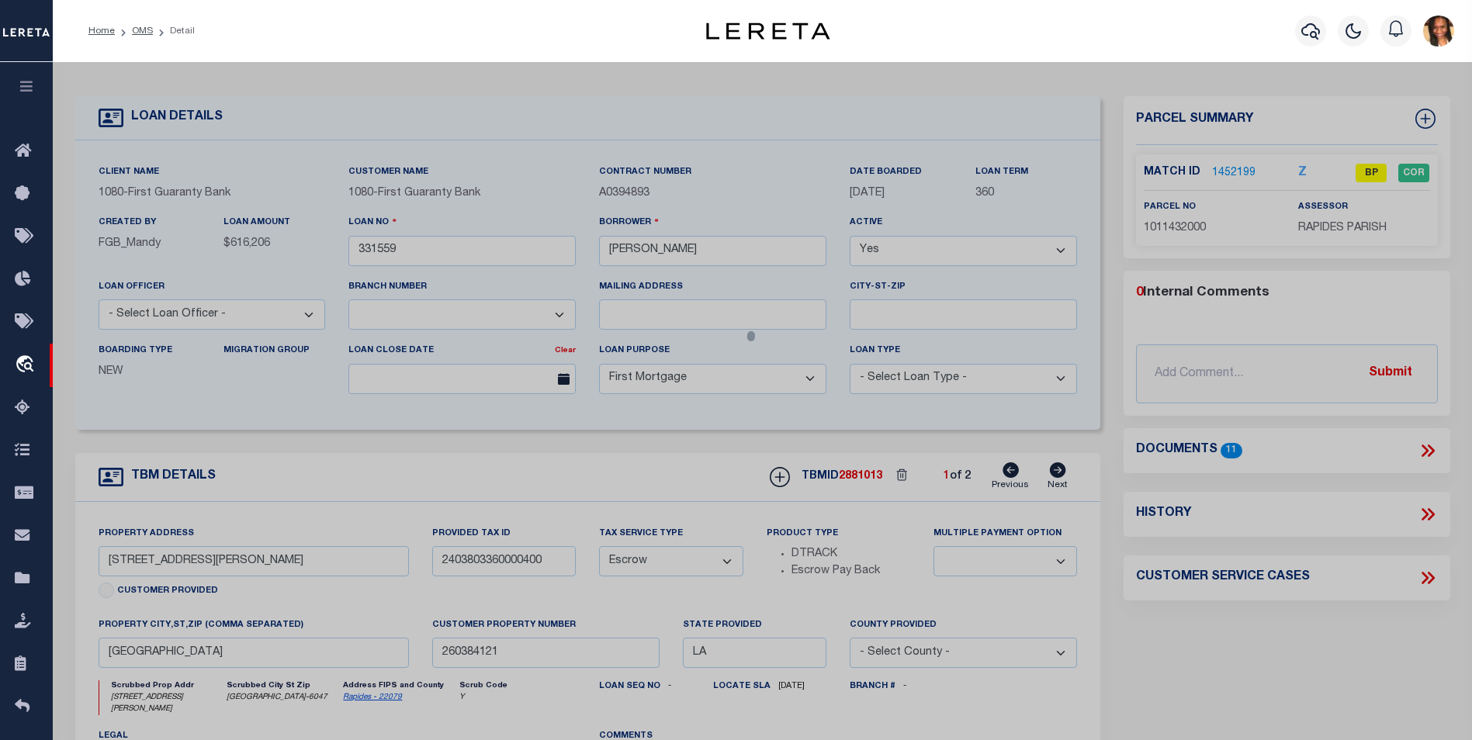
select select "AS"
select select
checkbox input "false"
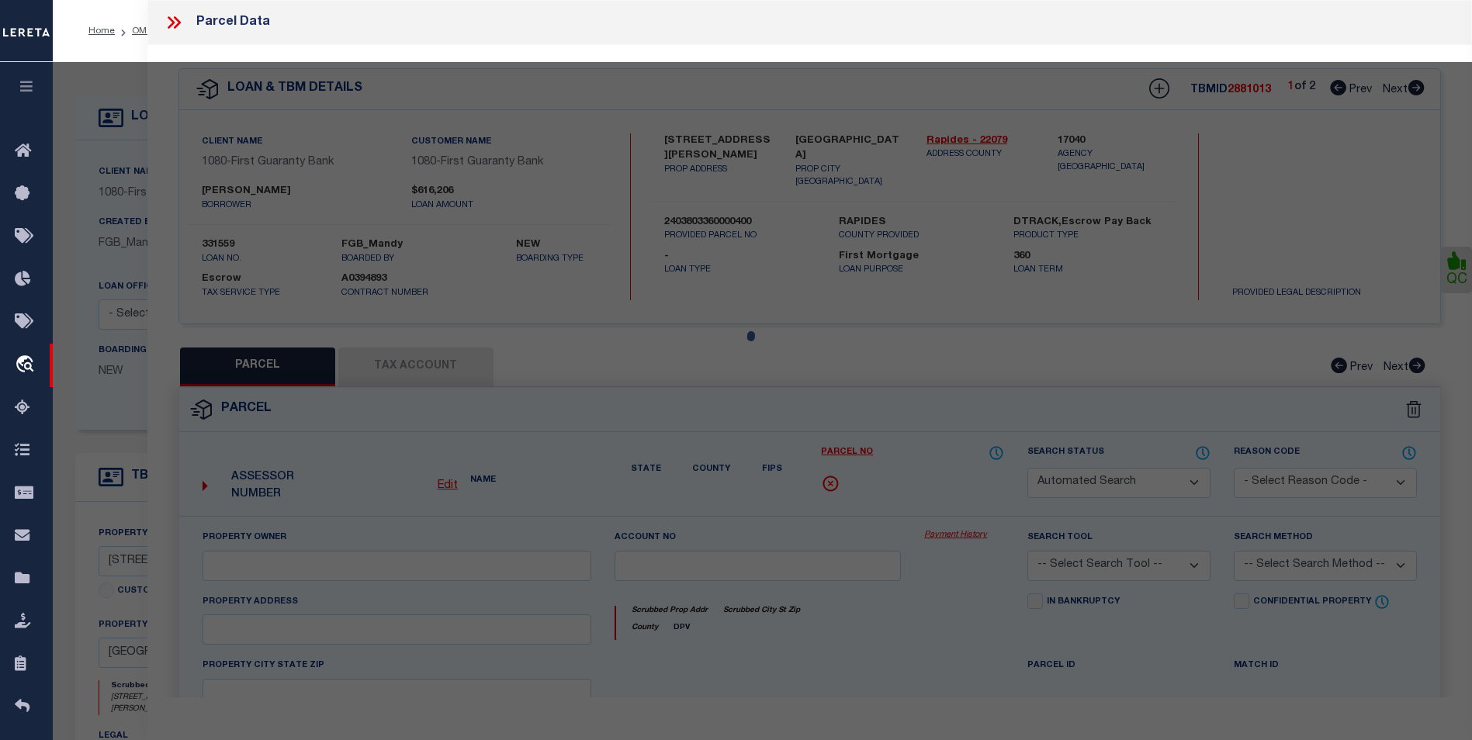
select select "BP"
type input "NICHOLS ERIC PAUL"
select select "AGW"
select select "ADD"
type input "2107 TURNER ST,"
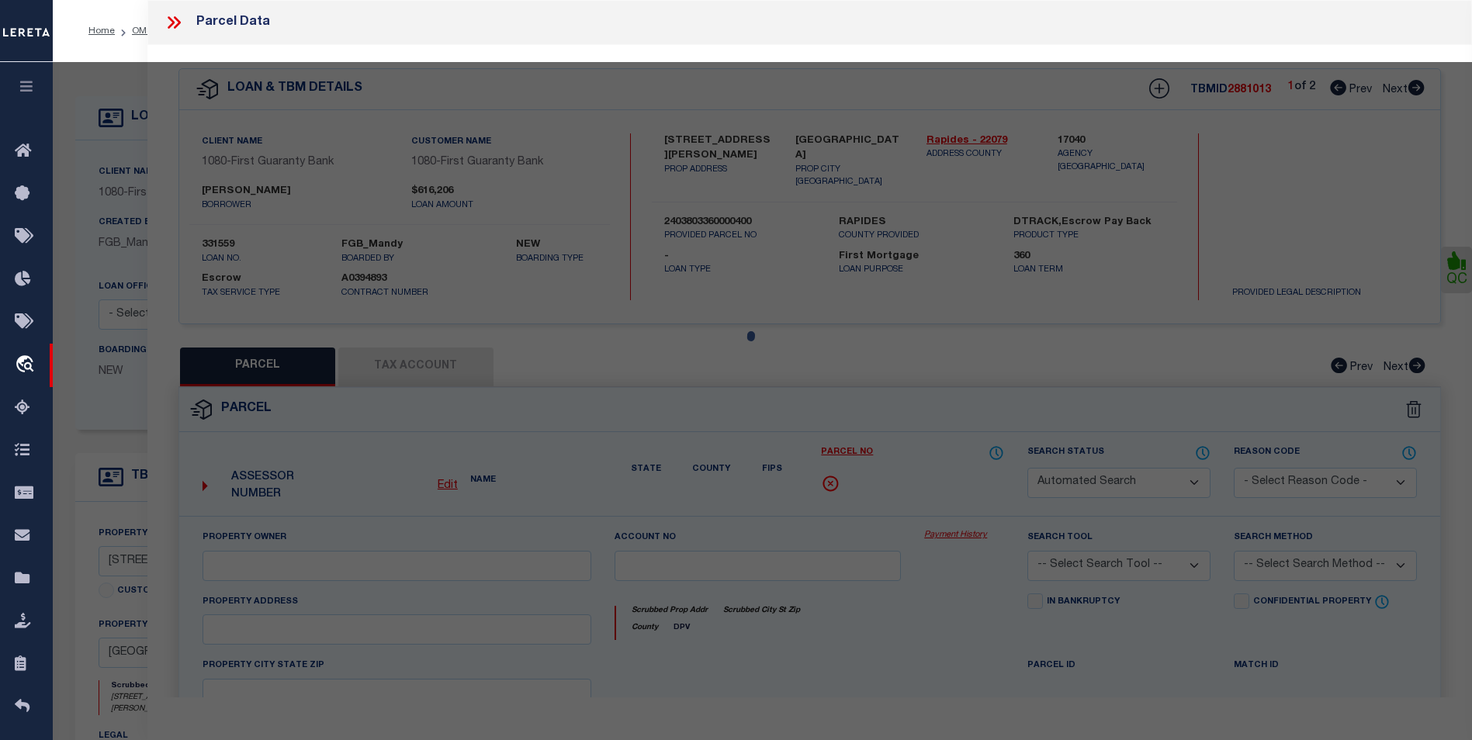
type input "ALEXANDRIA LA 71301"
type textarea "LOT 6, GARDEN SUBD. ---(CB 931-282)(CB 2030-978 WALLACE) (CB 2148-104 2019 CITY…"
type textarea "updated Assessment/Tax ID to 1011432000"
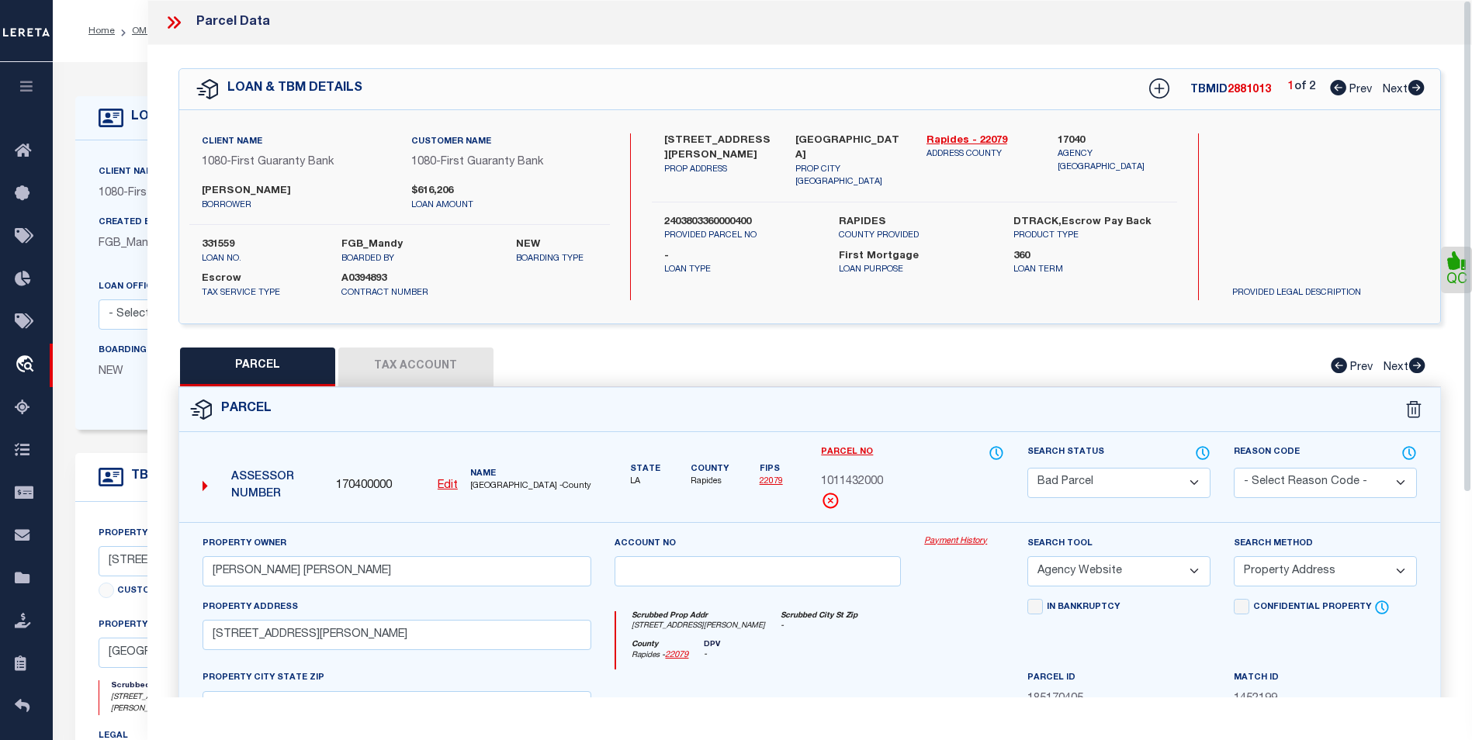
click at [176, 30] on icon at bounding box center [174, 22] width 20 height 20
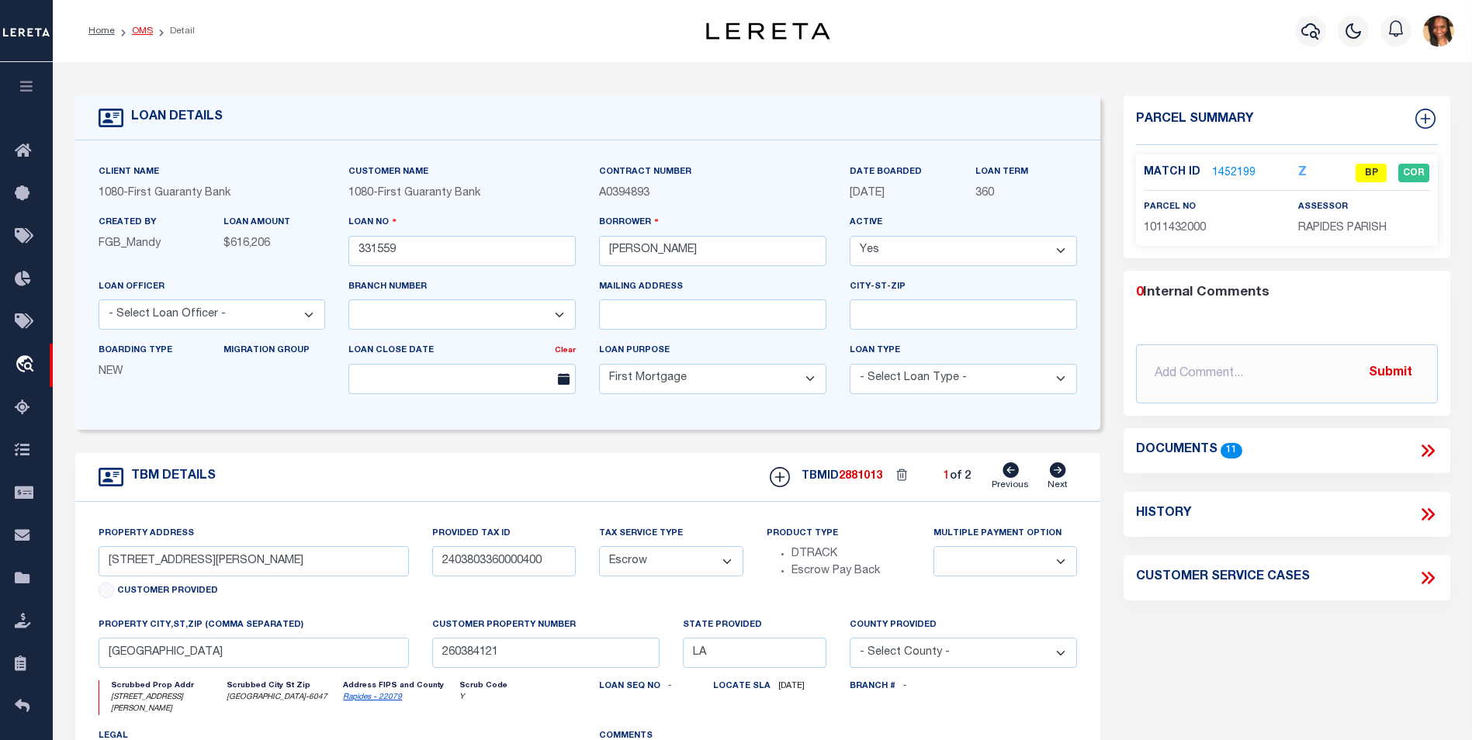
click at [132, 33] on link "OMS" at bounding box center [142, 30] width 21 height 9
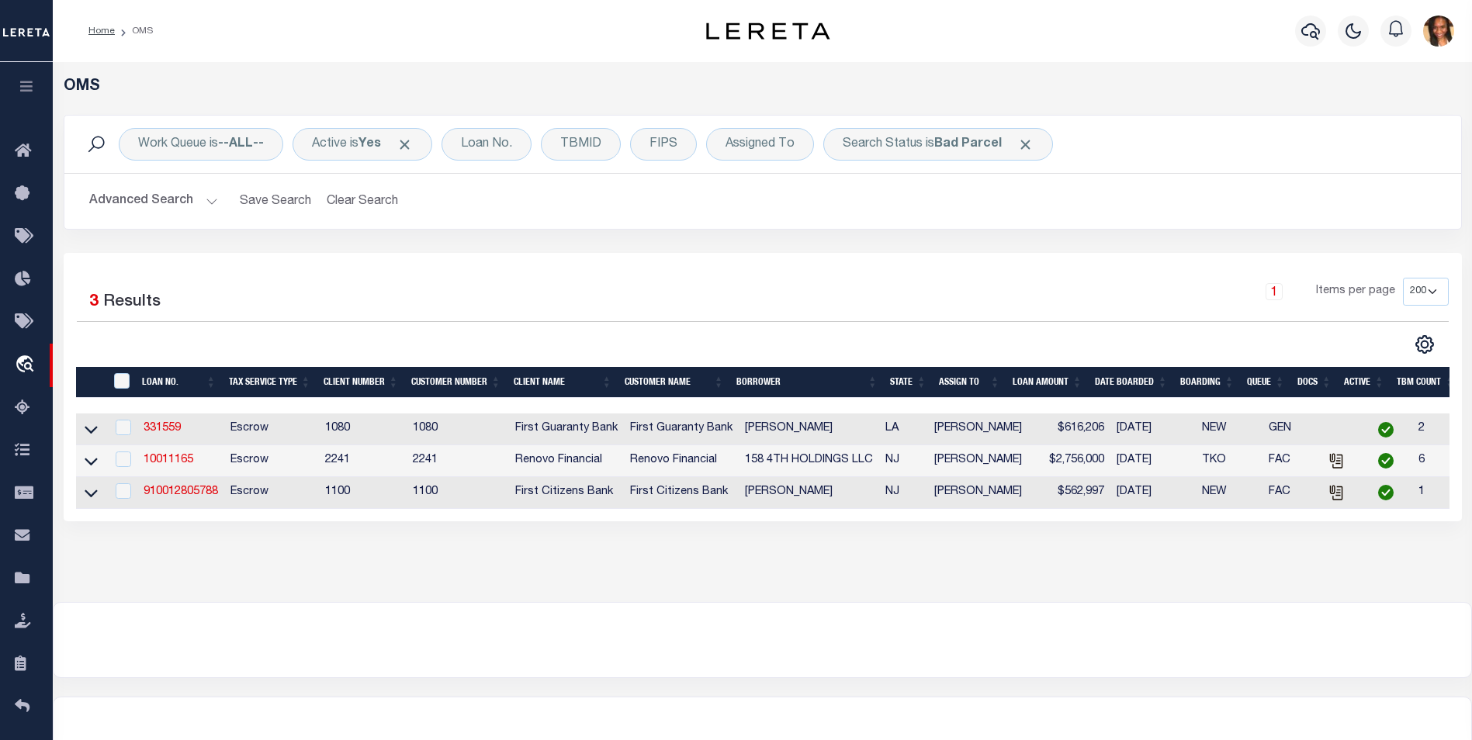
click at [186, 503] on td "910012805788" at bounding box center [180, 493] width 87 height 32
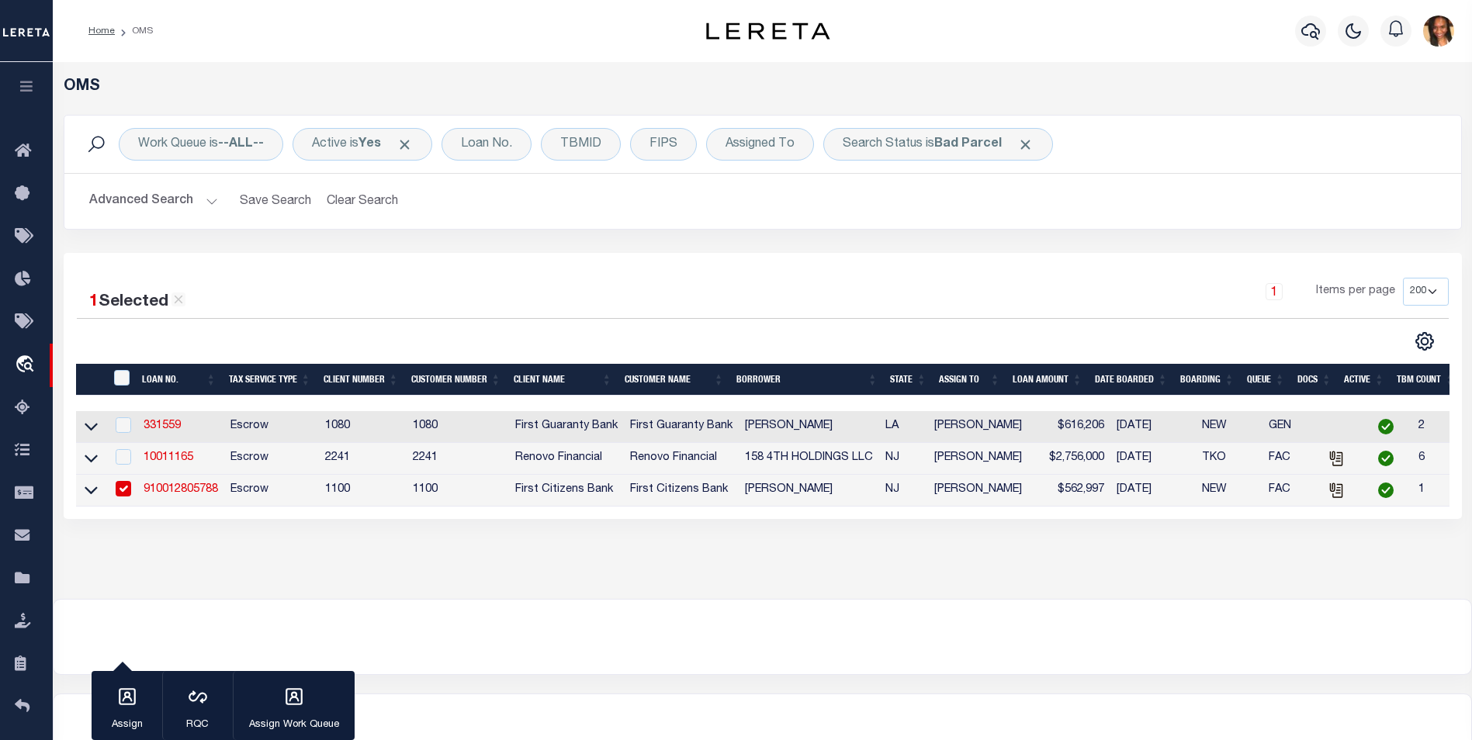
click at [188, 495] on link "910012805788" at bounding box center [181, 489] width 74 height 11
checkbox input "false"
type input "910012805788"
type input "[PERSON_NAME]"
select select
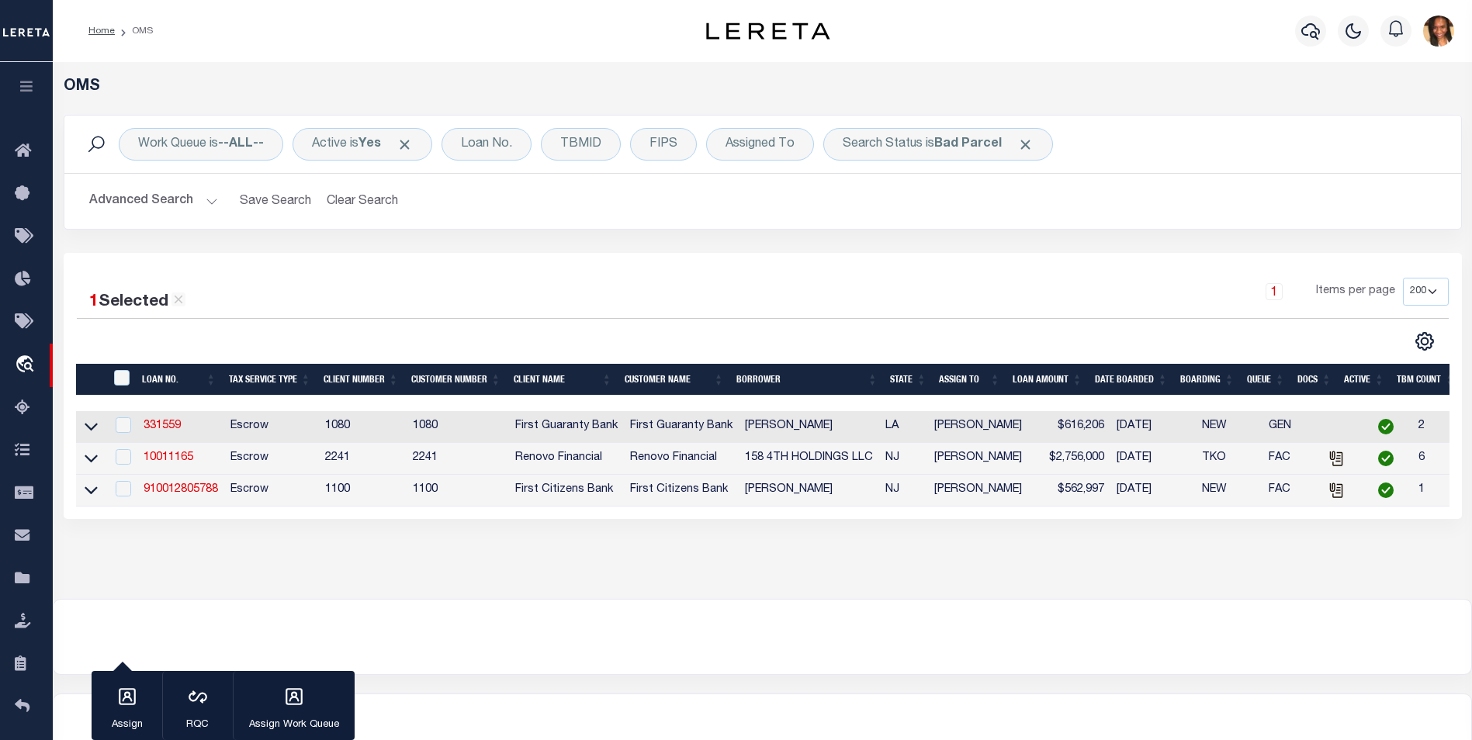
select select
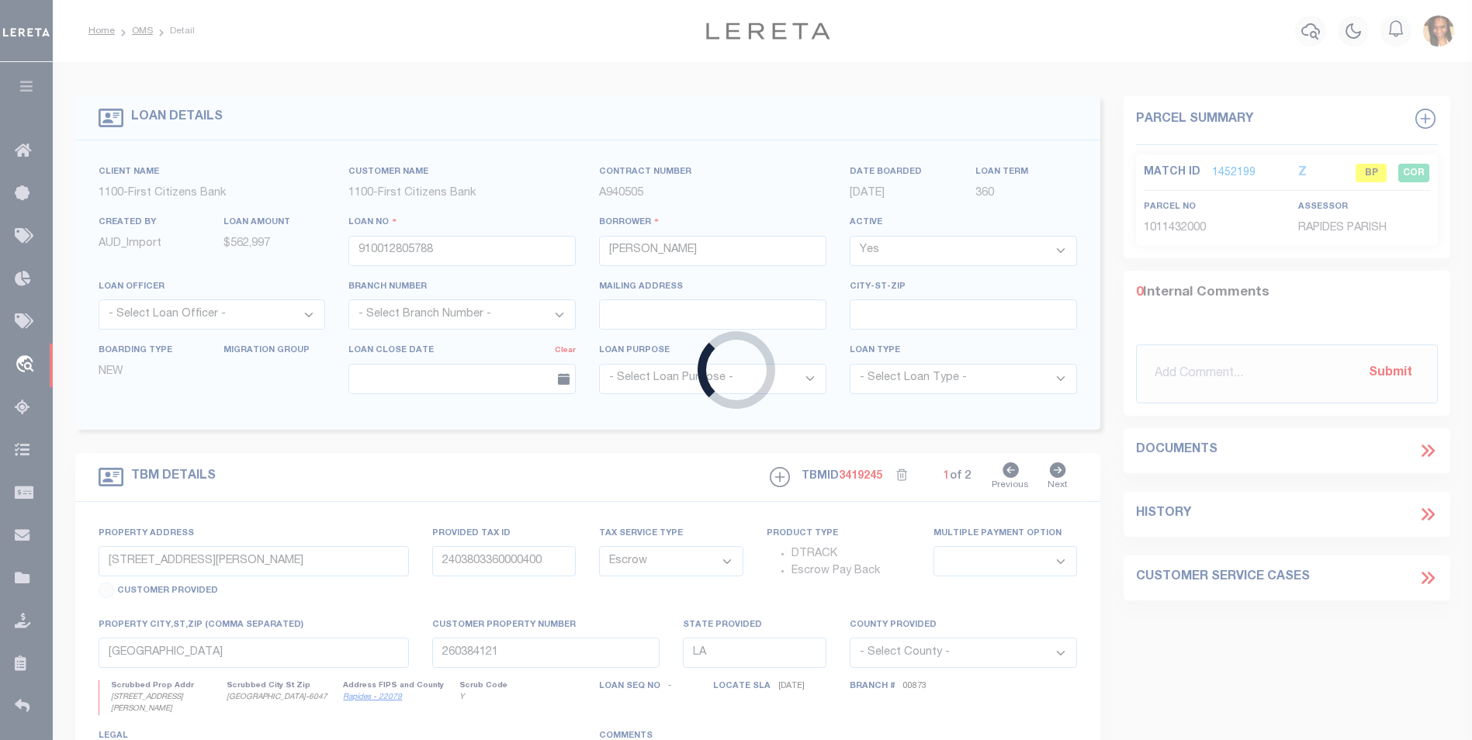
select select "24377"
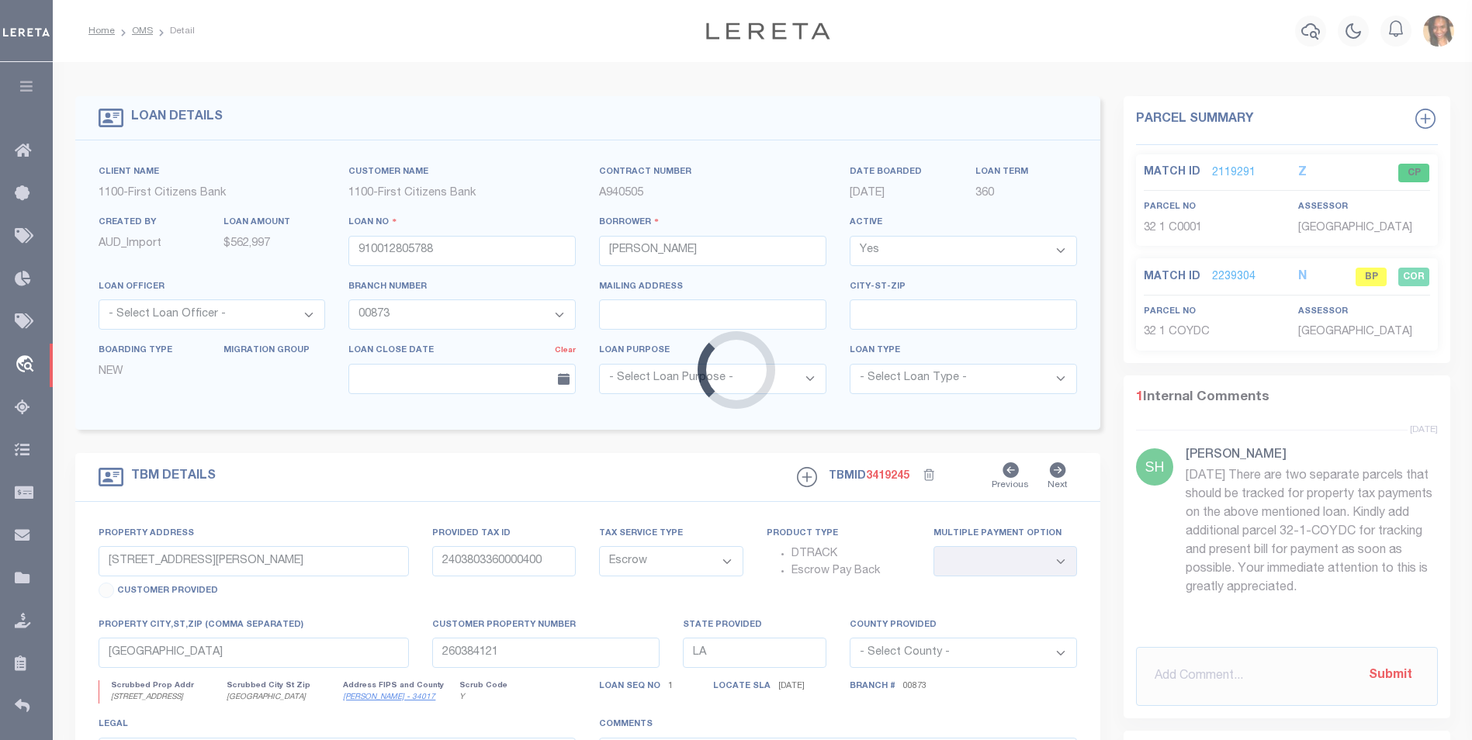
type input "[STREET_ADDRESS]"
select select
type input "[GEOGRAPHIC_DATA]"
type input "NJ"
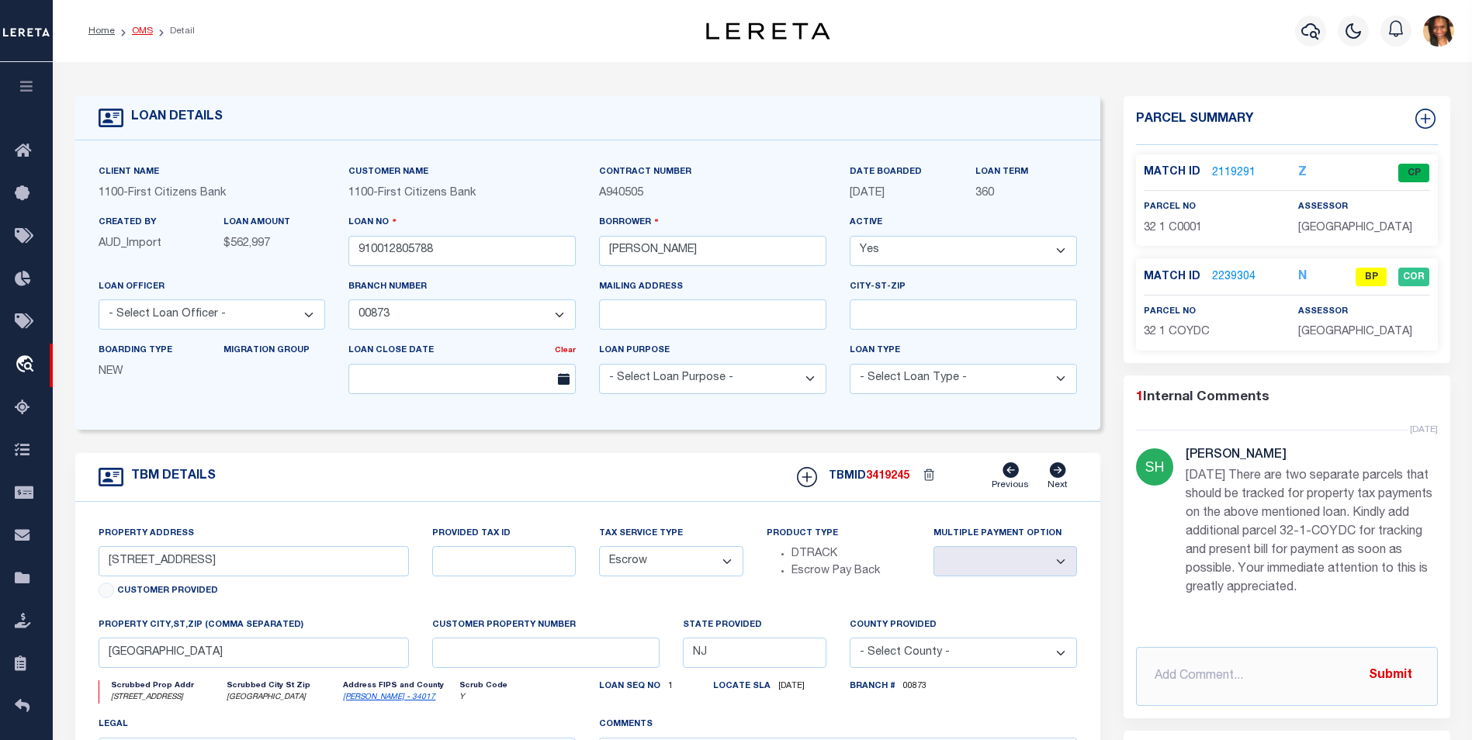
click at [133, 29] on link "OMS" at bounding box center [142, 30] width 21 height 9
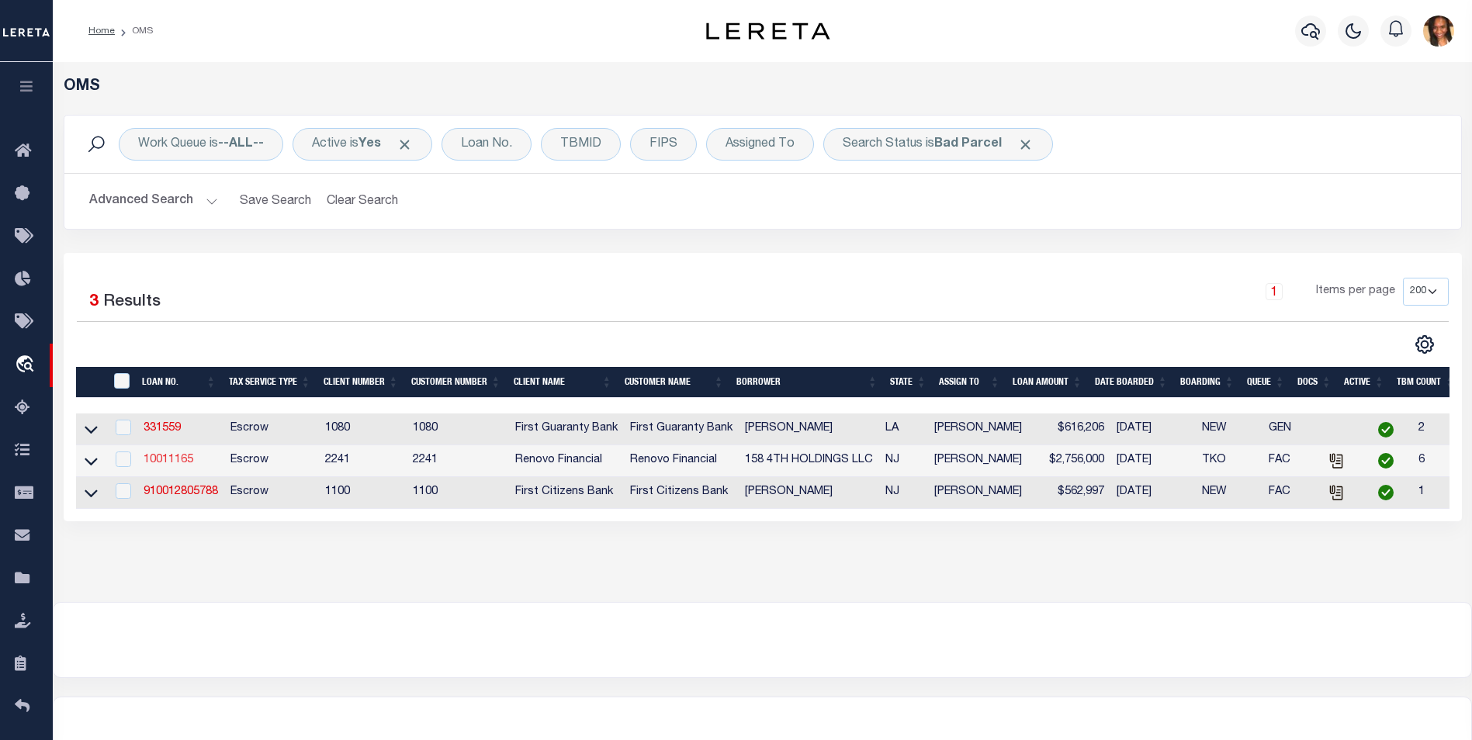
click at [187, 461] on link "10011165" at bounding box center [169, 460] width 50 height 11
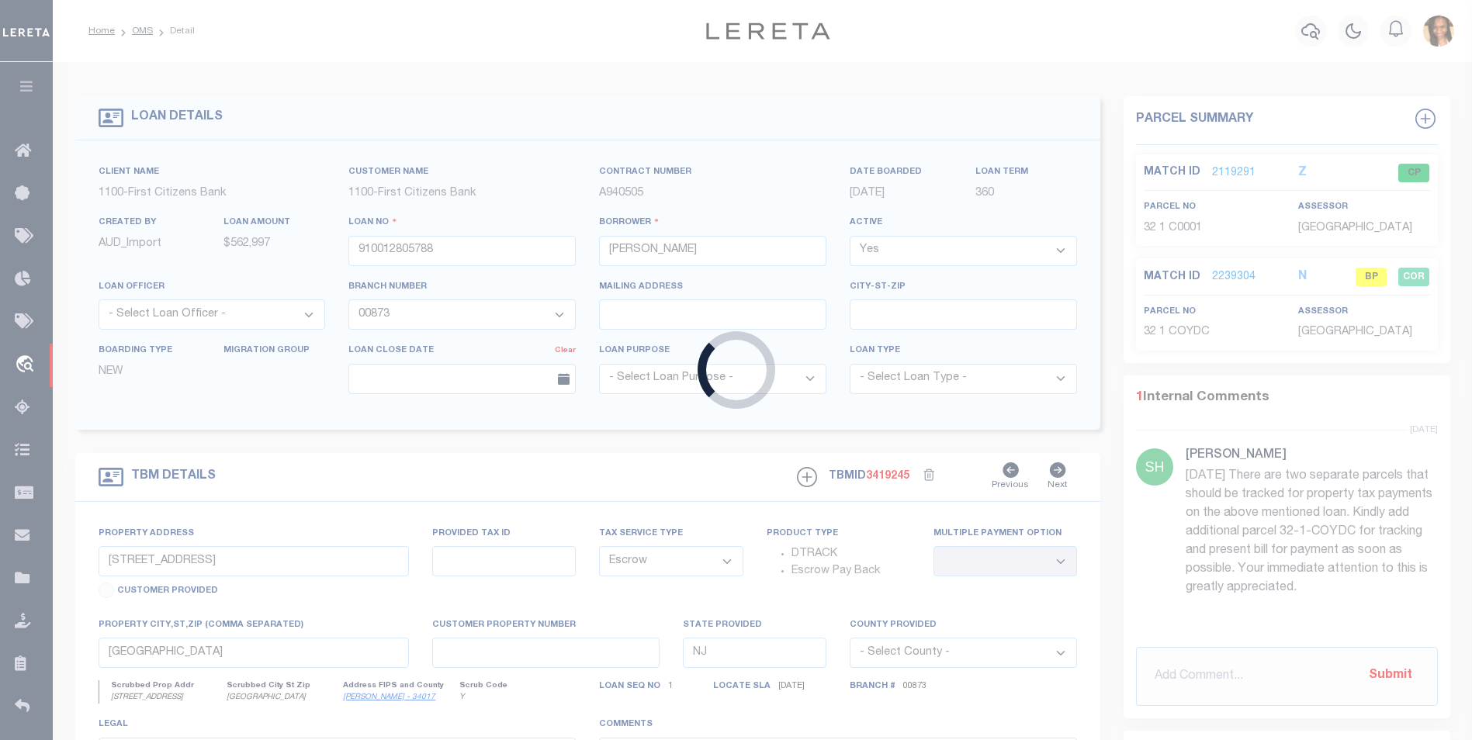
type input "10011165"
type input "158 4TH HOLDINGS LLC"
select select
type input "5314 16TH AVE PMB 334"
type input "BROOKLYN NY 11219-1425 NULL"
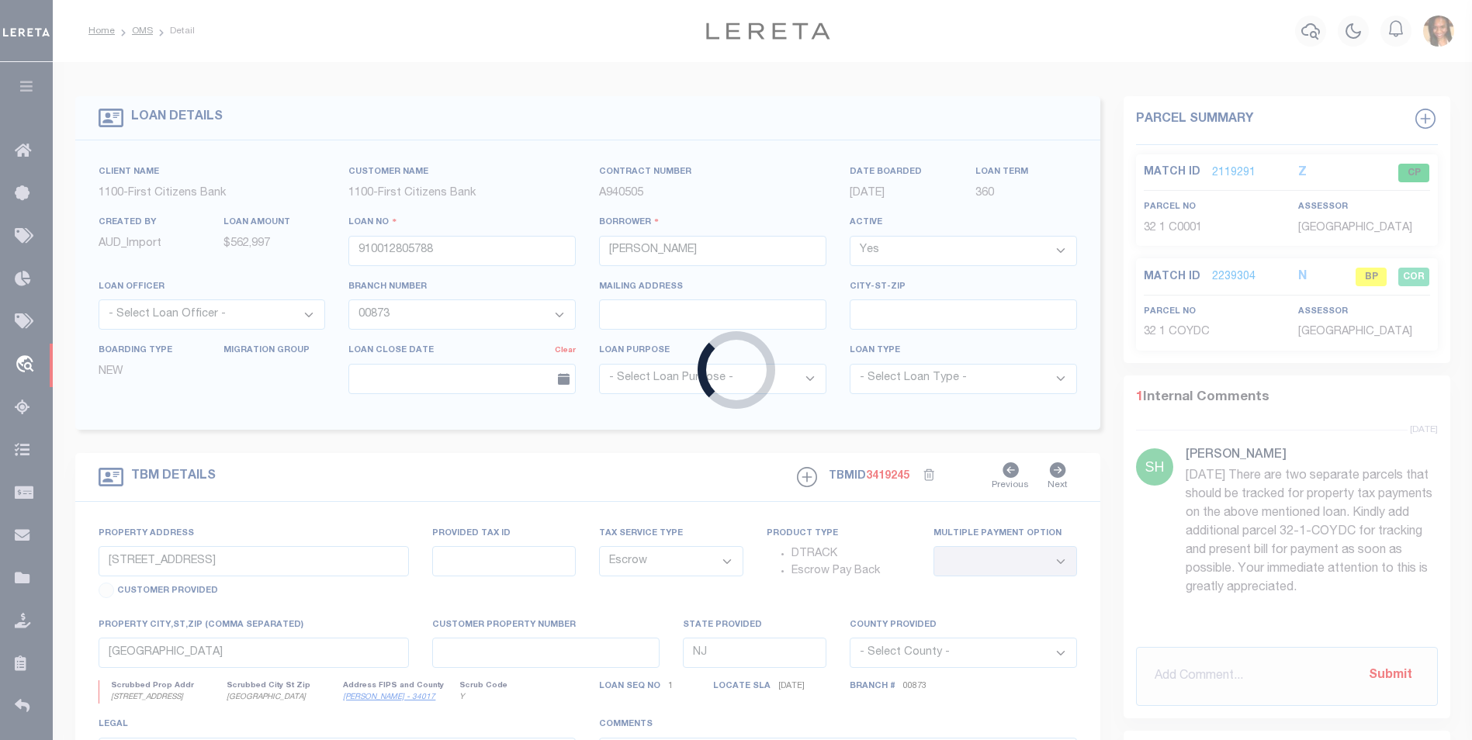
select select "10"
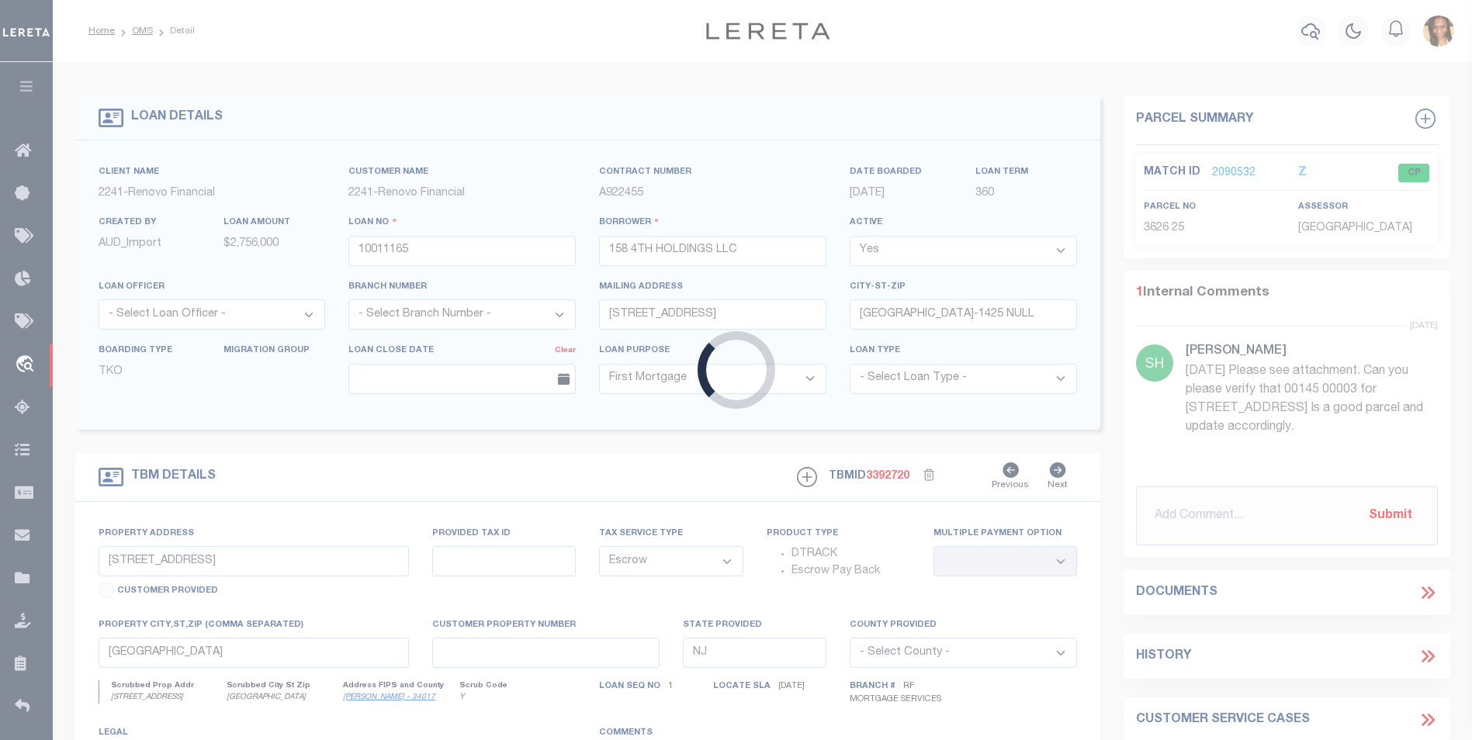
select select "25067"
type input "170-172 SCHUYLER AVE"
type input "03626 00025"
select select
type input "NEWARK NJ 07112"
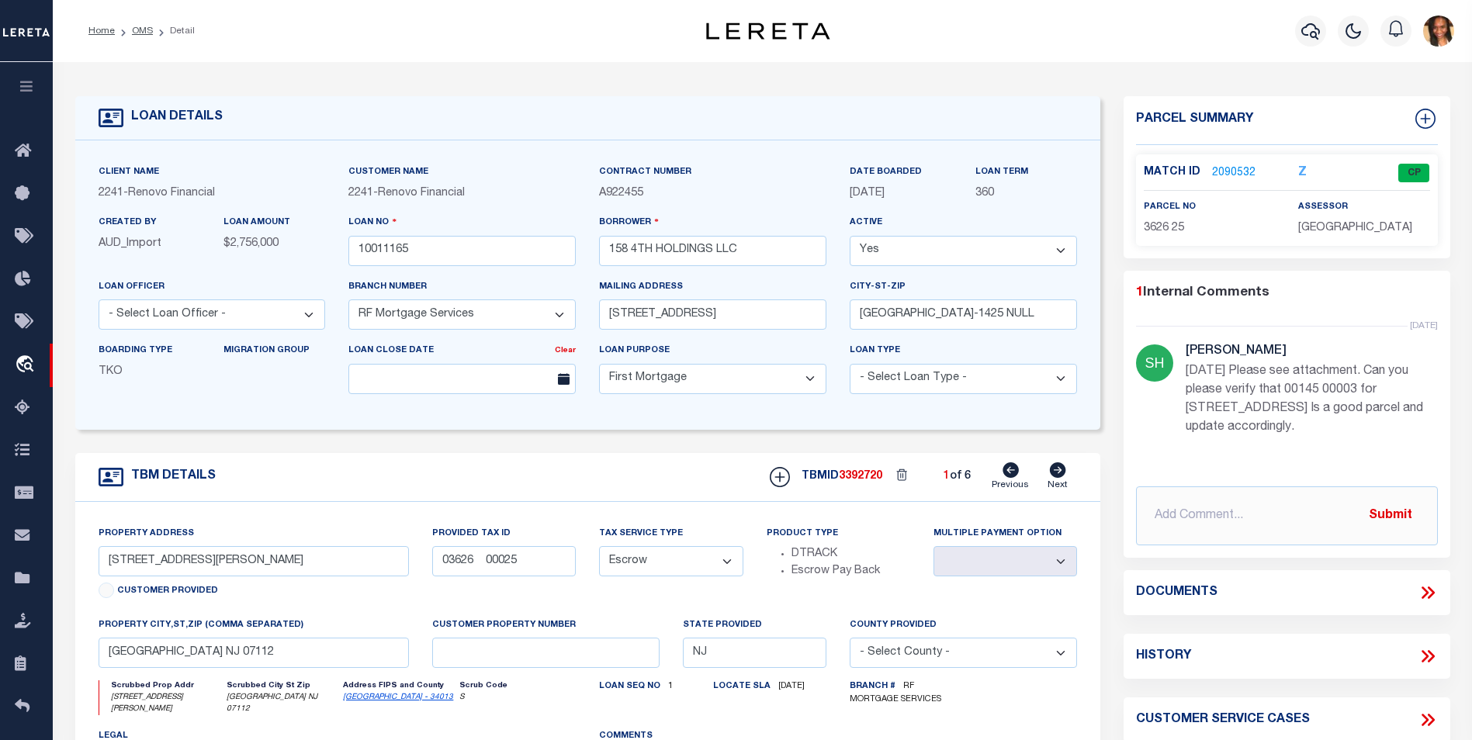
click at [1238, 167] on link "2090532" at bounding box center [1233, 173] width 43 height 16
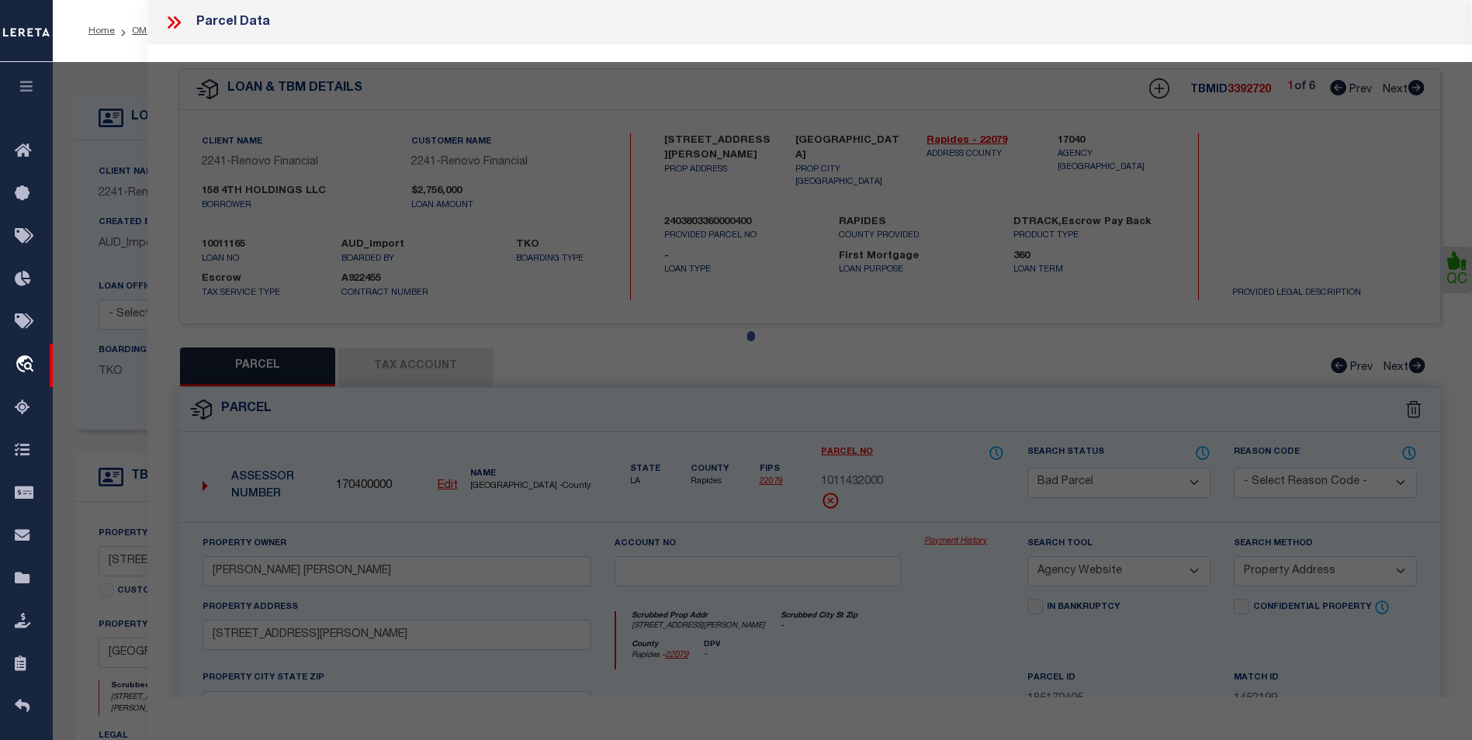
select select "AS"
select select
checkbox input "false"
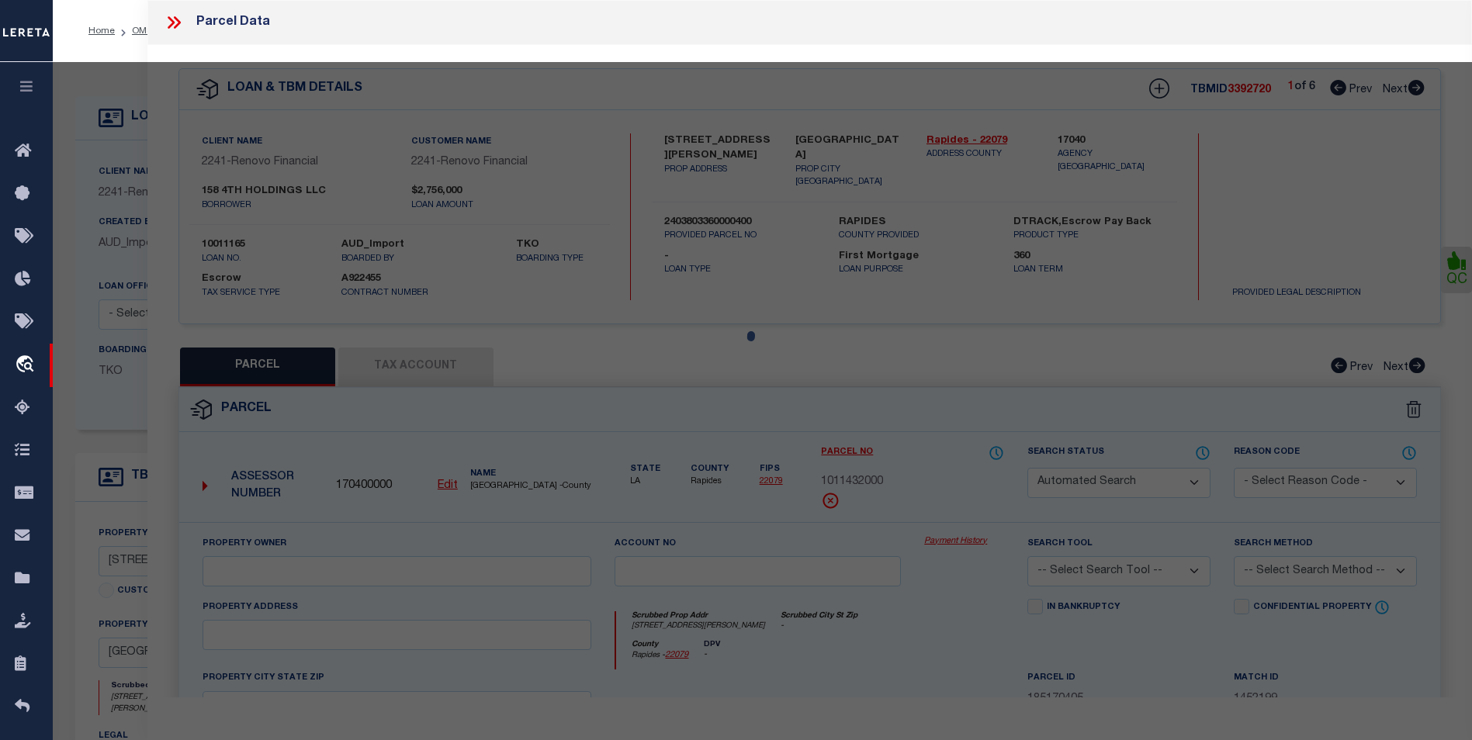
select select "CP"
type input "158 4Th Holdings Llc"
select select "AGW"
select select
type input "170-172 Schuyler Ave"
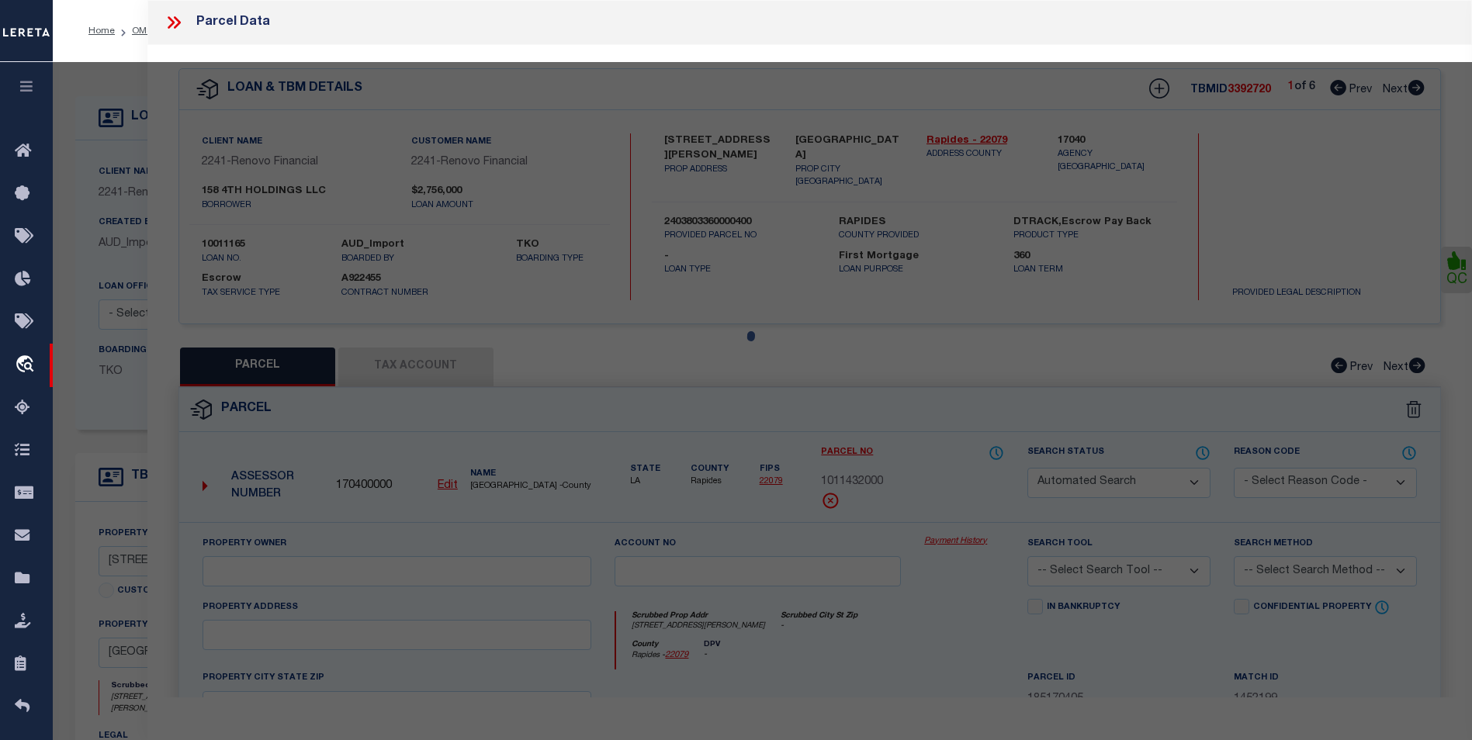
type input "NEWARK NJ 07112"
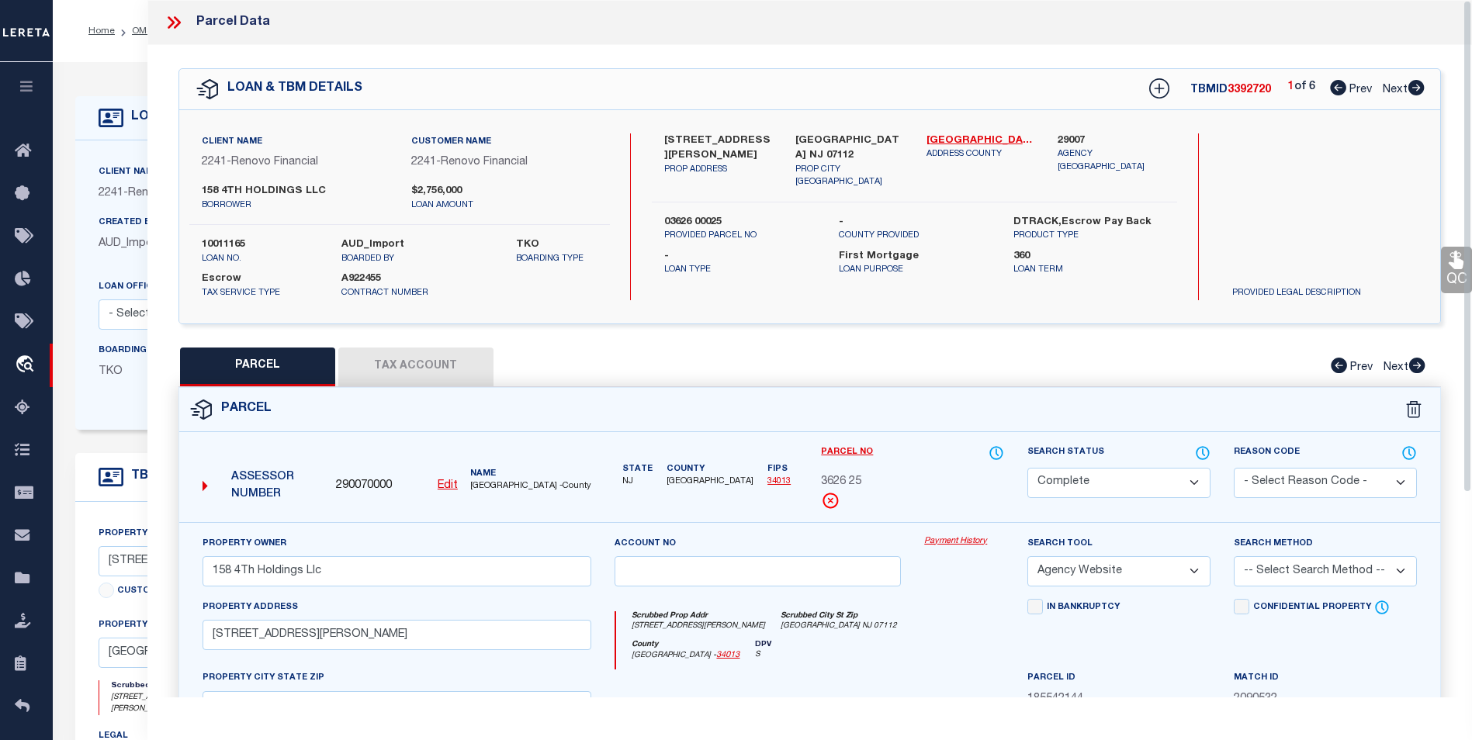
click at [1414, 92] on icon at bounding box center [1416, 88] width 16 height 16
select select "AS"
select select
checkbox input "false"
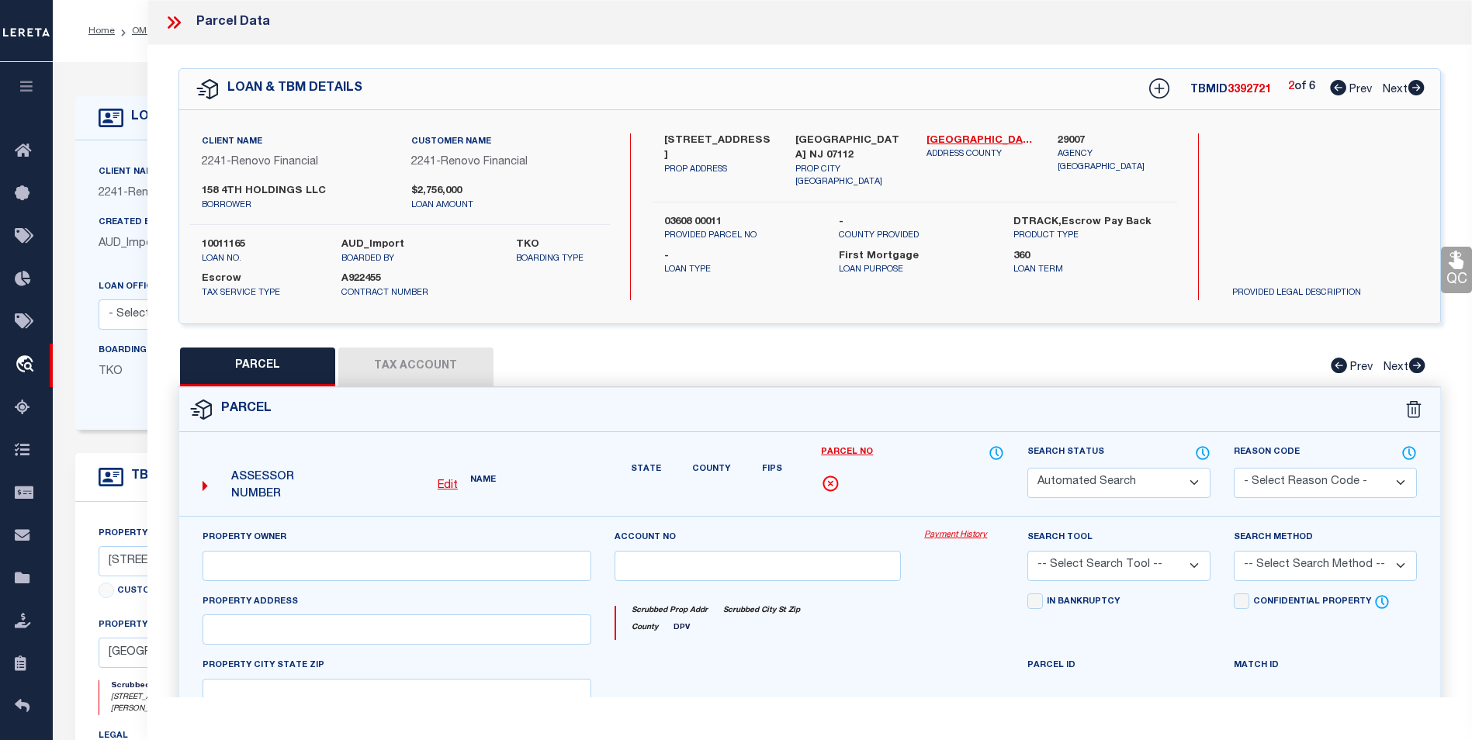
select select "CP"
type input "158 4Th Holdings Llc"
select select "AGW"
select select
type input "75 Huntington Ter"
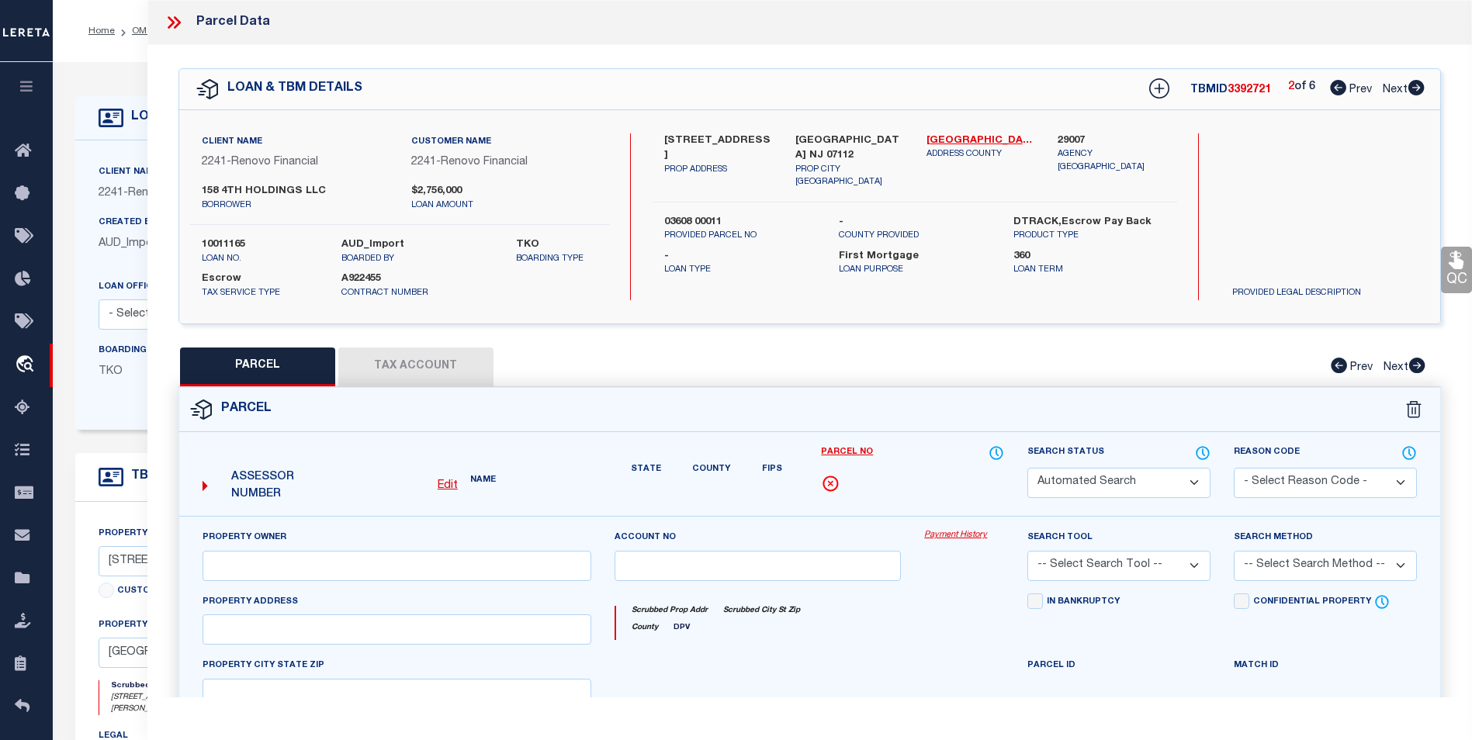
type input "NEWARK NJ 07112"
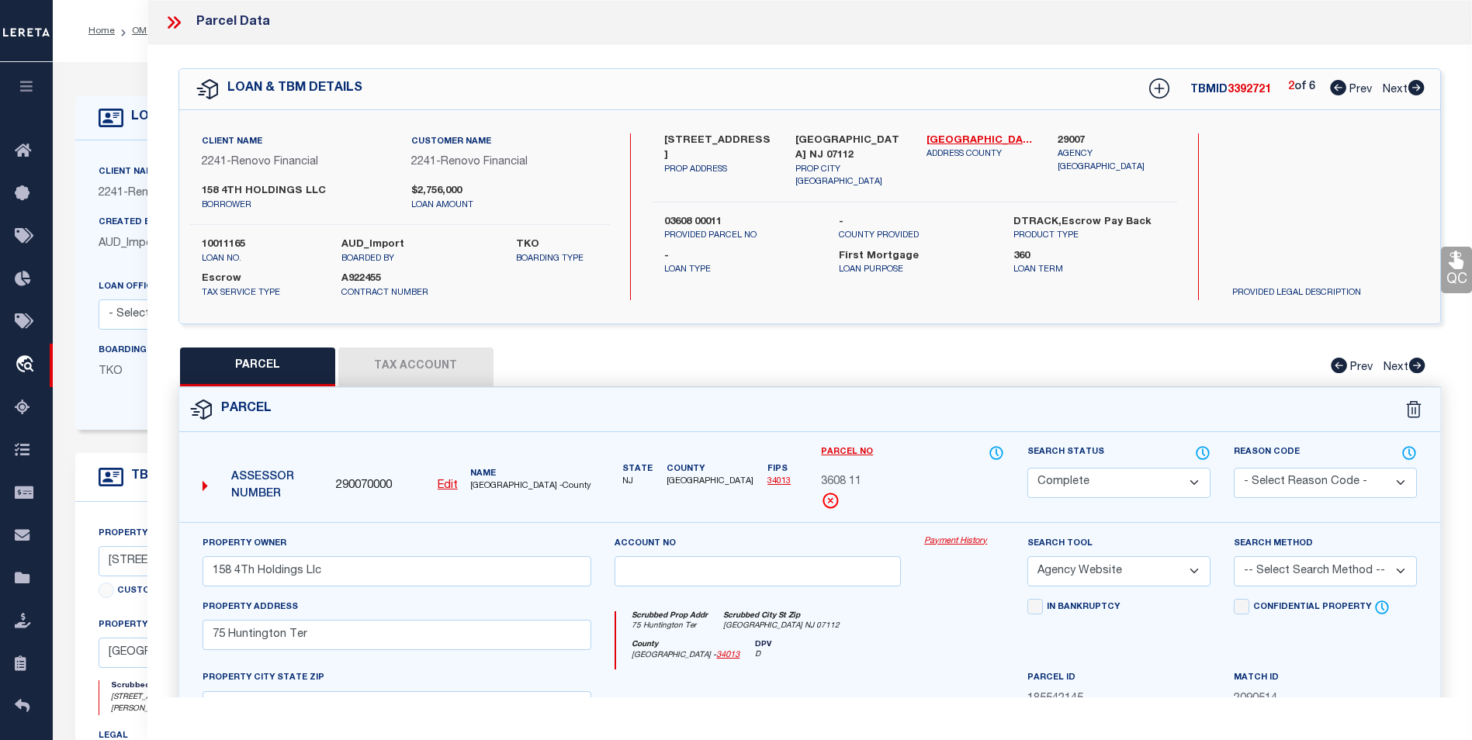
click at [1414, 92] on icon at bounding box center [1416, 88] width 16 height 16
select select "AS"
select select
checkbox input "false"
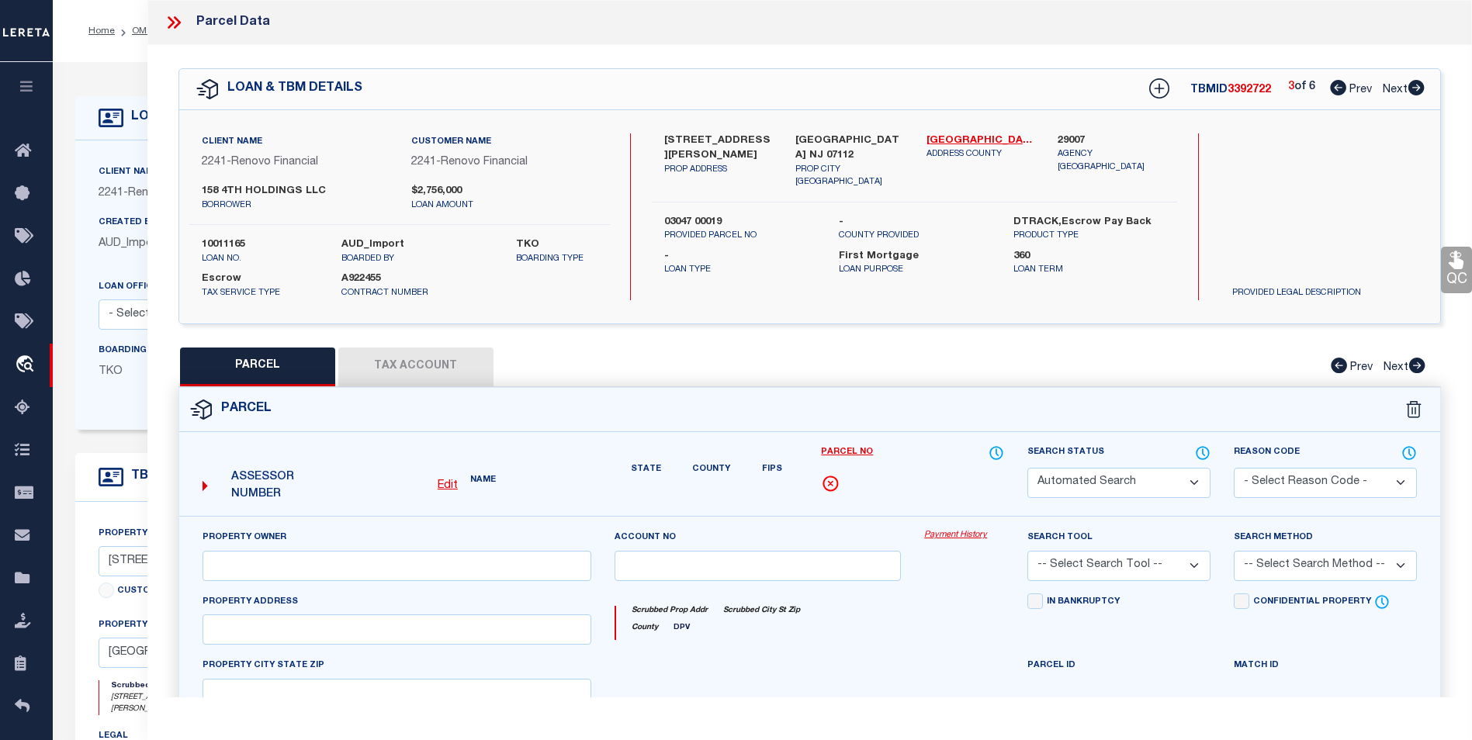
select select "CP"
type input "158 4Th Holdings Llc"
select select "AGW"
select select
type input "21-23 Bragaw Ave"
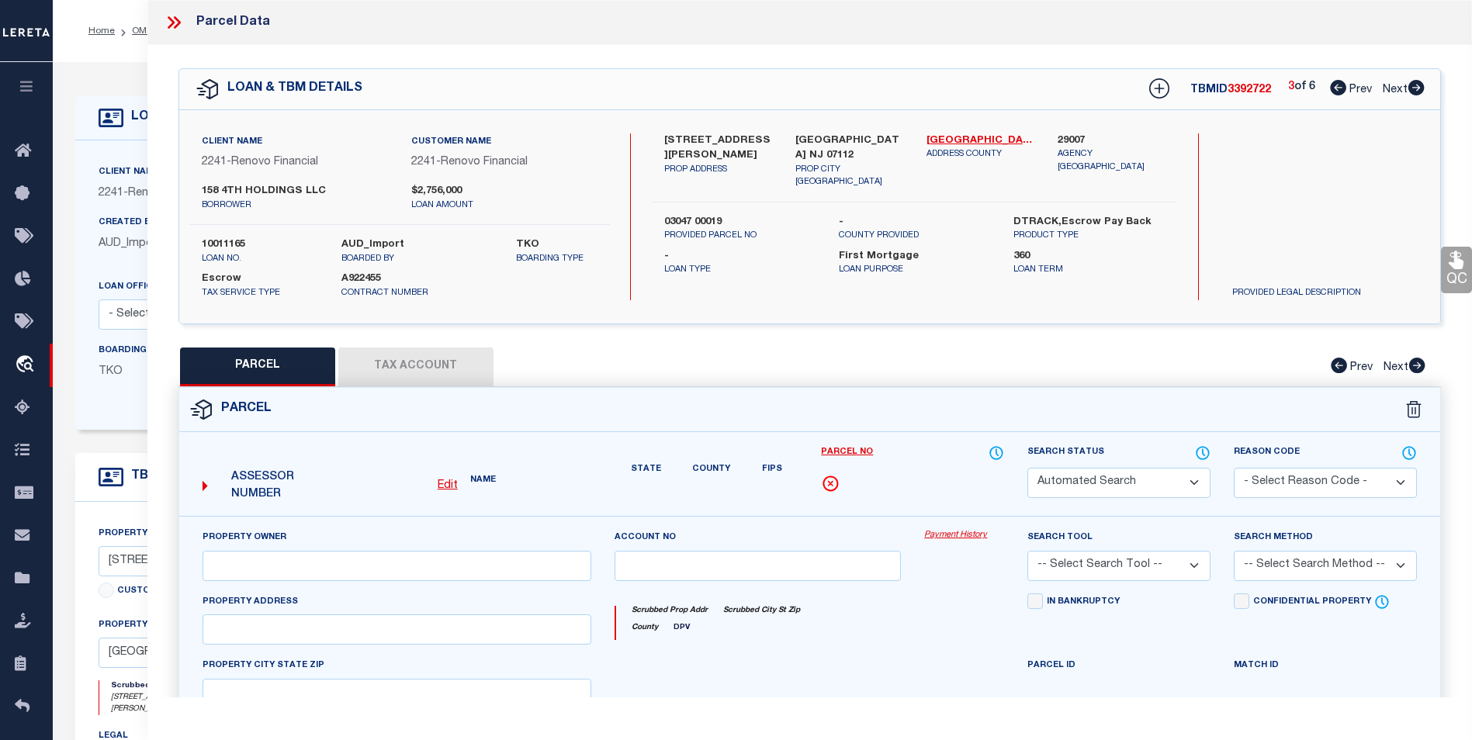
type input "NEWARK NJ 07112"
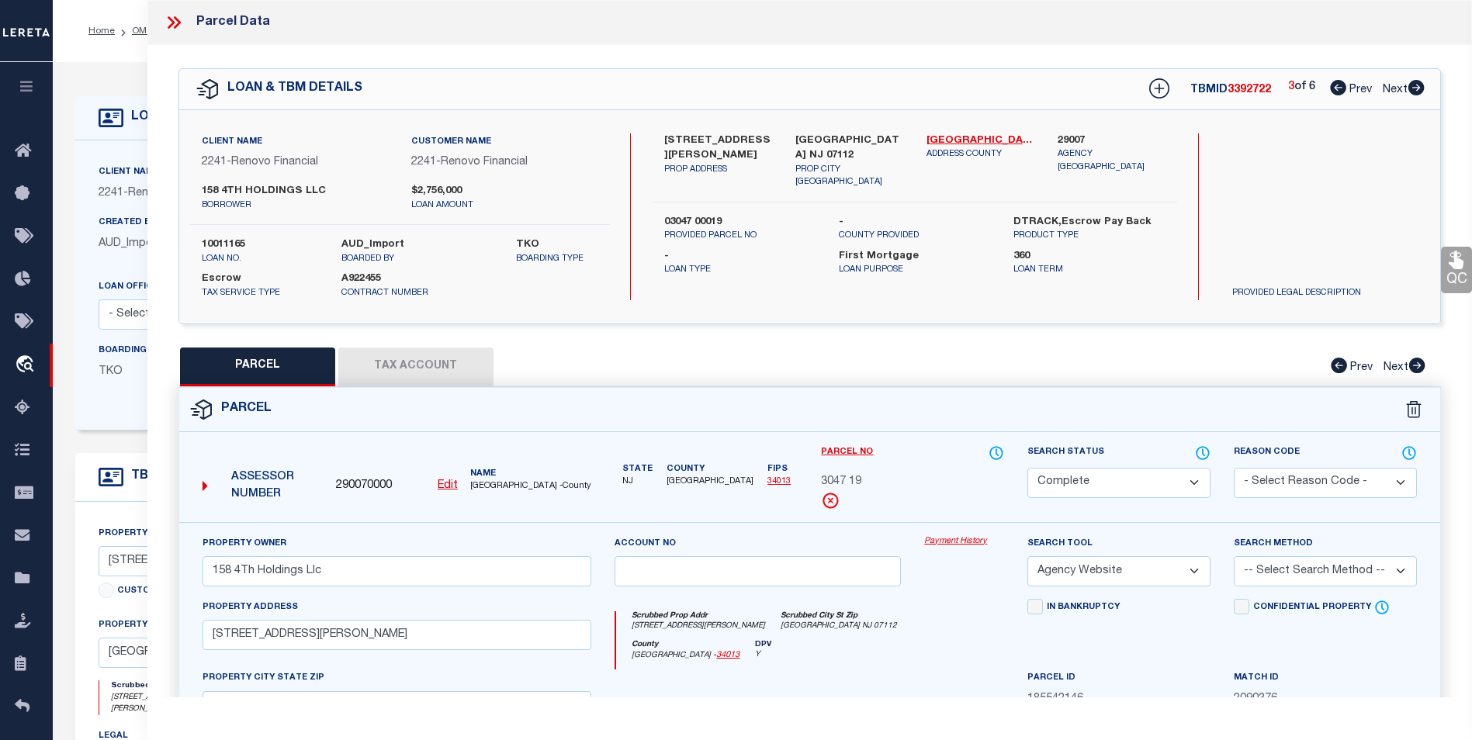
click at [1414, 92] on icon at bounding box center [1416, 88] width 16 height 16
select select "AS"
select select
checkbox input "false"
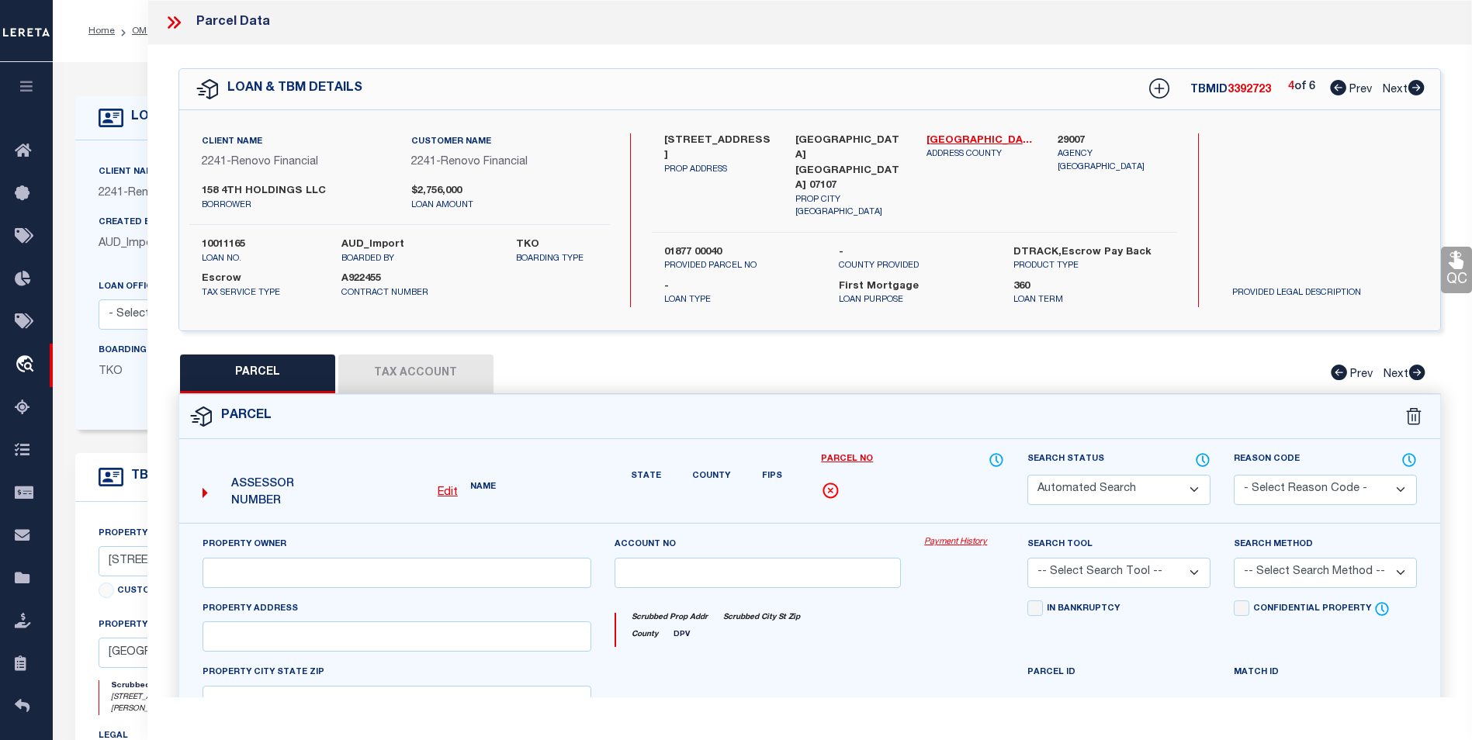
select select "CP"
type input "158 4Th Holdings Llc"
select select "AGW"
select select
type input "79-81 4Th St"
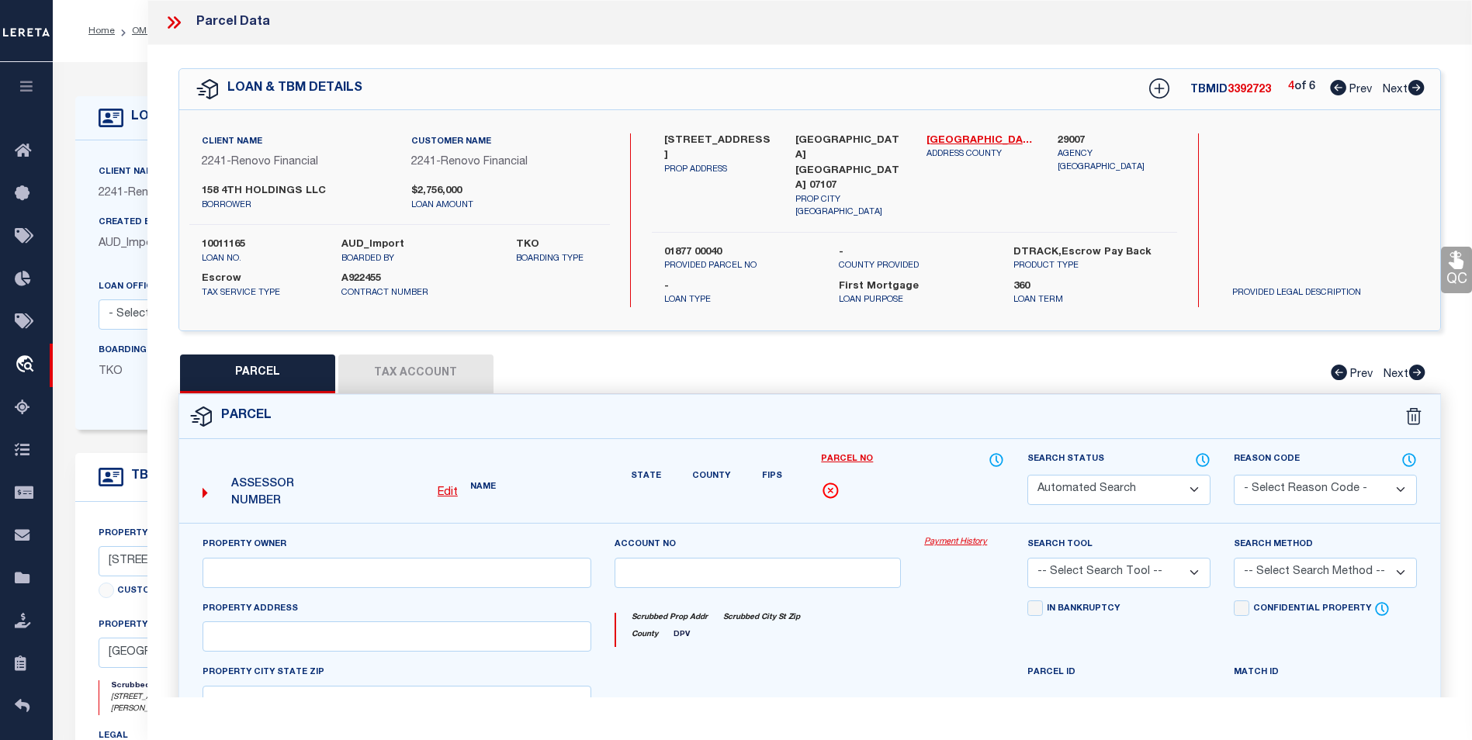
type input "NEWARK NJ 07107"
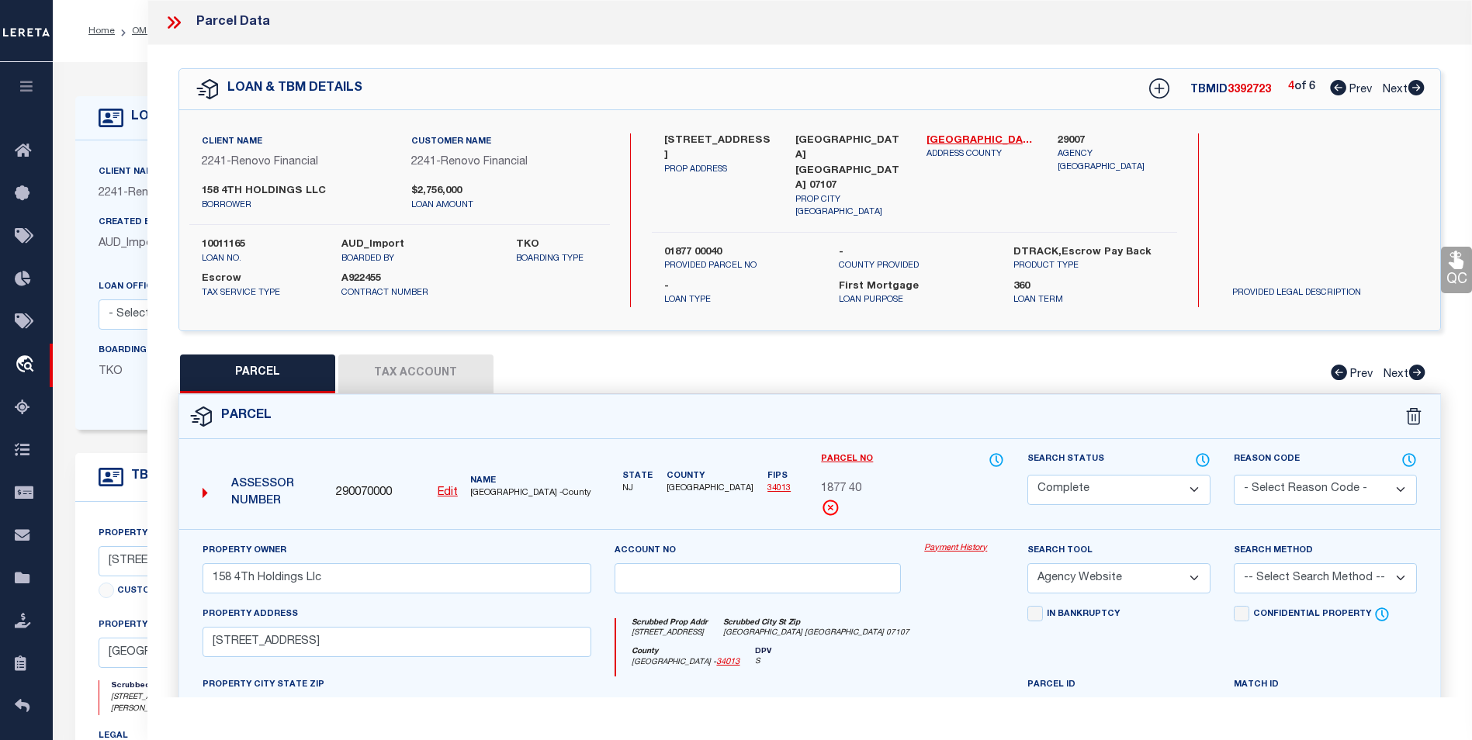
click at [1414, 92] on icon at bounding box center [1416, 88] width 16 height 16
select select "AS"
select select
checkbox input "false"
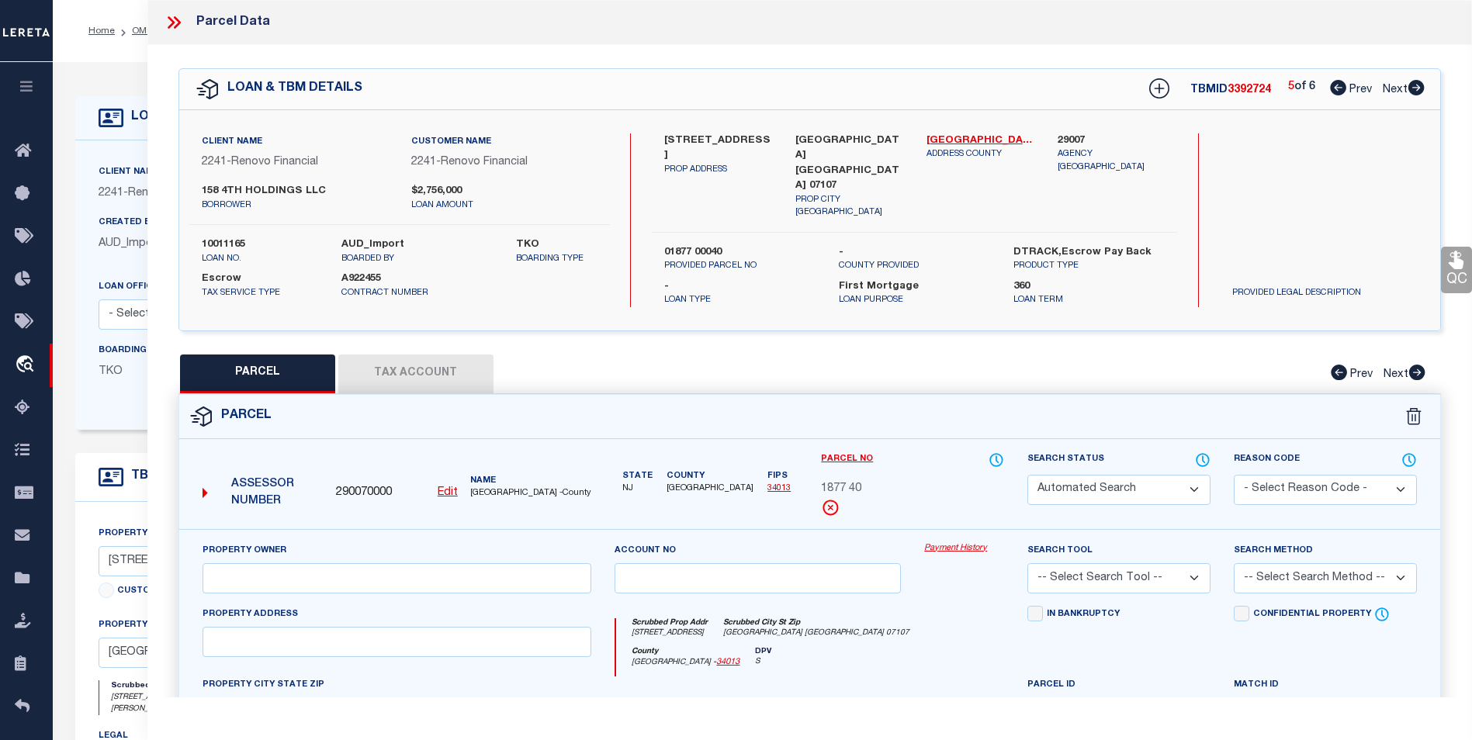
select select "BP"
type input "158 4Th Holdings Llc,"
select select "AGW"
select select "LIP"
type input "158 4TH AVE"
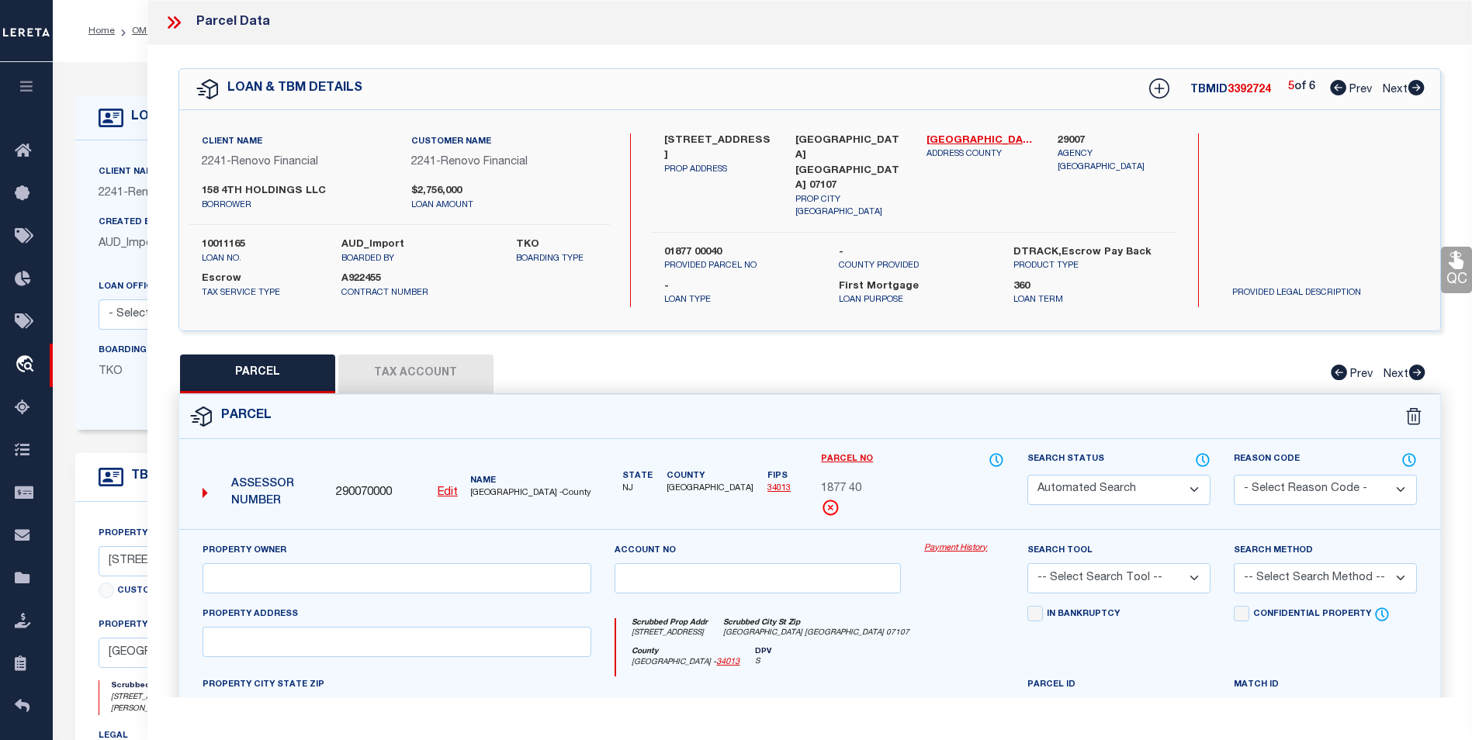
checkbox input "false"
type input "EAST ORANGE NJ 07107"
type textarea "LOT:3 BLK:145 DIST:05 CITY/MUNI/TWP:EAST ORANGE CITY MAP REF:TAX MAP 5-12"
type textarea "update agency from Newark City to East Orange City 01/22/25 No Match For the gi…"
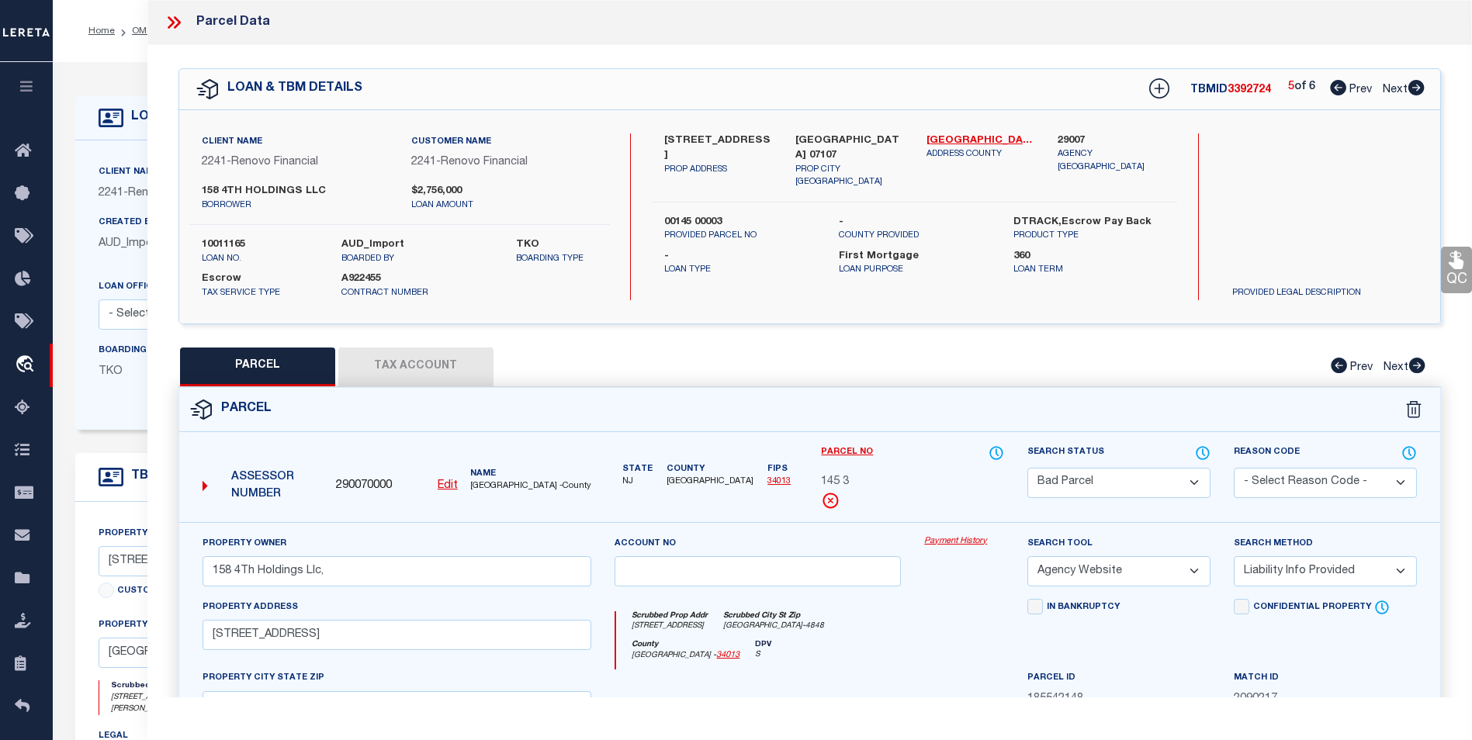
click at [1414, 92] on icon at bounding box center [1416, 88] width 16 height 16
select select "AS"
select select
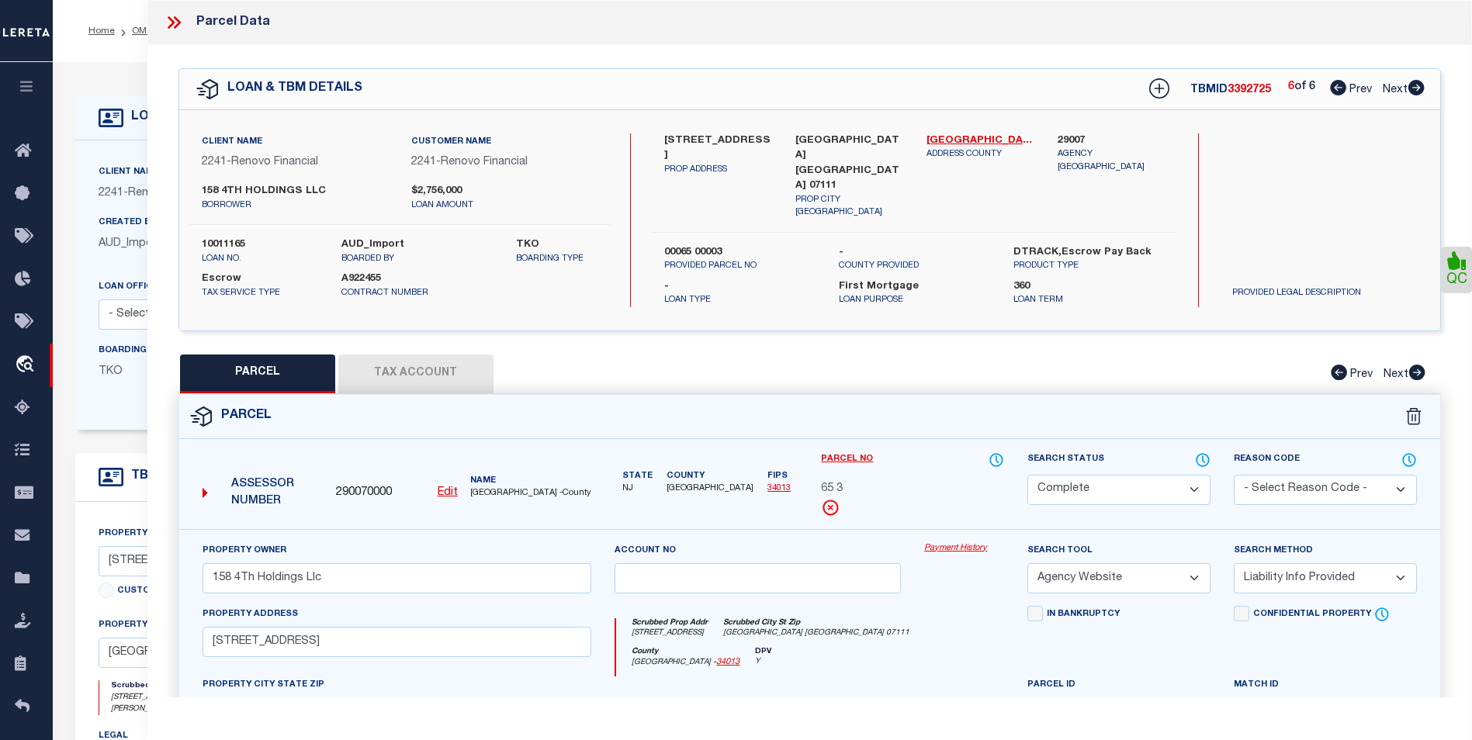
click at [1414, 92] on icon at bounding box center [1416, 88] width 16 height 16
click at [1330, 92] on icon at bounding box center [1338, 88] width 16 height 16
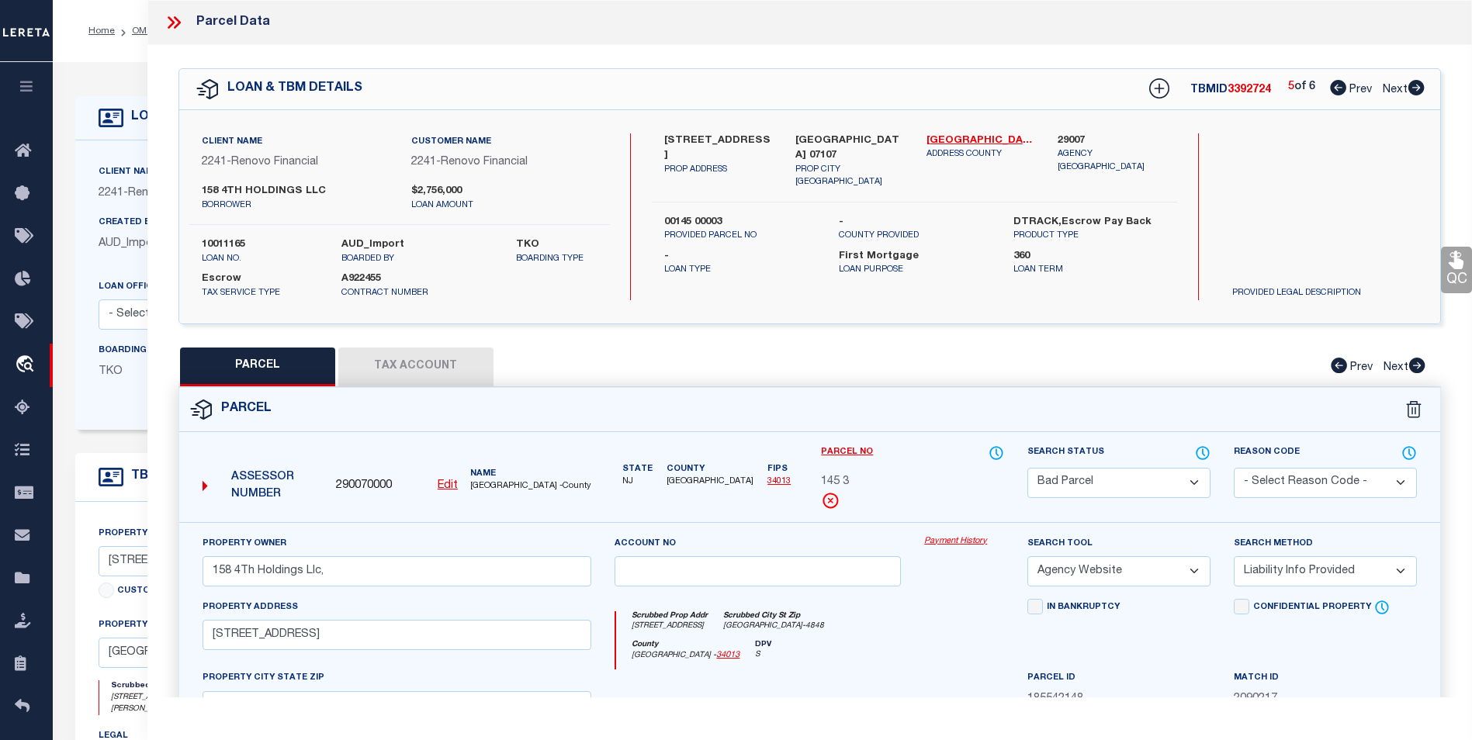
click at [428, 361] on button "Tax Account" at bounding box center [415, 367] width 155 height 39
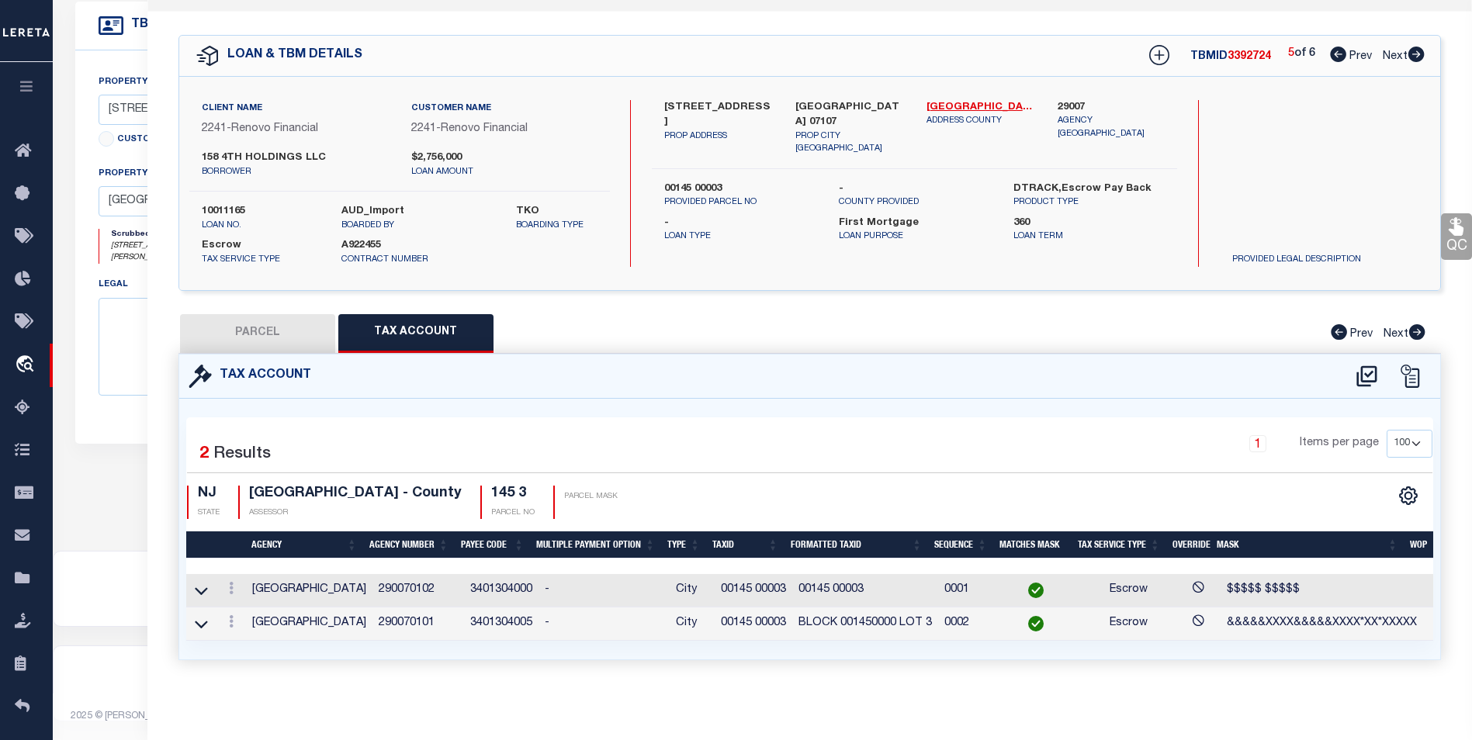
scroll to position [455, 0]
click at [227, 584] on link at bounding box center [231, 590] width 17 height 12
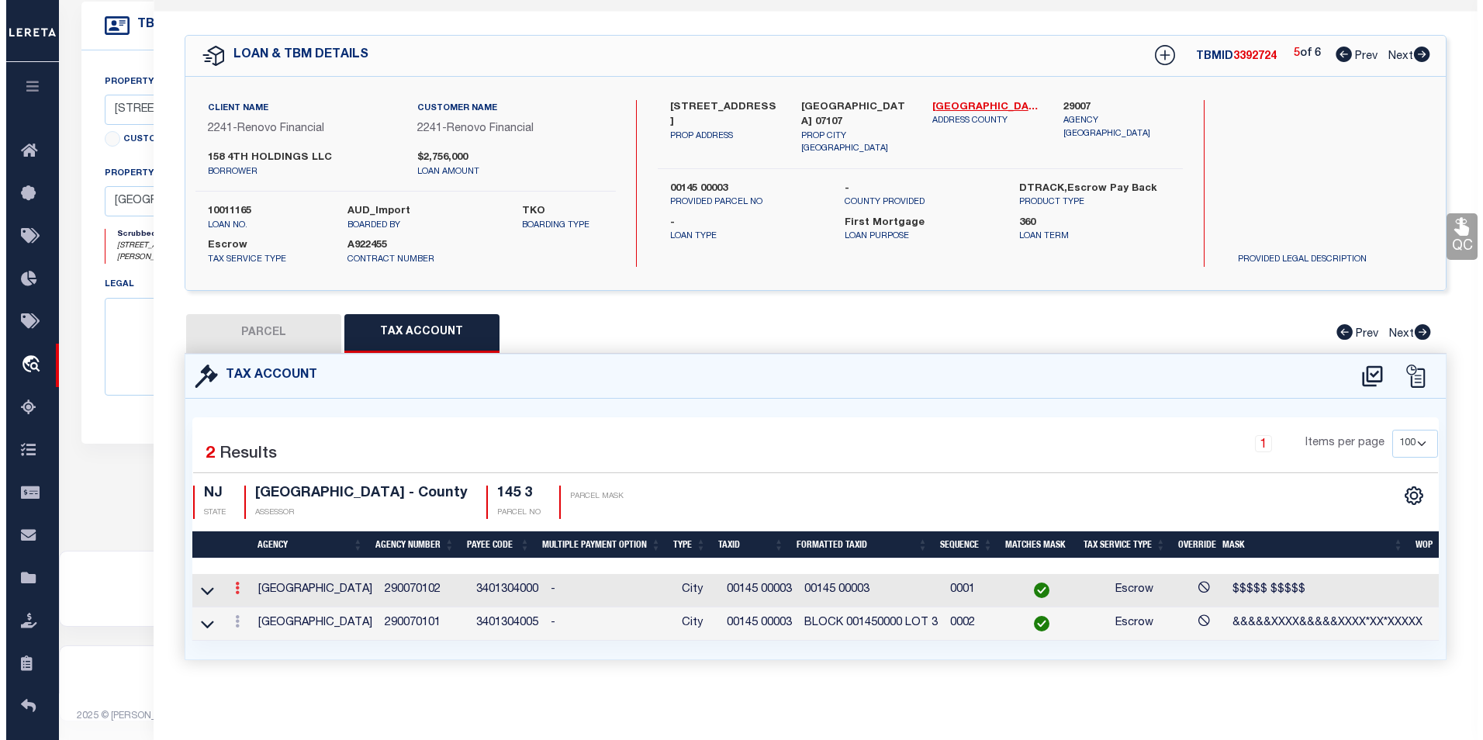
scroll to position [22, 0]
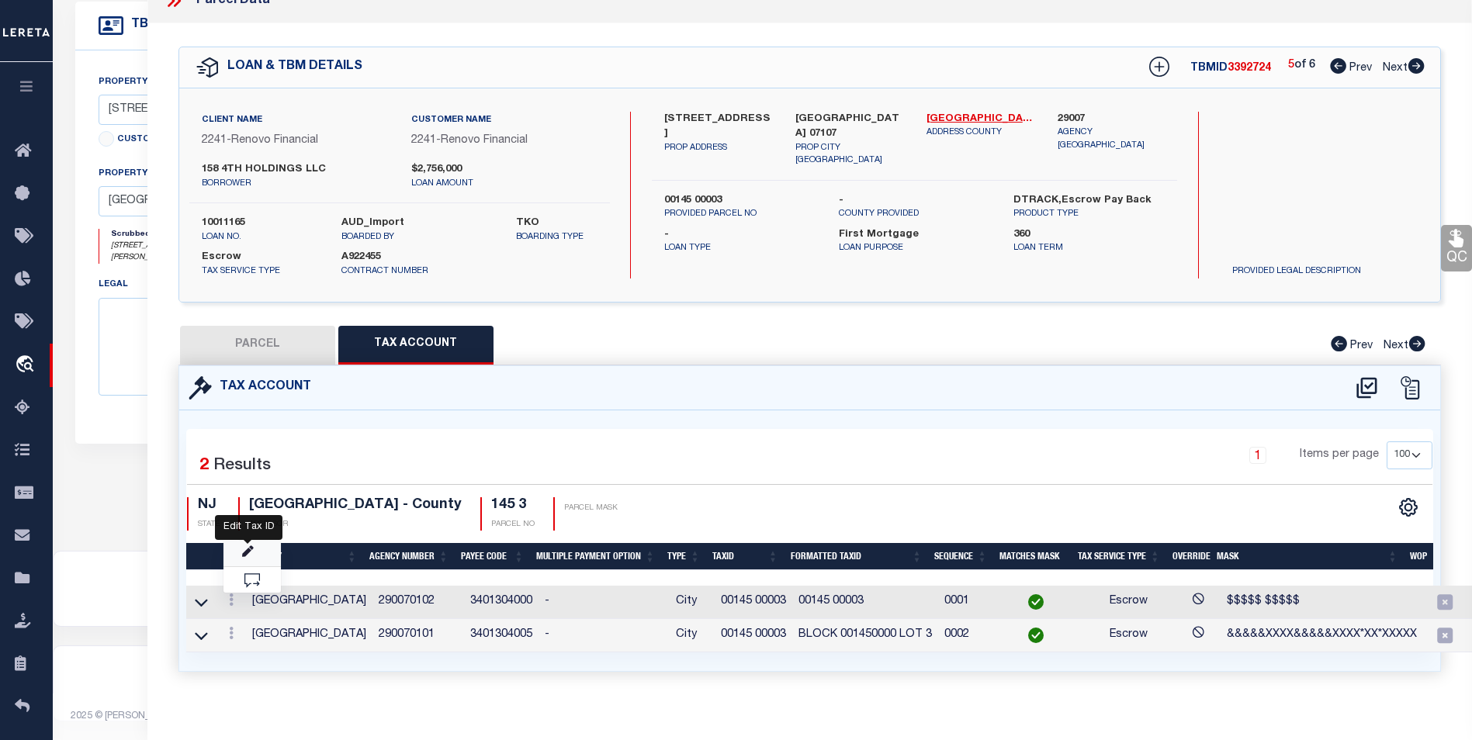
click at [244, 549] on icon "" at bounding box center [248, 552] width 12 height 12
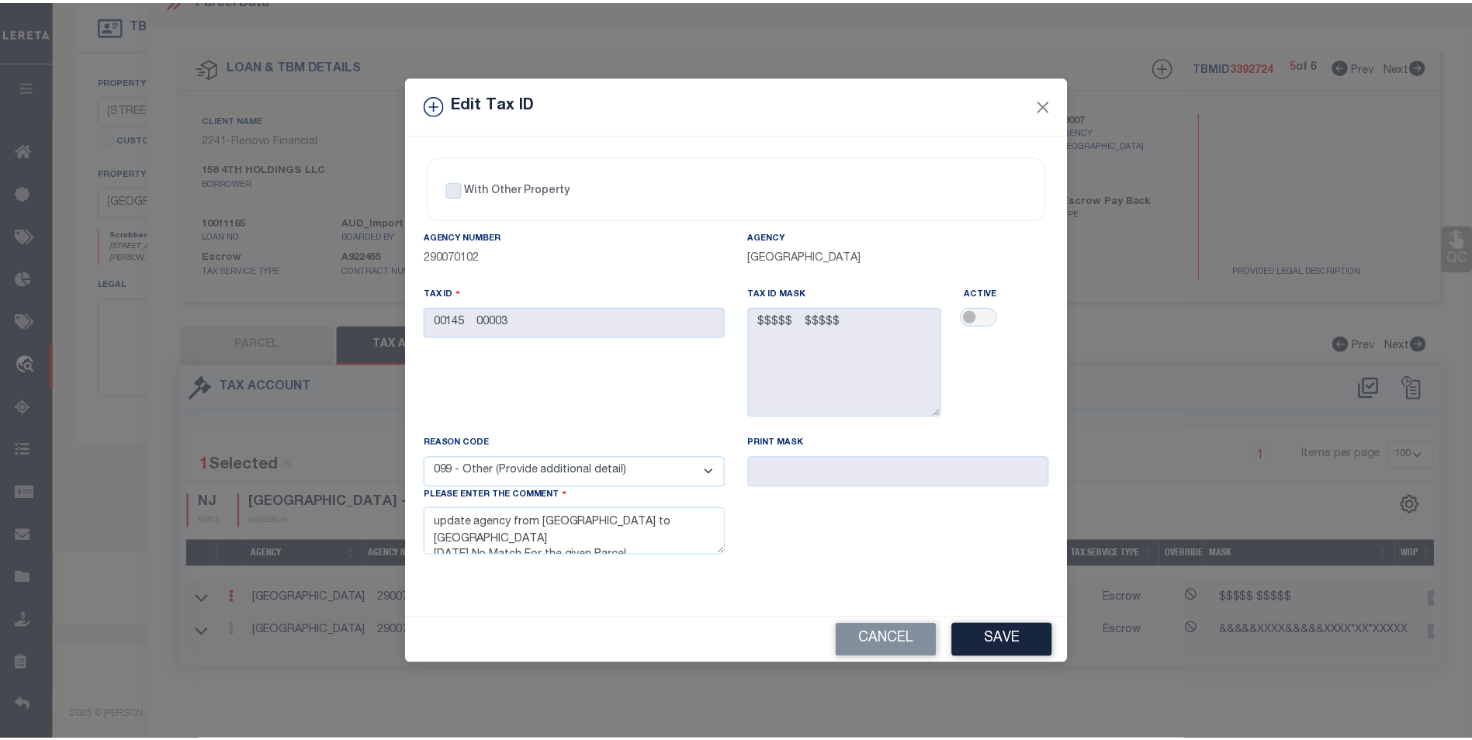
scroll to position [17, 0]
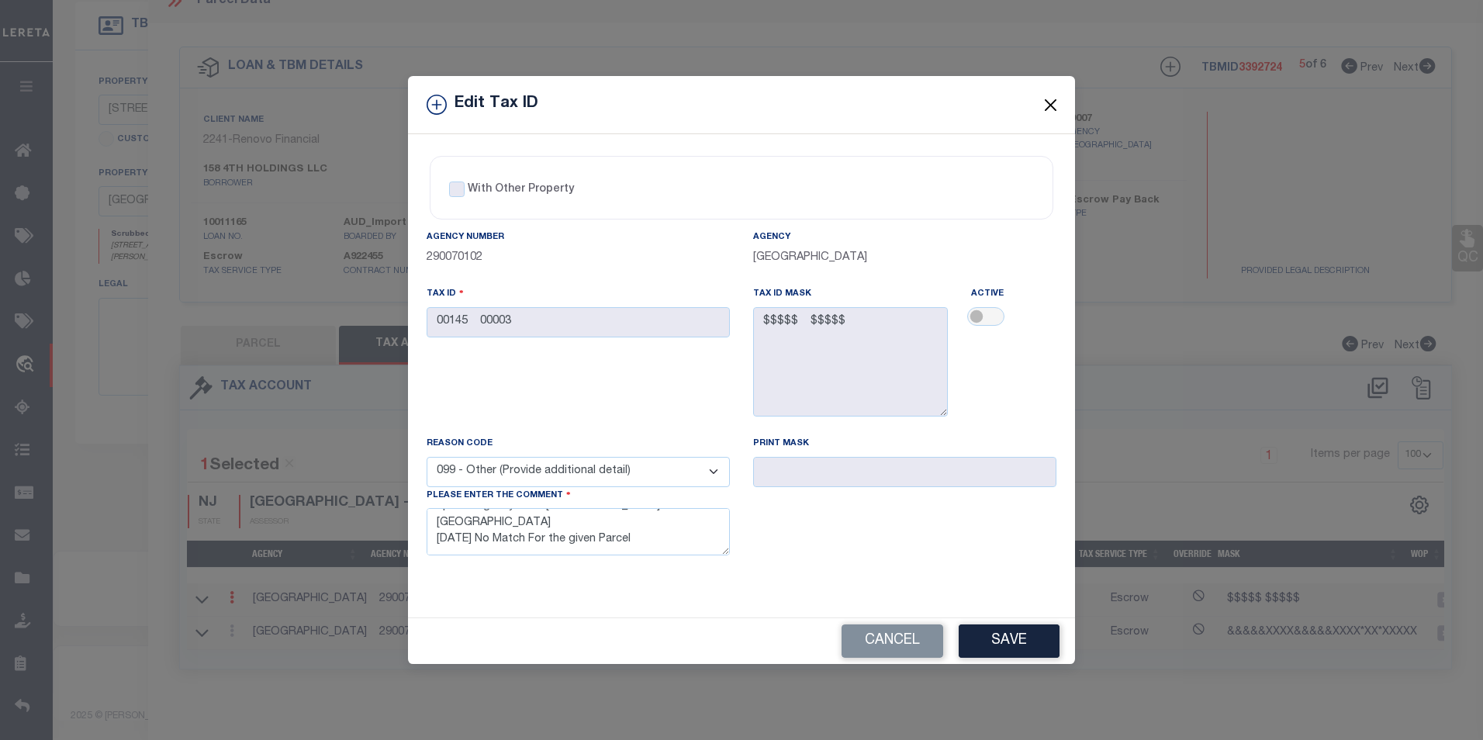
click at [1050, 95] on button "Close" at bounding box center [1051, 105] width 20 height 20
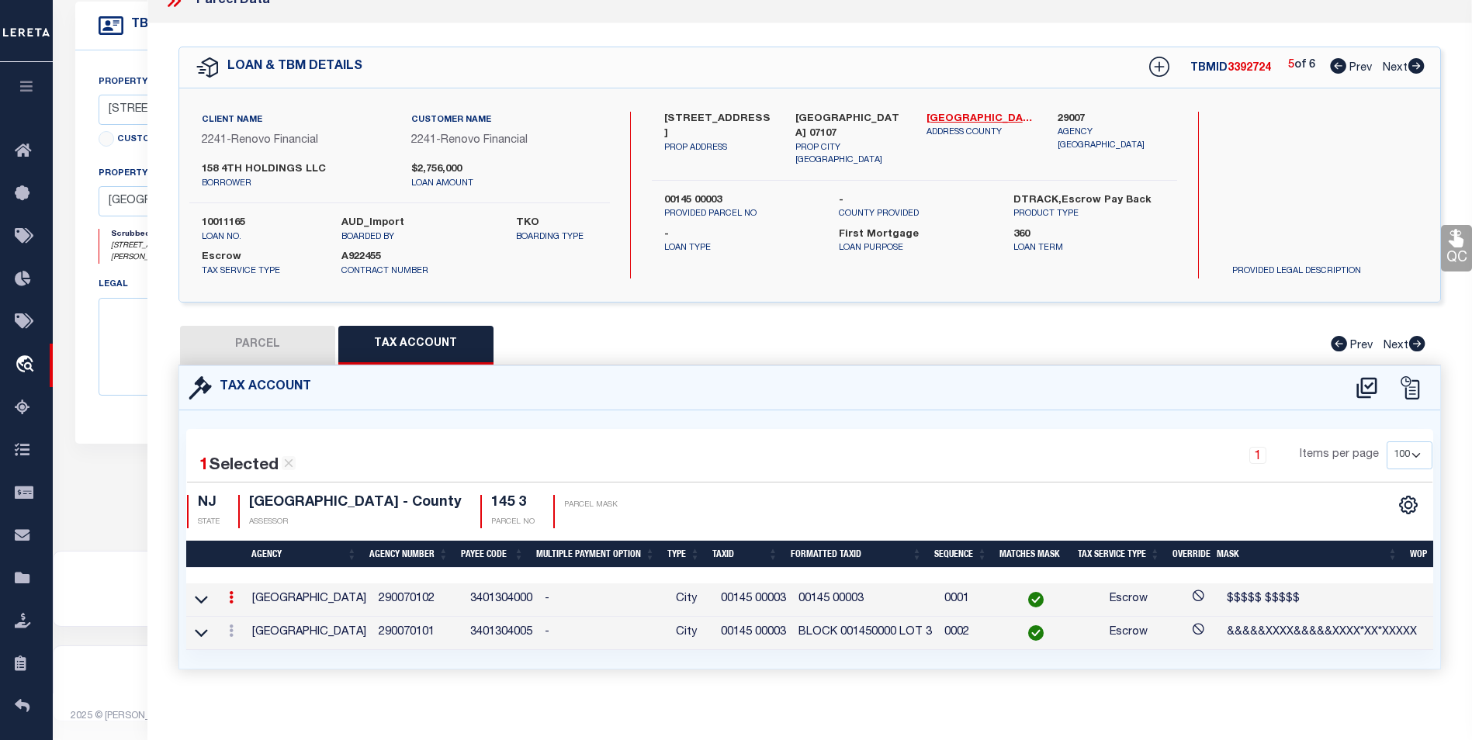
click at [234, 601] on link at bounding box center [231, 599] width 17 height 12
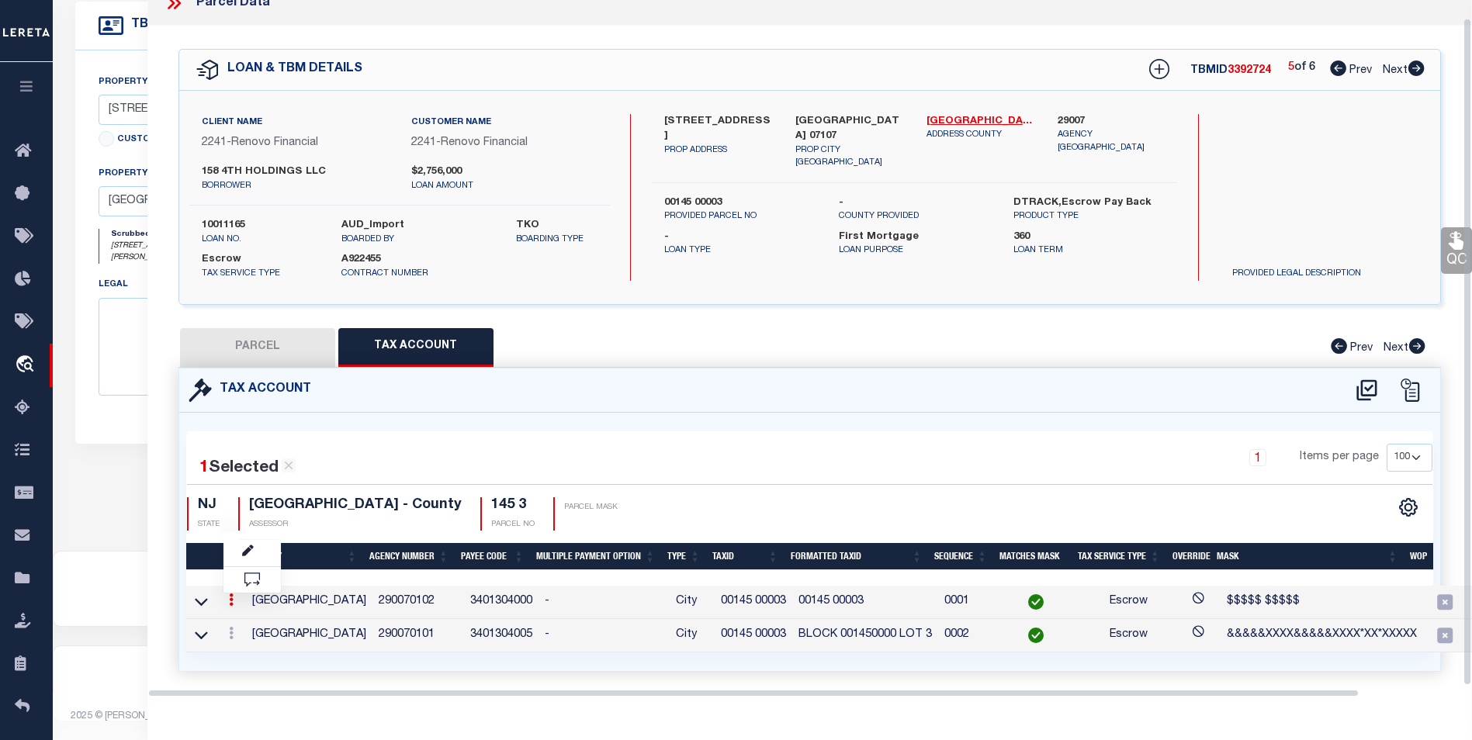
scroll to position [19, 0]
click at [242, 554] on icon "" at bounding box center [248, 552] width 12 height 12
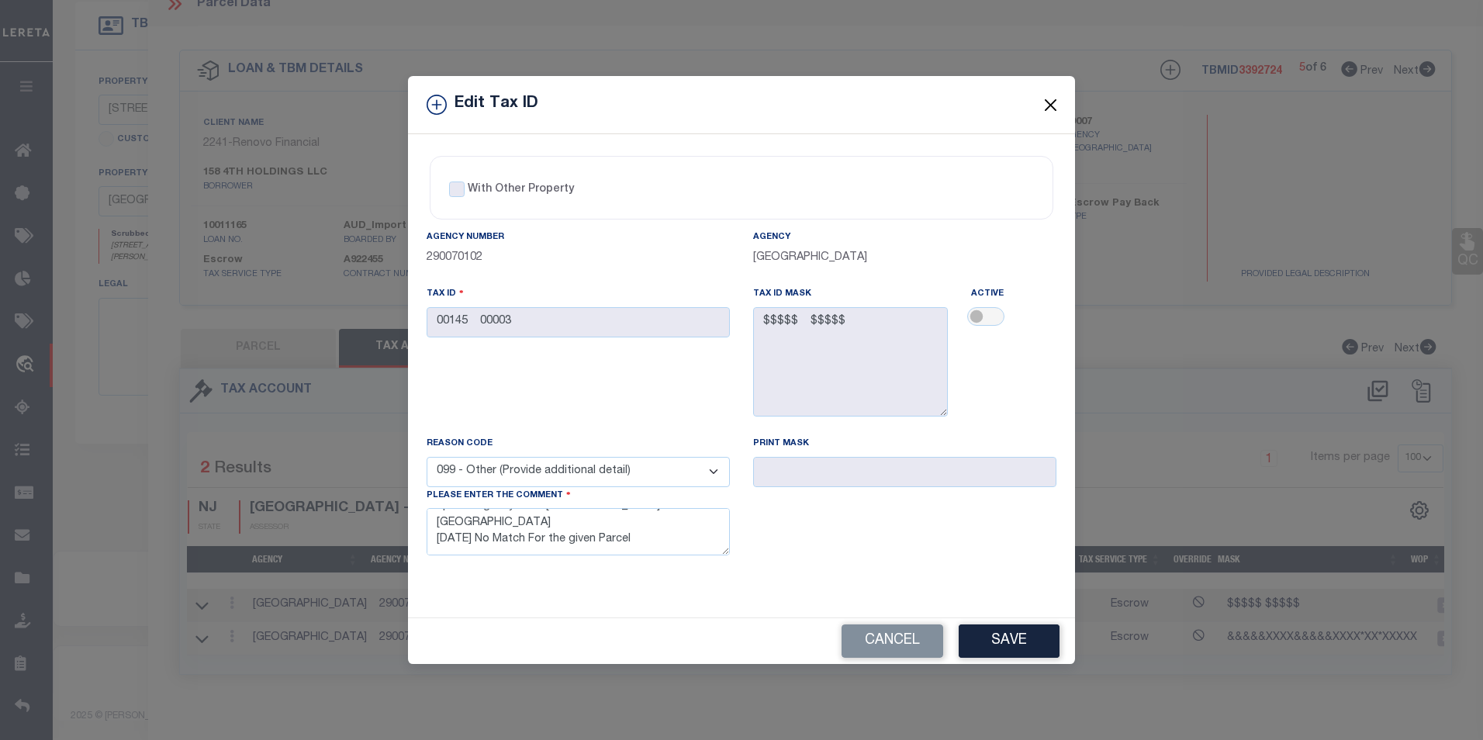
click at [1055, 108] on button "Close" at bounding box center [1051, 105] width 20 height 20
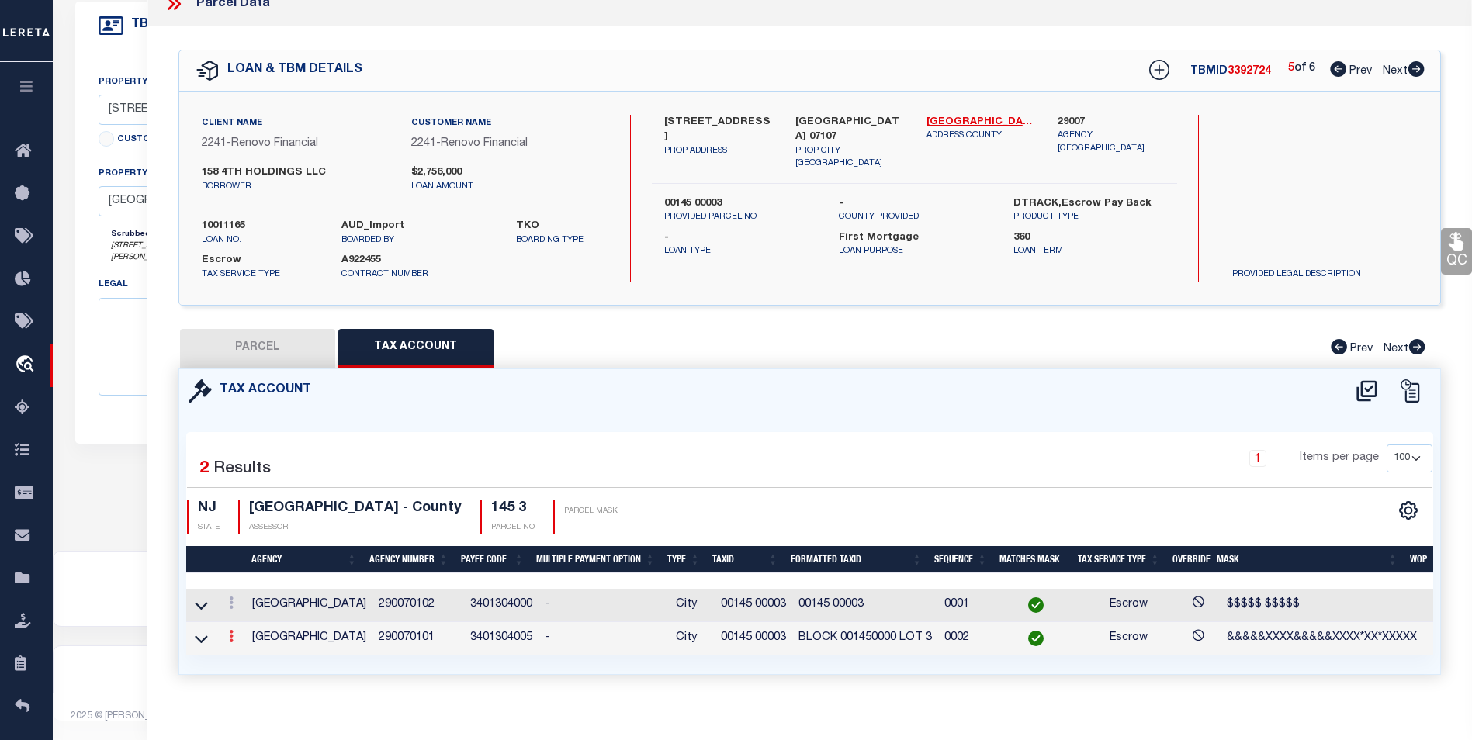
click at [225, 635] on link at bounding box center [231, 638] width 17 height 12
click at [247, 654] on link at bounding box center [251, 662] width 57 height 26
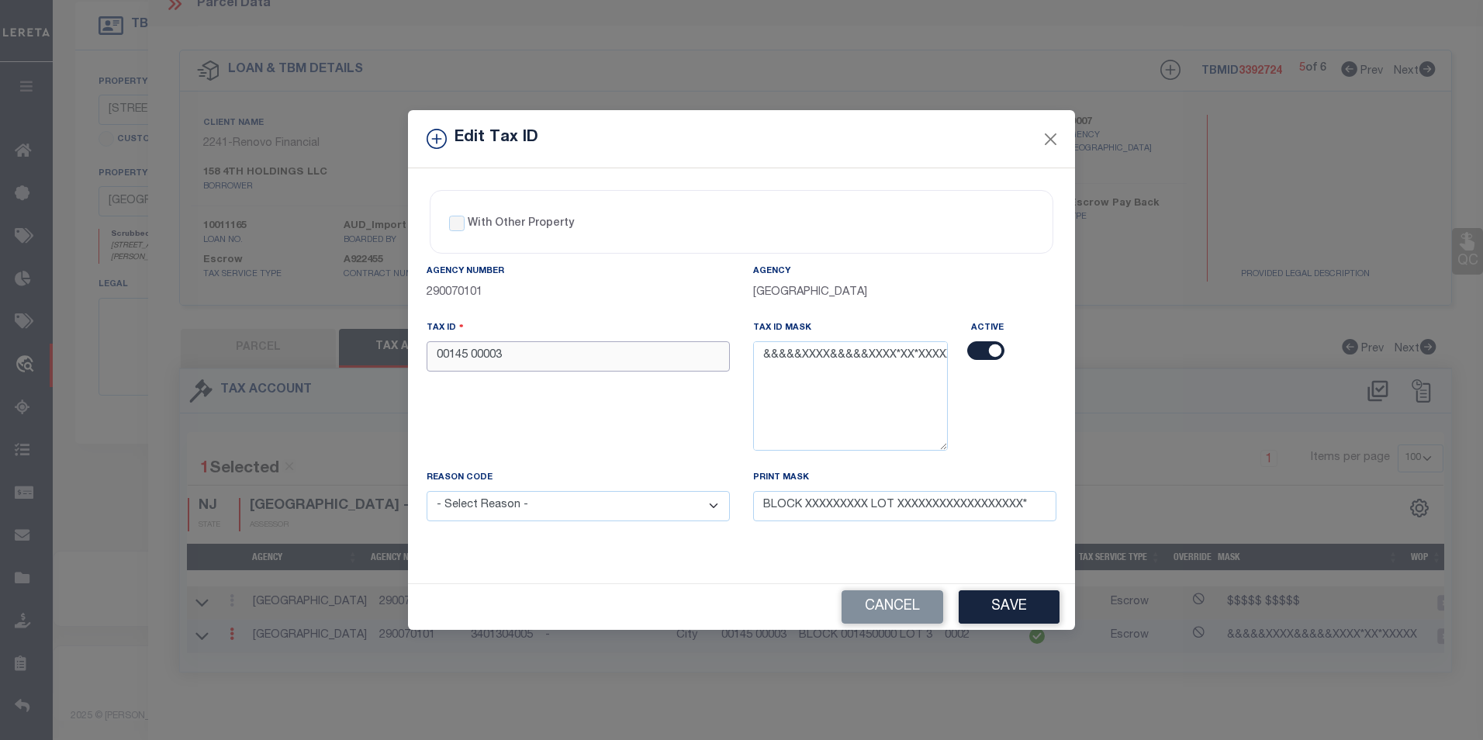
click at [469, 361] on input "00145 00003" at bounding box center [578, 356] width 303 height 30
click at [469, 351] on input "00145 00003" at bounding box center [578, 356] width 303 height 30
click at [471, 355] on input "00145 00003" at bounding box center [578, 356] width 303 height 30
click at [627, 505] on select "- Select Reason - 099 - Other (Provide additional detail) ACT - Agency Changed …" at bounding box center [578, 506] width 303 height 30
click at [427, 492] on select "- Select Reason - 099 - Other (Provide additional detail) ACT - Agency Changed …" at bounding box center [578, 506] width 303 height 30
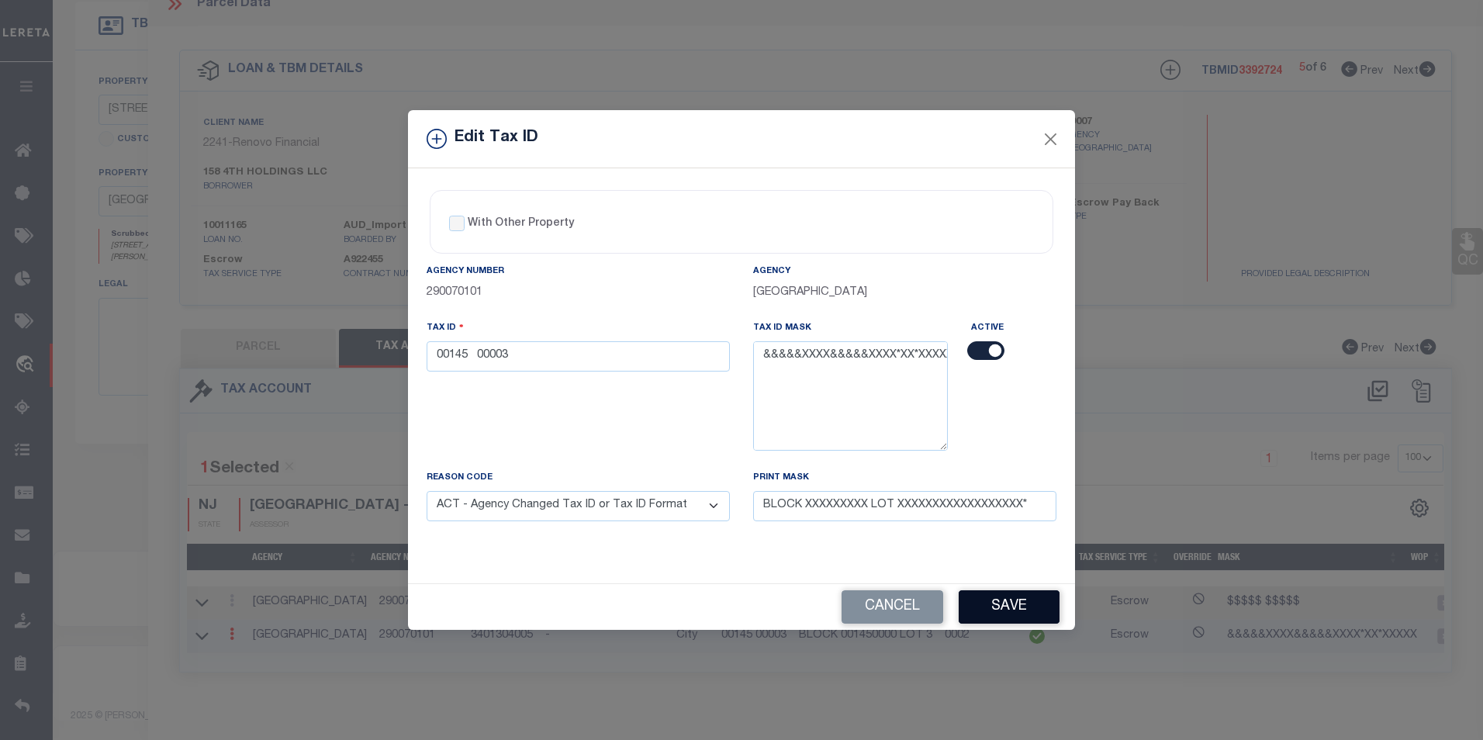
click at [1023, 610] on button "Save" at bounding box center [1009, 606] width 101 height 33
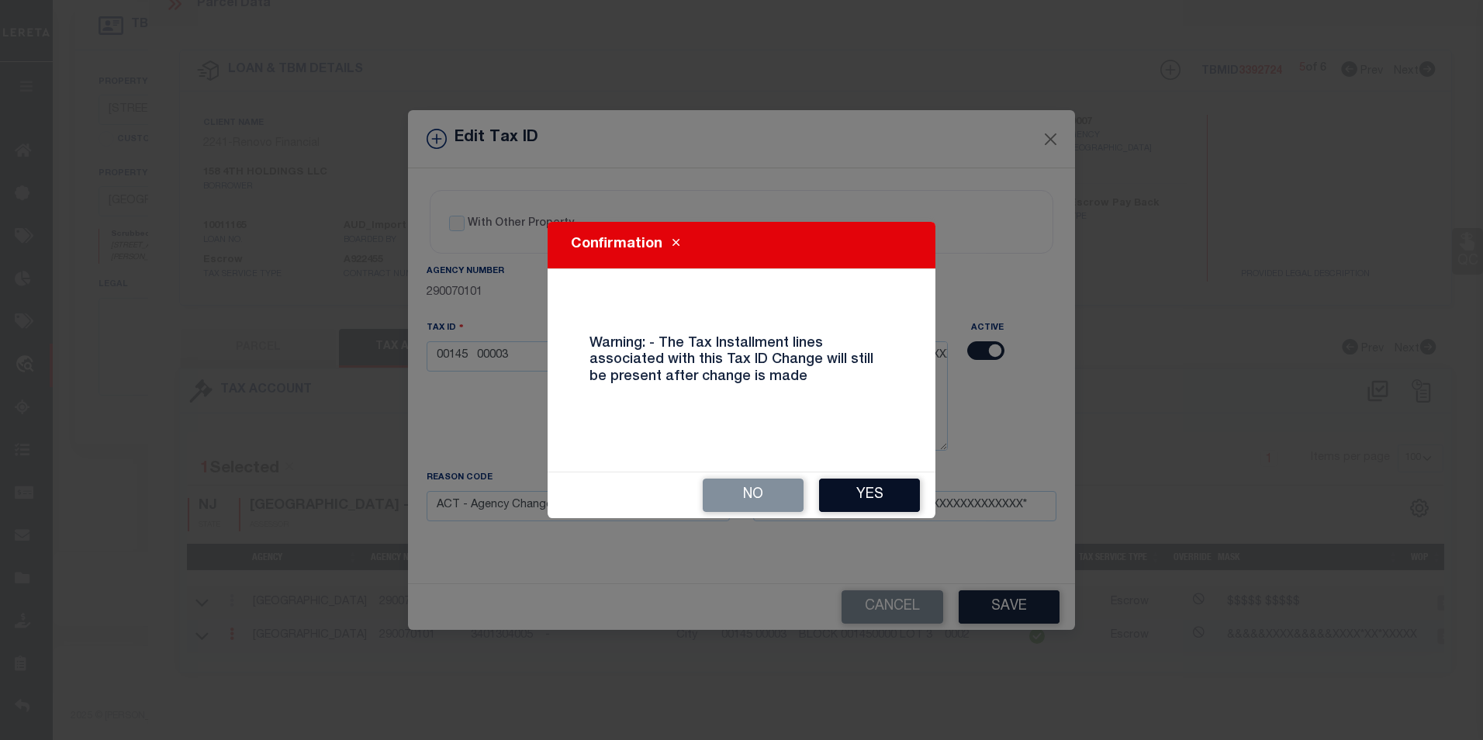
click at [877, 500] on button "Yes" at bounding box center [869, 495] width 101 height 33
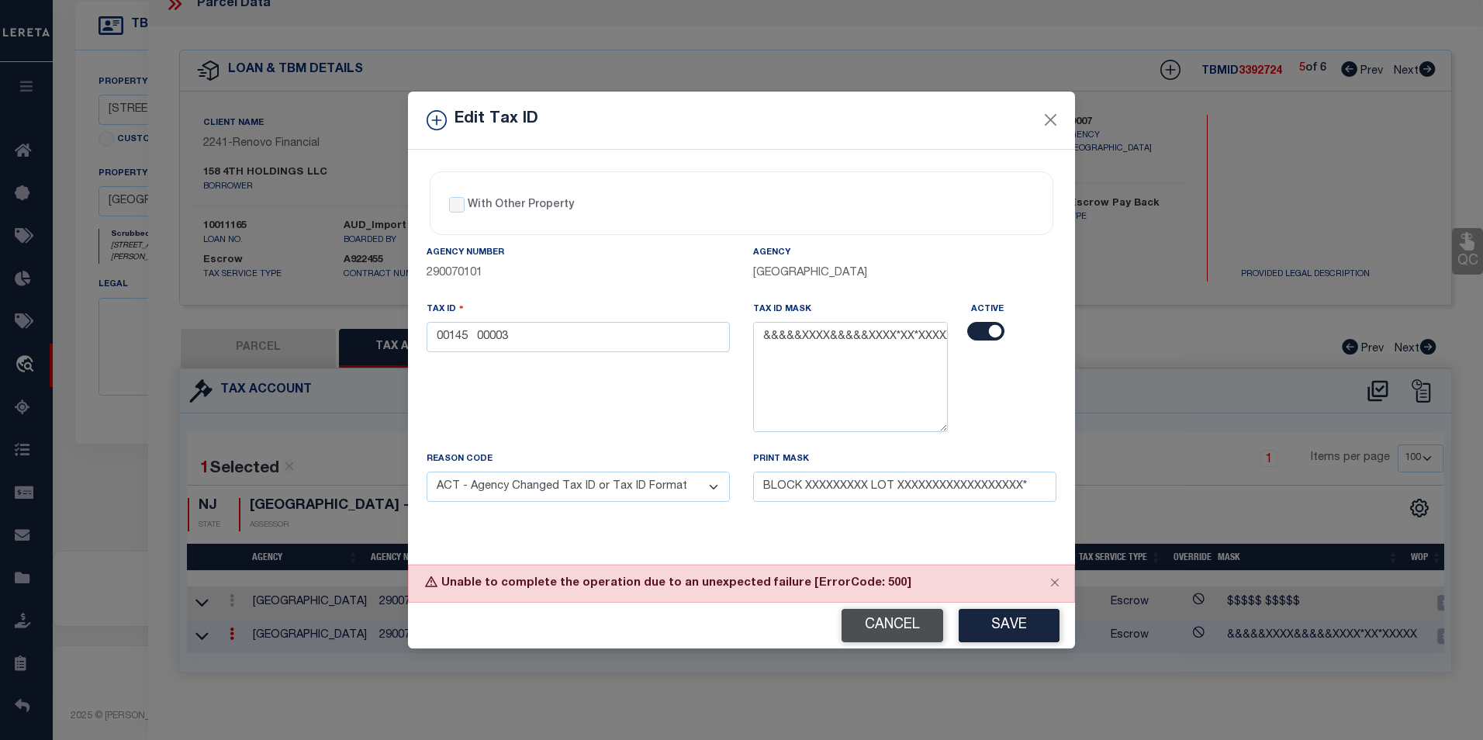
click at [910, 638] on button "Cancel" at bounding box center [893, 625] width 102 height 33
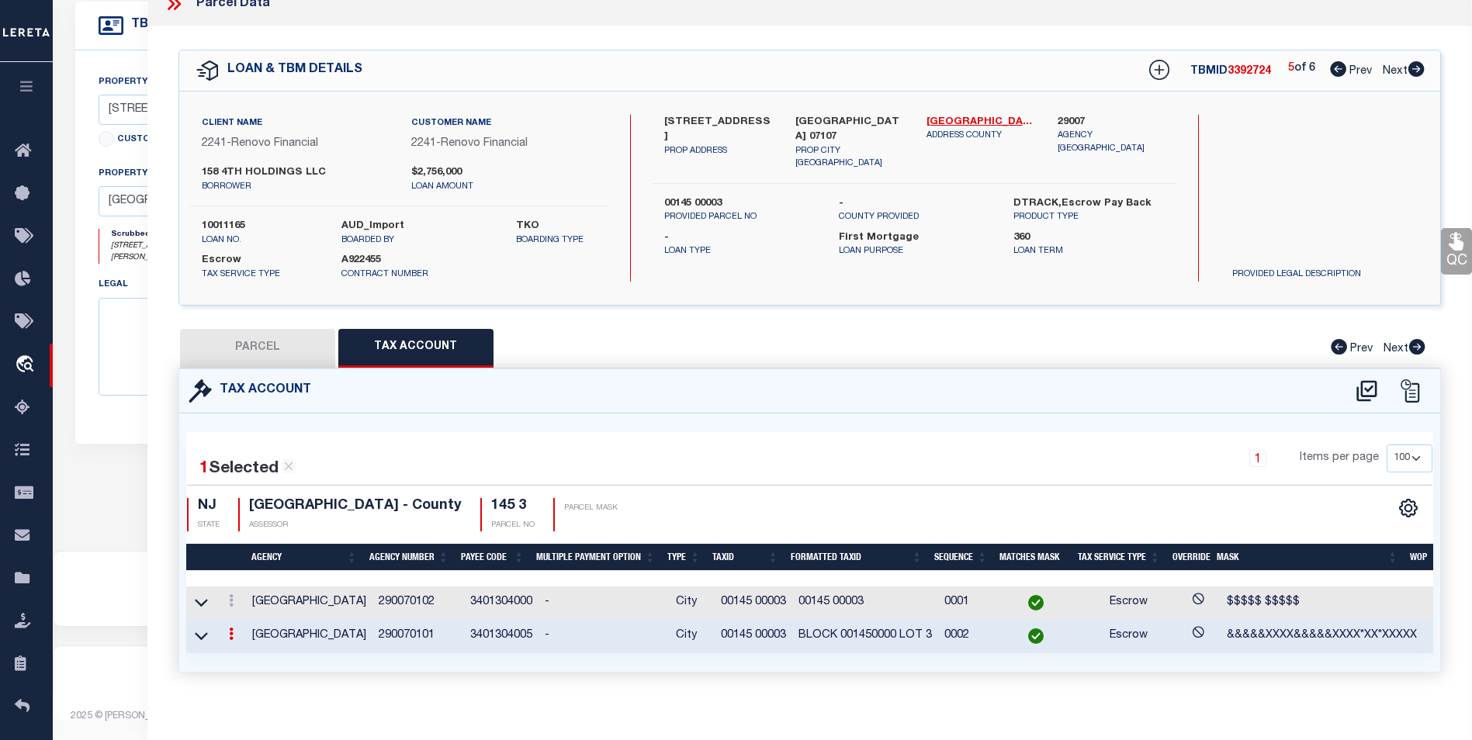
click at [233, 638] on link at bounding box center [231, 636] width 17 height 12
click at [242, 652] on icon "" at bounding box center [248, 657] width 12 height 12
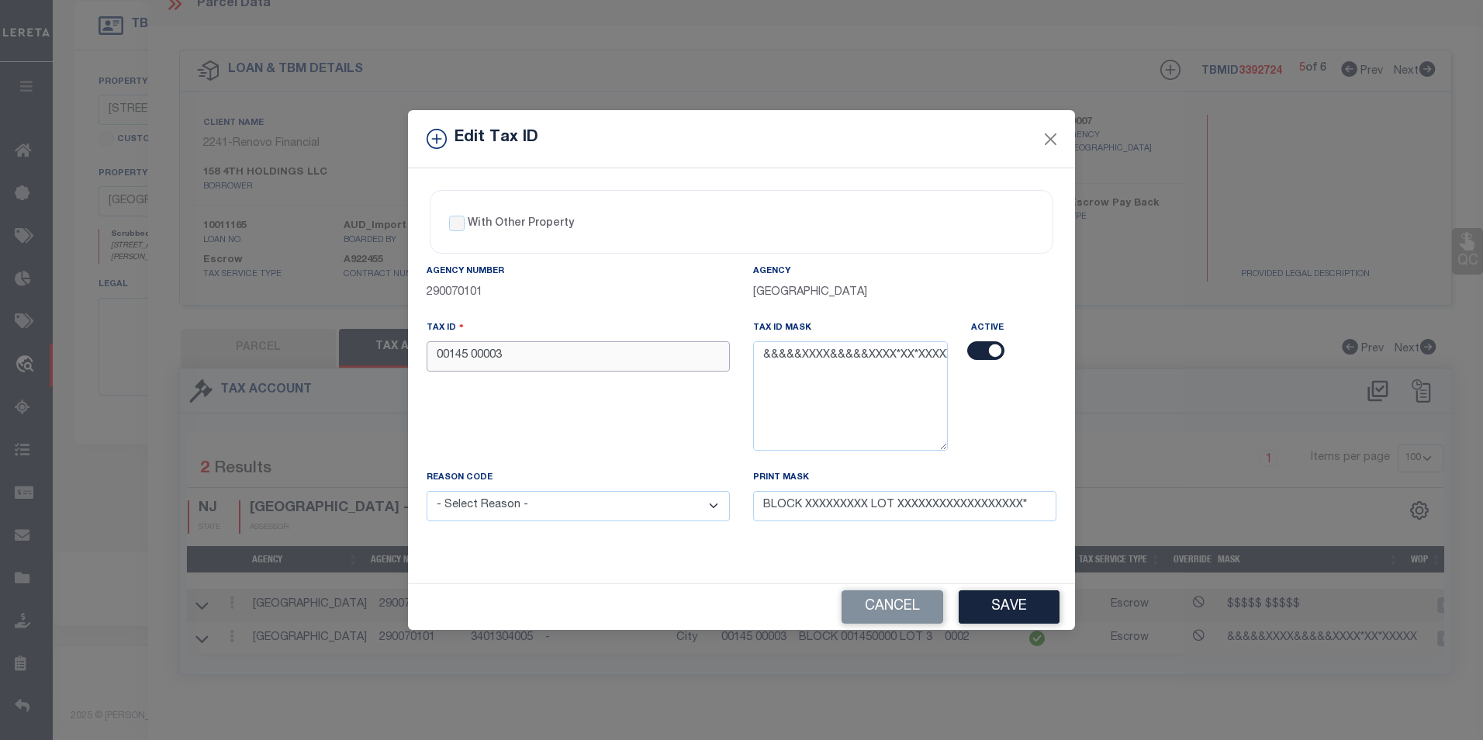
click at [476, 365] on input "00145 00003" at bounding box center [578, 356] width 303 height 30
click at [473, 356] on input "00145 00003" at bounding box center [578, 356] width 303 height 30
click at [609, 504] on select "- Select Reason - 099 - Other (Provide additional detail) ACT - Agency Changed …" at bounding box center [578, 506] width 303 height 30
click at [427, 492] on select "- Select Reason - 099 - Other (Provide additional detail) ACT - Agency Changed …" at bounding box center [578, 506] width 303 height 30
click at [1029, 615] on button "Save" at bounding box center [1009, 606] width 101 height 33
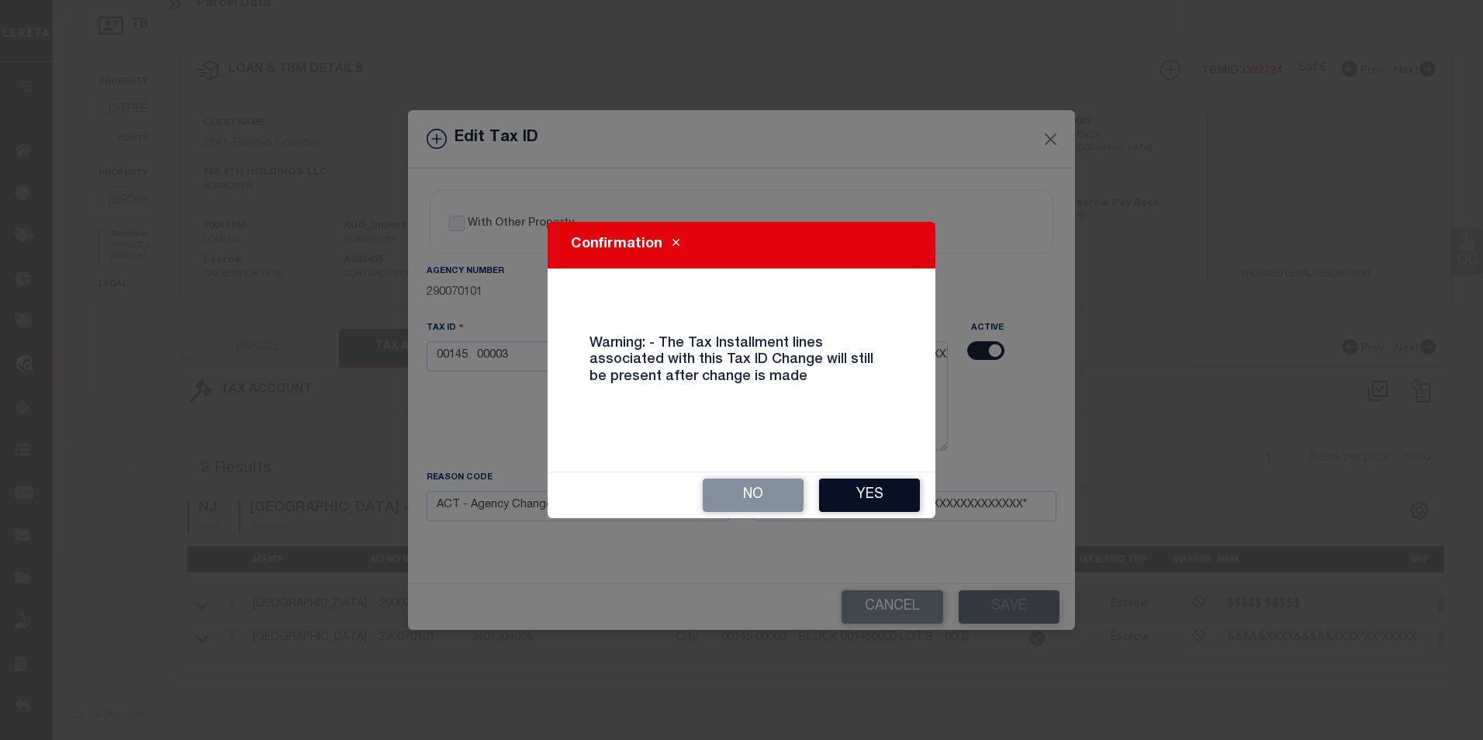
click at [860, 489] on button "Yes" at bounding box center [869, 495] width 101 height 33
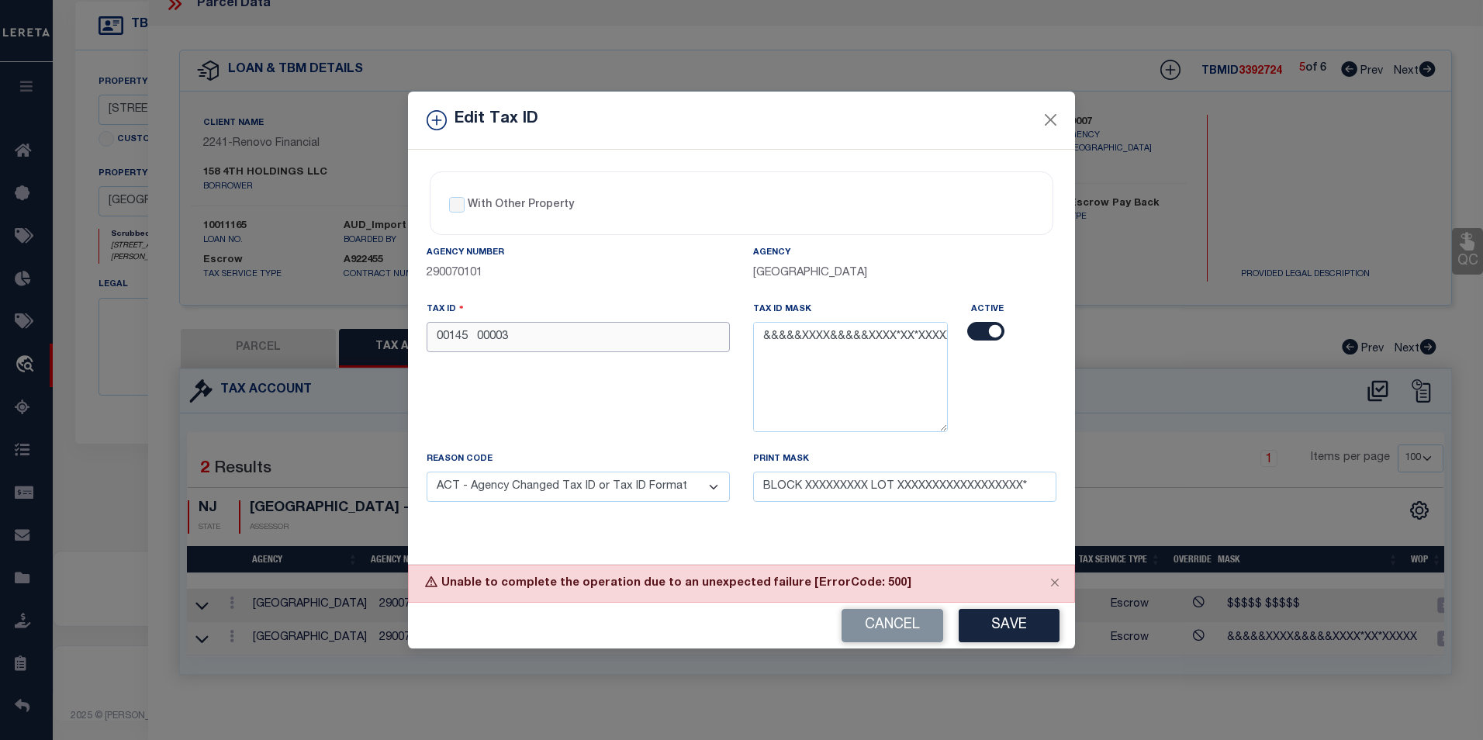
click at [476, 334] on input "00145 00003" at bounding box center [578, 337] width 303 height 30
click at [1038, 627] on button "Save" at bounding box center [1009, 625] width 101 height 33
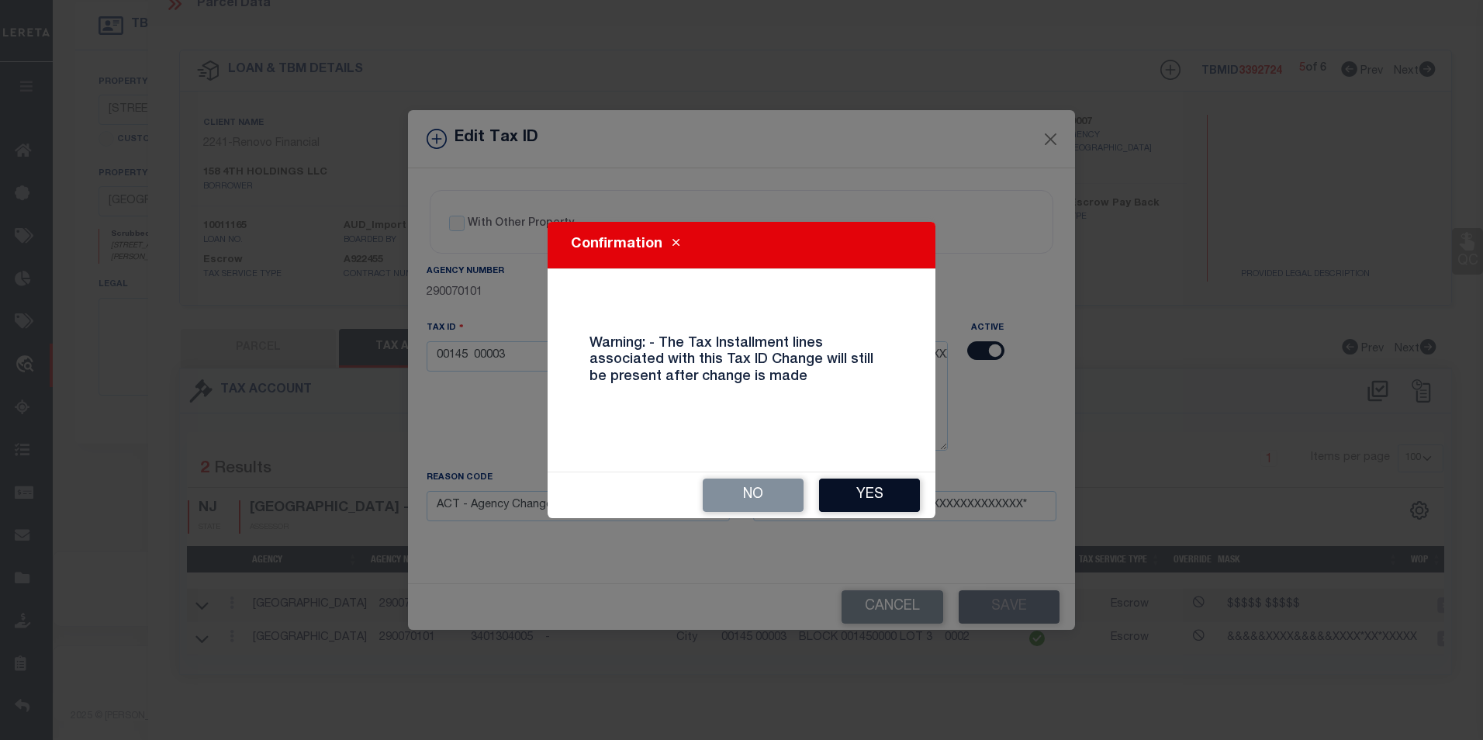
click at [896, 504] on button "Yes" at bounding box center [869, 495] width 101 height 33
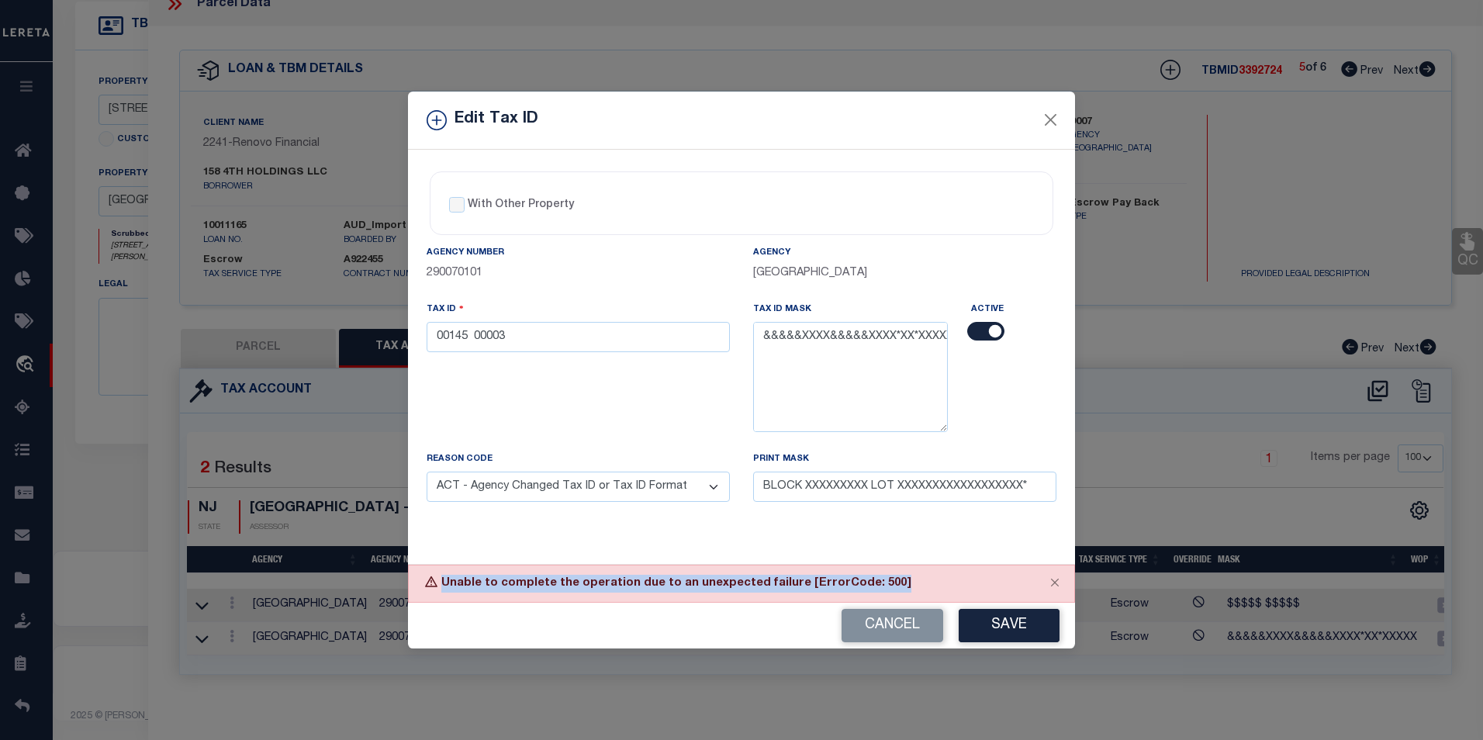
drag, startPoint x: 878, startPoint y: 579, endPoint x: 397, endPoint y: 582, distance: 481.0
click at [397, 582] on div "Edit Tax ID With Other Property With Other Property Type Temporary" at bounding box center [741, 370] width 1483 height 740
copy div "Unable to complete the operation due to an unexpected failure [ErrorCode: 500]"
click at [1059, 125] on button "Close" at bounding box center [1051, 120] width 20 height 20
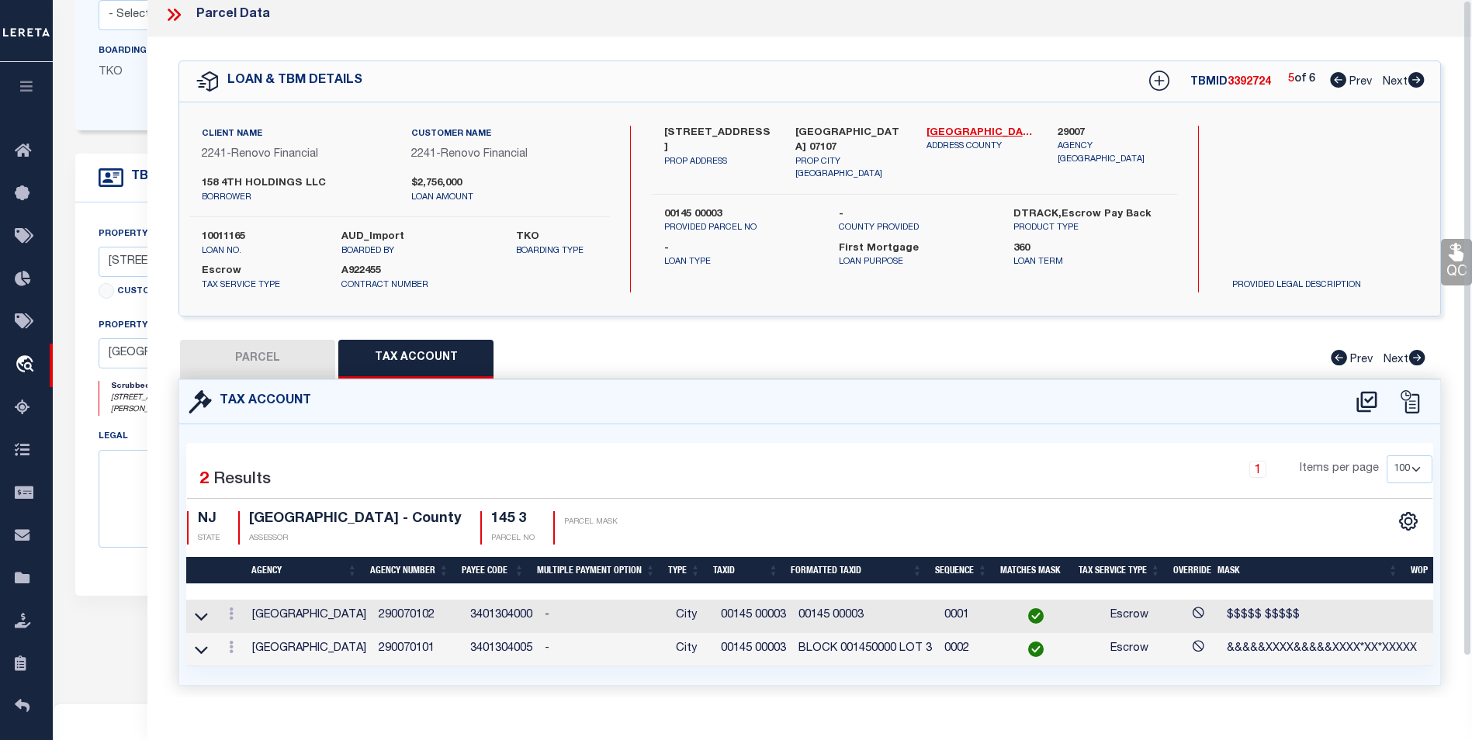
scroll to position [0, 0]
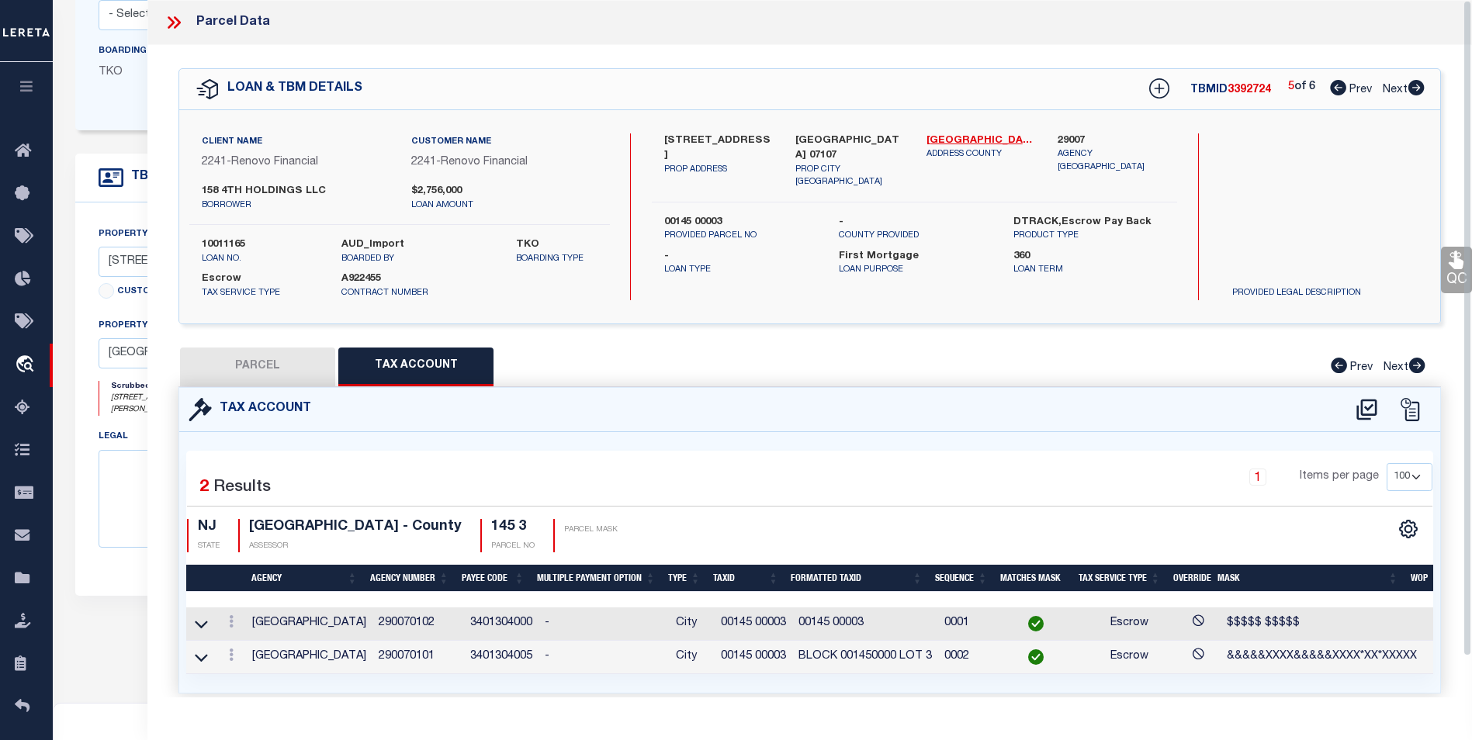
click at [1411, 91] on icon at bounding box center [1416, 88] width 16 height 16
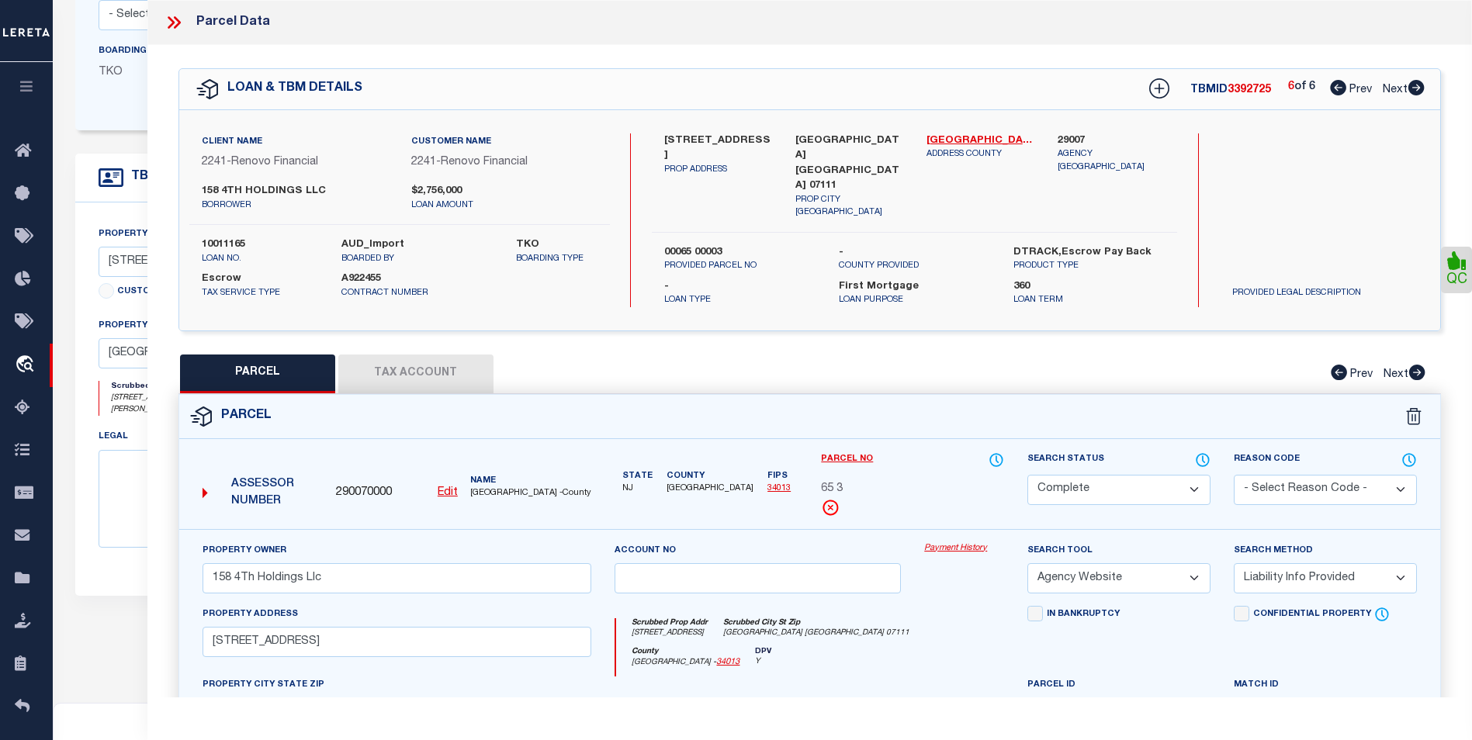
click at [1331, 95] on icon at bounding box center [1338, 88] width 16 height 16
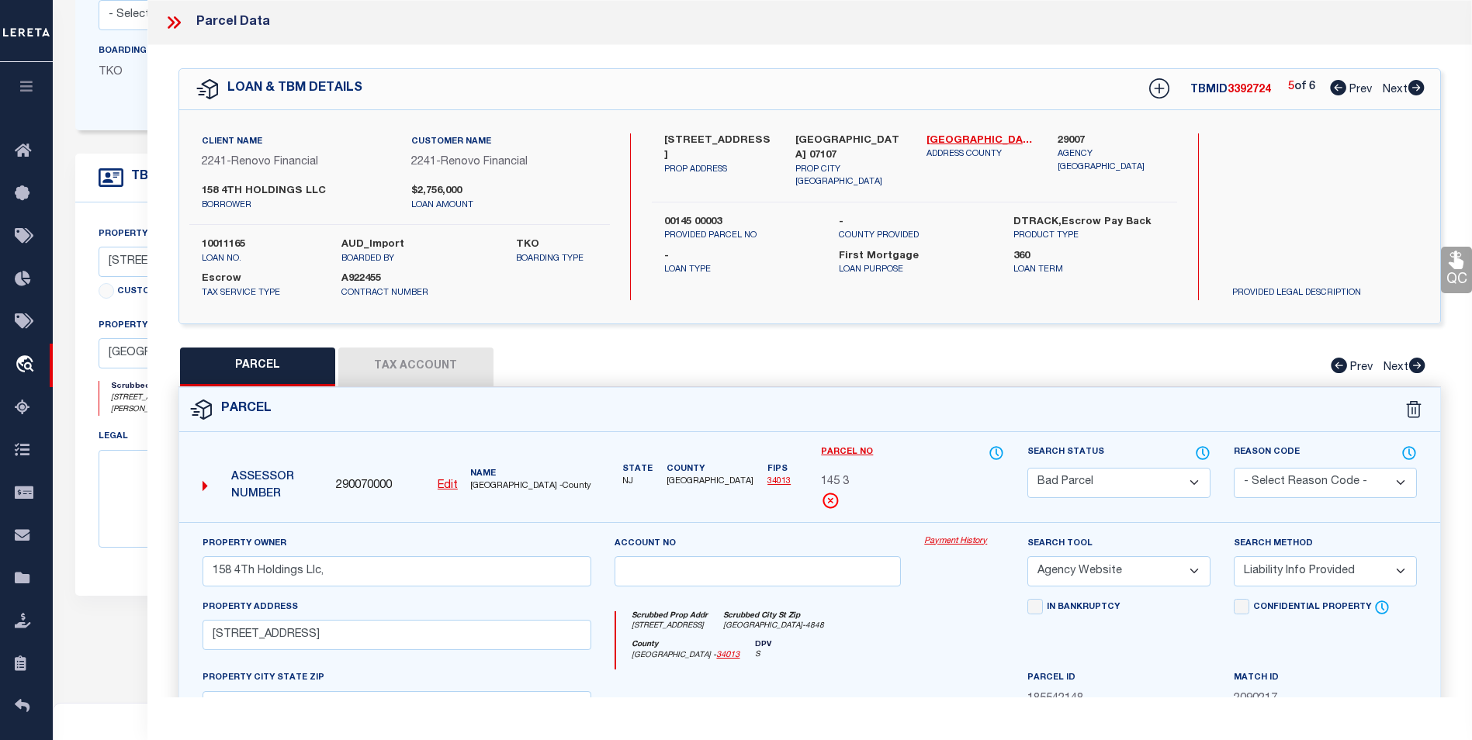
click at [1101, 479] on select "Automated Search Bad Parcel Complete Duplicate Parcel High Dollar Reporting In …" at bounding box center [1118, 483] width 183 height 30
click at [1027, 468] on select "Automated Search Bad Parcel Complete Duplicate Parcel High Dollar Reporting In …" at bounding box center [1118, 483] width 183 height 30
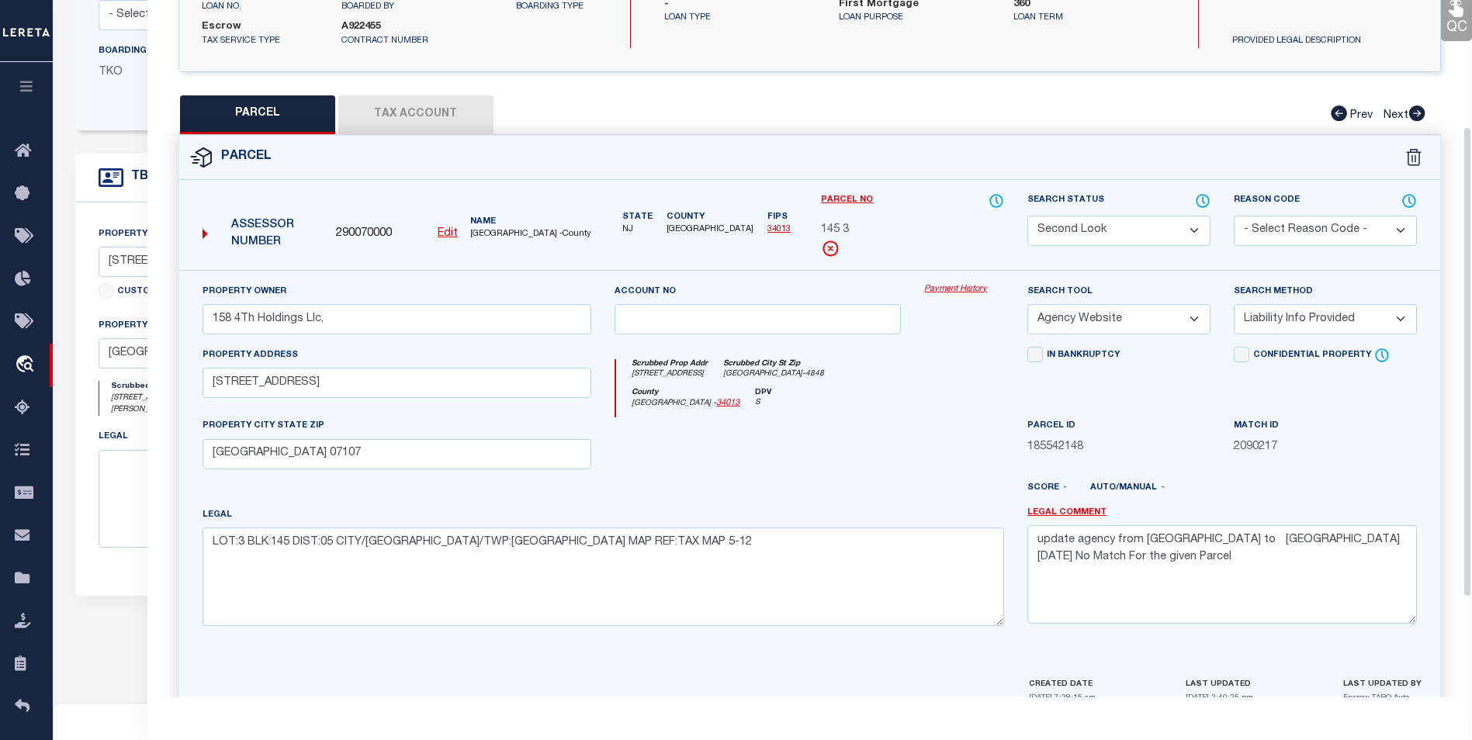
scroll to position [310, 0]
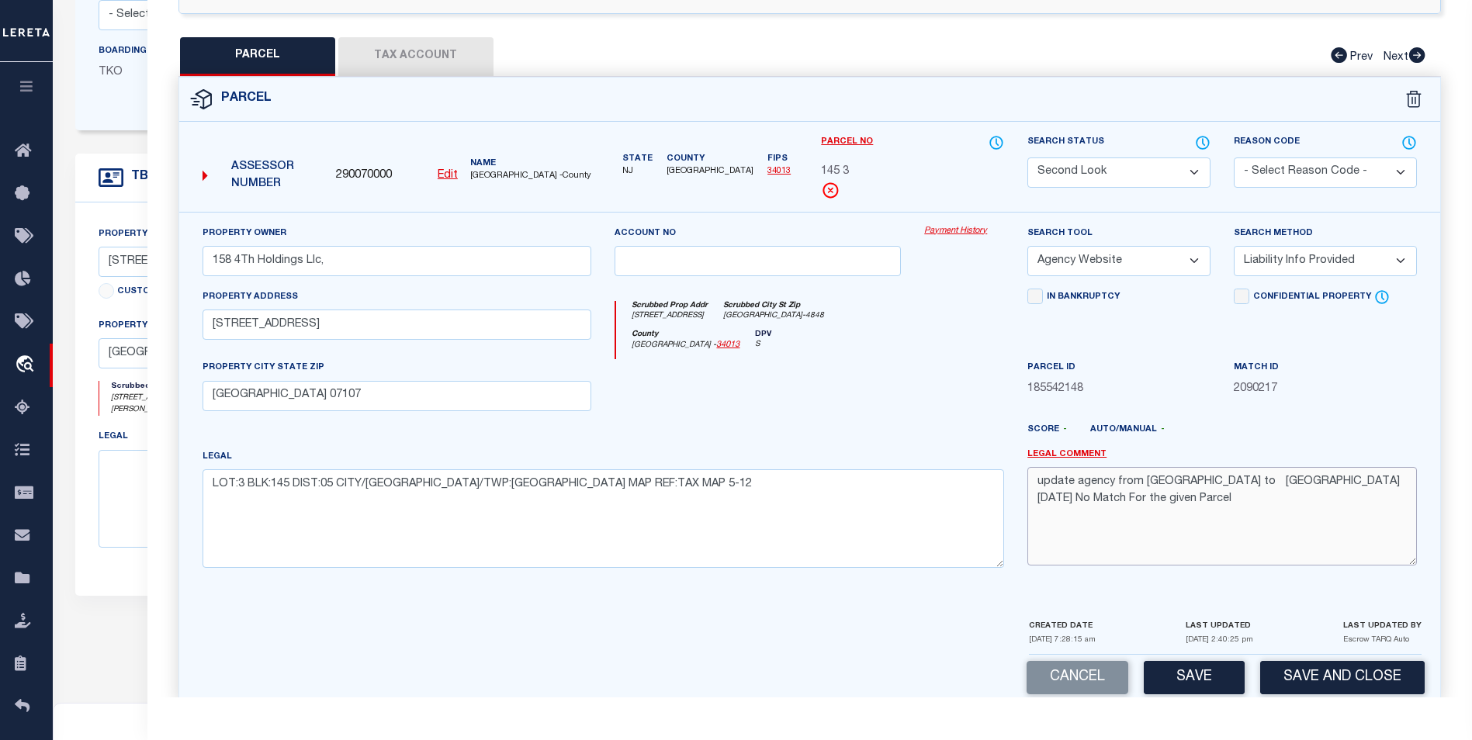
click at [1271, 506] on textarea "update agency from Newark City to East Orange City 01/22/25 No Match For the gi…" at bounding box center [1221, 516] width 389 height 98
click at [1041, 538] on textarea "update agency from Newark City to East Orange City 01/22/25 No Match For the gi…" at bounding box center [1221, 516] width 389 height 98
paste textarea "Unable to complete the operation due to an unexpected failure [ErrorCode: 500]"
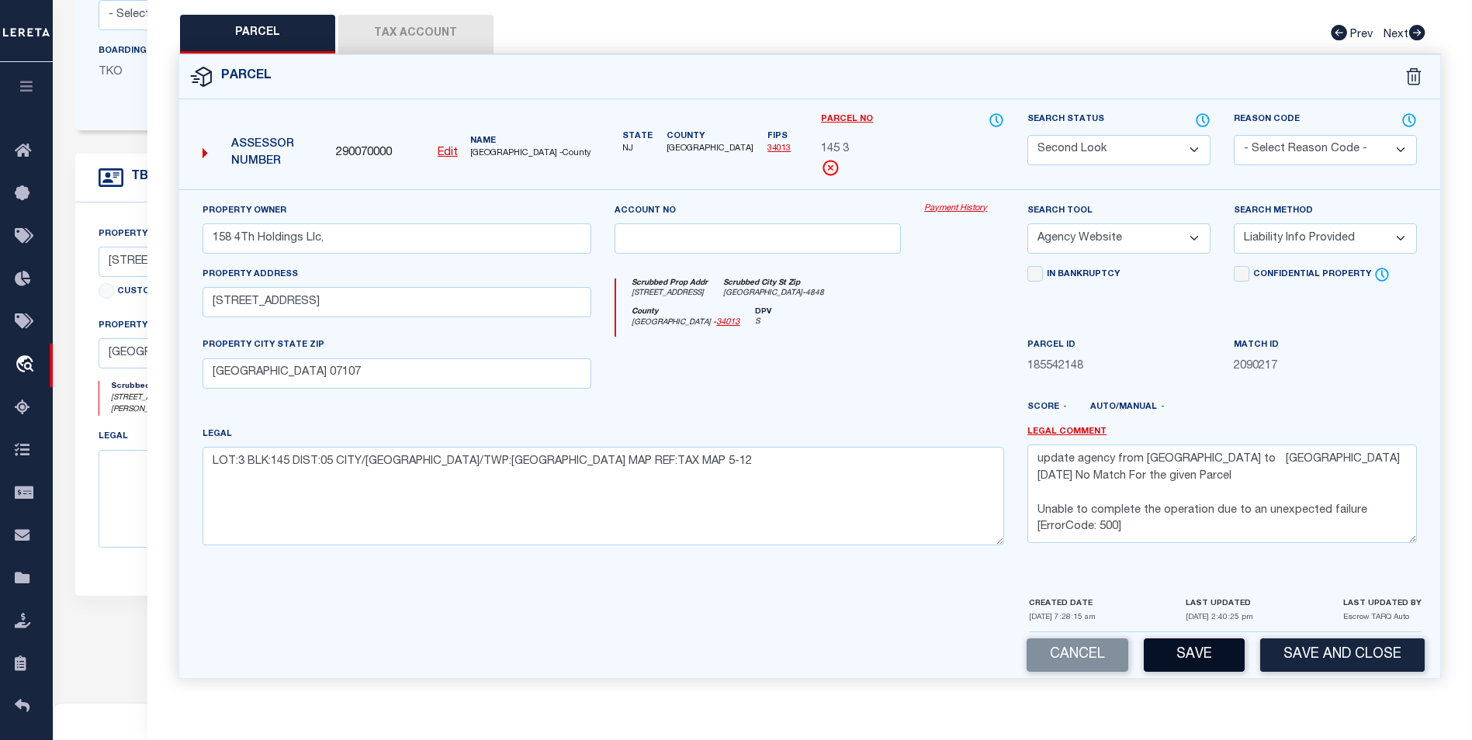
click at [1206, 659] on button "Save" at bounding box center [1193, 654] width 101 height 33
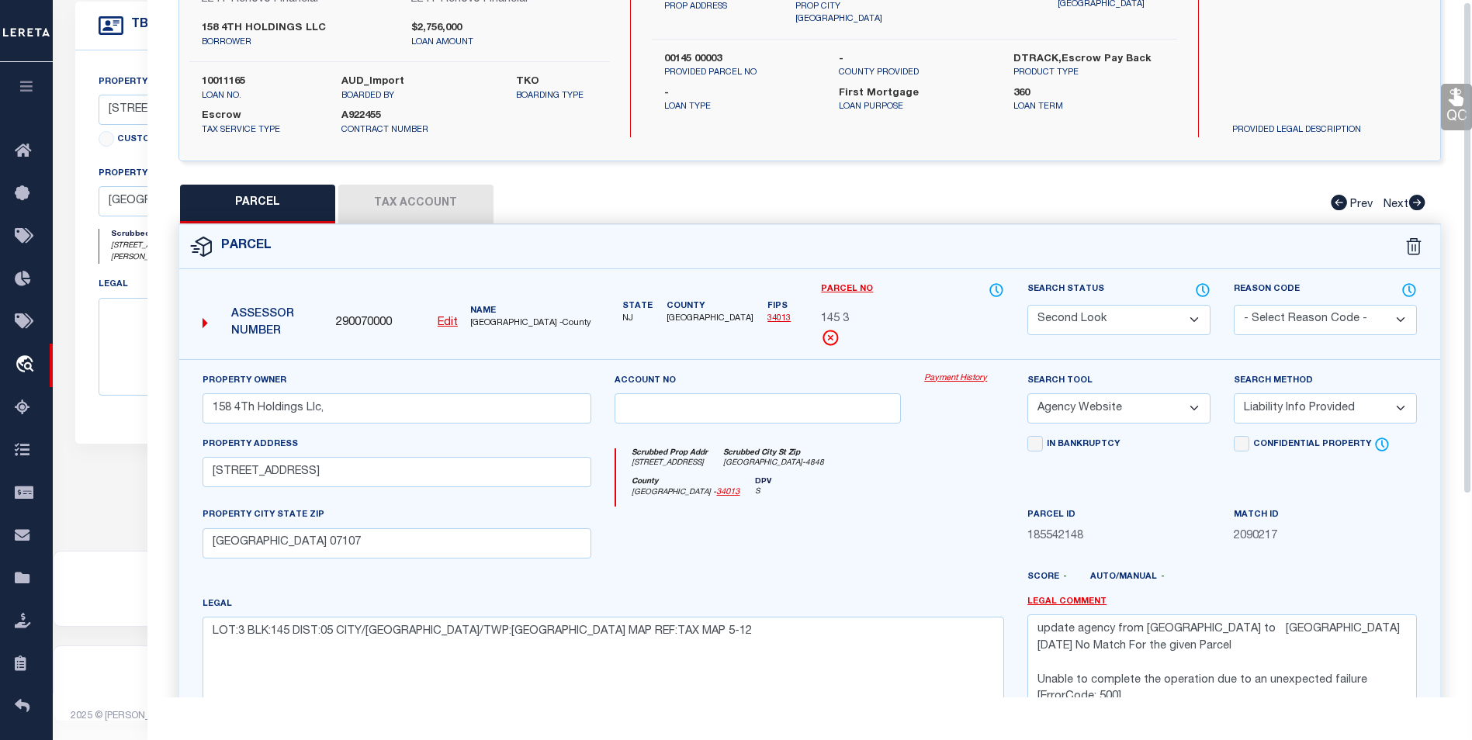
scroll to position [0, 0]
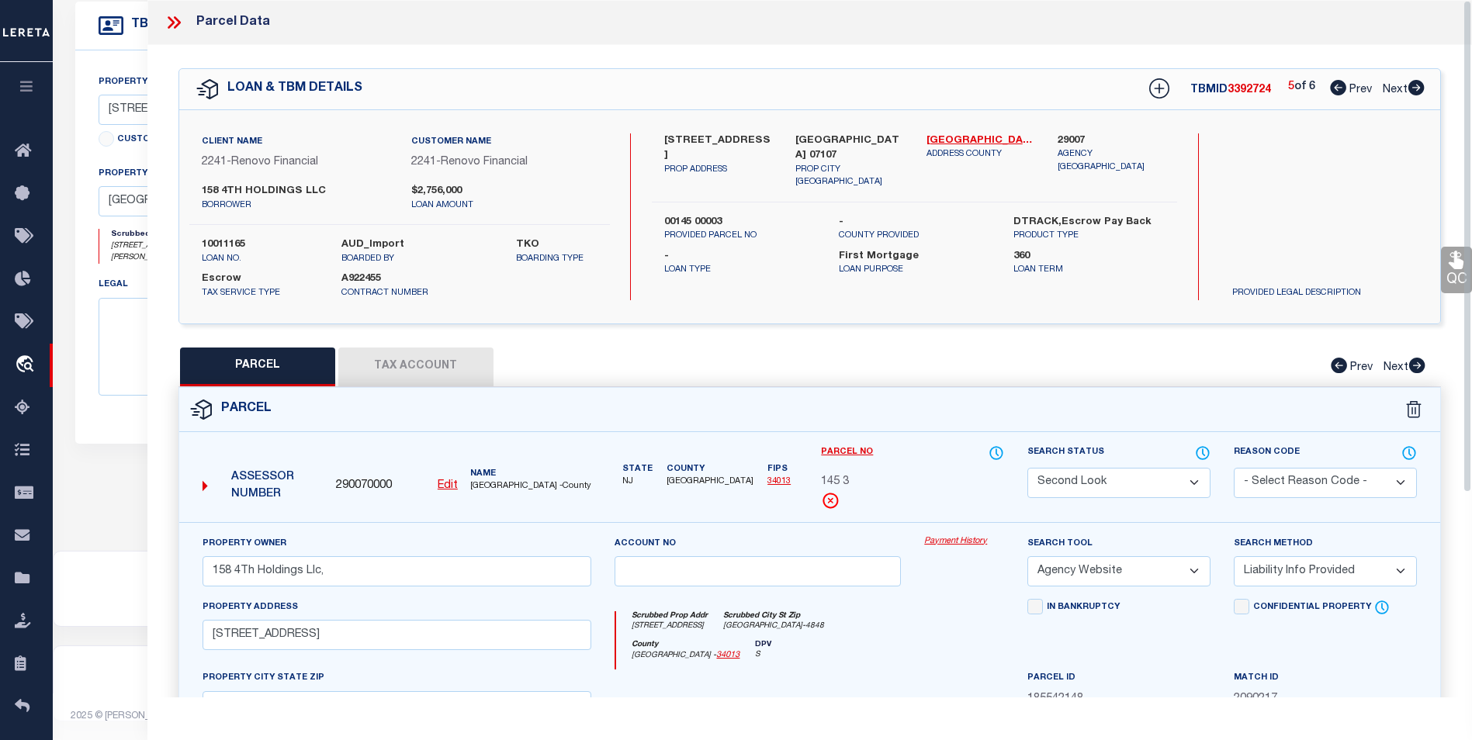
drag, startPoint x: 175, startPoint y: 24, endPoint x: 209, endPoint y: 14, distance: 34.8
click at [175, 24] on icon at bounding box center [174, 22] width 20 height 20
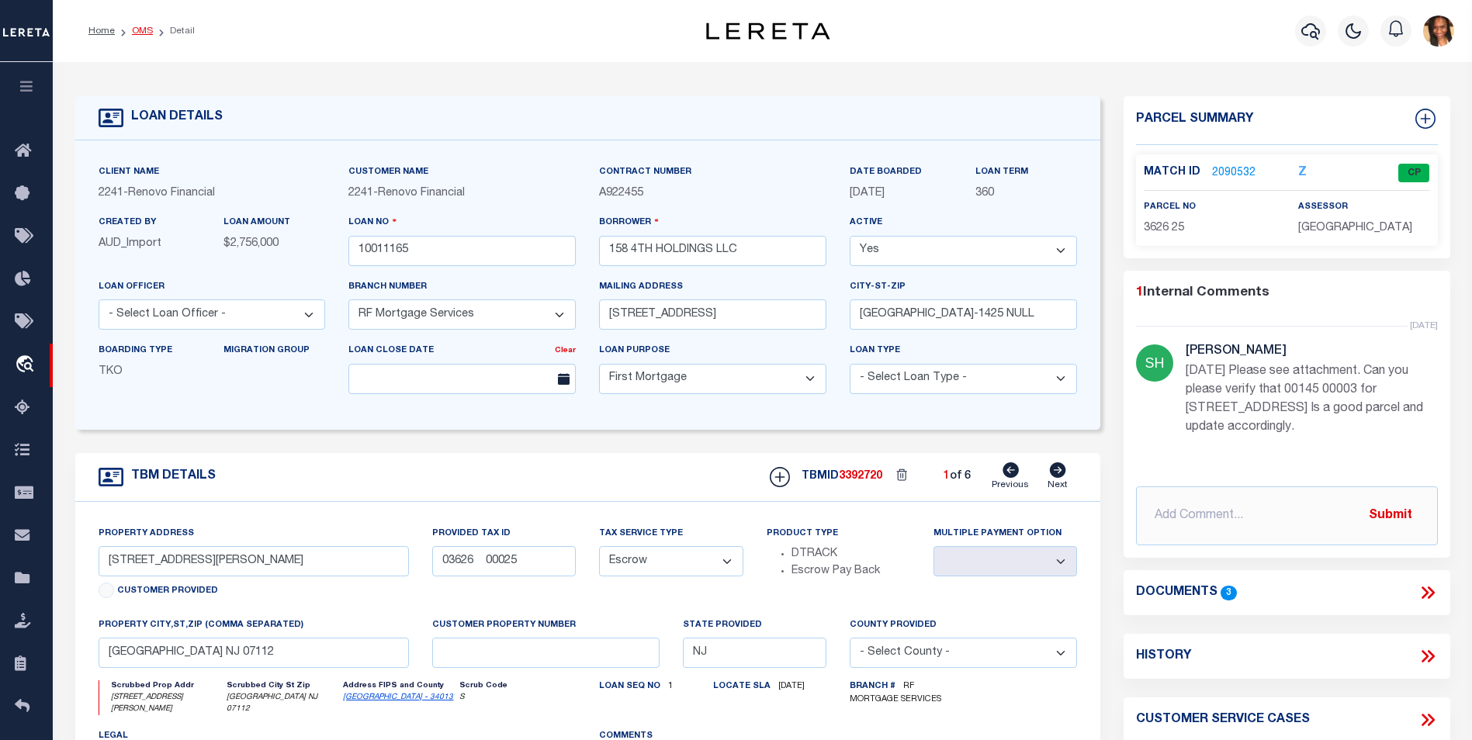
click at [142, 27] on link "OMS" at bounding box center [142, 30] width 21 height 9
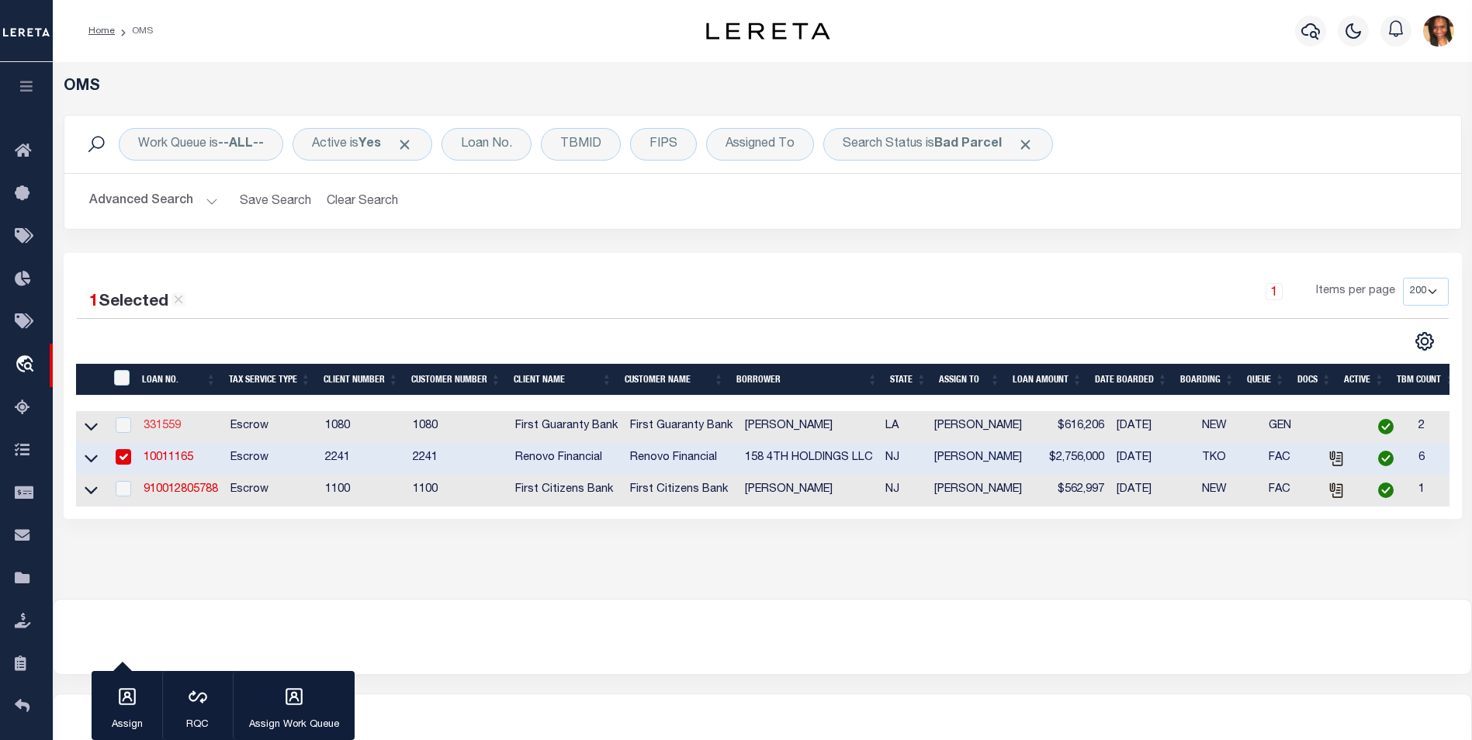
click at [160, 427] on link "331559" at bounding box center [162, 425] width 37 height 11
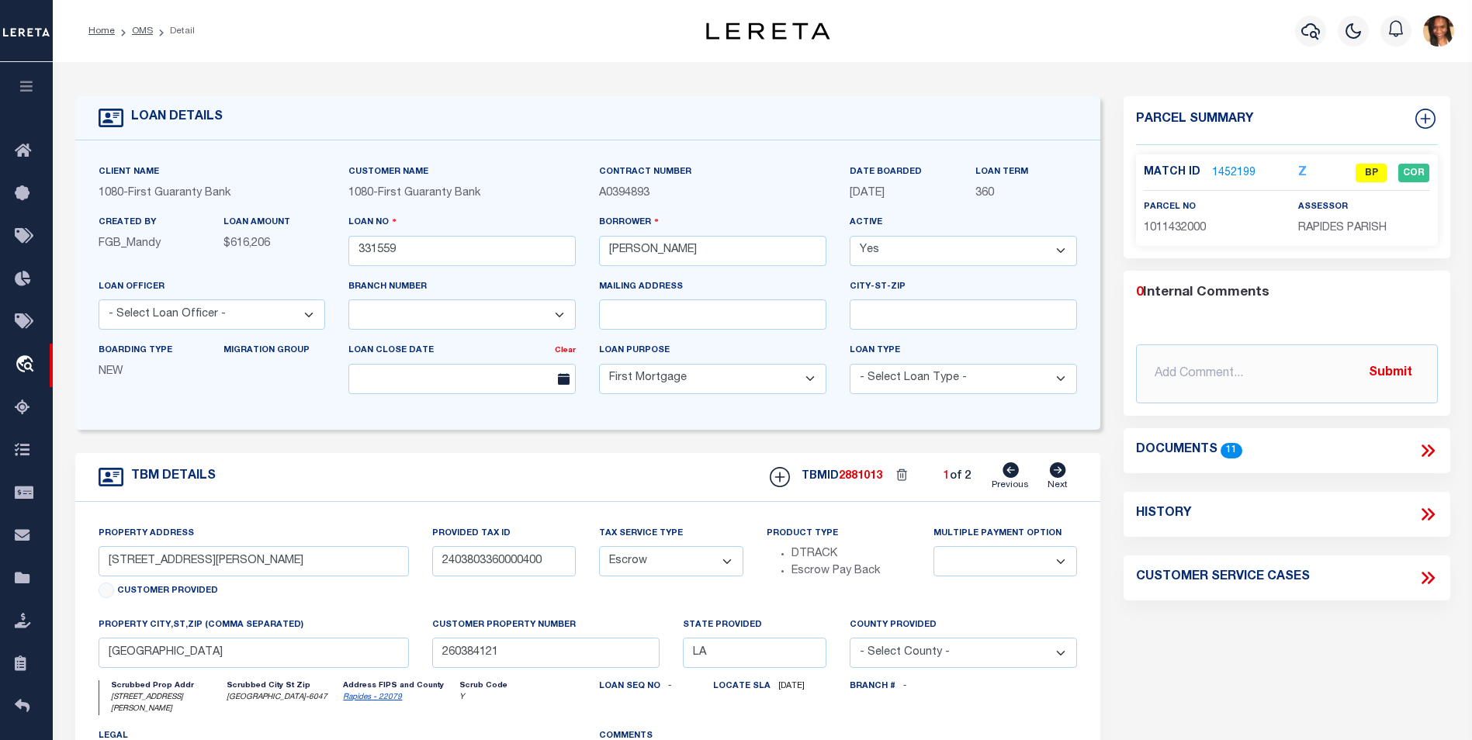
click at [1237, 174] on link "1452199" at bounding box center [1233, 173] width 43 height 16
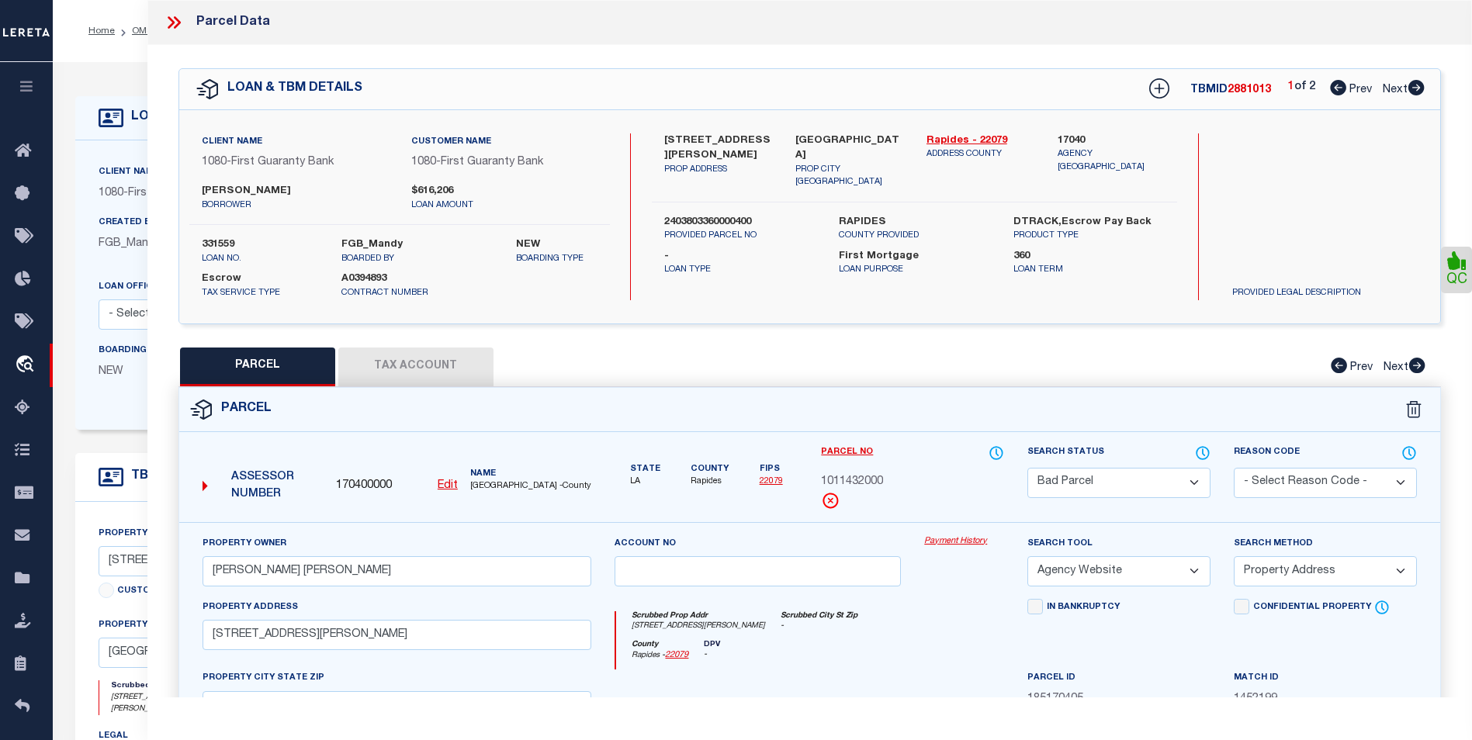
click at [1423, 88] on icon at bounding box center [1416, 88] width 16 height 16
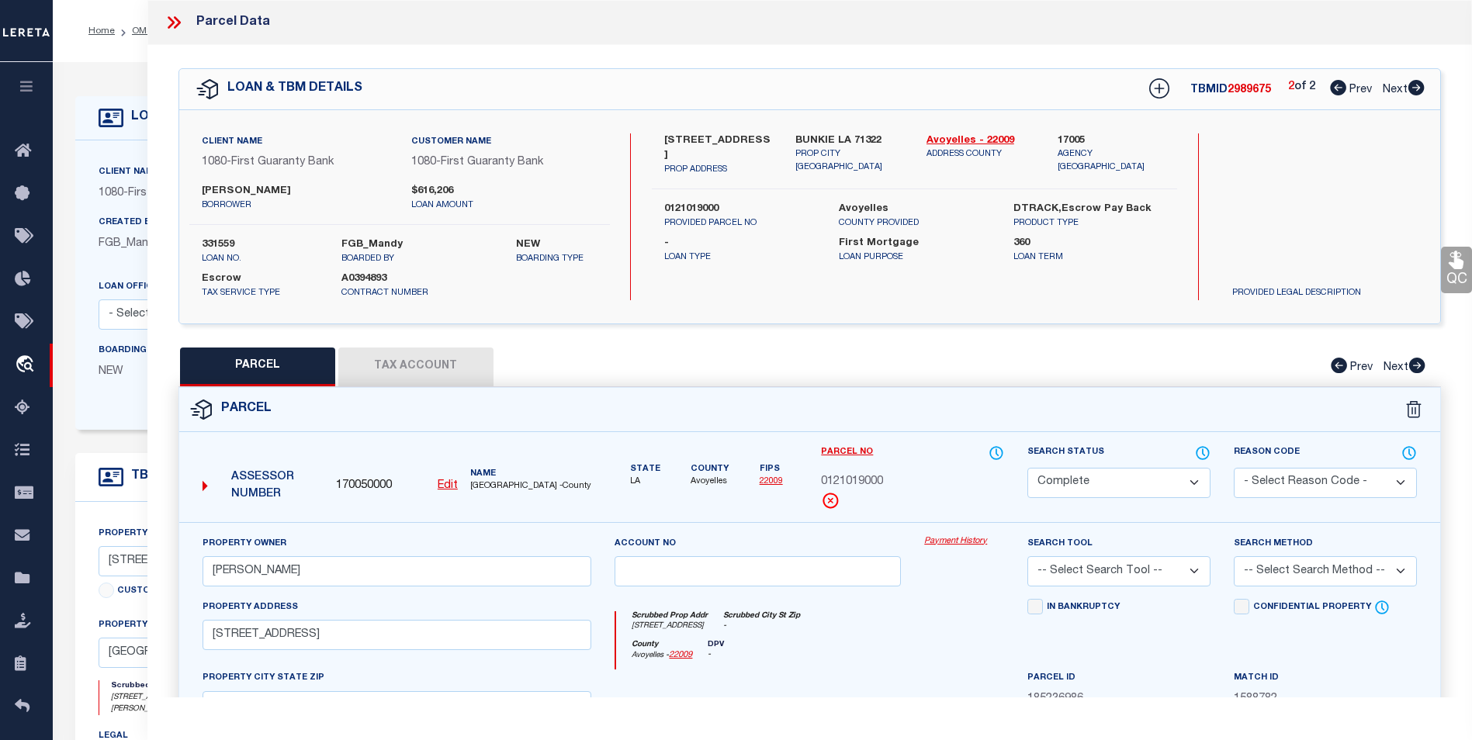
click at [1336, 90] on icon at bounding box center [1338, 88] width 16 height 16
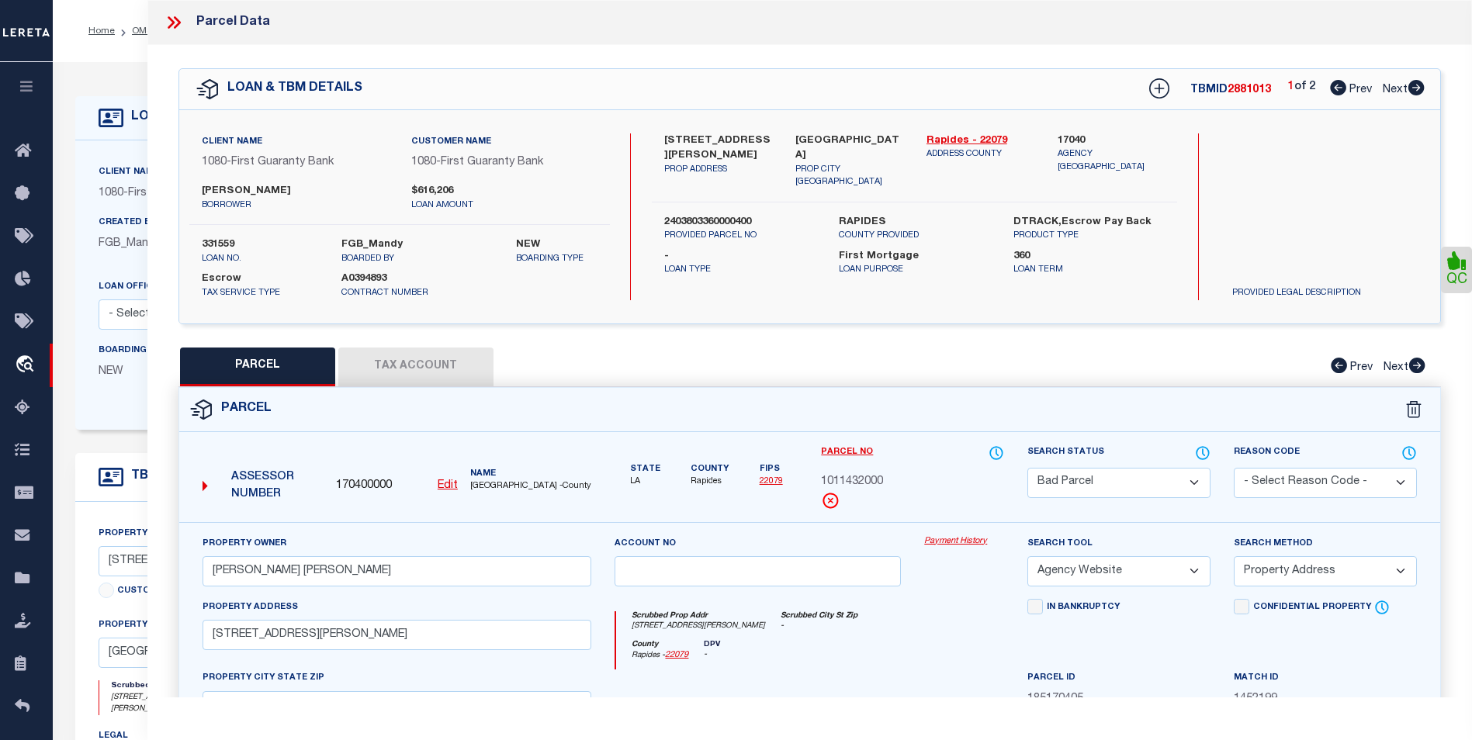
click at [430, 365] on button "Tax Account" at bounding box center [415, 367] width 155 height 39
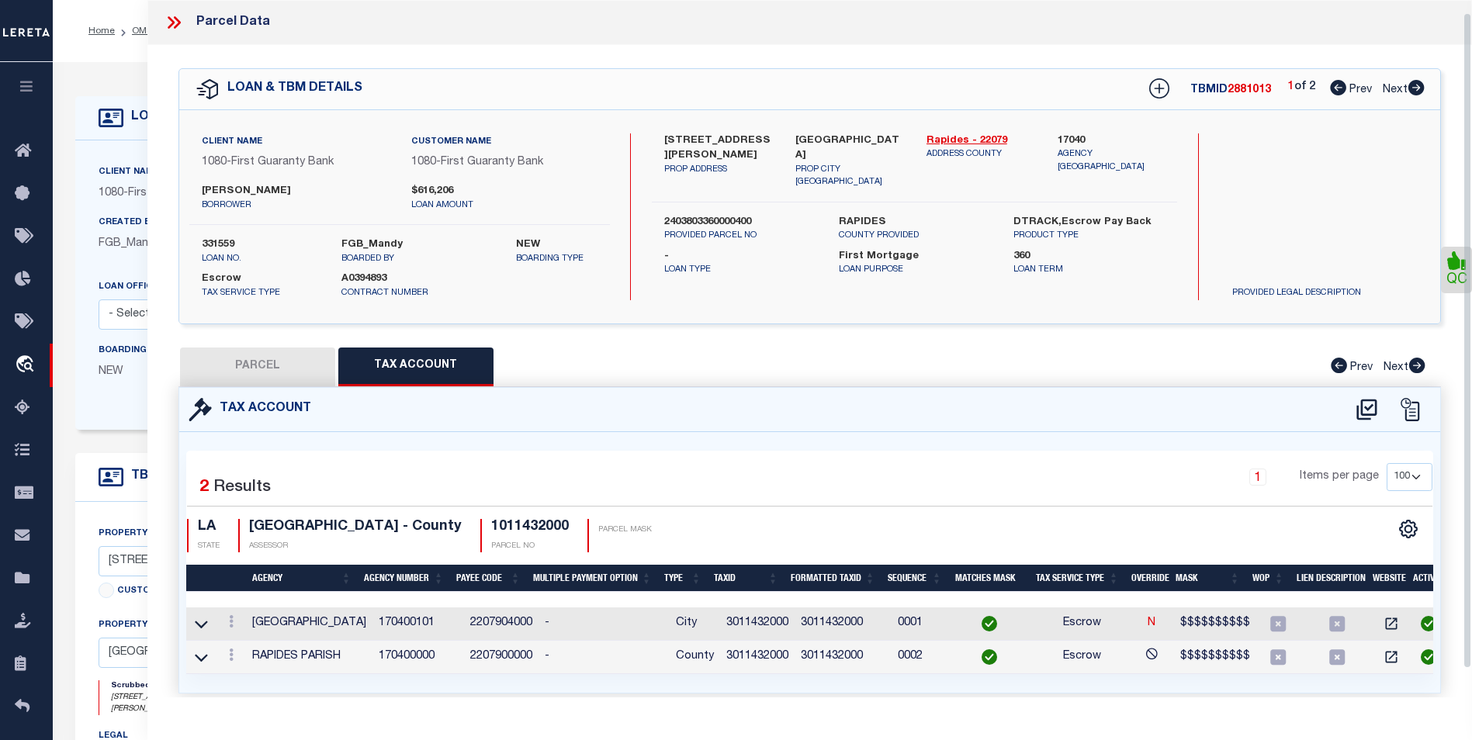
scroll to position [43, 0]
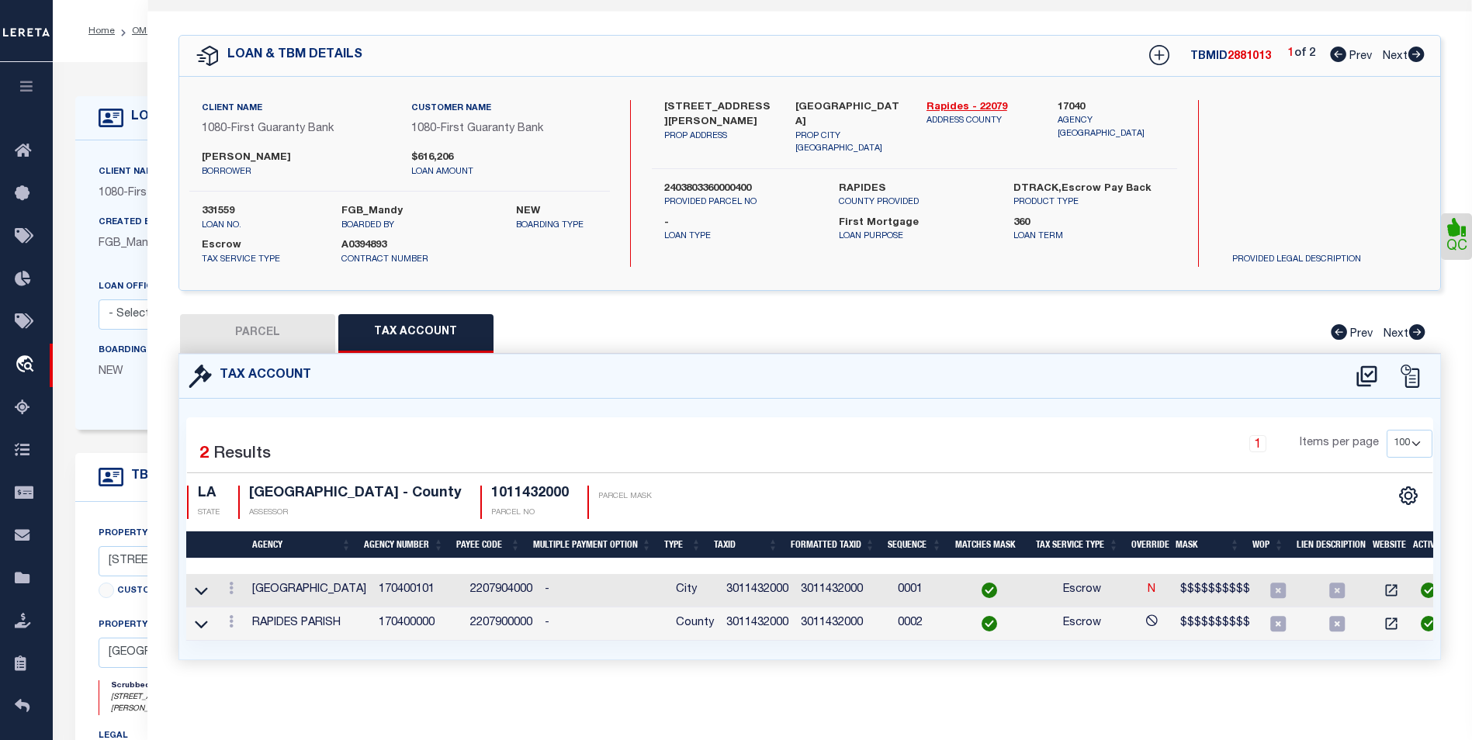
click at [251, 314] on button "PARCEL" at bounding box center [257, 333] width 155 height 39
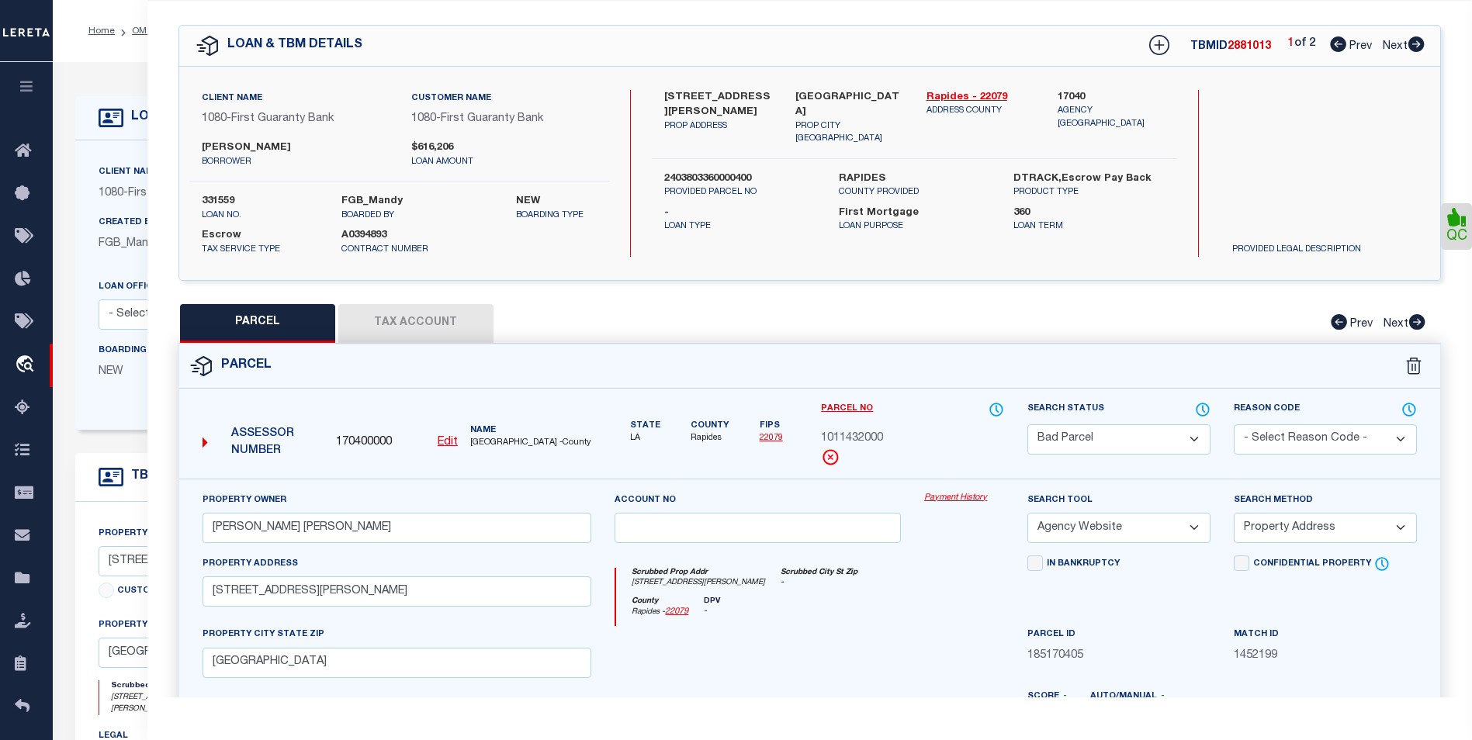
click at [444, 441] on u "Edit" at bounding box center [448, 442] width 20 height 11
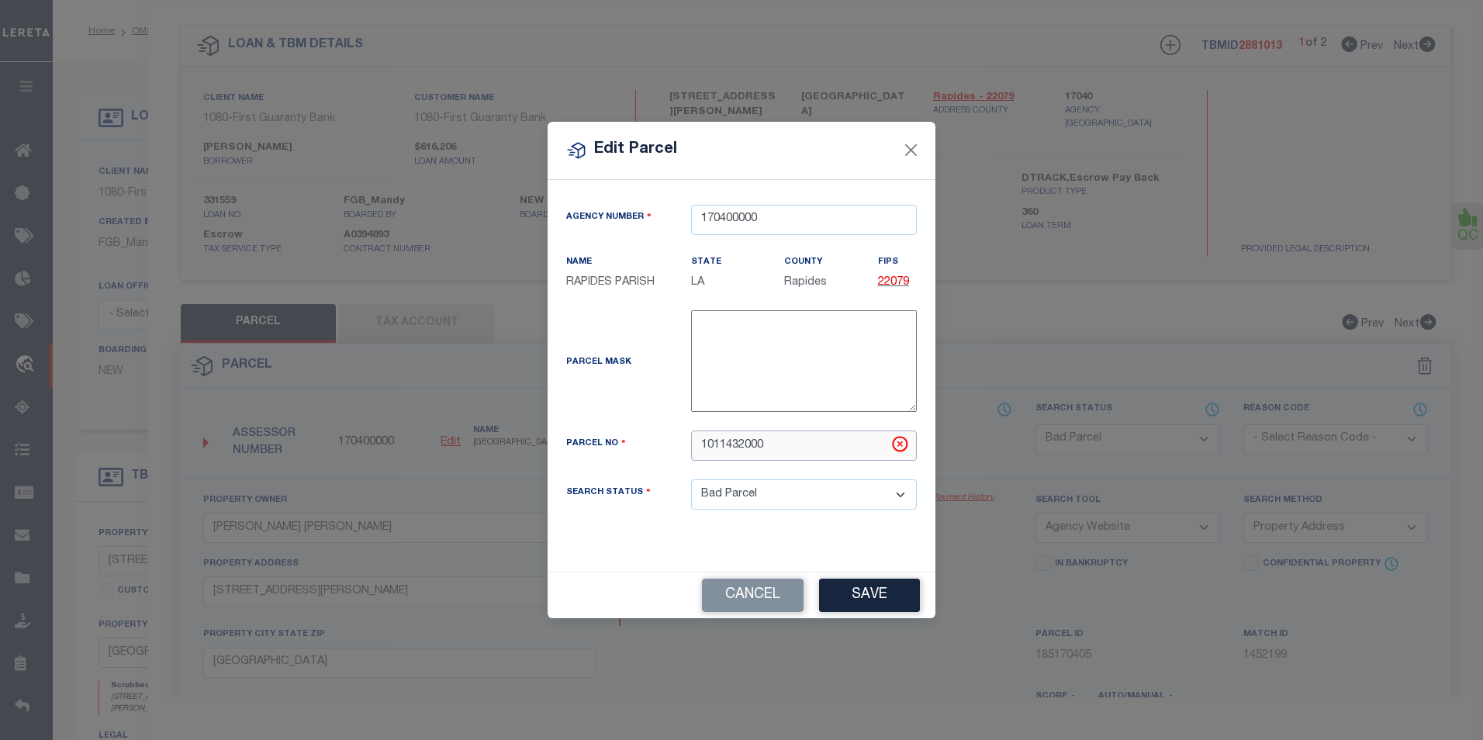
drag, startPoint x: 712, startPoint y: 449, endPoint x: 688, endPoint y: 445, distance: 24.5
click at [688, 445] on div "1011432000" at bounding box center [804, 446] width 249 height 30
click at [879, 589] on button "Save" at bounding box center [869, 595] width 101 height 33
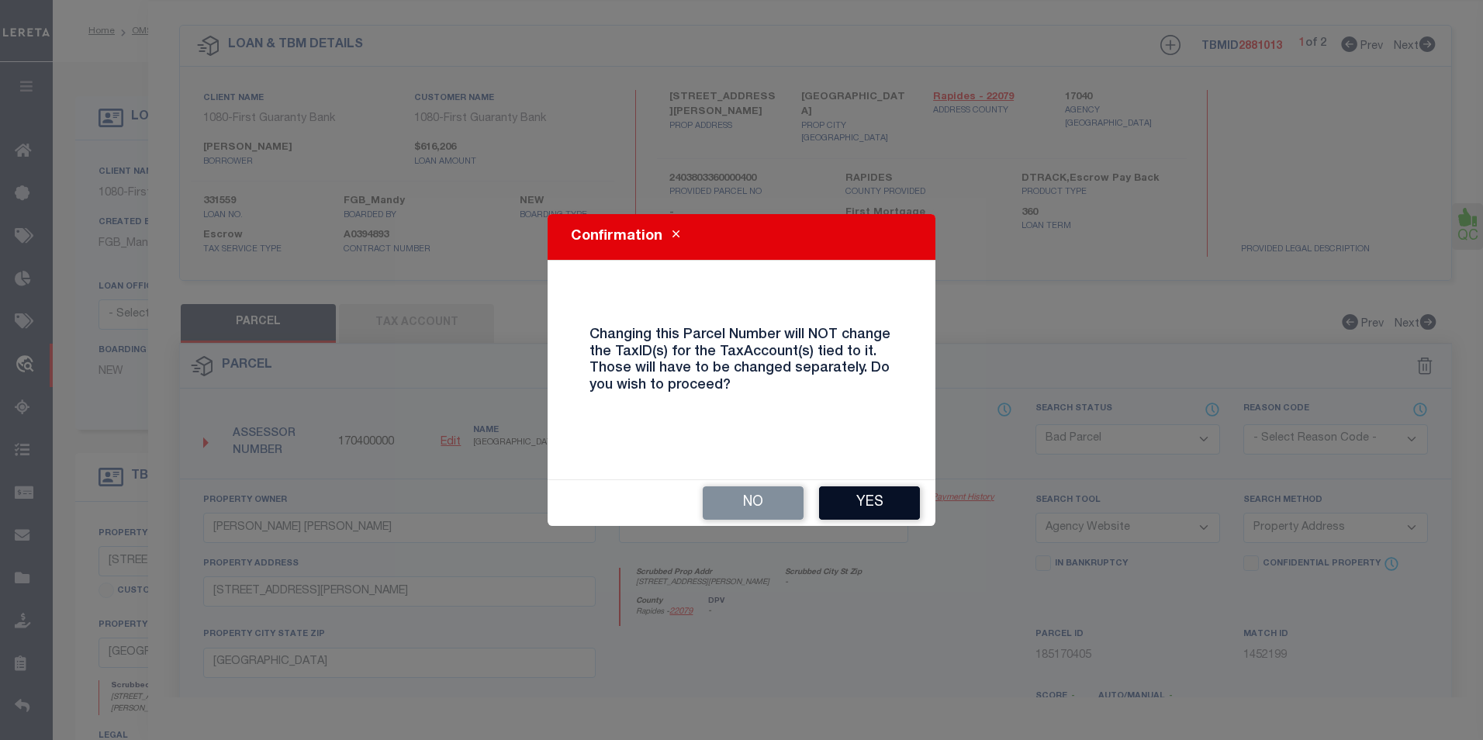
click at [861, 500] on button "Yes" at bounding box center [869, 502] width 101 height 33
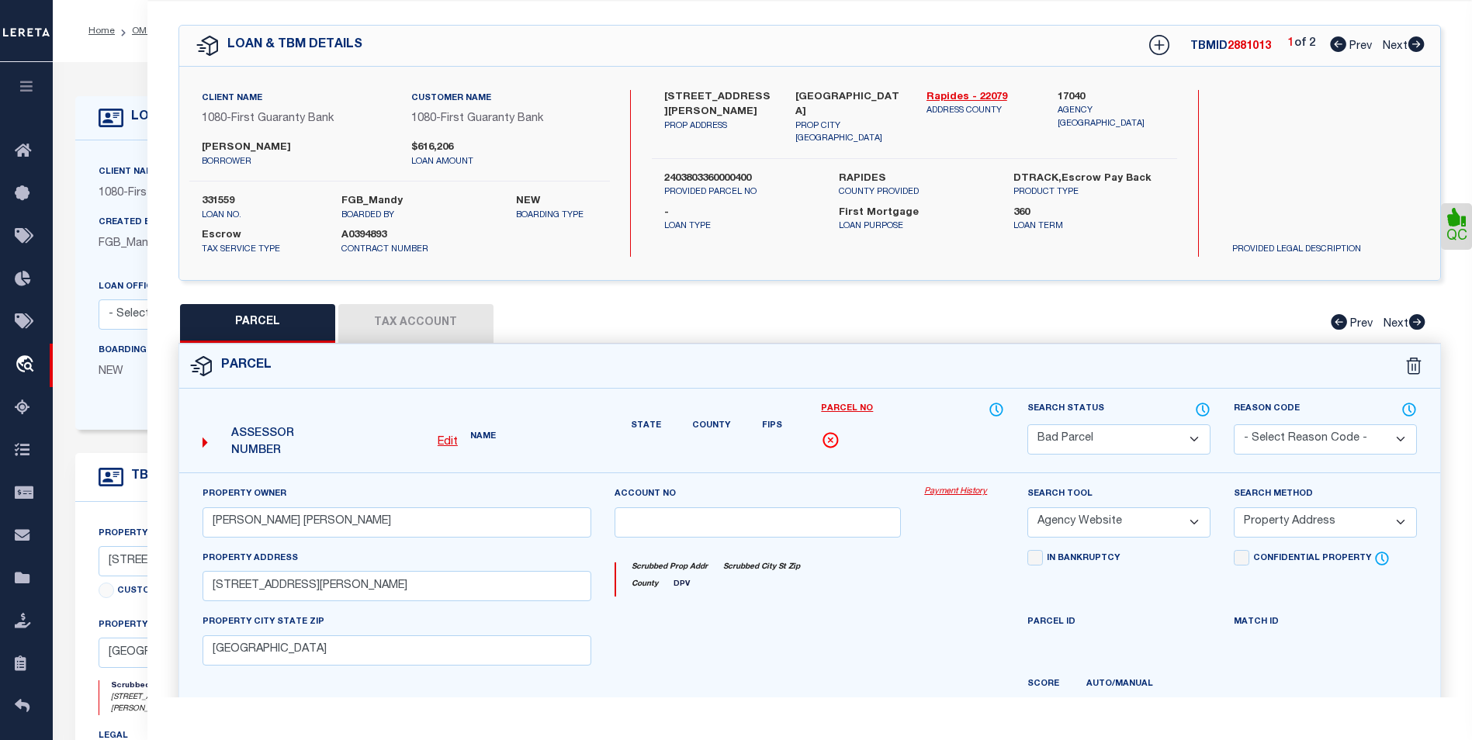
click at [1137, 436] on select "Automated Search Bad Parcel Complete Duplicate Parcel High Dollar Reporting In …" at bounding box center [1118, 439] width 183 height 30
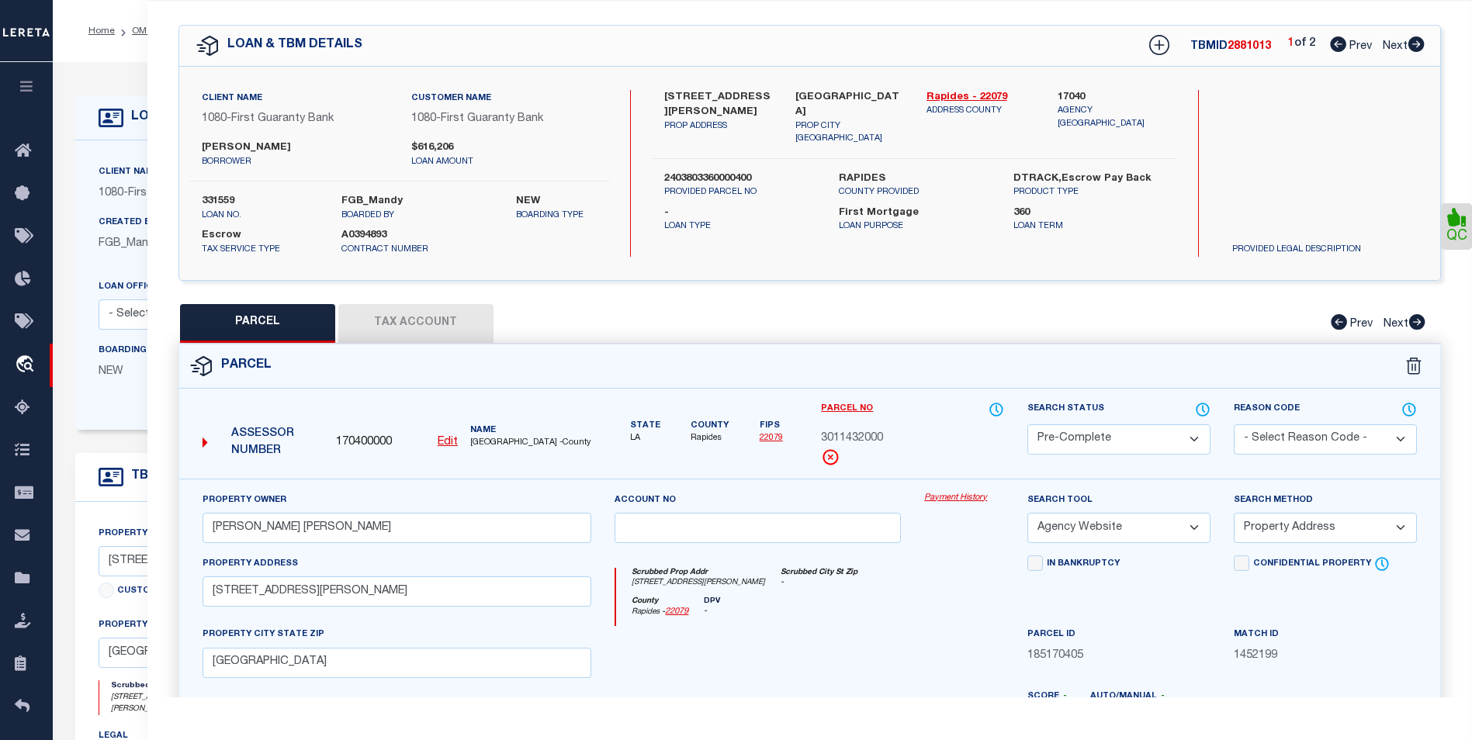
click at [1027, 424] on select "Automated Search Bad Parcel Complete Duplicate Parcel High Dollar Reporting In …" at bounding box center [1118, 439] width 183 height 30
click at [1178, 526] on select "-- Select Search Tool -- 3rd Party Website Agency File Agency Website ATLS CNV-…" at bounding box center [1118, 528] width 183 height 30
click at [1027, 513] on select "-- Select Search Tool -- 3rd Party Website Agency File Agency Website ATLS CNV-…" at bounding box center [1118, 528] width 183 height 30
click at [1376, 543] on select "-- Select Search Method -- Property Address Legal Liability Info Provided" at bounding box center [1324, 528] width 183 height 30
click at [1233, 513] on select "-- Select Search Method -- Property Address Legal Liability Info Provided" at bounding box center [1324, 528] width 183 height 30
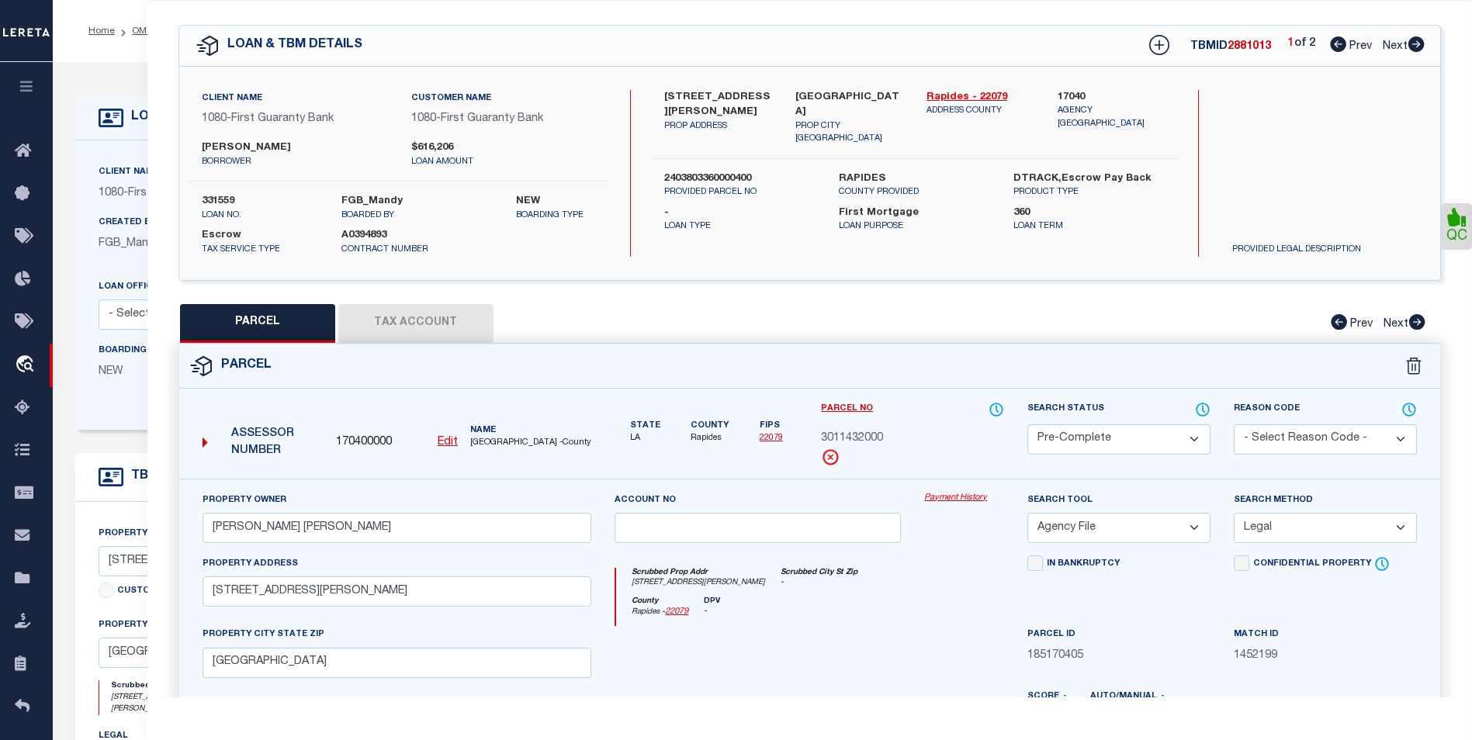
click at [1346, 520] on select "-- Select Search Method -- Property Address Legal Liability Info Provided" at bounding box center [1324, 528] width 183 height 30
click at [1233, 513] on select "-- Select Search Method -- Property Address Legal Liability Info Provided" at bounding box center [1324, 528] width 183 height 30
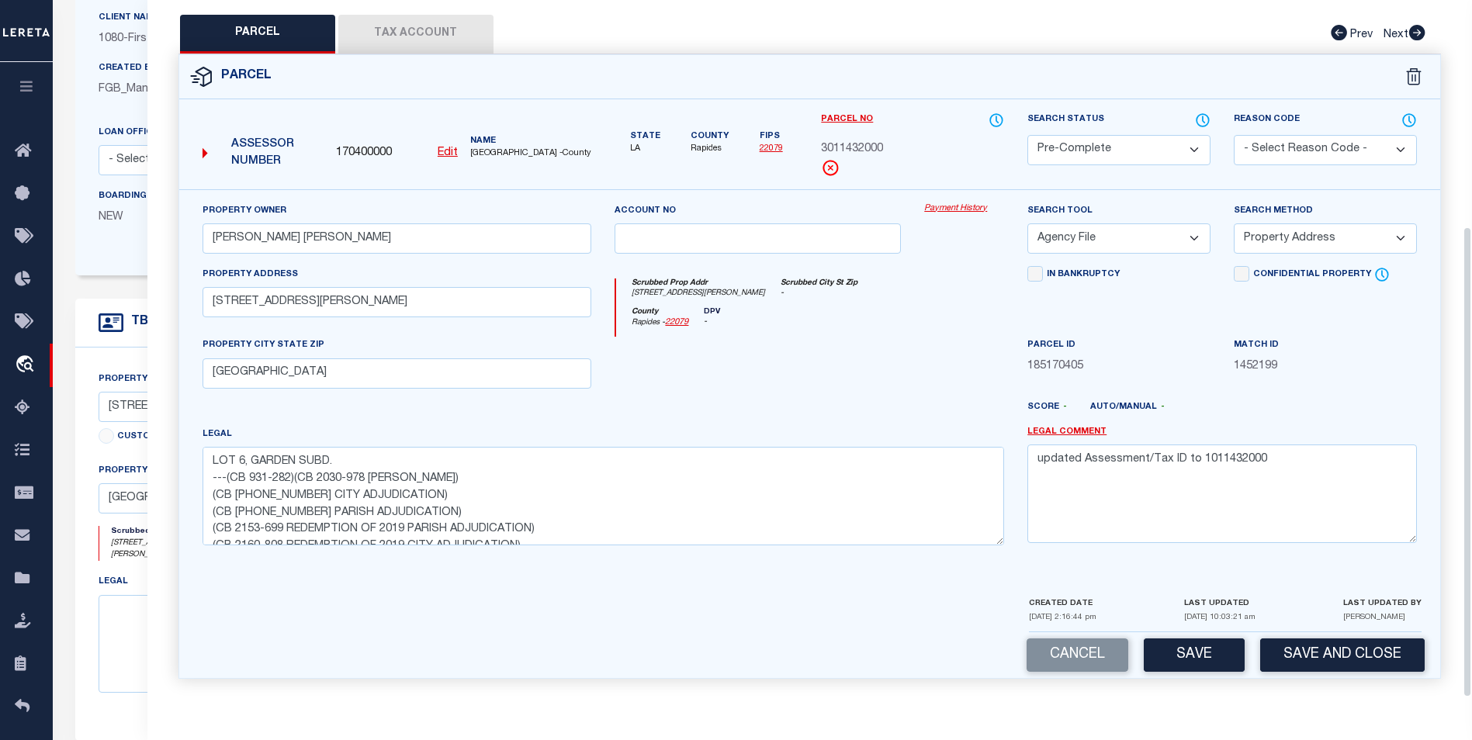
scroll to position [155, 0]
click at [1210, 653] on button "Save" at bounding box center [1193, 654] width 101 height 33
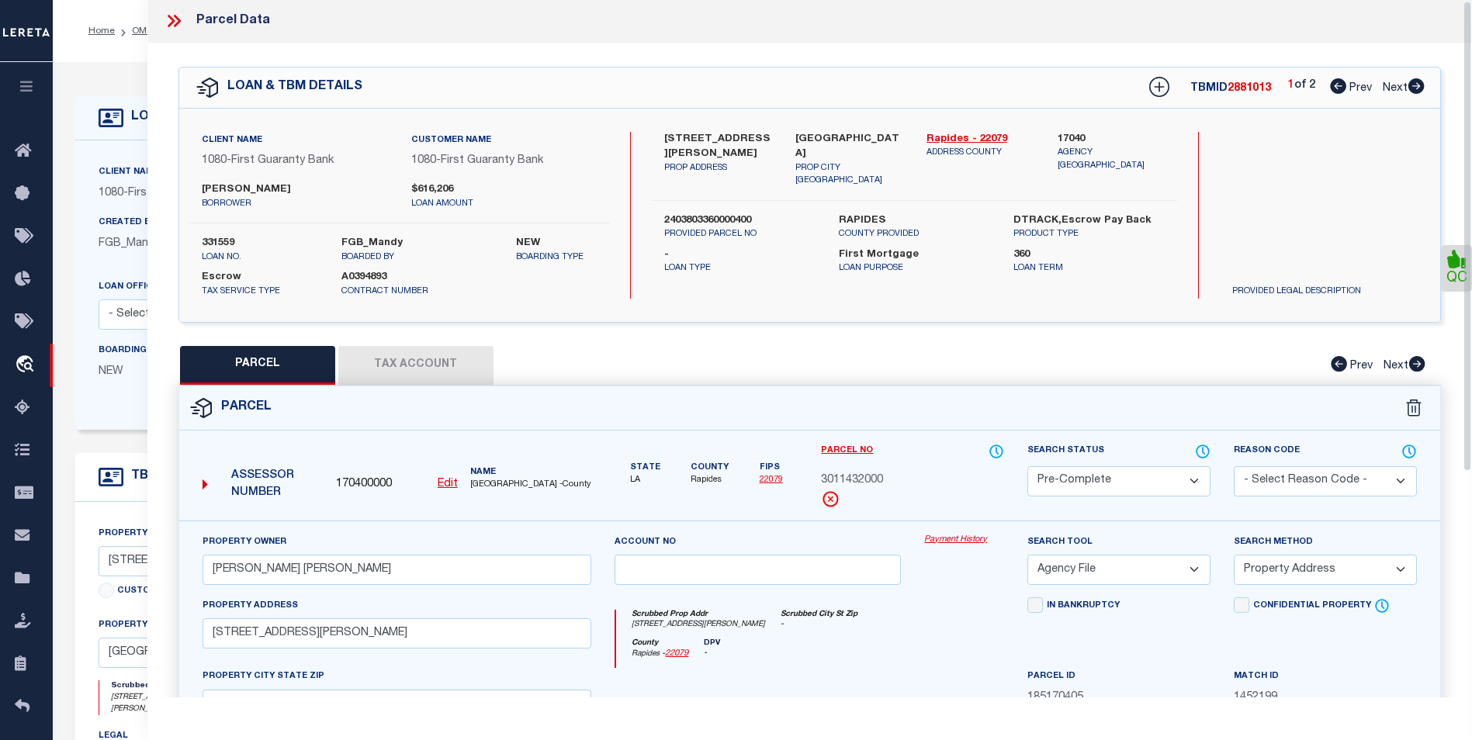
scroll to position [0, 0]
click at [168, 24] on icon at bounding box center [174, 22] width 20 height 20
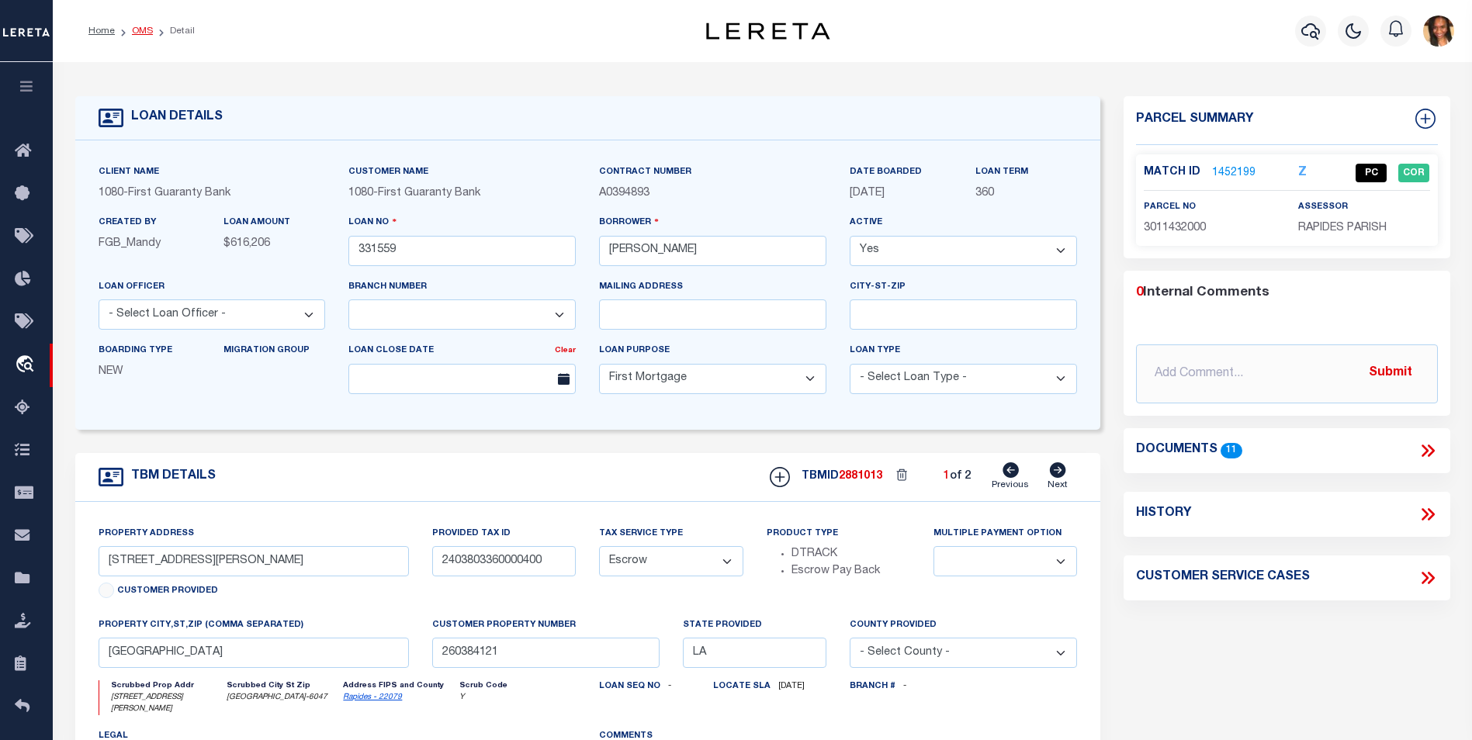
click at [137, 32] on link "OMS" at bounding box center [142, 30] width 21 height 9
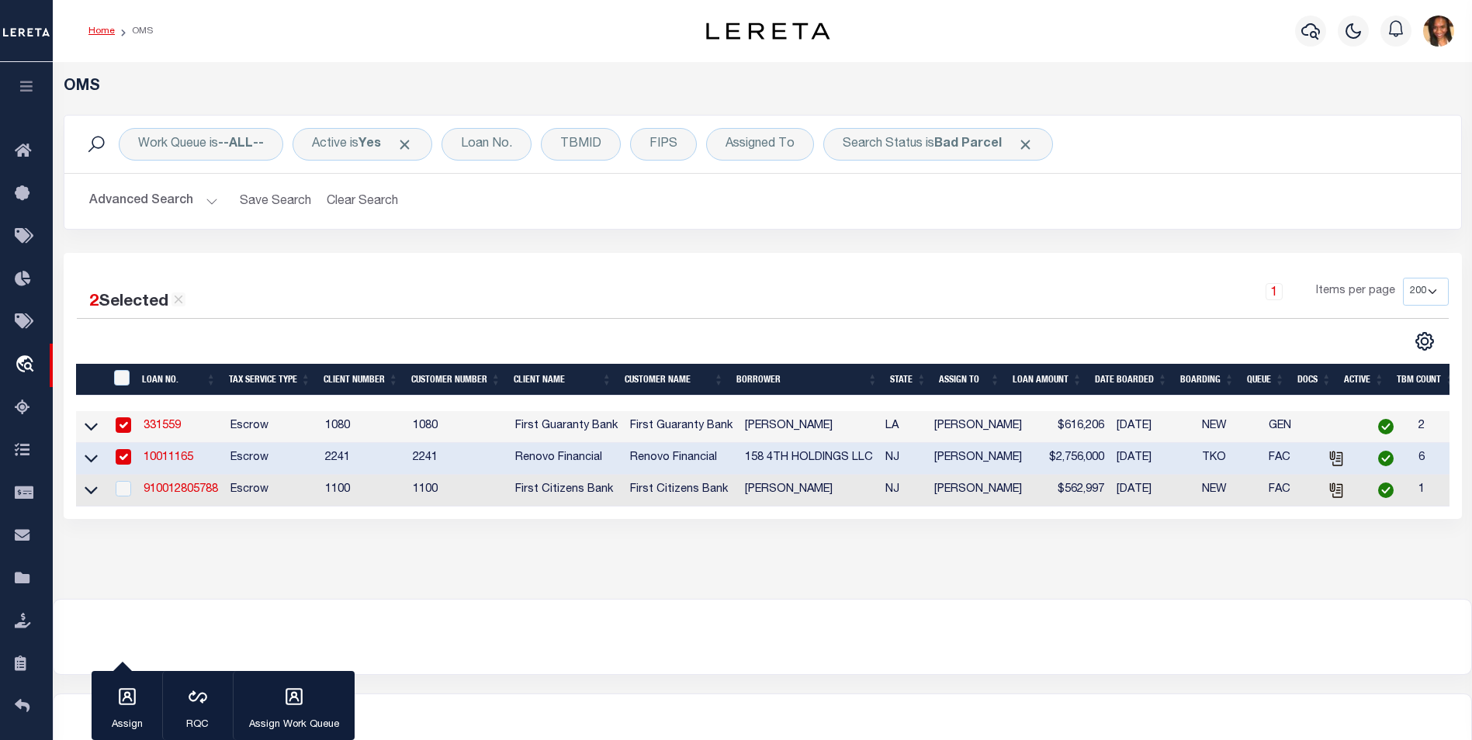
click at [92, 26] on link "Home" at bounding box center [101, 30] width 26 height 9
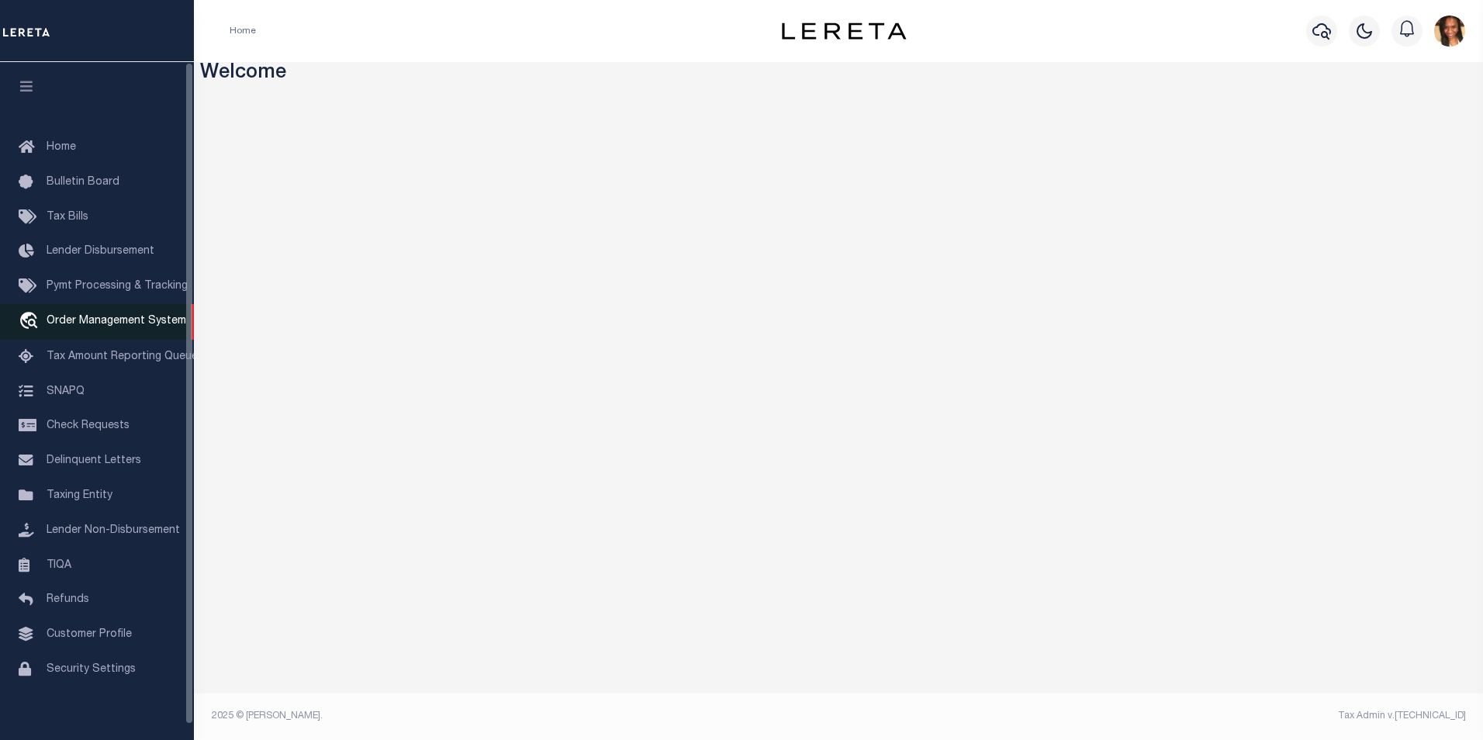
click at [112, 317] on link "travel_explore Order Management System" at bounding box center [97, 322] width 194 height 36
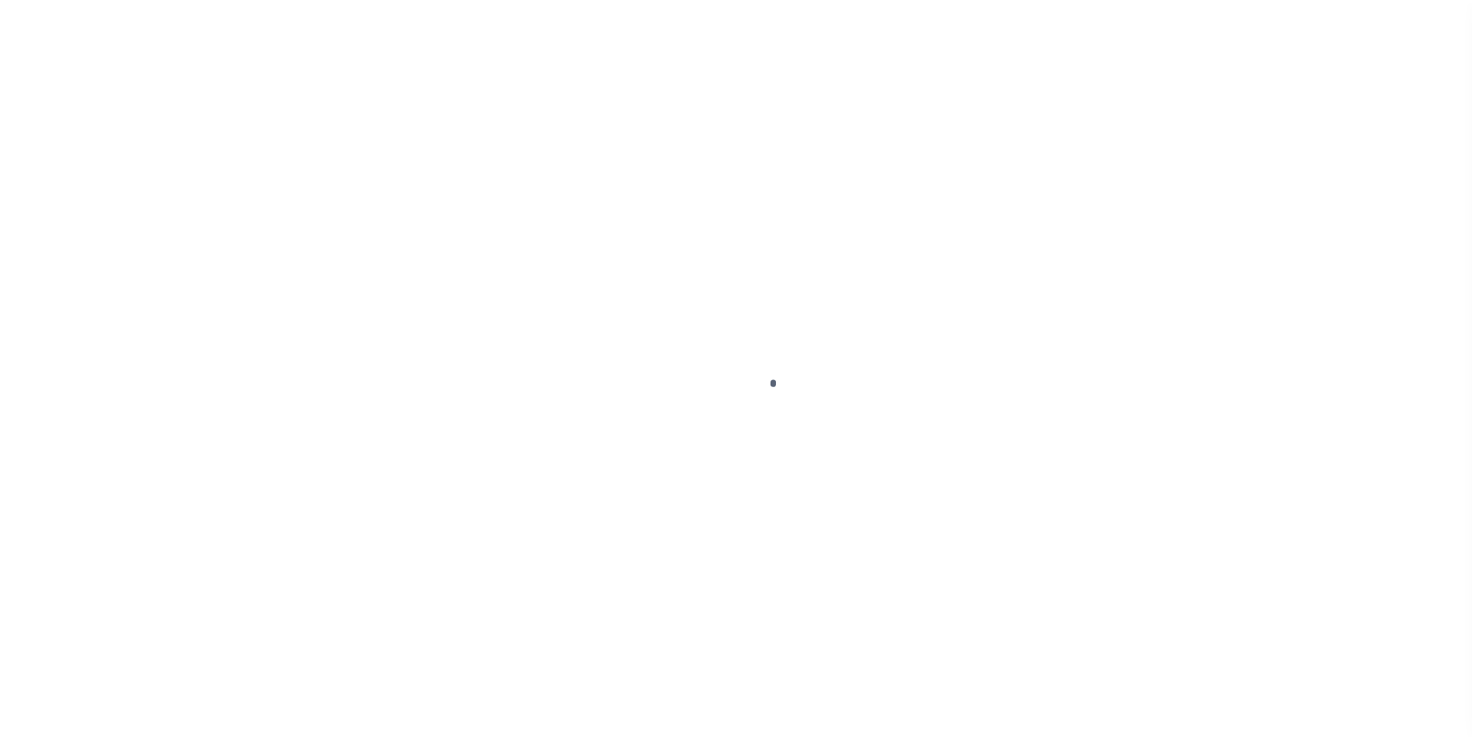
scroll to position [16, 0]
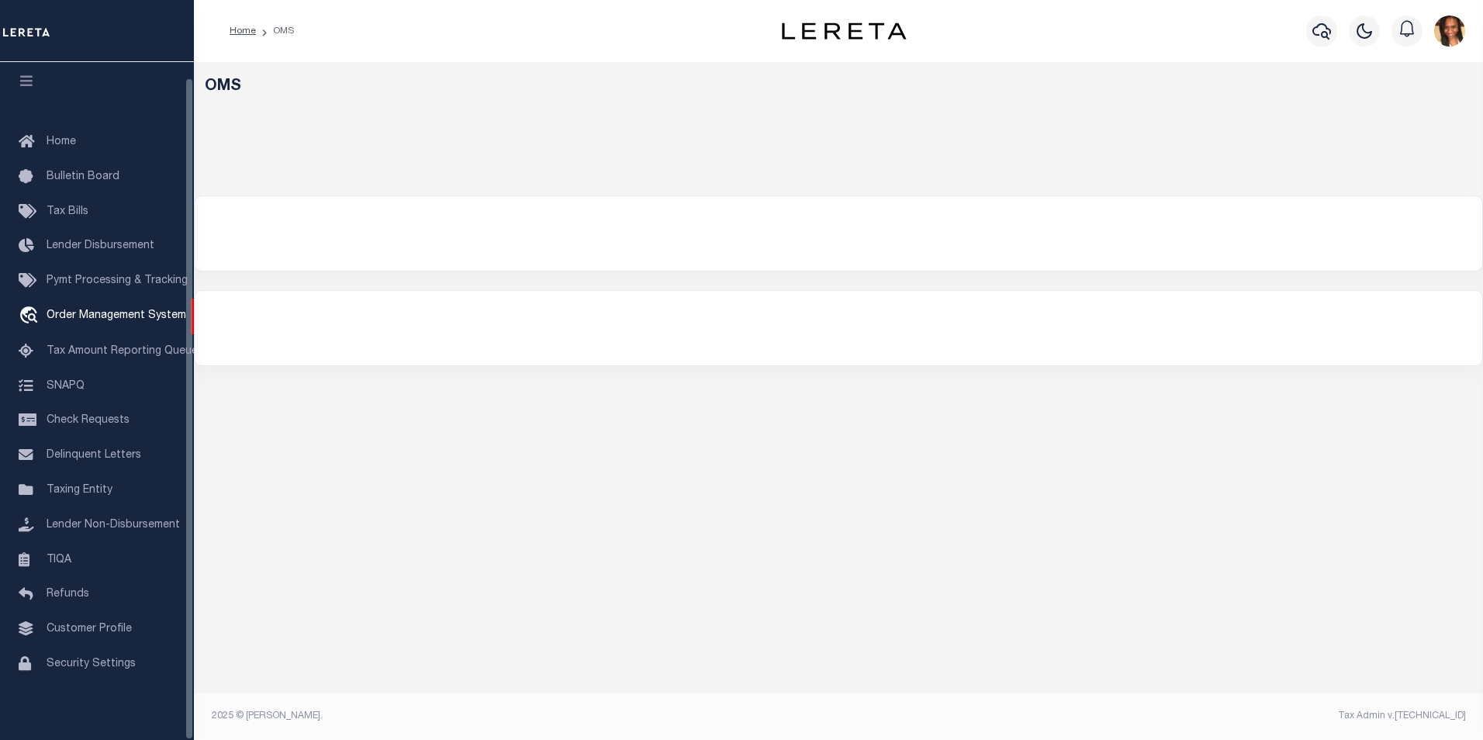
select select "200"
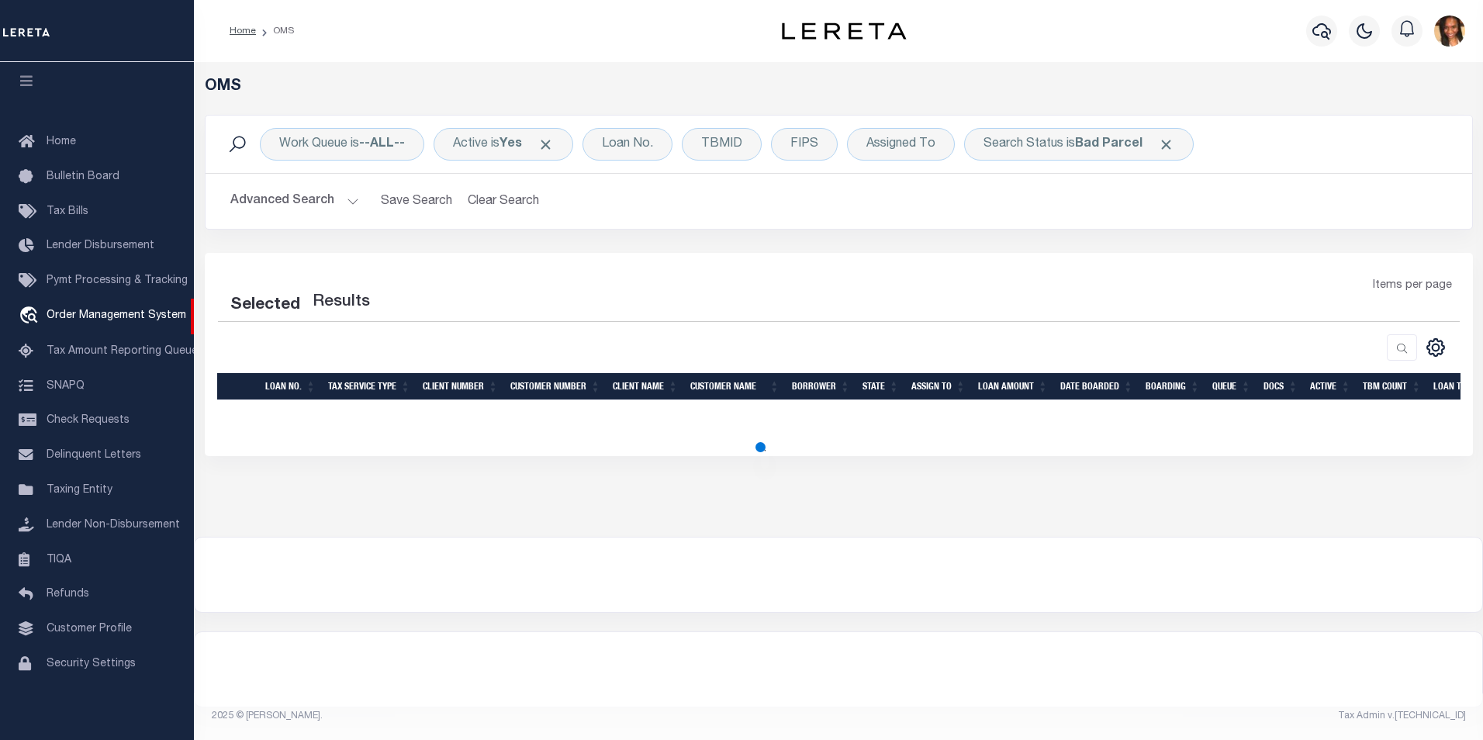
select select "200"
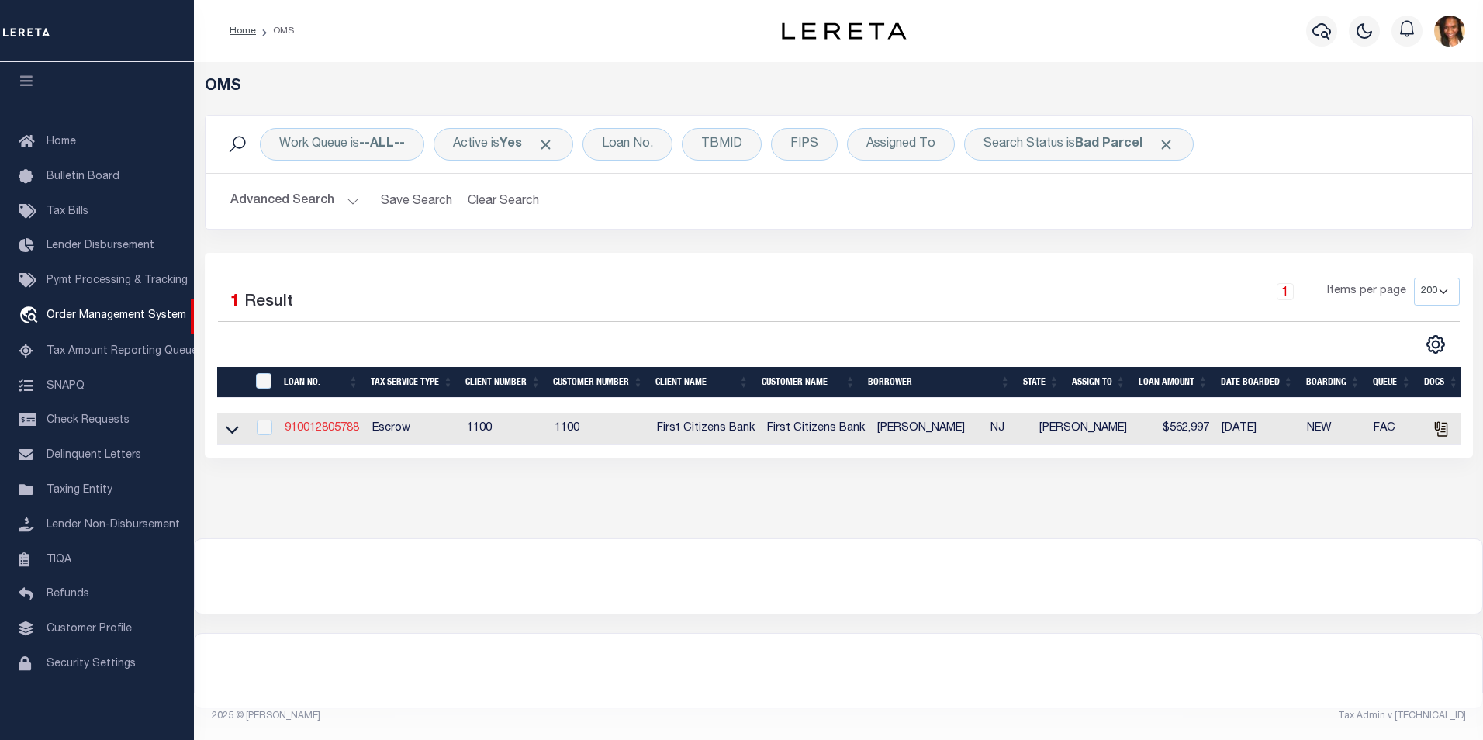
click at [327, 434] on link "910012805788" at bounding box center [322, 428] width 74 height 11
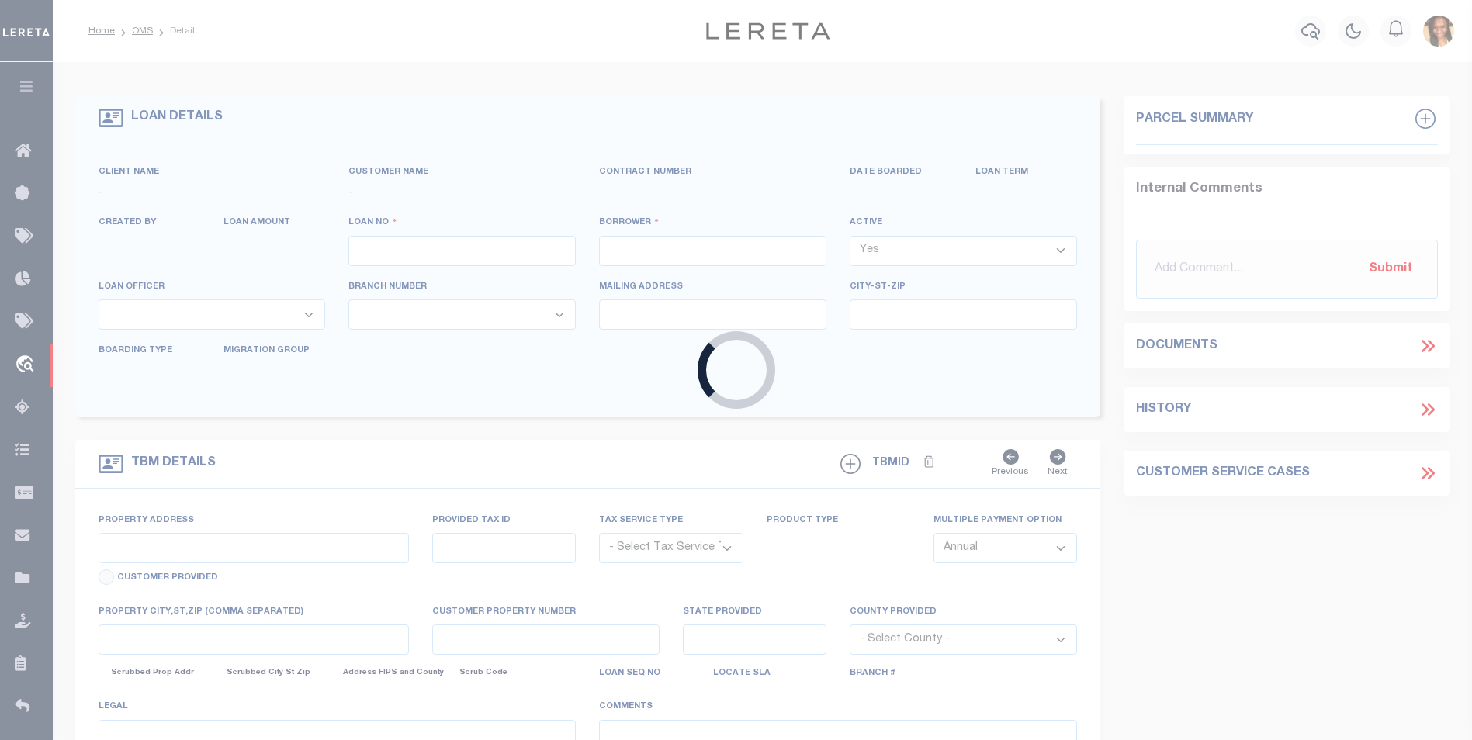
type input "910012805788"
type input "[PERSON_NAME]"
select select
select select "Escrow"
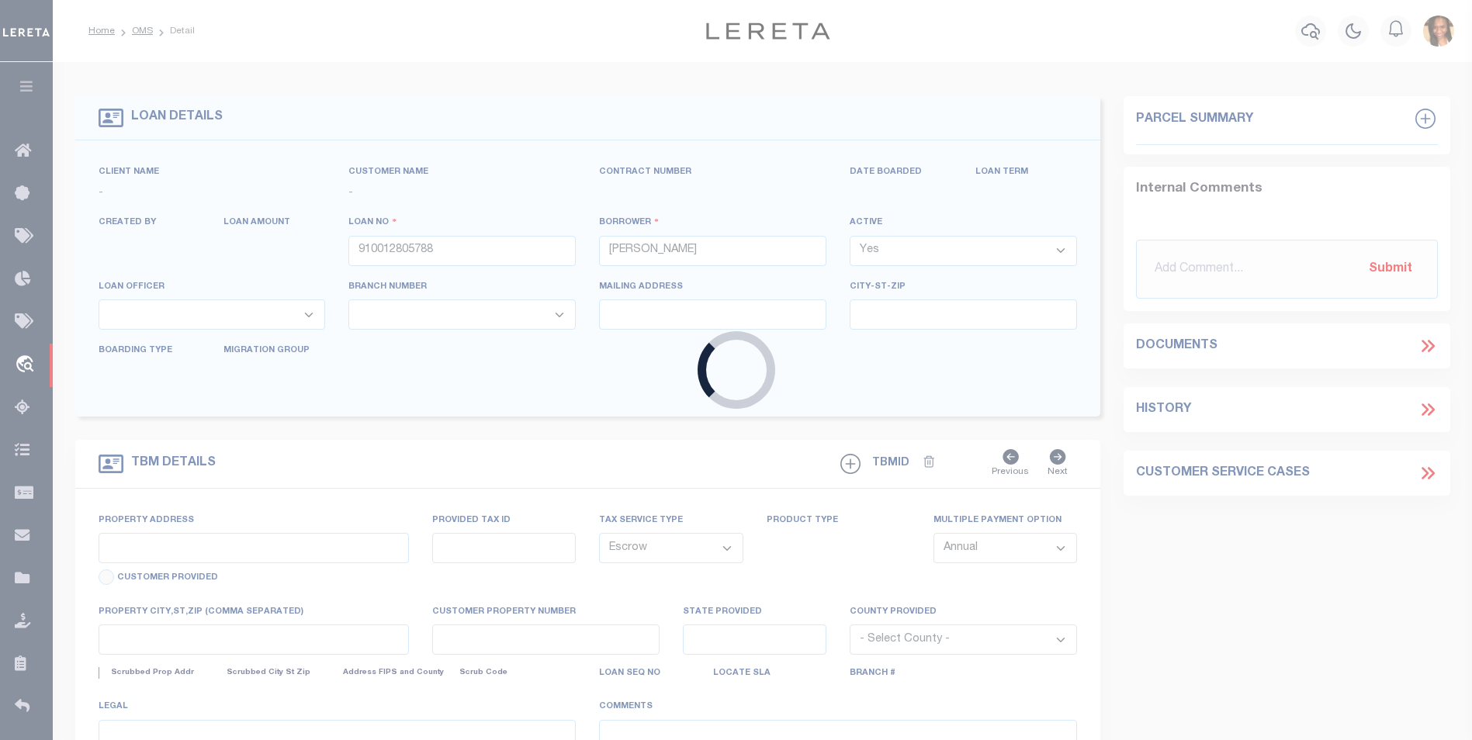
type input "[STREET_ADDRESS]"
select select
type input "[GEOGRAPHIC_DATA]"
type input "NJ"
select select "24377"
